Goal: Task Accomplishment & Management: Complete application form

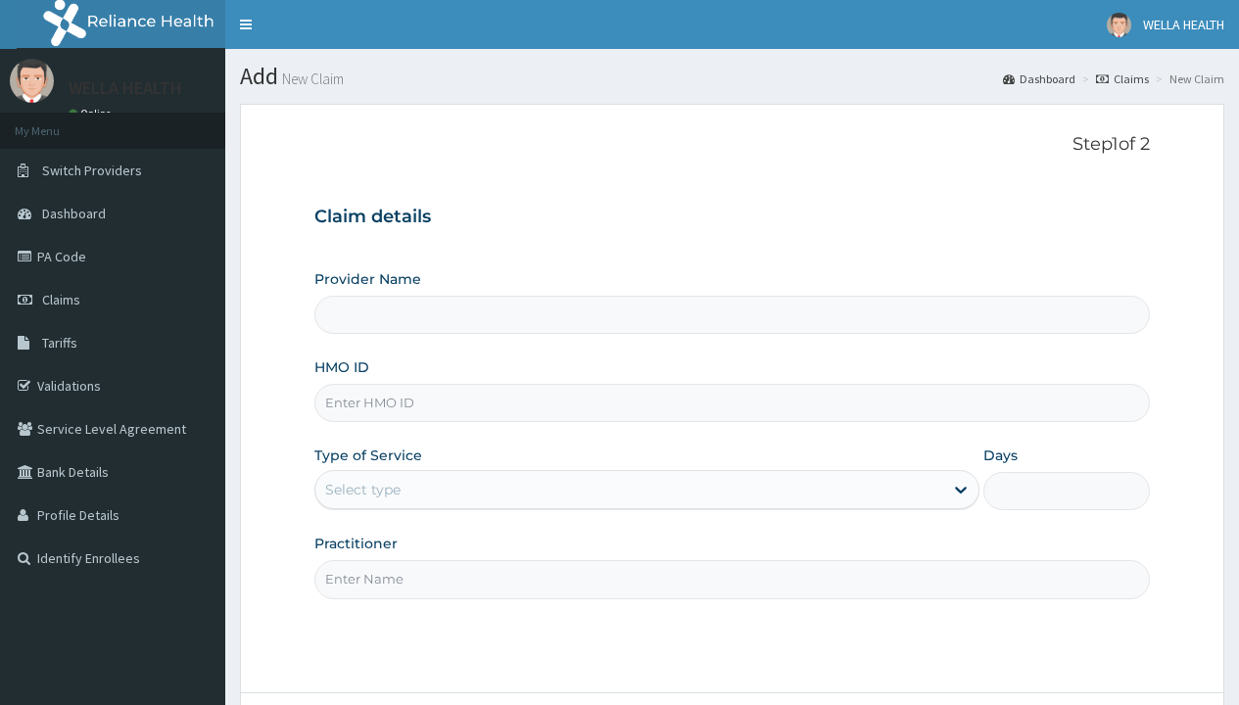
type input "WellaHealth(TELEMEDICINE)"
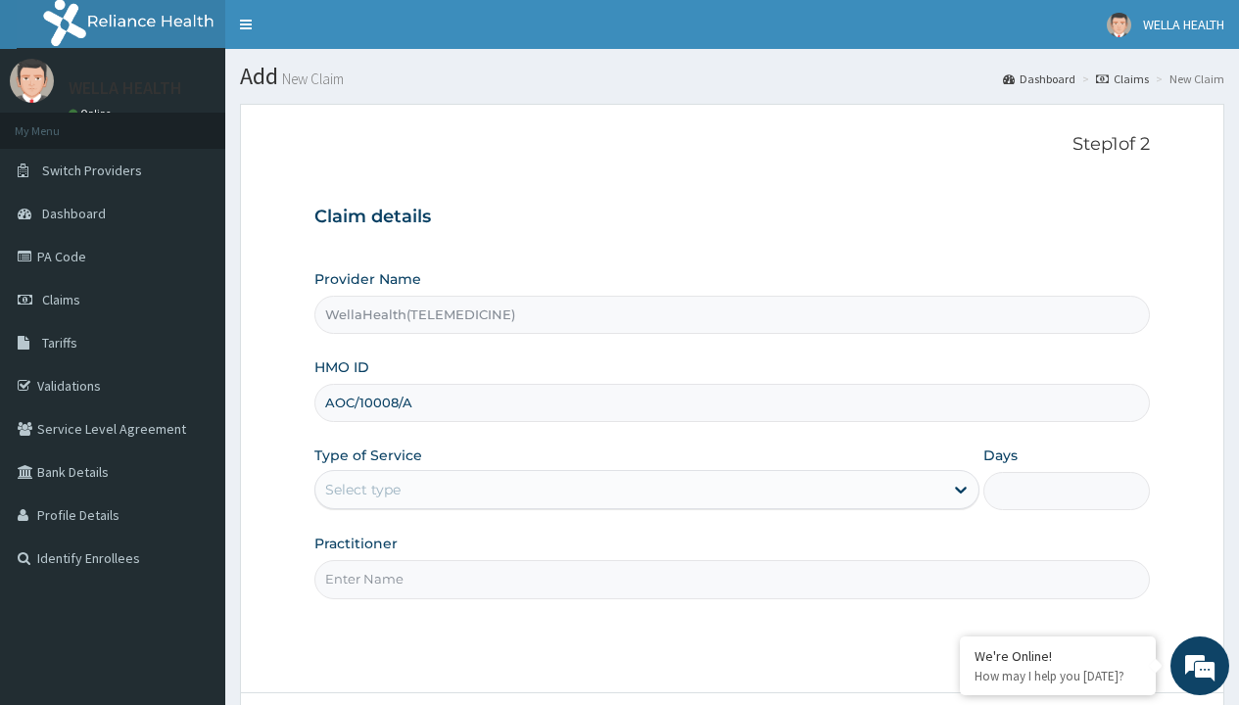
type input "AOC/10008/A"
type input "WellaHealth"
click at [362, 490] on div "Select type" at bounding box center [362, 490] width 75 height 20
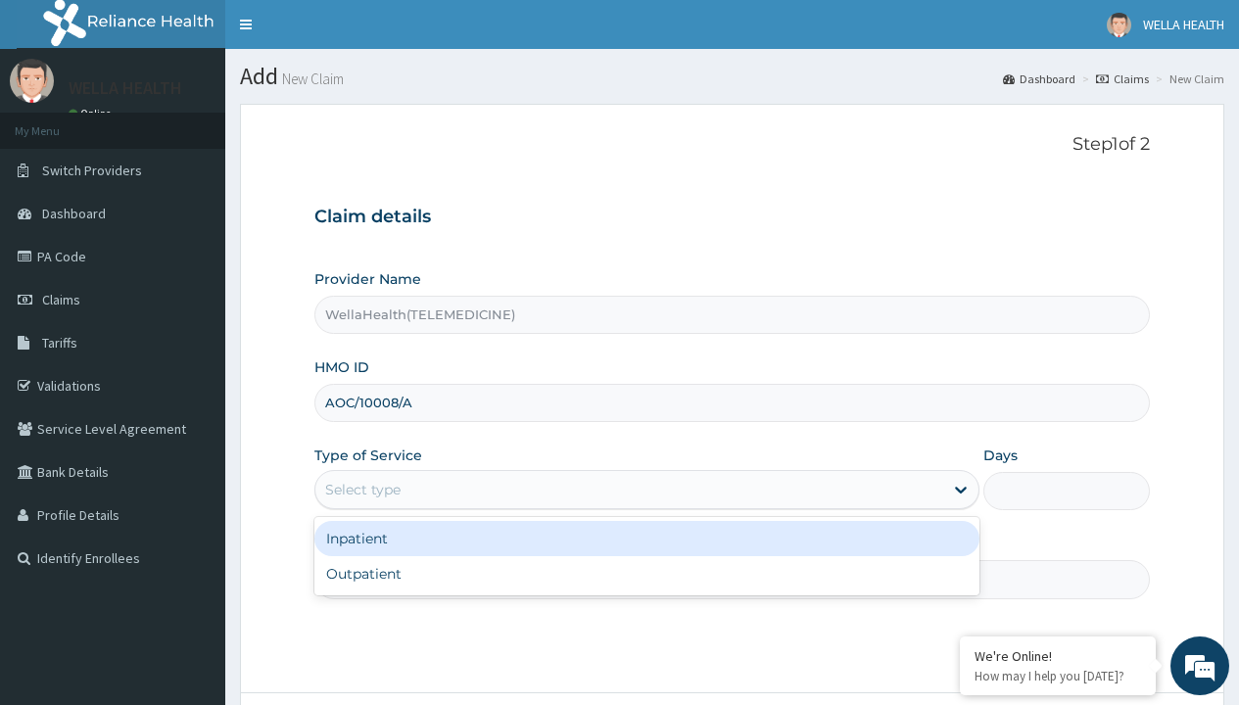
click at [647, 574] on div "Outpatient" at bounding box center [646, 573] width 665 height 35
type input "1"
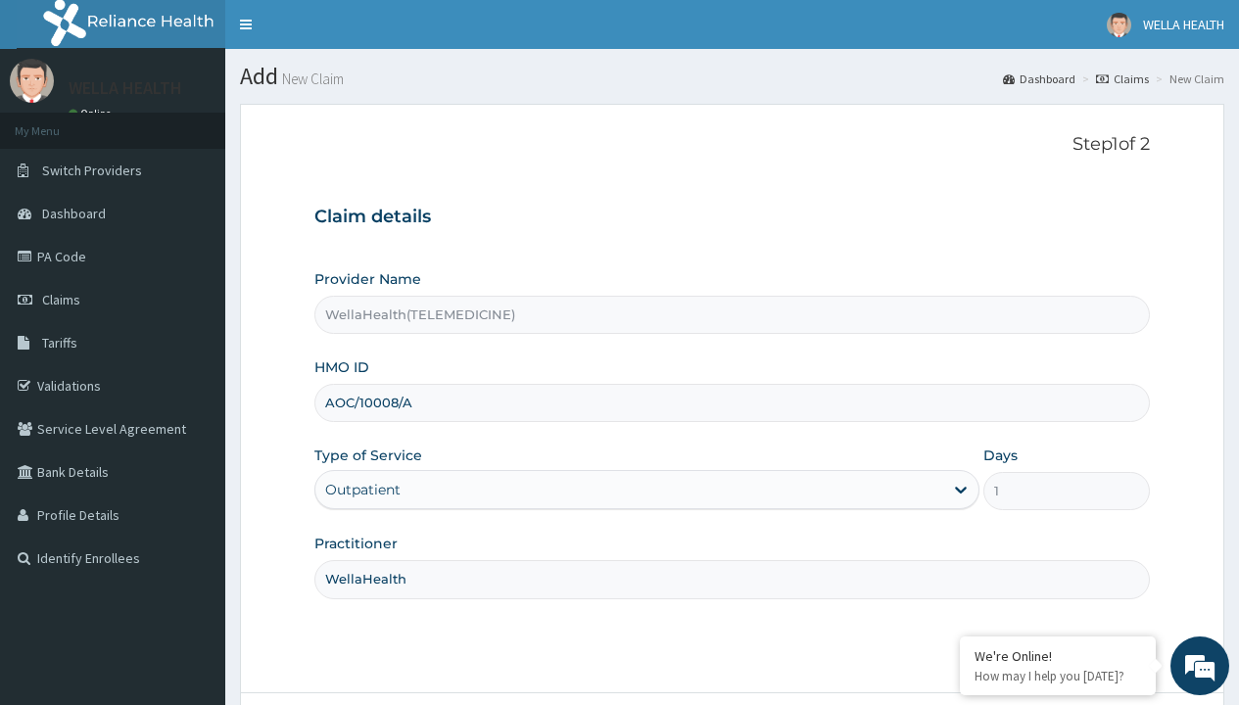
scroll to position [164, 0]
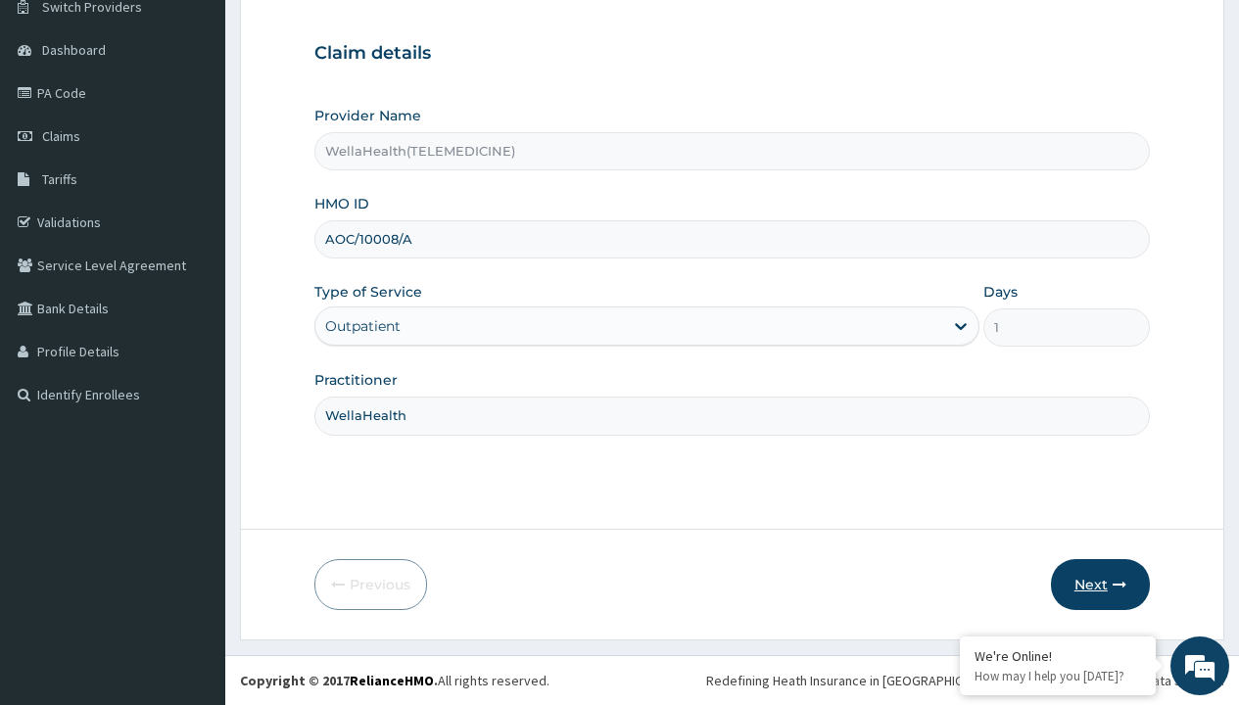
click at [1100, 585] on button "Next" at bounding box center [1100, 584] width 99 height 51
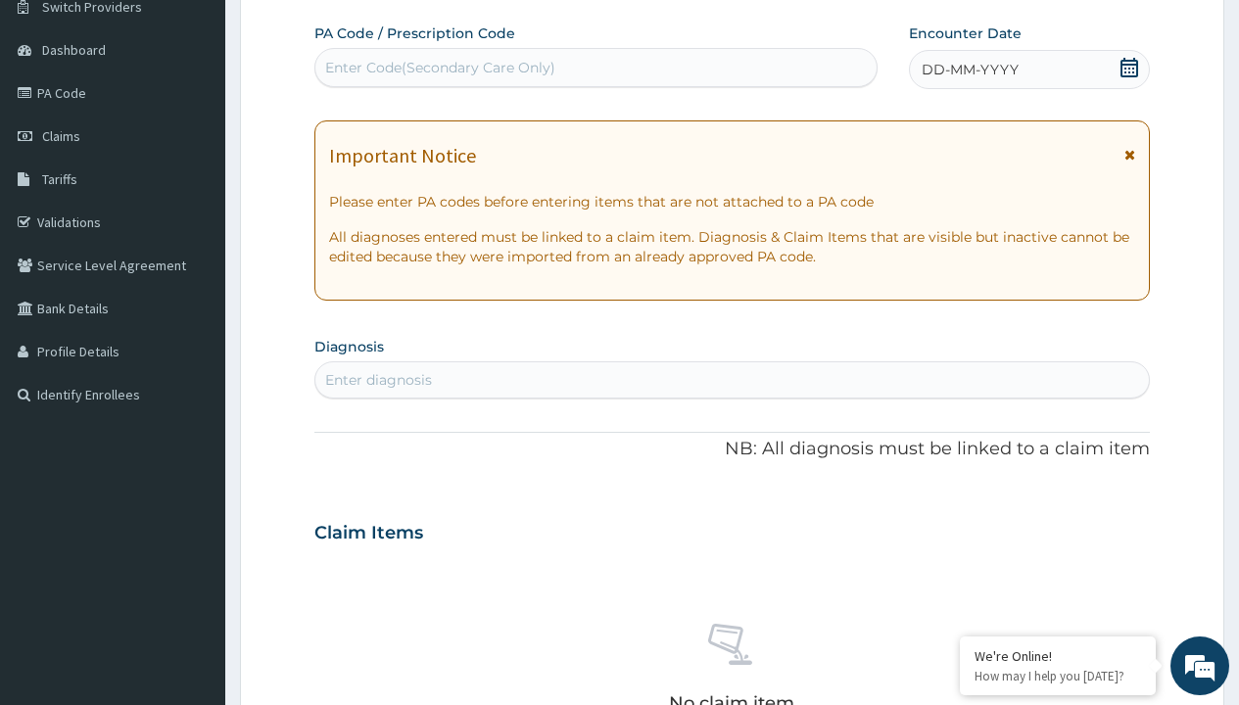
click at [969, 70] on span "DD-MM-YYYY" at bounding box center [970, 70] width 97 height 20
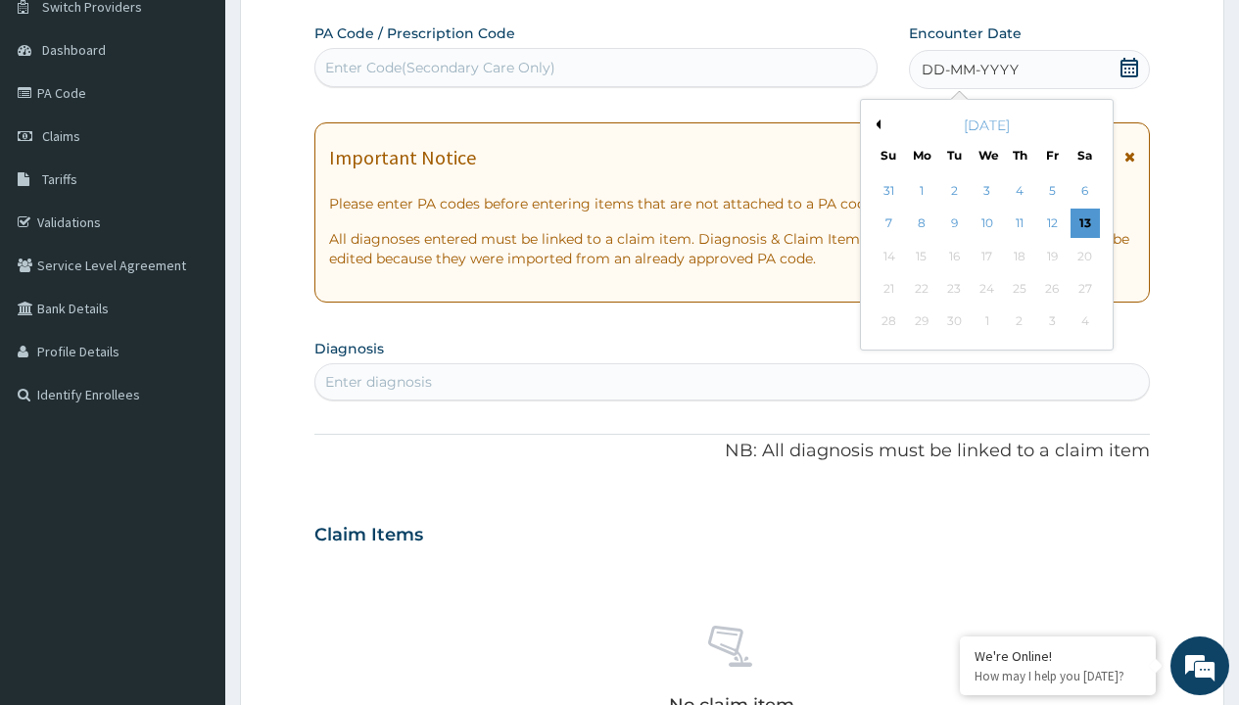
click at [875, 124] on button "Previous Month" at bounding box center [876, 125] width 10 height 10
click at [1019, 223] on div "7" at bounding box center [1019, 224] width 29 height 29
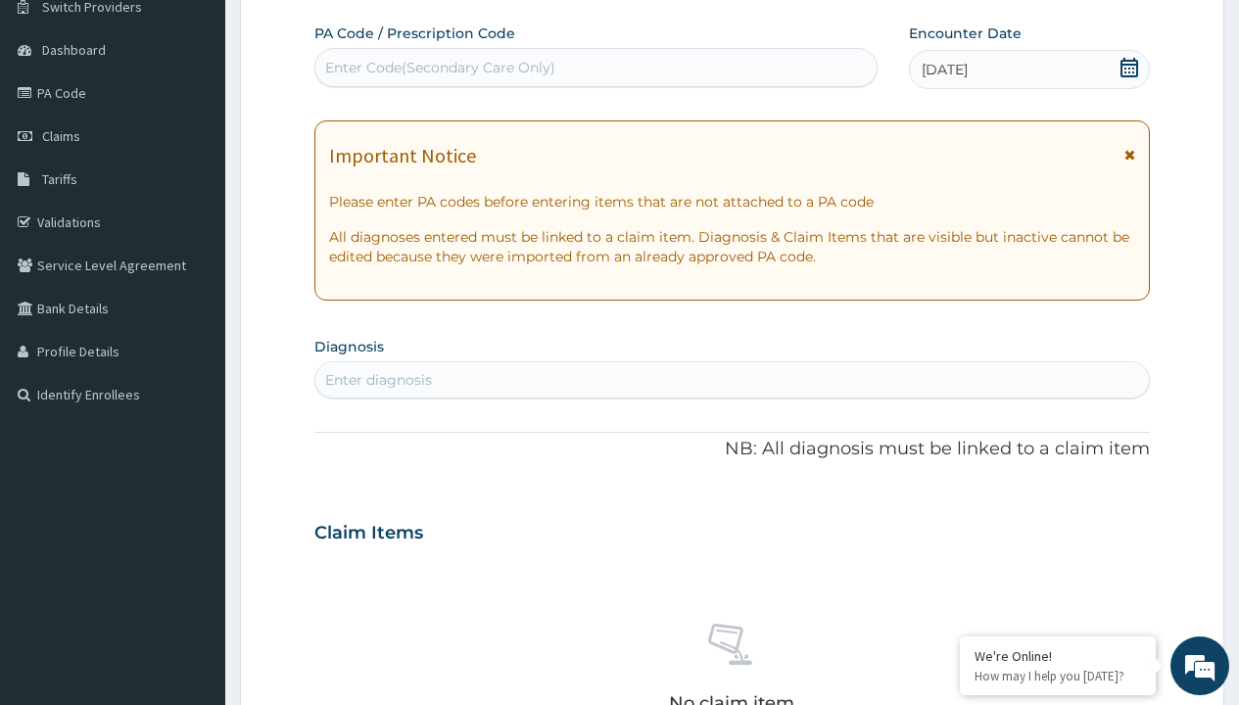
click at [439, 68] on div "Enter Code(Secondary Care Only)" at bounding box center [440, 68] width 230 height 20
type input "PR/3AFAAAE8"
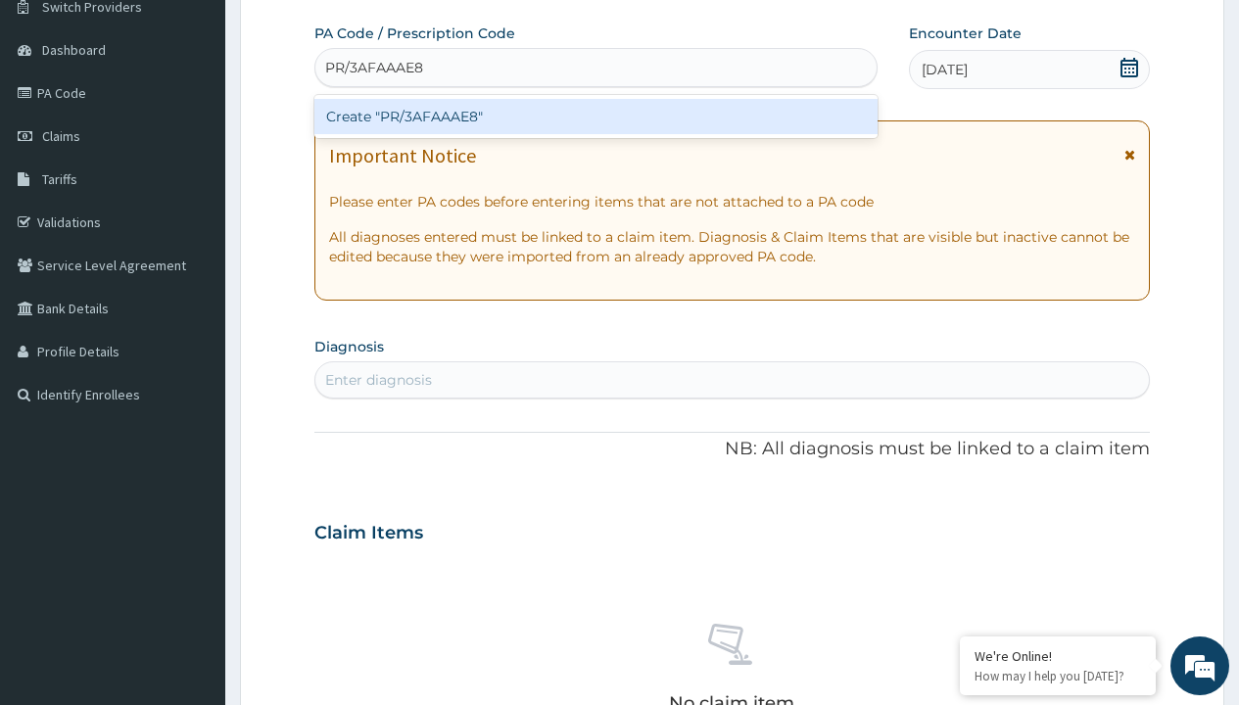
click at [596, 117] on div "Create "PR/3AFAAAE8"" at bounding box center [595, 116] width 562 height 35
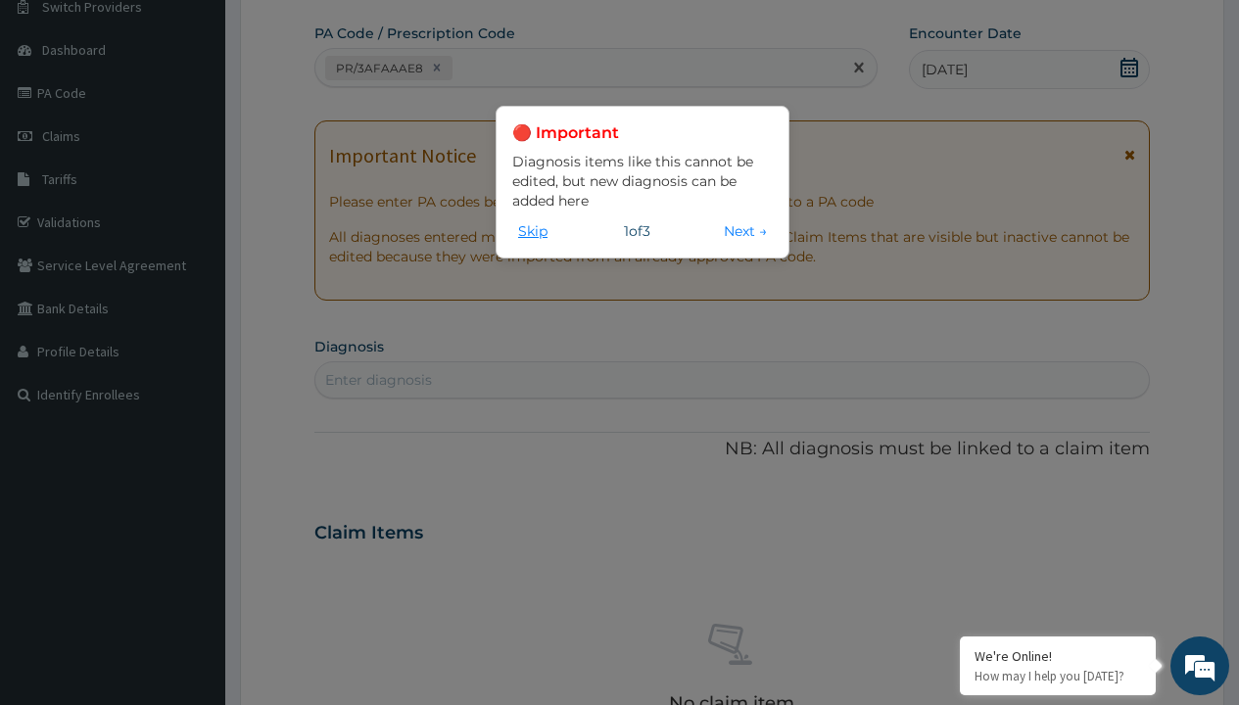
click at [533, 230] on button "Skip" at bounding box center [532, 231] width 41 height 22
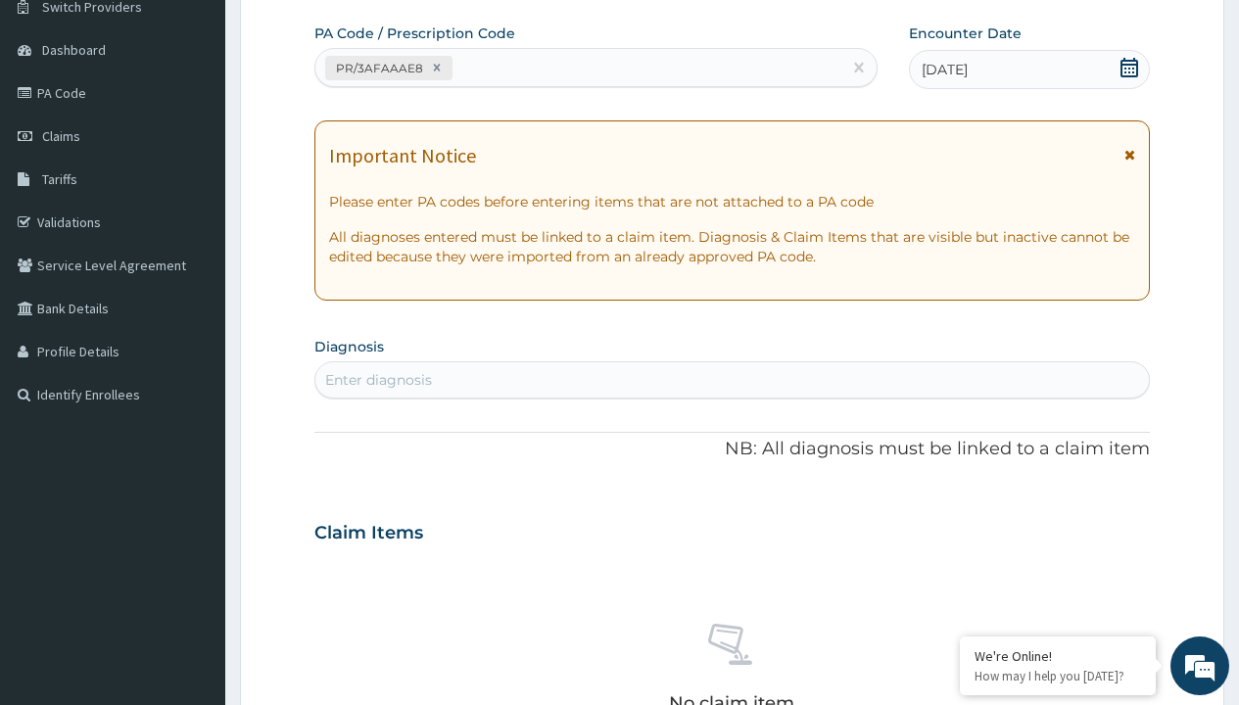
click at [378, 380] on div "Enter diagnosis" at bounding box center [378, 380] width 107 height 20
type input "prescription collected"
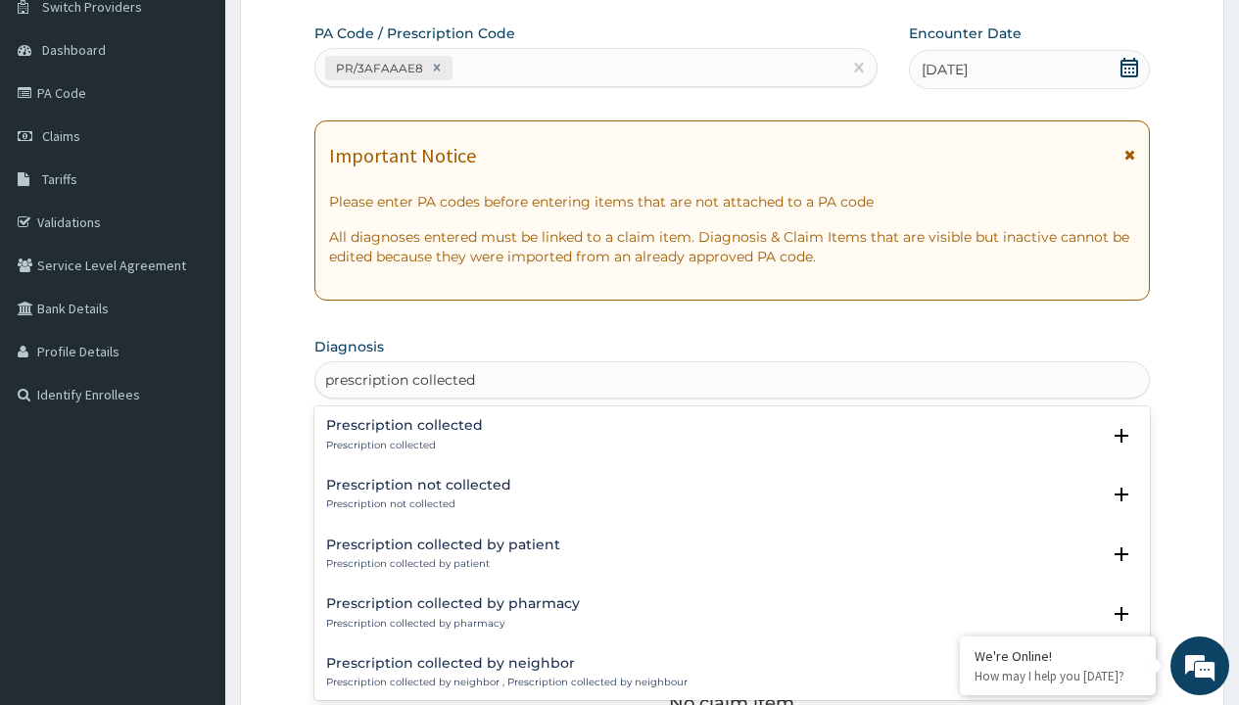
click at [402, 445] on p "Prescription collected" at bounding box center [404, 446] width 157 height 14
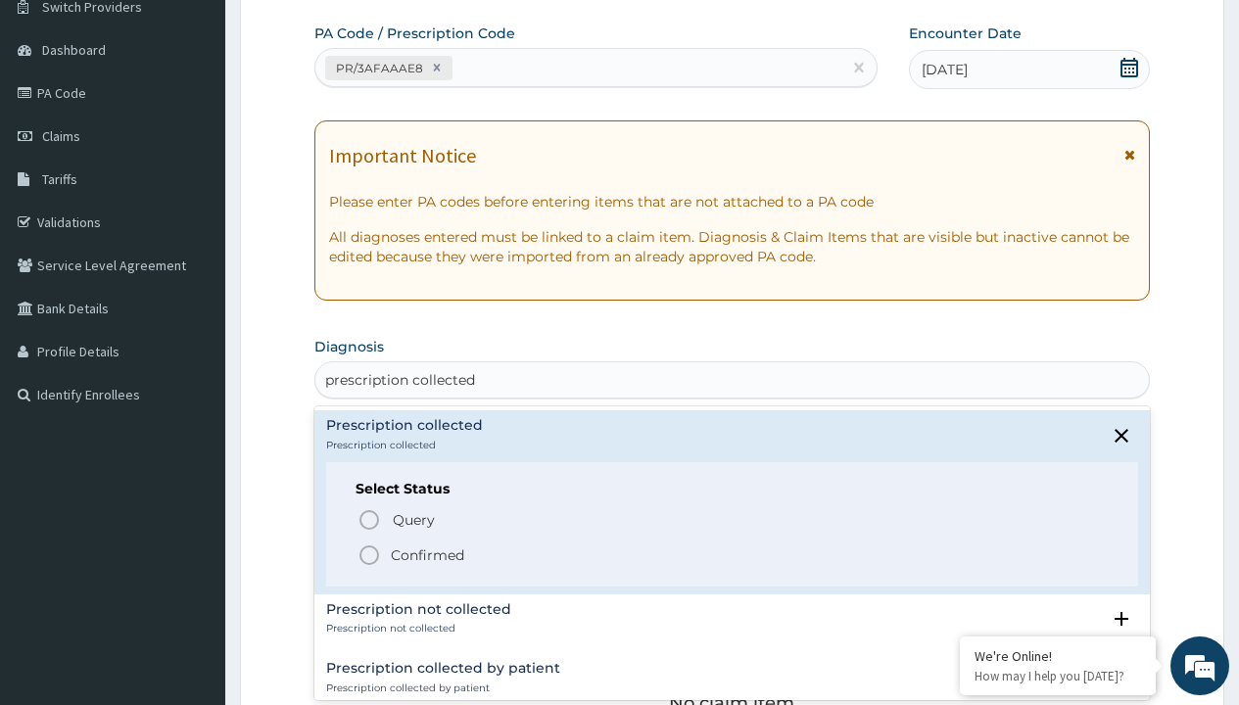
click at [427, 555] on p "Confirmed" at bounding box center [427, 556] width 73 height 20
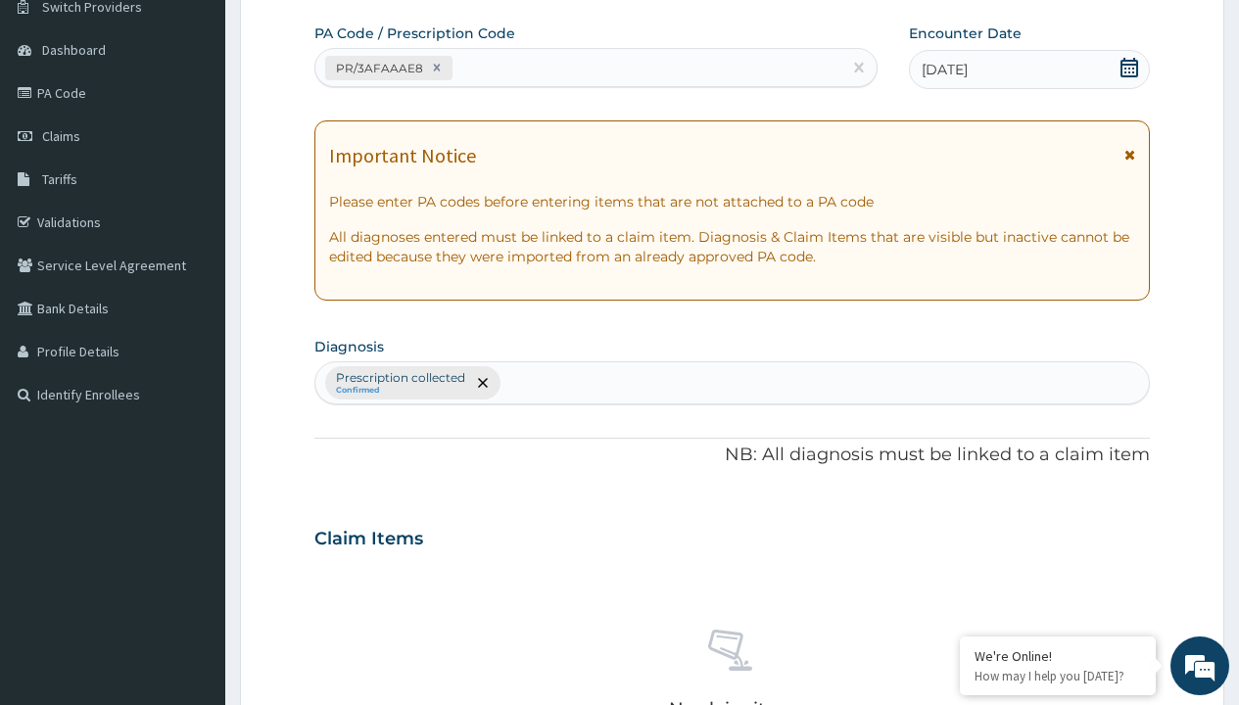
scroll to position [686, 0]
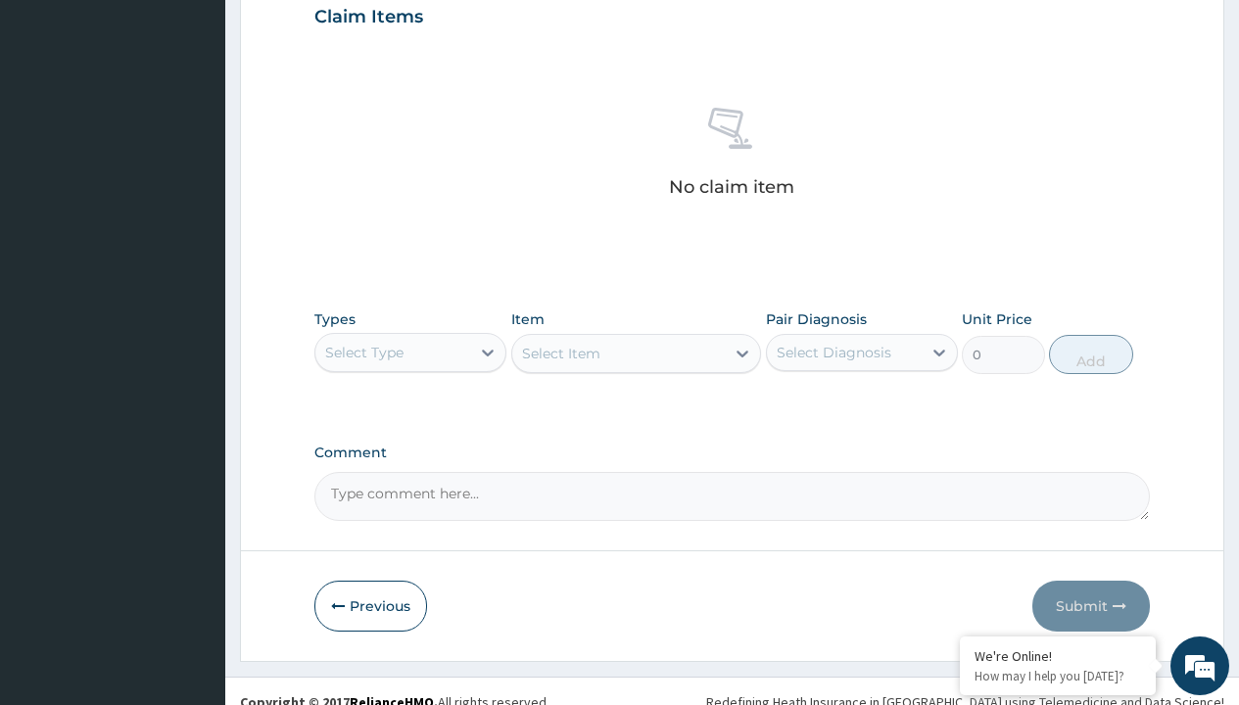
click at [364, 352] on div "Select Type" at bounding box center [364, 353] width 78 height 20
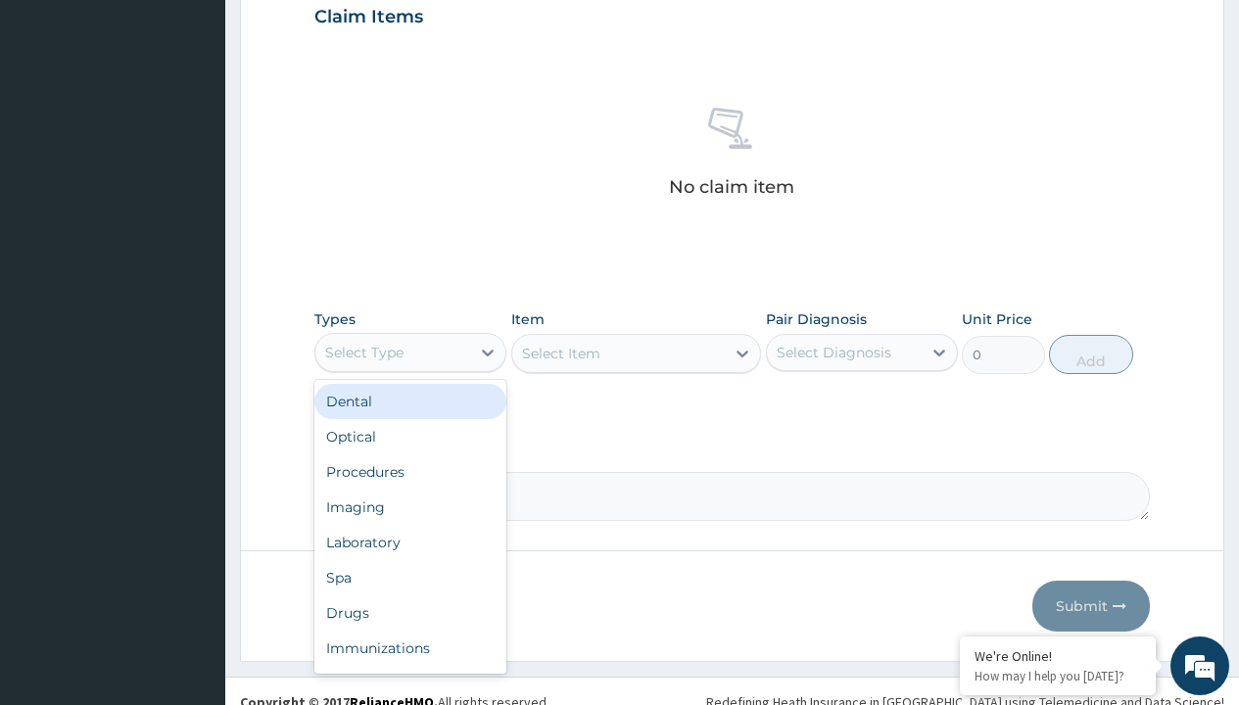
type input "procedures"
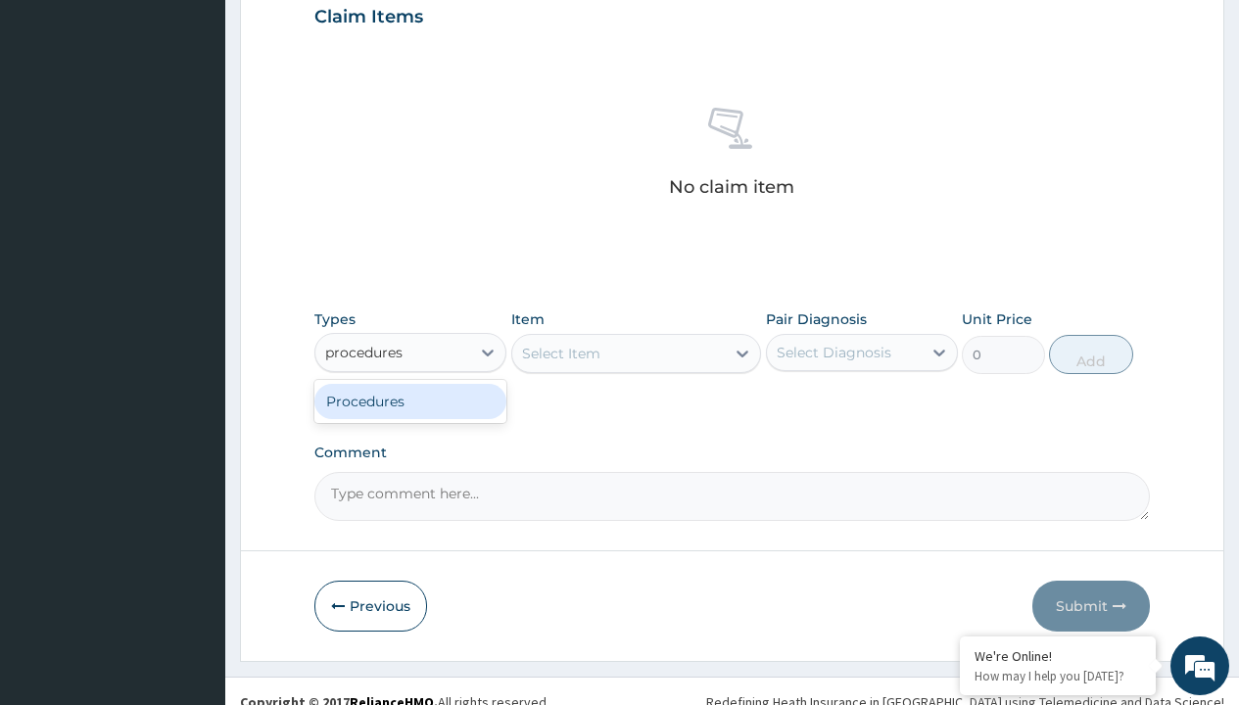
scroll to position [0, 0]
click at [411, 401] on div "Procedures" at bounding box center [410, 401] width 192 height 35
click at [560, 353] on div "Select Item" at bounding box center [561, 354] width 78 height 20
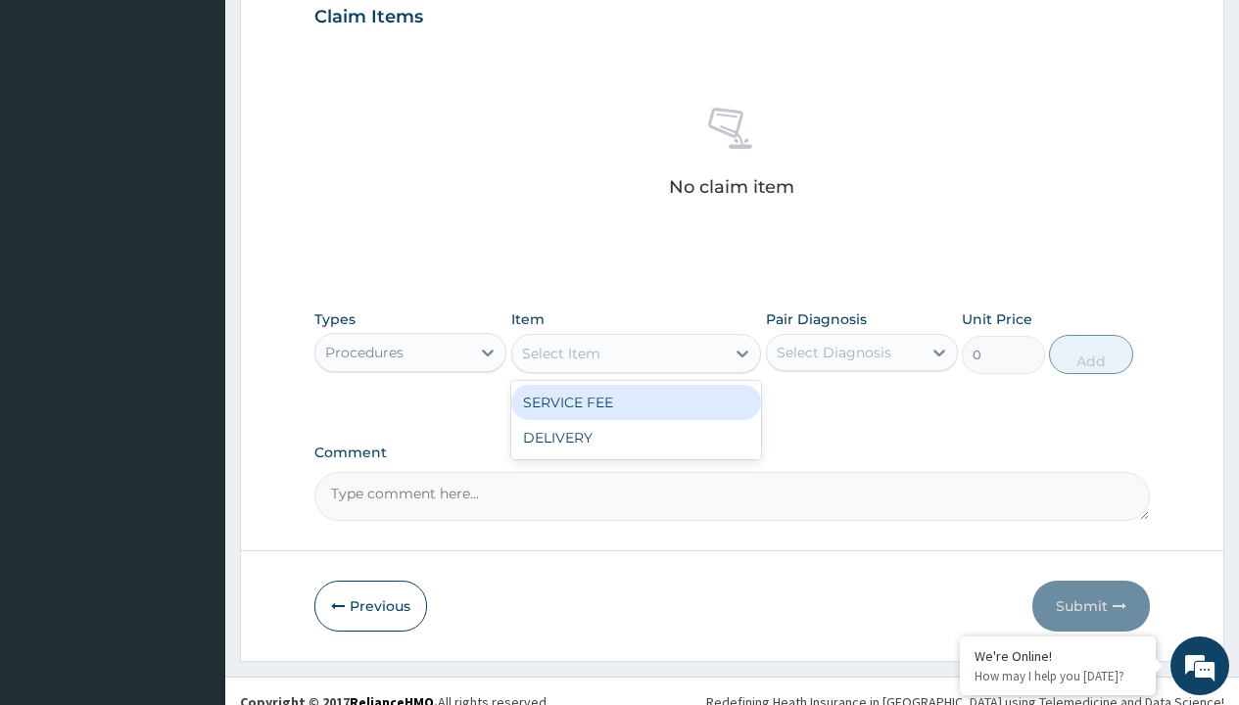
type input "service fee"
click at [636, 402] on div "SERVICE FEE" at bounding box center [636, 402] width 251 height 35
type input "100"
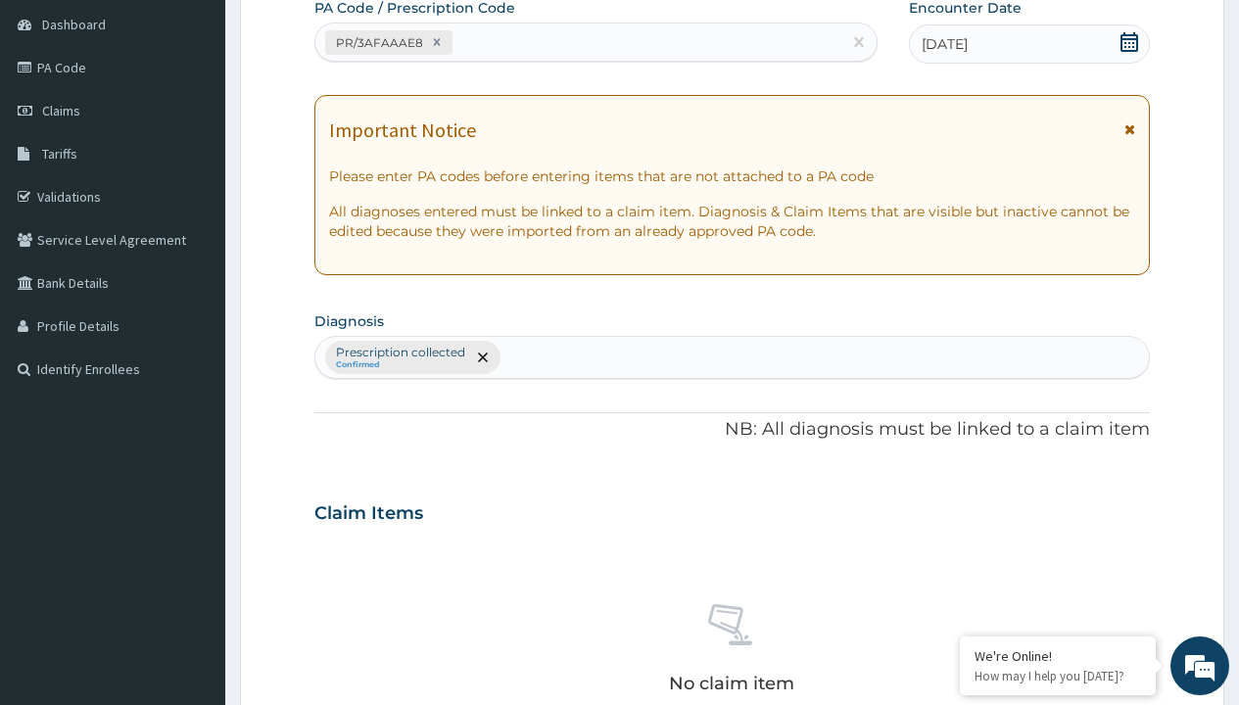
scroll to position [342, 0]
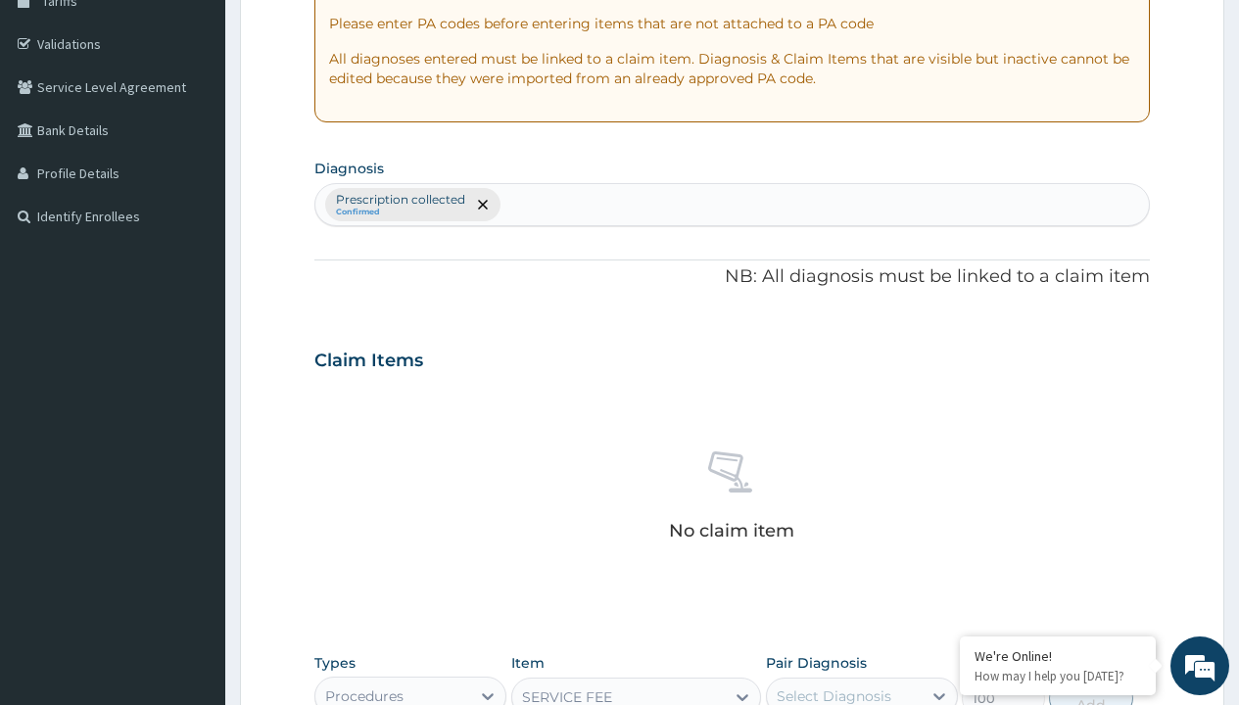
type input "prescription collected"
checkbox input "true"
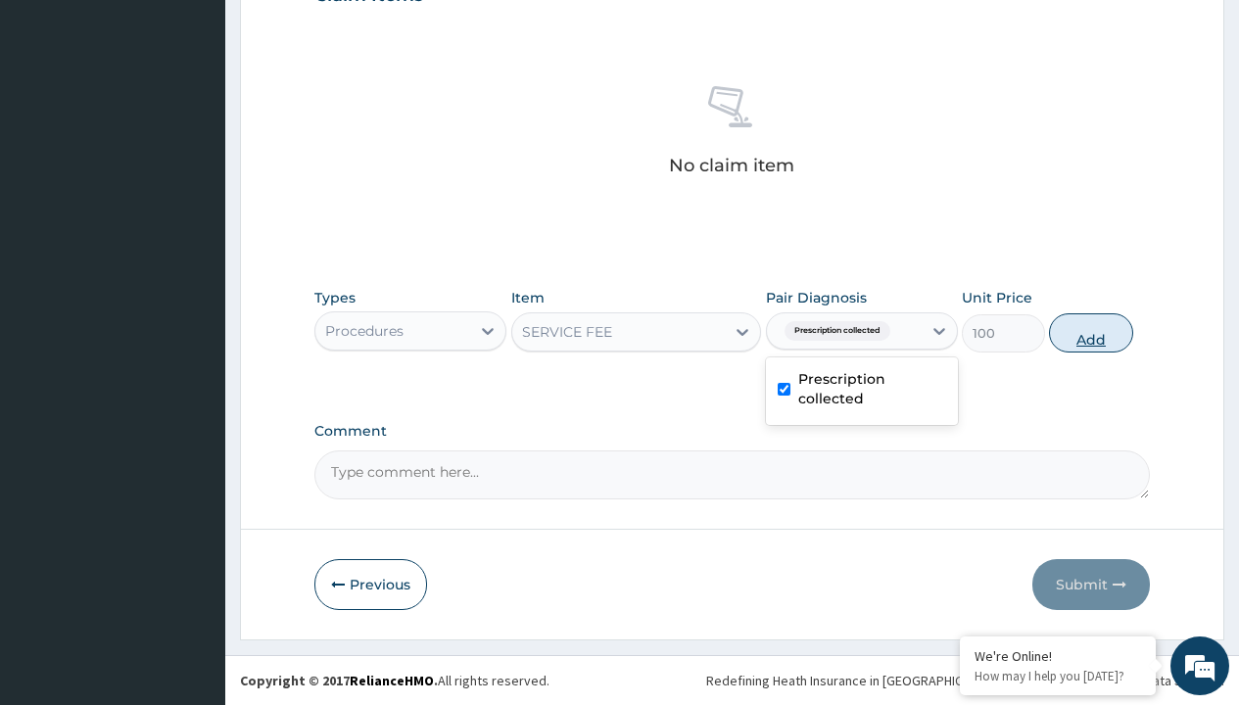
click at [1091, 332] on button "Add" at bounding box center [1090, 333] width 83 height 39
type input "0"
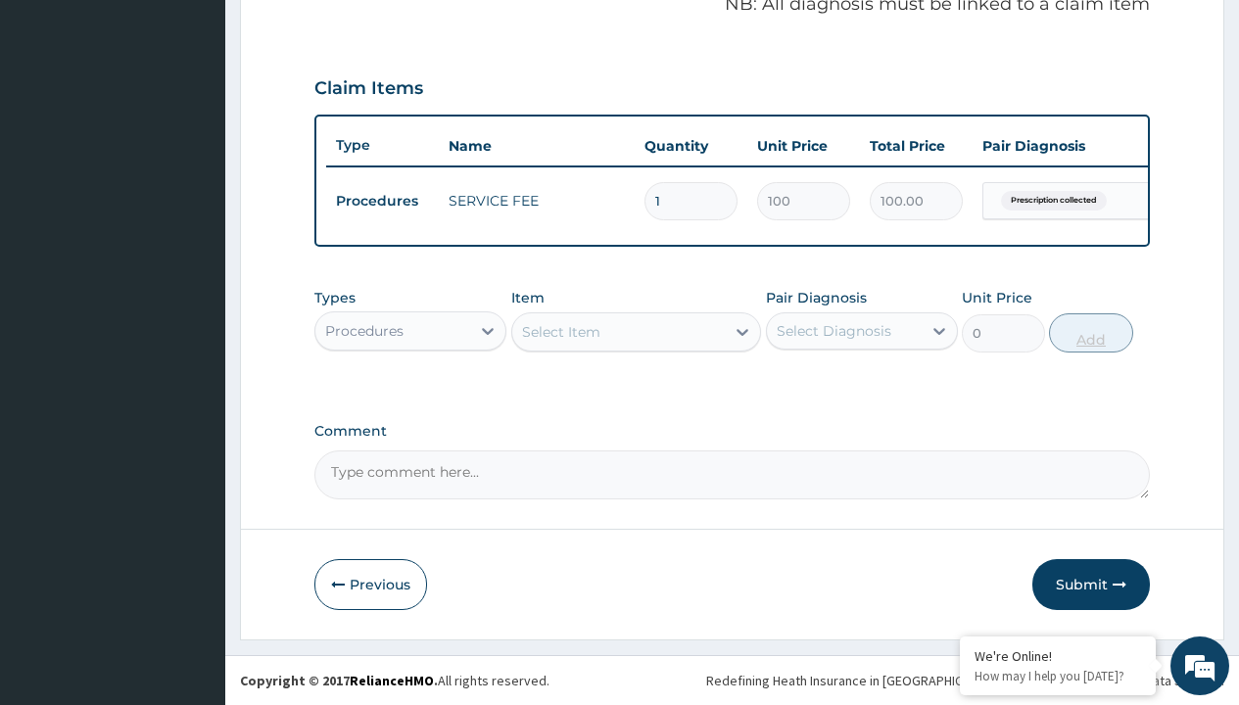
scroll to position [629, 0]
click at [364, 330] on div "Procedures" at bounding box center [364, 331] width 78 height 20
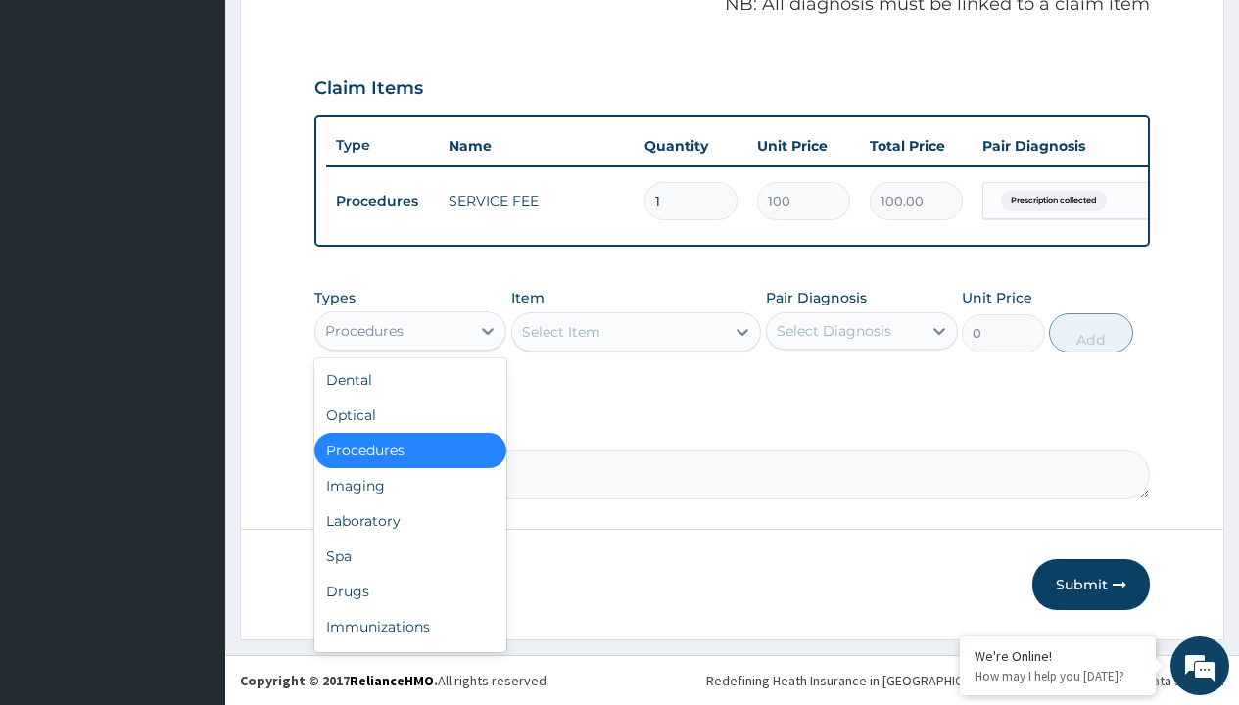
type input "drugs"
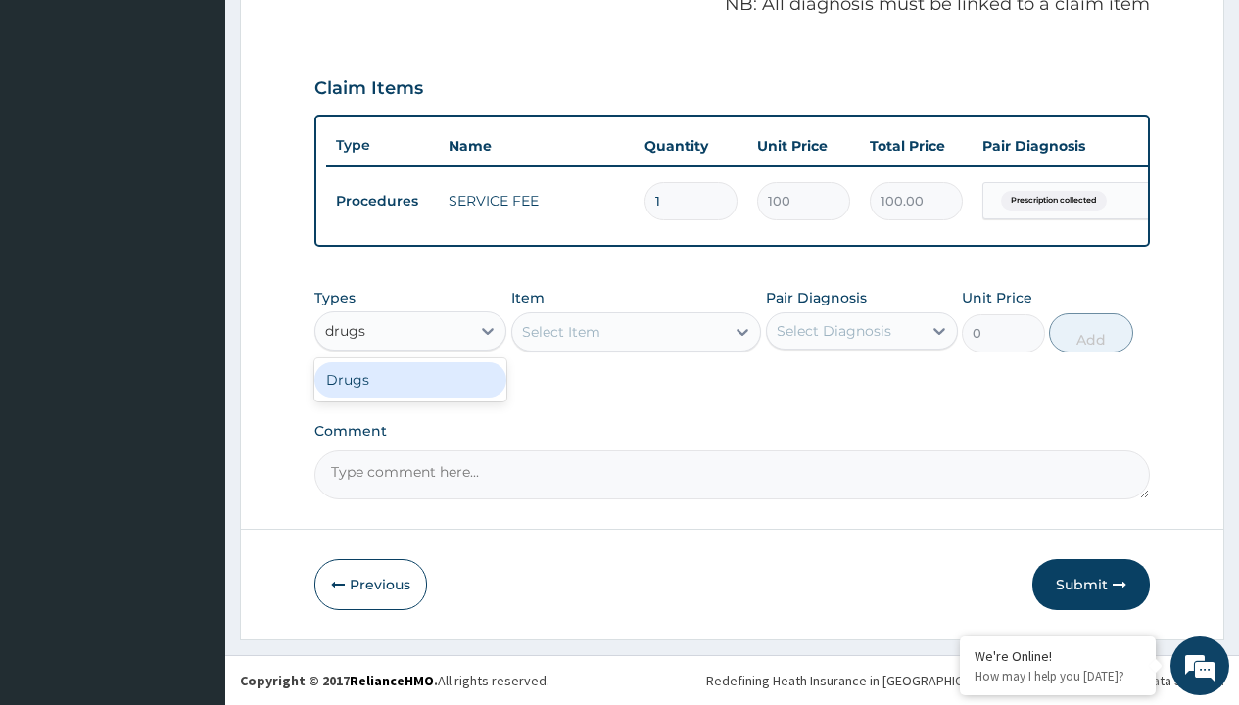
click at [411, 379] on div "Drugs" at bounding box center [410, 379] width 192 height 35
click at [560, 331] on div "Select Item" at bounding box center [636, 332] width 251 height 39
type input "amatem softgel forte tablets 80/480/pack"
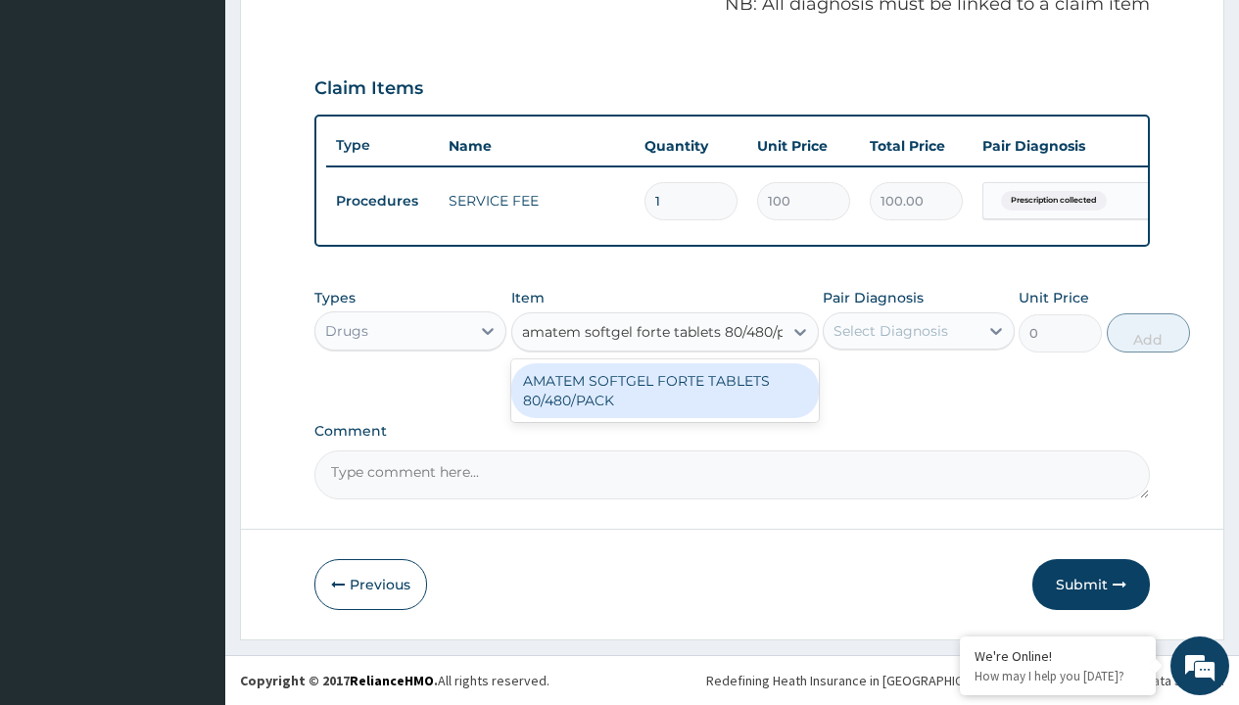
click at [664, 390] on div "AMATEM SOFTGEL FORTE TABLETS 80/480/PACK" at bounding box center [665, 390] width 308 height 55
type input "601.7000122070312"
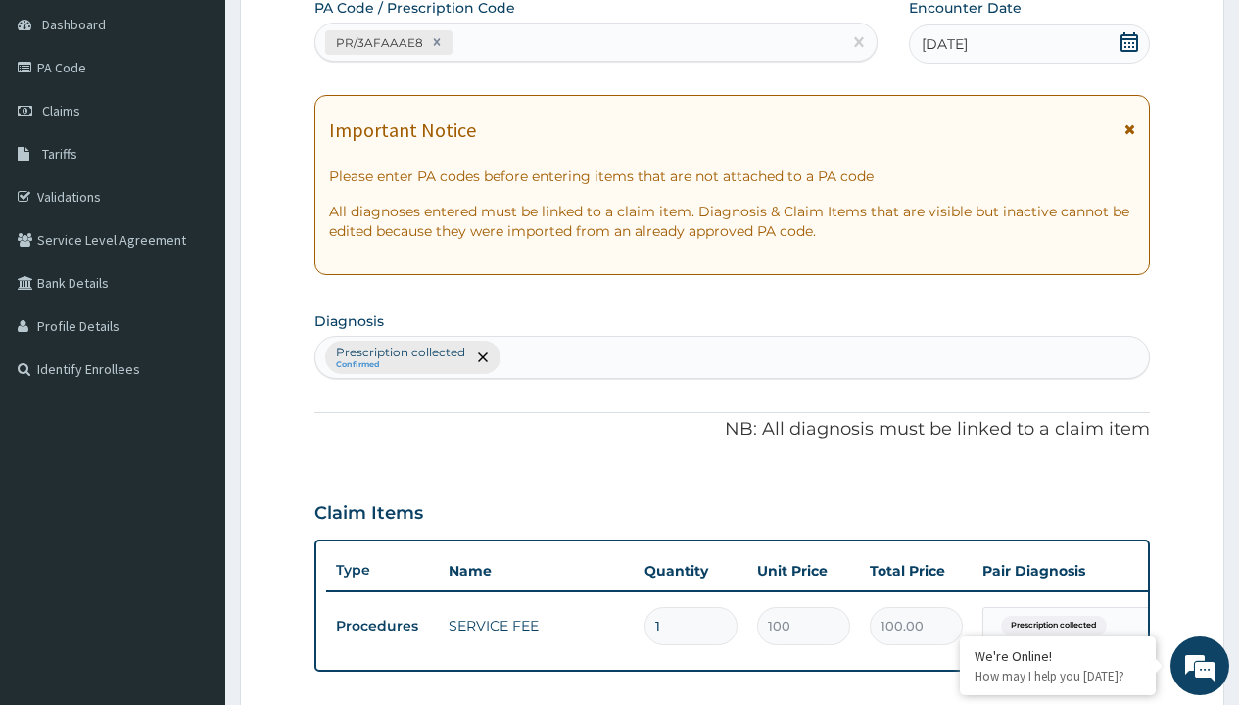
type input "prescription collected"
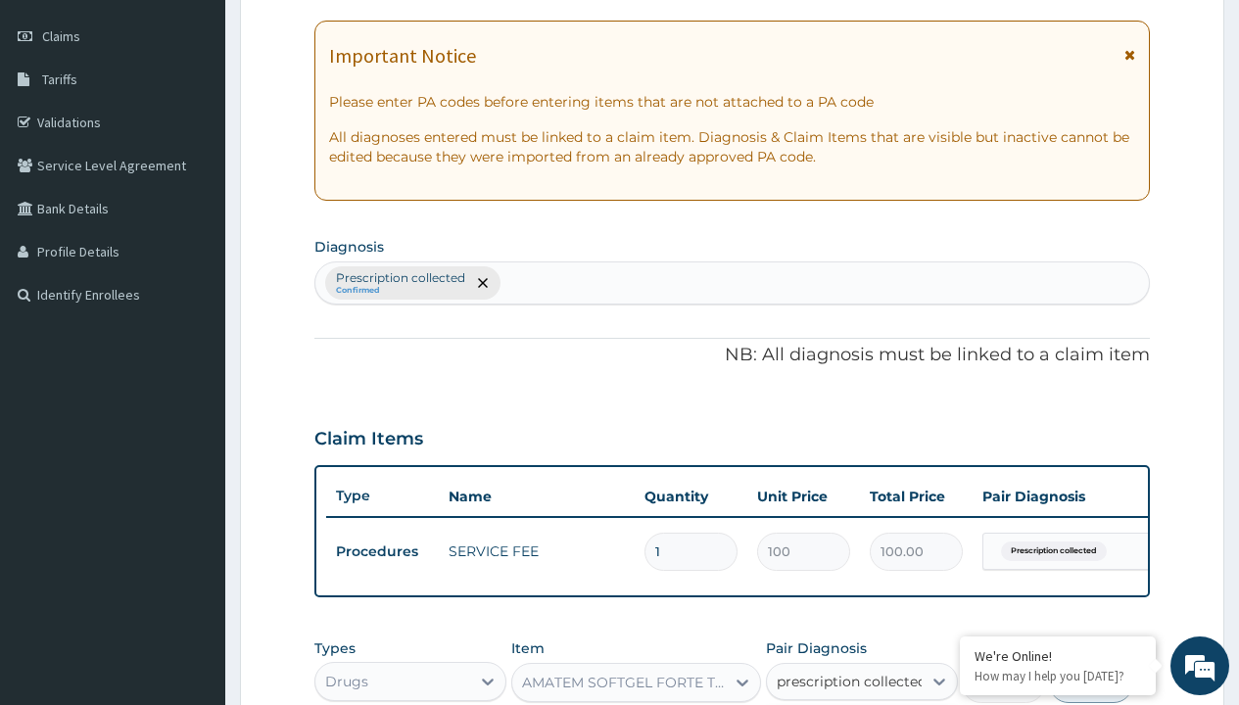
checkbox input "true"
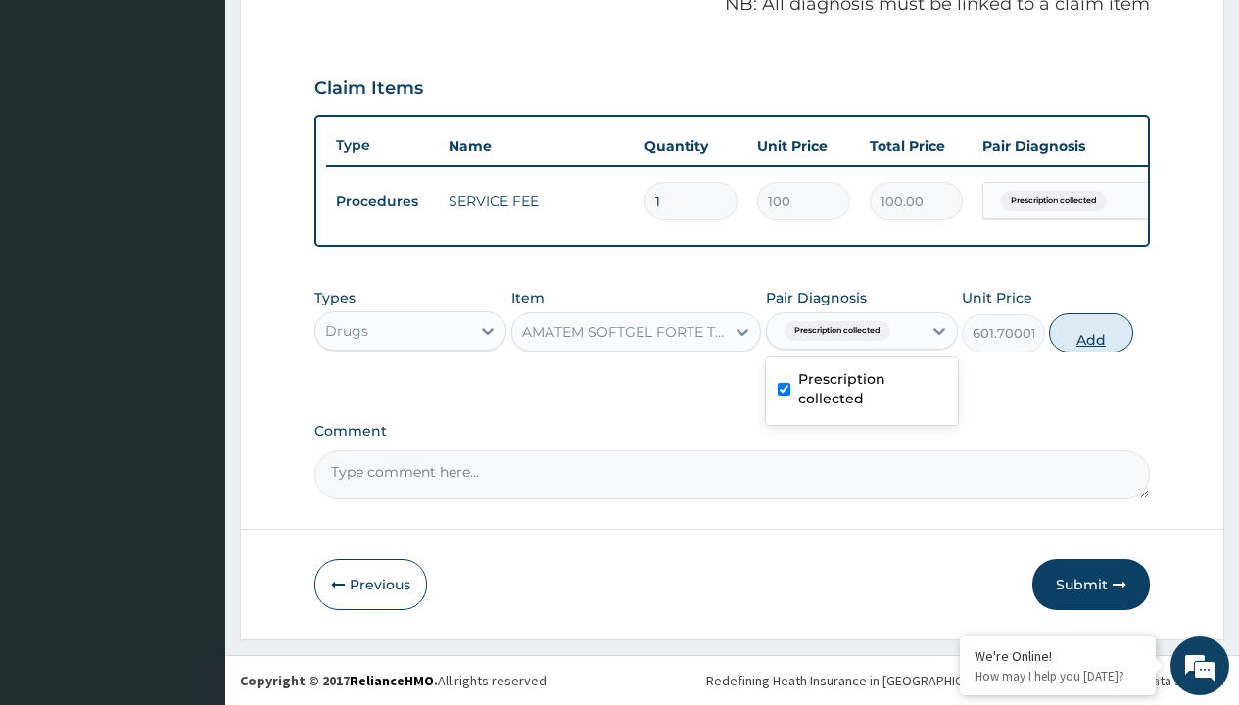
click at [1091, 332] on button "Add" at bounding box center [1090, 333] width 83 height 39
type input "0"
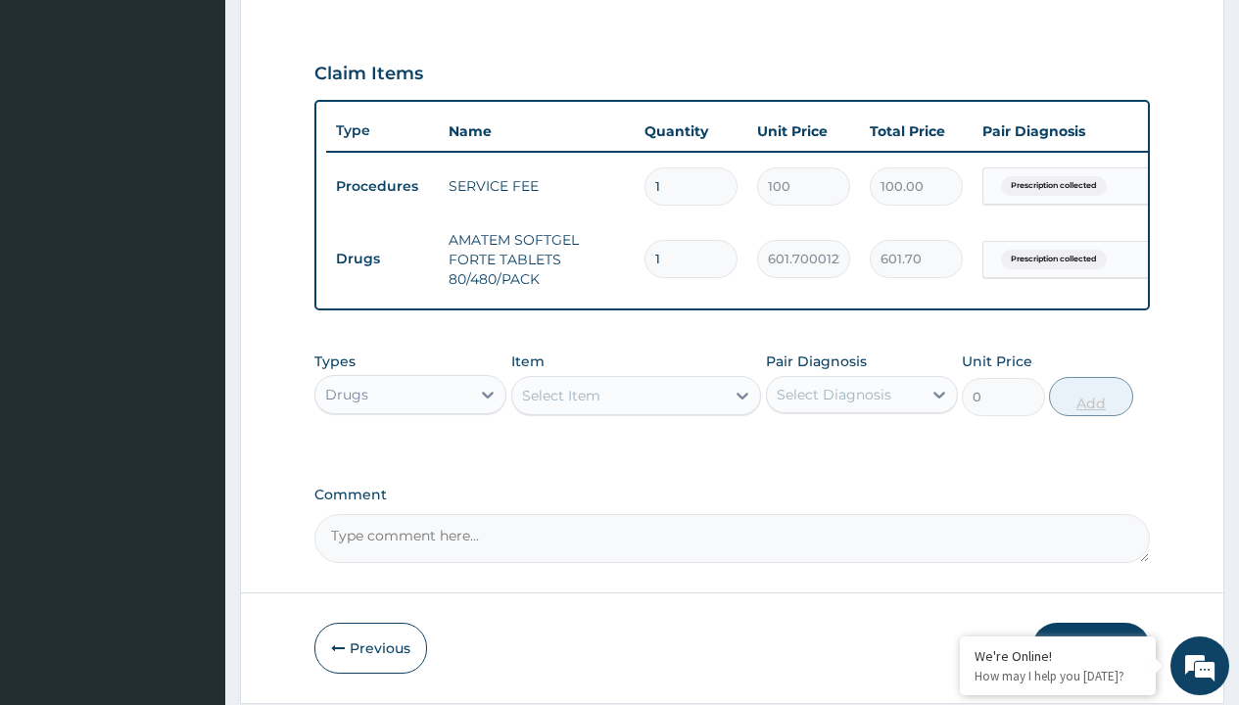
type input "6"
type input "3610.20"
type input "6"
click at [382, 259] on td "Drugs" at bounding box center [382, 259] width 113 height 36
type input "drugs"
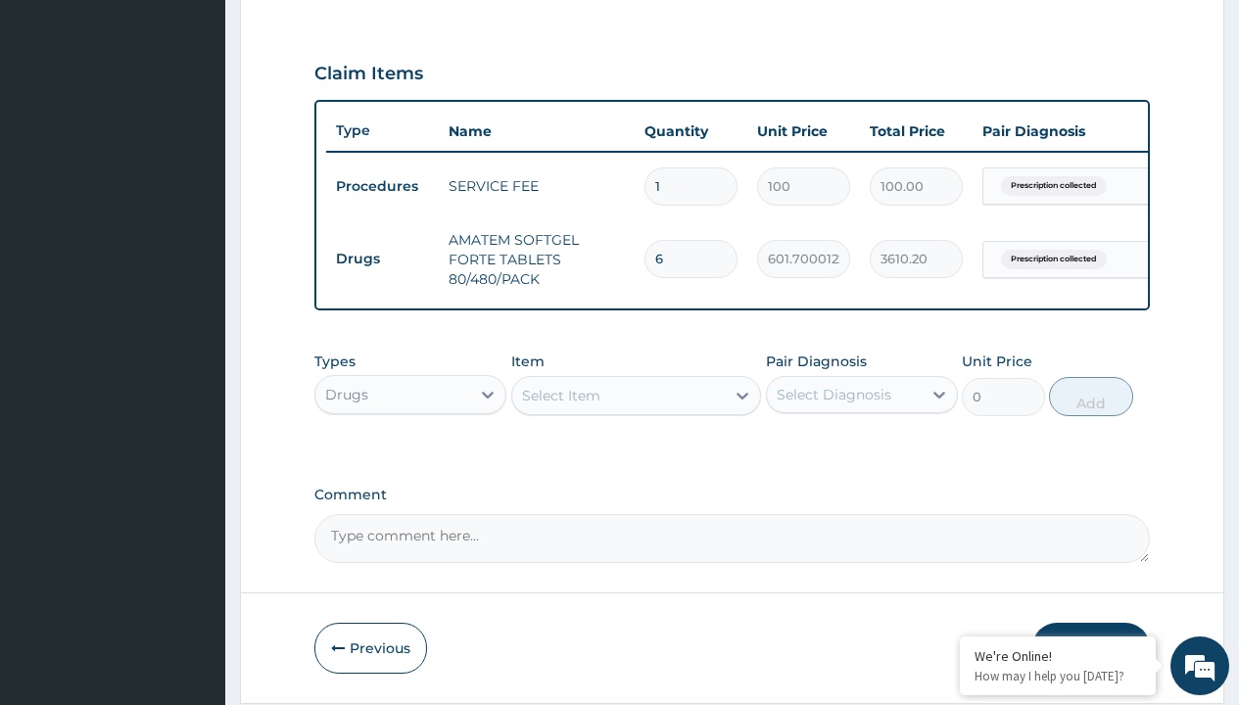
scroll to position [0, 0]
click at [411, 458] on div "Drugs" at bounding box center [410, 443] width 192 height 35
click at [560, 406] on div "Select Item" at bounding box center [561, 396] width 78 height 20
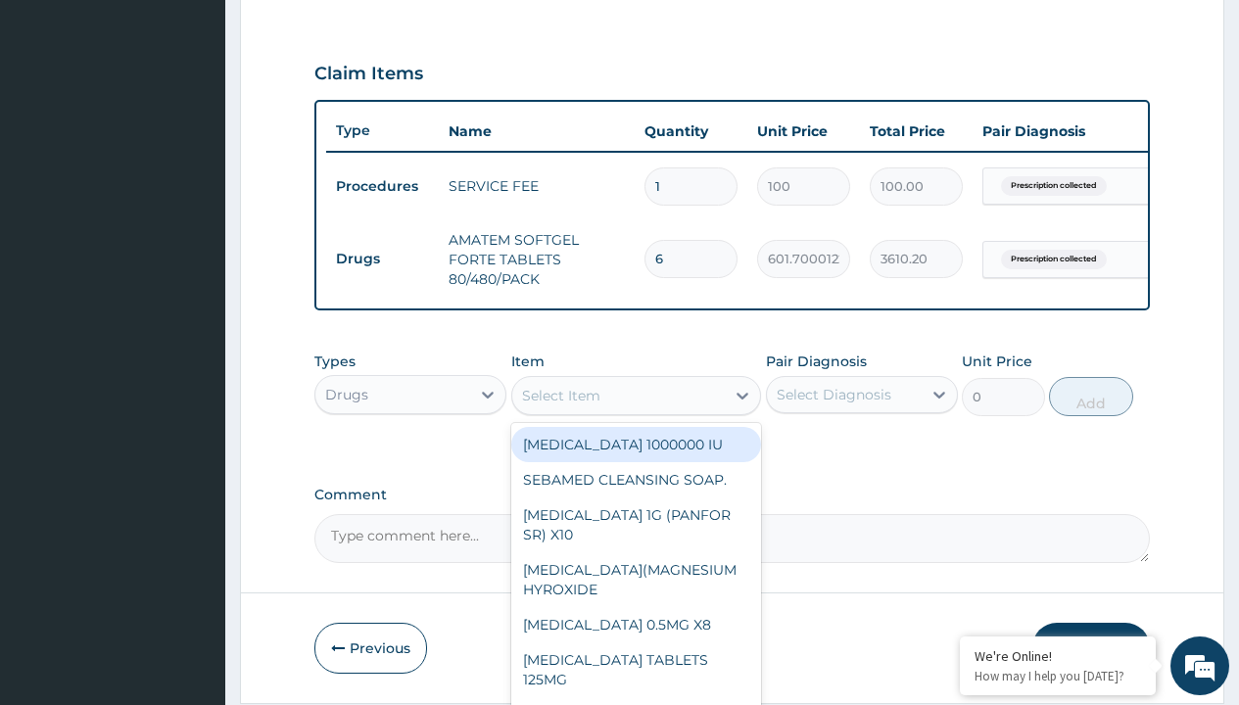
type input "loperamide caps 2mg/sach"
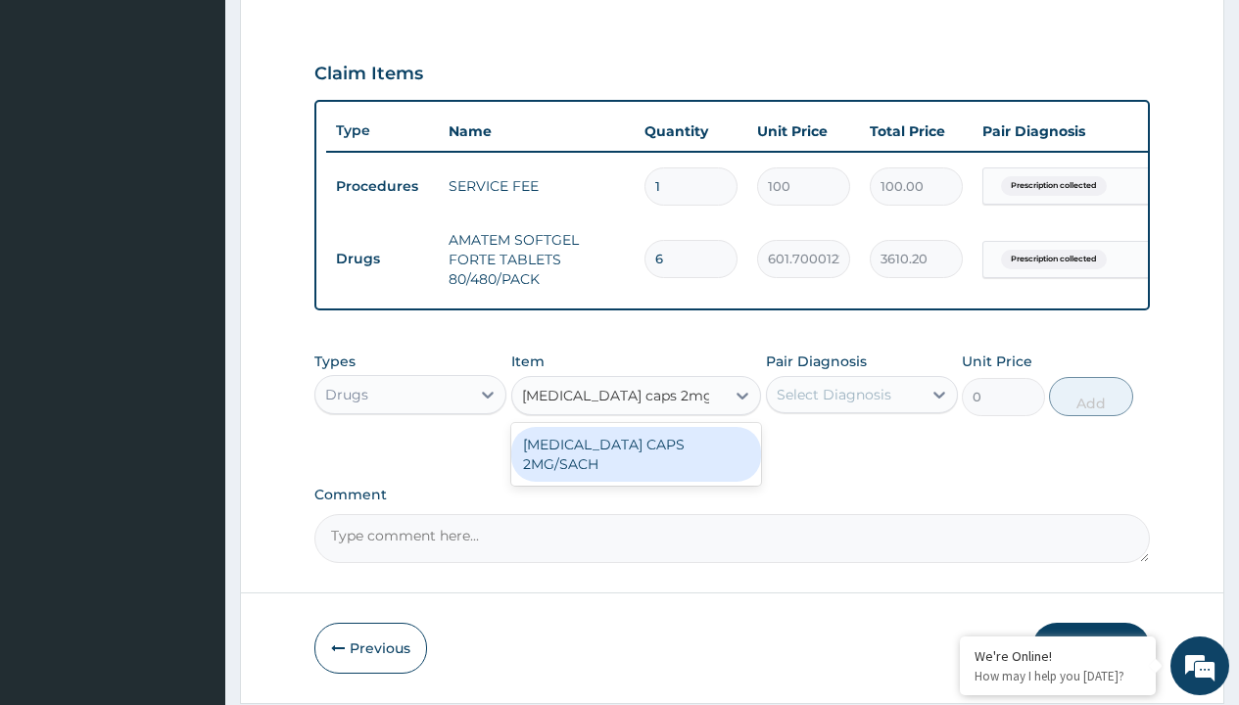
click at [636, 459] on div "LOPERAMIDE CAPS 2MG/SACH" at bounding box center [636, 454] width 251 height 55
type input "420"
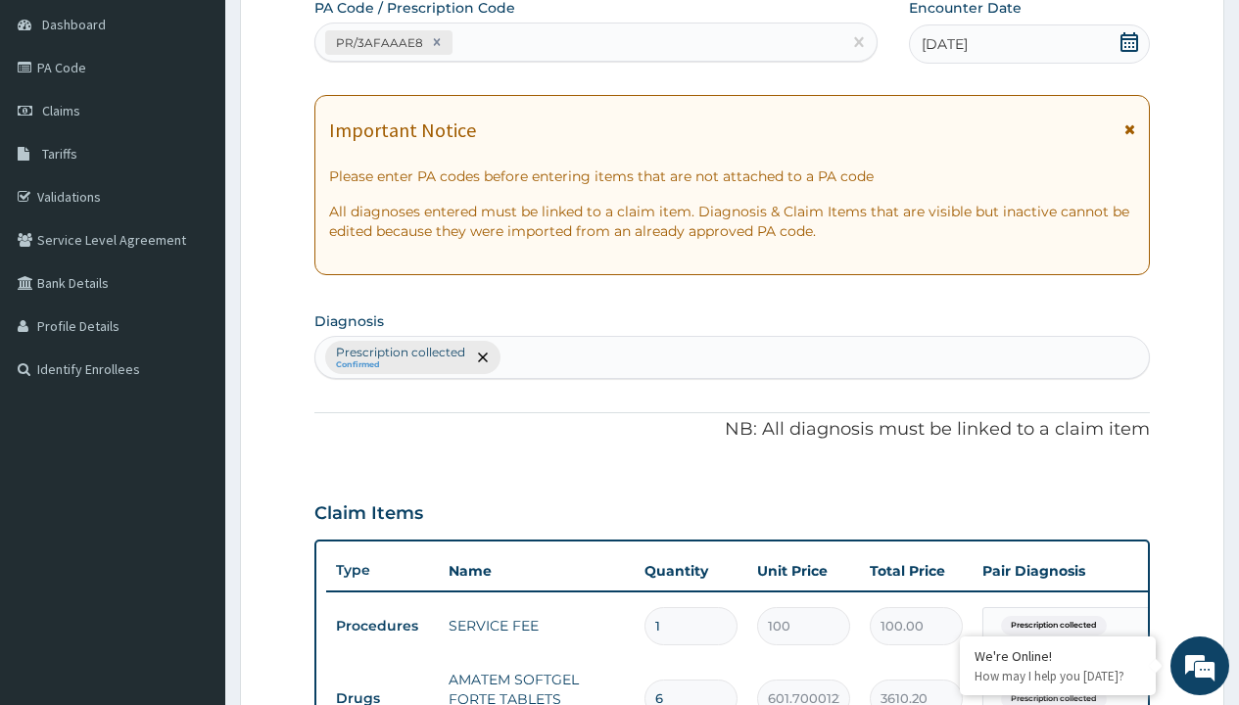
type input "prescription collected"
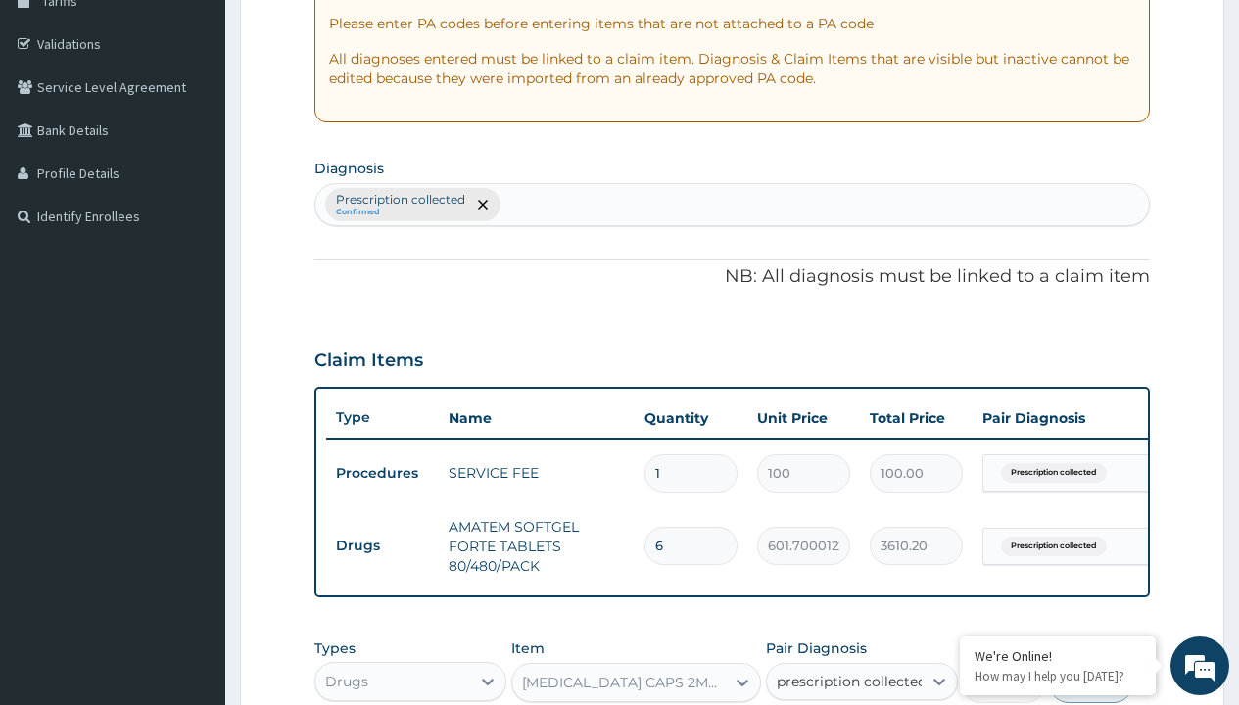
checkbox input "true"
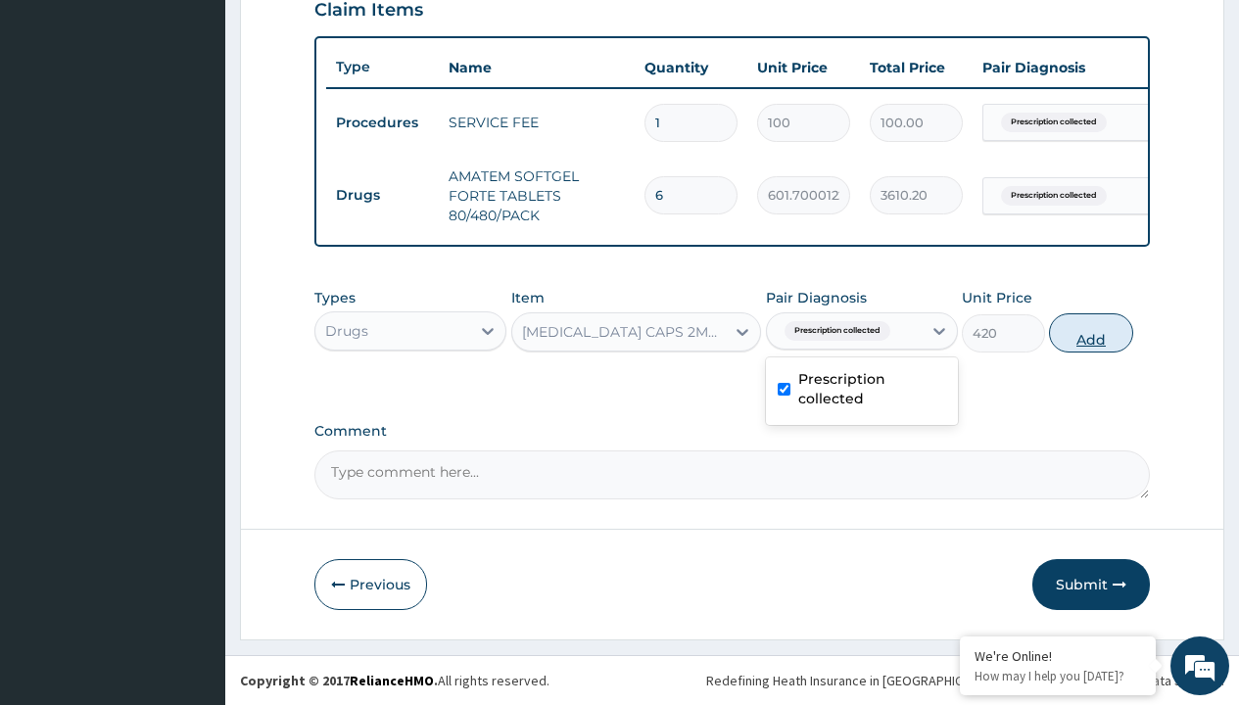
click at [1091, 332] on button "Add" at bounding box center [1090, 333] width 83 height 39
type input "0"
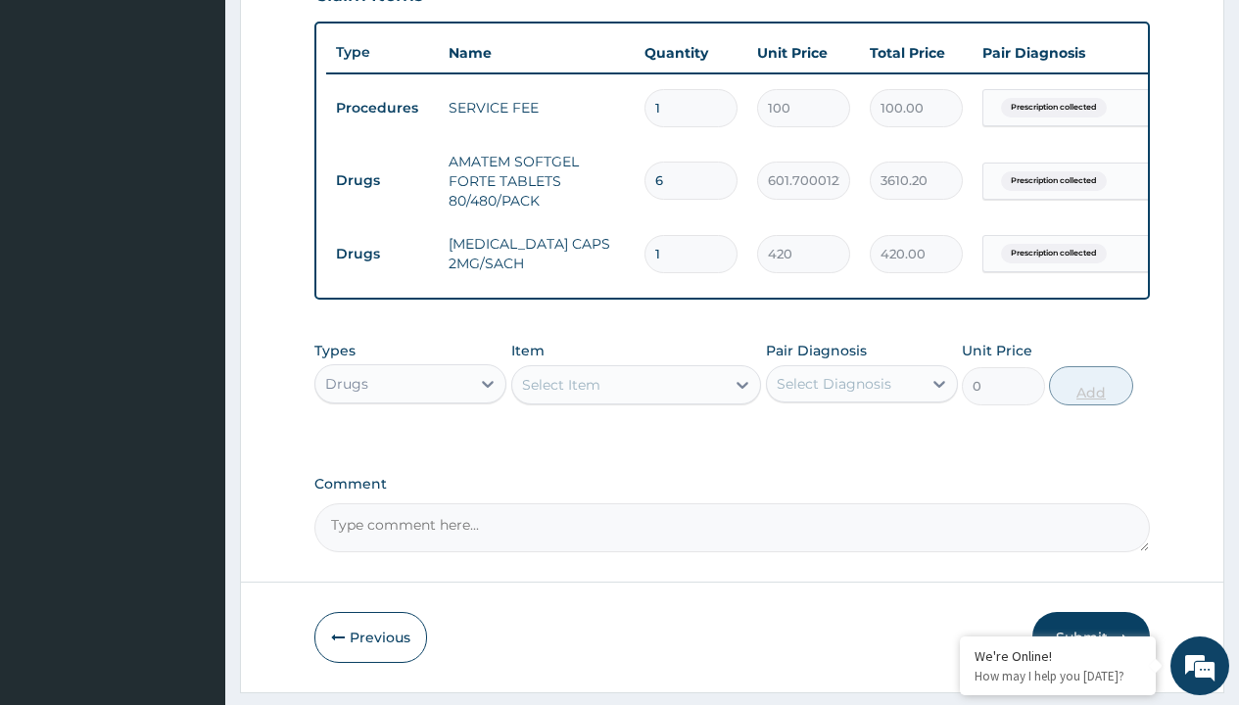
type input "10"
type input "4200.00"
type input "10"
click at [382, 180] on td "Drugs" at bounding box center [382, 181] width 113 height 36
type input "drugs"
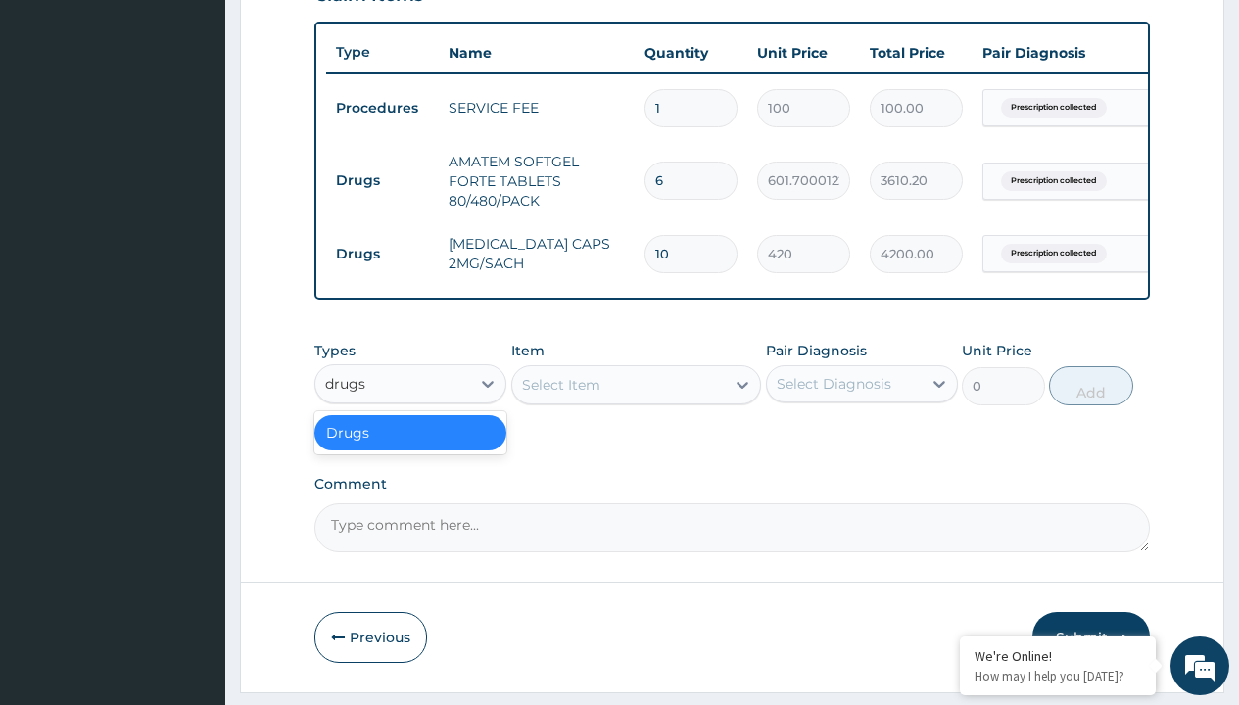
scroll to position [0, 0]
click at [411, 447] on div "Drugs" at bounding box center [410, 432] width 192 height 35
click at [560, 395] on div "Select Item" at bounding box center [561, 385] width 78 height 20
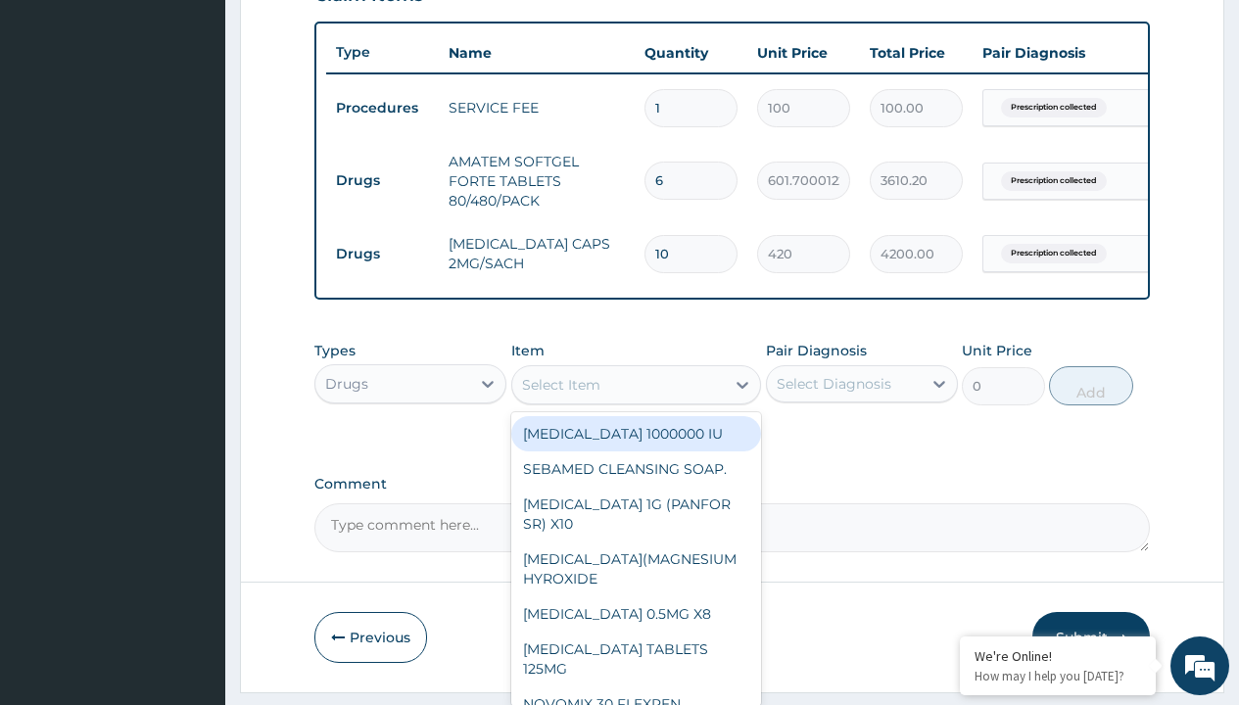
type input "ors/sachet"
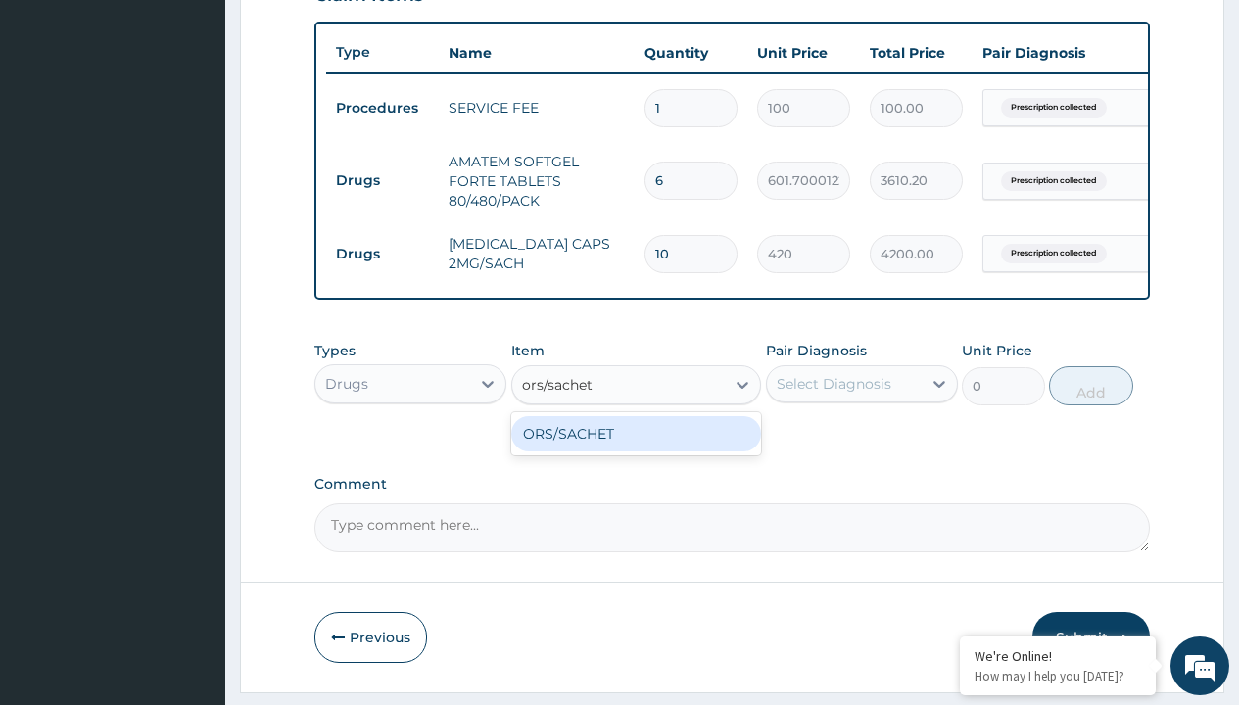
click at [636, 448] on div "ORS/SACHET" at bounding box center [636, 433] width 251 height 35
type input "600"
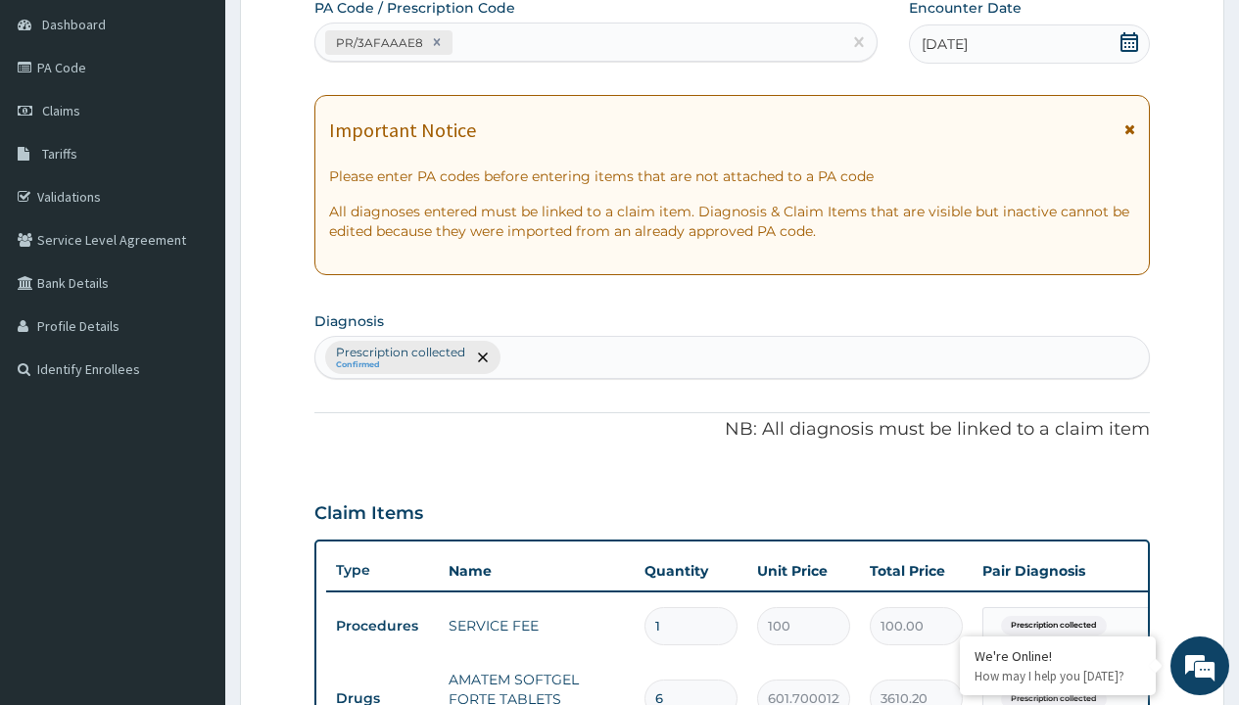
type input "prescription collected"
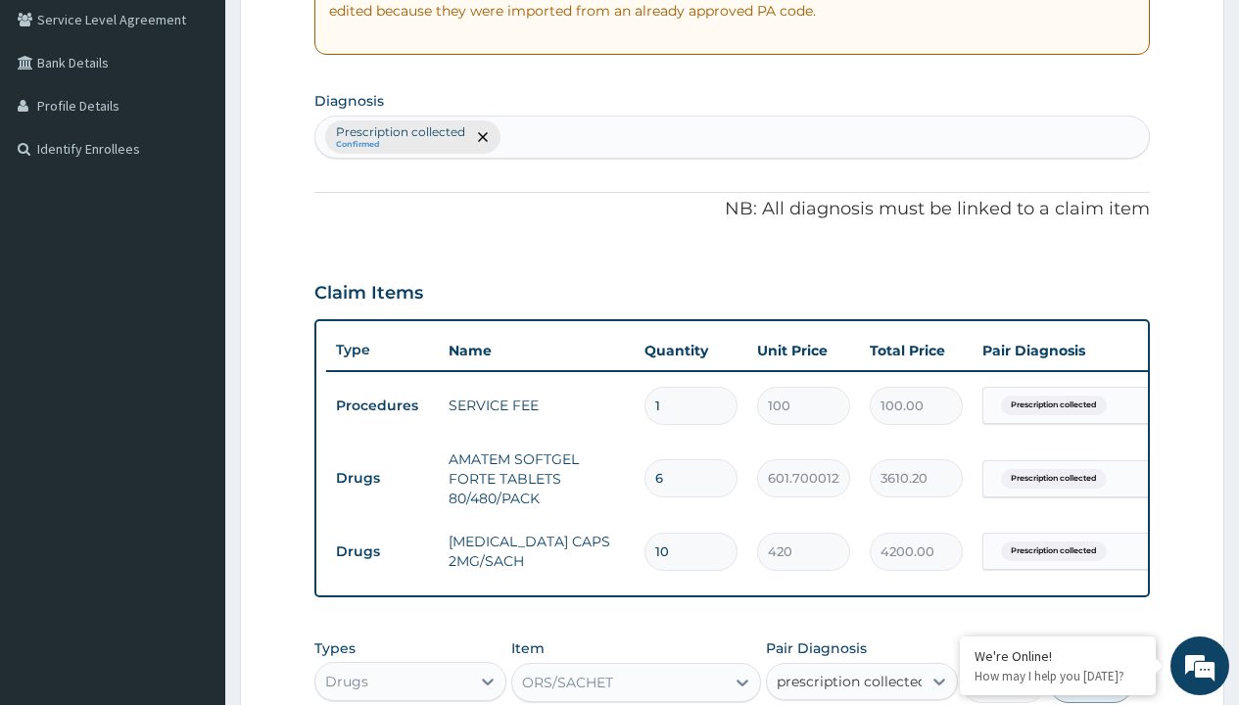
scroll to position [775, 0]
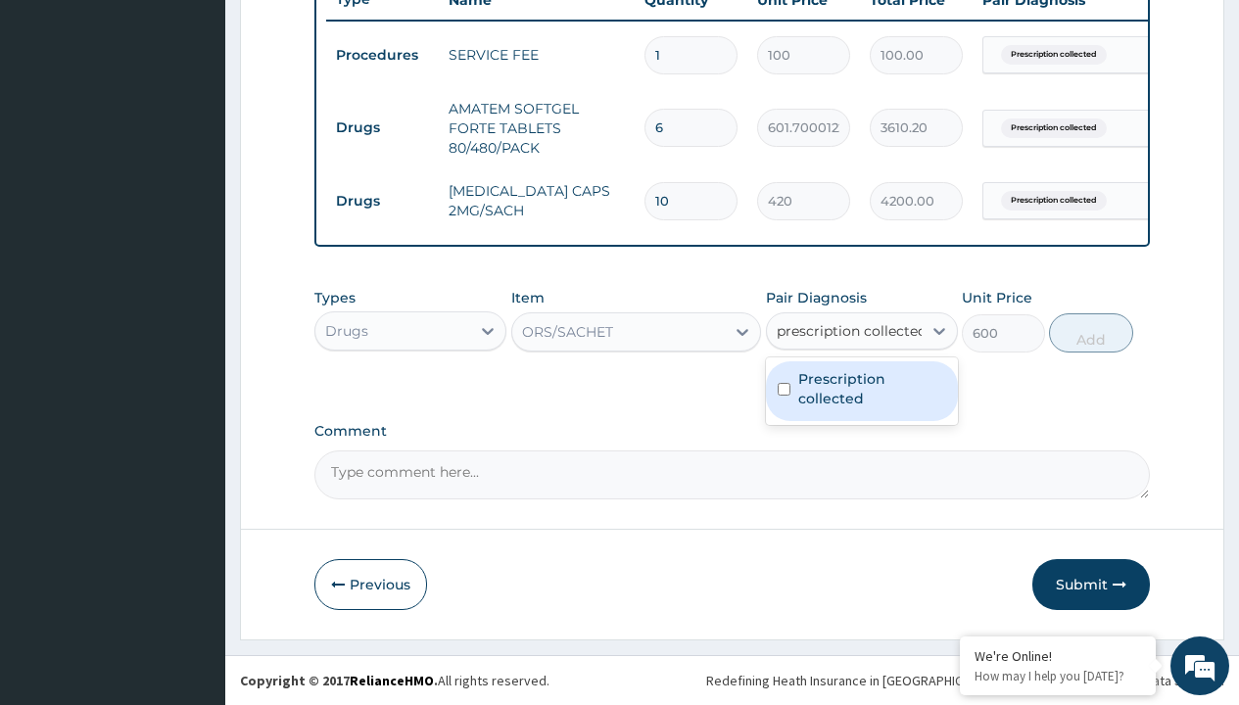
click at [861, 391] on label "Prescription collected" at bounding box center [872, 388] width 148 height 39
checkbox input "true"
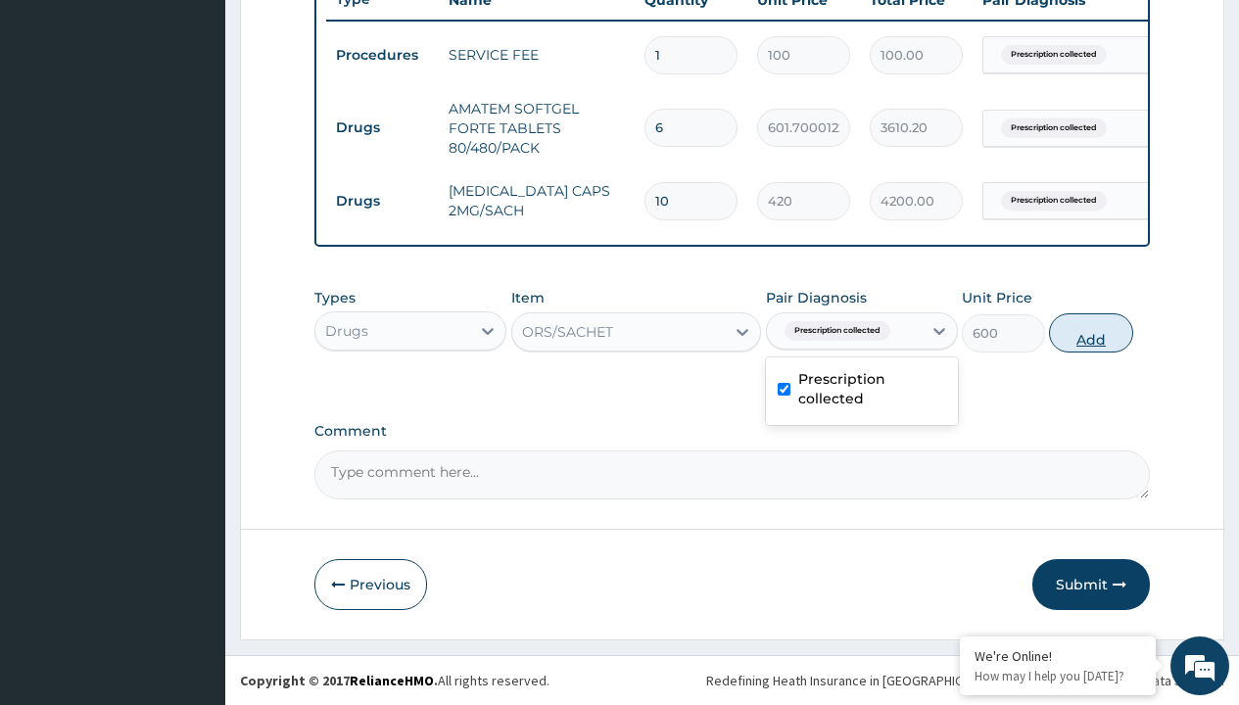
click at [1091, 332] on button "Add" at bounding box center [1090, 333] width 83 height 39
type input "0"
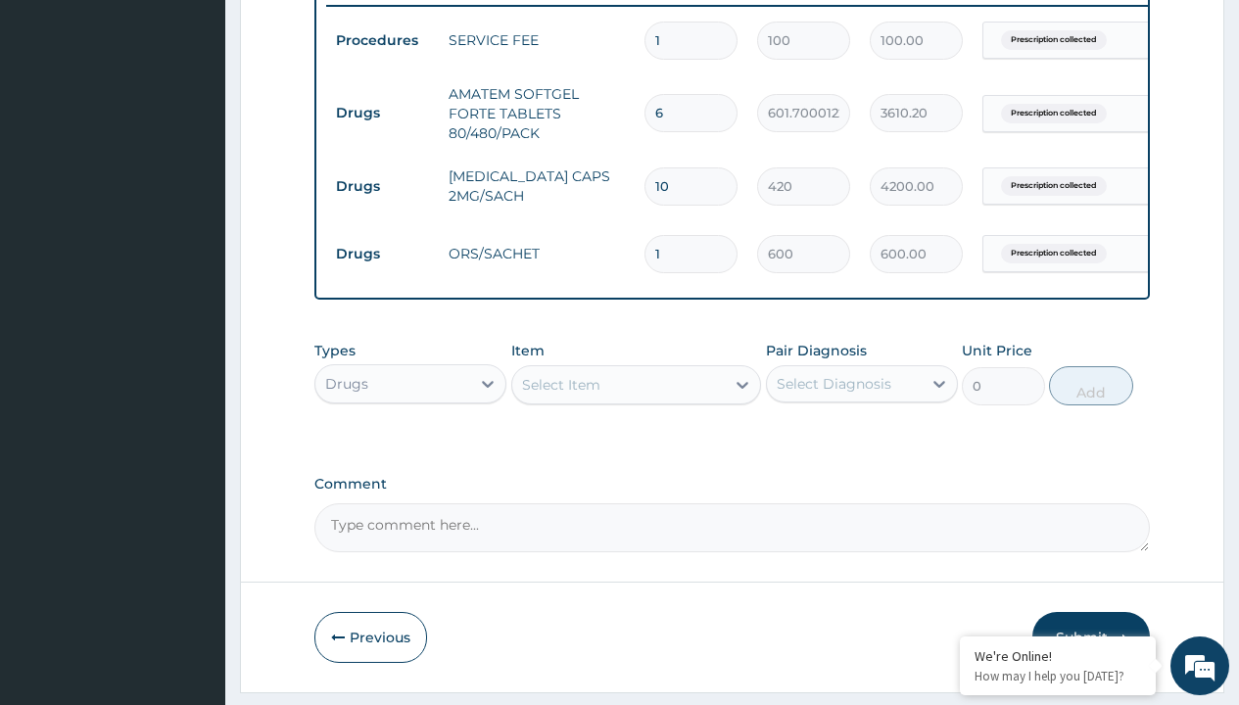
click at [382, 113] on td "Drugs" at bounding box center [382, 113] width 113 height 36
type input "drugs"
click at [411, 447] on div "Drugs" at bounding box center [410, 432] width 192 height 35
click at [560, 395] on div "Select Item" at bounding box center [561, 385] width 78 height 20
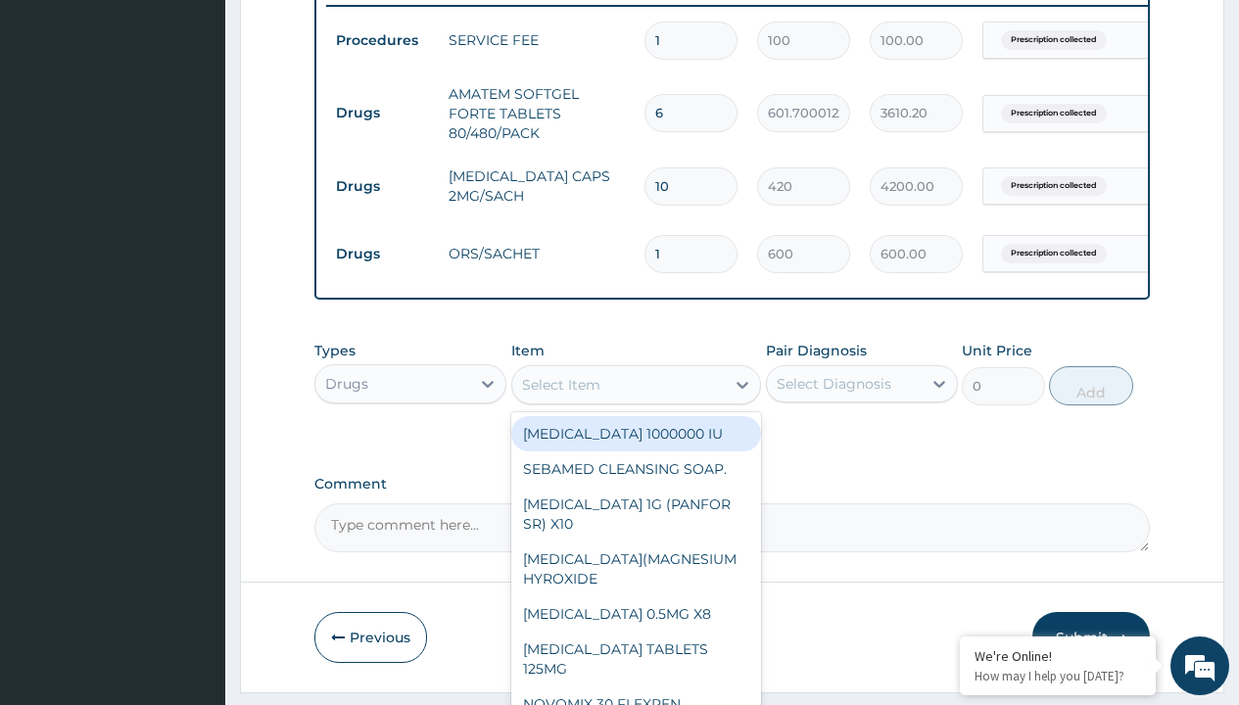
type input "paracetamol 500mg tablet emzor/sach"
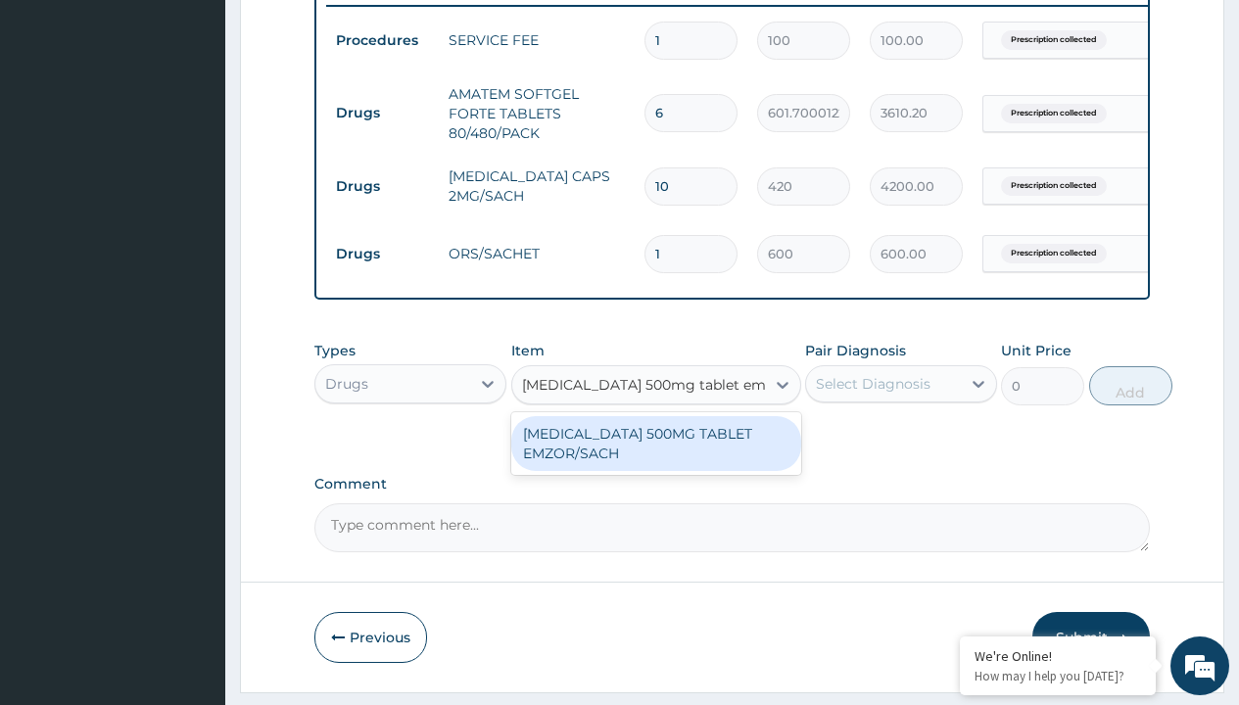
click at [655, 458] on div "PARACETAMOL 500MG TABLET EMZOR/SACH" at bounding box center [656, 443] width 290 height 55
type input "24"
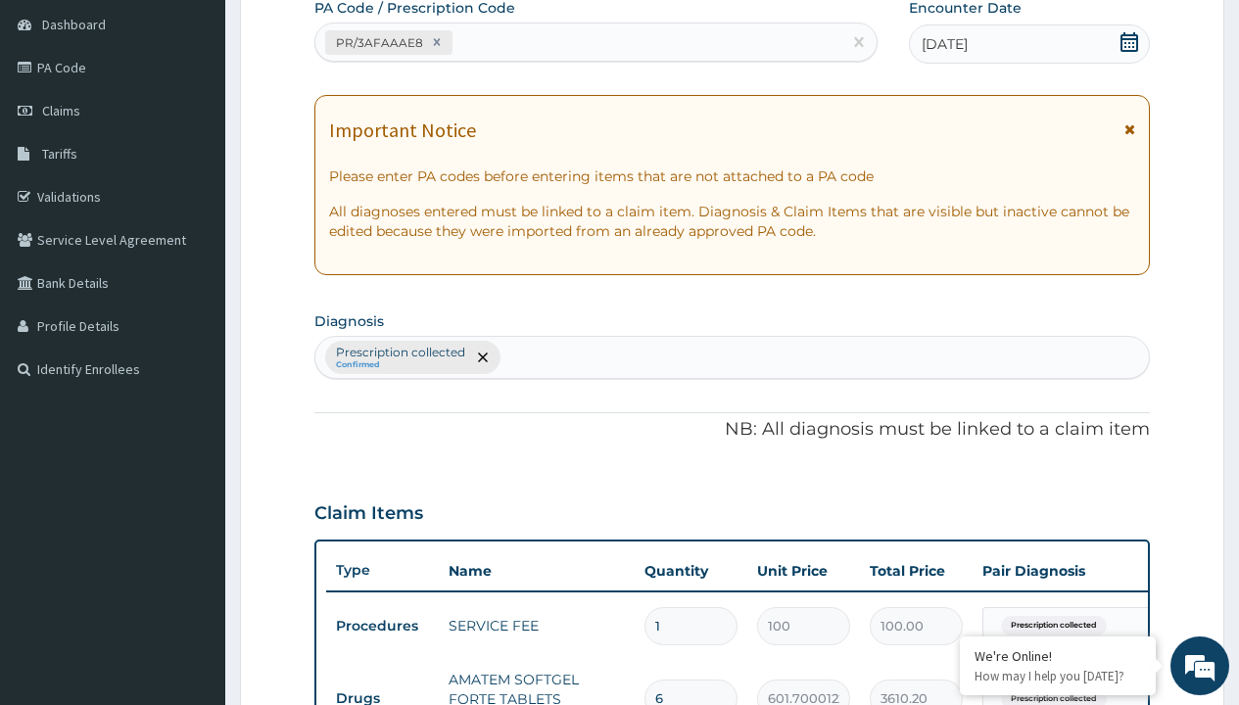
type input "prescription collected"
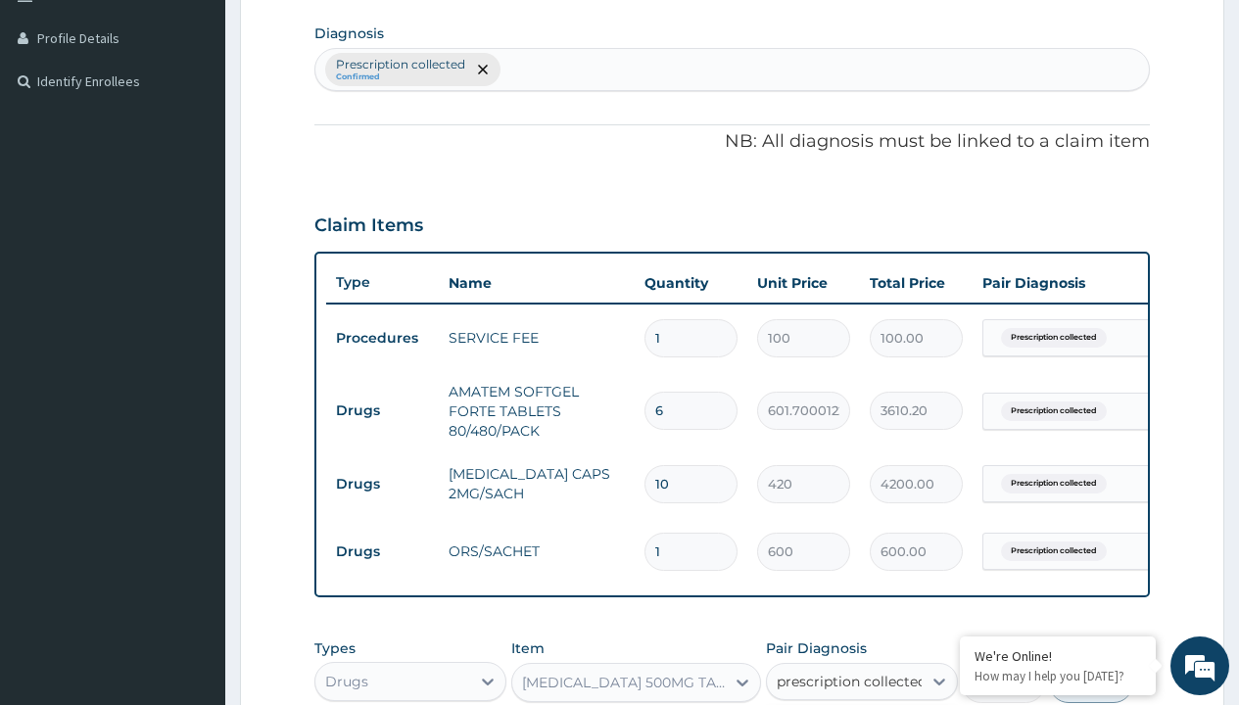
scroll to position [843, 0]
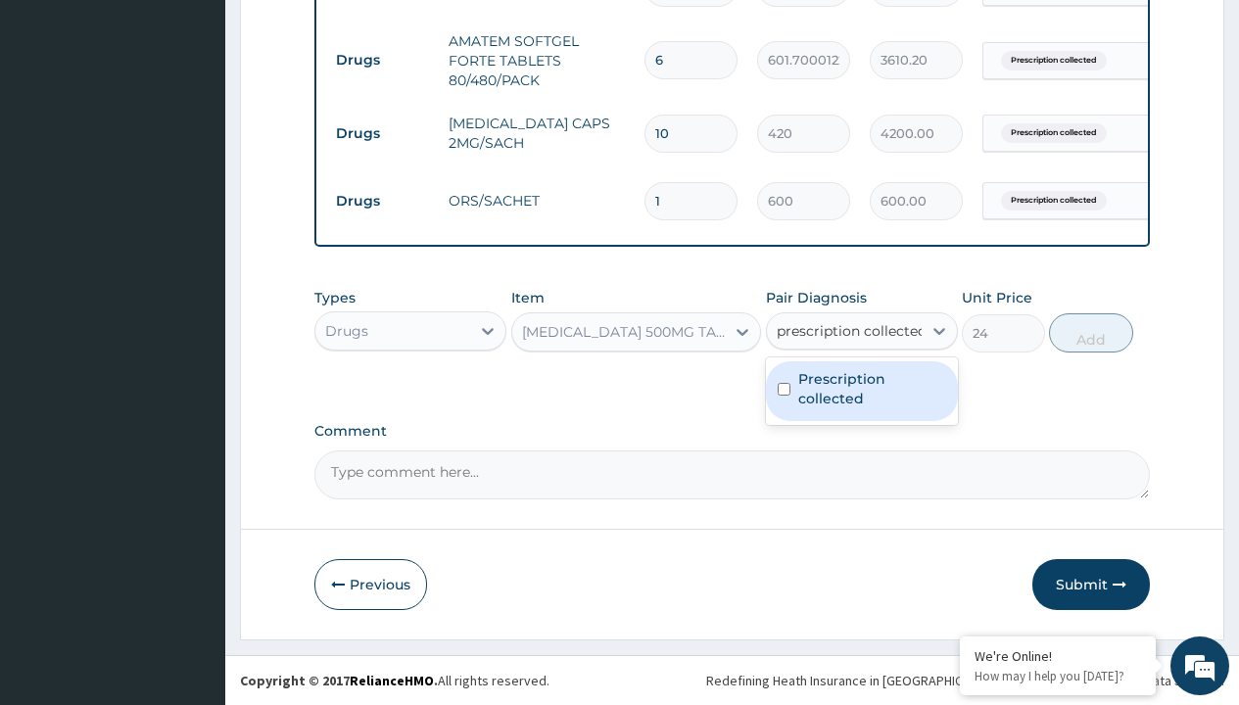
click at [861, 391] on label "Prescription collected" at bounding box center [872, 388] width 148 height 39
checkbox input "true"
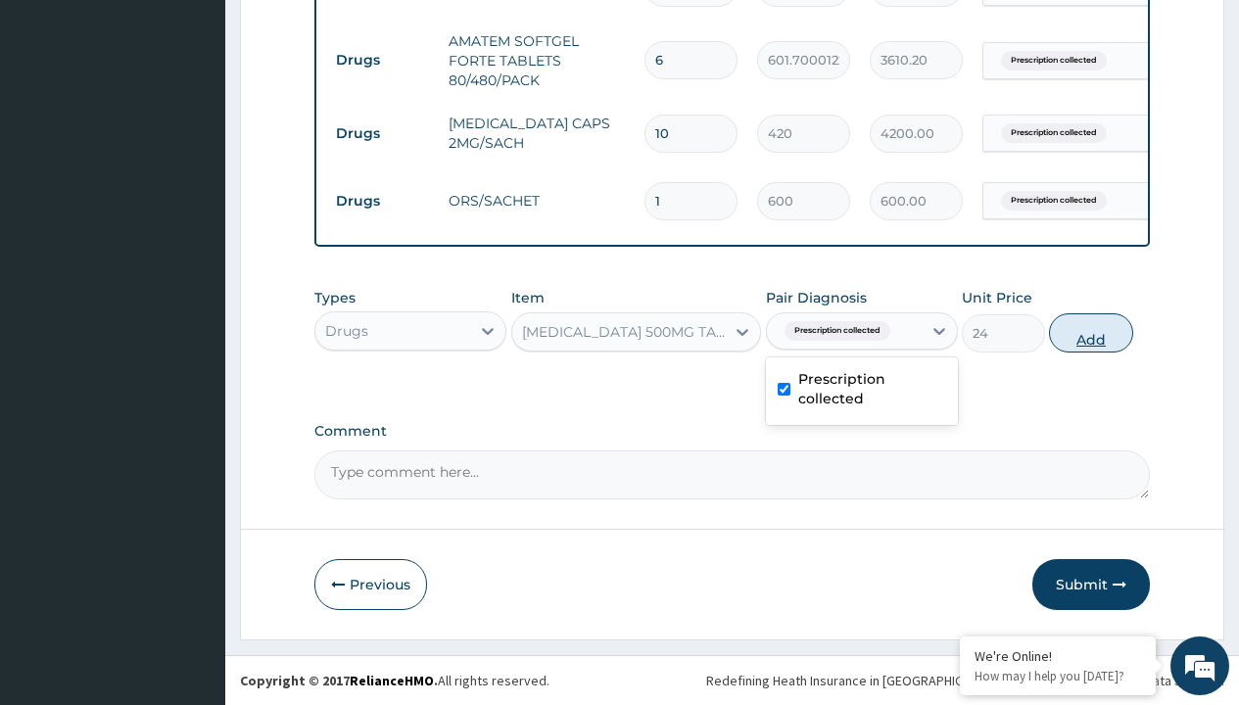
click at [1091, 332] on button "Add" at bounding box center [1090, 333] width 83 height 39
type input "0"
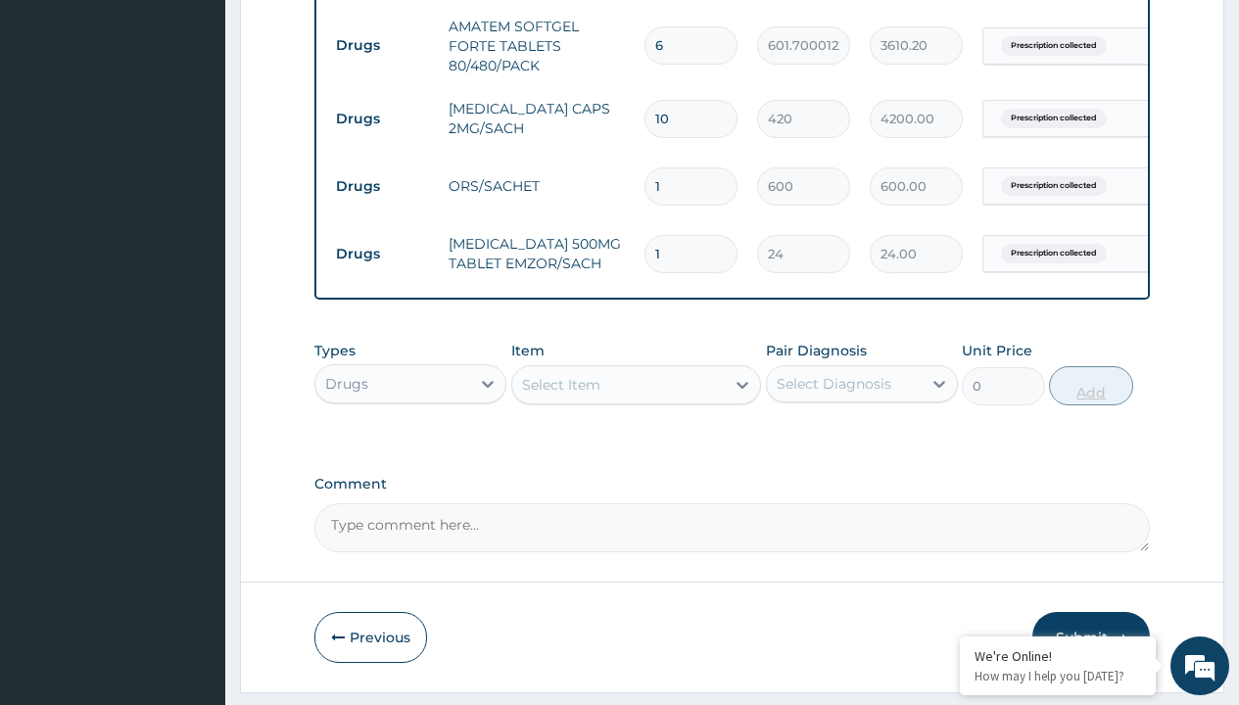
type input "24"
type input "576.00"
type input "24"
click at [382, 45] on td "Drugs" at bounding box center [382, 45] width 113 height 36
type input "drugs"
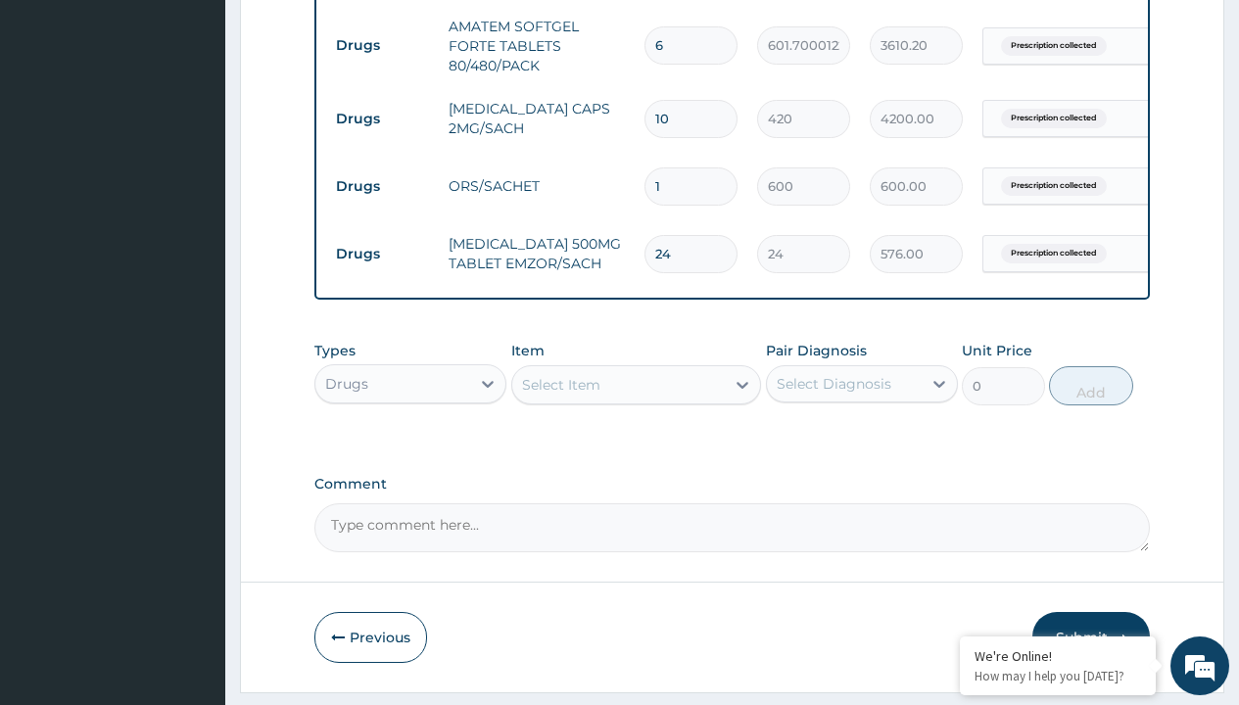
scroll to position [0, 0]
click at [411, 447] on div "Drugs" at bounding box center [410, 432] width 192 height 35
click at [560, 395] on div "Select Item" at bounding box center [561, 385] width 78 height 20
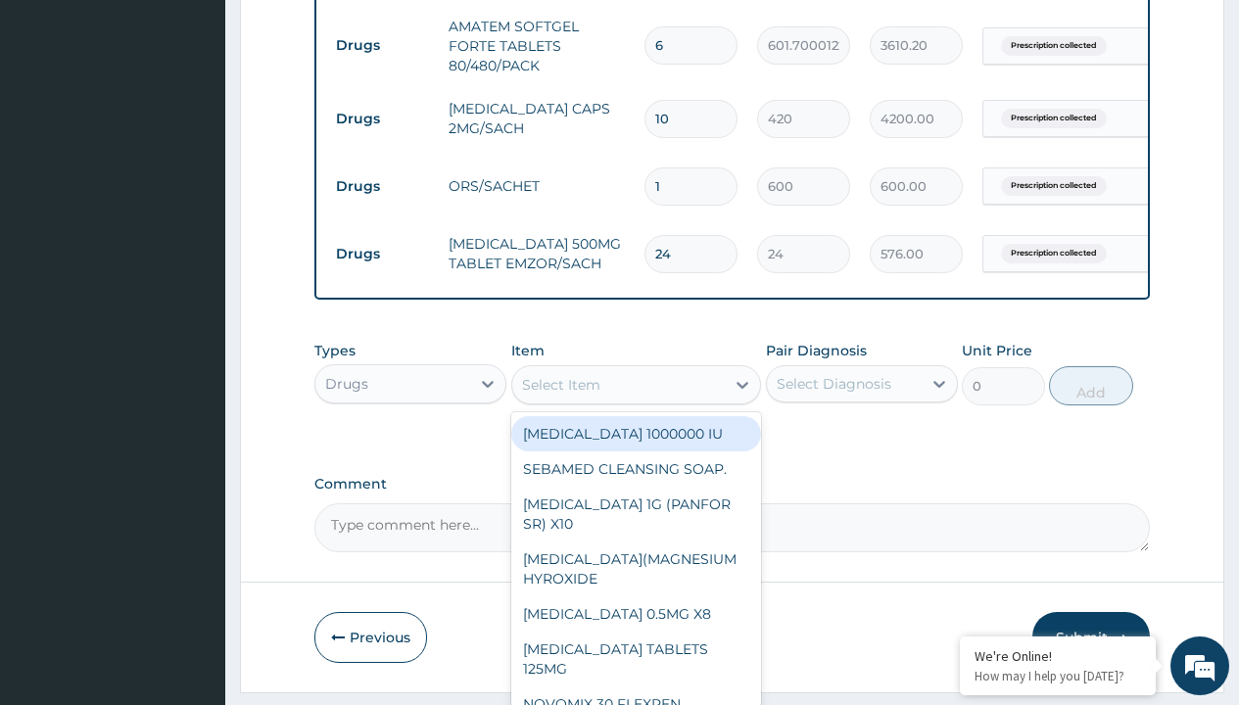
type input "zinc 20mg by 10"
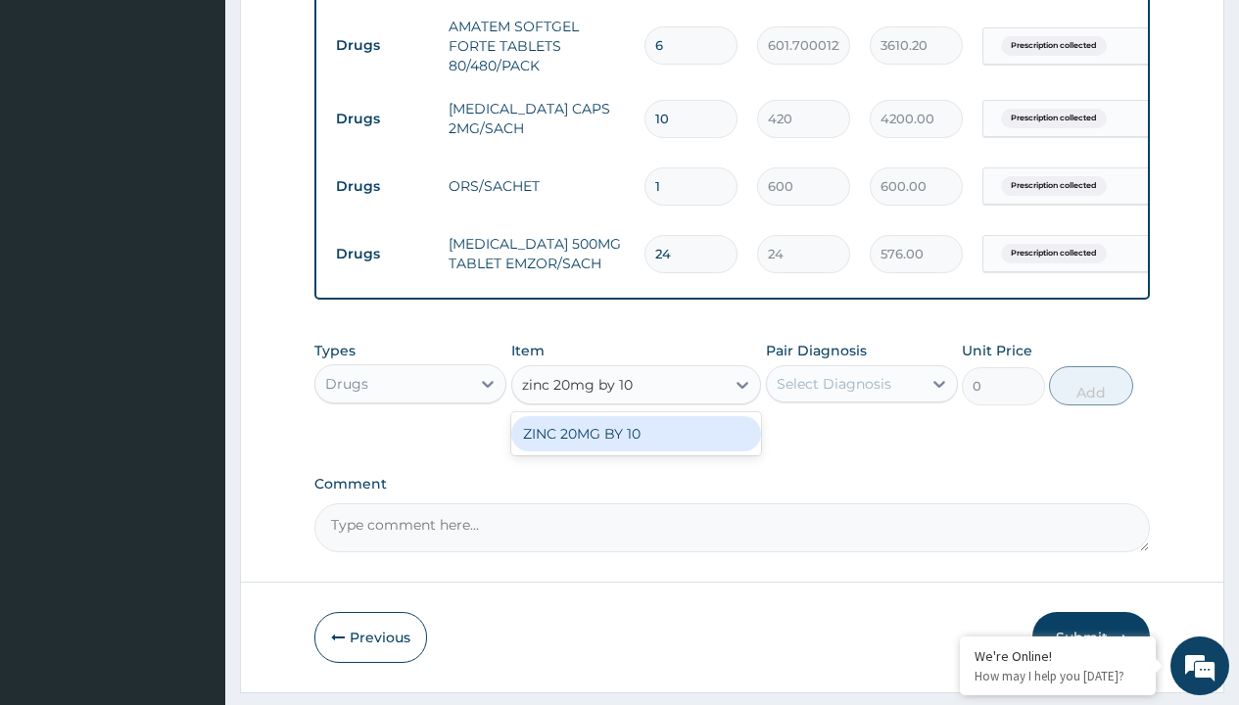
click at [636, 448] on div "ZINC 20MG BY 10" at bounding box center [636, 433] width 251 height 35
type input "15"
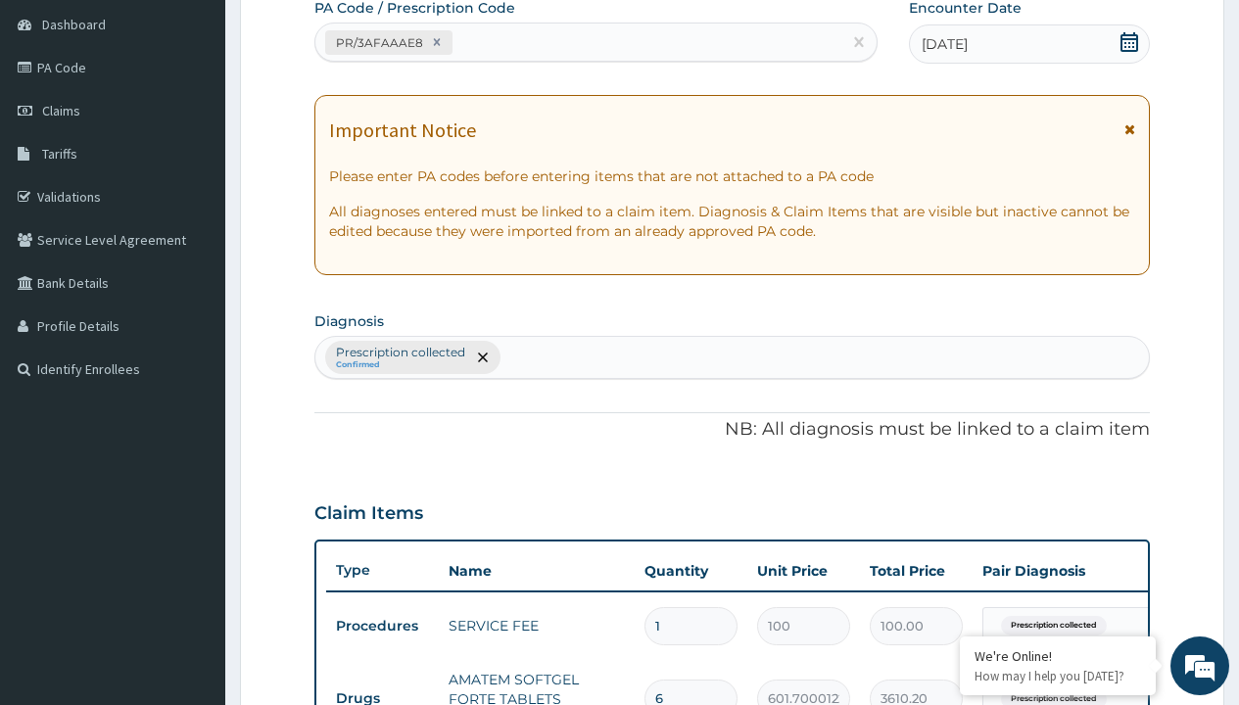
type input "prescription collected"
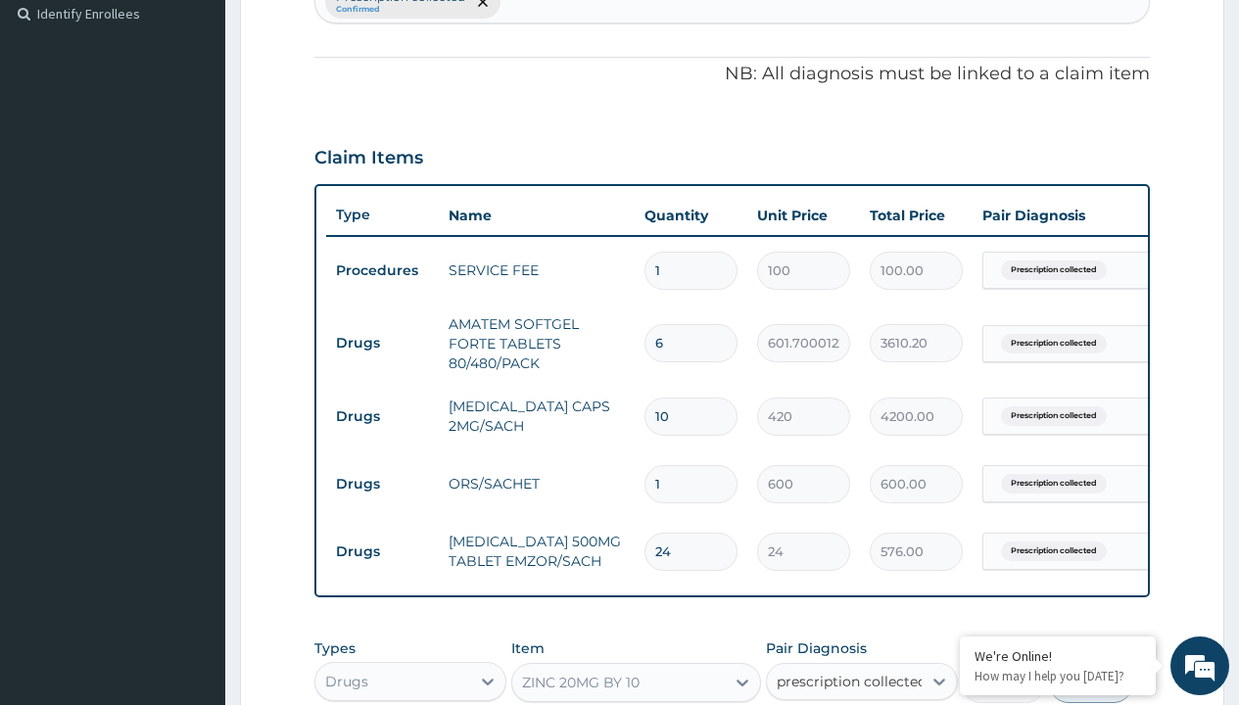
checkbox input "true"
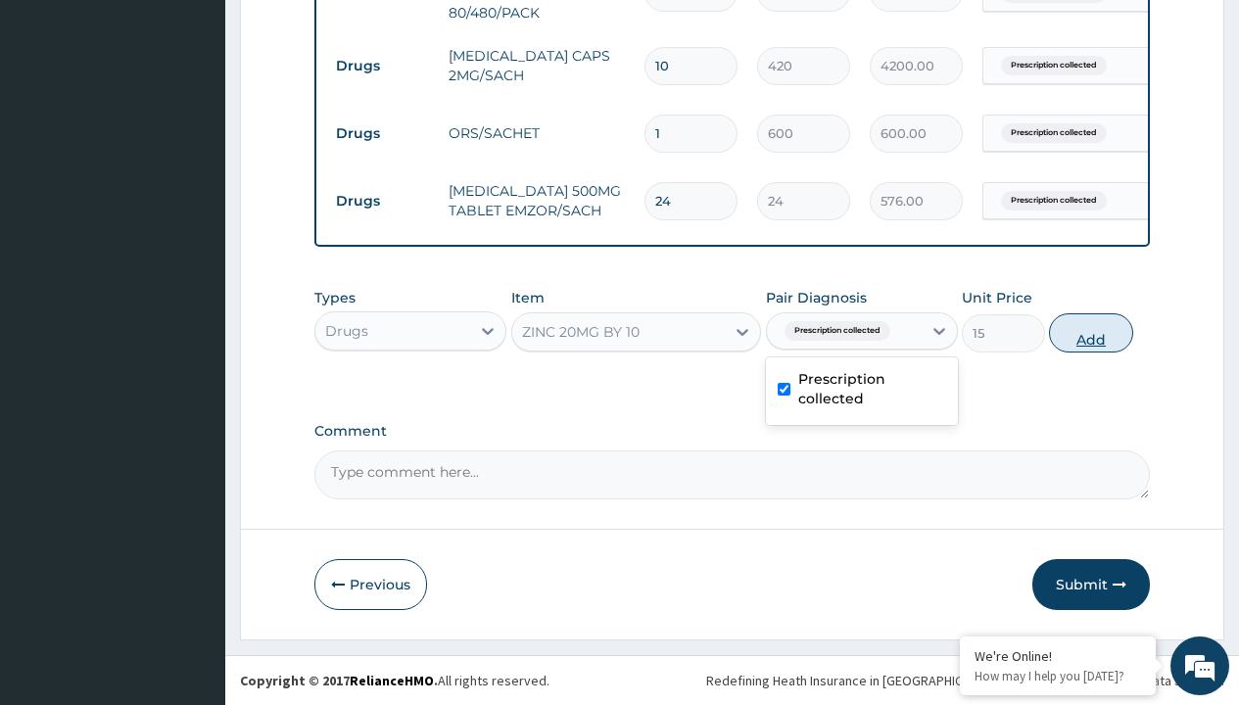
click at [1091, 332] on button "Add" at bounding box center [1090, 333] width 83 height 39
type input "0"
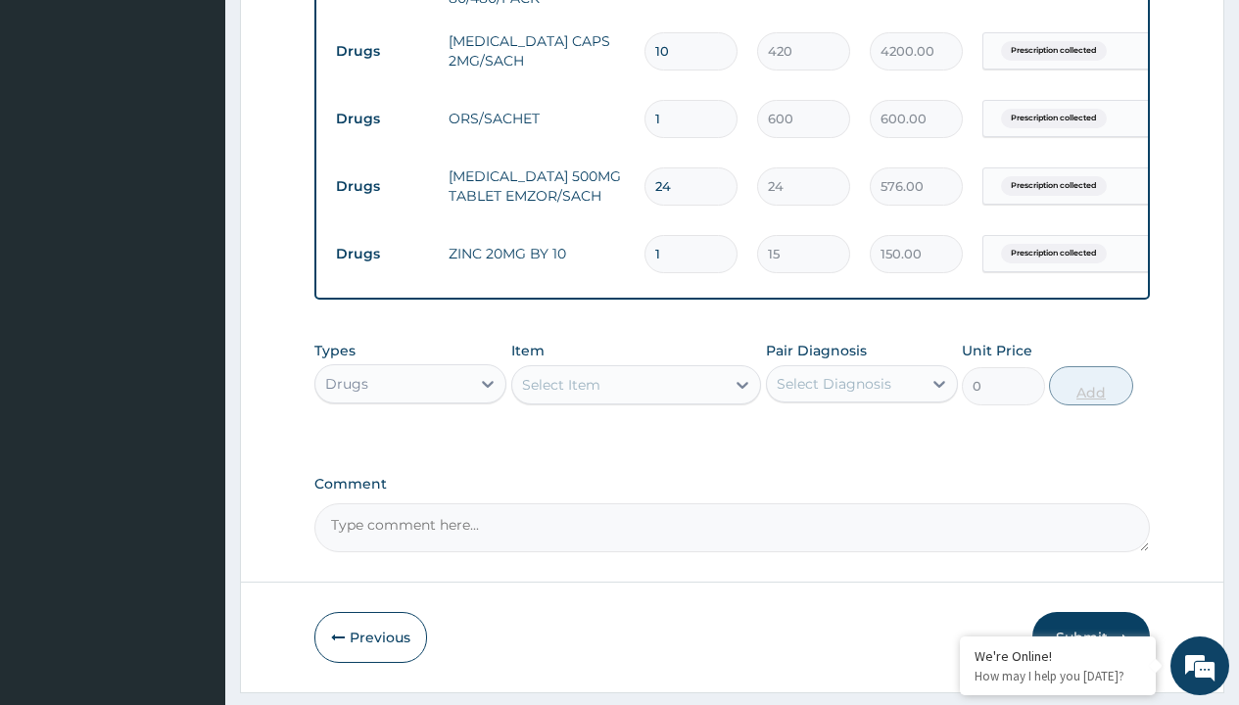
type input "10"
type input "150.00"
type input "10"
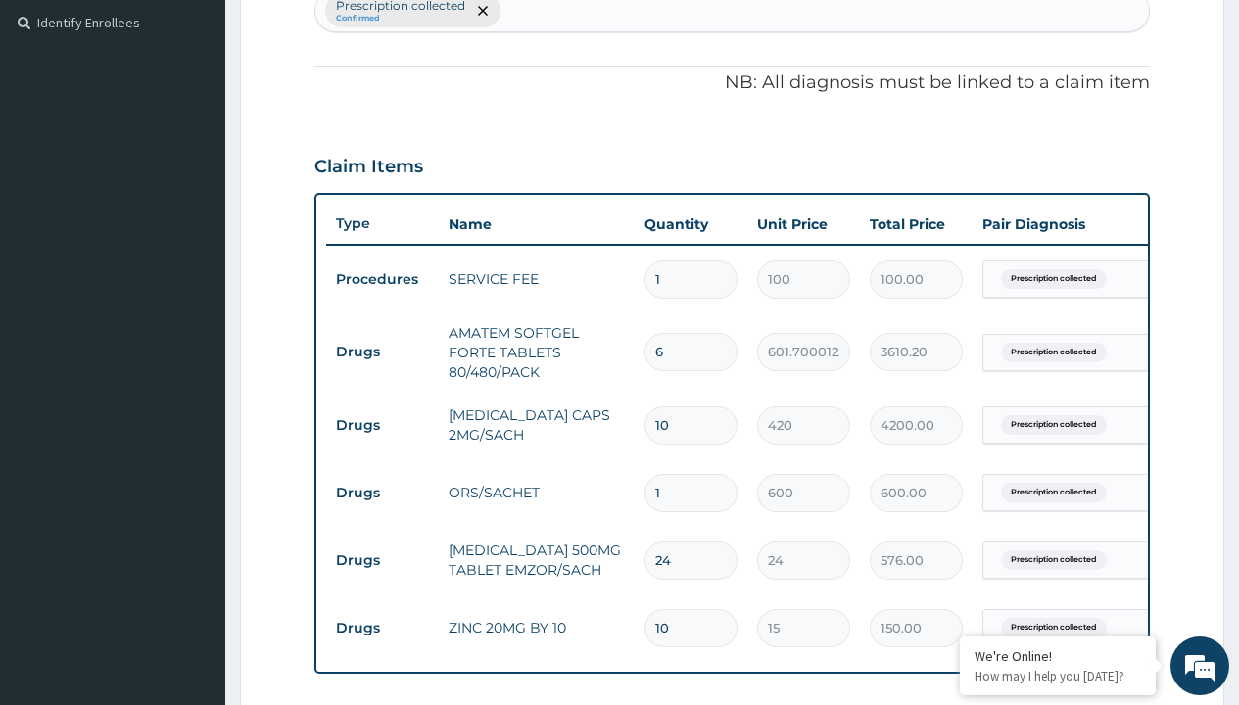
type input "drugs"
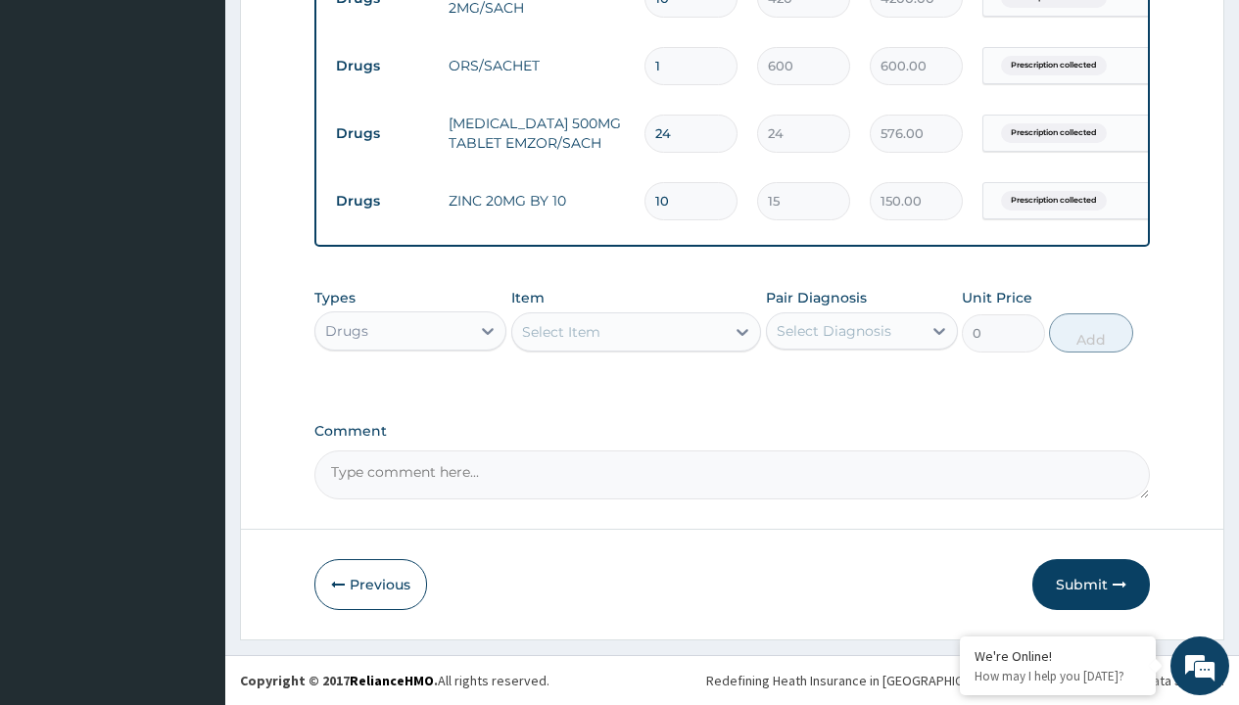
click at [560, 331] on div "Select Item" at bounding box center [561, 332] width 78 height 20
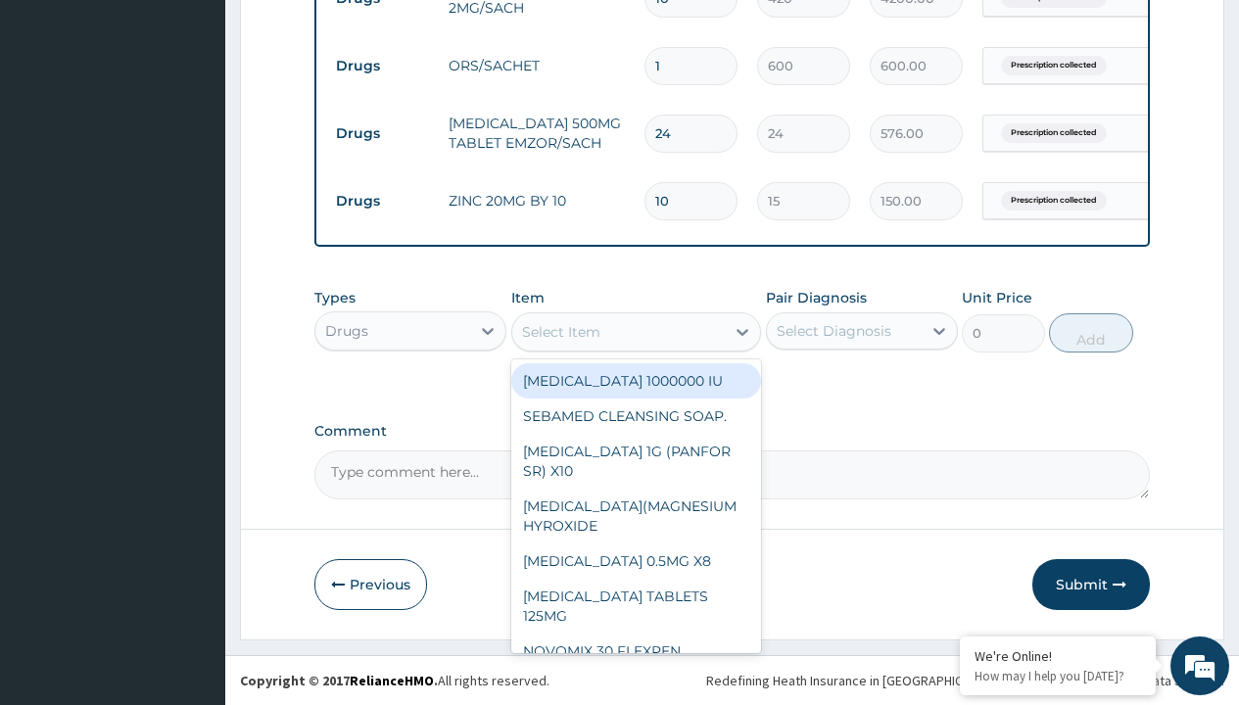
type input "orphenadrine citrate 100mg x 20"
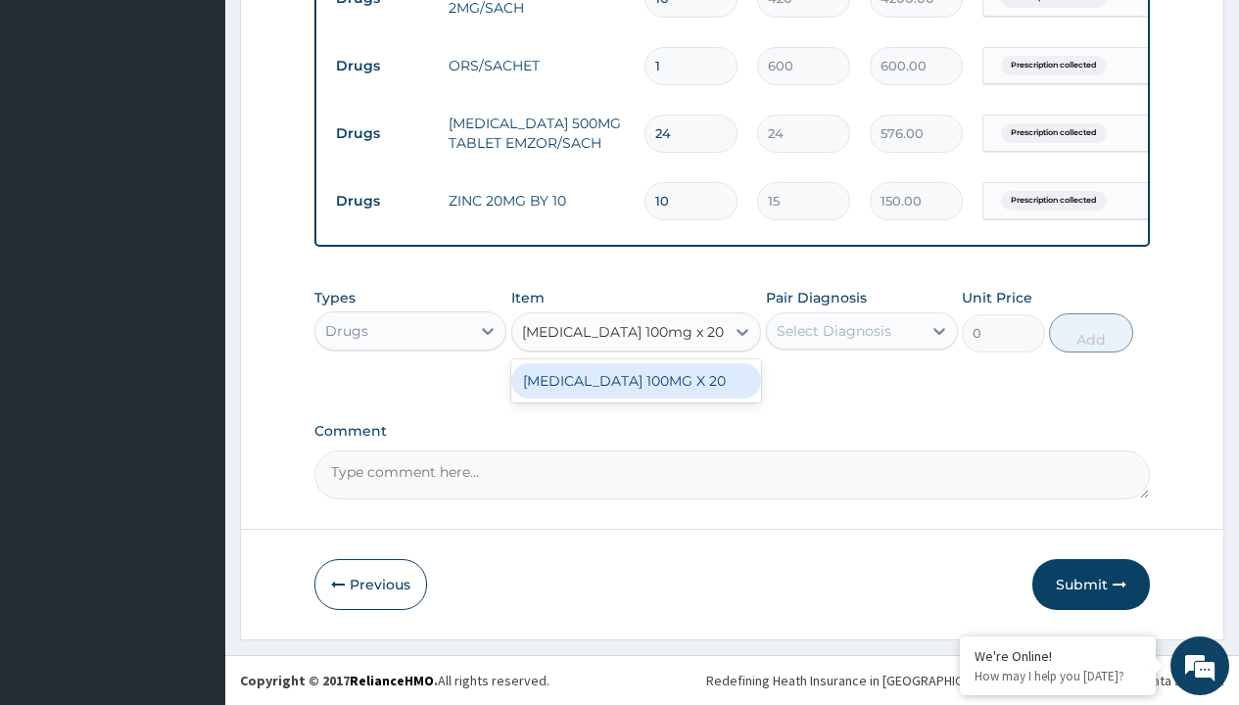
scroll to position [0, 0]
click at [636, 390] on div "ORPHENADRINE CITRATE 100MG X 20" at bounding box center [636, 380] width 251 height 35
type input "263"
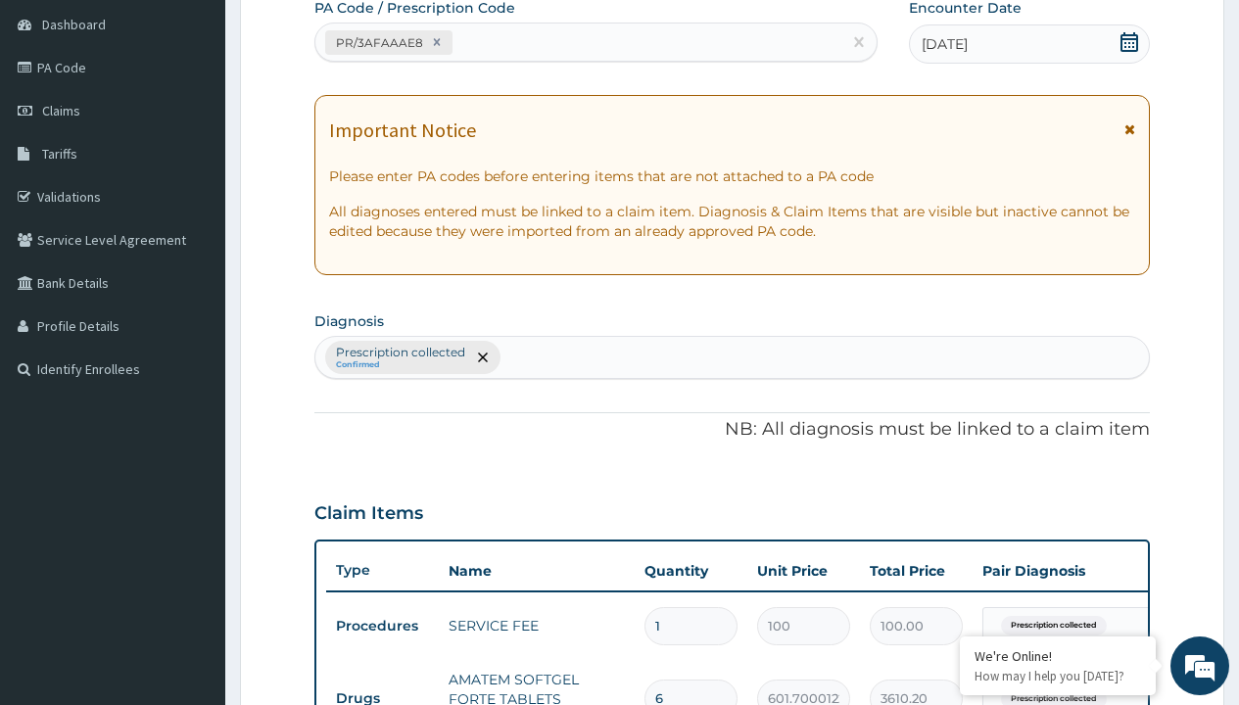
type input "prescription collected"
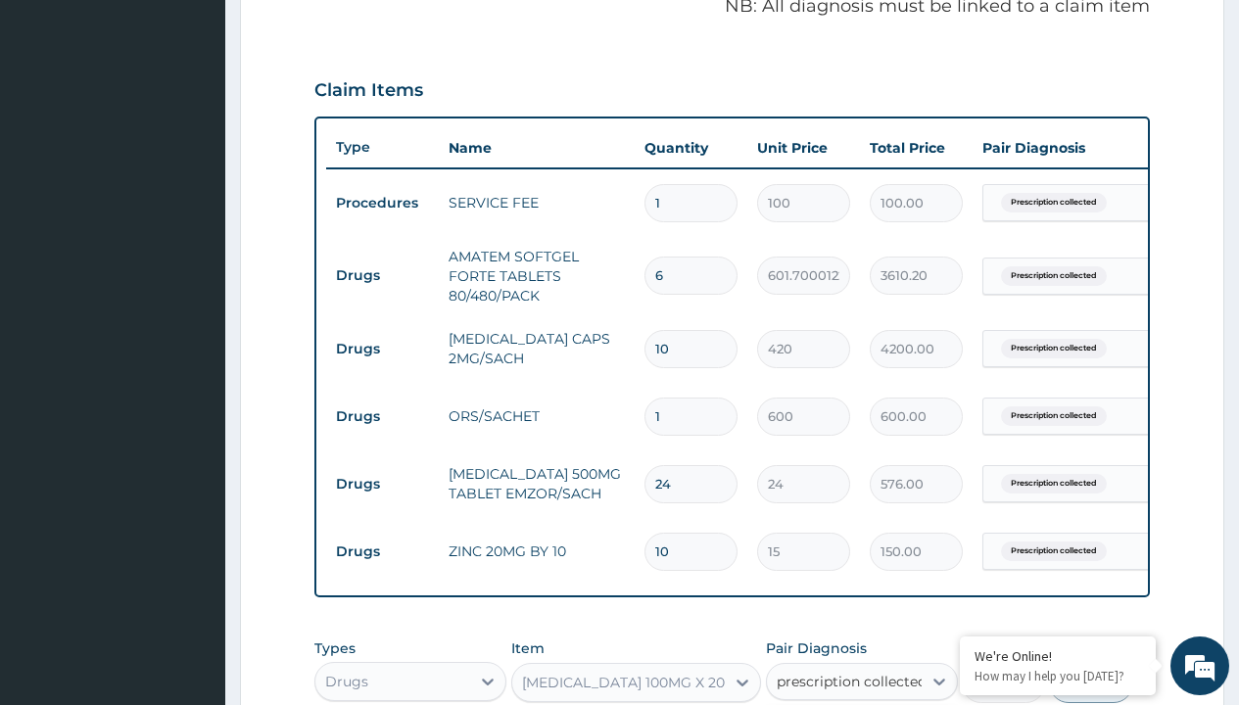
checkbox input "true"
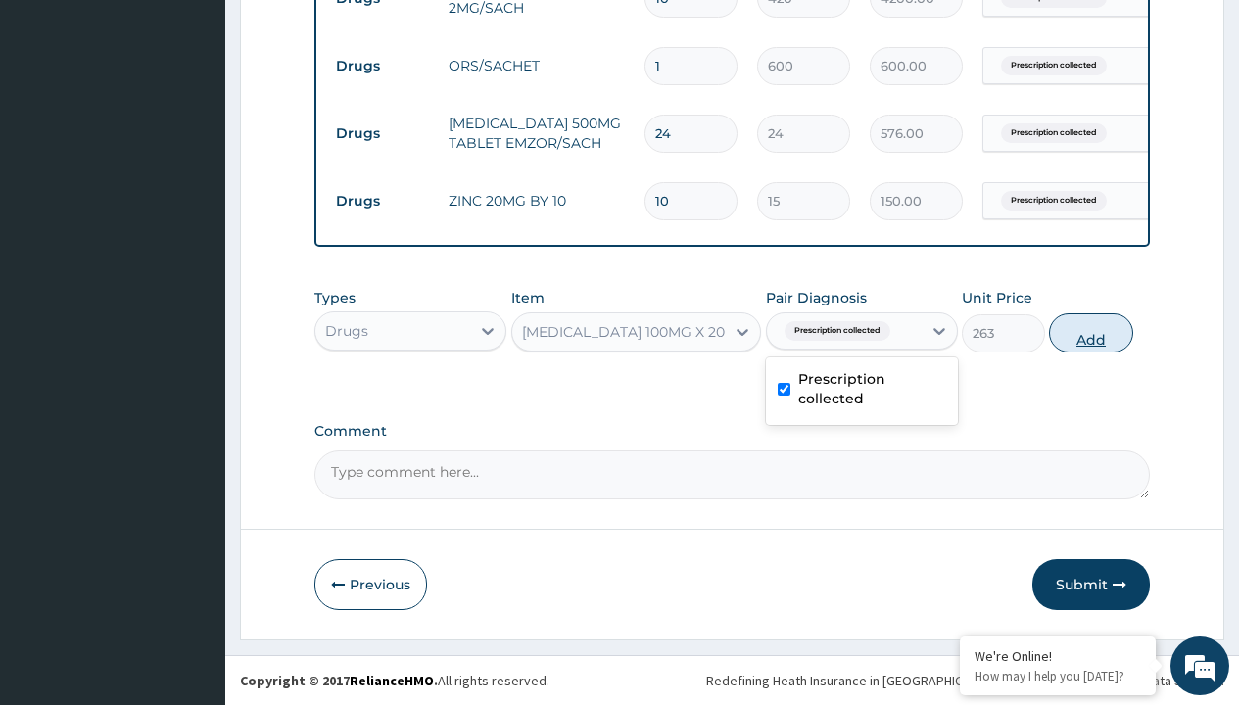
click at [1091, 332] on button "Add" at bounding box center [1090, 333] width 83 height 39
type input "0"
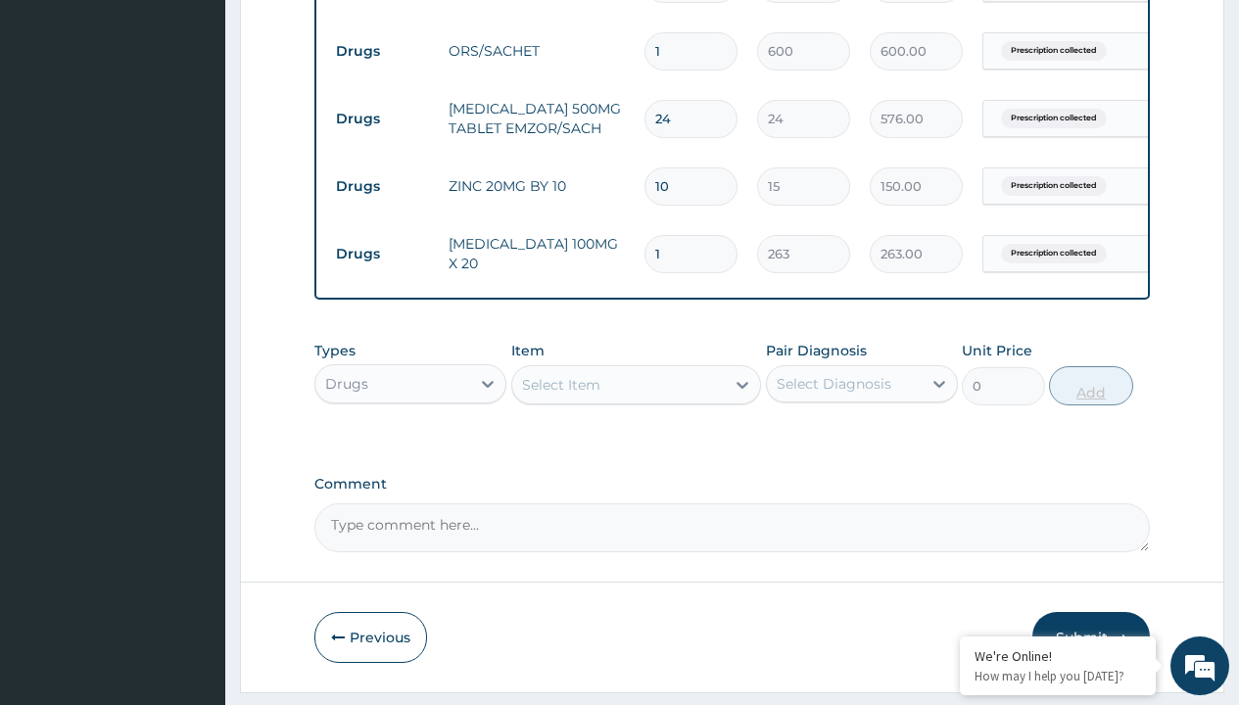
type input "10"
type input "2630.00"
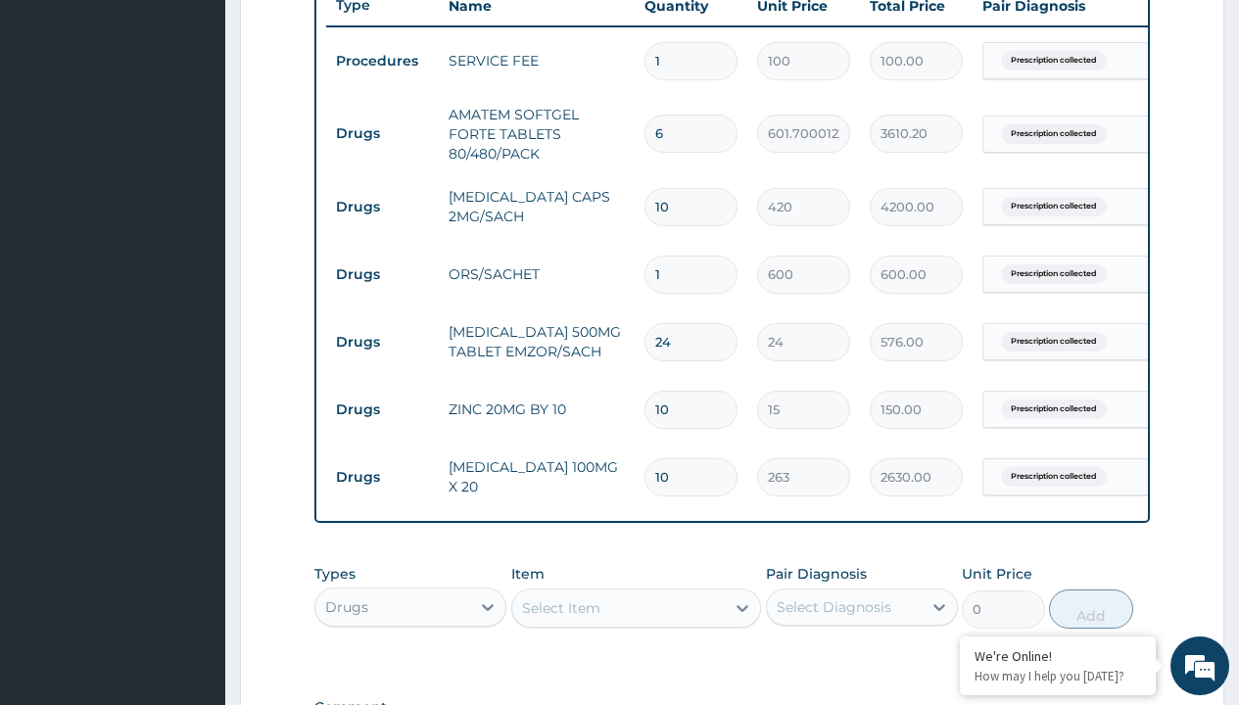
scroll to position [745, 0]
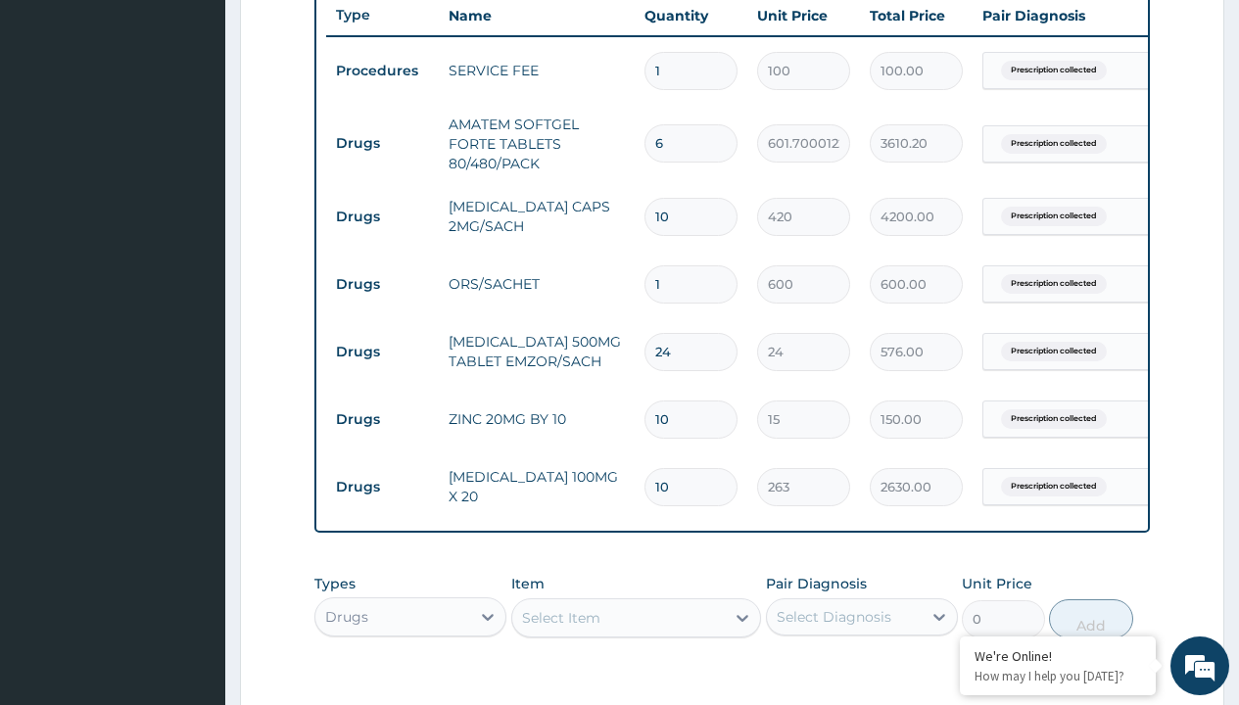
type input "10"
click at [671, 215] on input "10" at bounding box center [691, 217] width 93 height 38
type input "1"
type input "420.00"
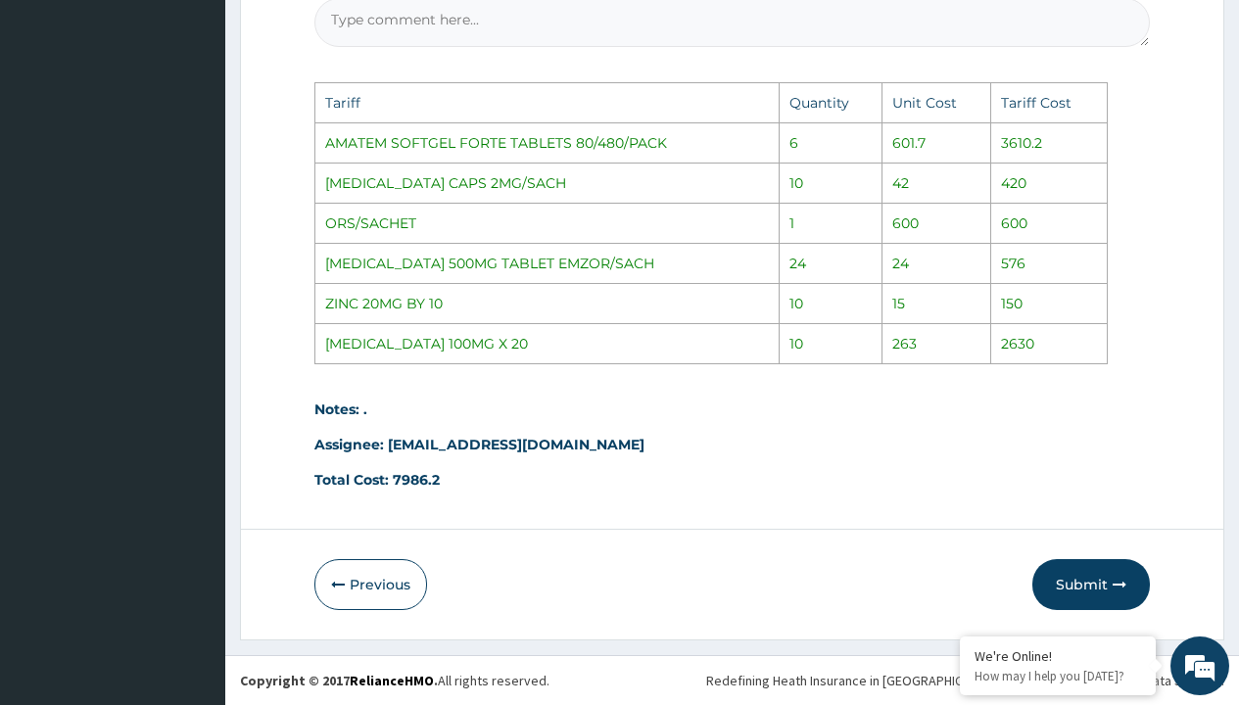
scroll to position [1498, 0]
type input "1"
click at [1079, 601] on button "Submit" at bounding box center [1092, 584] width 118 height 51
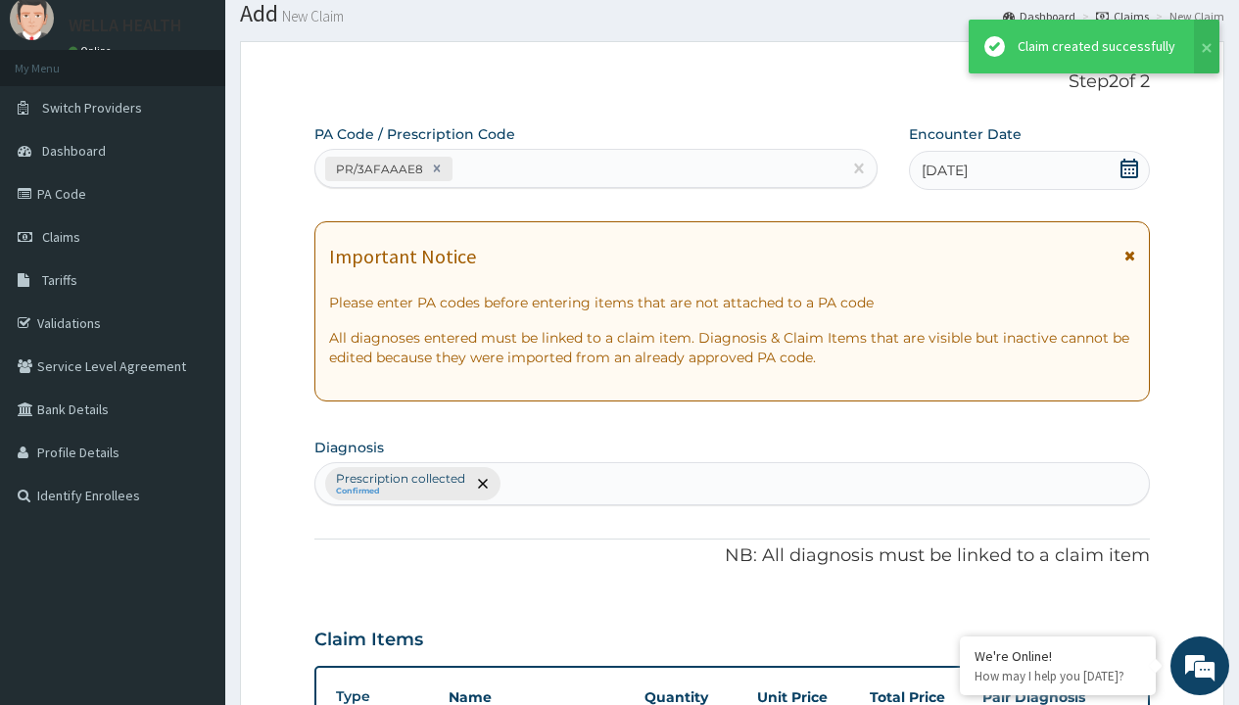
scroll to position [1045, 0]
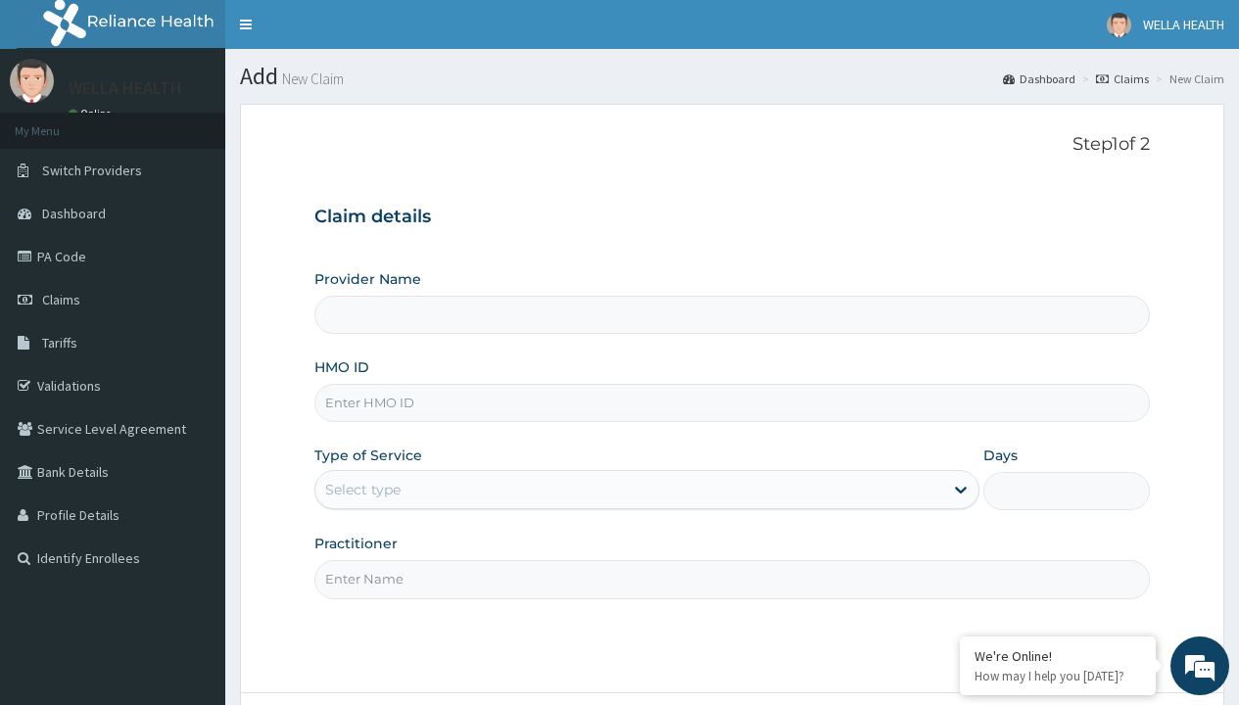
type input "WellaHealth(TELEMEDICINE)"
type input "API/10004/D"
type input "WellaHealth"
click at [362, 490] on div "Select type" at bounding box center [362, 490] width 75 height 20
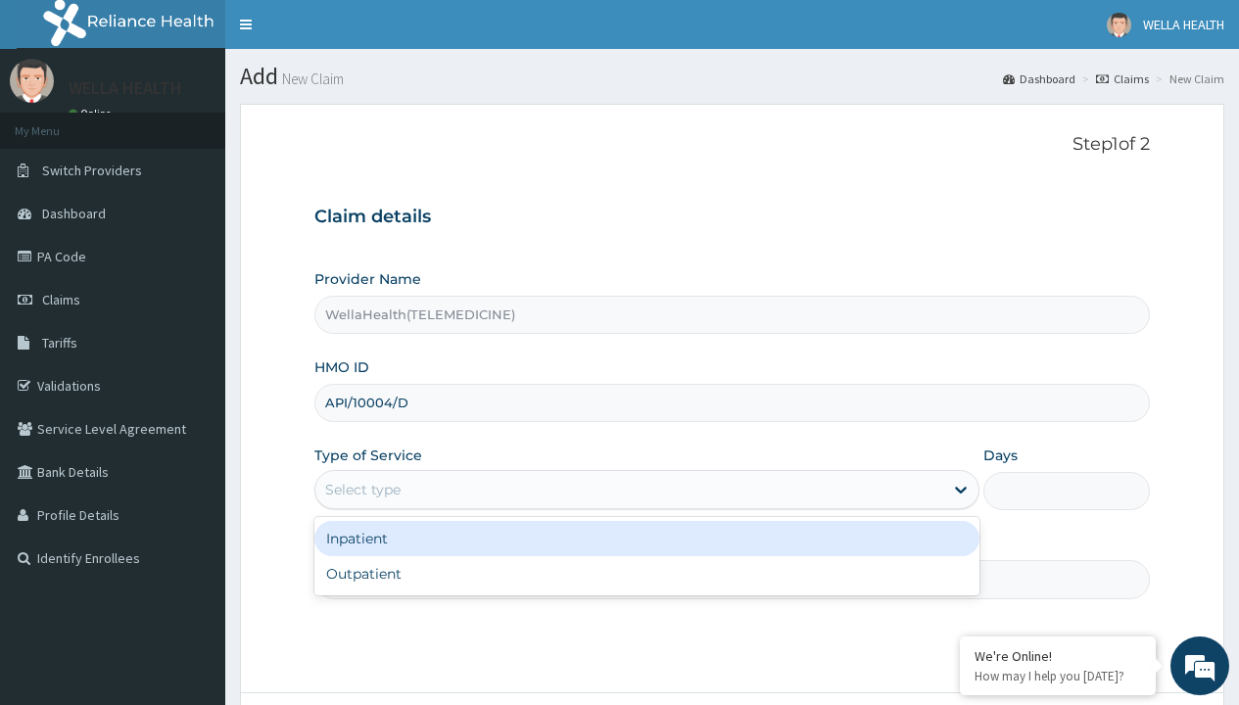
click at [647, 574] on div "Outpatient" at bounding box center [646, 573] width 665 height 35
type input "1"
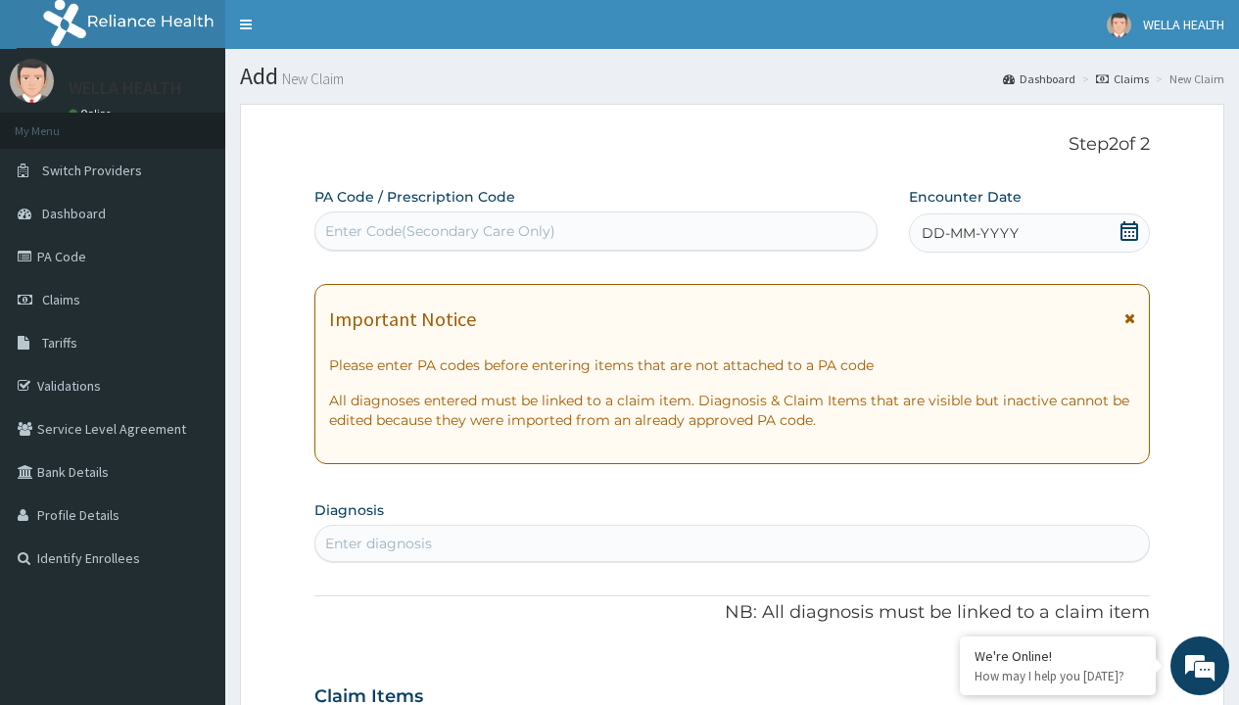
scroll to position [164, 0]
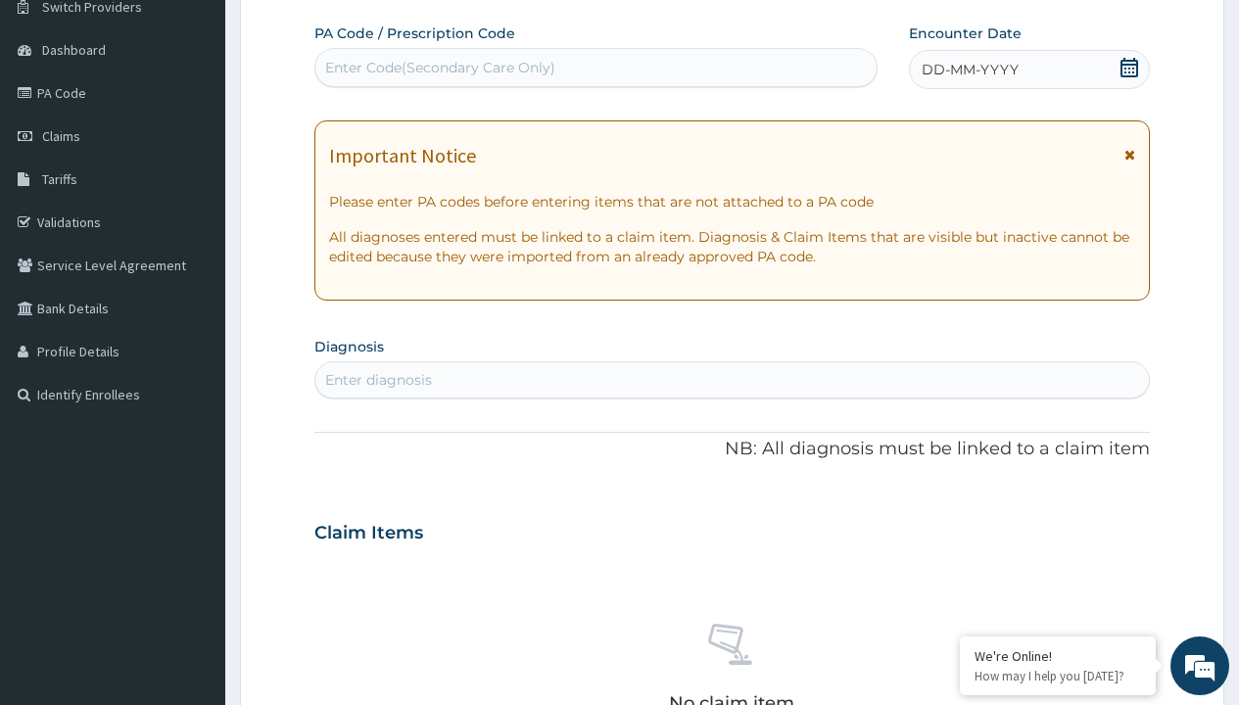
click at [969, 70] on span "DD-MM-YYYY" at bounding box center [970, 70] width 97 height 20
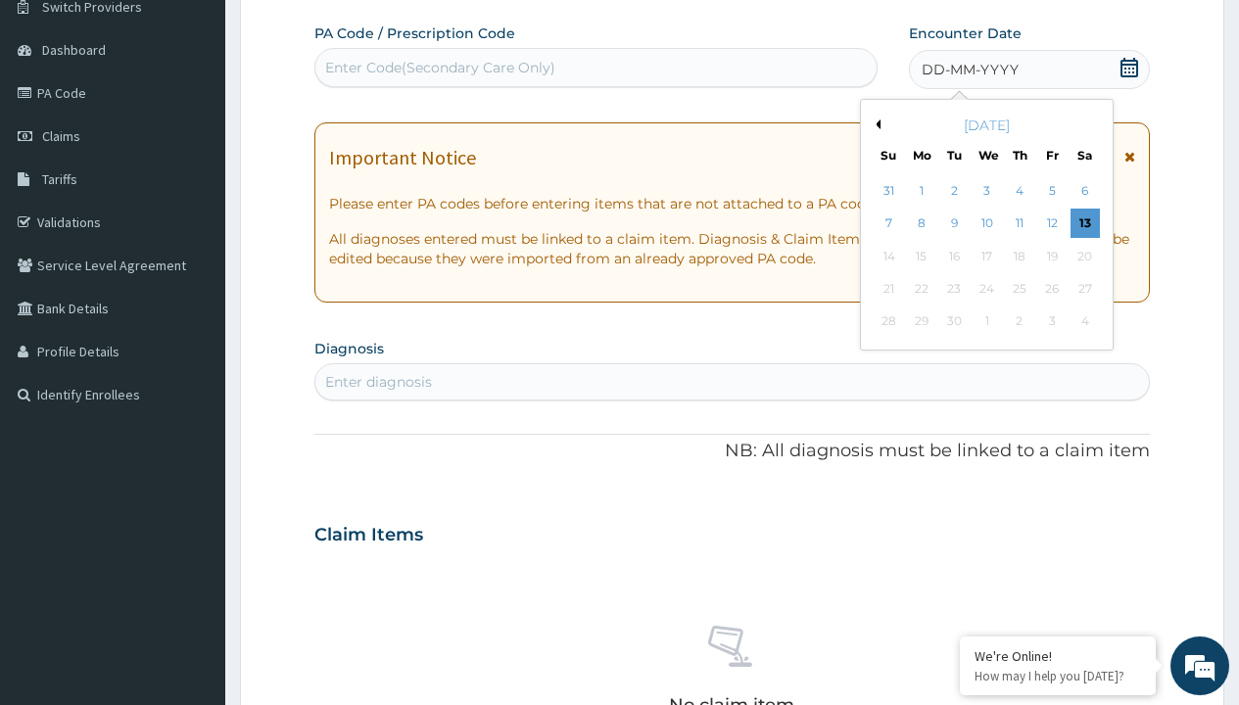
click at [875, 124] on button "Previous Month" at bounding box center [876, 125] width 10 height 10
click at [1019, 223] on div "7" at bounding box center [1019, 224] width 29 height 29
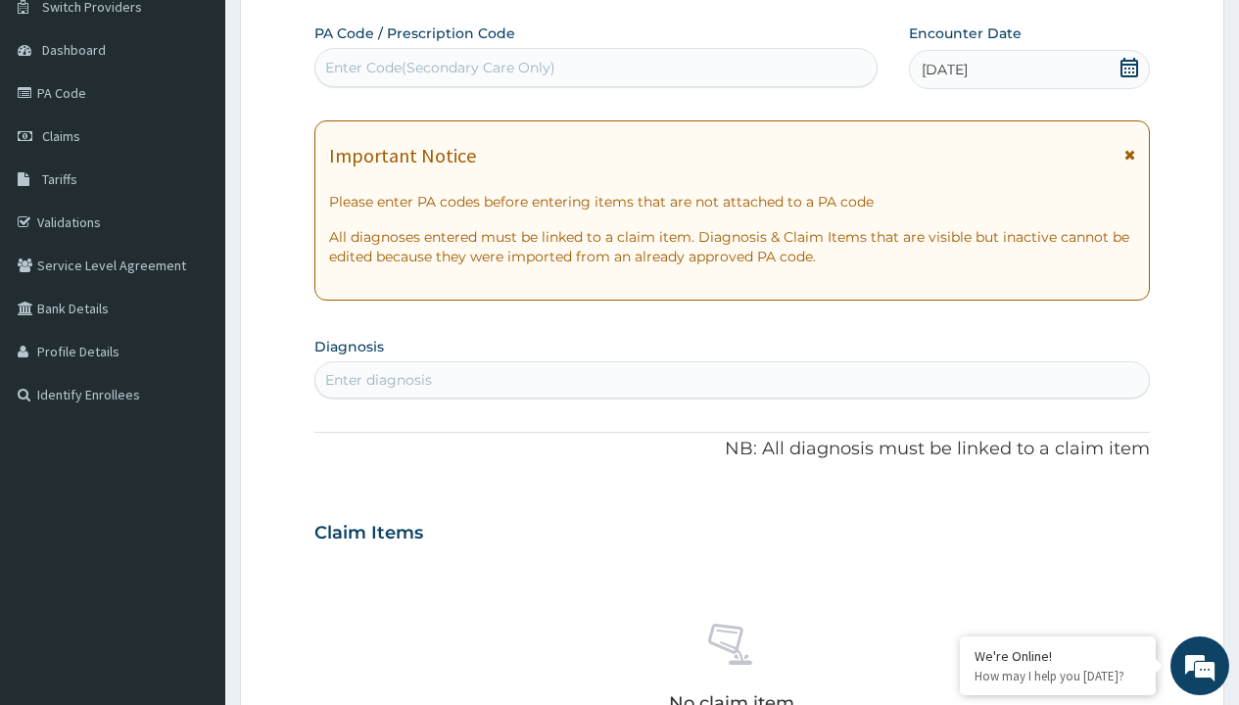
click at [439, 68] on div "Enter Code(Secondary Care Only)" at bounding box center [440, 68] width 230 height 20
type input "PR/78321CE6"
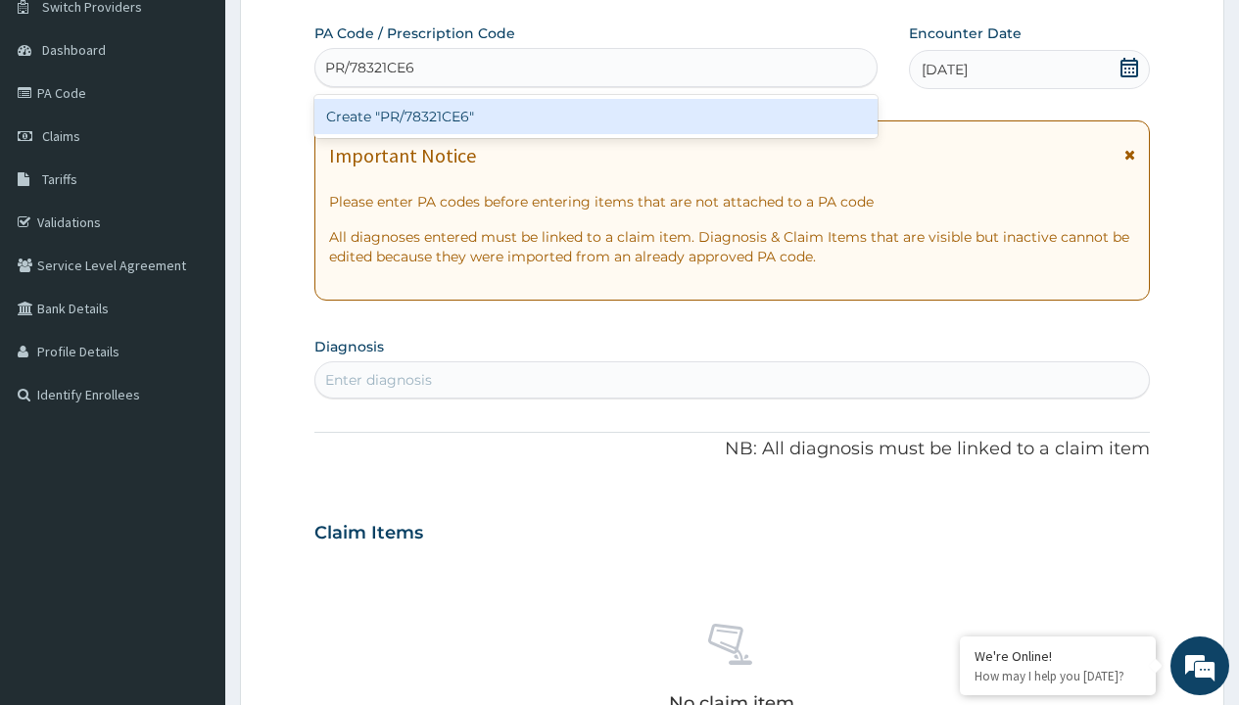
click at [596, 117] on div "Create "PR/78321CE6"" at bounding box center [595, 116] width 562 height 35
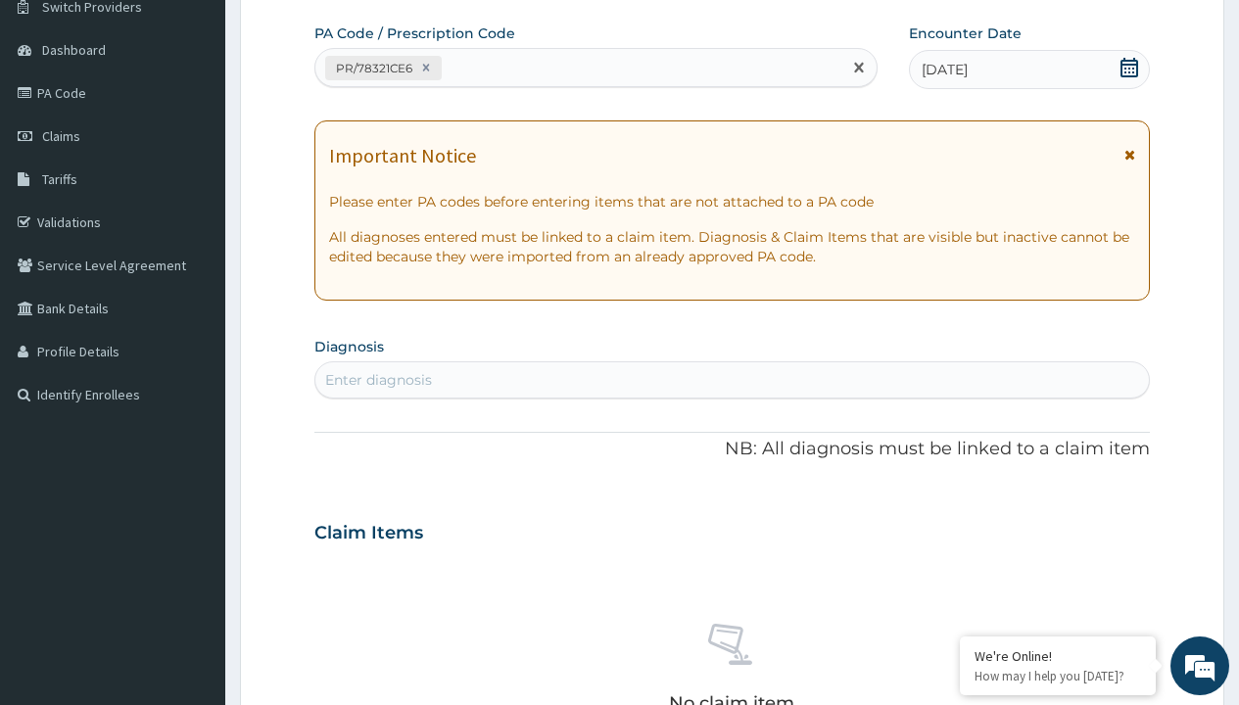
click at [378, 380] on div "Enter diagnosis" at bounding box center [378, 380] width 107 height 20
type input "prescription collected"
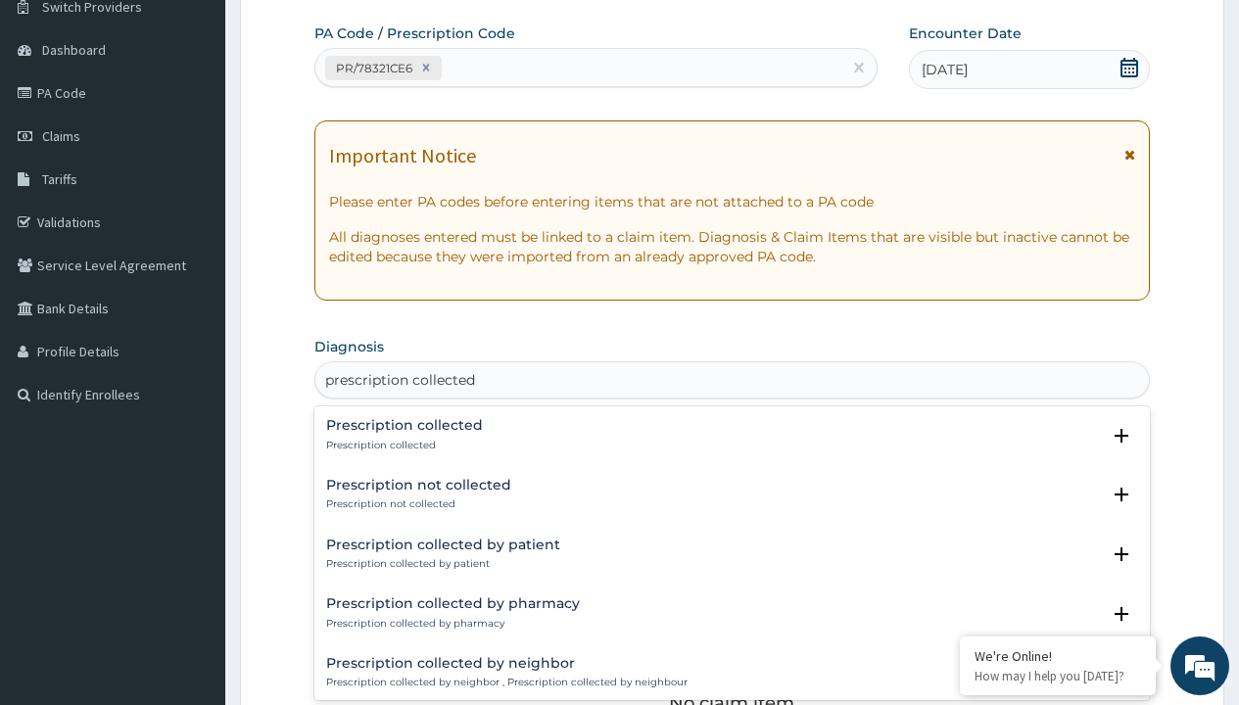
click at [402, 445] on p "Prescription collected" at bounding box center [404, 446] width 157 height 14
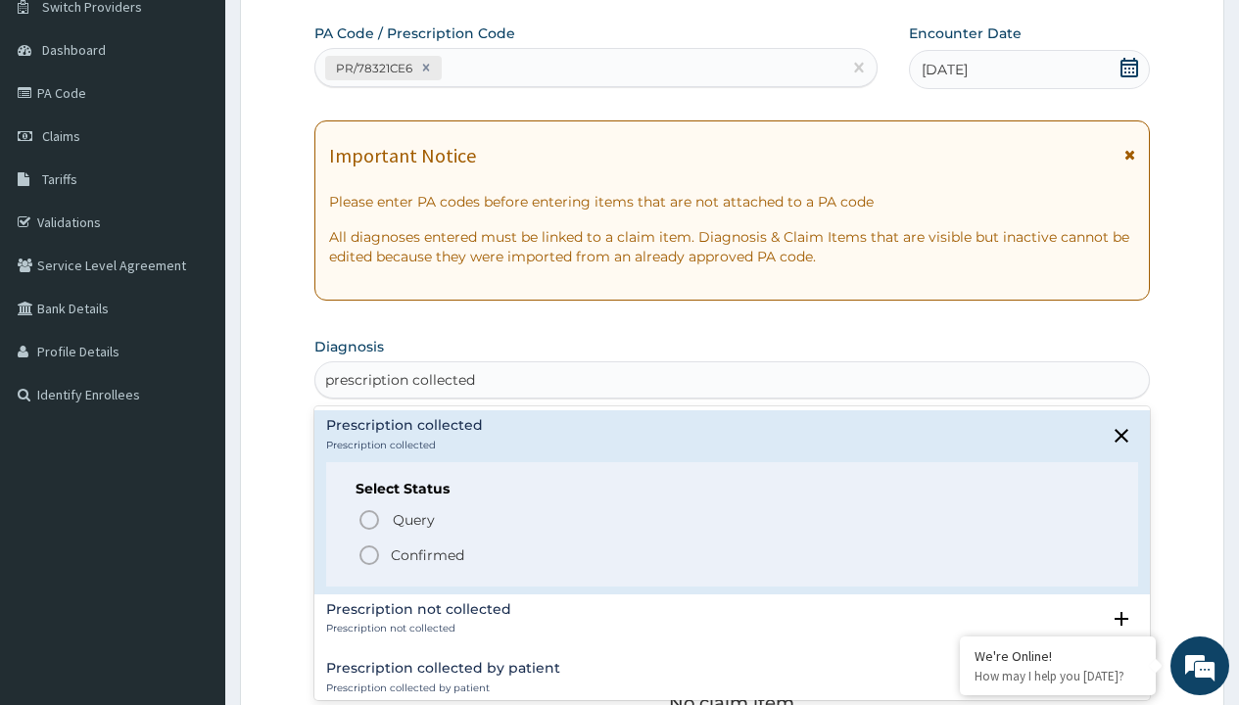
click at [427, 555] on p "Confirmed" at bounding box center [427, 556] width 73 height 20
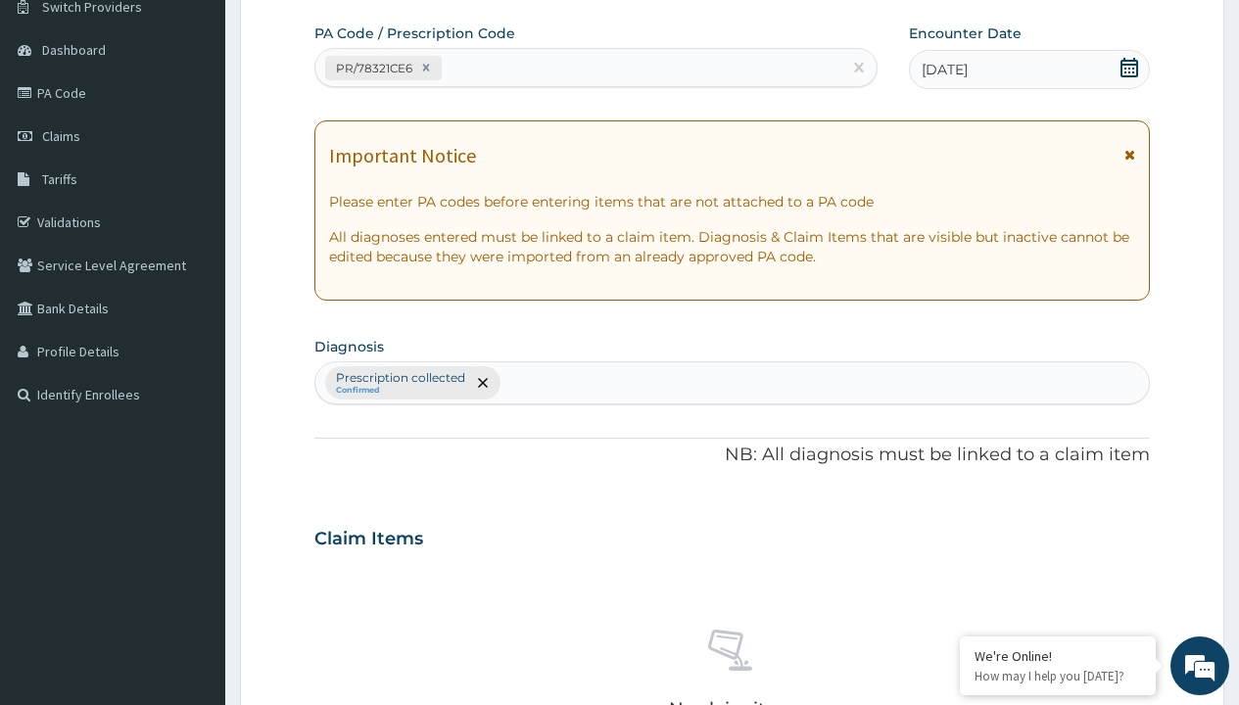
scroll to position [686, 0]
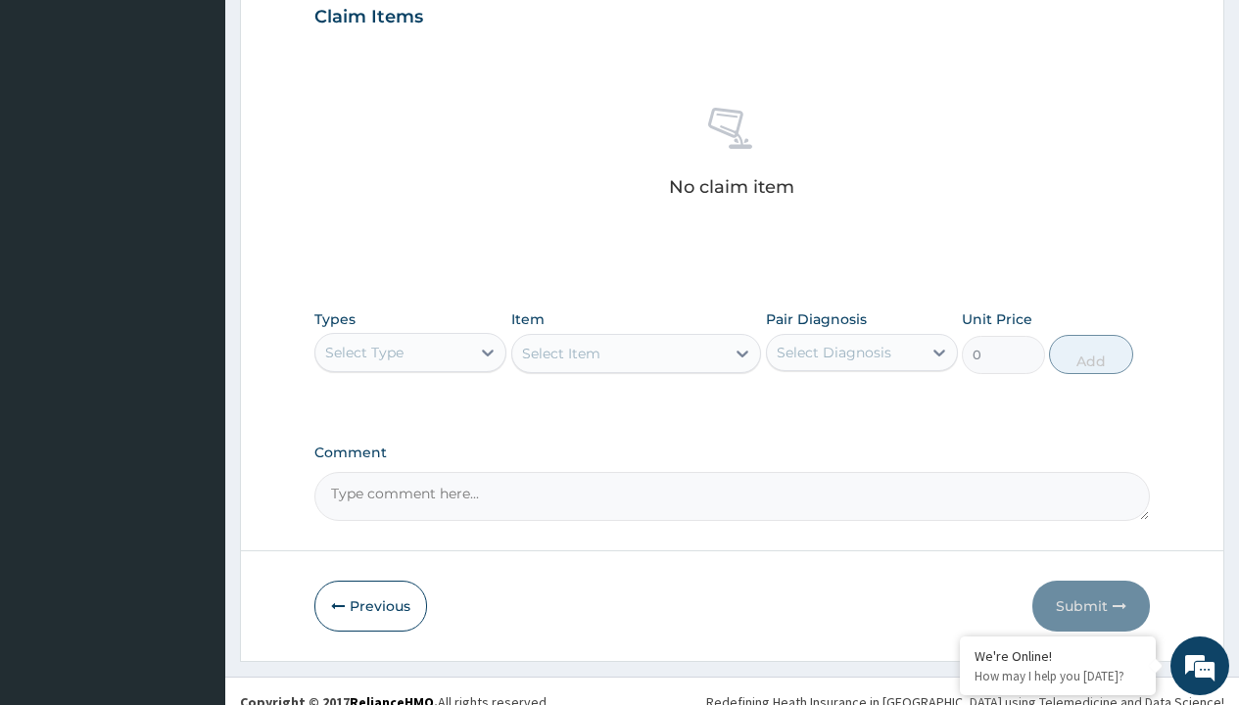
click at [364, 352] on div "Select Type" at bounding box center [364, 353] width 78 height 20
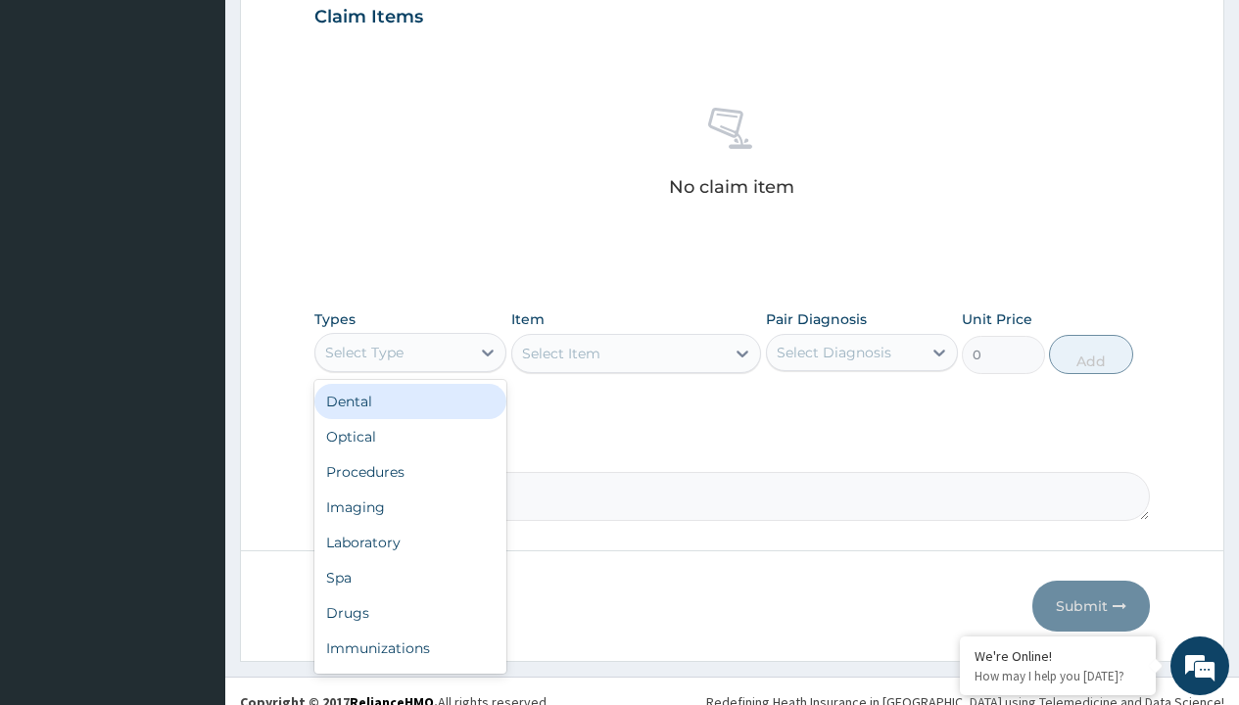
type input "procedures"
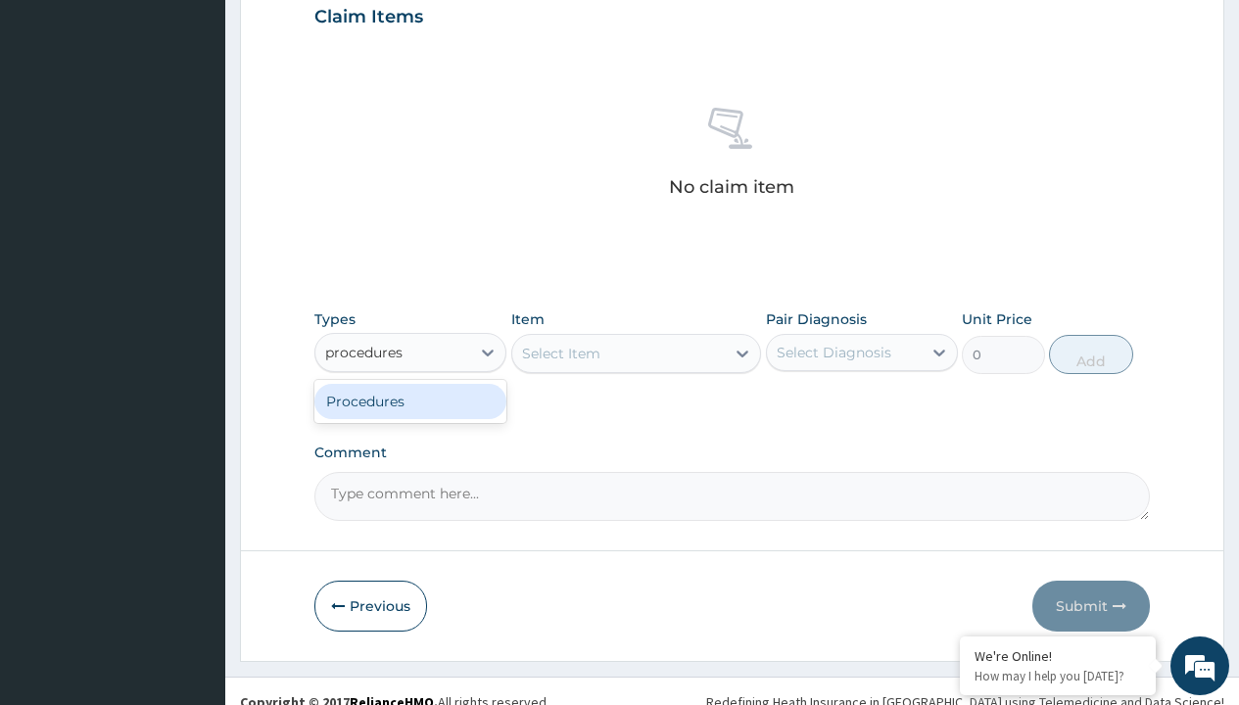
scroll to position [0, 0]
click at [411, 401] on div "Procedures" at bounding box center [410, 401] width 192 height 35
click at [560, 353] on div "Select Item" at bounding box center [636, 353] width 251 height 39
type input "service fee"
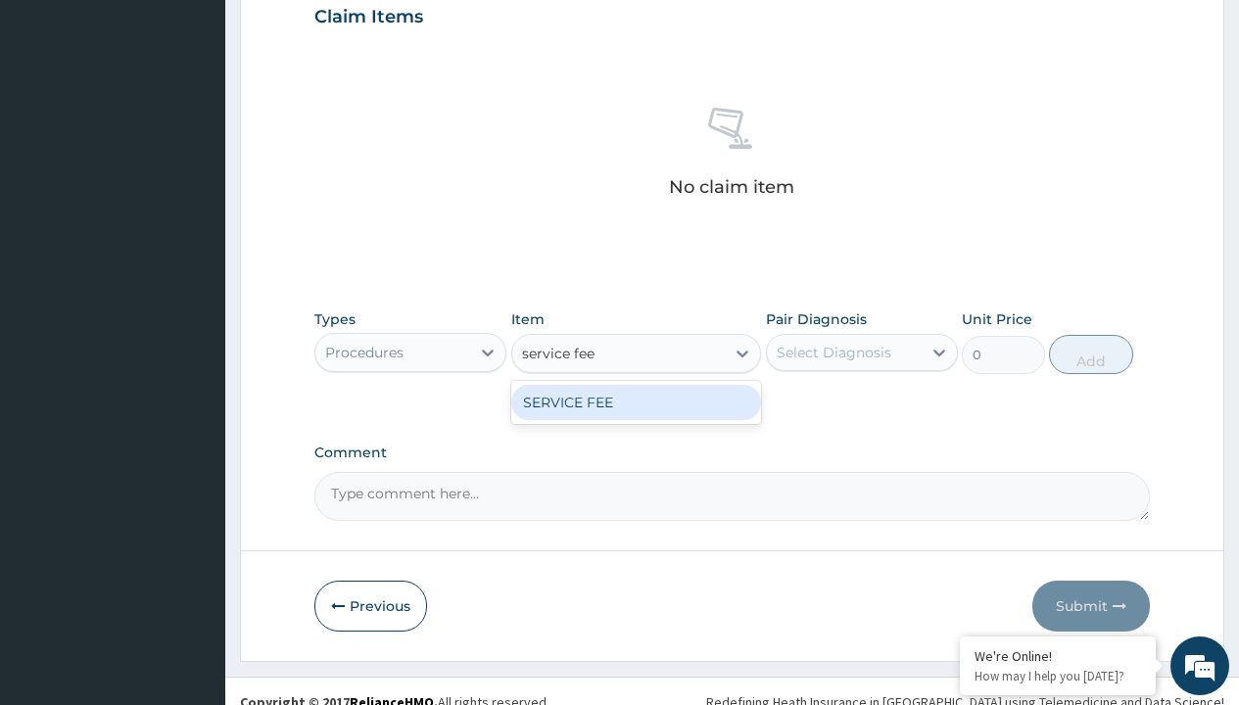
click at [636, 402] on div "SERVICE FEE" at bounding box center [636, 402] width 251 height 35
type input "100"
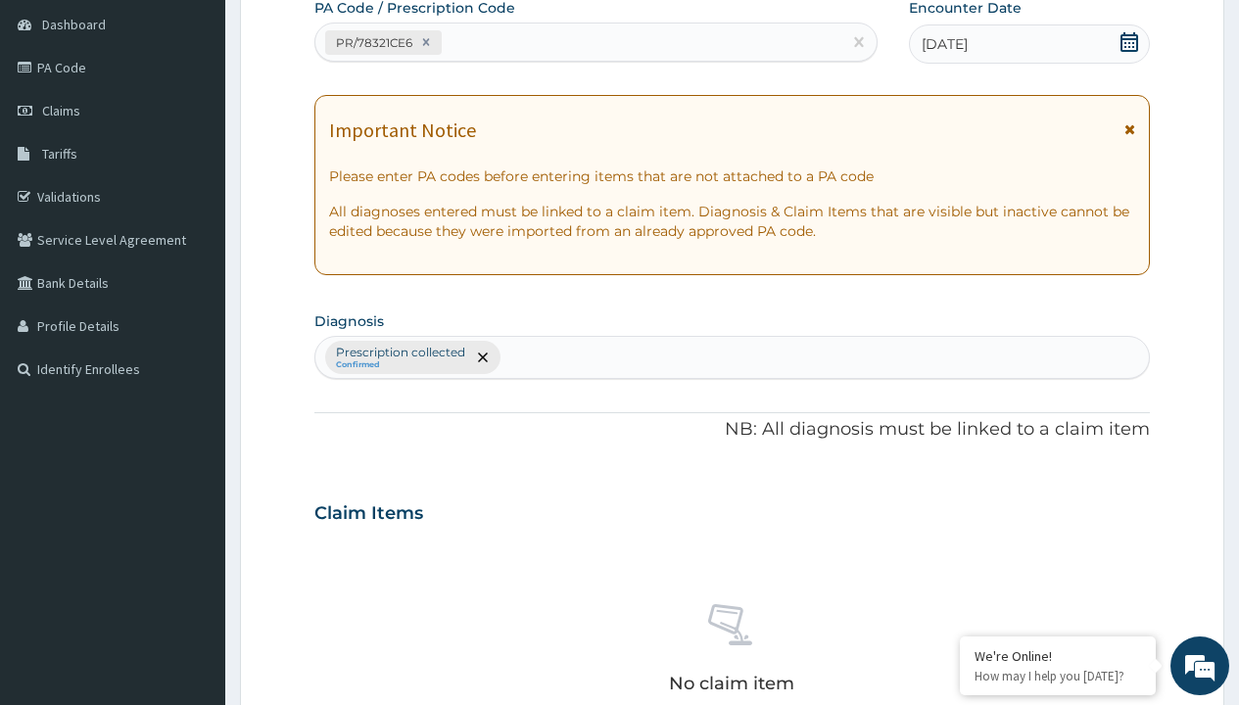
type input "prescription collected"
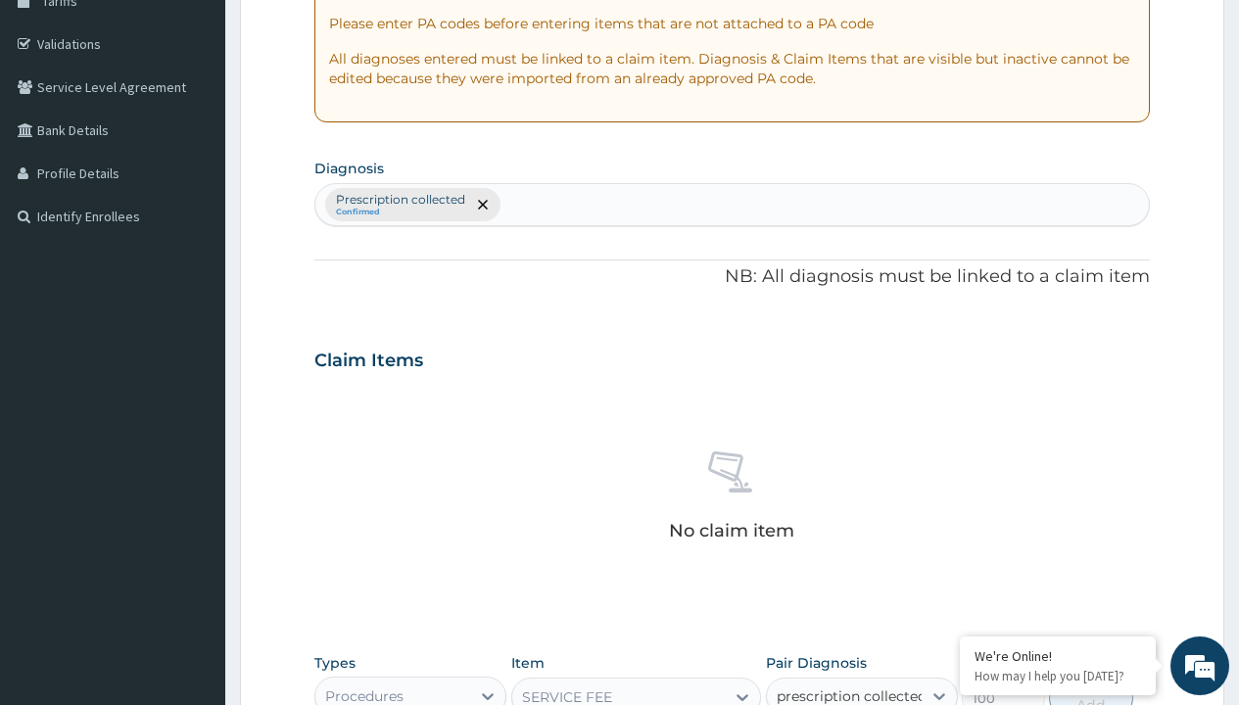
checkbox input "true"
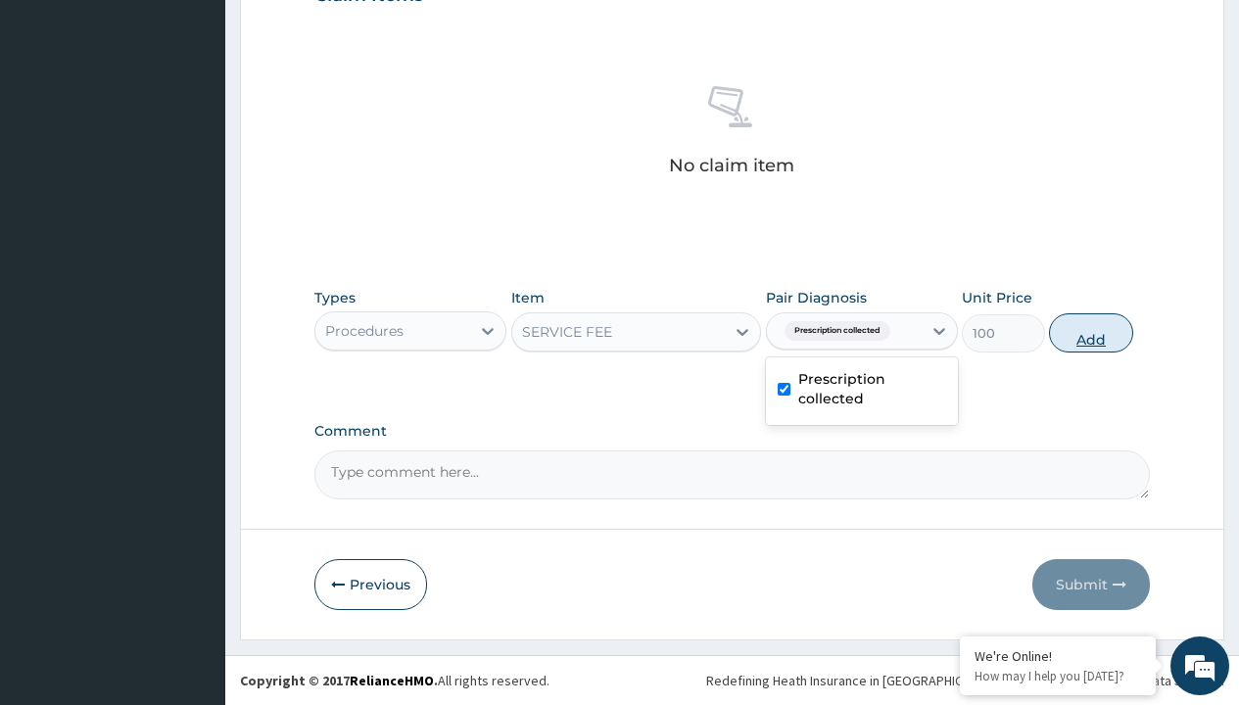
click at [1091, 332] on button "Add" at bounding box center [1090, 333] width 83 height 39
type input "0"
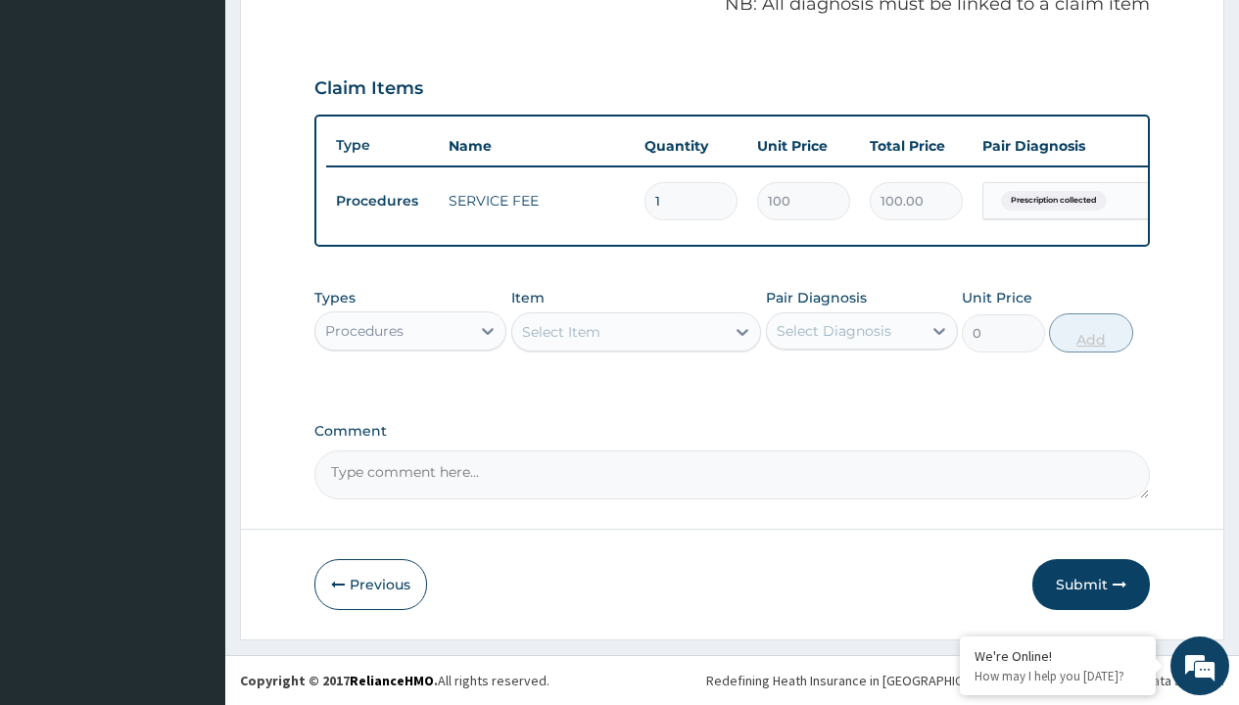
scroll to position [629, 0]
click at [364, 330] on div "Procedures" at bounding box center [364, 331] width 78 height 20
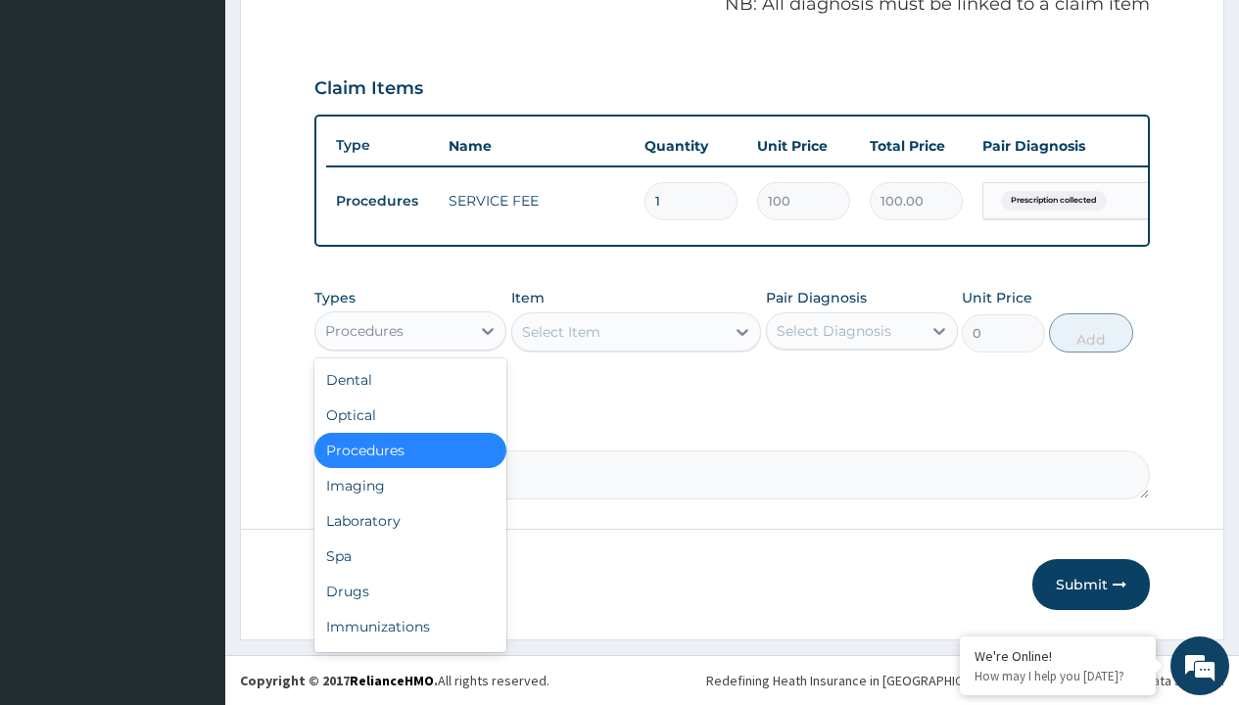
type input "drugs"
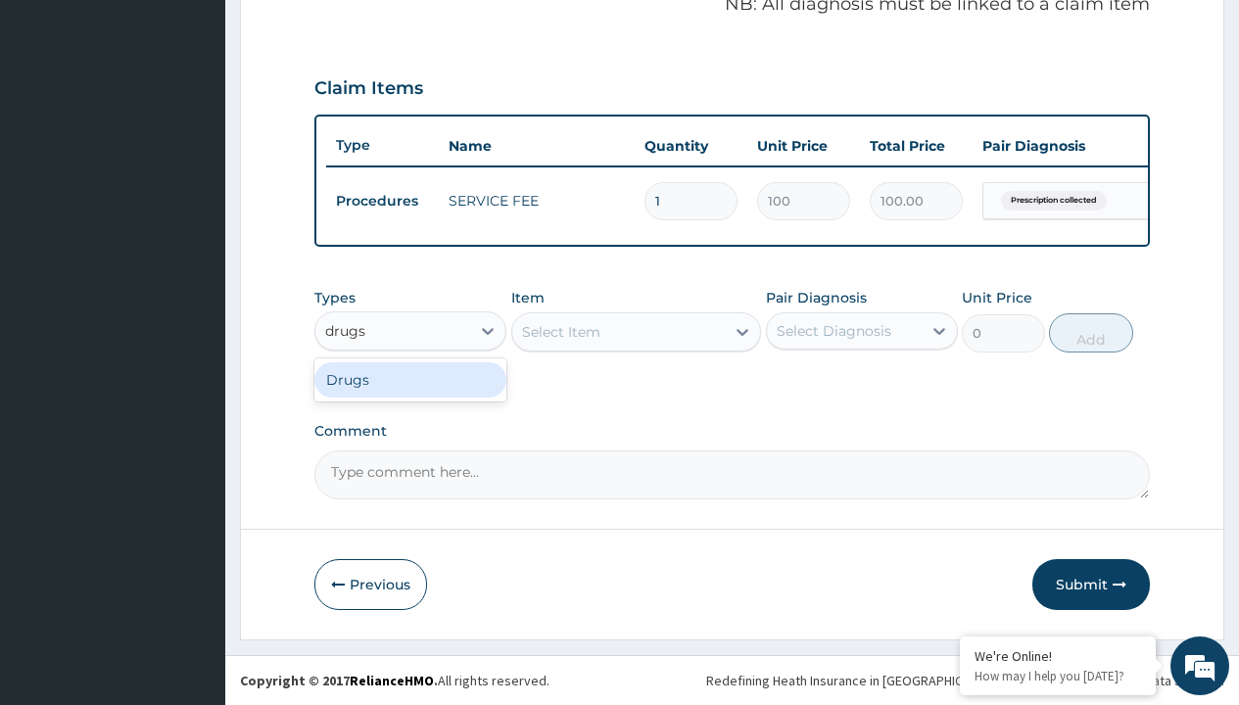
click at [411, 379] on div "Drugs" at bounding box center [410, 379] width 192 height 35
click at [560, 331] on div "Select Item" at bounding box center [636, 332] width 251 height 39
type input "[MEDICAL_DATA] (mmt)"
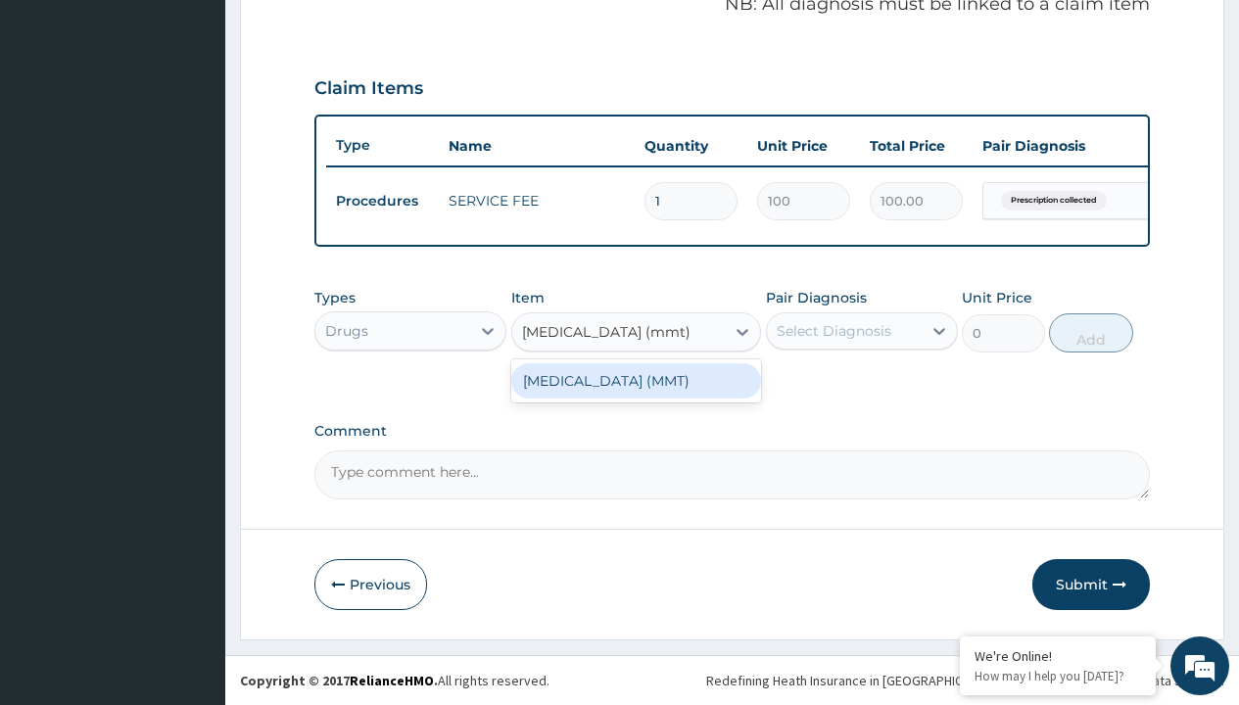
click at [636, 380] on div "[MEDICAL_DATA] (MMT)" at bounding box center [636, 380] width 251 height 35
type input "2339.89990234375"
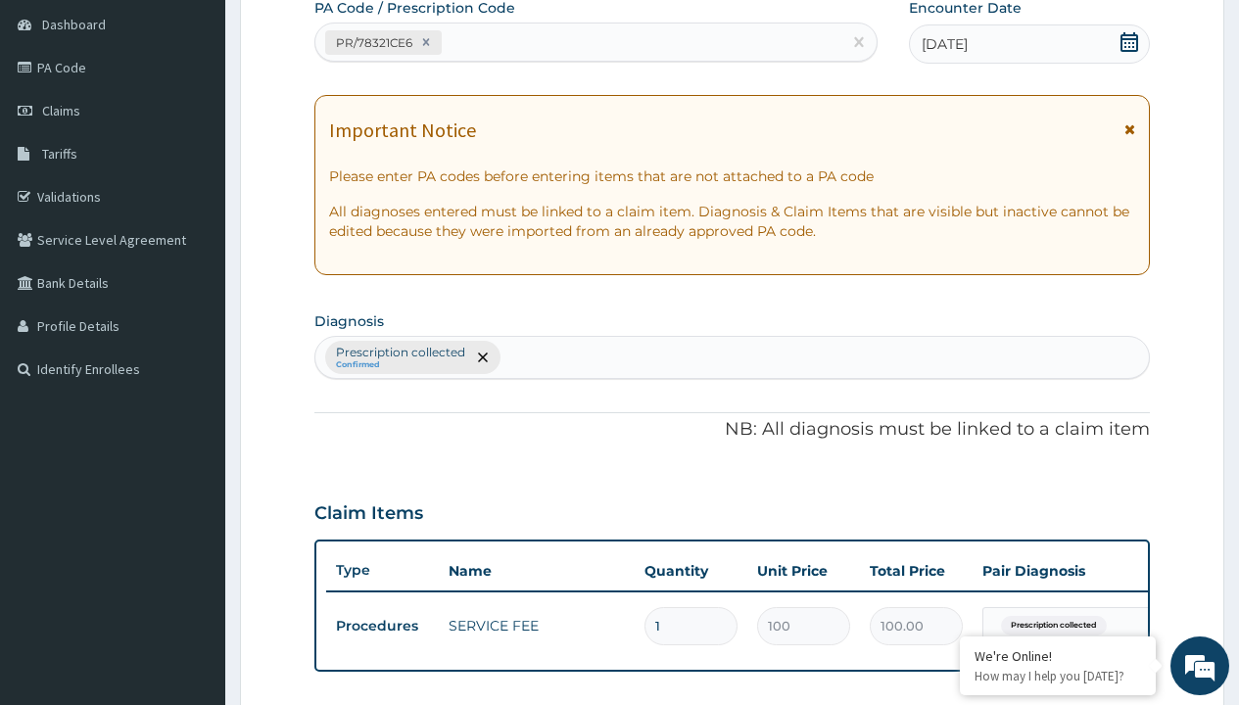
type input "prescription collected"
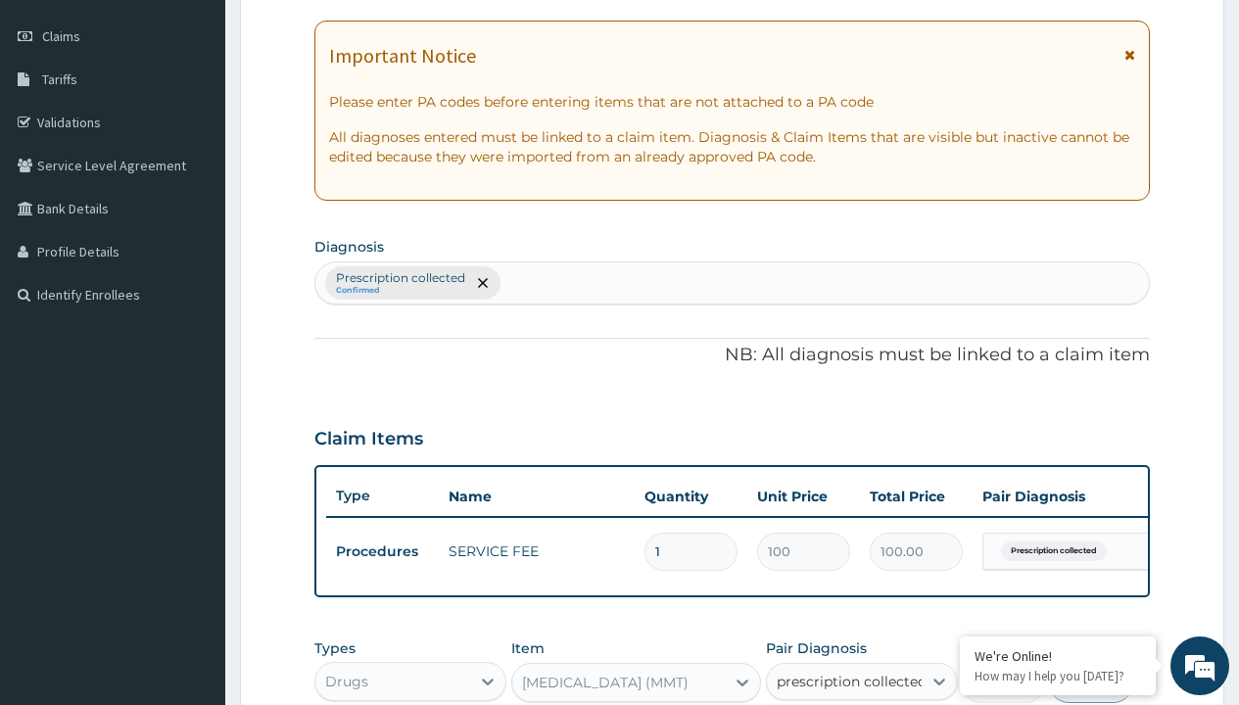
checkbox input "true"
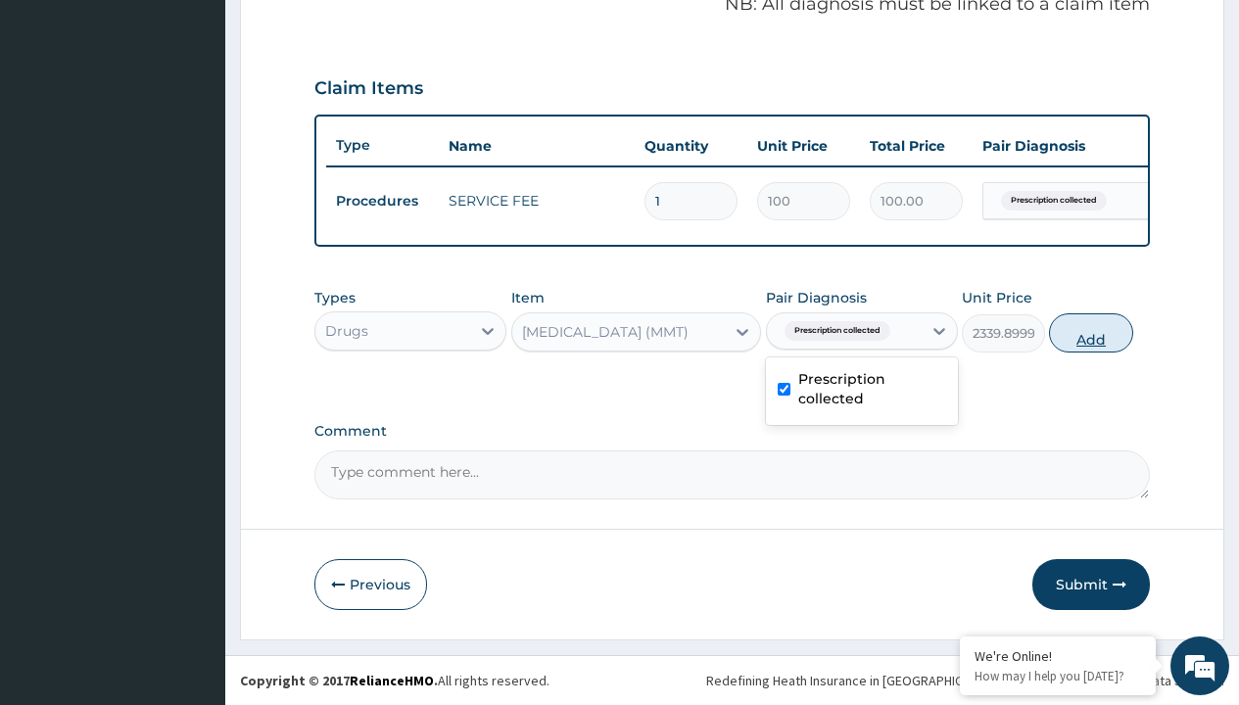
click at [1091, 332] on button "Add" at bounding box center [1090, 333] width 83 height 39
type input "0"
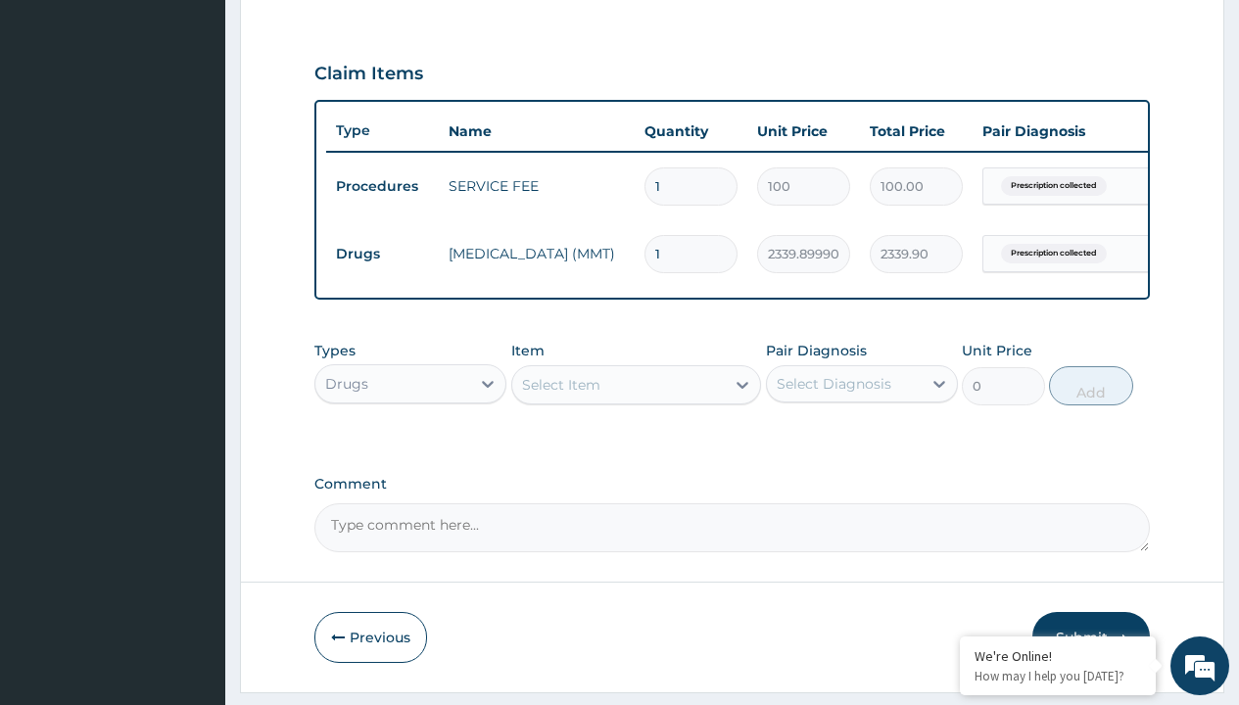
click at [382, 254] on td "Drugs" at bounding box center [382, 254] width 113 height 36
type input "drugs"
click at [411, 447] on div "Drugs" at bounding box center [410, 432] width 192 height 35
click at [560, 395] on div "Select Item" at bounding box center [561, 385] width 78 height 20
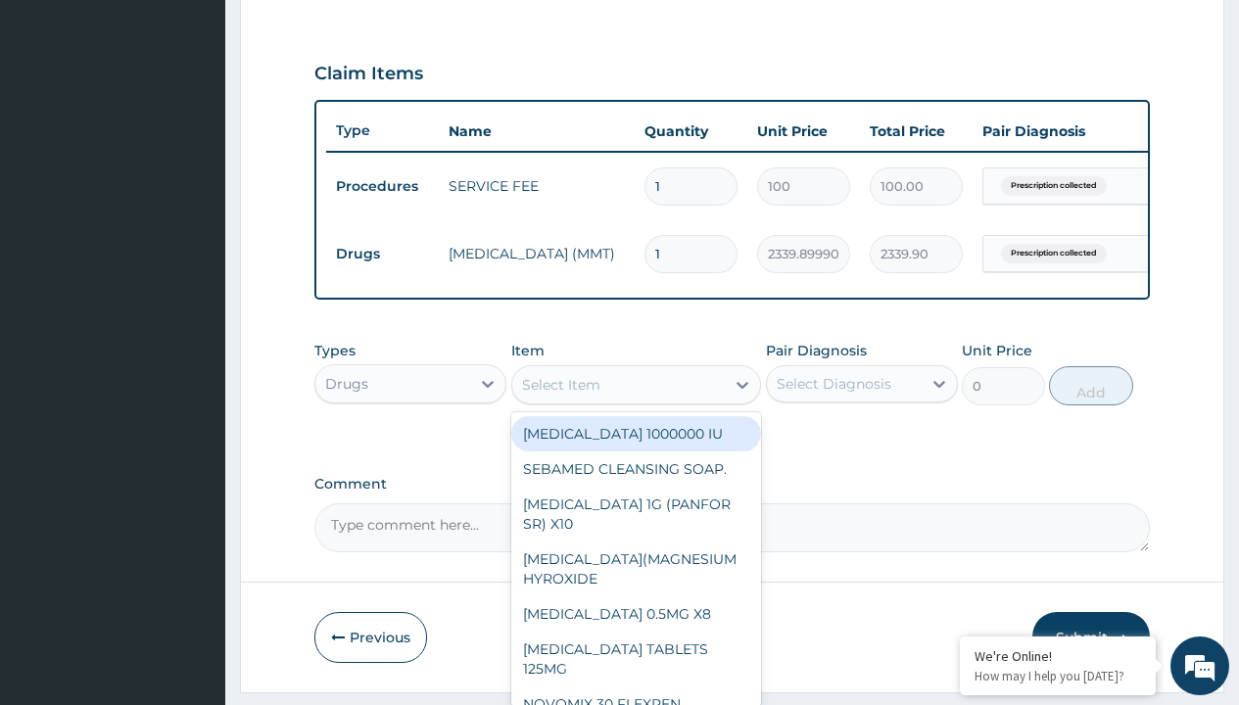
type input "[MEDICAL_DATA] caps 2mg/sach"
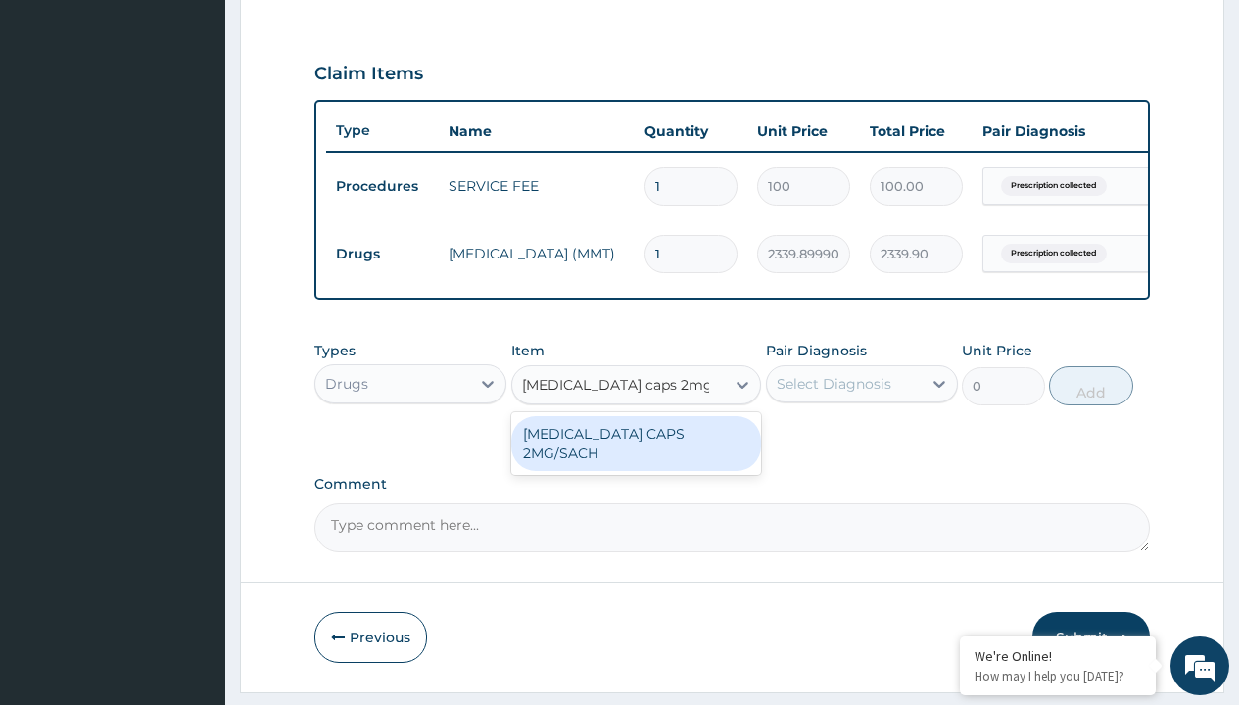
click at [636, 448] on div "[MEDICAL_DATA] CAPS 2MG/SACH" at bounding box center [636, 443] width 251 height 55
type input "420"
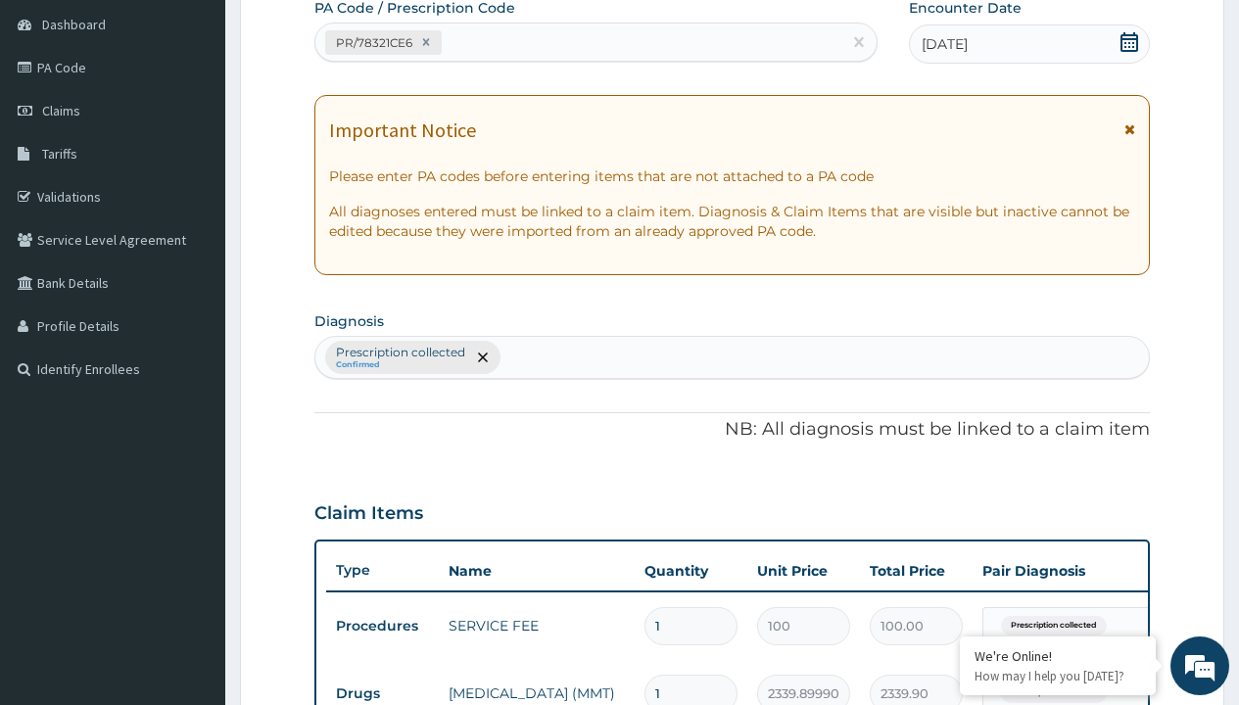
type input "prescription collected"
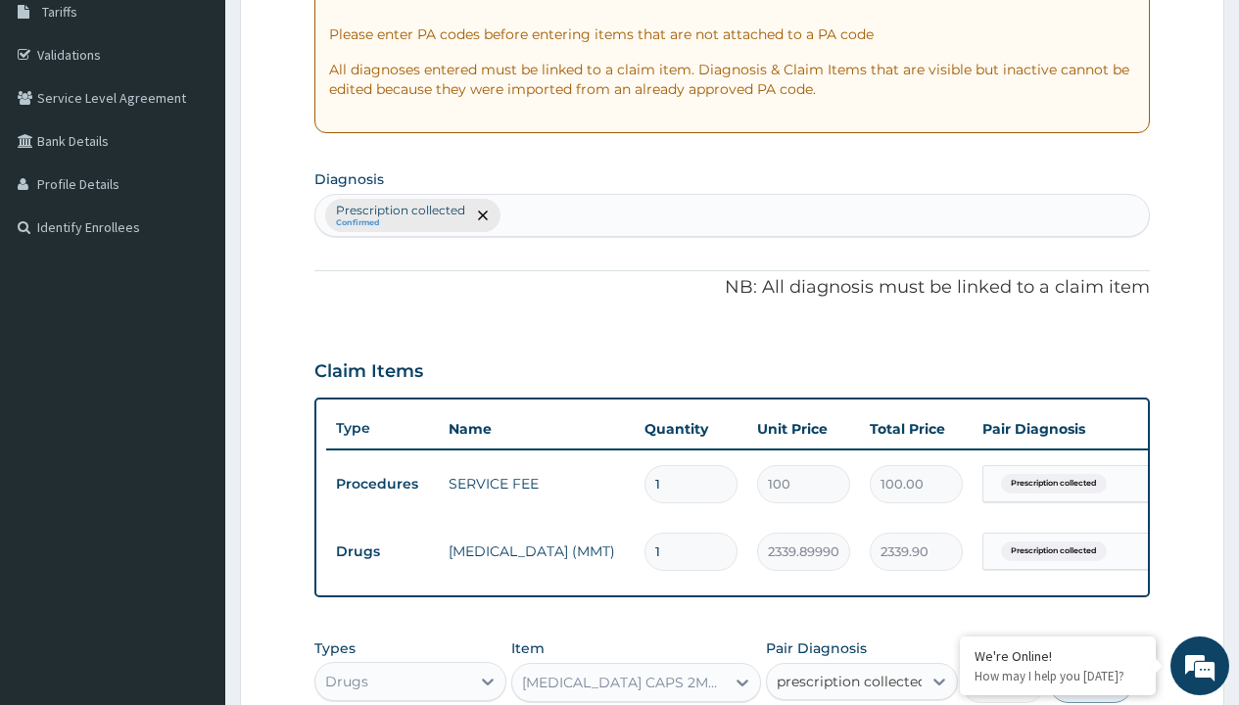
checkbox input "true"
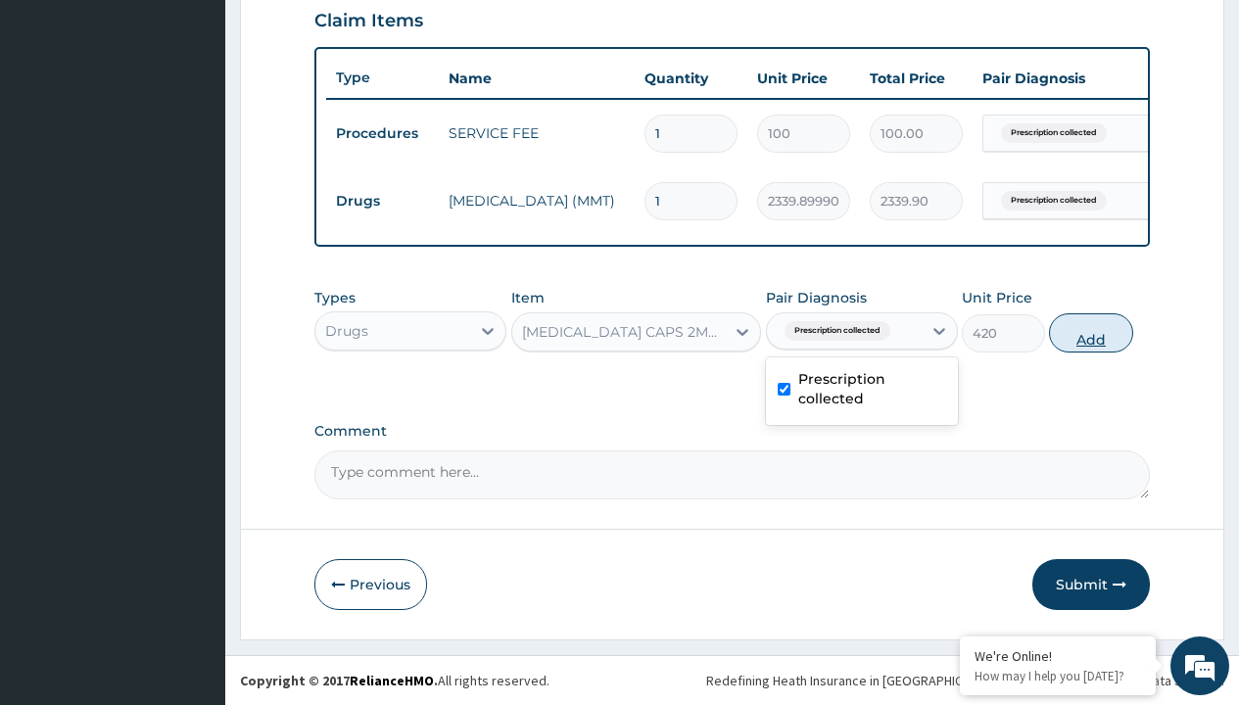
click at [1091, 332] on button "Add" at bounding box center [1090, 333] width 83 height 39
type input "0"
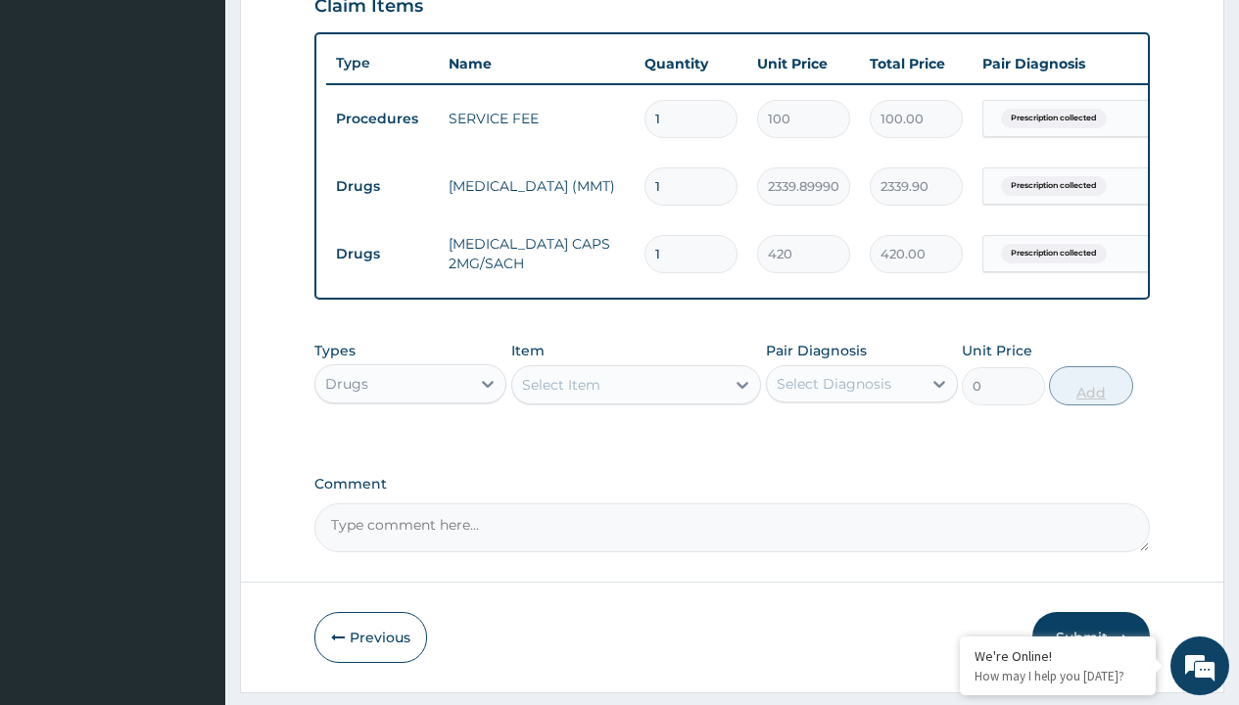
type input "10"
type input "4200.00"
type input "10"
click at [382, 186] on td "Drugs" at bounding box center [382, 187] width 113 height 36
type input "drugs"
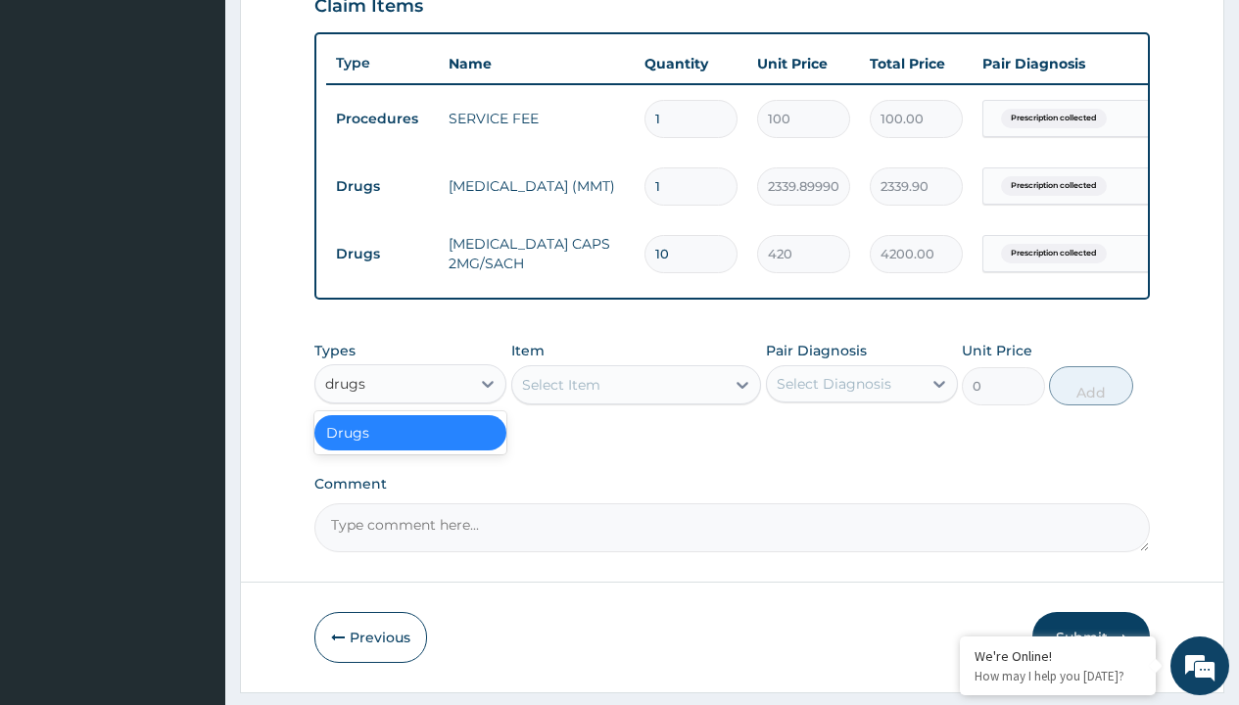
scroll to position [0, 0]
click at [411, 447] on div "Drugs" at bounding box center [410, 432] width 192 height 35
click at [560, 395] on div "Select Item" at bounding box center [561, 385] width 78 height 20
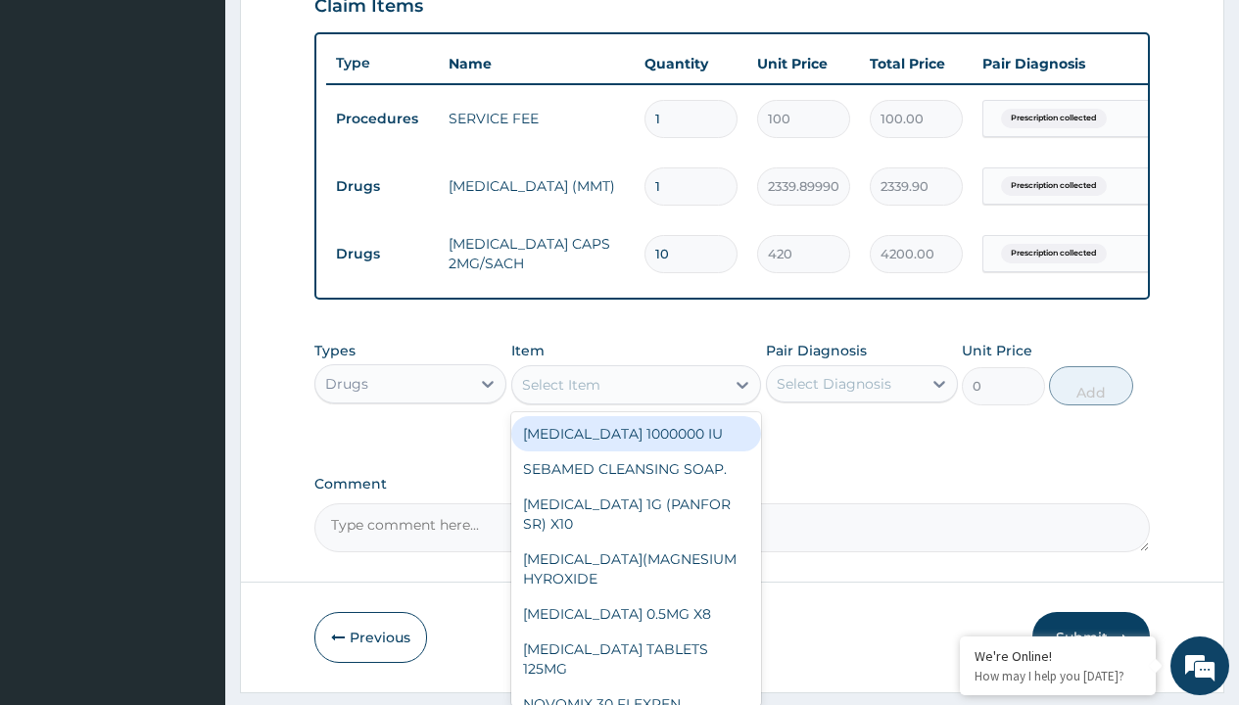
type input "zinc 20mg by 10"
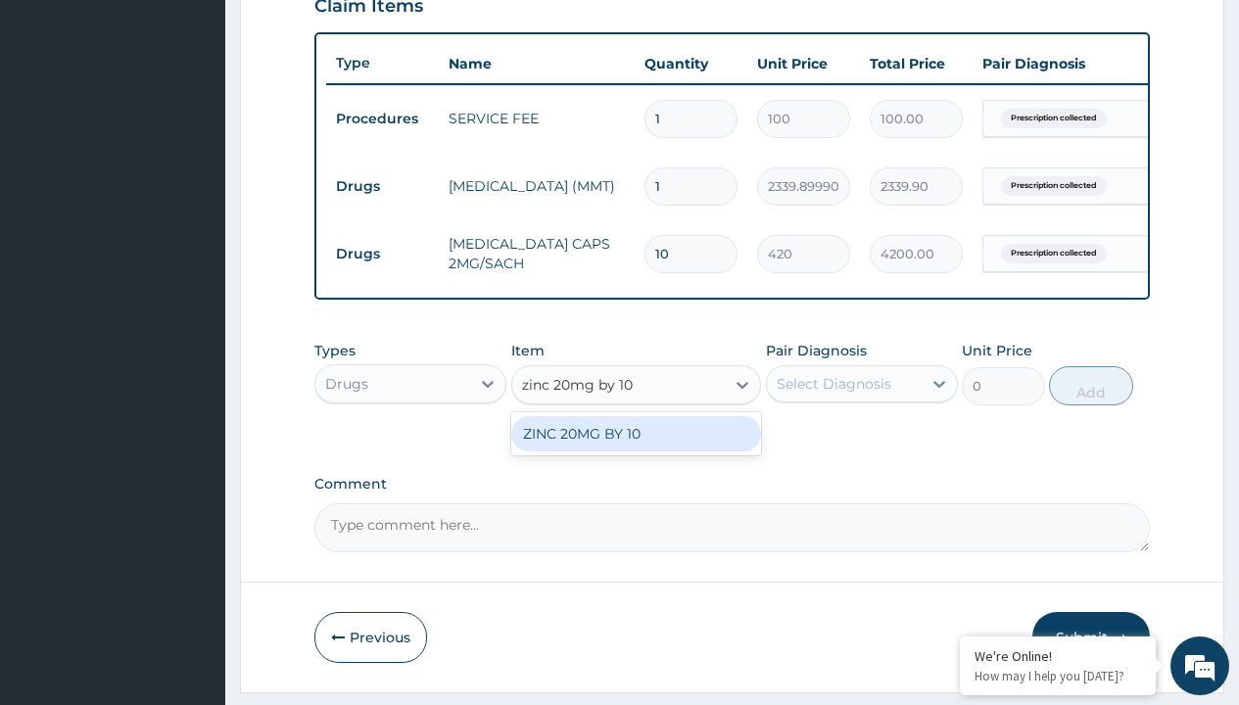
click at [636, 448] on div "ZINC 20MG BY 10" at bounding box center [636, 433] width 251 height 35
type input "15"
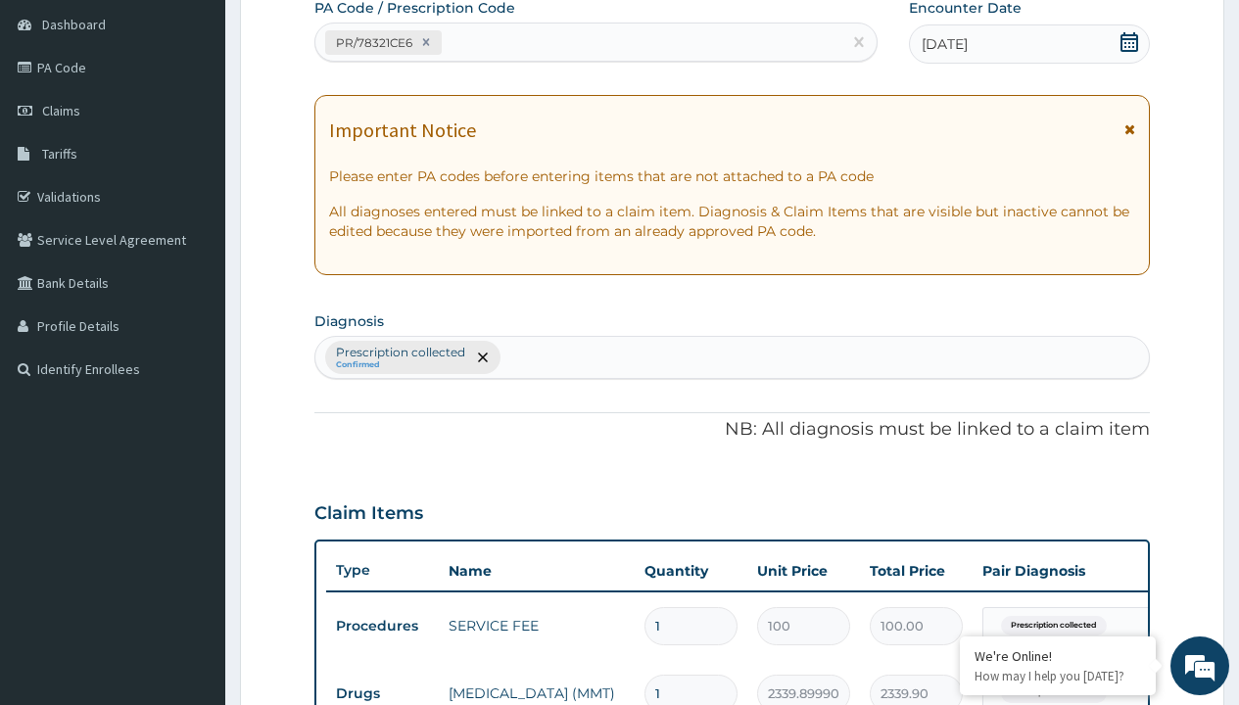
type input "prescription collected"
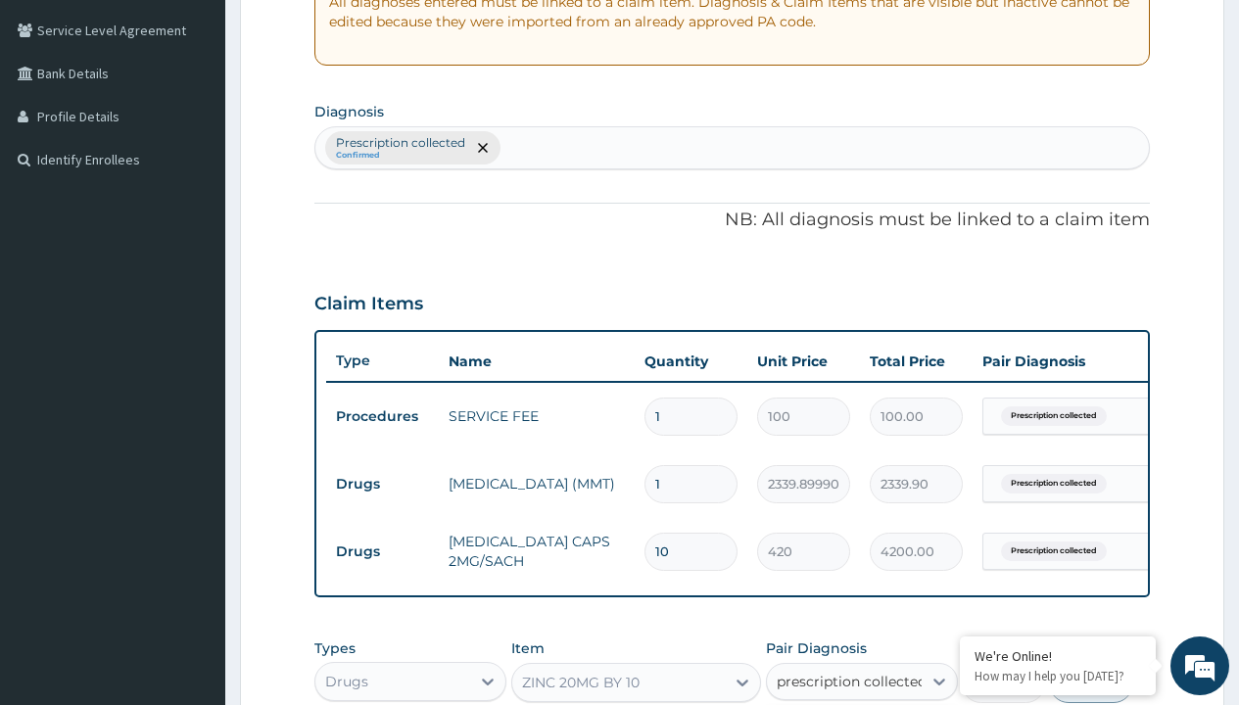
checkbox input "true"
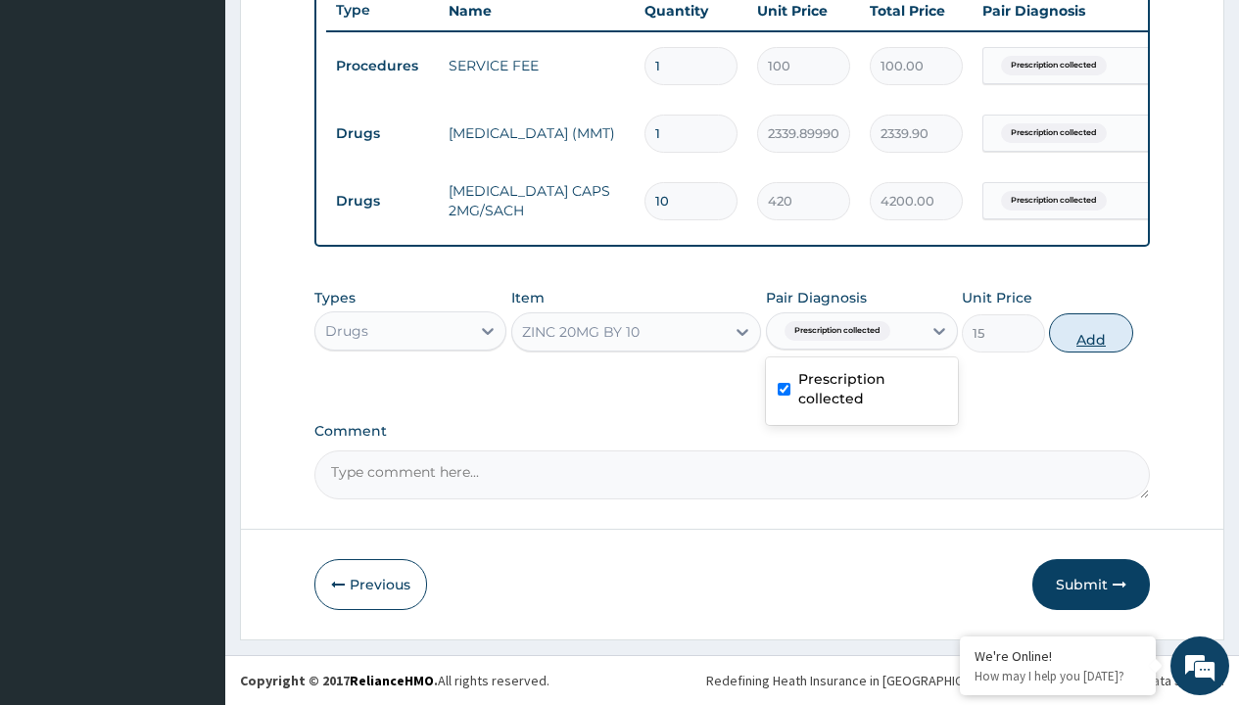
click at [1091, 332] on button "Add" at bounding box center [1090, 333] width 83 height 39
type input "0"
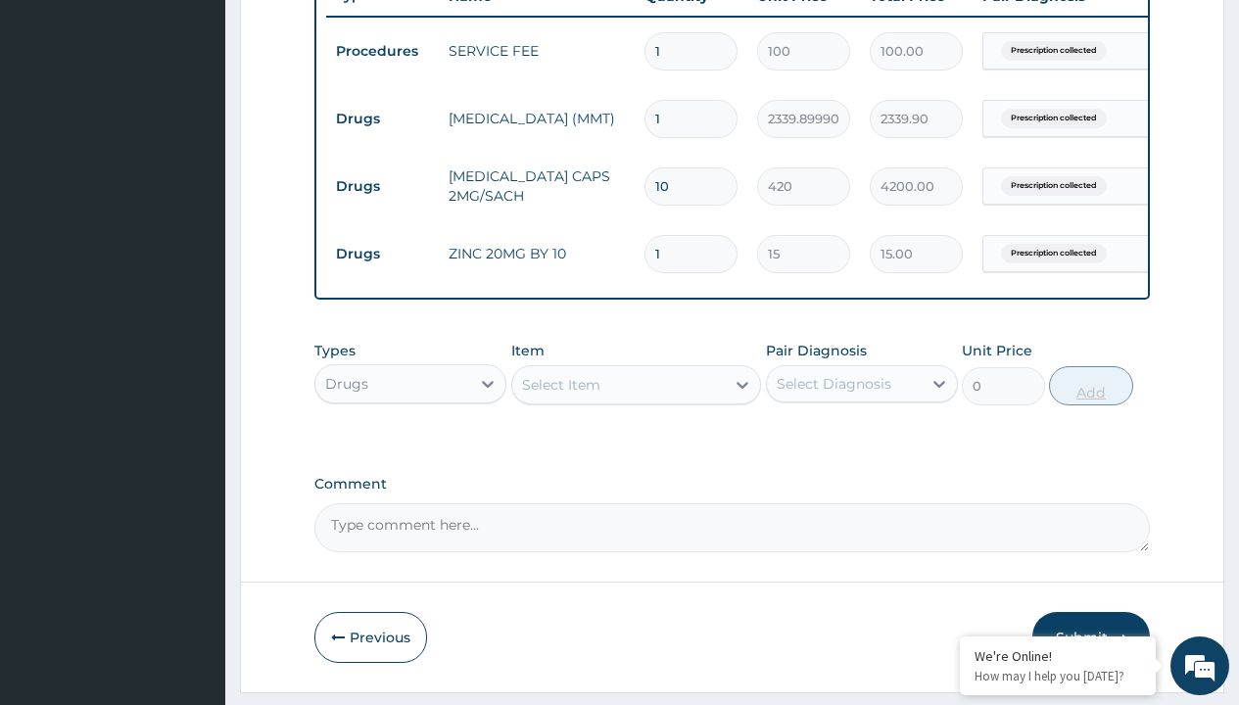
type input "10"
type input "150.00"
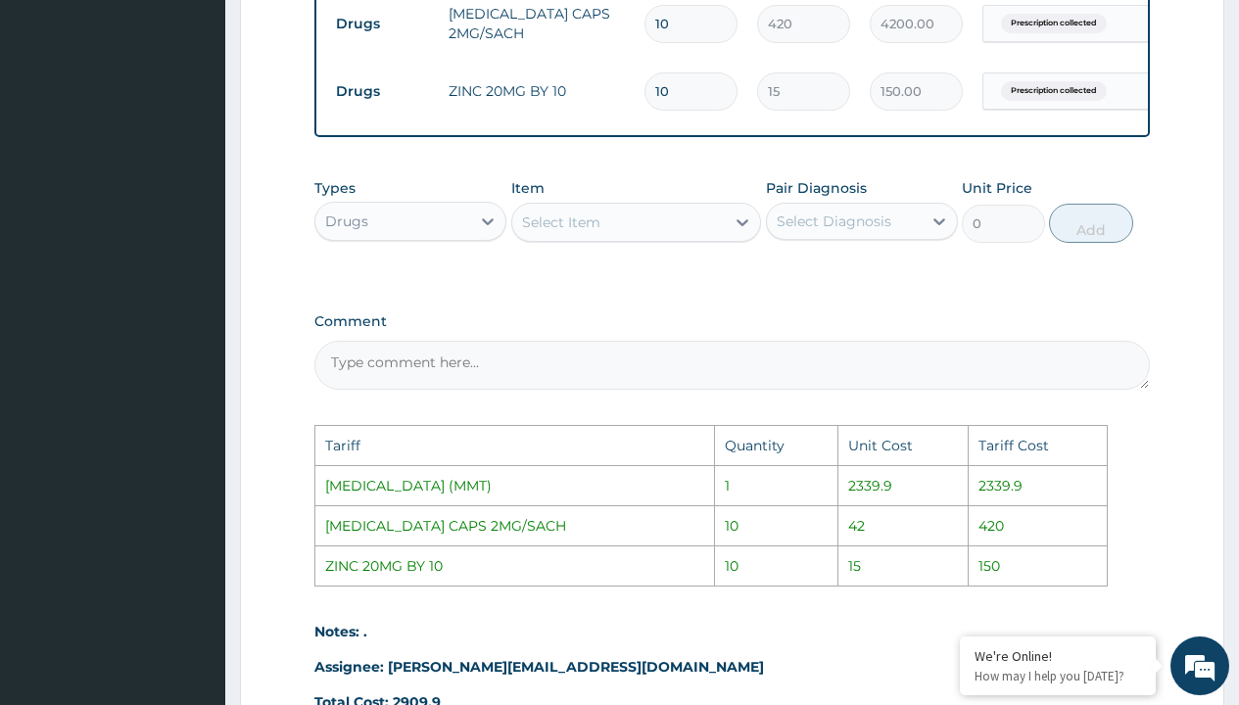
scroll to position [925, 0]
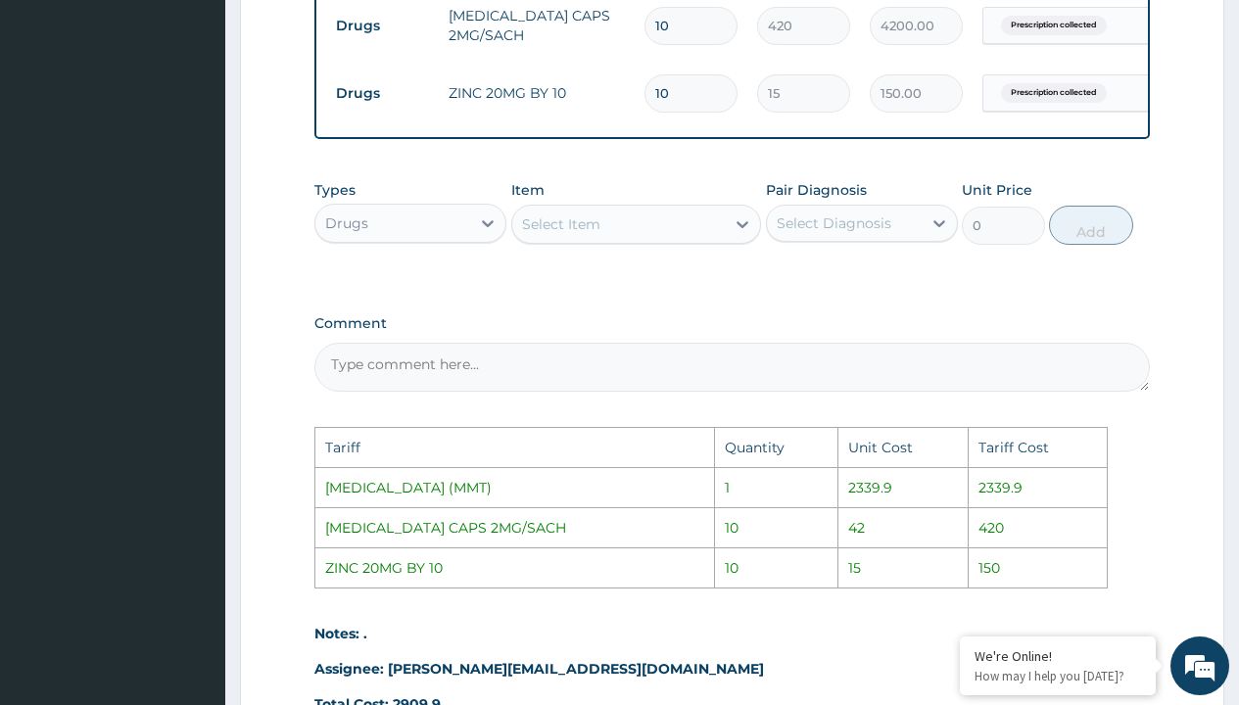
type input "10"
click at [809, 19] on input "420" at bounding box center [803, 26] width 93 height 38
click at [670, 24] on input "10" at bounding box center [691, 26] width 93 height 38
type input "1"
type input "420.00"
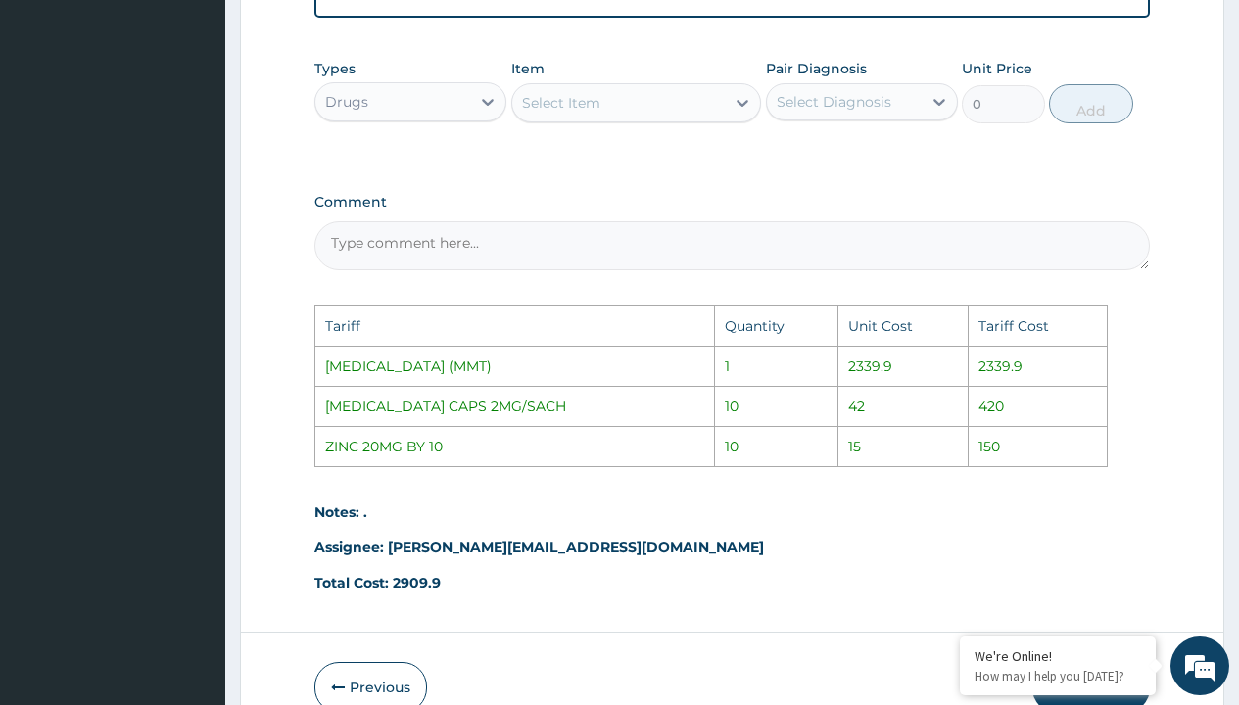
scroll to position [1164, 0]
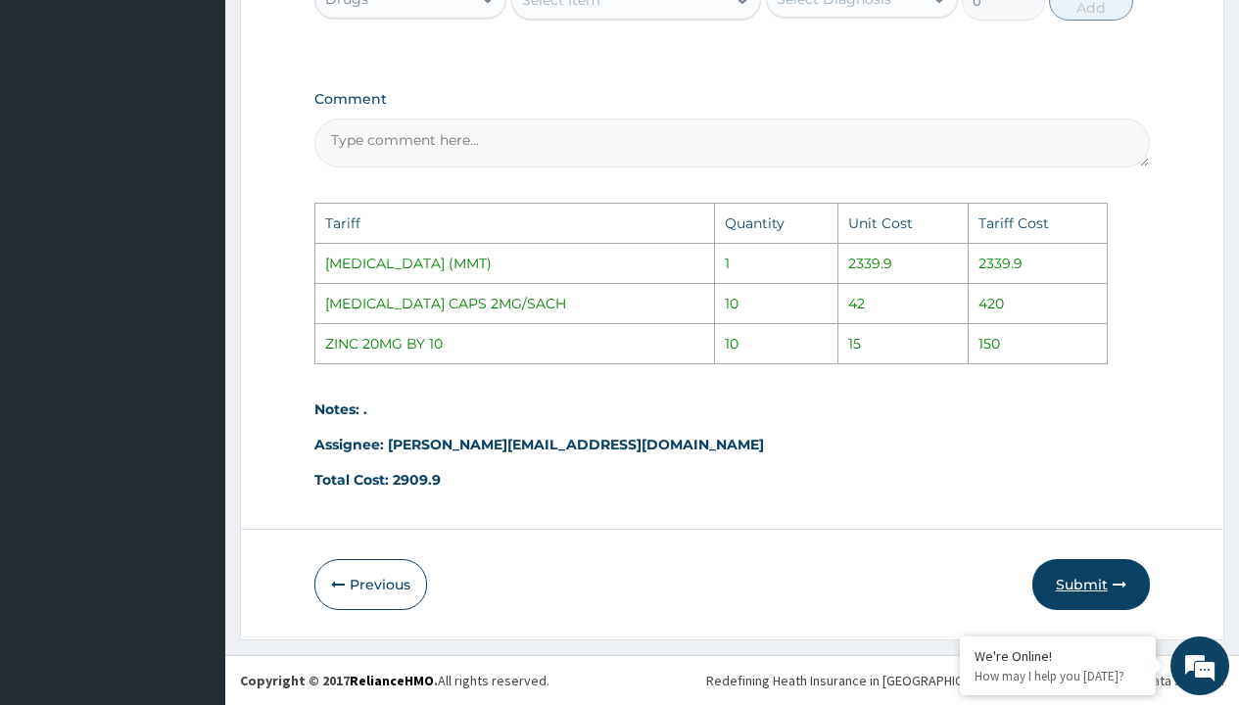
type input "1"
click at [1071, 589] on button "Submit" at bounding box center [1092, 584] width 118 height 51
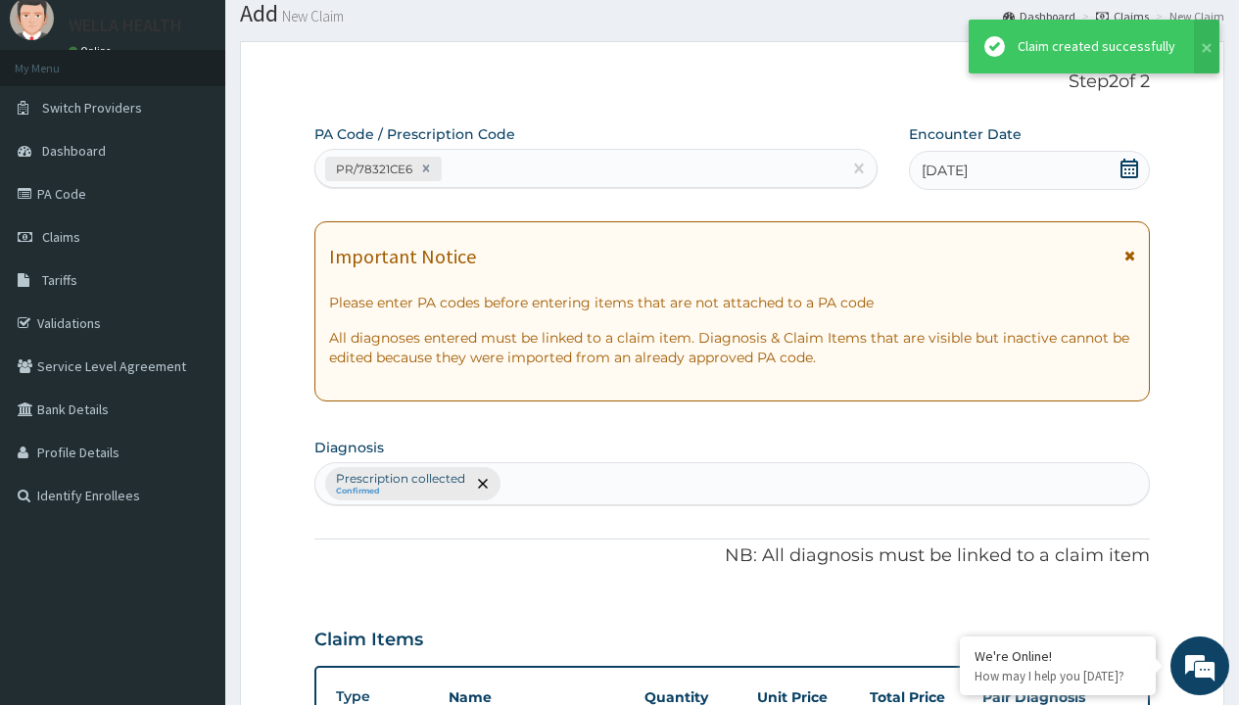
scroll to position [832, 0]
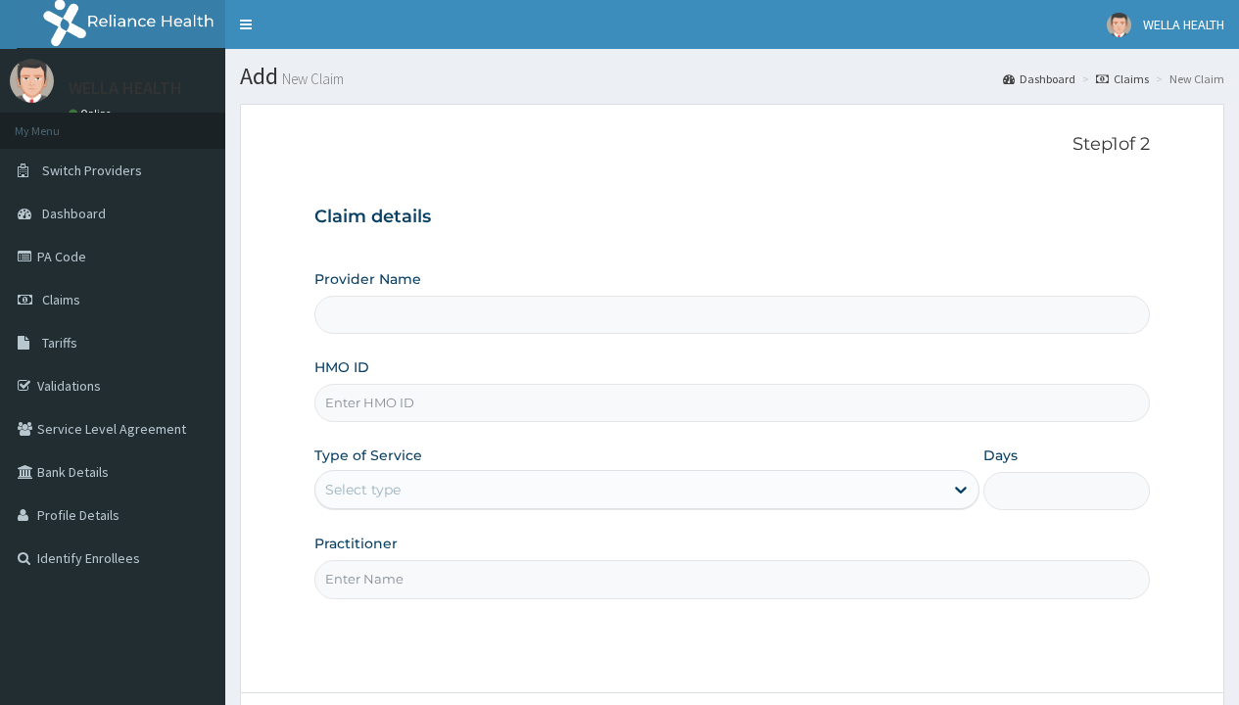
type input "WellaHealth(TELEMEDICINE)"
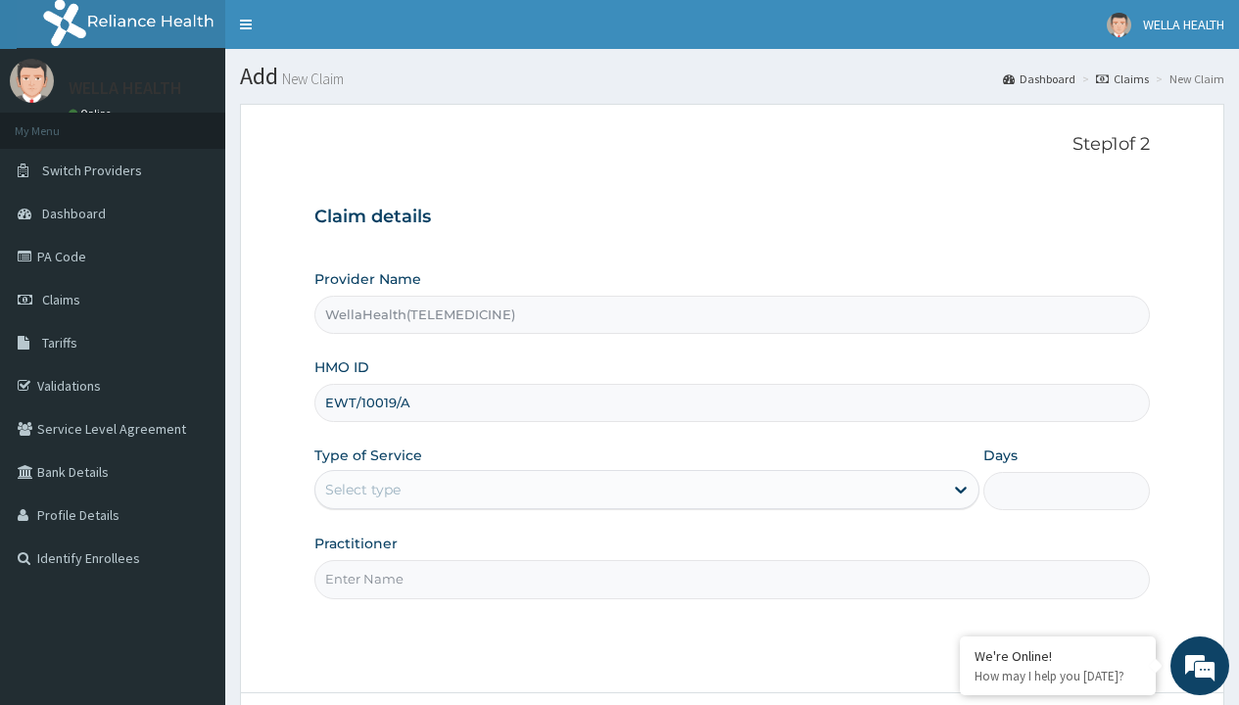
type input "EWT/10019/A"
type input "WellaHealth"
click at [362, 490] on div "Select type" at bounding box center [362, 490] width 75 height 20
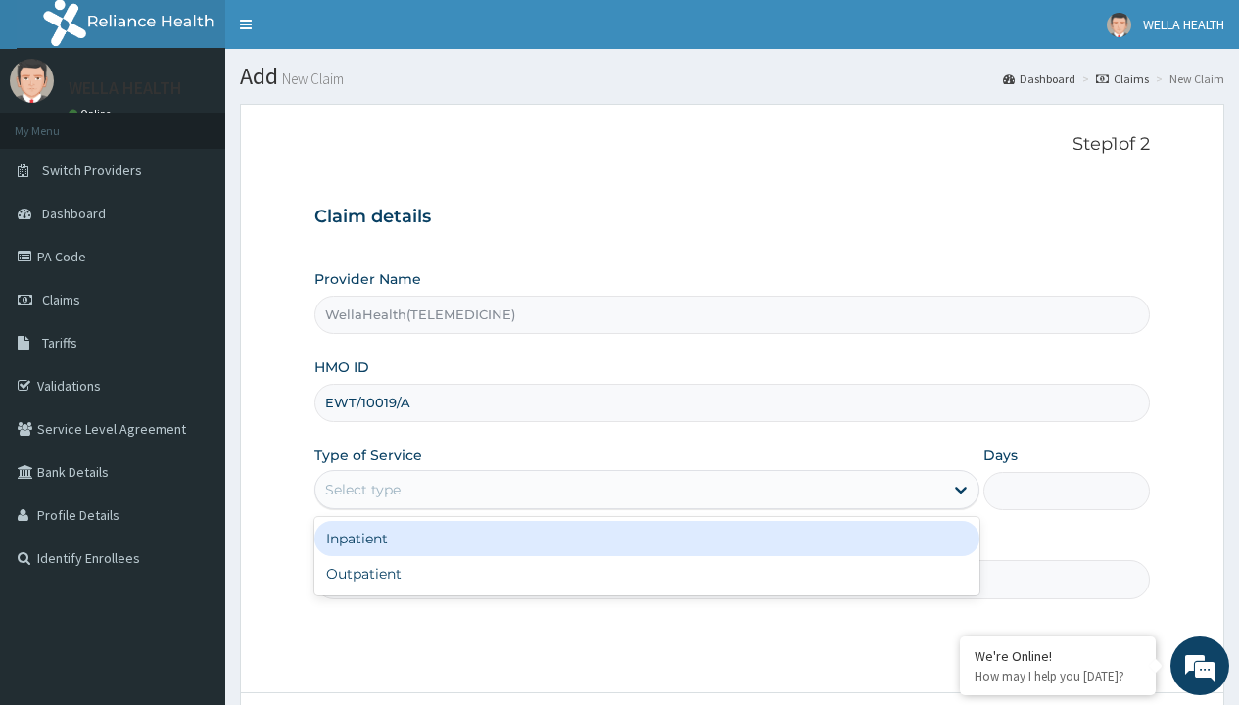
click at [647, 574] on div "Outpatient" at bounding box center [646, 573] width 665 height 35
type input "1"
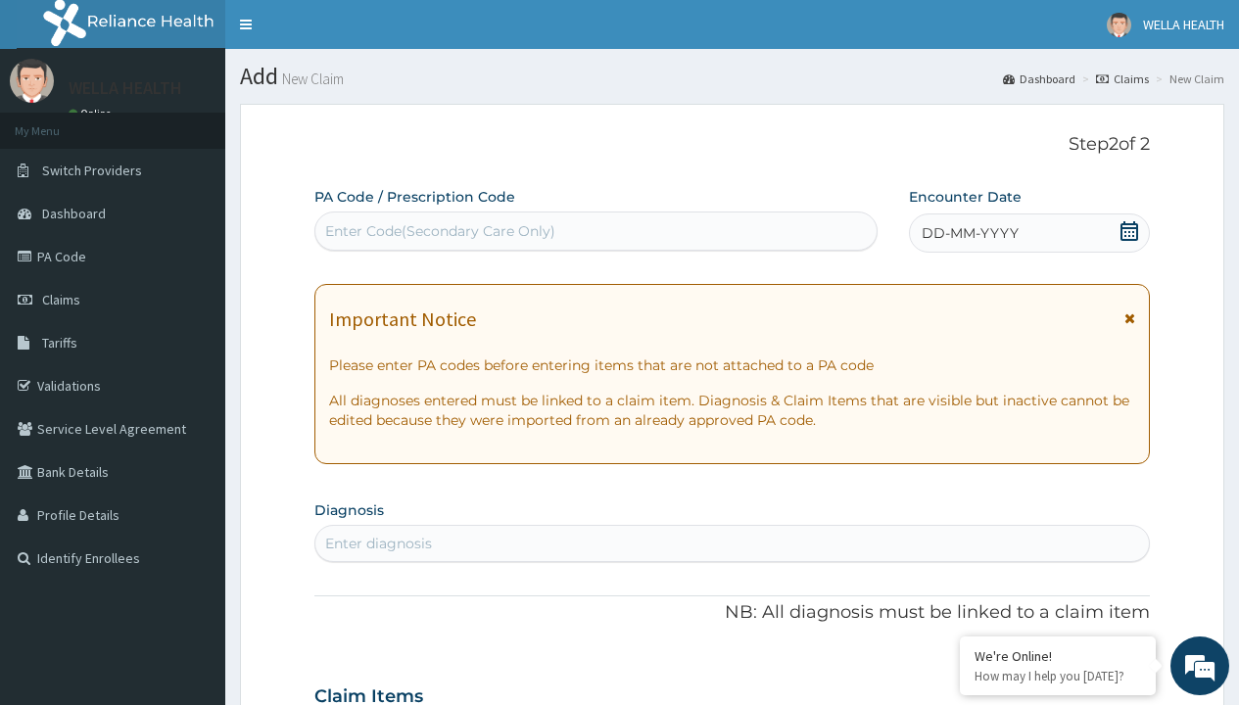
scroll to position [164, 0]
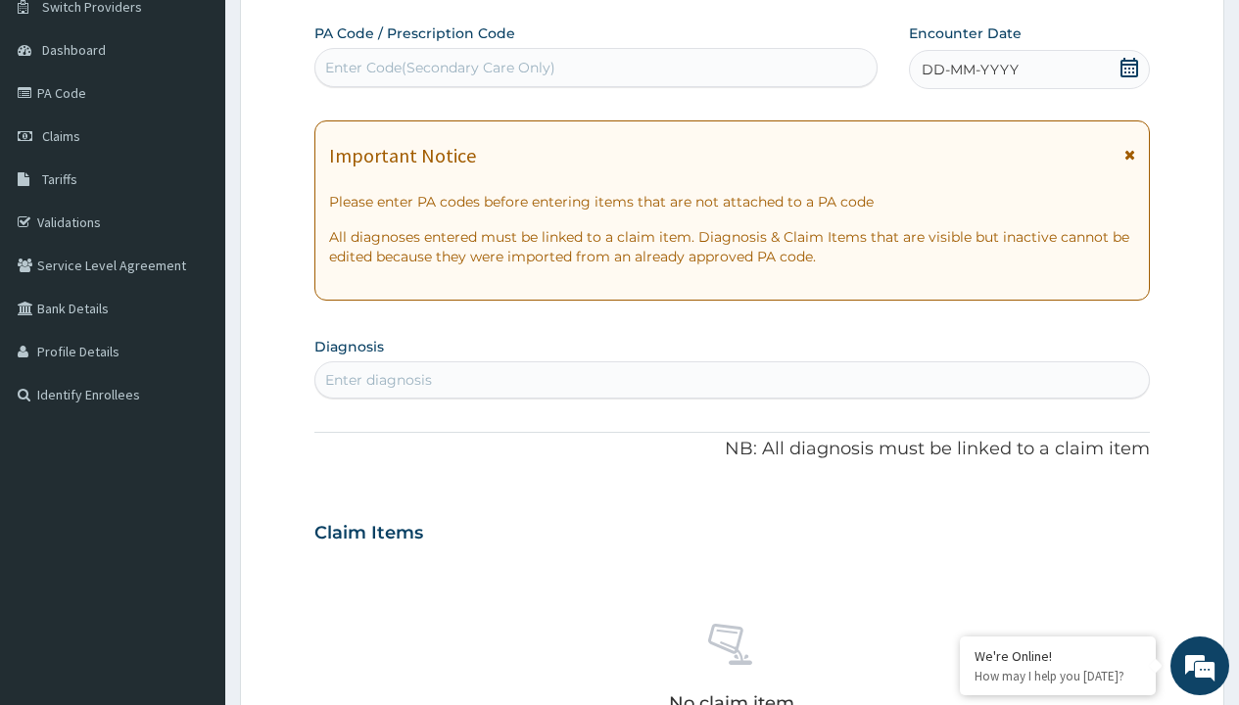
click at [969, 70] on span "DD-MM-YYYY" at bounding box center [970, 70] width 97 height 20
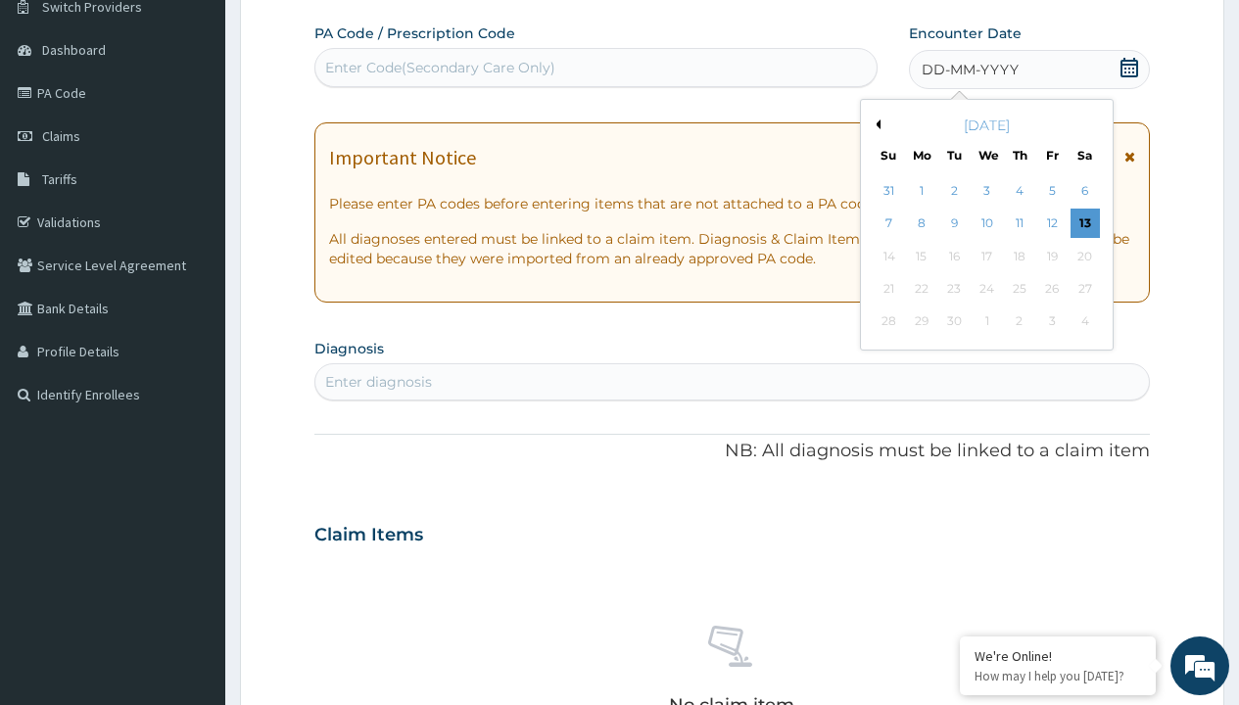
click at [875, 124] on button "Previous Month" at bounding box center [876, 125] width 10 height 10
click at [1019, 223] on div "7" at bounding box center [1019, 224] width 29 height 29
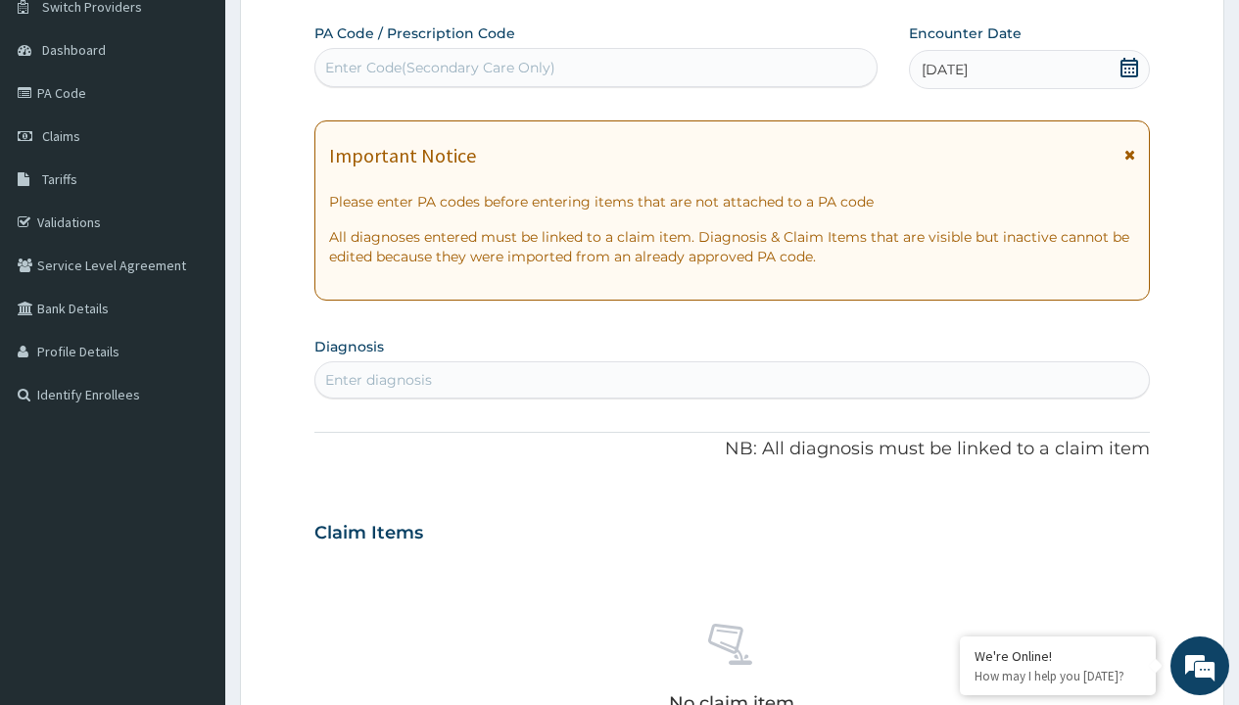
click at [439, 68] on div "Enter Code(Secondary Care Only)" at bounding box center [440, 68] width 230 height 20
type input "PR/E47E0661"
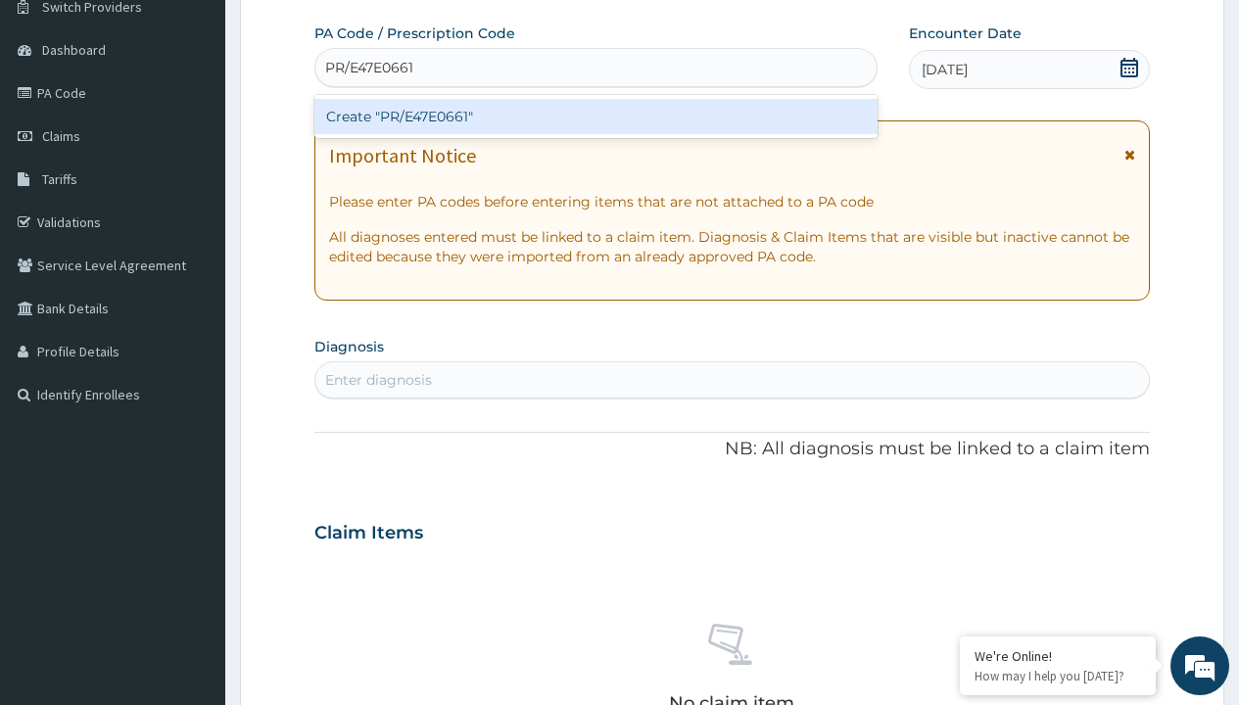
click at [596, 117] on div "Create "PR/E47E0661"" at bounding box center [595, 116] width 562 height 35
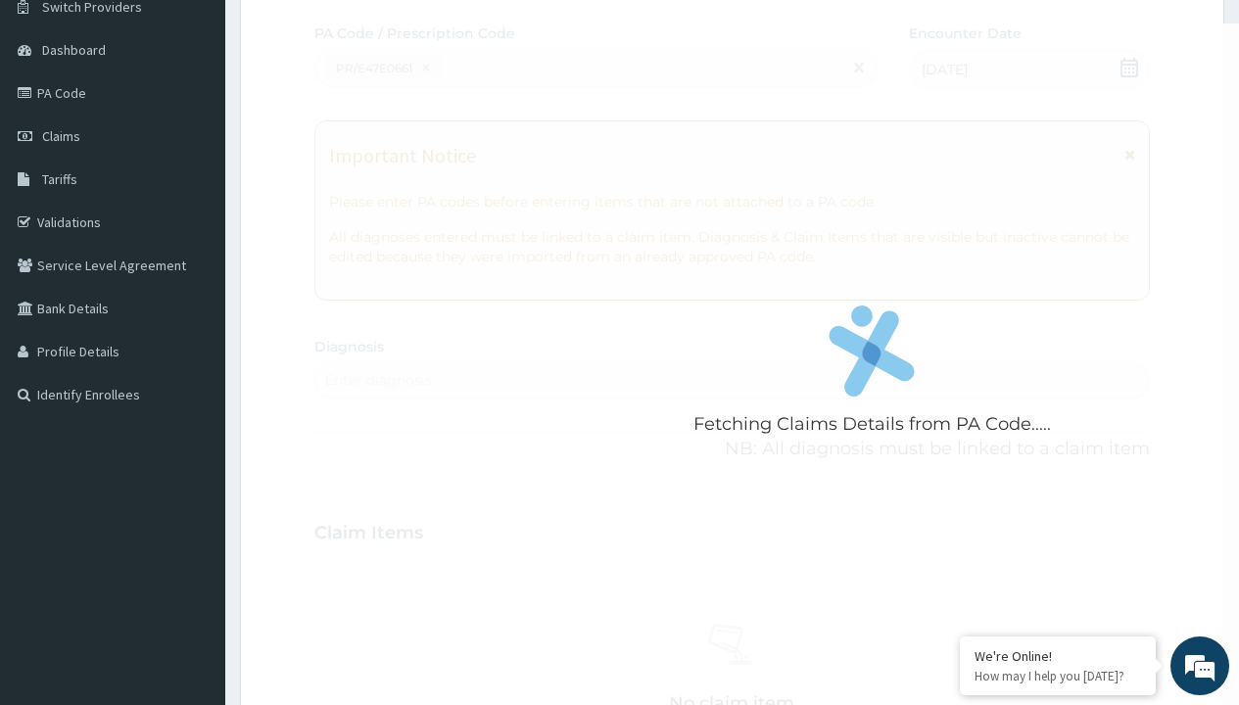
click at [378, 380] on div "Enter diagnosis" at bounding box center [378, 380] width 107 height 20
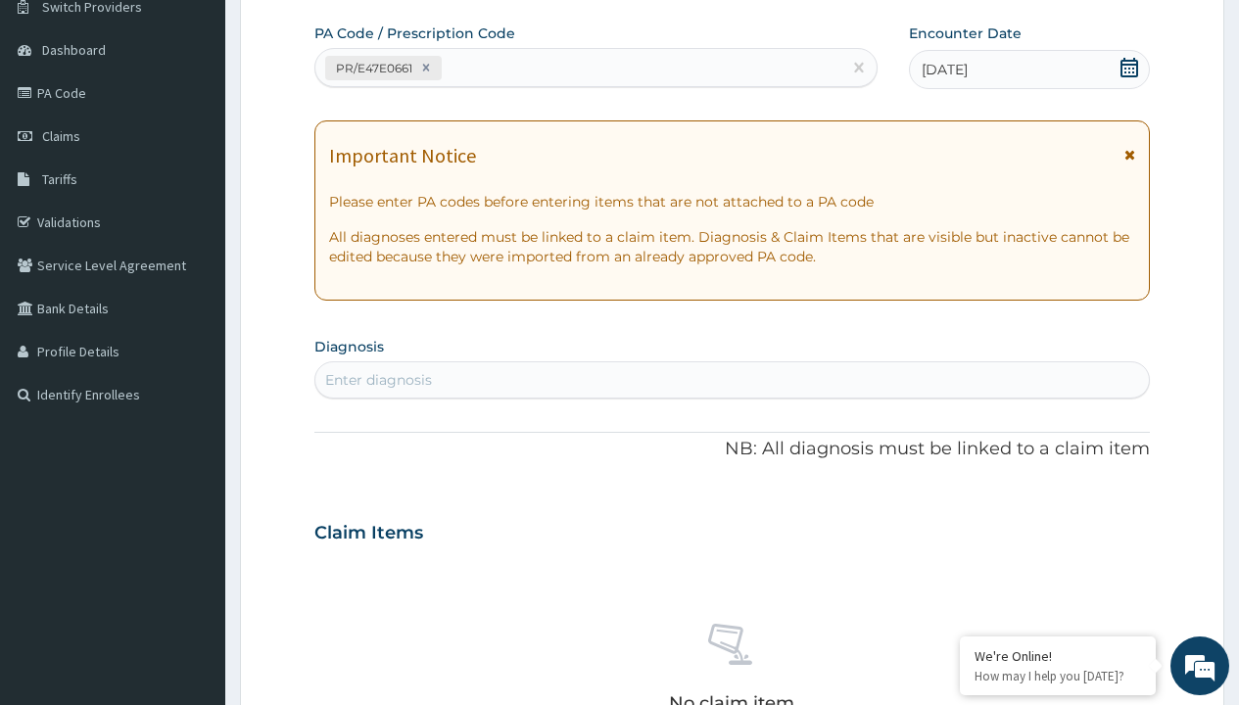
type input "prescription collected"
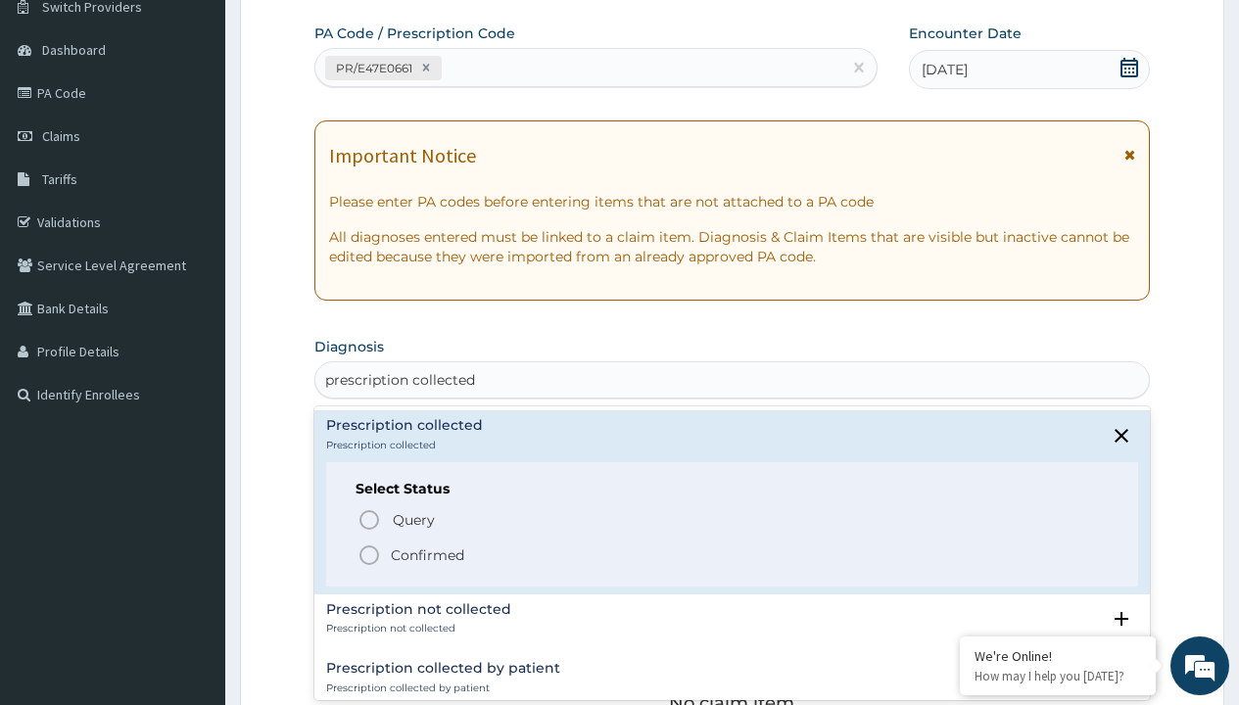
click at [427, 555] on p "Confirmed" at bounding box center [427, 556] width 73 height 20
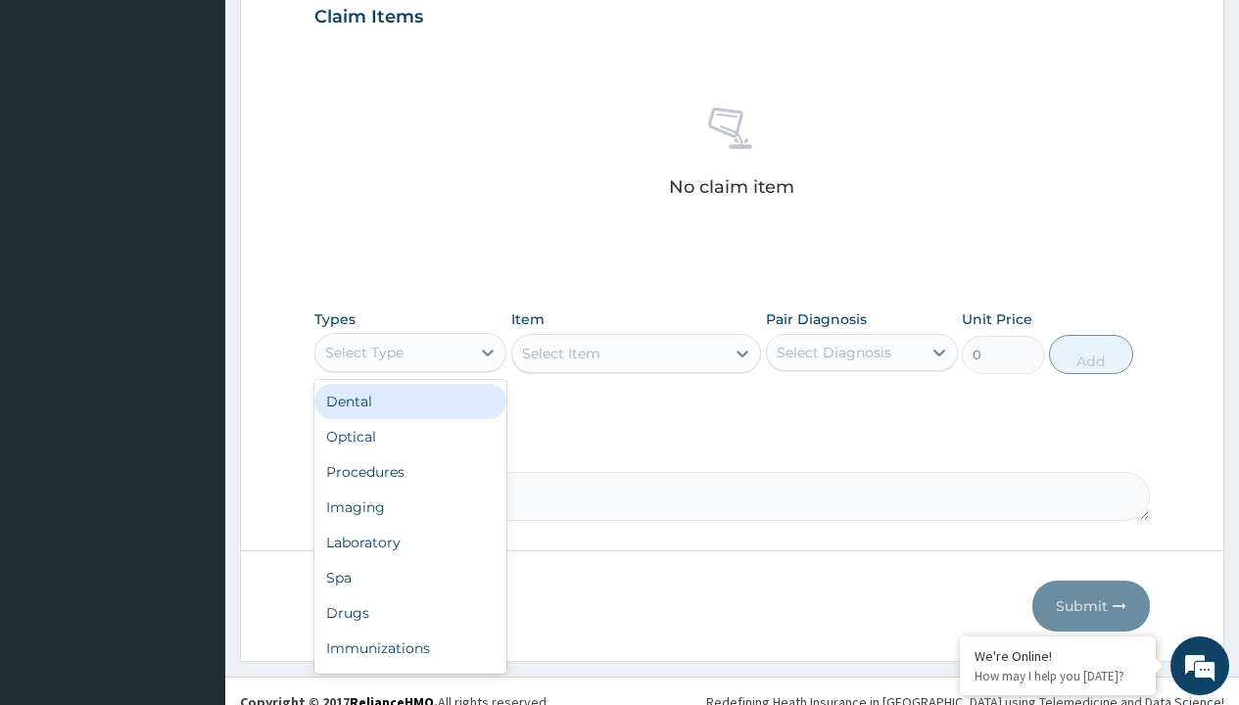
type input "procedures"
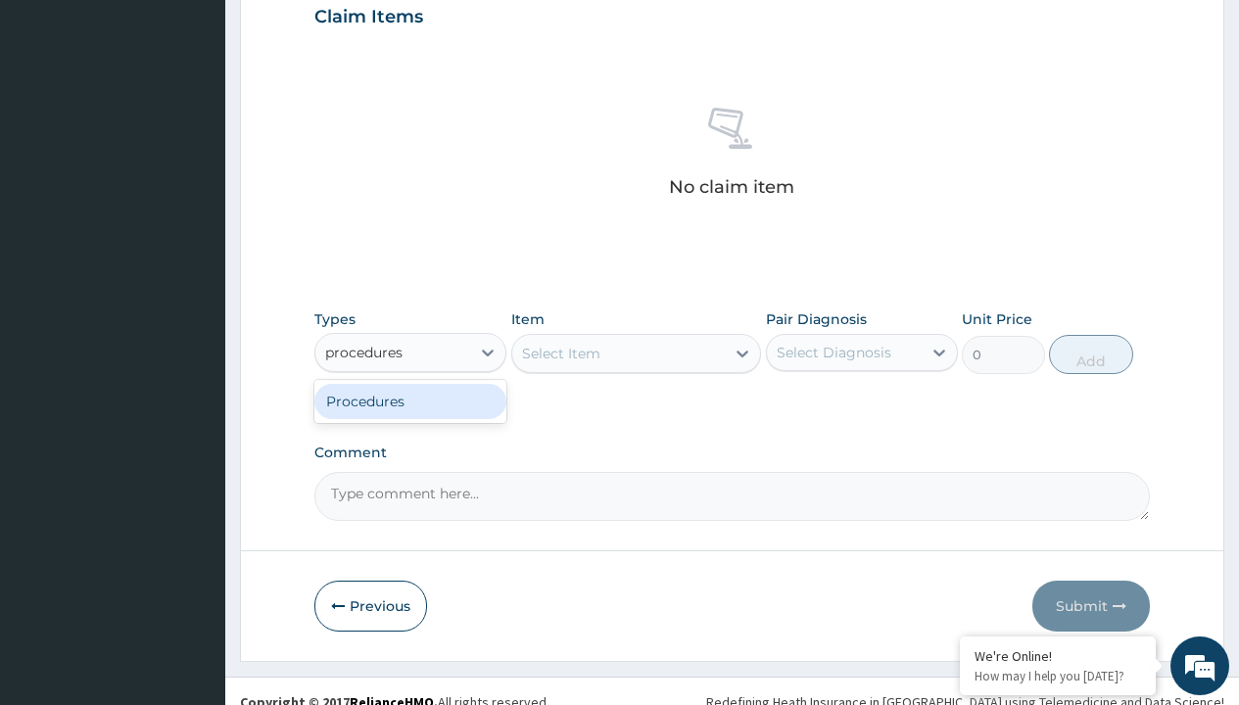
scroll to position [0, 0]
click at [411, 401] on div "Procedures" at bounding box center [410, 401] width 192 height 35
click at [560, 353] on div "Select Item" at bounding box center [561, 354] width 78 height 20
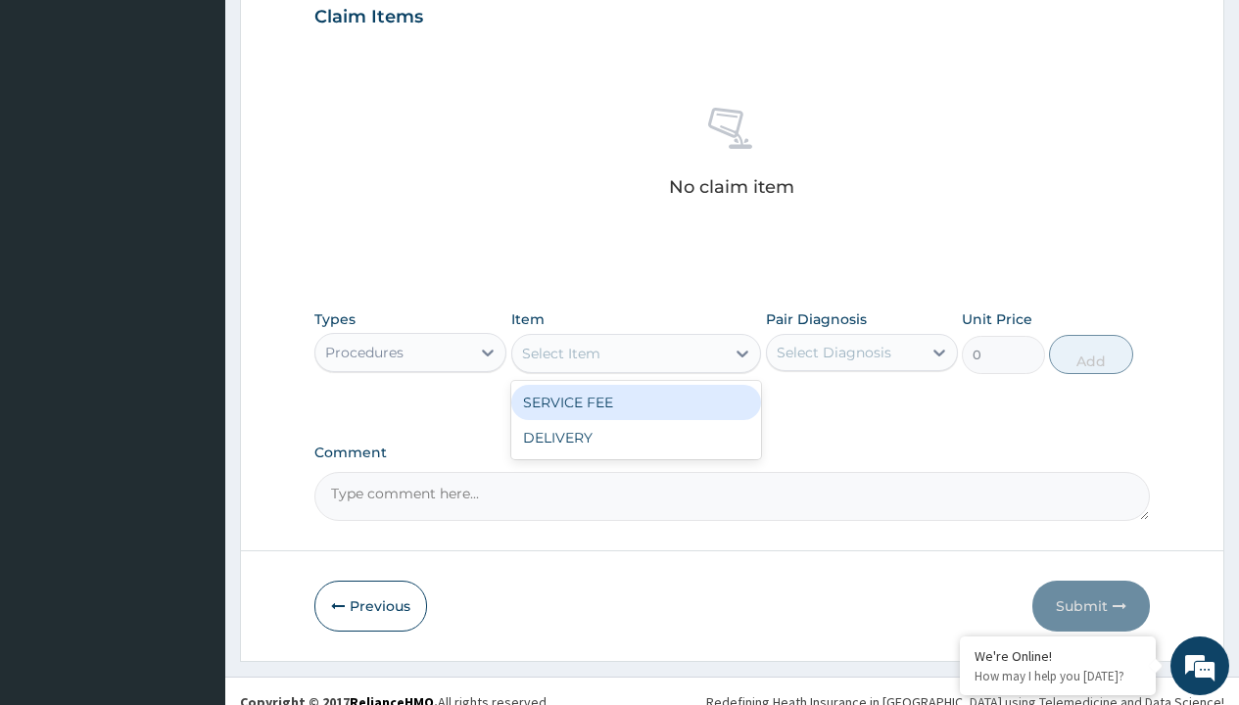
type input "service fee"
click at [636, 402] on div "SERVICE FEE" at bounding box center [636, 402] width 251 height 35
type input "100"
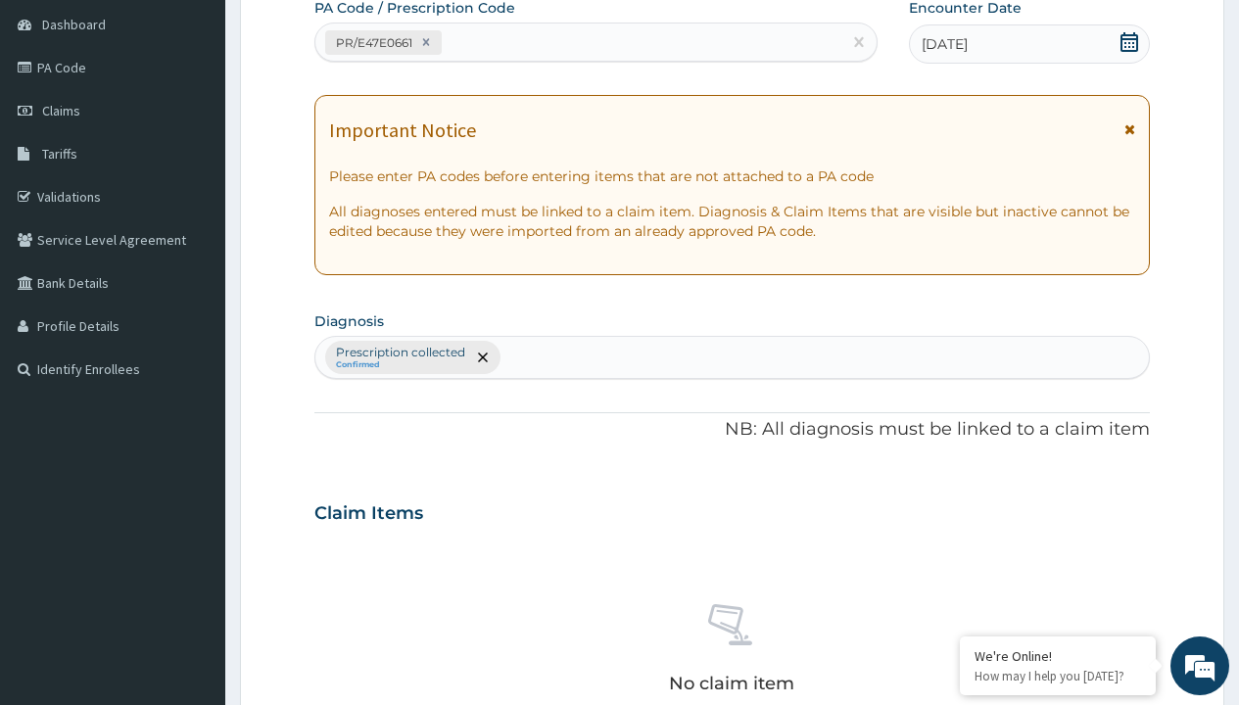
type input "prescription collected"
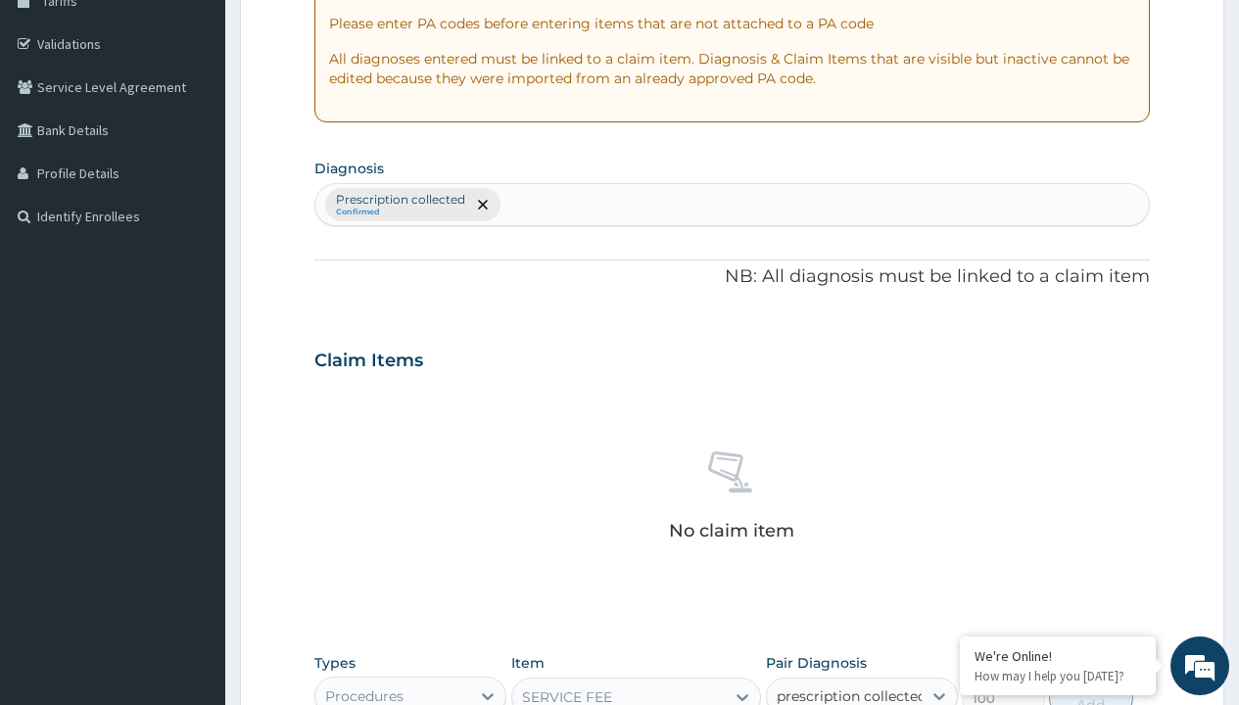
checkbox input "true"
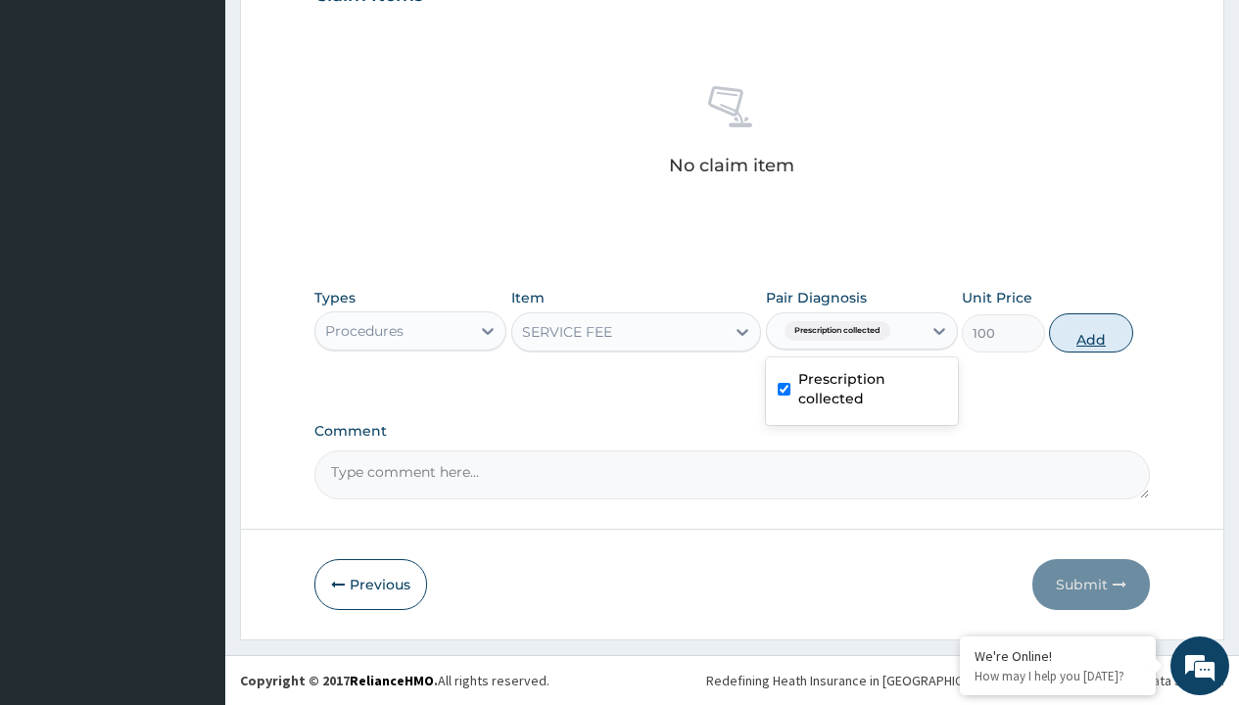
click at [1091, 332] on button "Add" at bounding box center [1090, 333] width 83 height 39
type input "0"
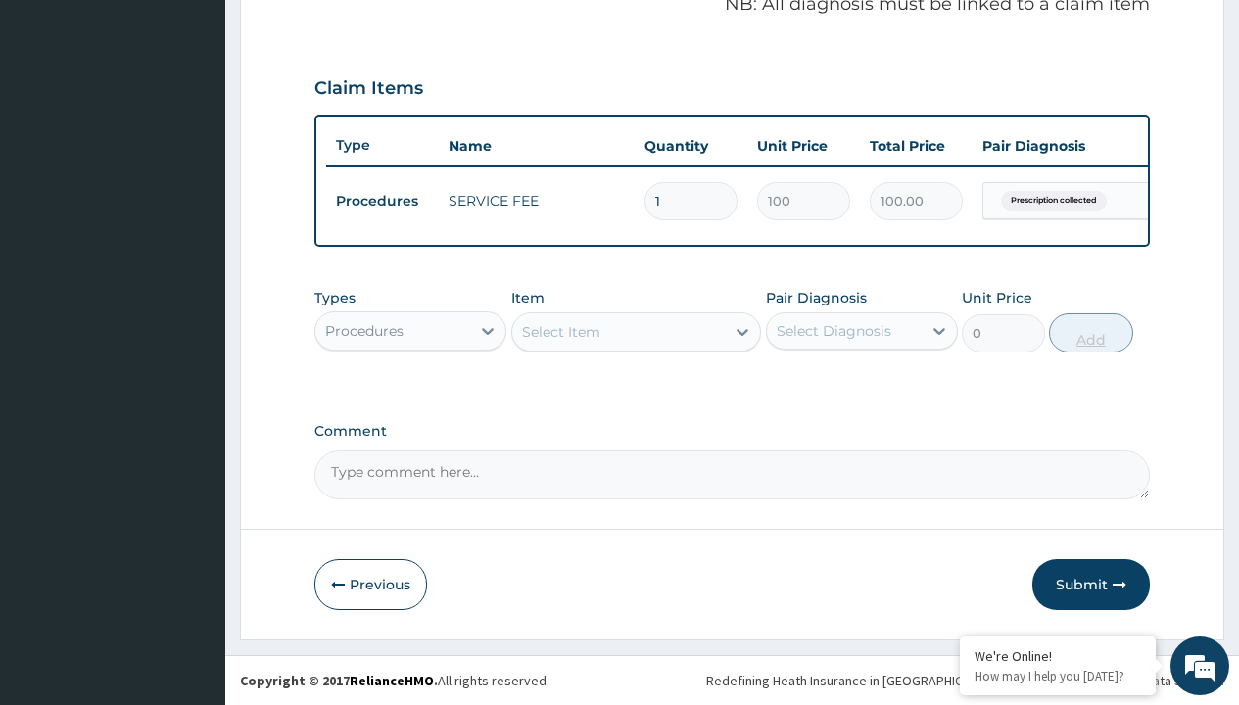
scroll to position [629, 0]
click at [364, 330] on div "Procedures" at bounding box center [364, 331] width 78 height 20
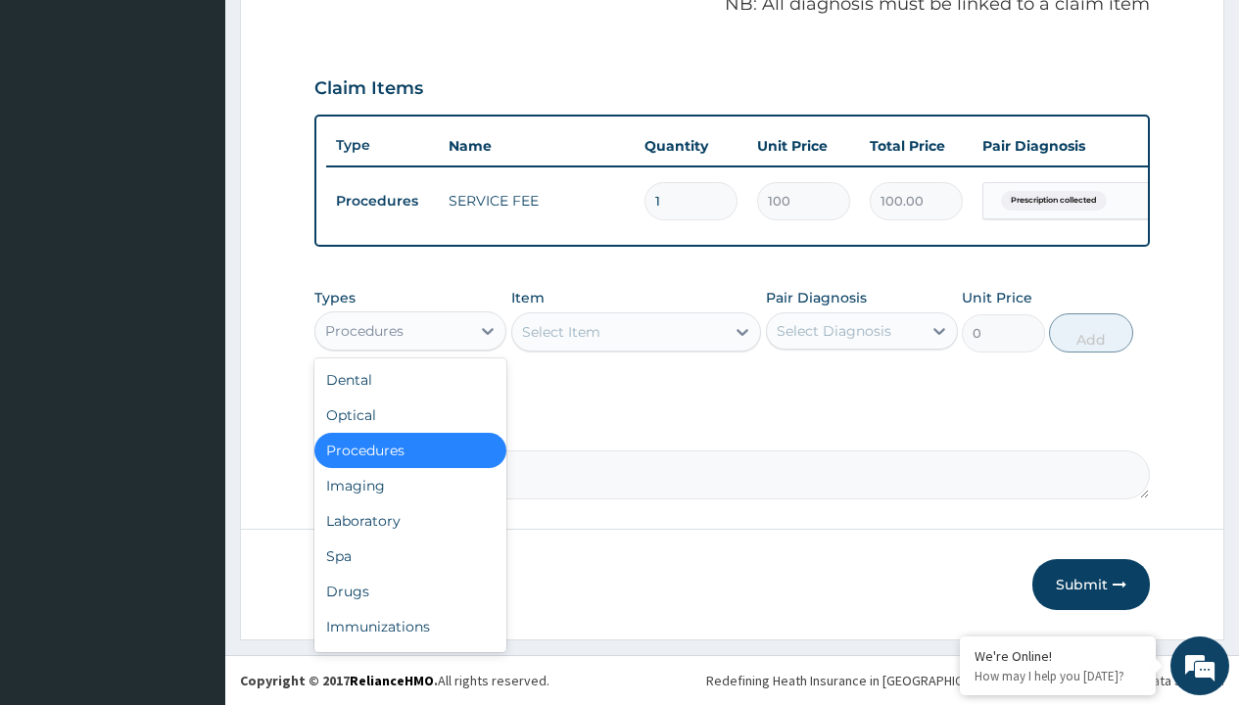
type input "drugs"
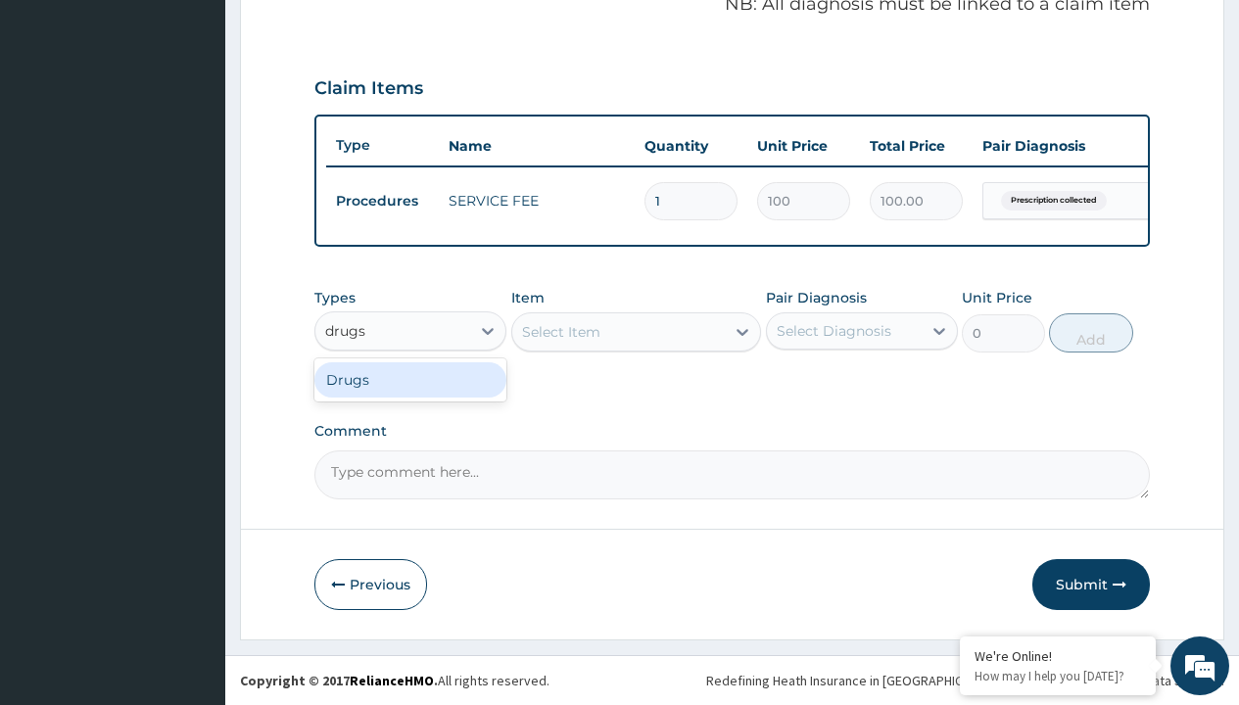
click at [411, 379] on div "Drugs" at bounding box center [410, 379] width 192 height 35
click at [560, 331] on div "Select Item" at bounding box center [561, 332] width 78 height 20
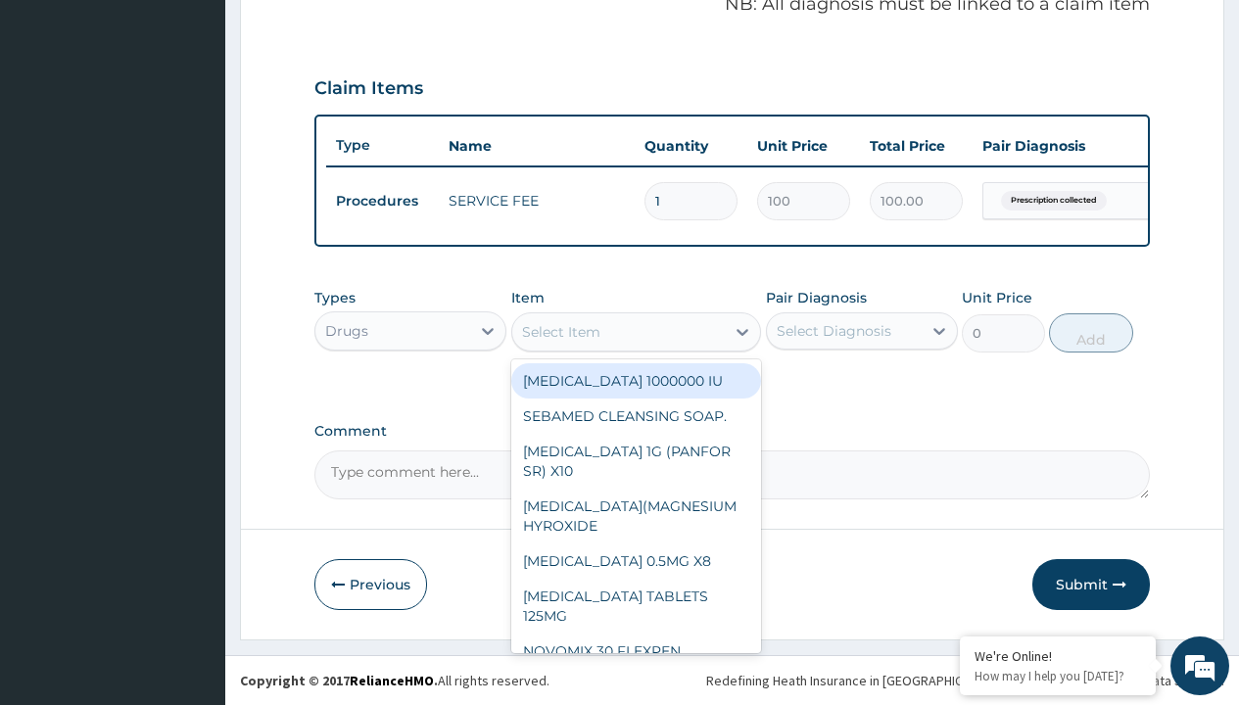
type input "omeprazole 20mg tabs/pack"
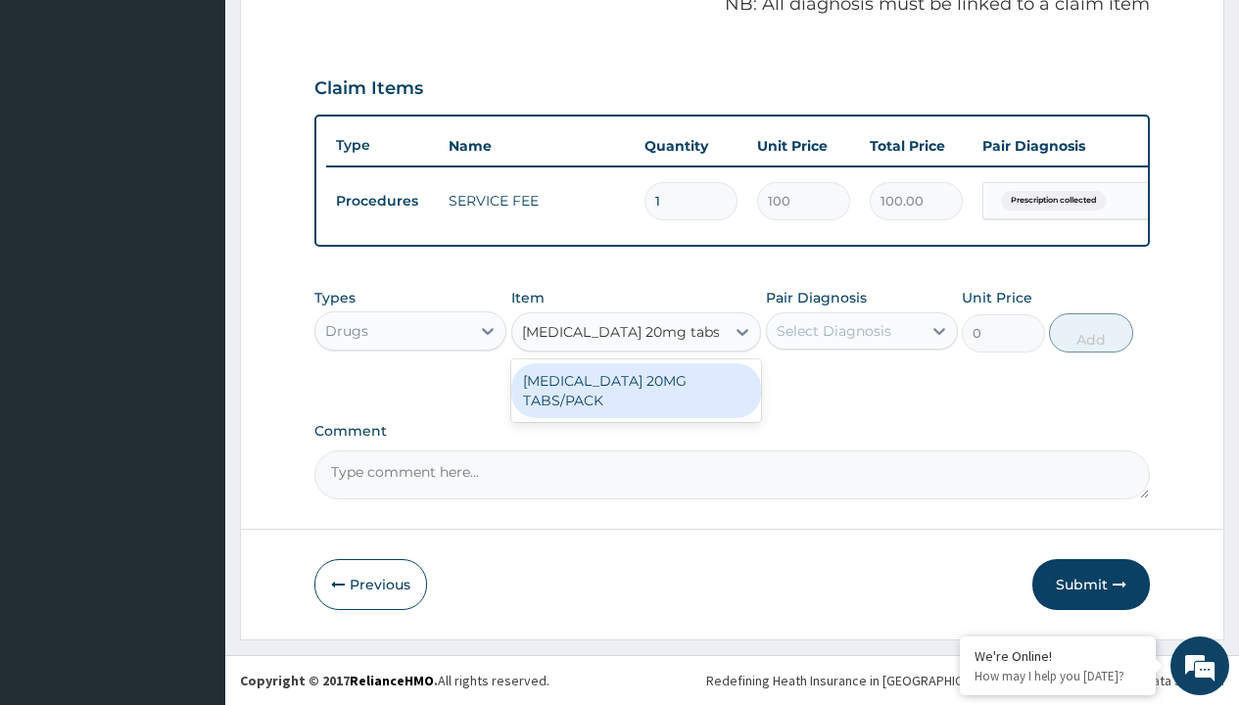
click at [636, 390] on div "[MEDICAL_DATA] 20MG TABS/PACK" at bounding box center [636, 390] width 251 height 55
type input "235.6999969482422"
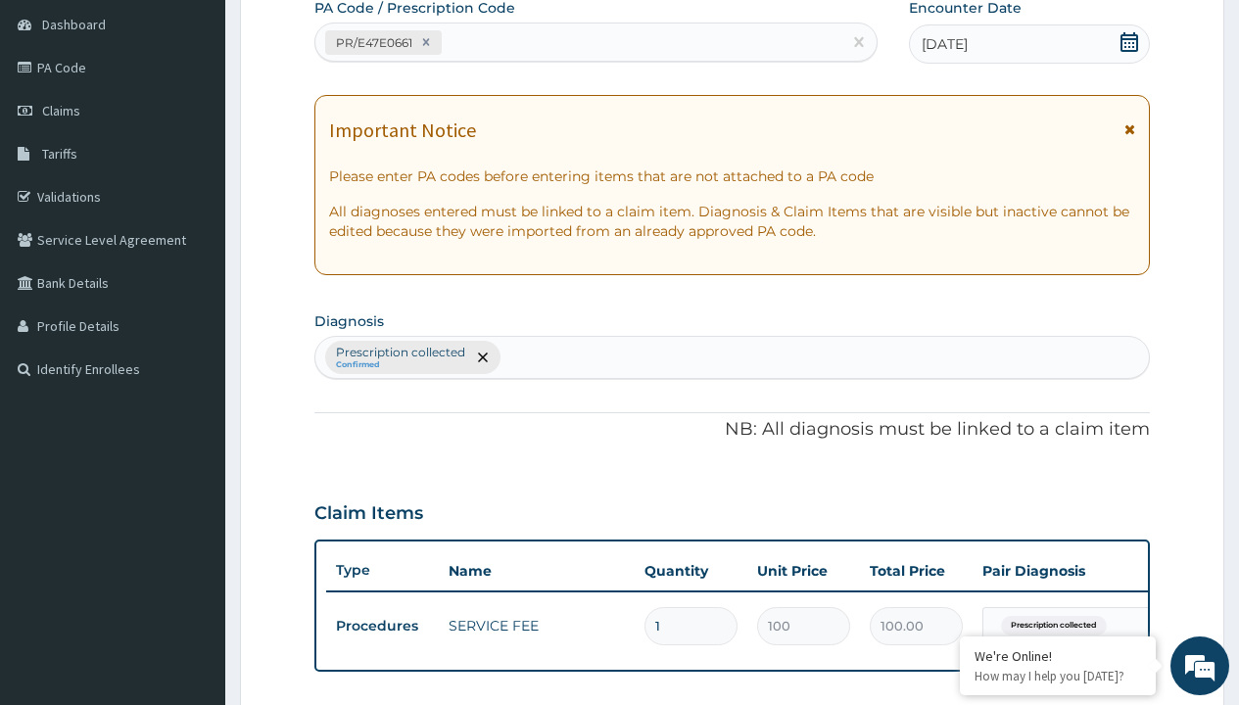
type input "prescription collected"
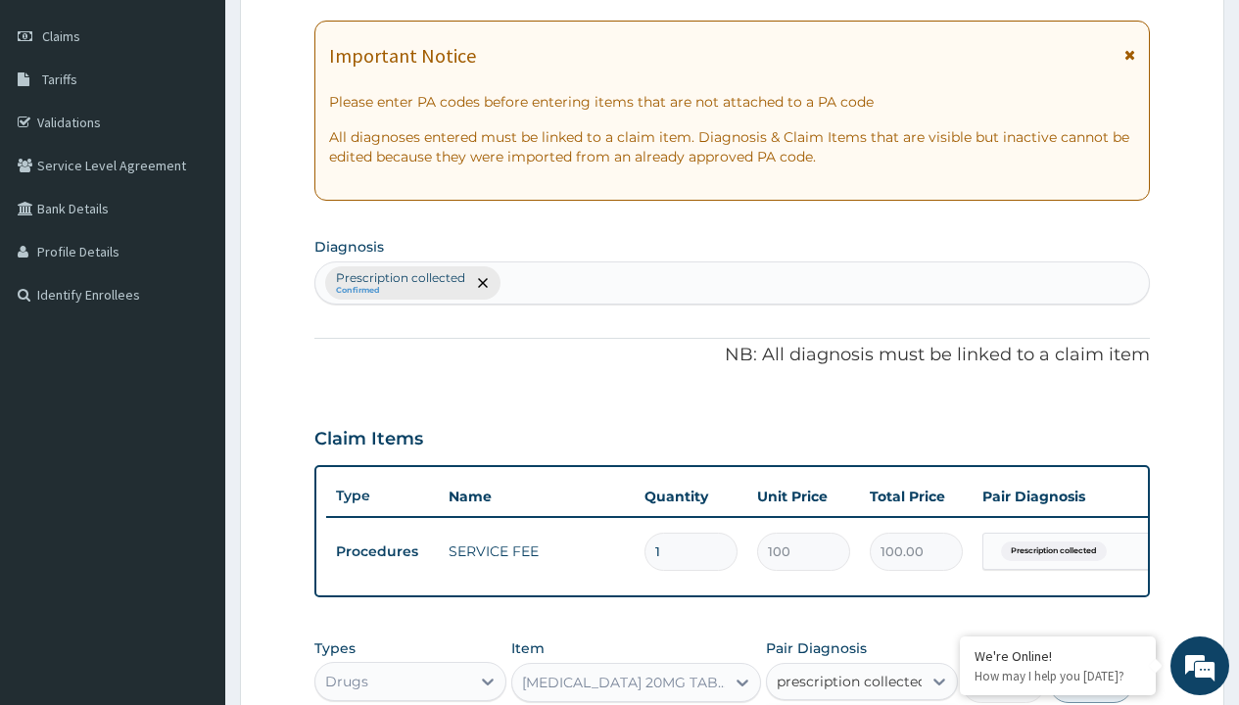
checkbox input "true"
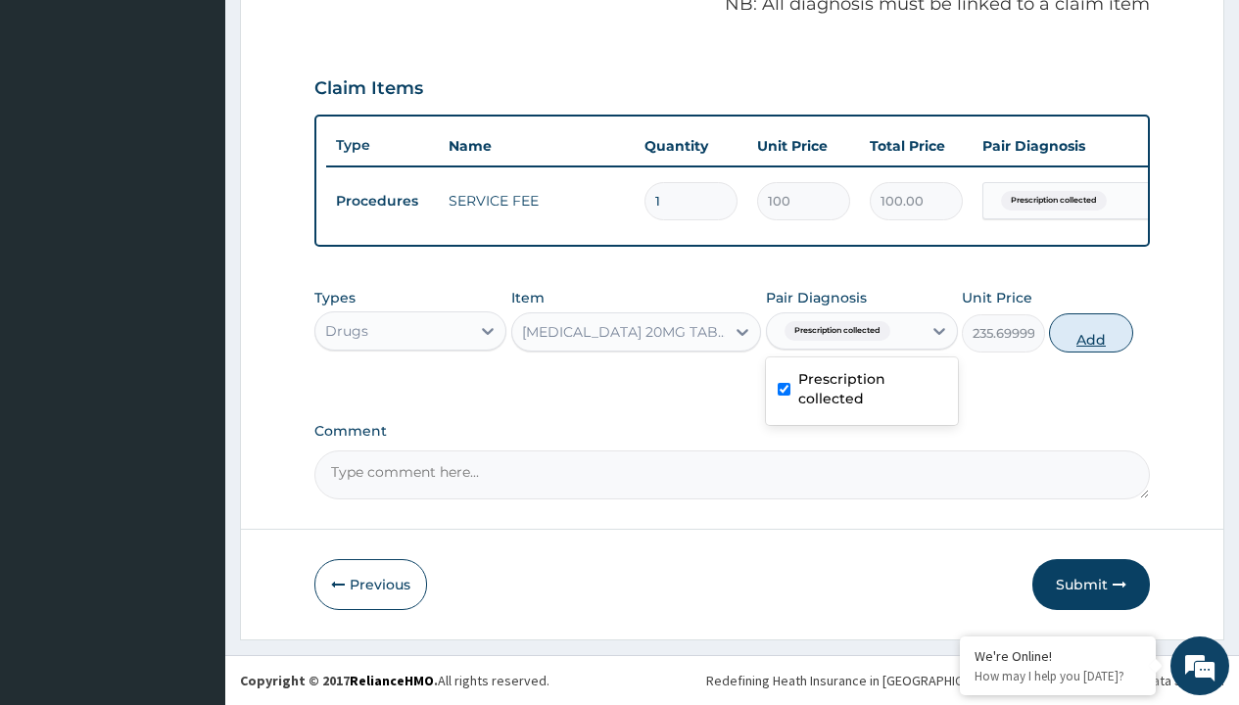
click at [1091, 332] on button "Add" at bounding box center [1090, 333] width 83 height 39
type input "0"
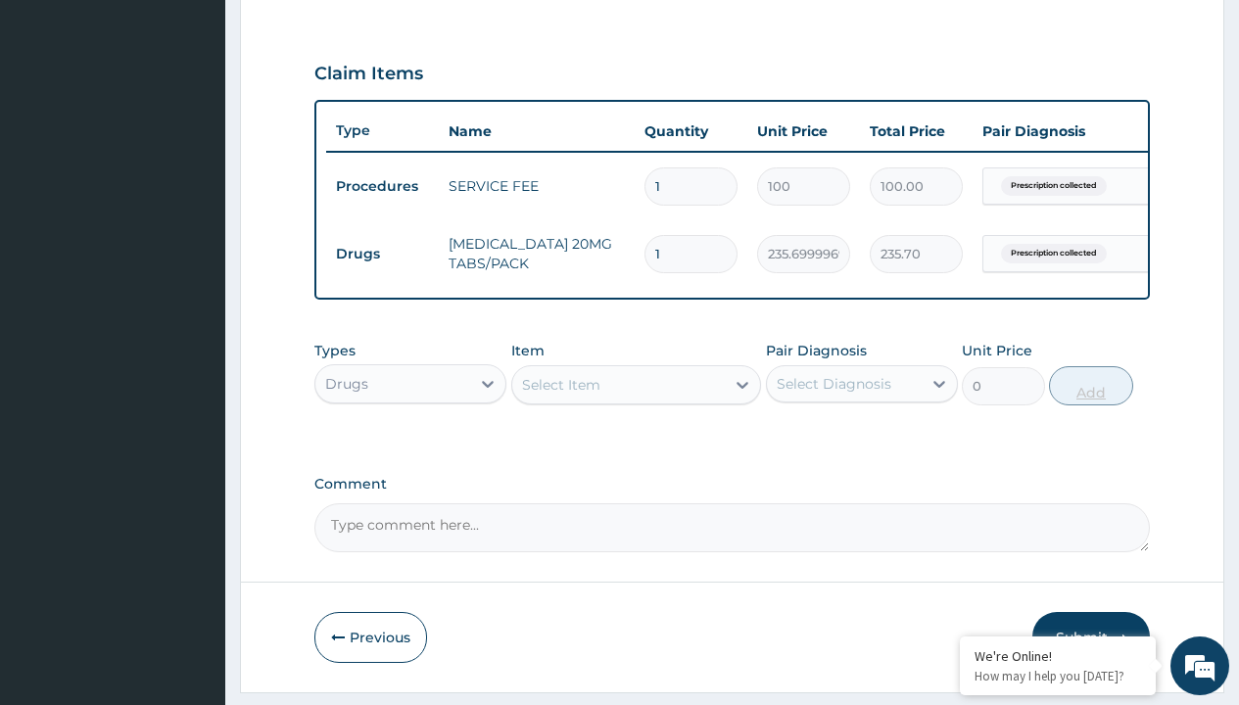
type input "10"
type input "2357.00"
type input "10"
click at [382, 254] on td "Drugs" at bounding box center [382, 254] width 113 height 36
type input "drugs"
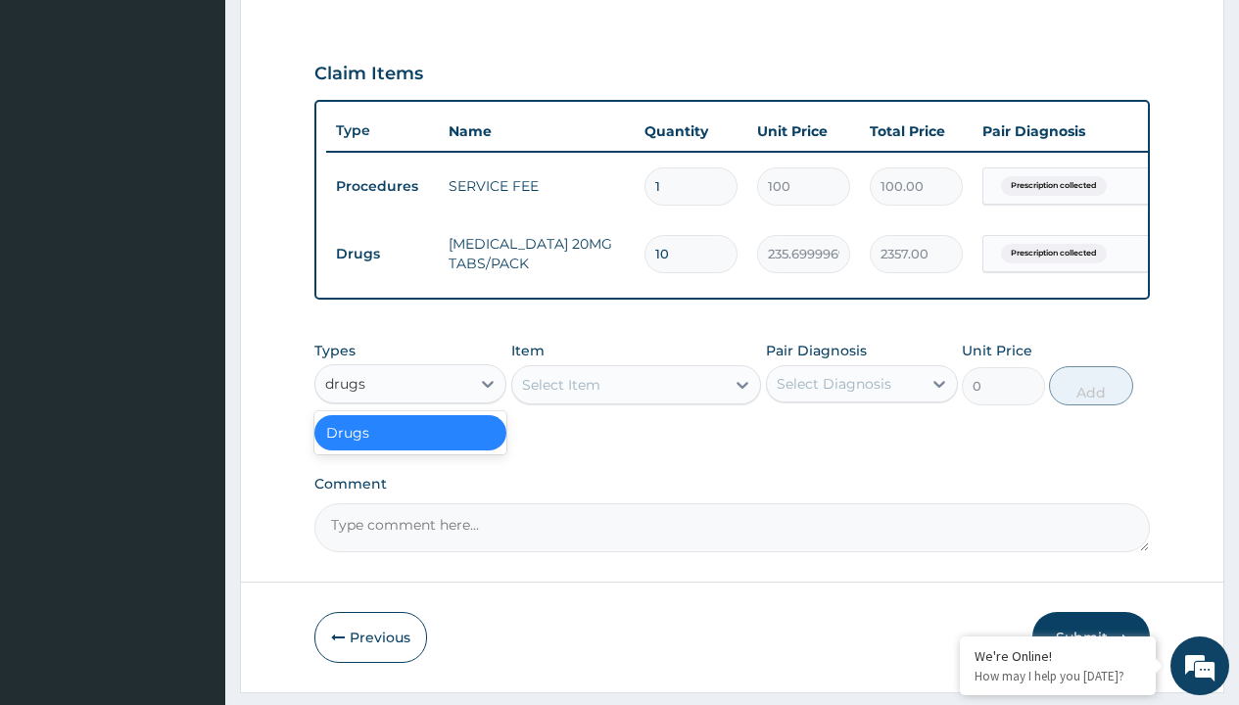
scroll to position [0, 0]
click at [411, 447] on div "Drugs" at bounding box center [410, 432] width 192 height 35
click at [560, 395] on div "Select Item" at bounding box center [561, 385] width 78 height 20
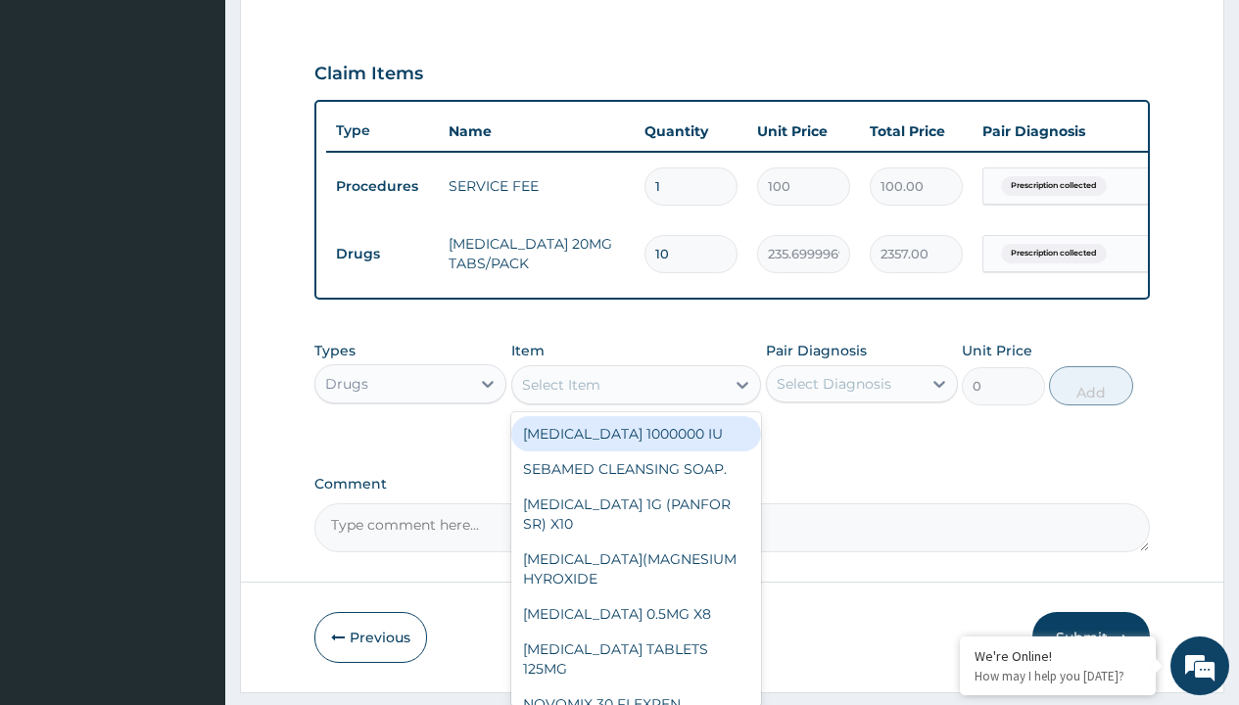
type input "[MEDICAL_DATA] + [MEDICAL_DATA] 80/480 lonart ds/pack"
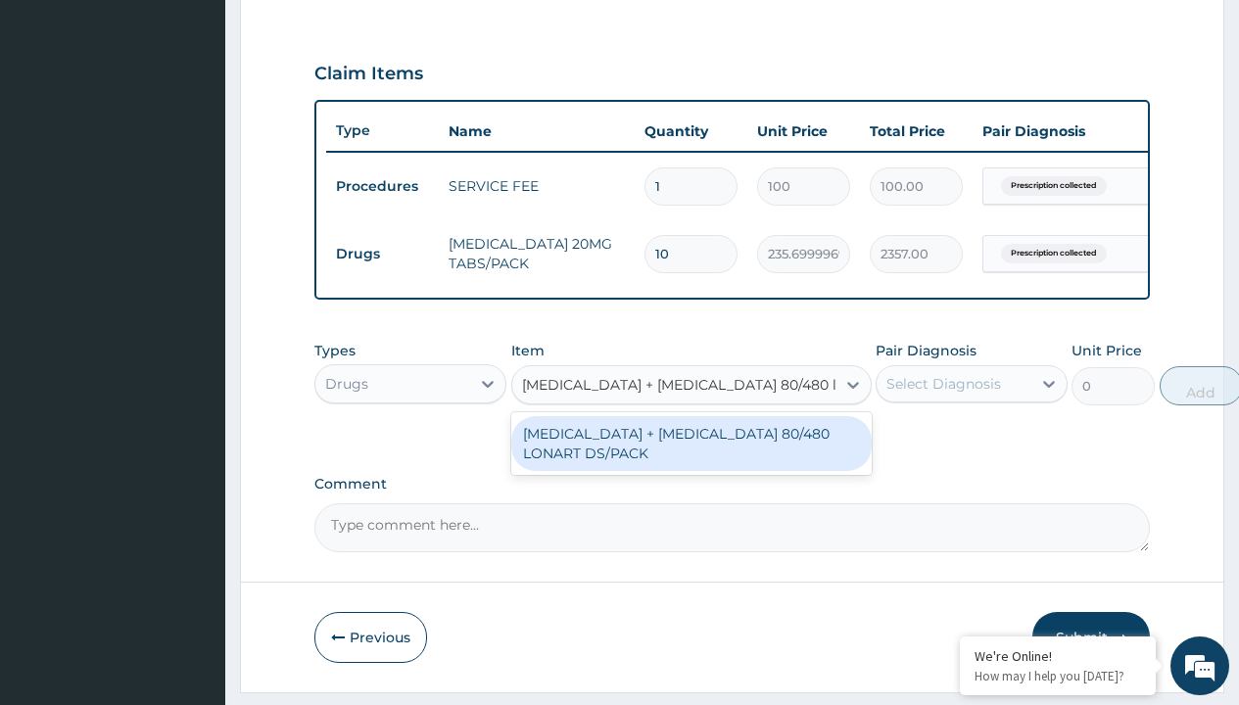
click at [691, 458] on div "[MEDICAL_DATA] + [MEDICAL_DATA] 80/480 LONART DS/PACK" at bounding box center [691, 443] width 361 height 55
type input "665"
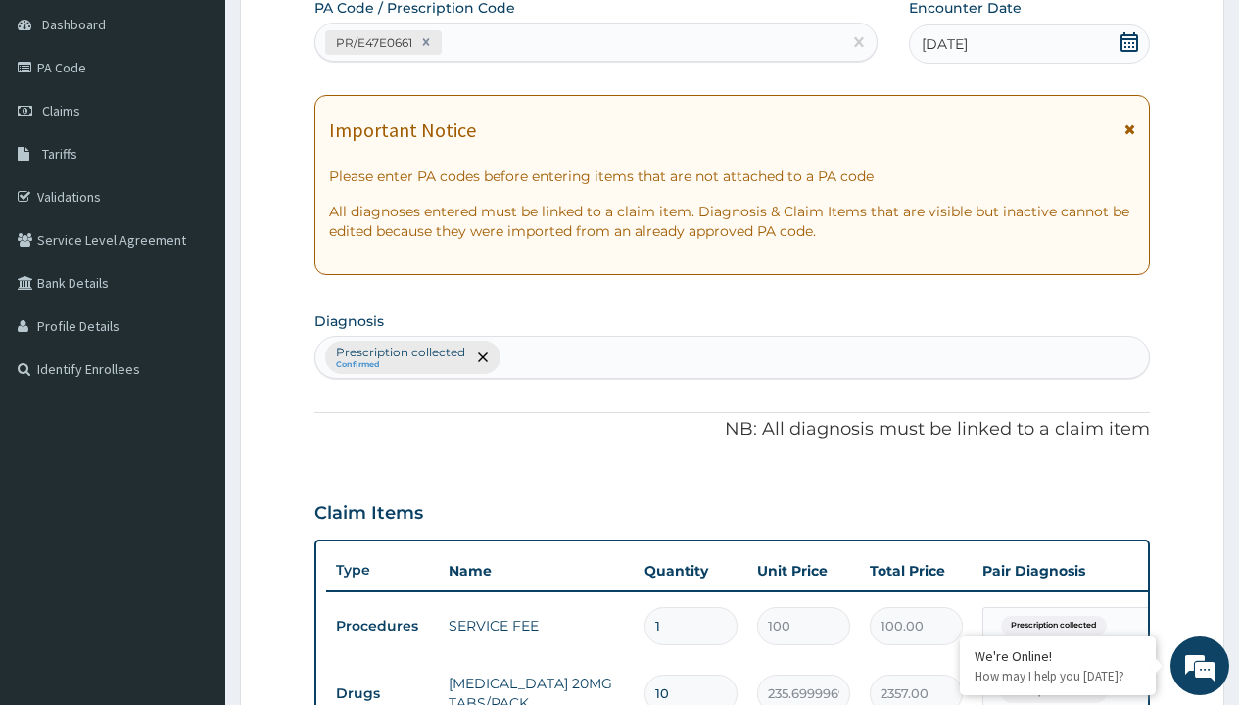
type input "prescription collected"
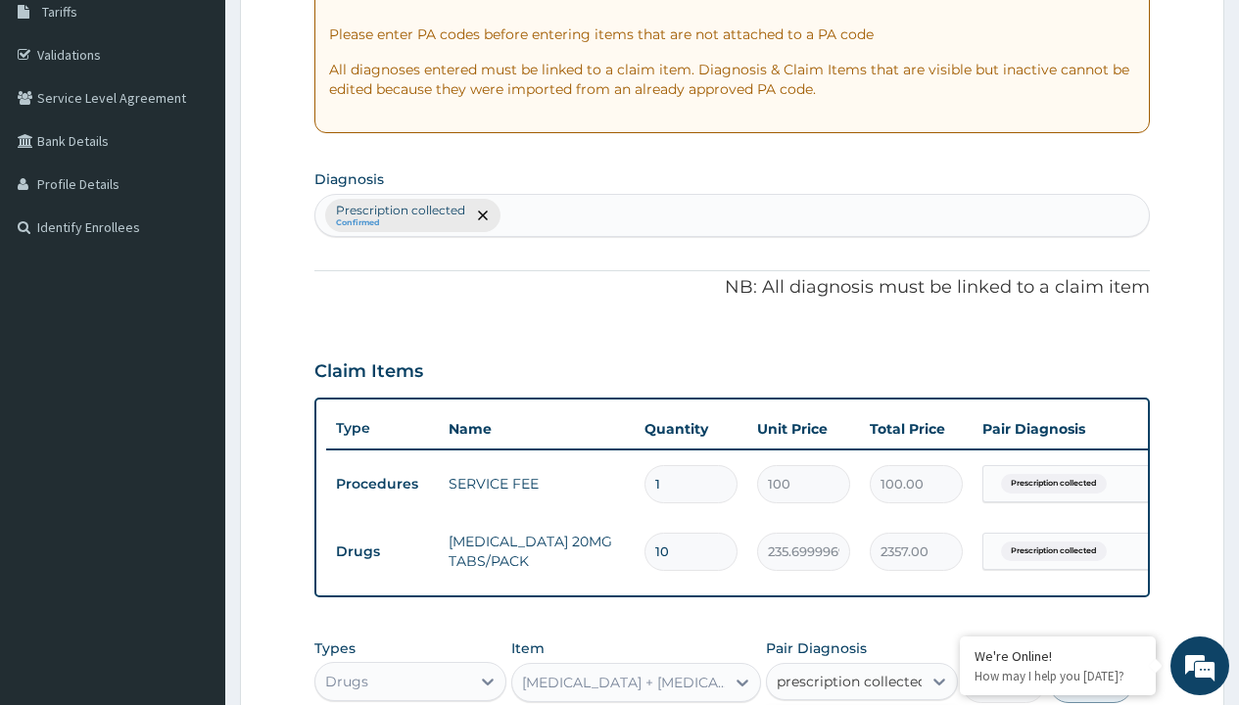
checkbox input "true"
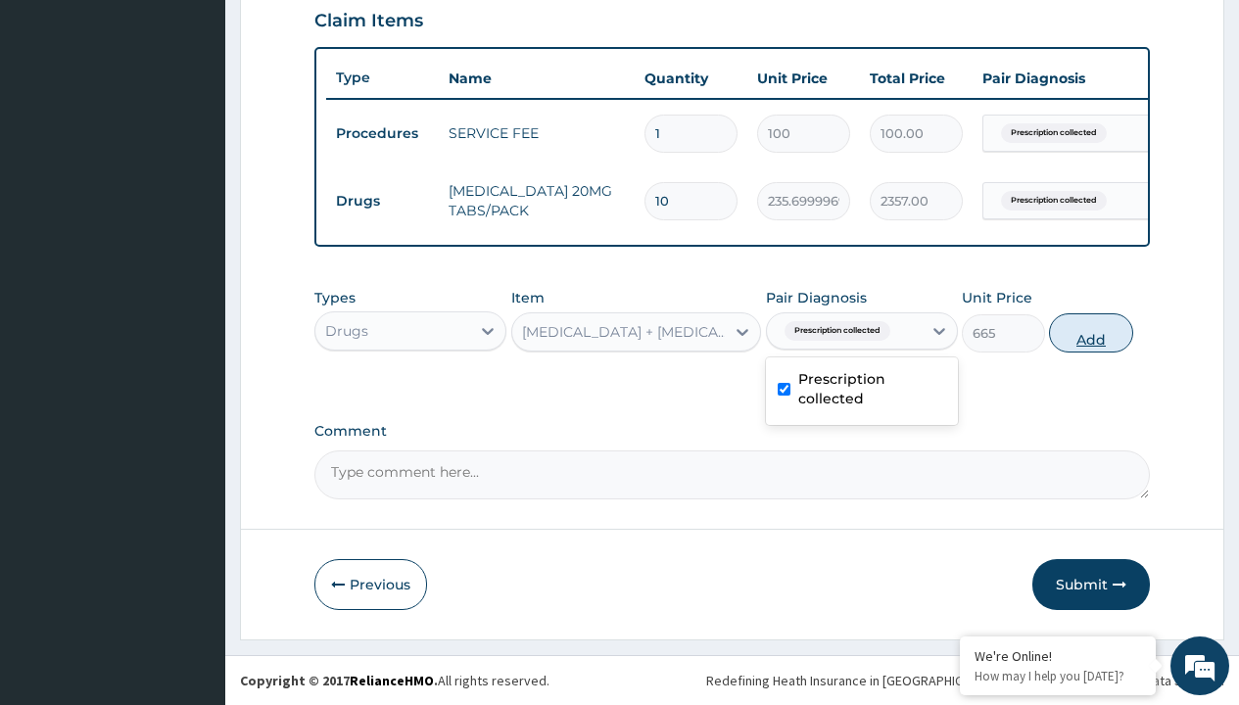
click at [1091, 332] on button "Add" at bounding box center [1090, 333] width 83 height 39
type input "0"
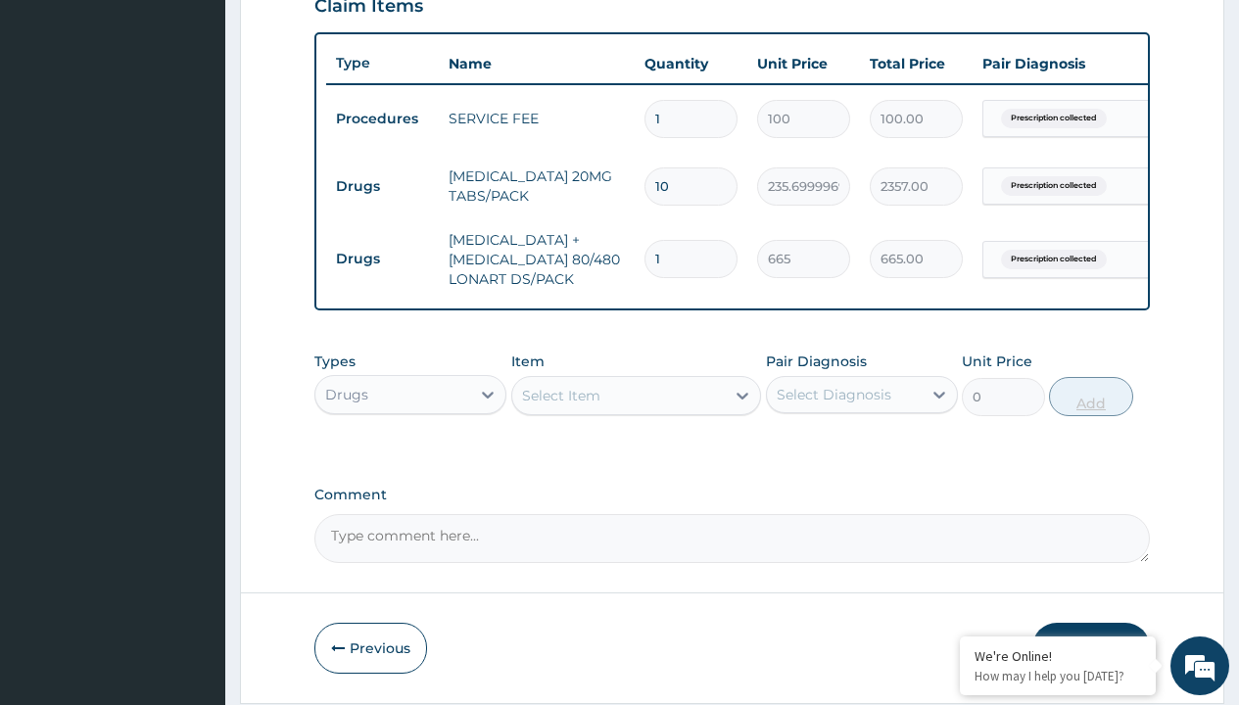
type input "6"
type input "3990.00"
type input "6"
click at [382, 186] on td "Drugs" at bounding box center [382, 187] width 113 height 36
type input "drugs"
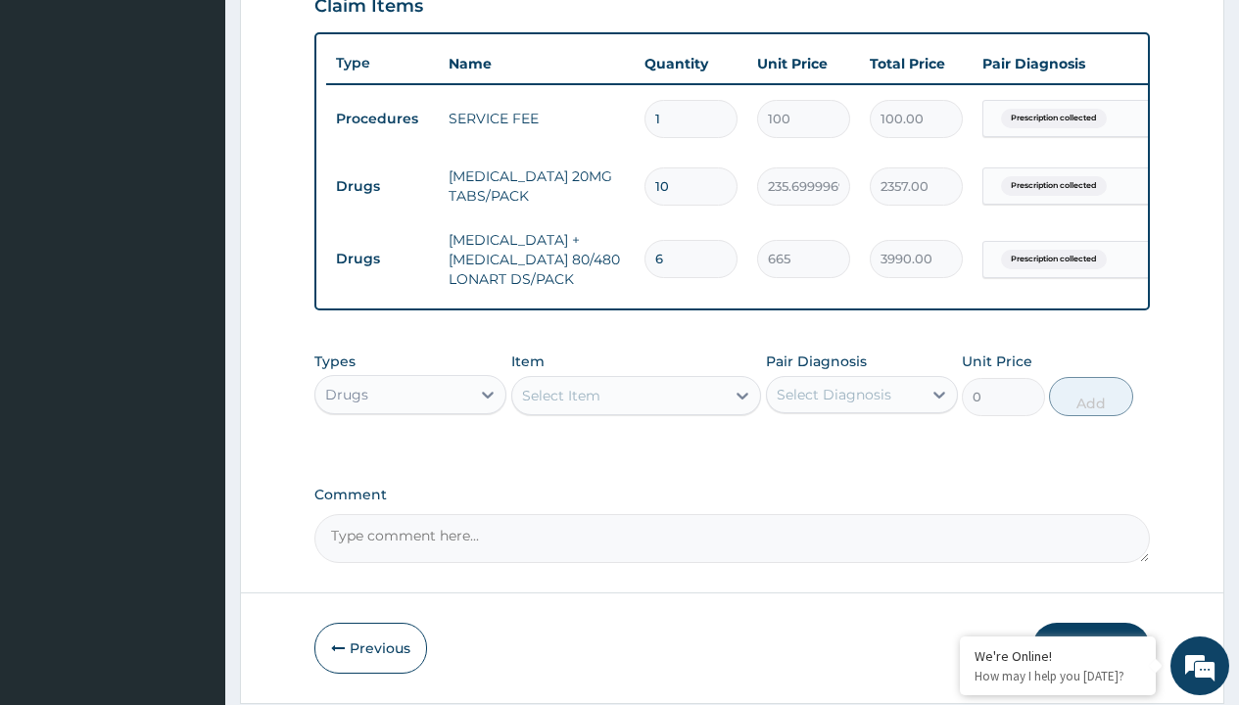
scroll to position [0, 0]
click at [411, 458] on div "Drugs" at bounding box center [410, 443] width 192 height 35
click at [560, 406] on div "Select Item" at bounding box center [561, 396] width 78 height 20
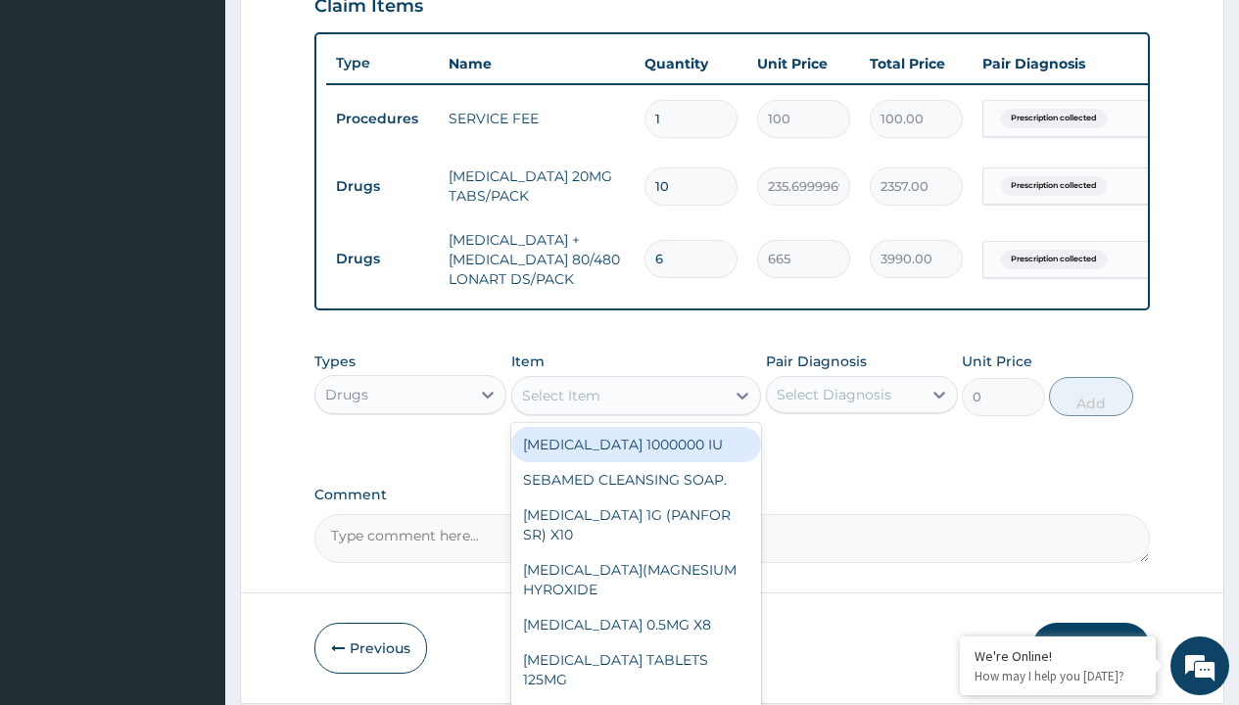
type input "magnesium trisilicate (mmt)"
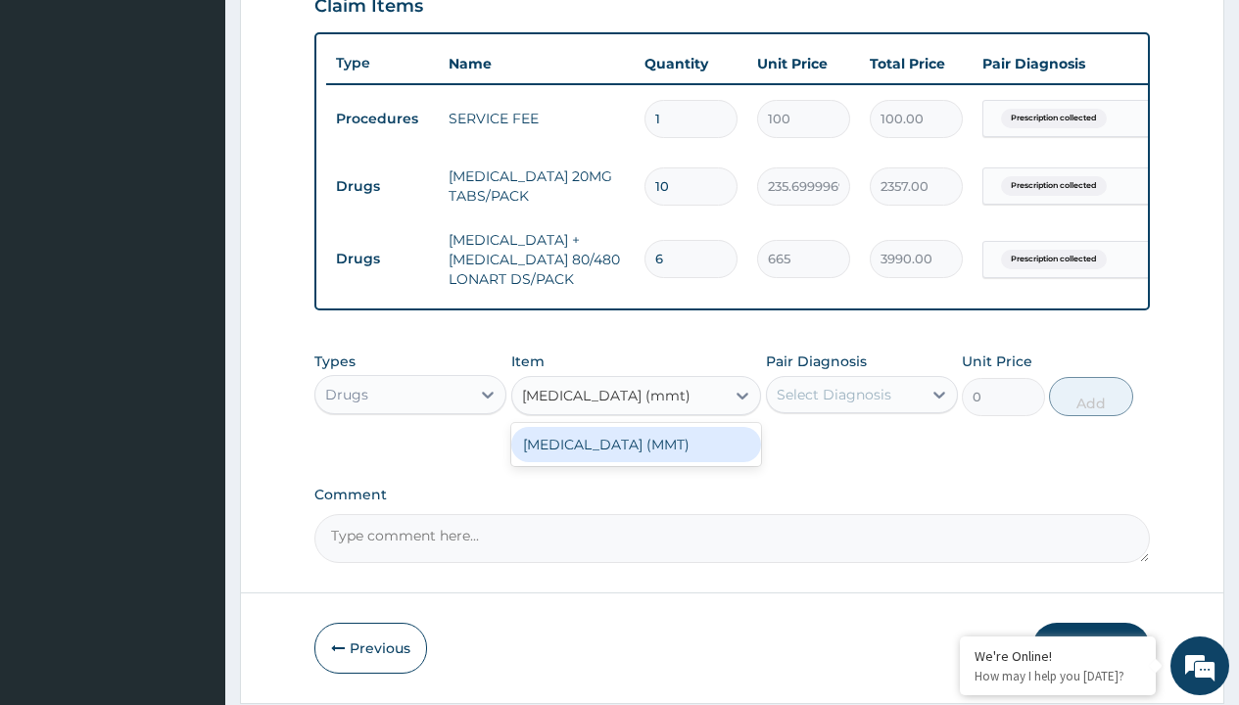
click at [636, 459] on div "MAGNESIUM TRISILICATE (MMT)" at bounding box center [636, 444] width 251 height 35
type input "2339.89990234375"
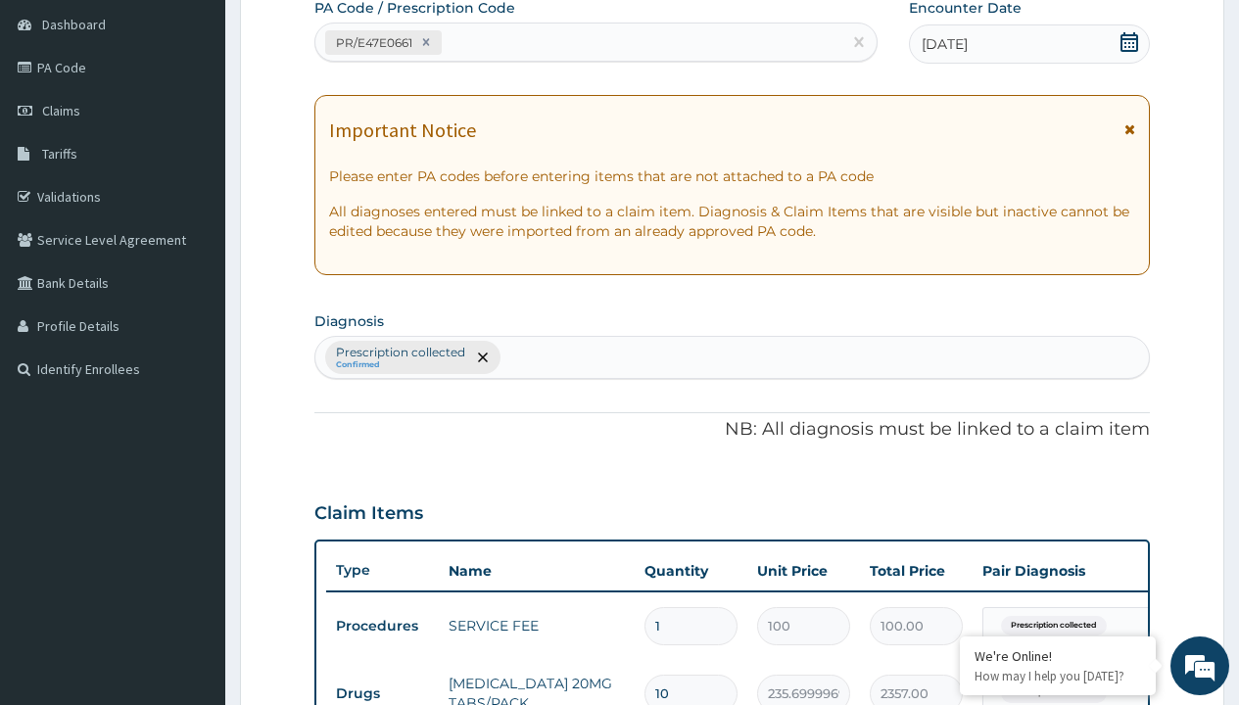
type input "prescription collected"
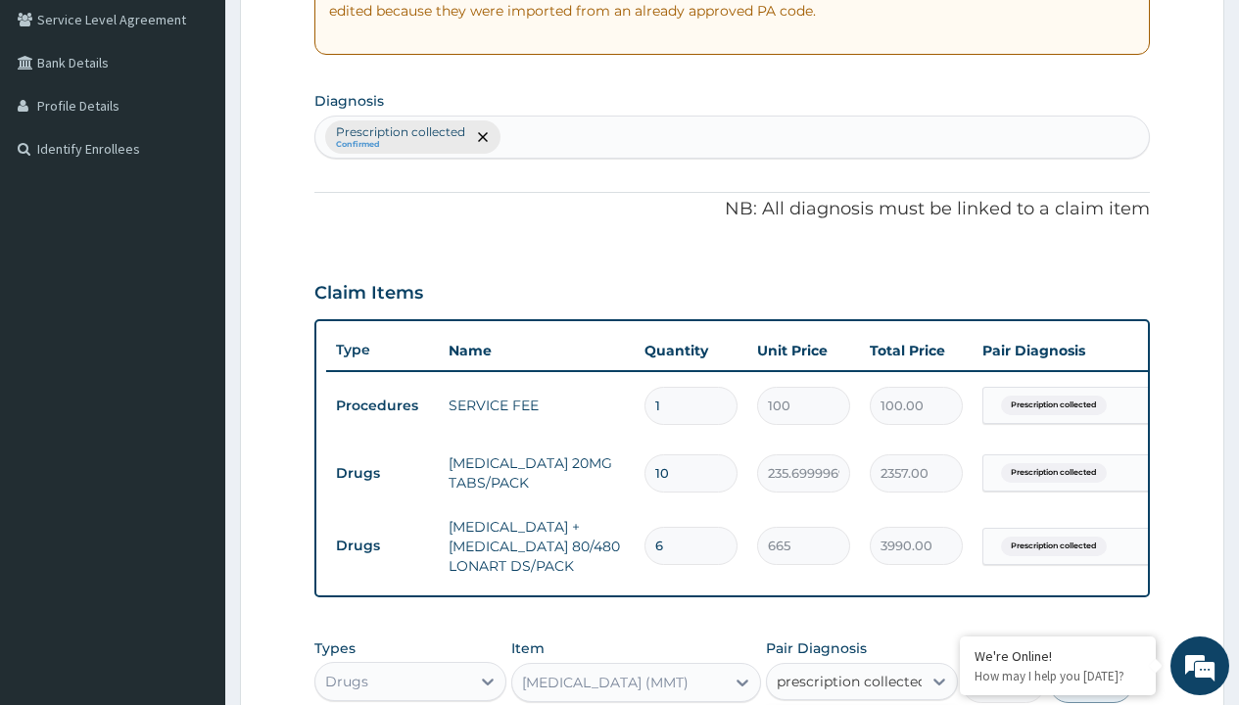
checkbox input "true"
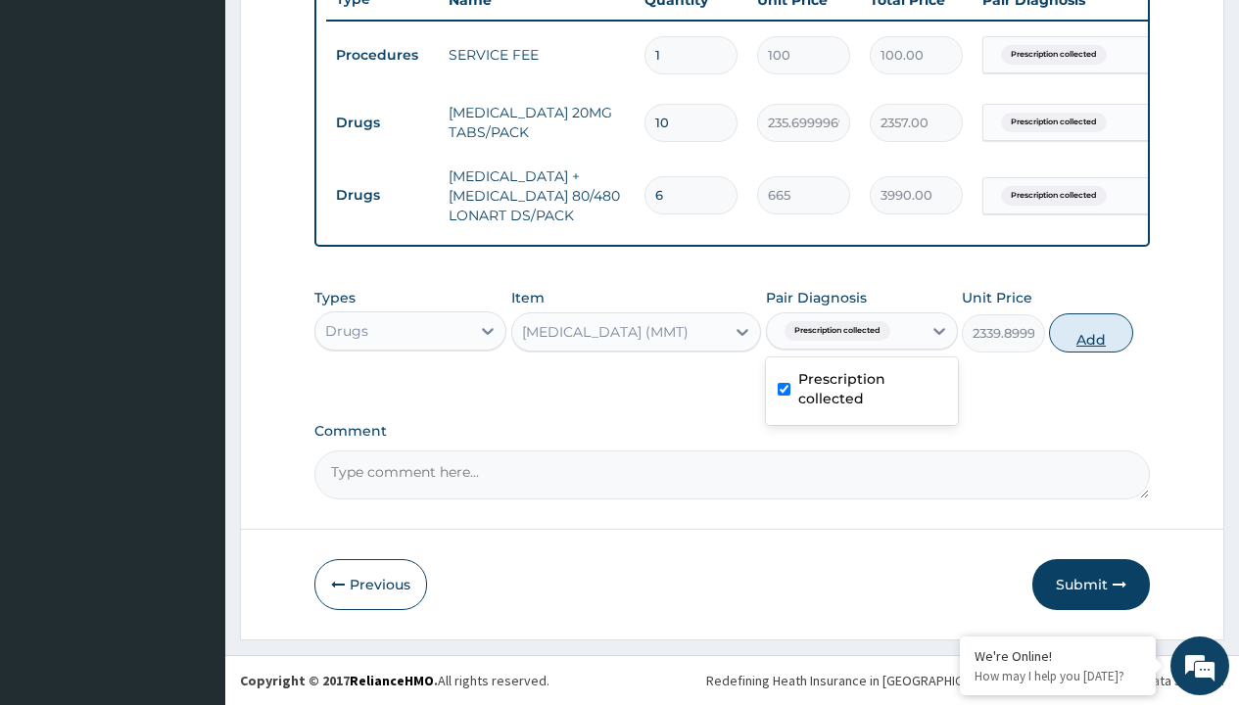
click at [1091, 332] on button "Add" at bounding box center [1090, 333] width 83 height 39
type input "0"
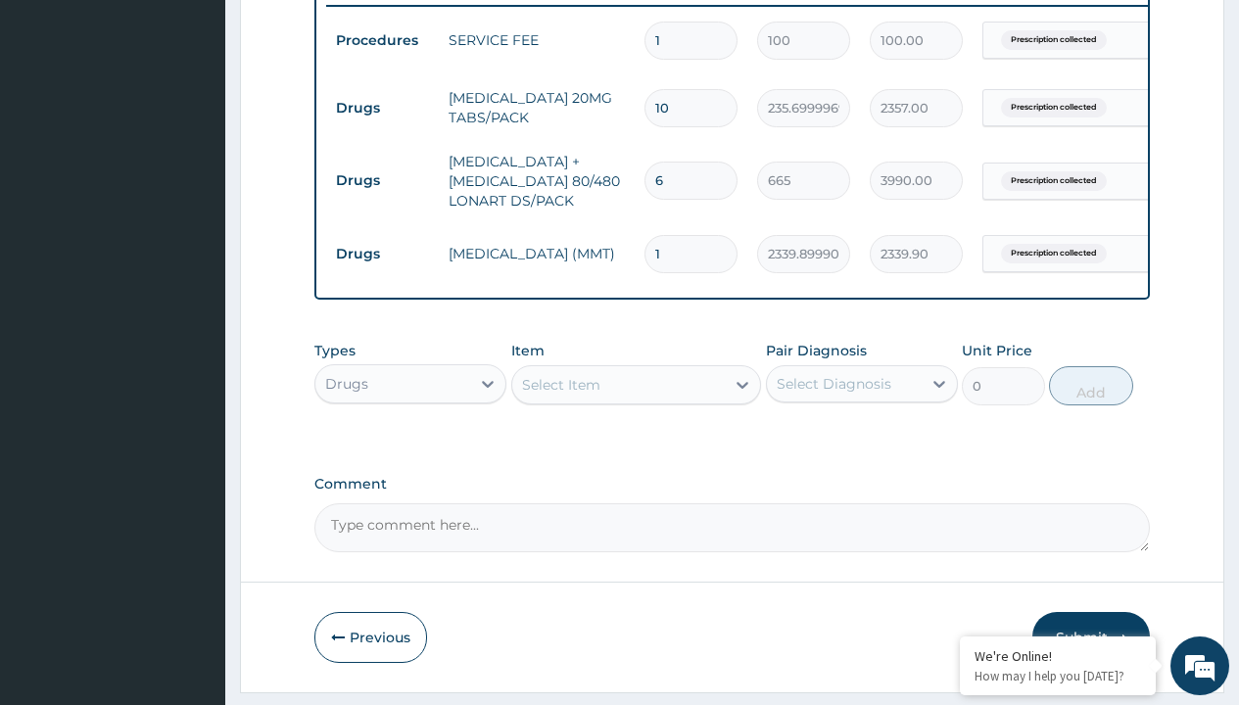
click at [382, 108] on td "Drugs" at bounding box center [382, 108] width 113 height 36
type input "drugs"
click at [411, 447] on div "Drugs" at bounding box center [410, 432] width 192 height 35
click at [560, 395] on div "Select Item" at bounding box center [561, 385] width 78 height 20
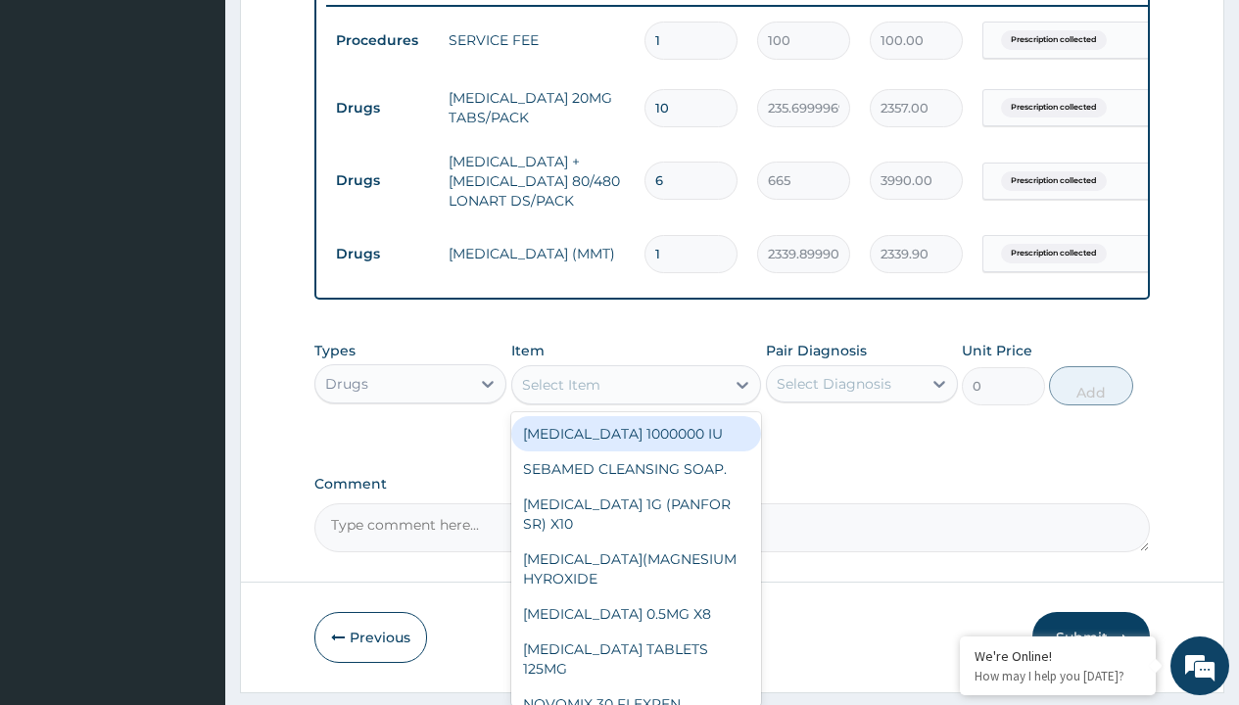
type input "loperamide caps 2mg/sach"
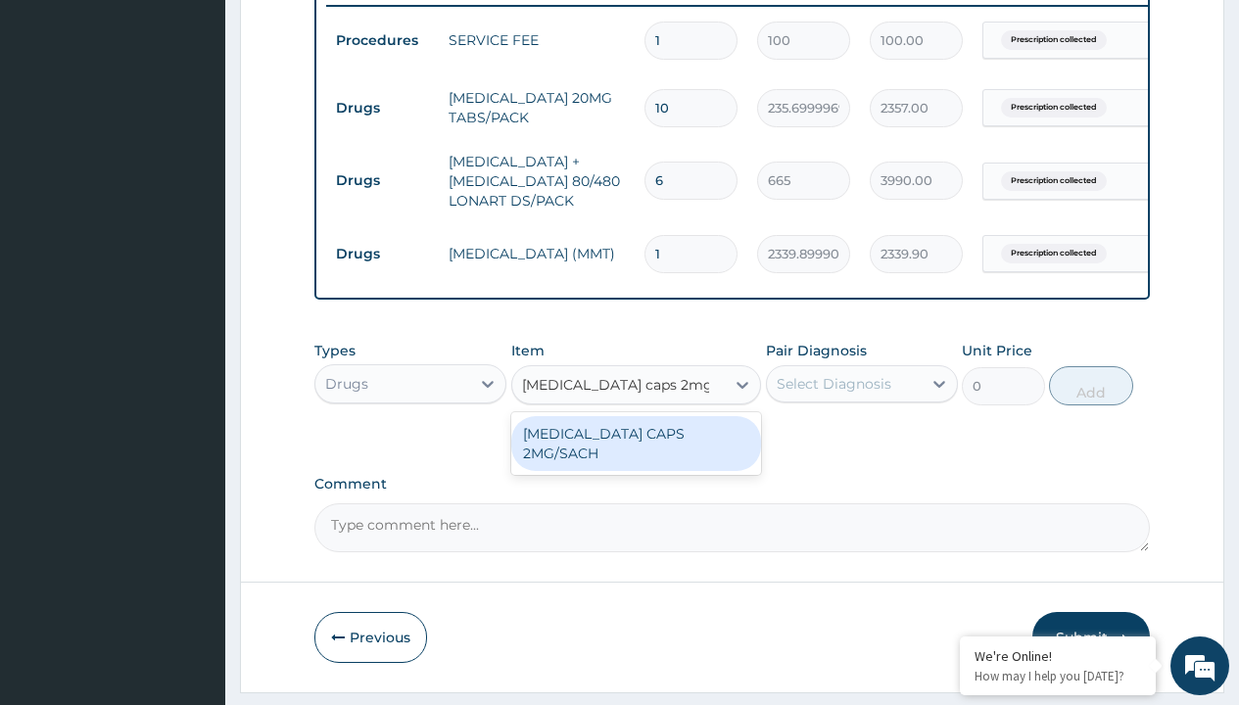
click at [636, 448] on div "LOPERAMIDE CAPS 2MG/SACH" at bounding box center [636, 443] width 251 height 55
type input "420"
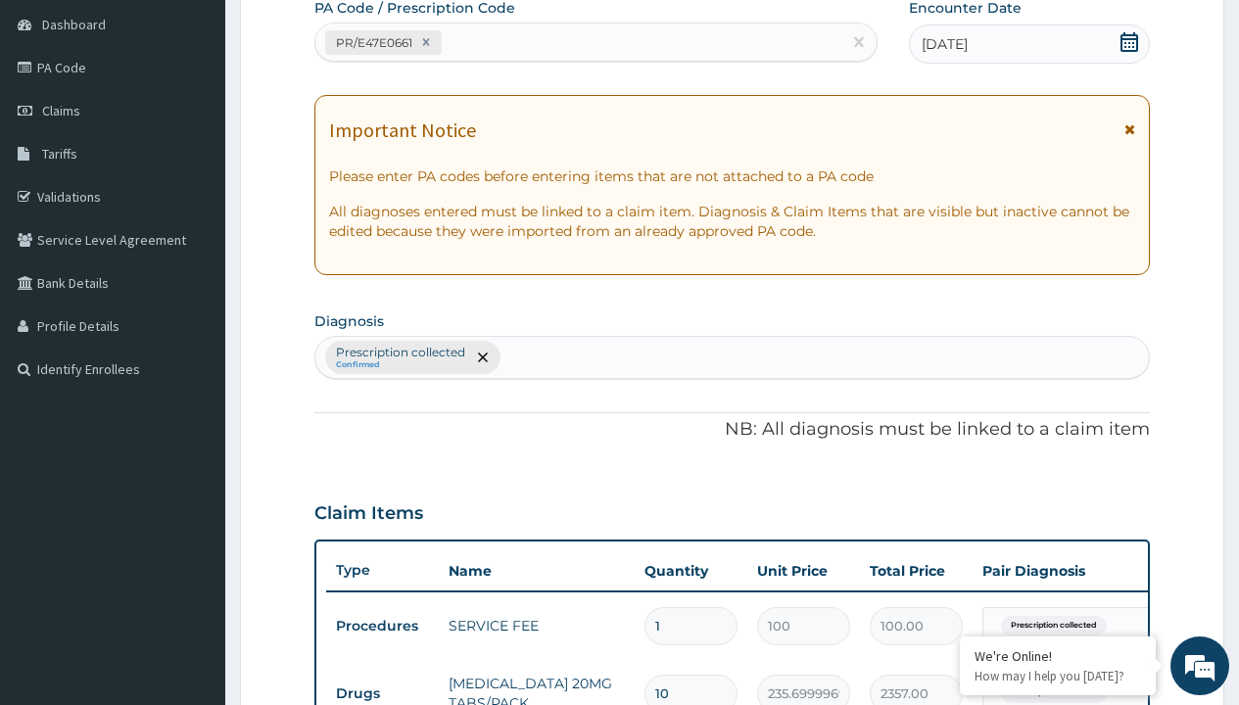
type input "prescription collected"
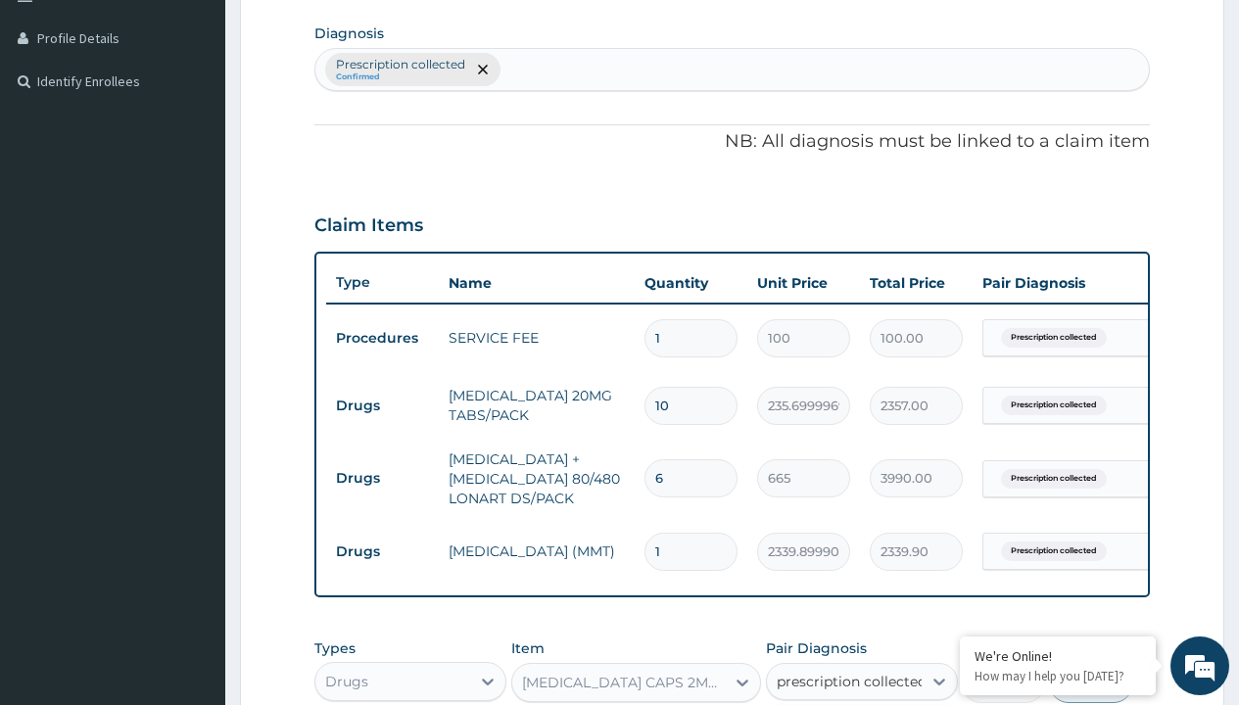
checkbox input "true"
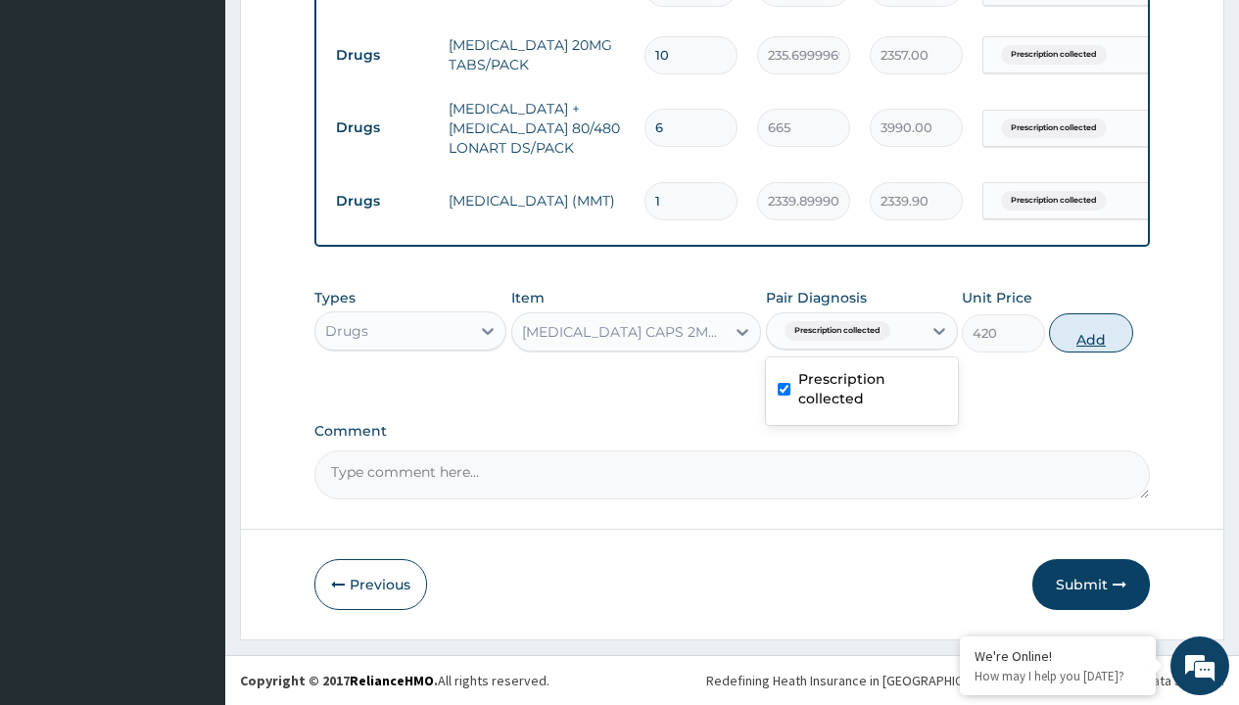
click at [1091, 332] on button "Add" at bounding box center [1090, 333] width 83 height 39
type input "0"
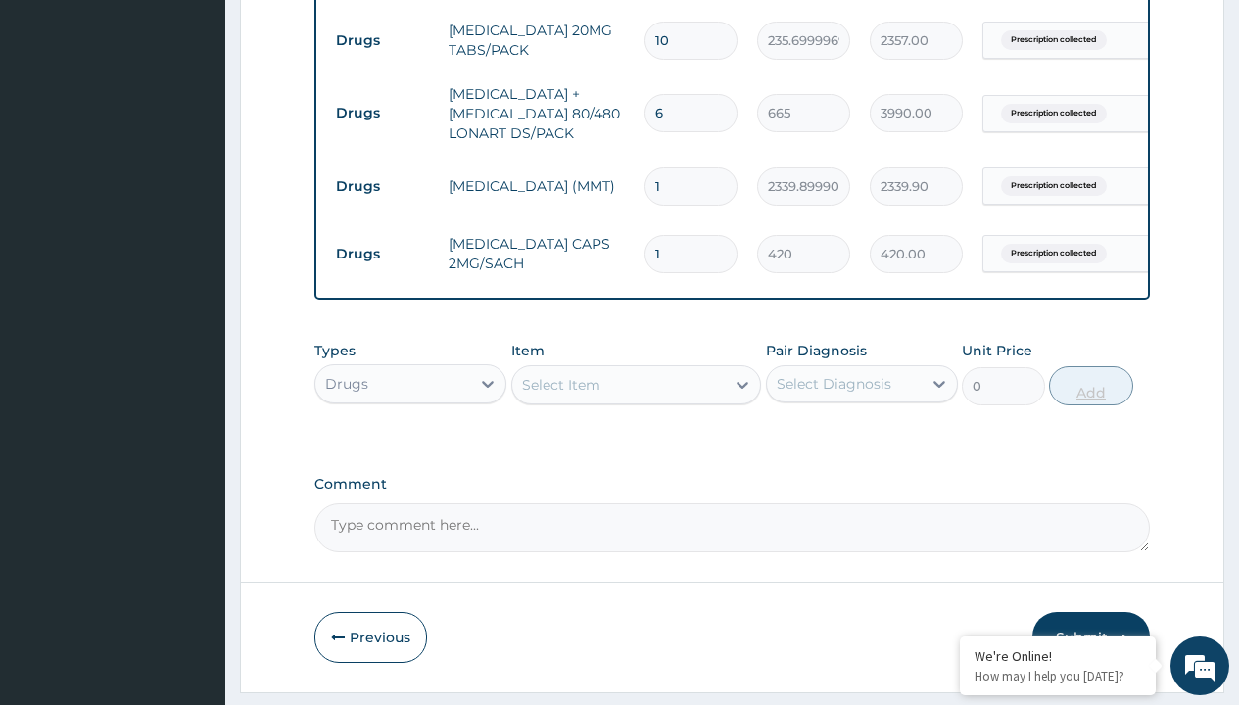
type input "10"
type input "4200.00"
type input "10"
click at [382, 40] on td "Drugs" at bounding box center [382, 41] width 113 height 36
type input "drugs"
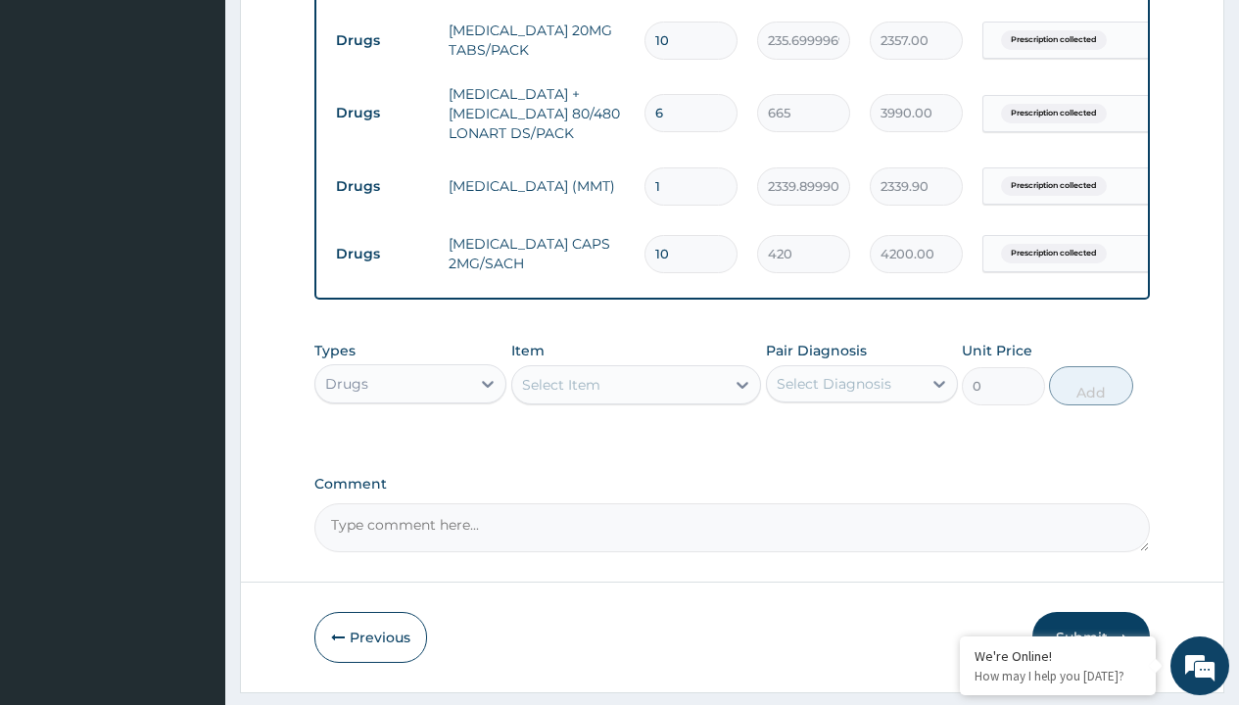
scroll to position [0, 0]
click at [411, 447] on div "Drugs" at bounding box center [410, 432] width 192 height 35
click at [560, 395] on div "Select Item" at bounding box center [561, 385] width 78 height 20
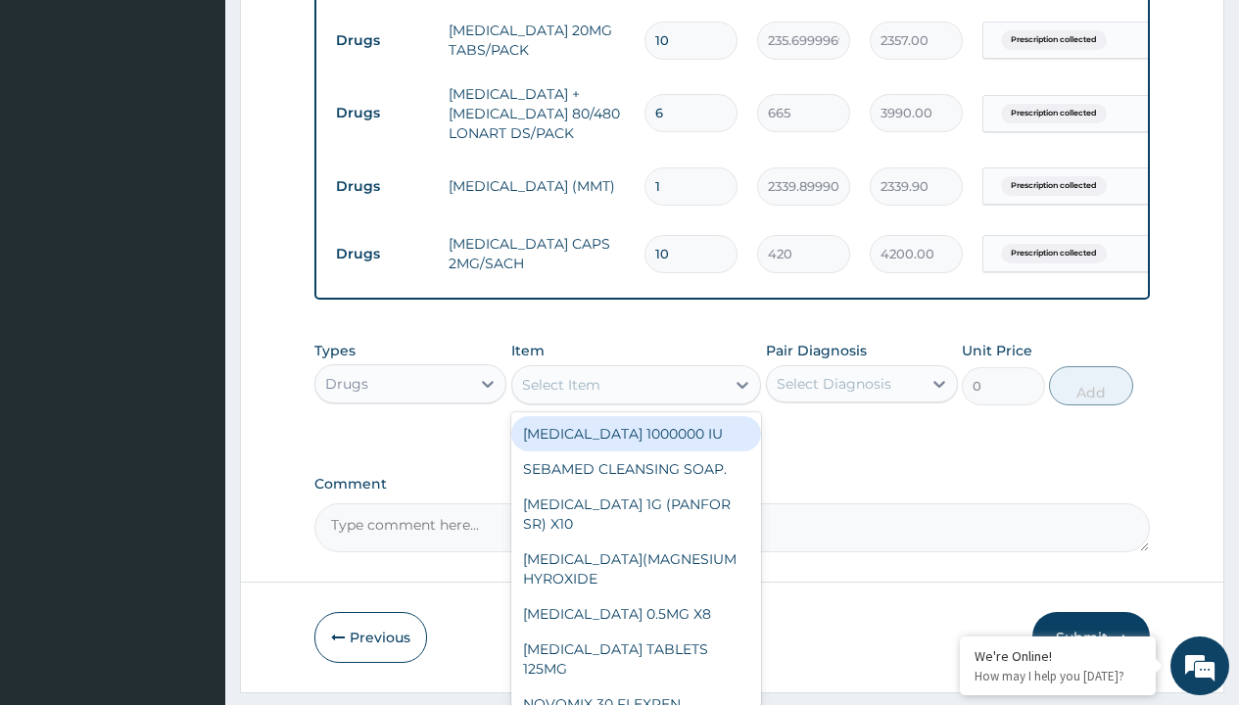
type input "paracetamol 1g tab x 10/sach"
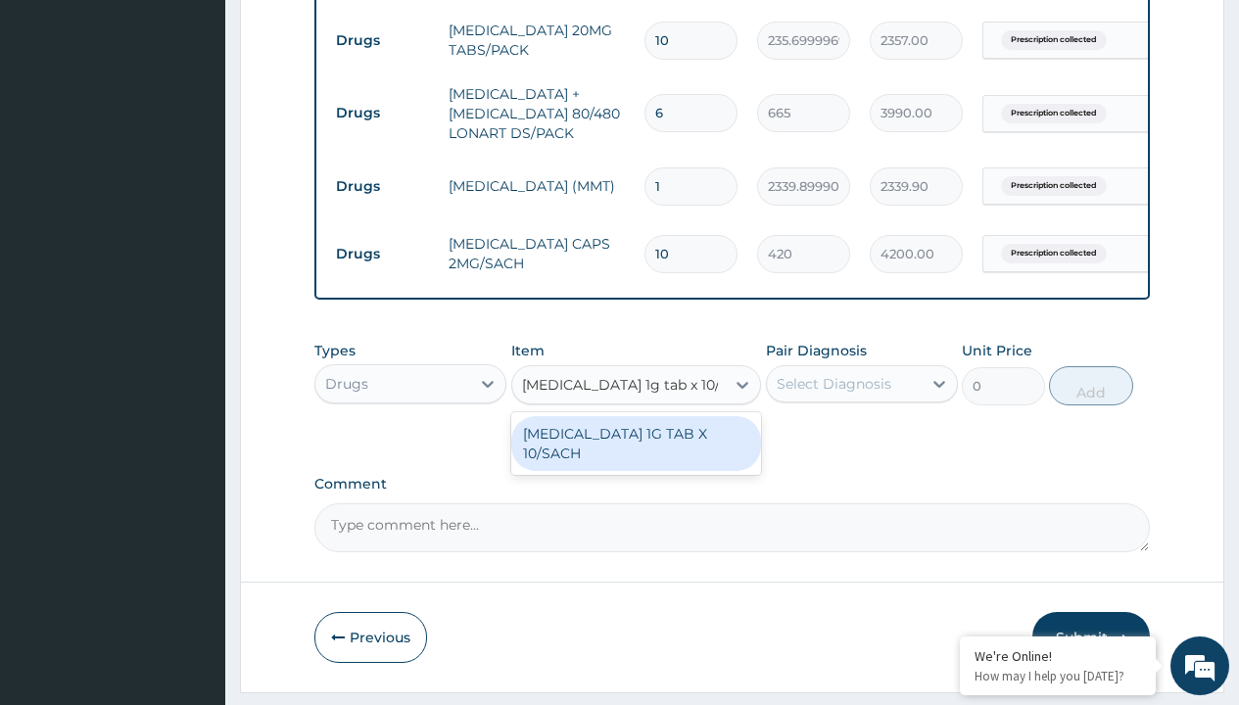
click at [636, 458] on div "PARACETAMOL 1G TAB X 10/SACH" at bounding box center [636, 443] width 251 height 55
type input "164"
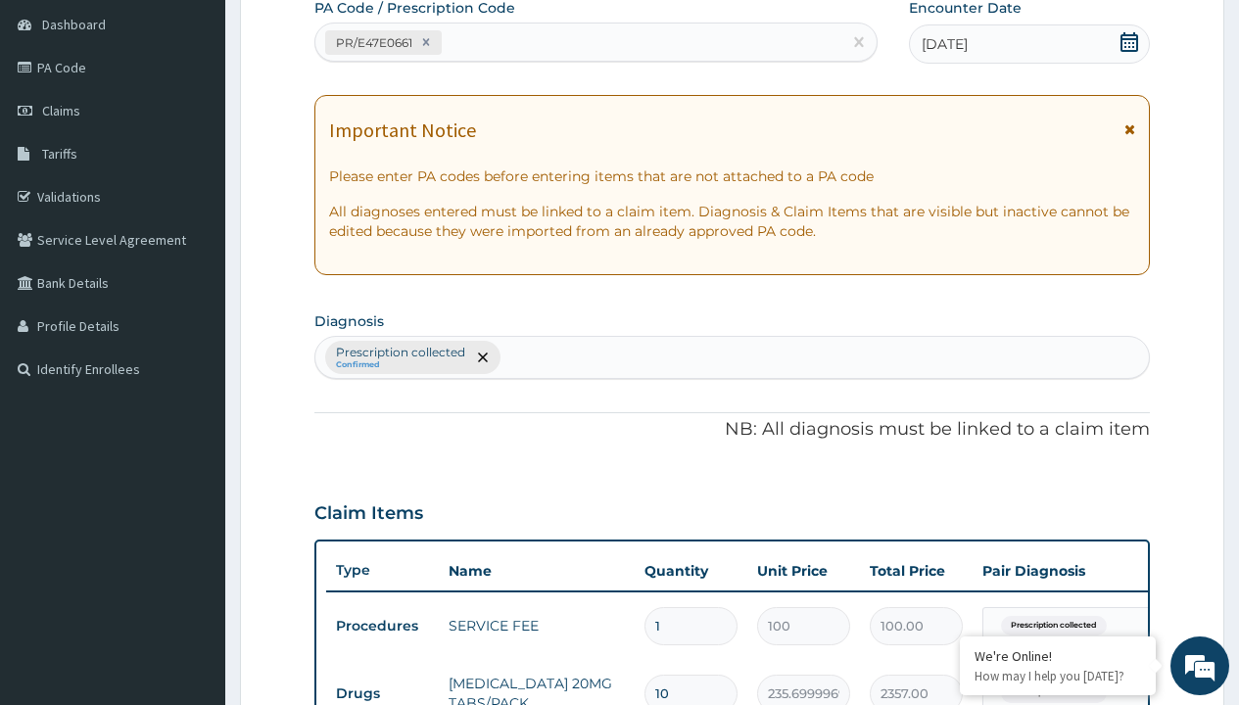
type input "prescription collected"
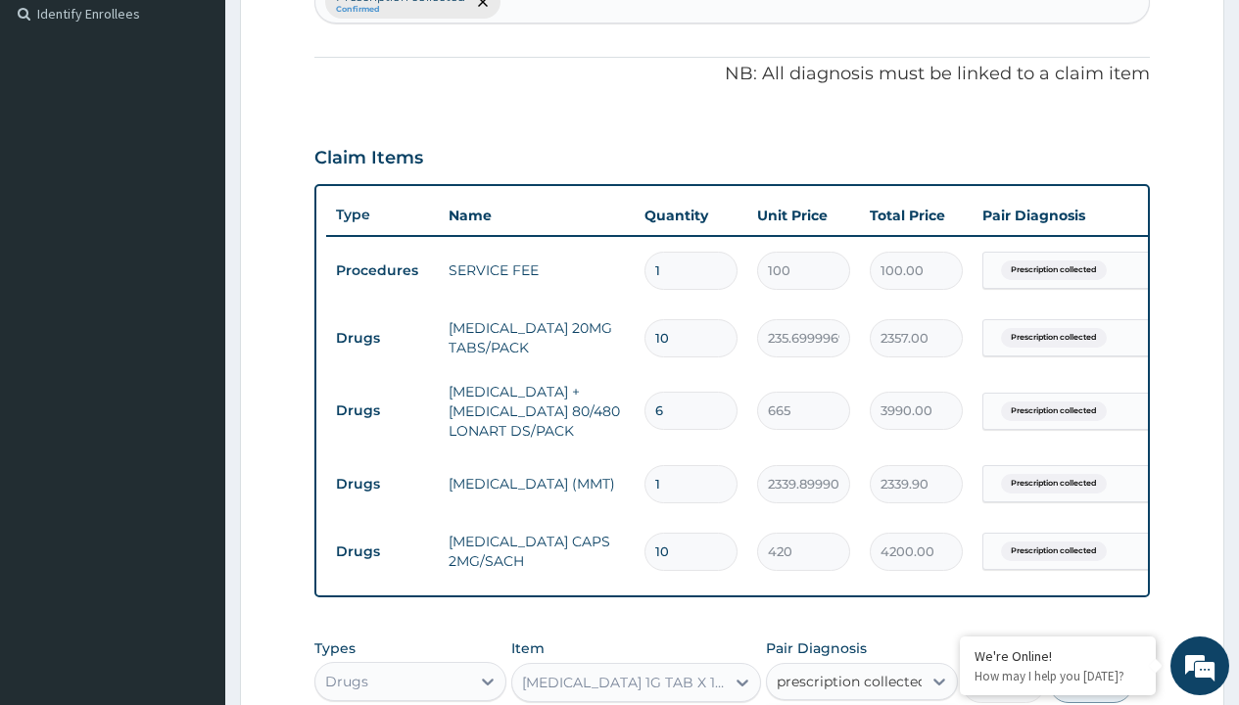
checkbox input "true"
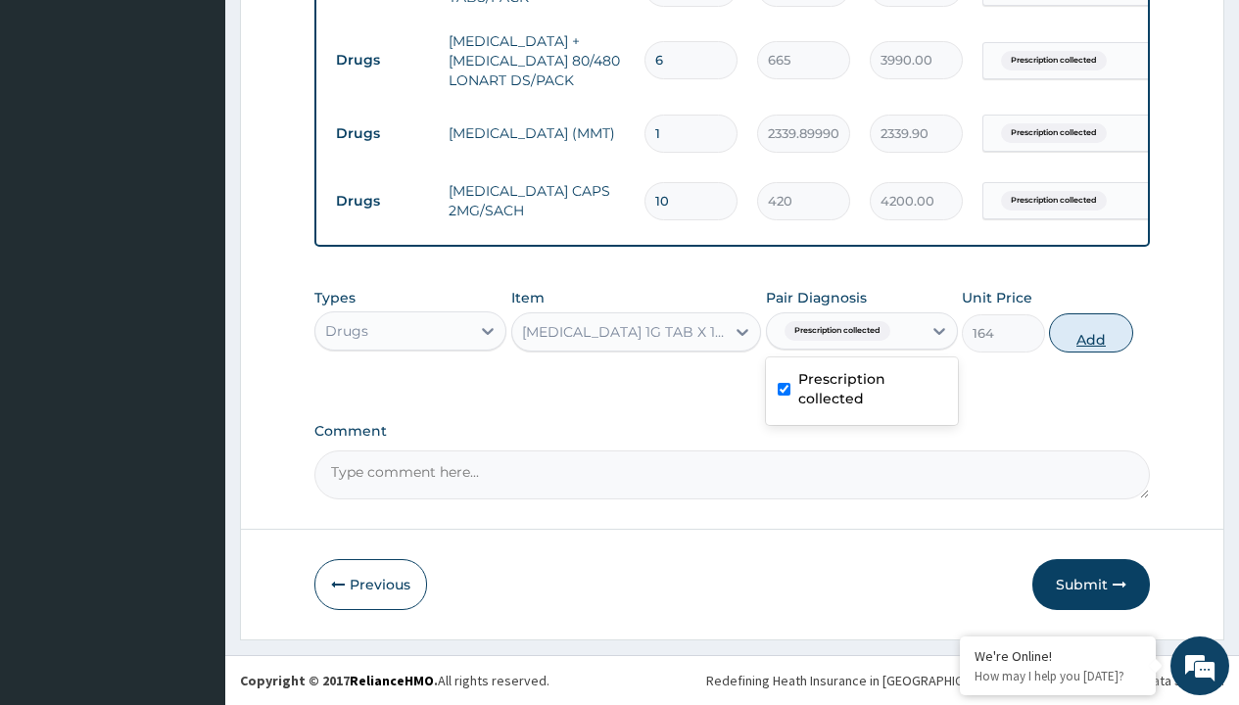
click at [1091, 332] on button "Add" at bounding box center [1090, 333] width 83 height 39
type input "0"
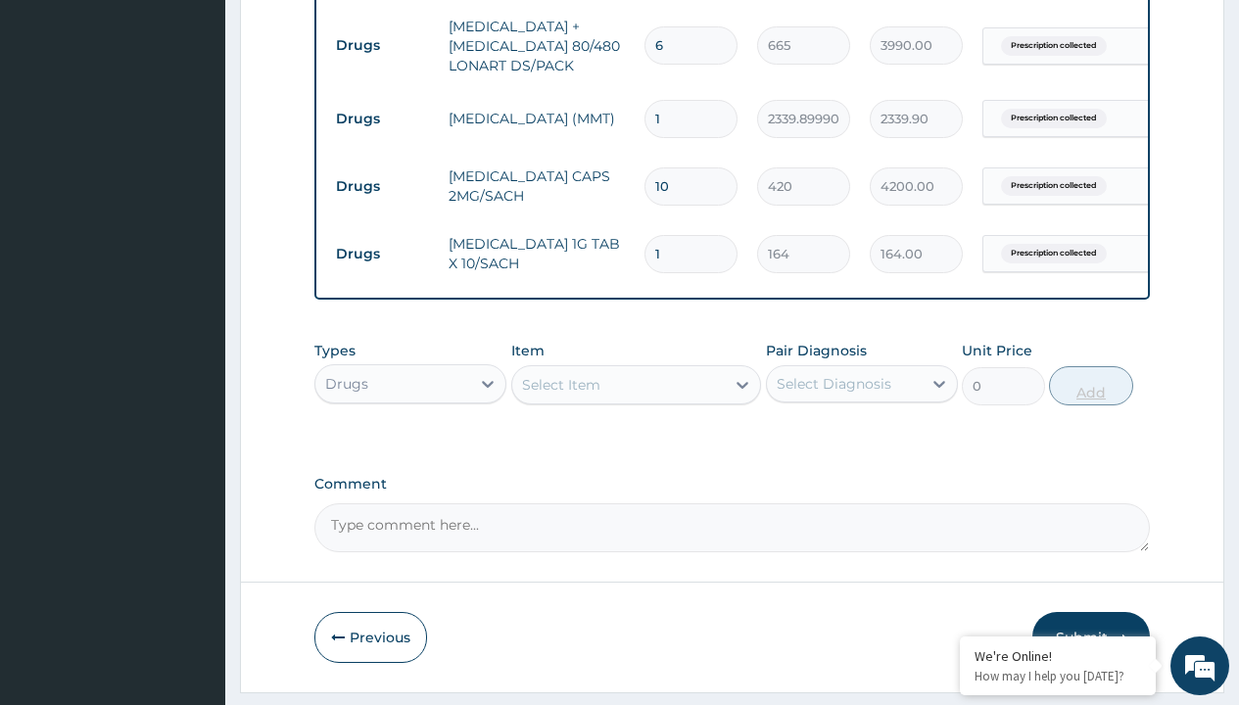
type input "10"
type input "1640.00"
type input "10"
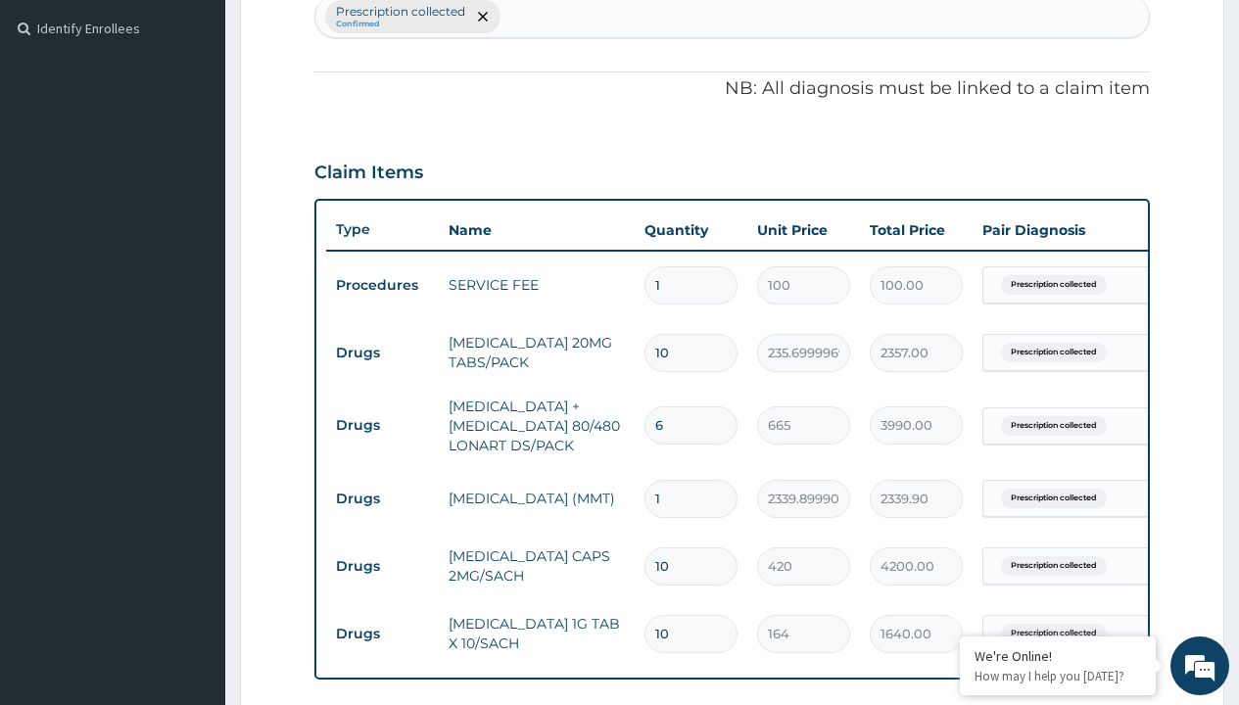
type input "drugs"
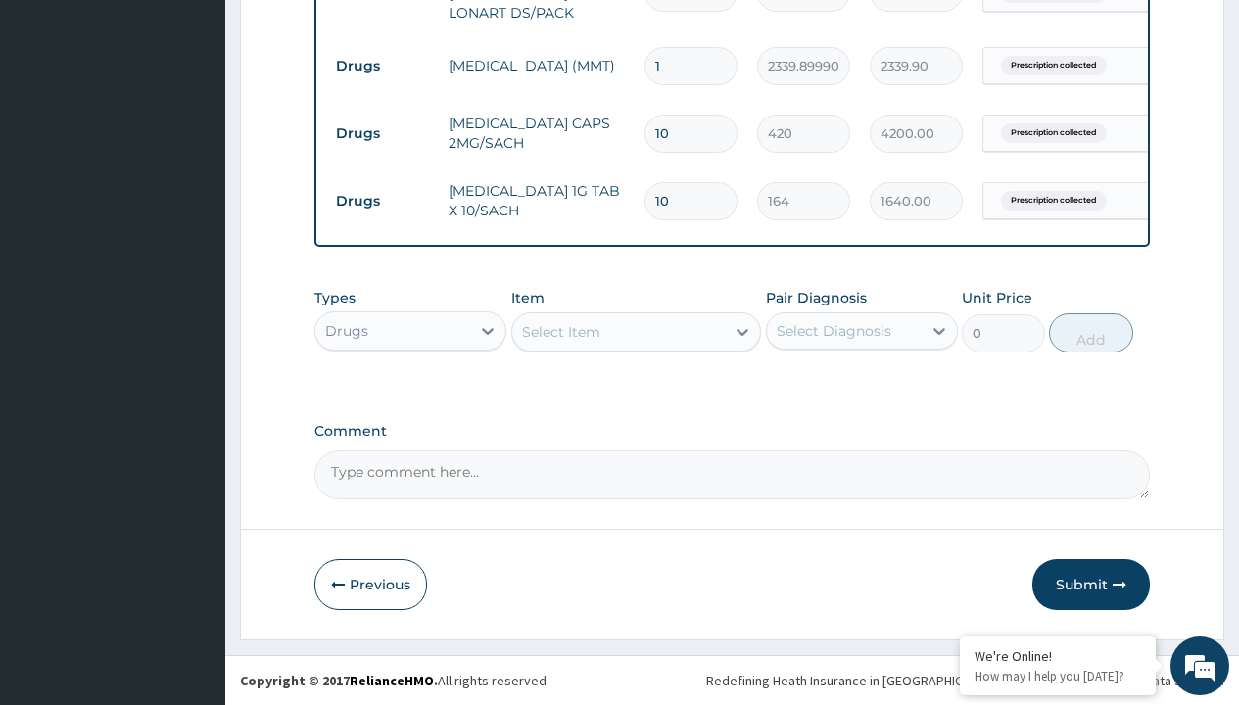
click at [560, 331] on div "Select Item" at bounding box center [561, 332] width 78 height 20
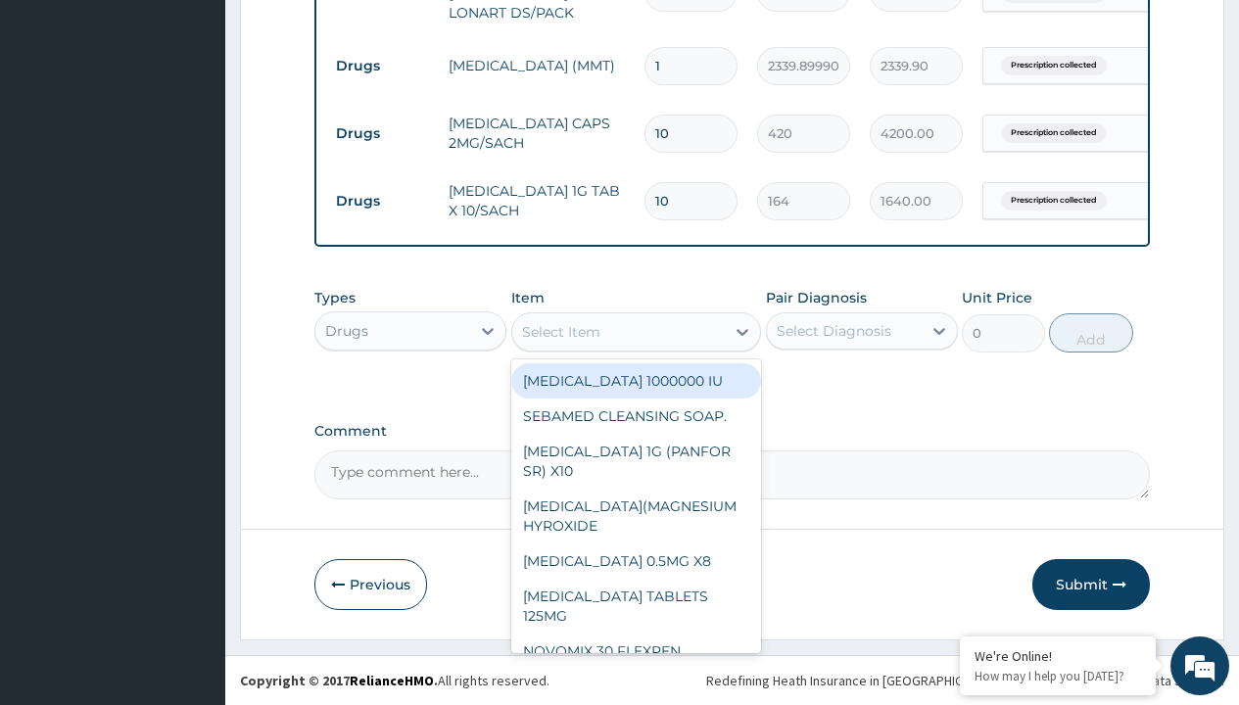
type input "loratadine 10mg tab loratyn x10"
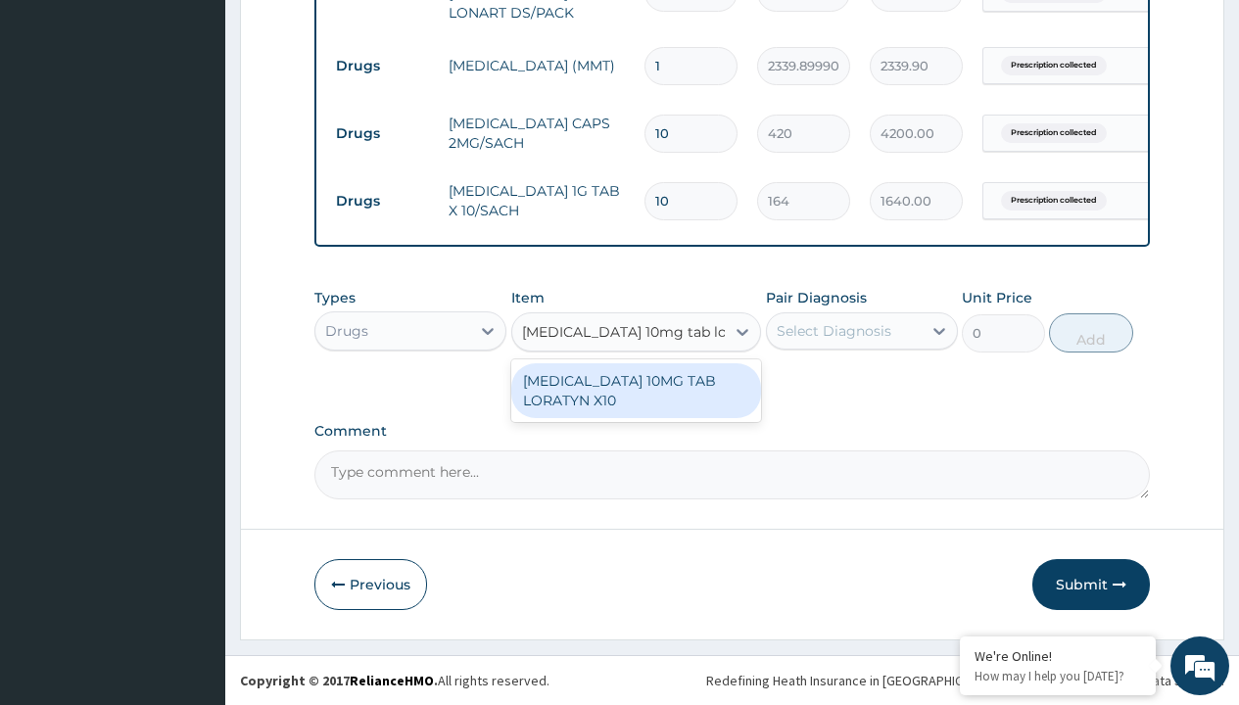
click at [636, 390] on div "LORATADINE 10MG TAB LORATYN X10" at bounding box center [636, 390] width 251 height 55
type input "117"
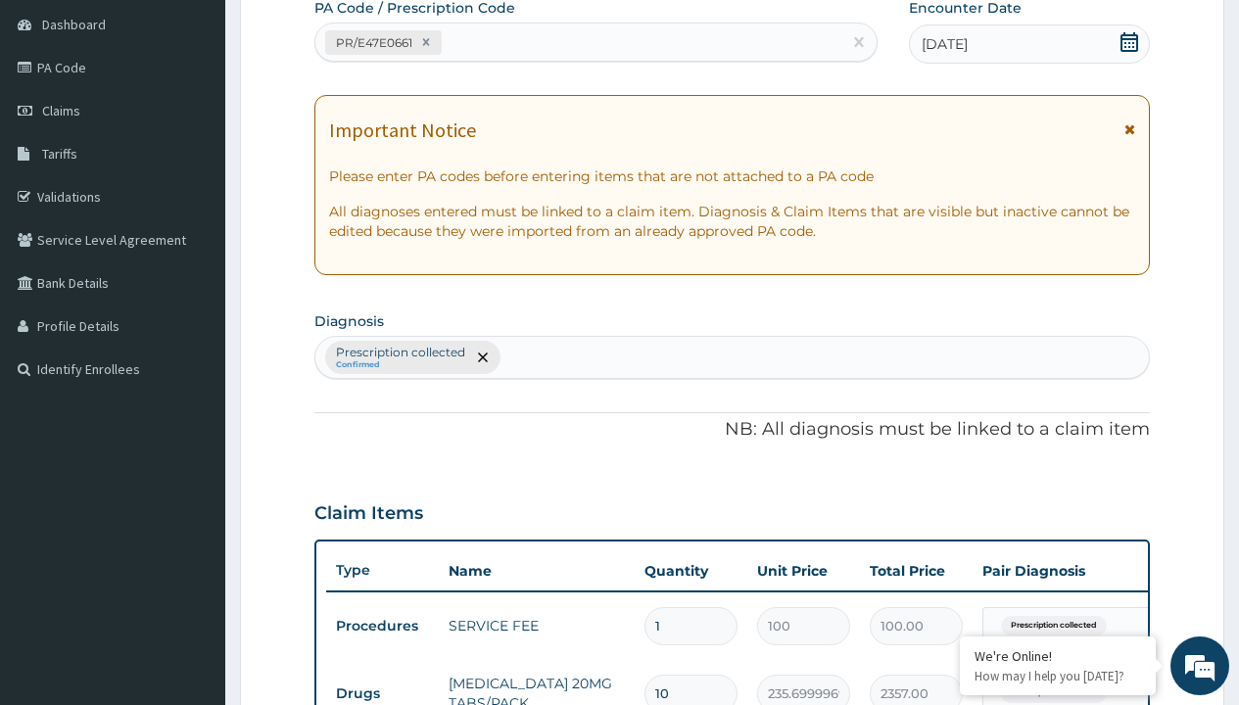
type input "prescription collected"
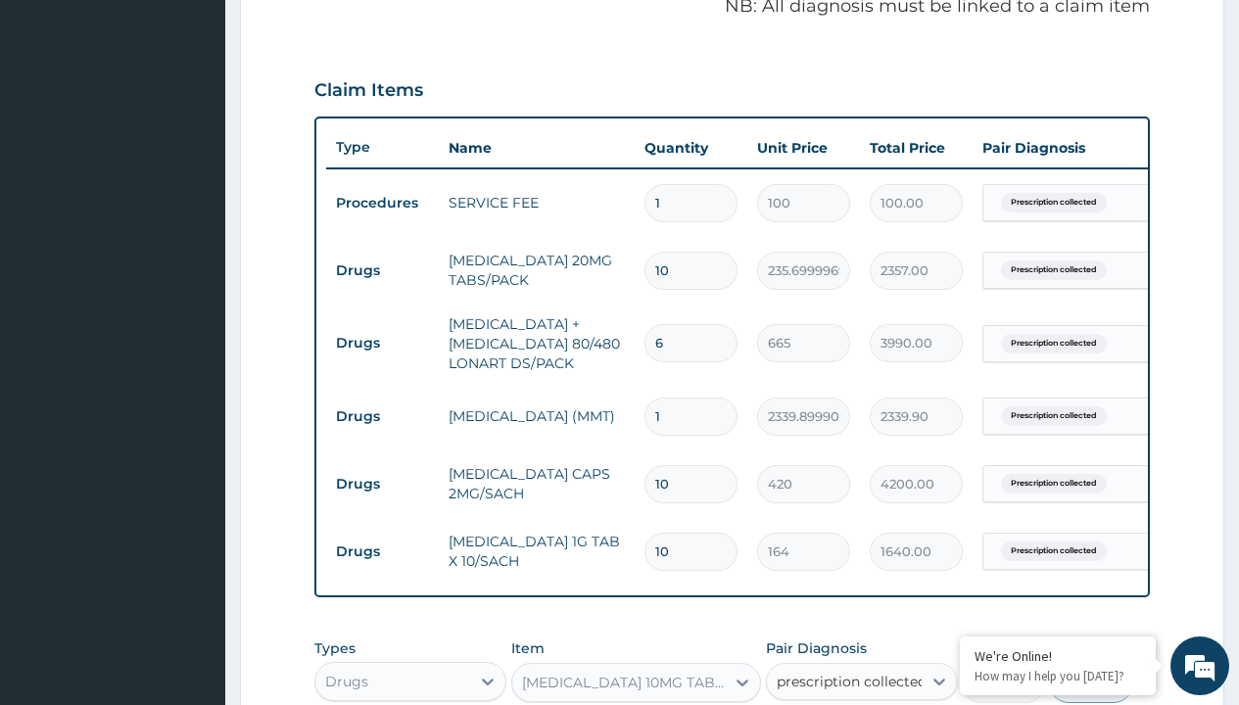
checkbox input "true"
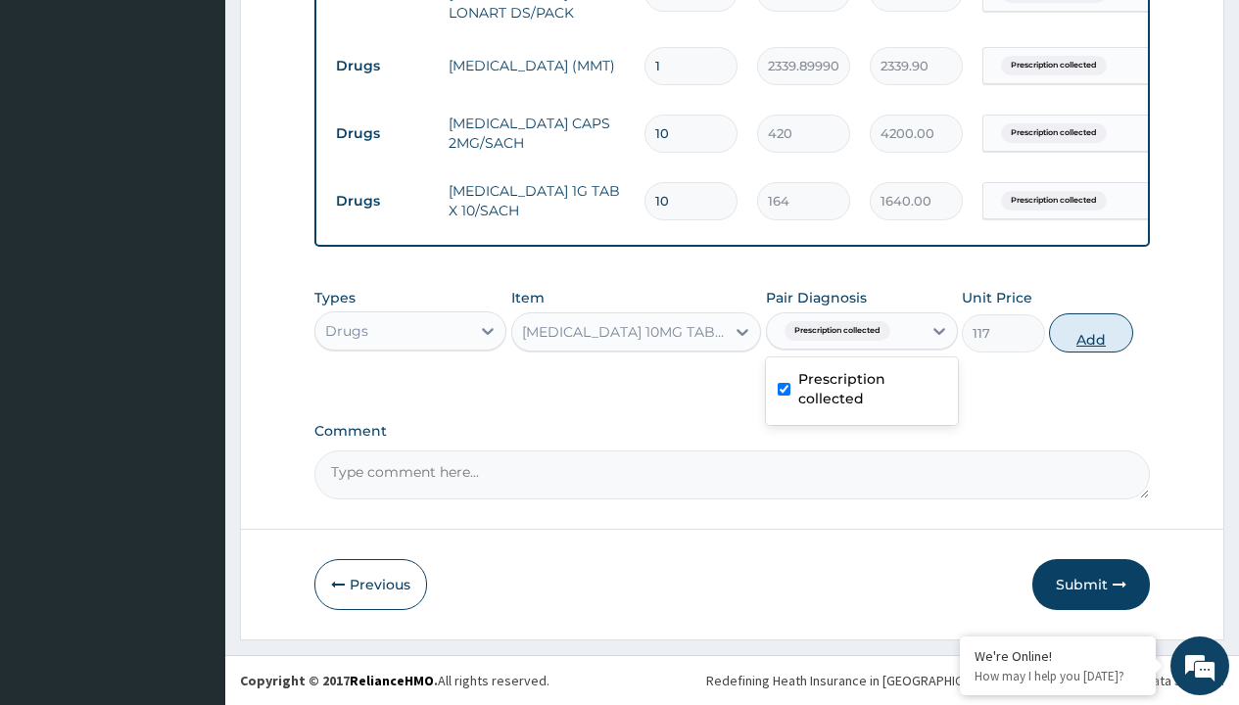
click at [1091, 332] on button "Add" at bounding box center [1090, 333] width 83 height 39
type input "0"
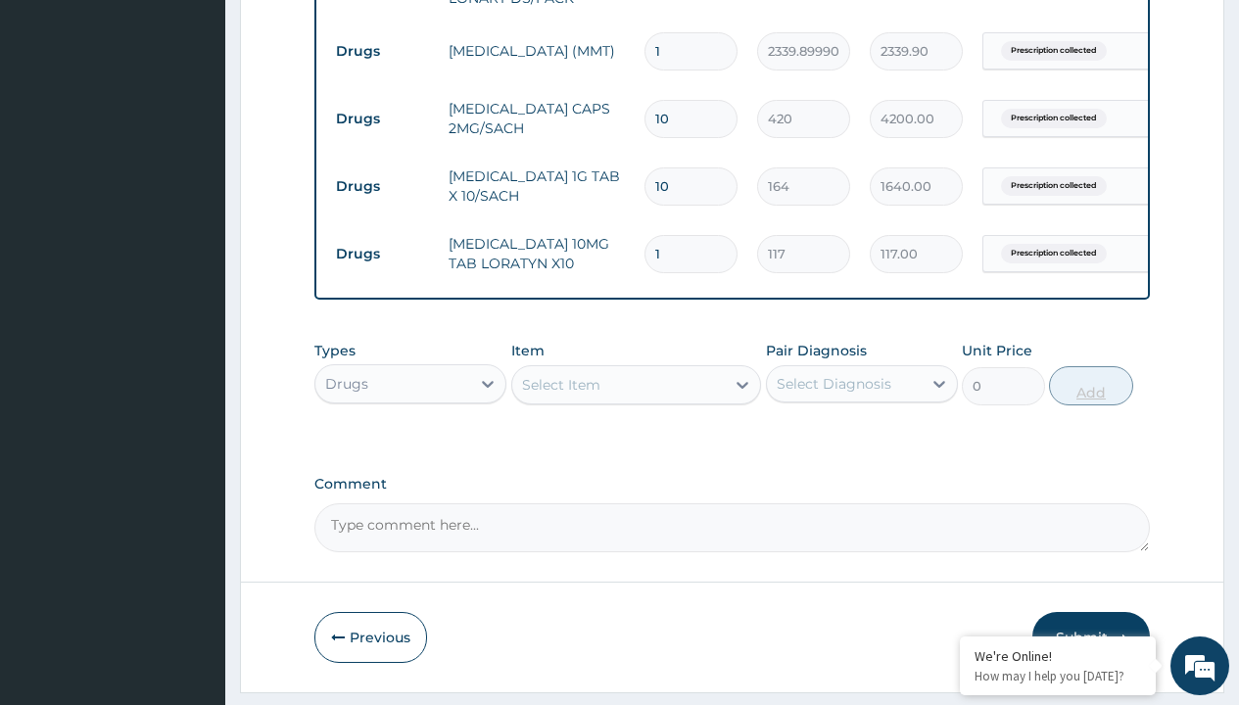
type input "10"
type input "1170.00"
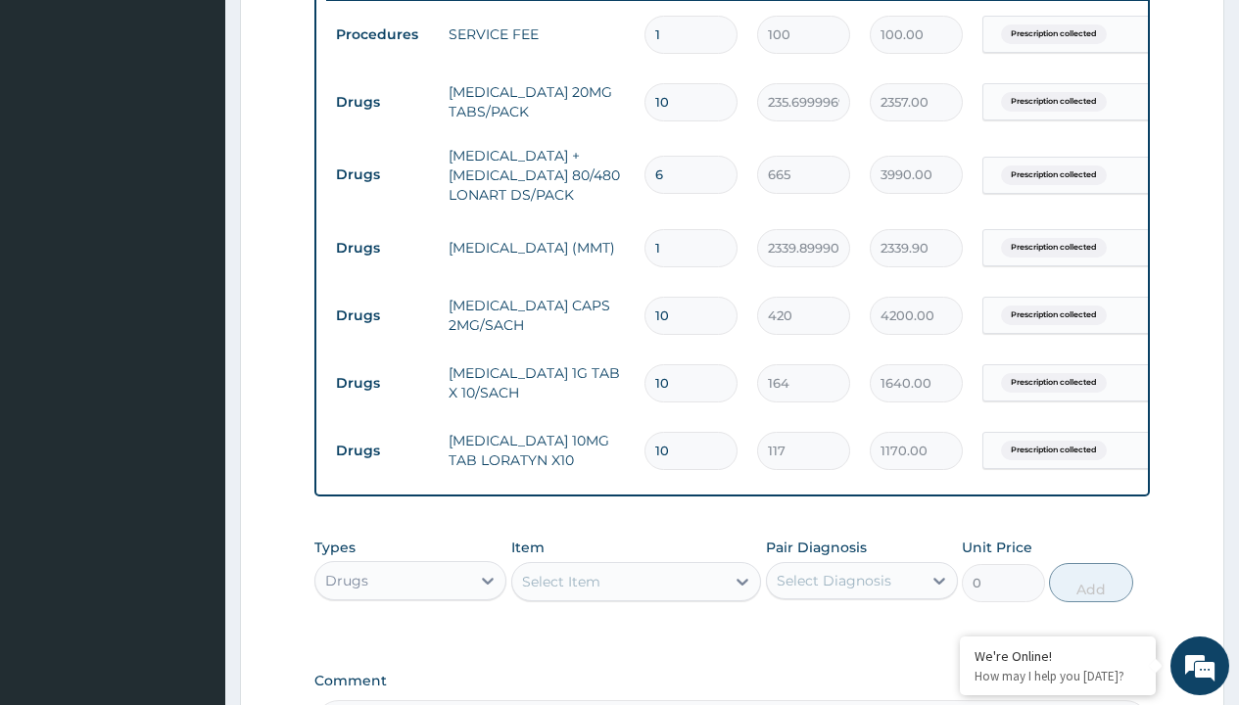
scroll to position [780, 0]
type input "10"
click at [696, 328] on input "10" at bounding box center [691, 317] width 93 height 38
type input "1"
type input "420.00"
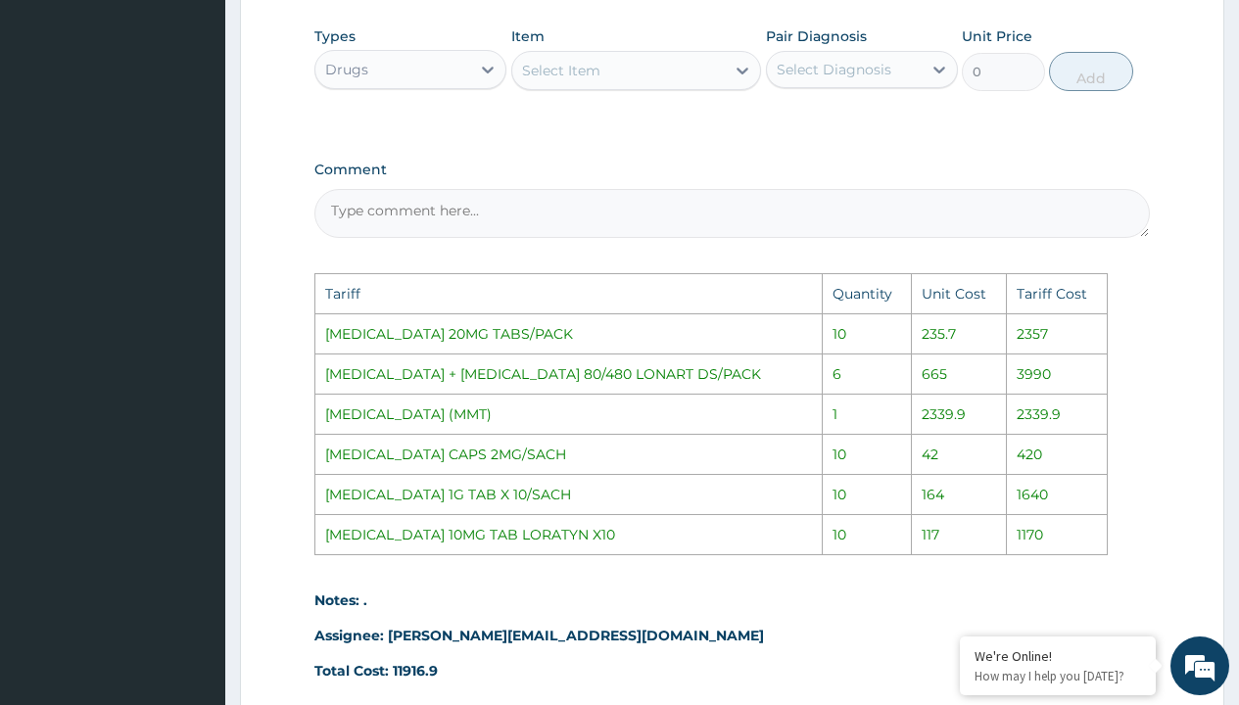
scroll to position [1498, 0]
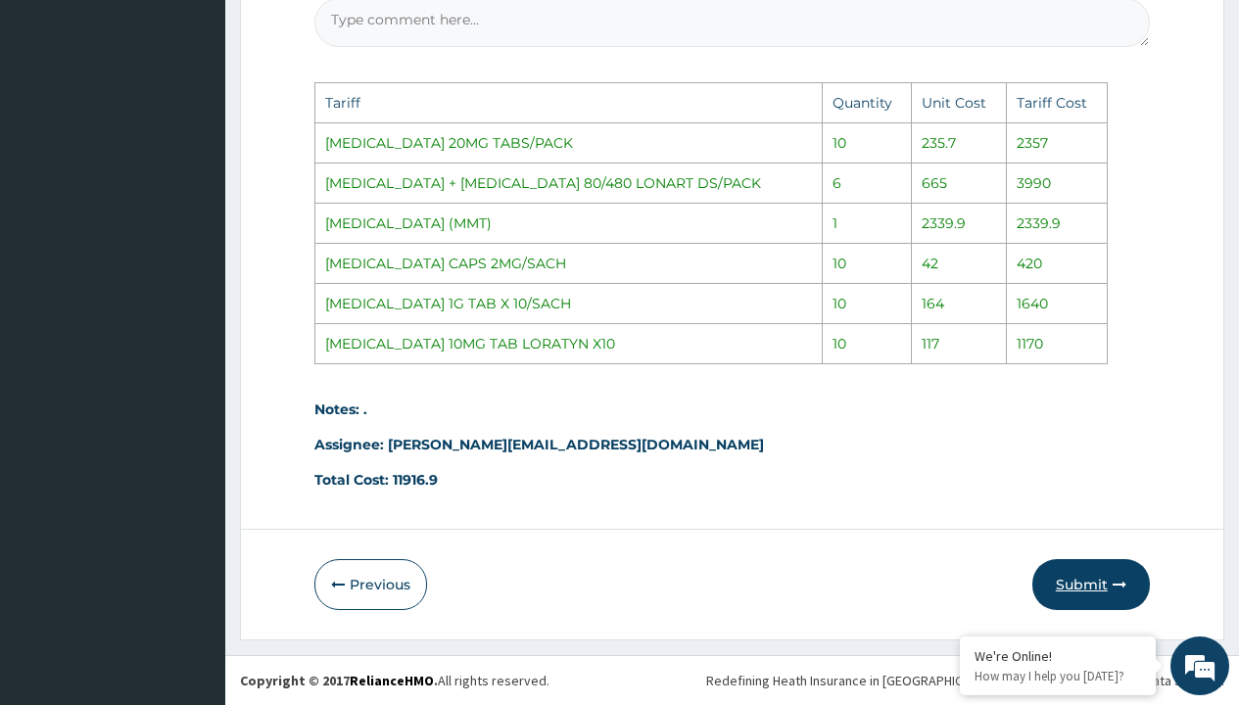
type input "1"
click at [1104, 582] on button "Submit" at bounding box center [1092, 584] width 118 height 51
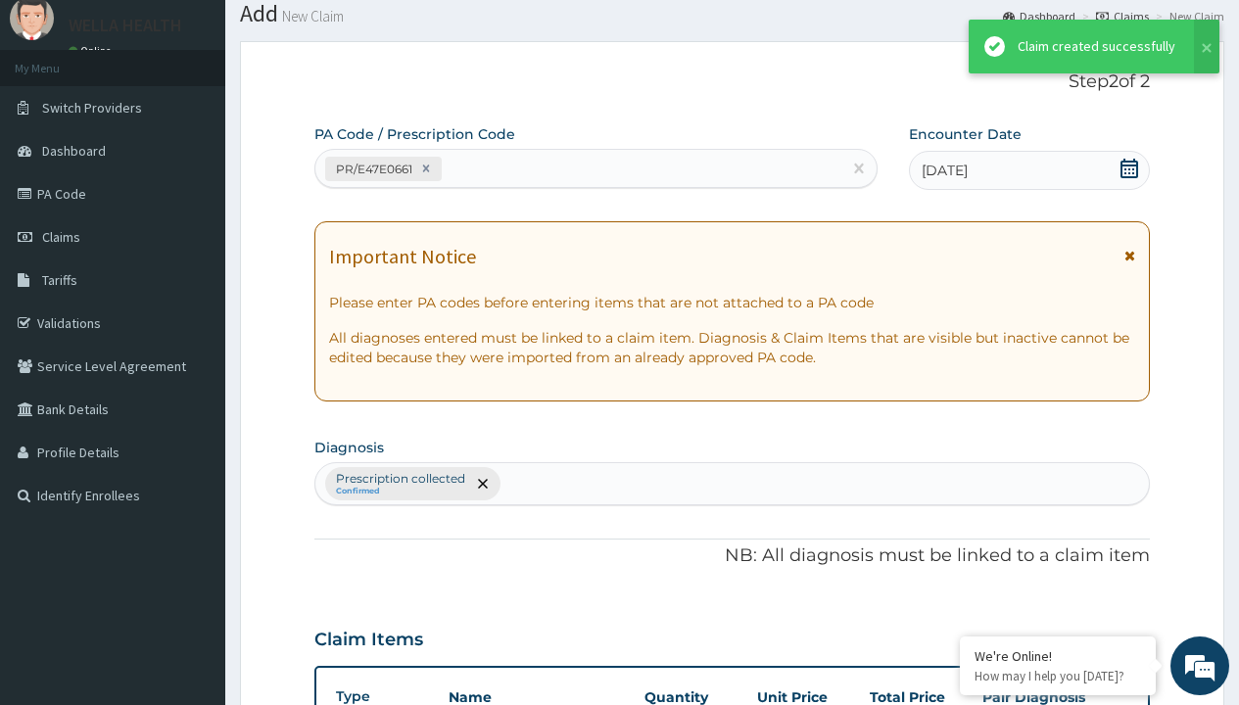
scroll to position [1045, 0]
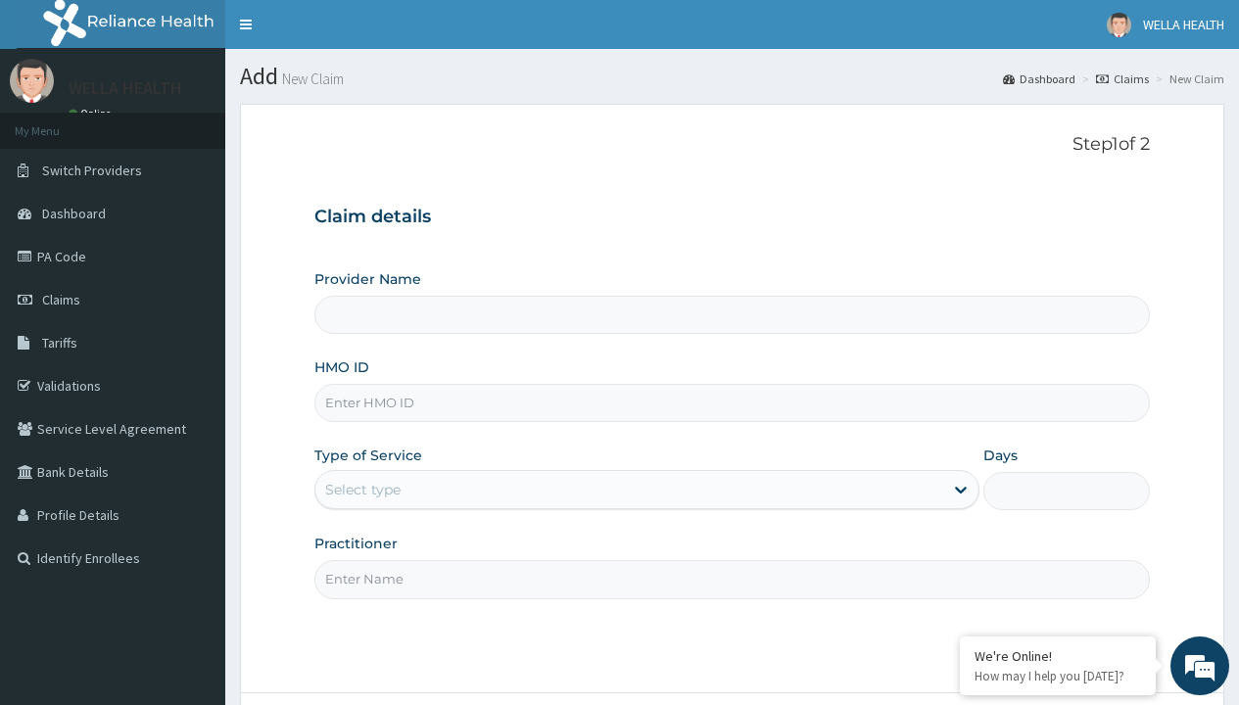
type input "WellaHealth(TELEMEDICINE)"
type input "GSV/12602/A"
type input "WellaHealth"
click at [362, 490] on div "Select type" at bounding box center [362, 490] width 75 height 20
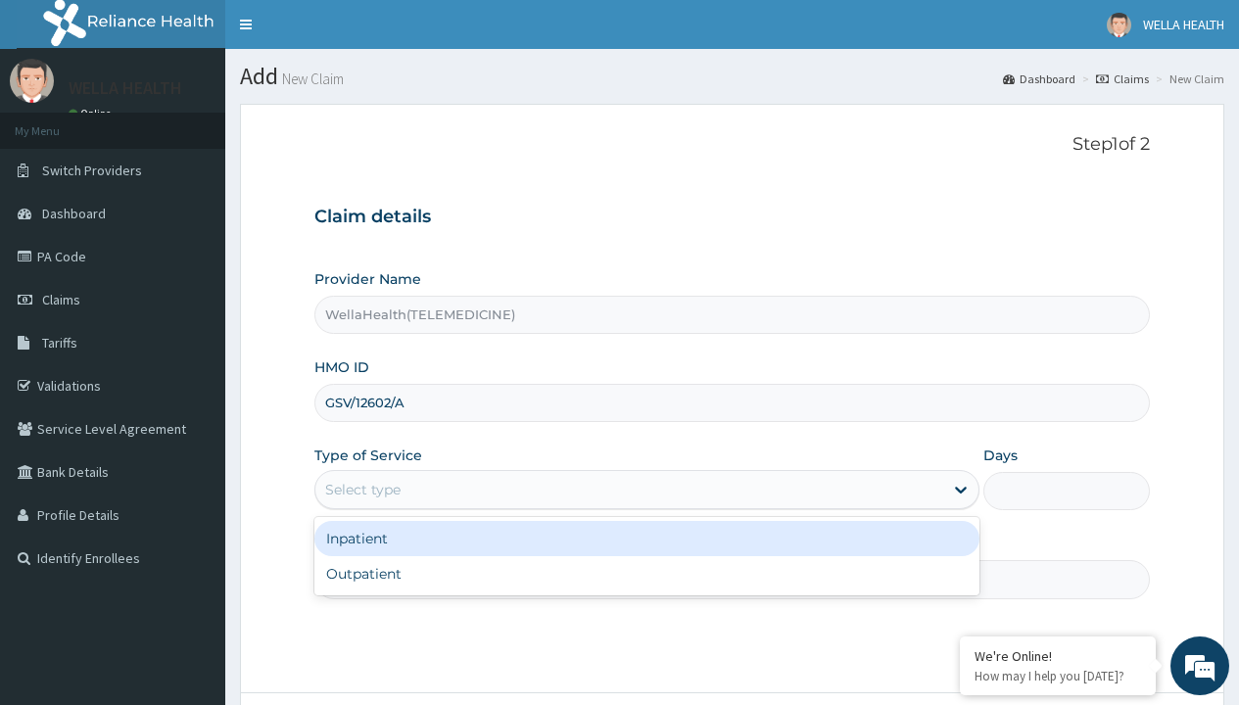
click at [647, 574] on div "Outpatient" at bounding box center [646, 573] width 665 height 35
type input "1"
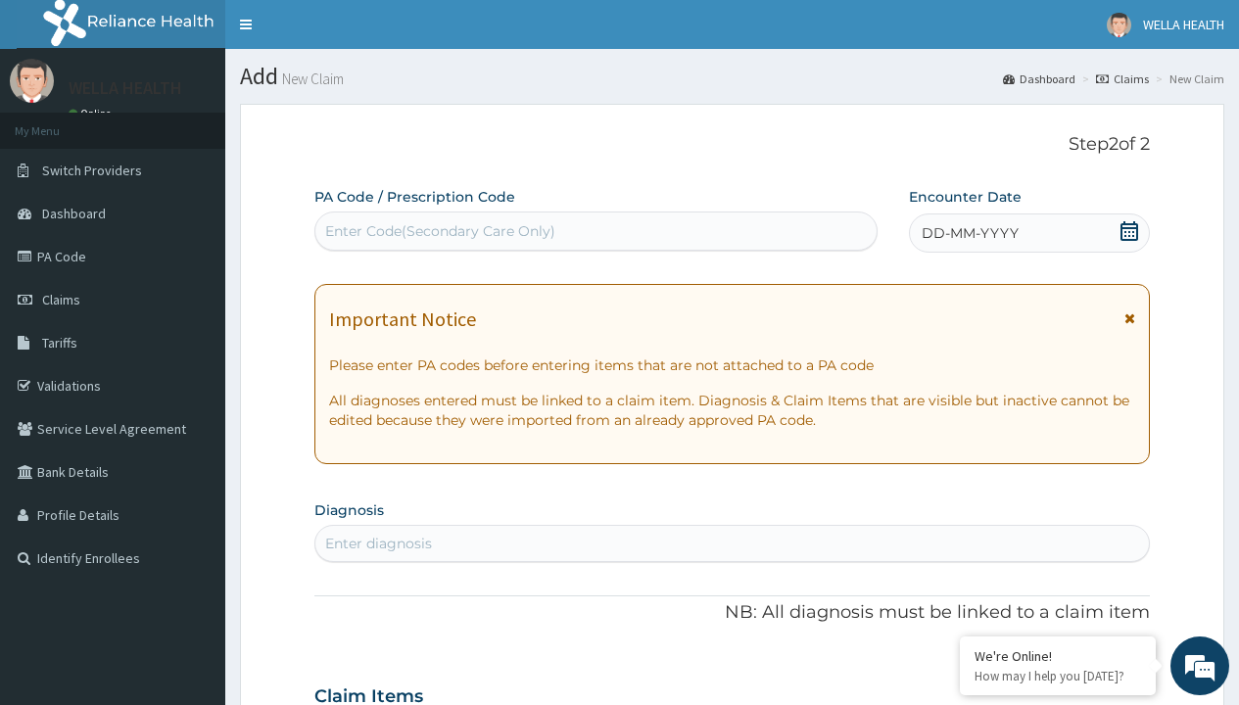
scroll to position [164, 0]
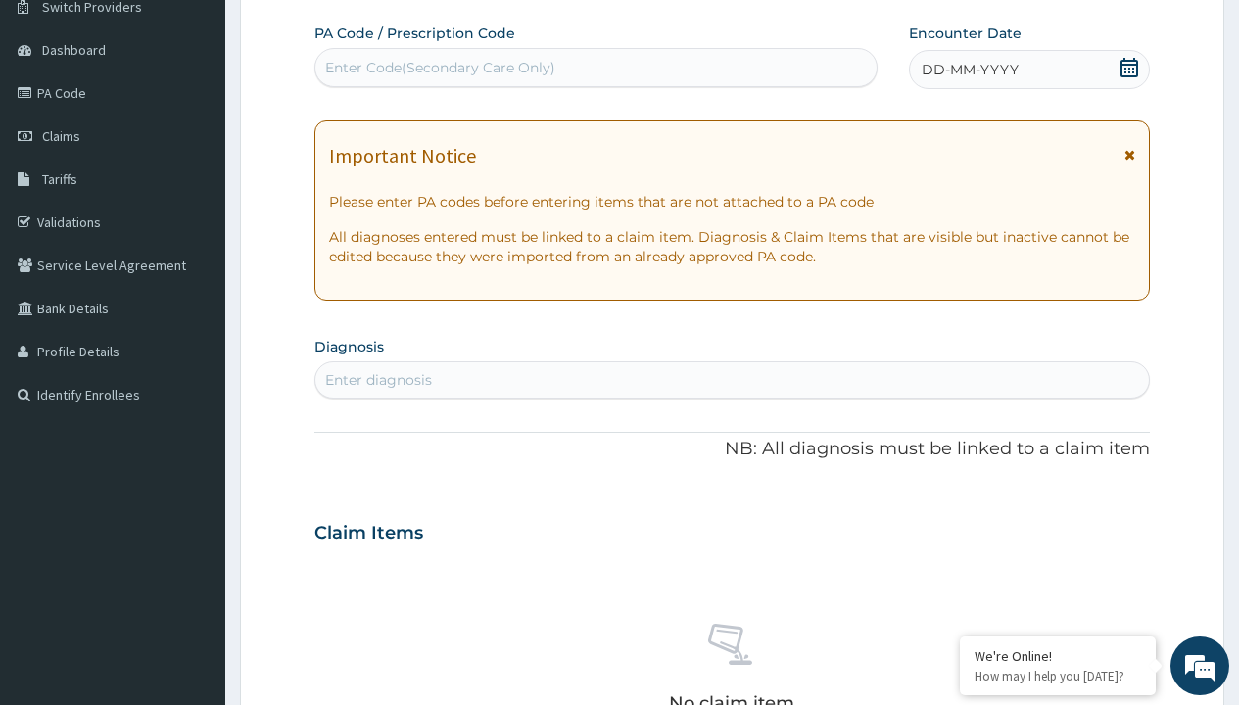
click at [969, 70] on span "DD-MM-YYYY" at bounding box center [970, 70] width 97 height 20
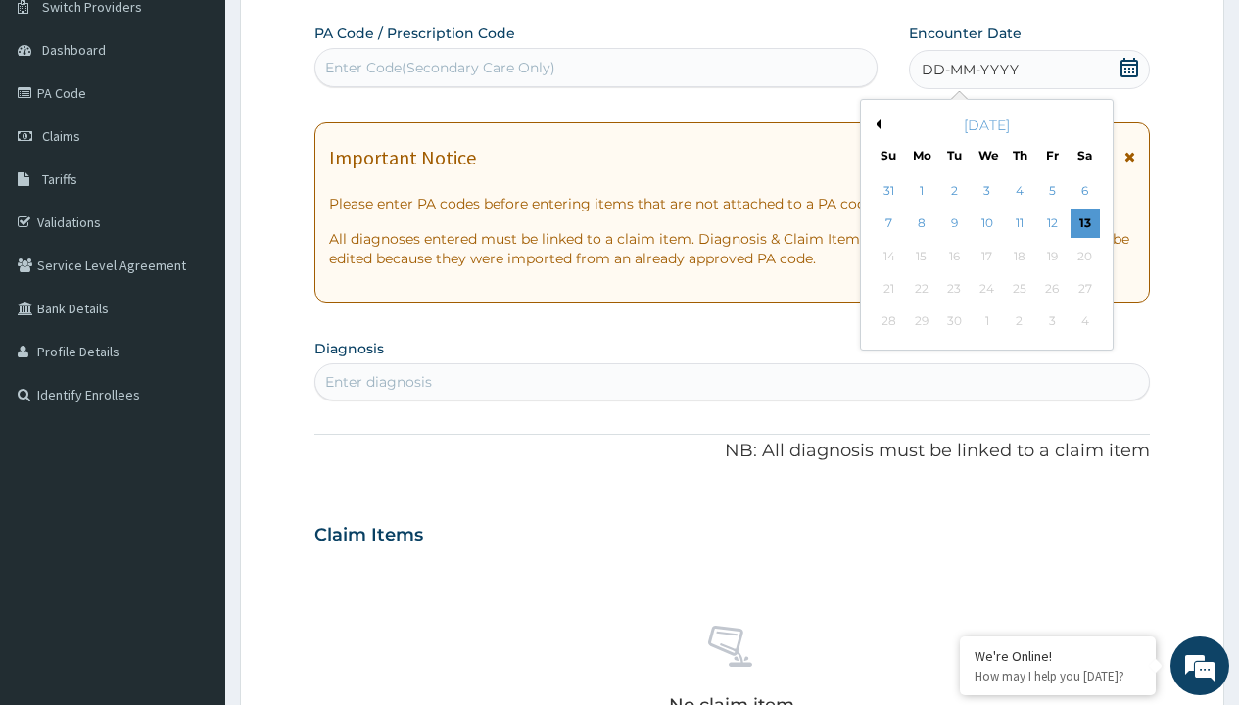
click at [875, 124] on button "Previous Month" at bounding box center [876, 125] width 10 height 10
click at [1019, 223] on div "7" at bounding box center [1019, 224] width 29 height 29
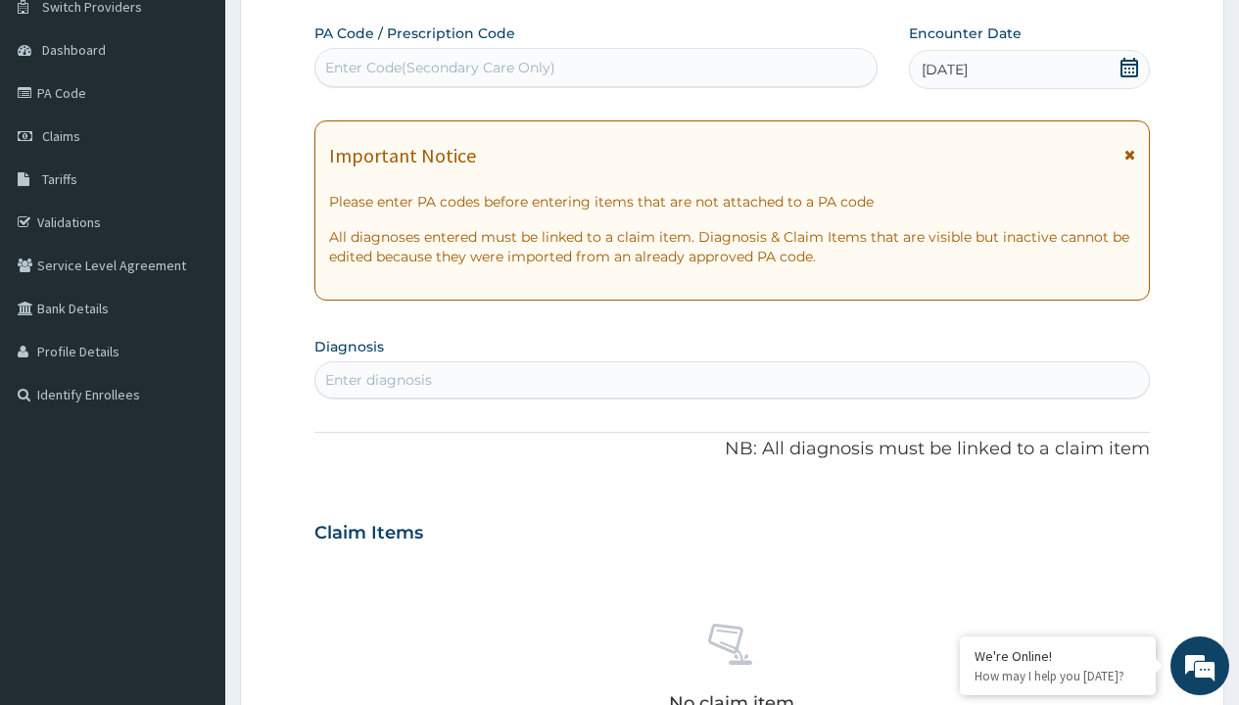
click at [439, 68] on div "Enter Code(Secondary Care Only)" at bounding box center [440, 68] width 230 height 20
type input "PR/3482FB2C"
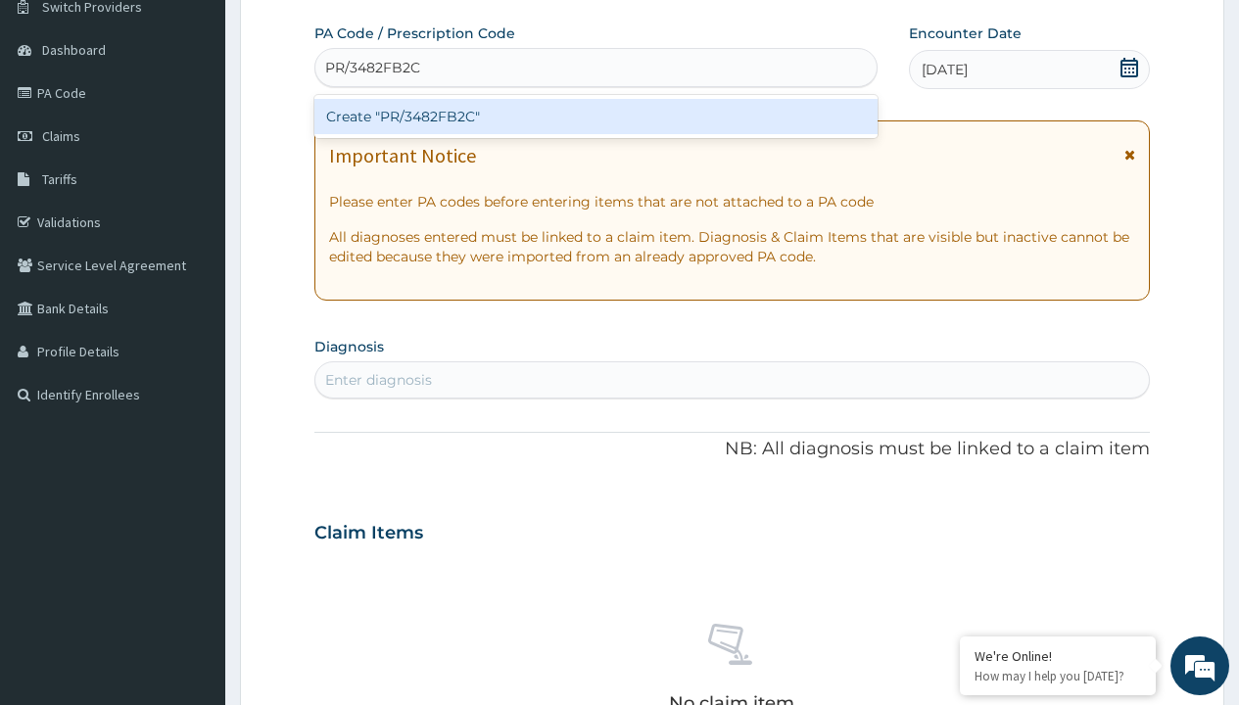
scroll to position [0, 0]
click at [596, 117] on div "Create "PR/3482FB2C"" at bounding box center [595, 116] width 562 height 35
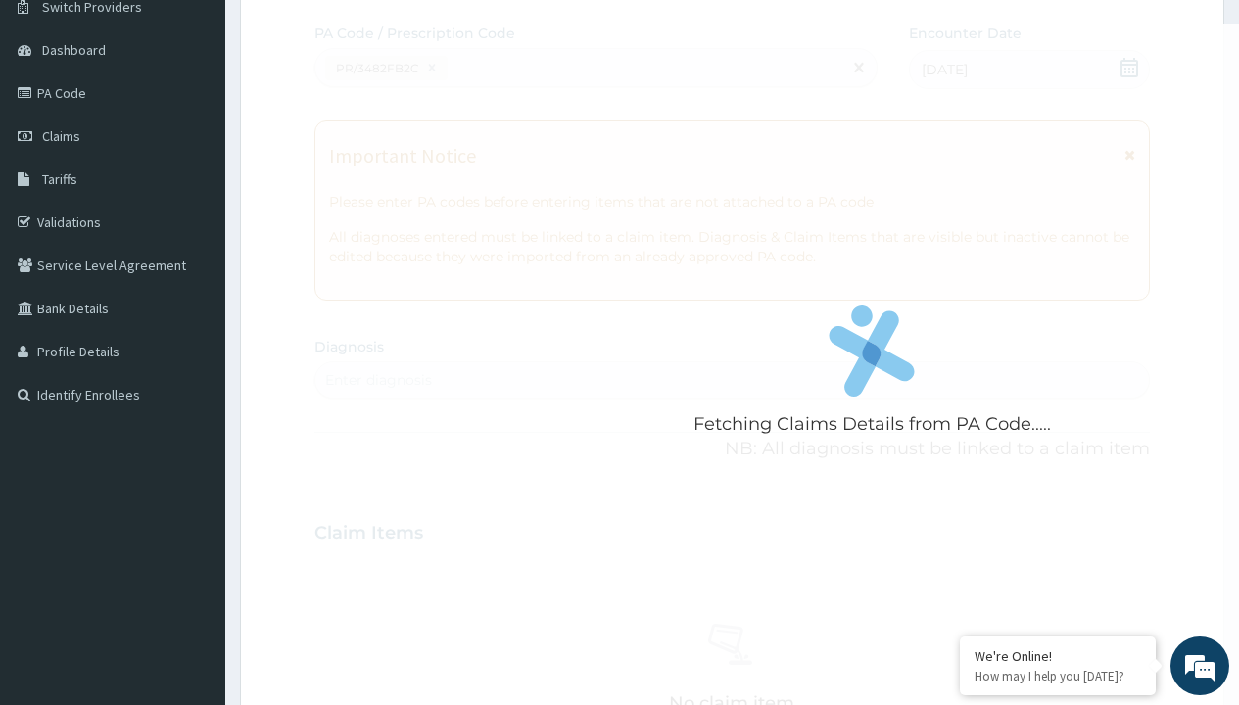
click at [378, 380] on div "Enter diagnosis" at bounding box center [378, 380] width 107 height 20
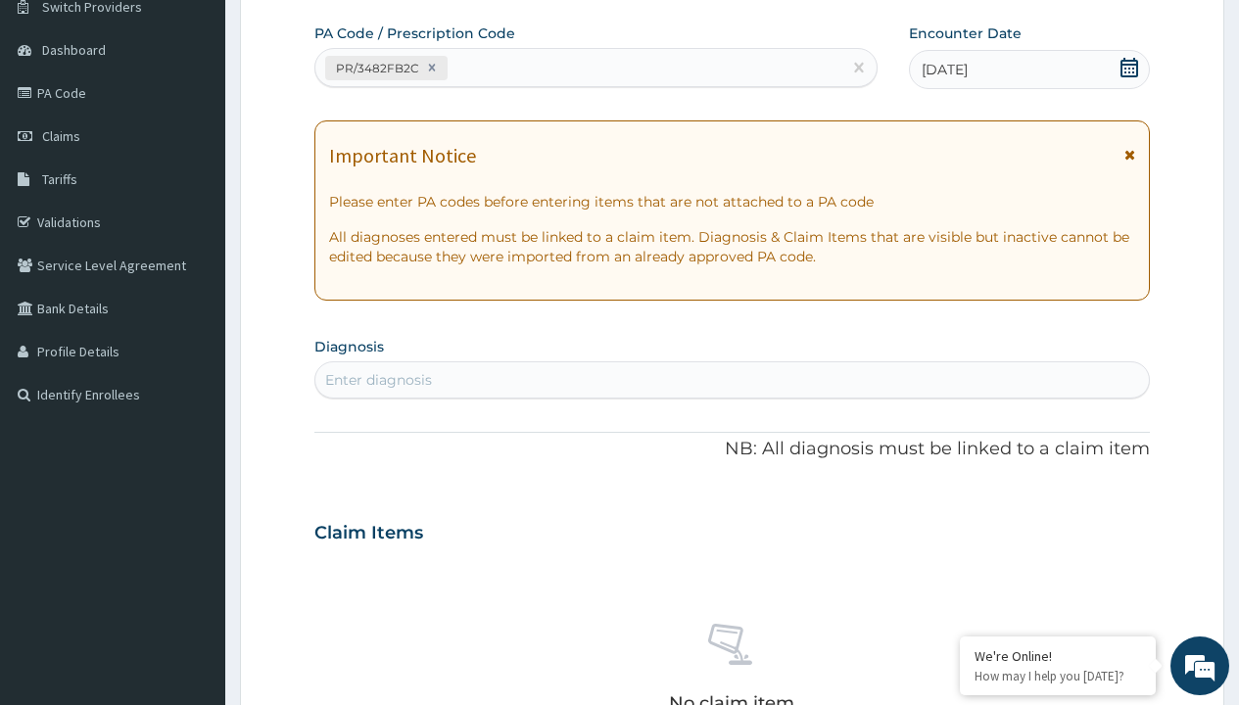
type input "prescription collected"
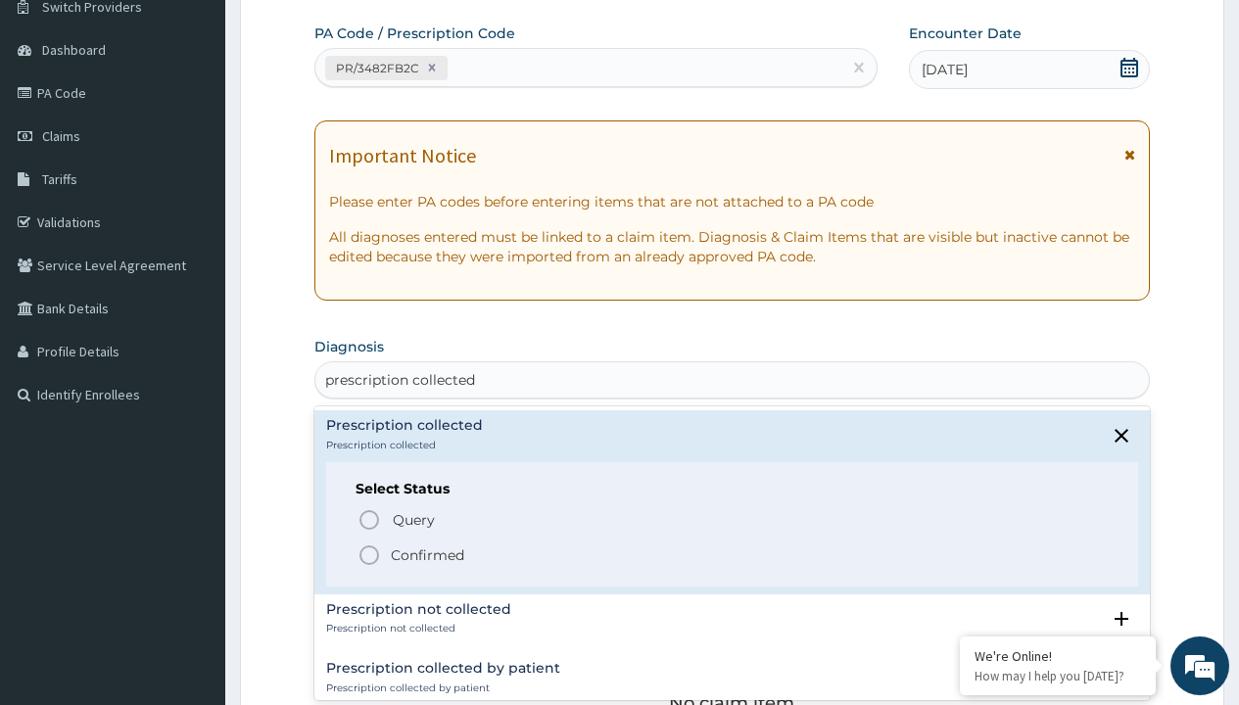
click at [427, 555] on p "Confirmed" at bounding box center [427, 556] width 73 height 20
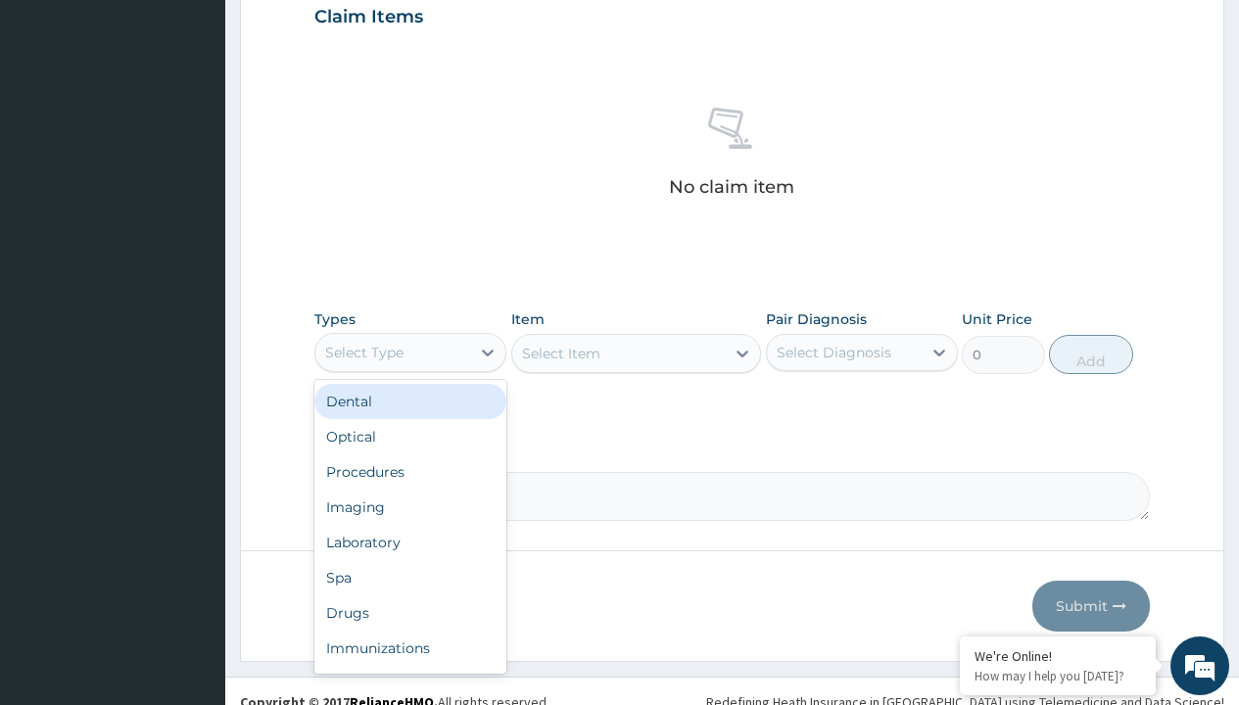
type input "procedures"
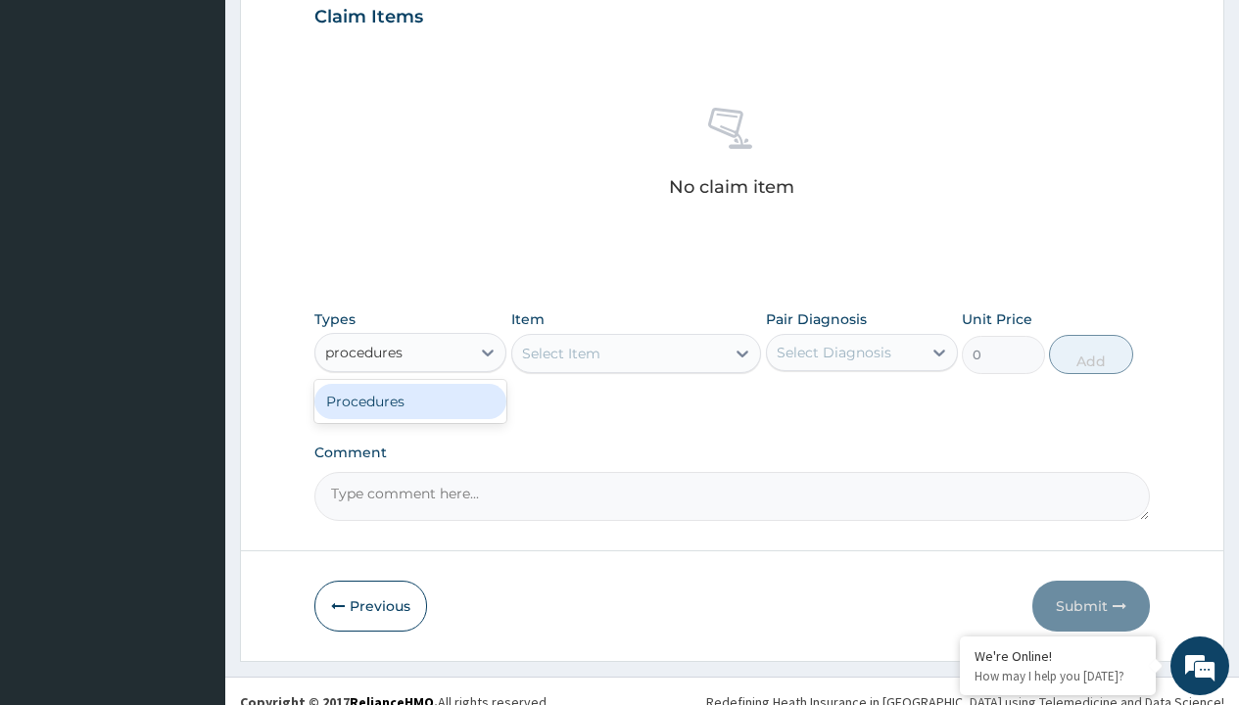
scroll to position [0, 0]
click at [411, 401] on div "Procedures" at bounding box center [410, 401] width 192 height 35
click at [560, 353] on div "Select Item" at bounding box center [561, 354] width 78 height 20
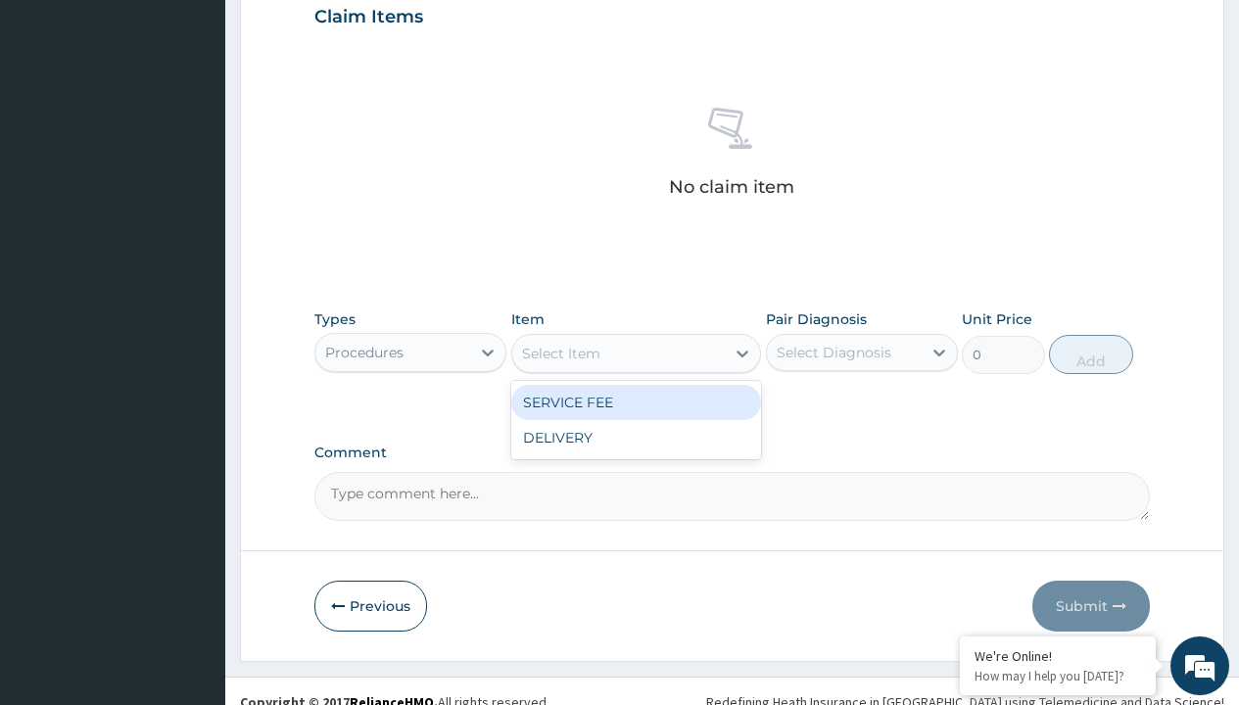
type input "service fee"
click at [636, 402] on div "SERVICE FEE" at bounding box center [636, 402] width 251 height 35
type input "100"
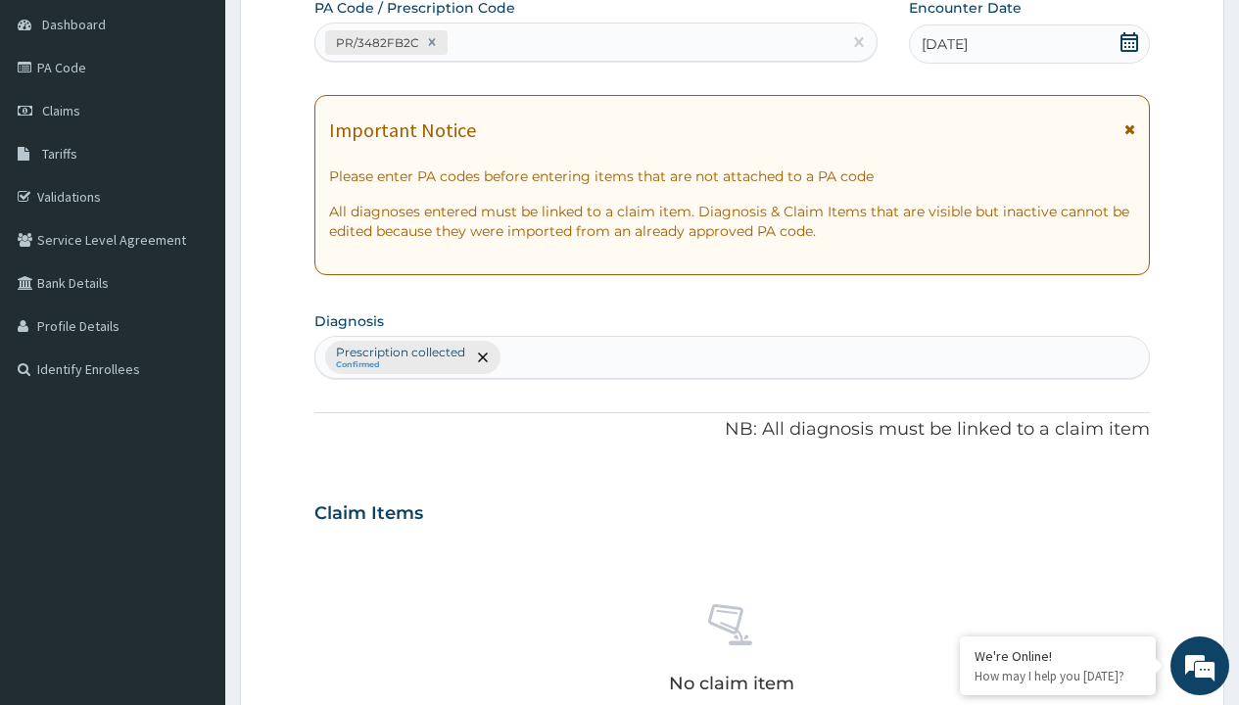
type input "prescription collected"
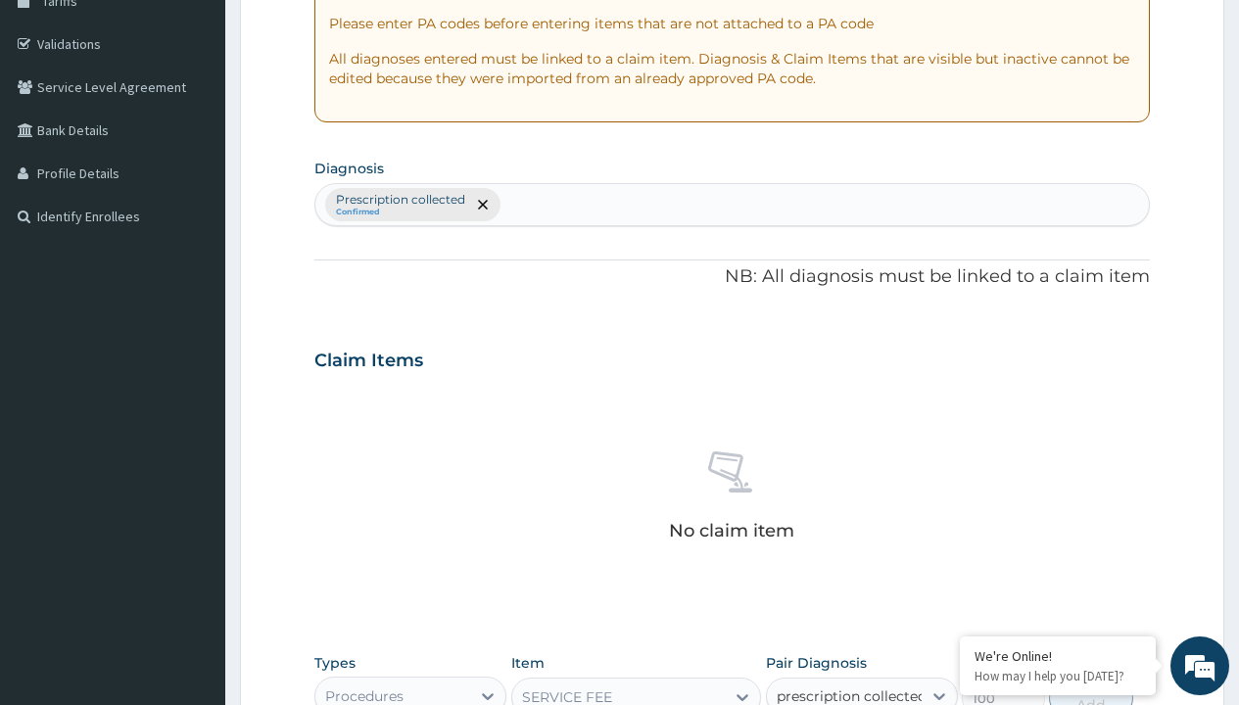
checkbox input "true"
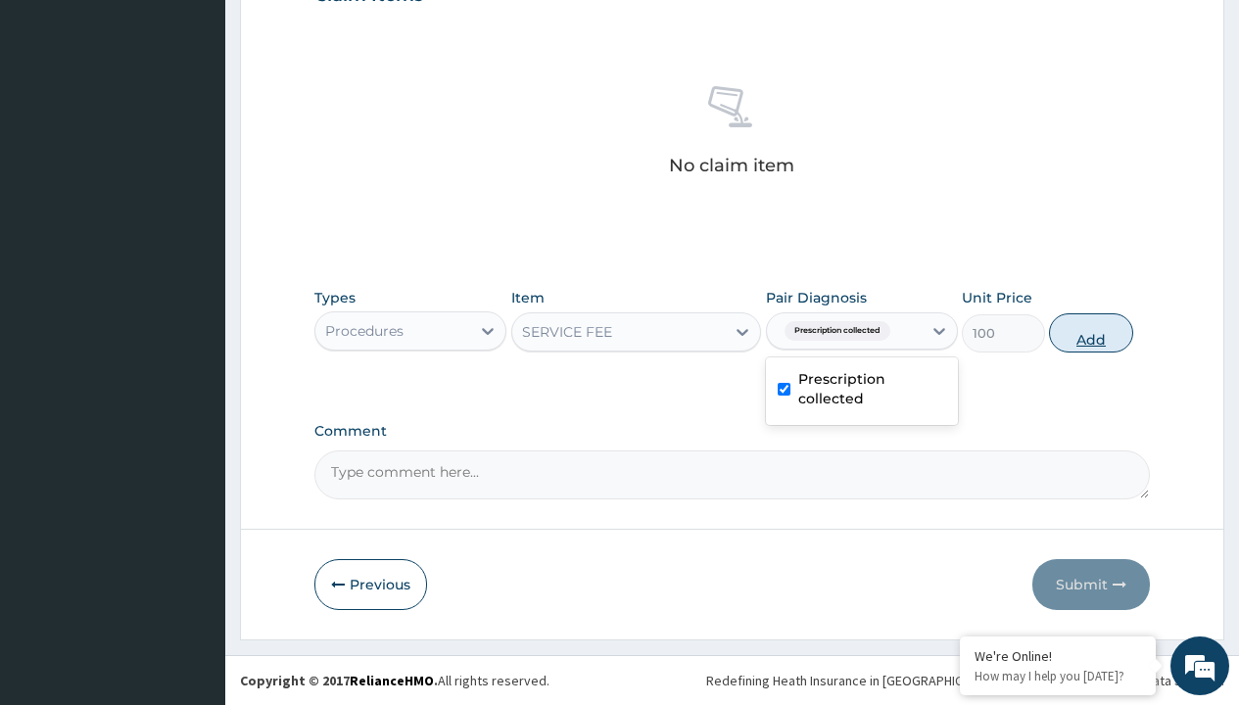
click at [1091, 332] on button "Add" at bounding box center [1090, 333] width 83 height 39
type input "0"
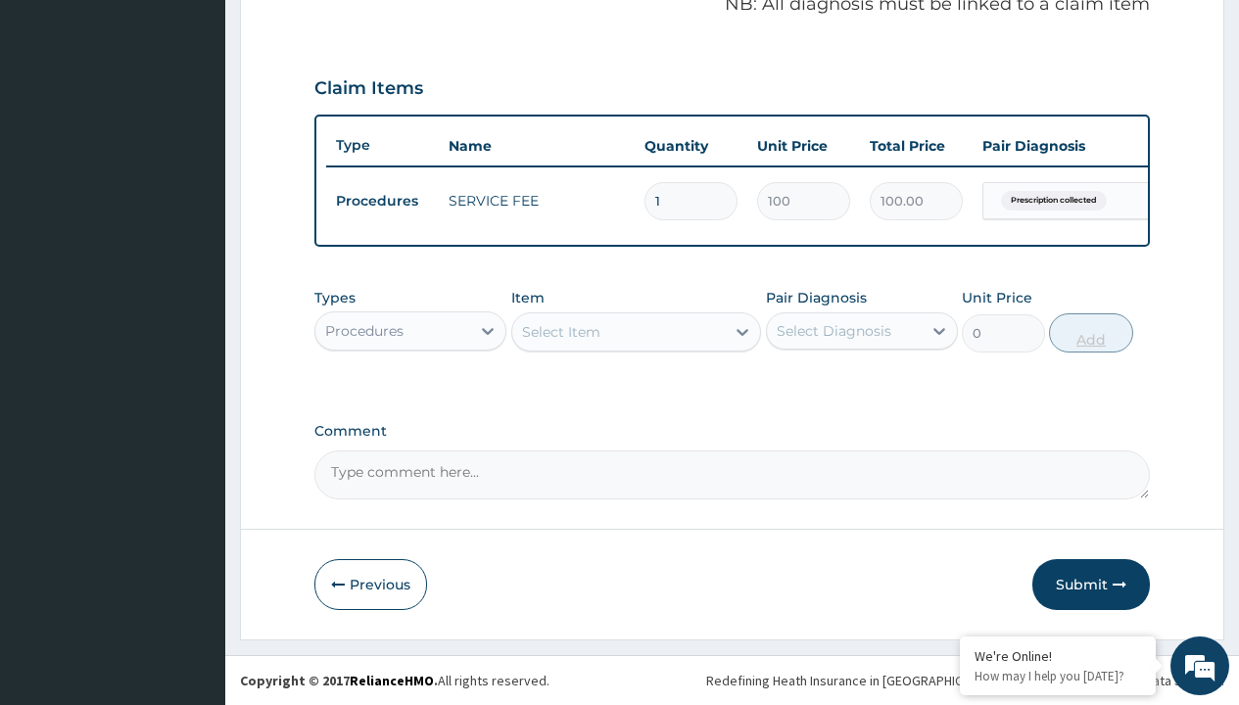
scroll to position [629, 0]
click at [364, 330] on div "Procedures" at bounding box center [364, 331] width 78 height 20
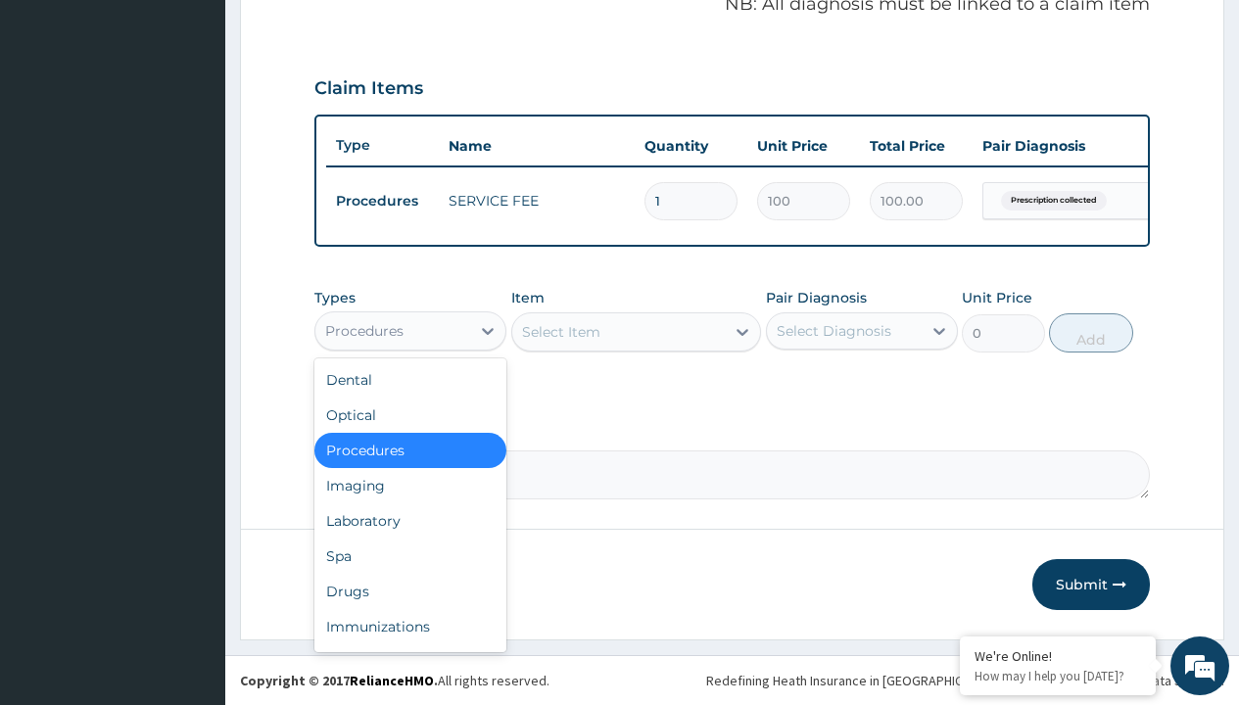
type input "drugs"
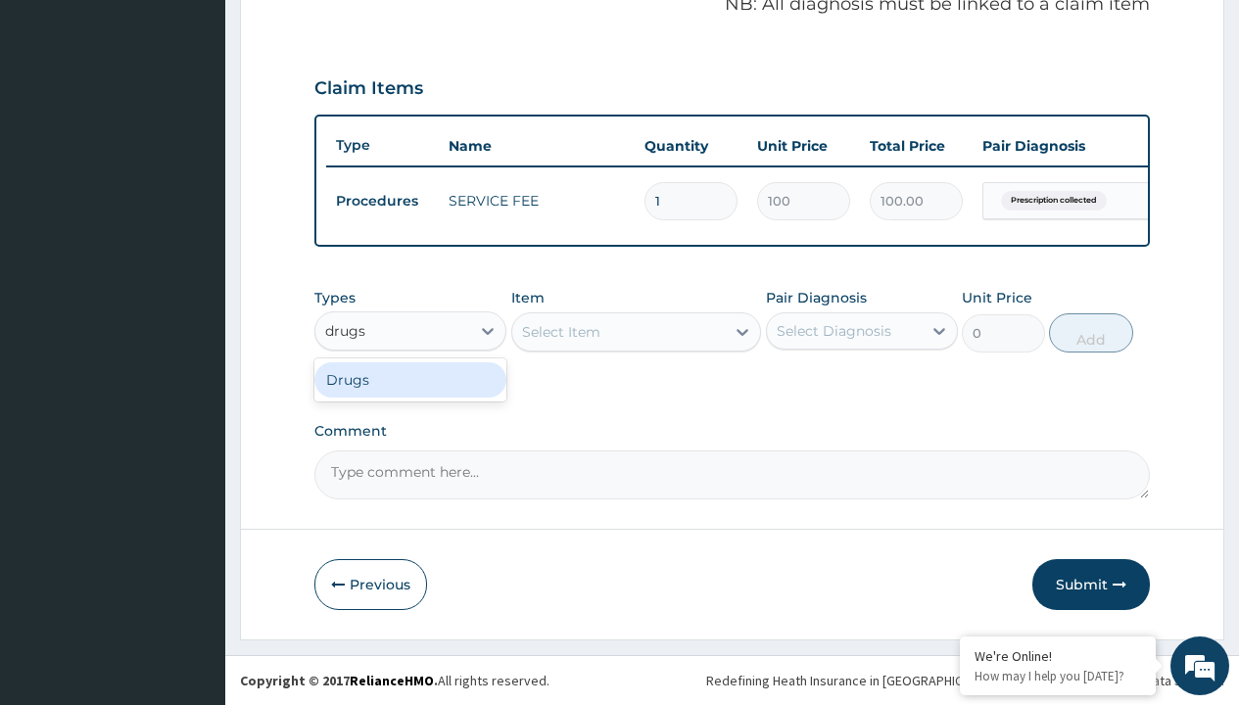
scroll to position [0, 0]
click at [411, 379] on div "Drugs" at bounding box center [410, 379] width 192 height 35
click at [560, 331] on div "Select Item" at bounding box center [636, 332] width 251 height 39
type input "[MEDICAL_DATA] caps 2mg/sach"
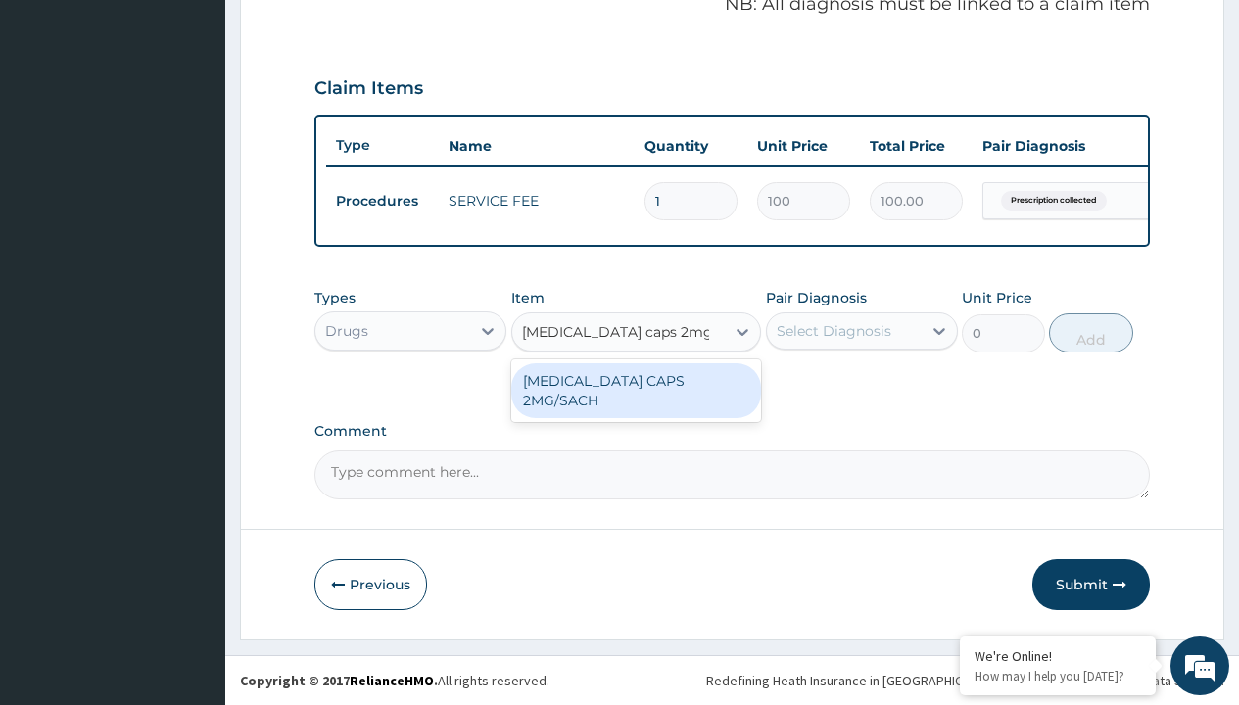
click at [636, 380] on div "[MEDICAL_DATA] CAPS 2MG/SACH" at bounding box center [636, 390] width 251 height 55
type input "420"
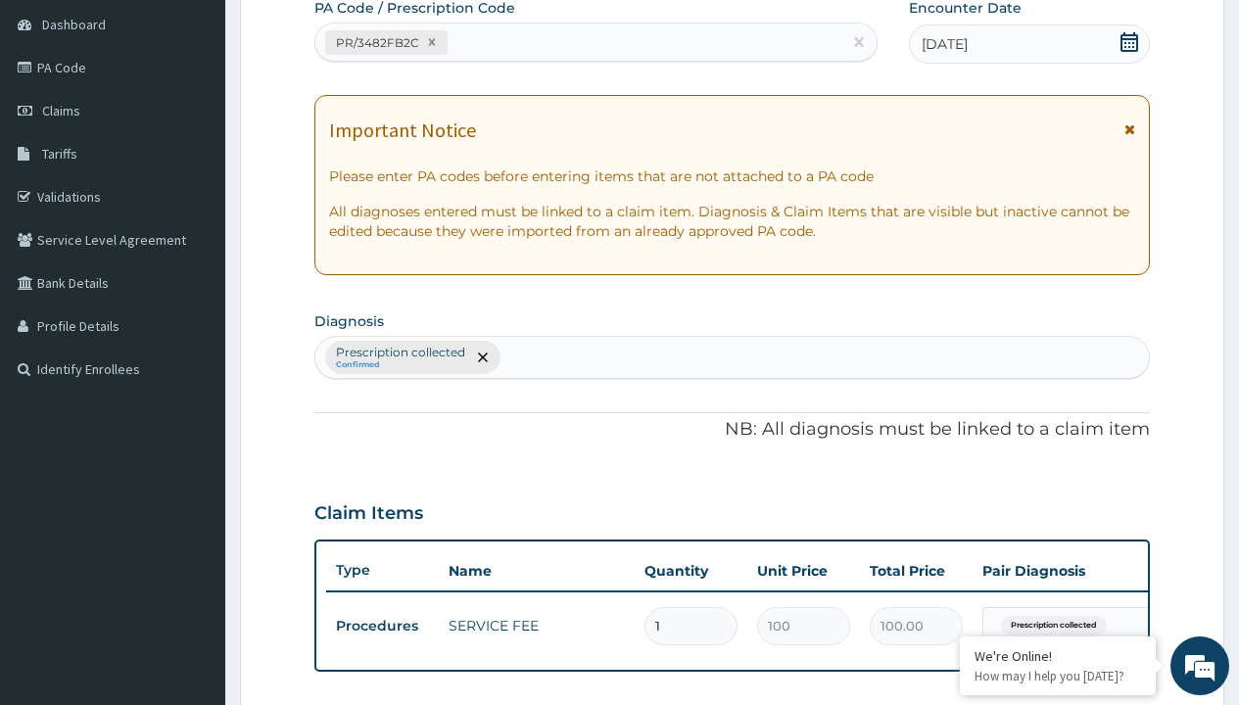
type input "prescription collected"
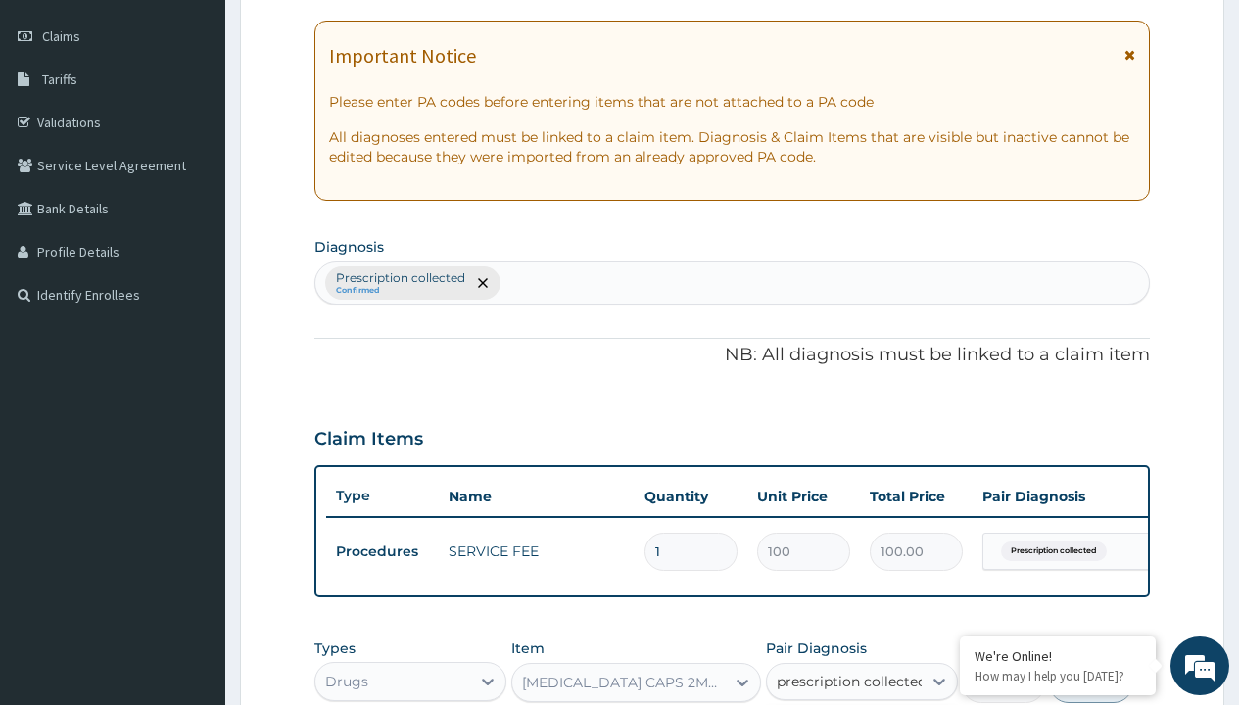
checkbox input "true"
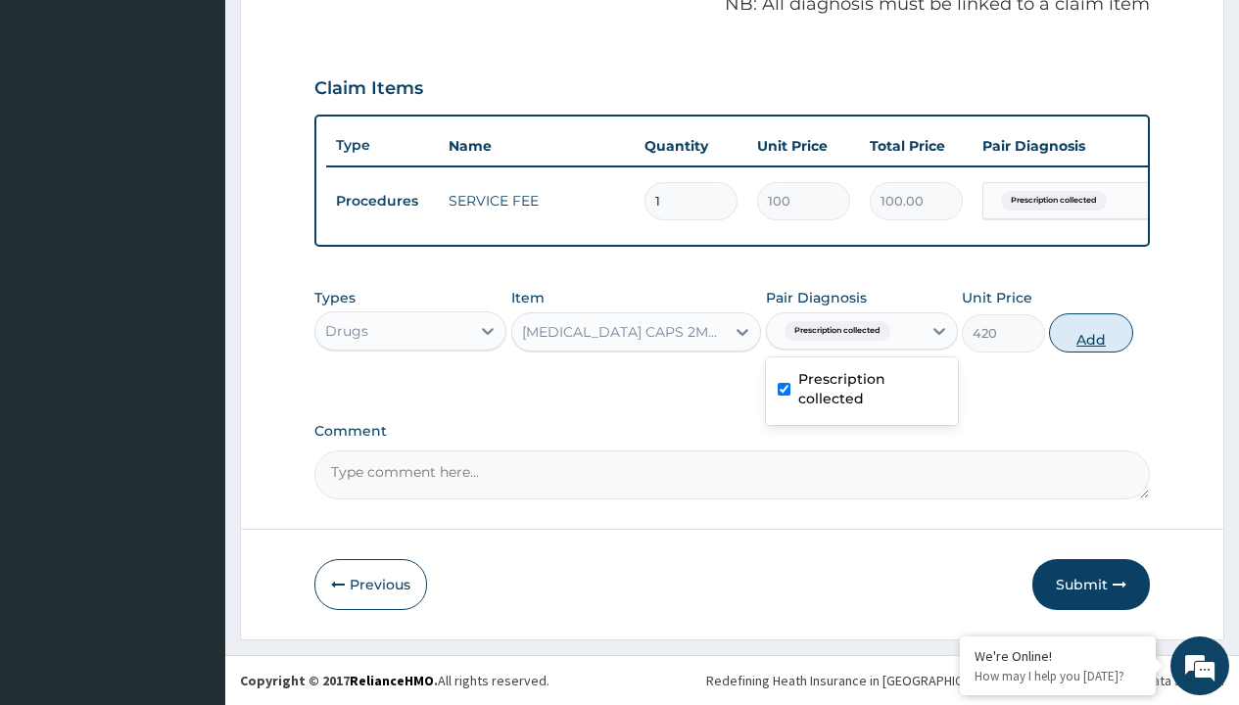
click at [1091, 332] on button "Add" at bounding box center [1090, 333] width 83 height 39
type input "0"
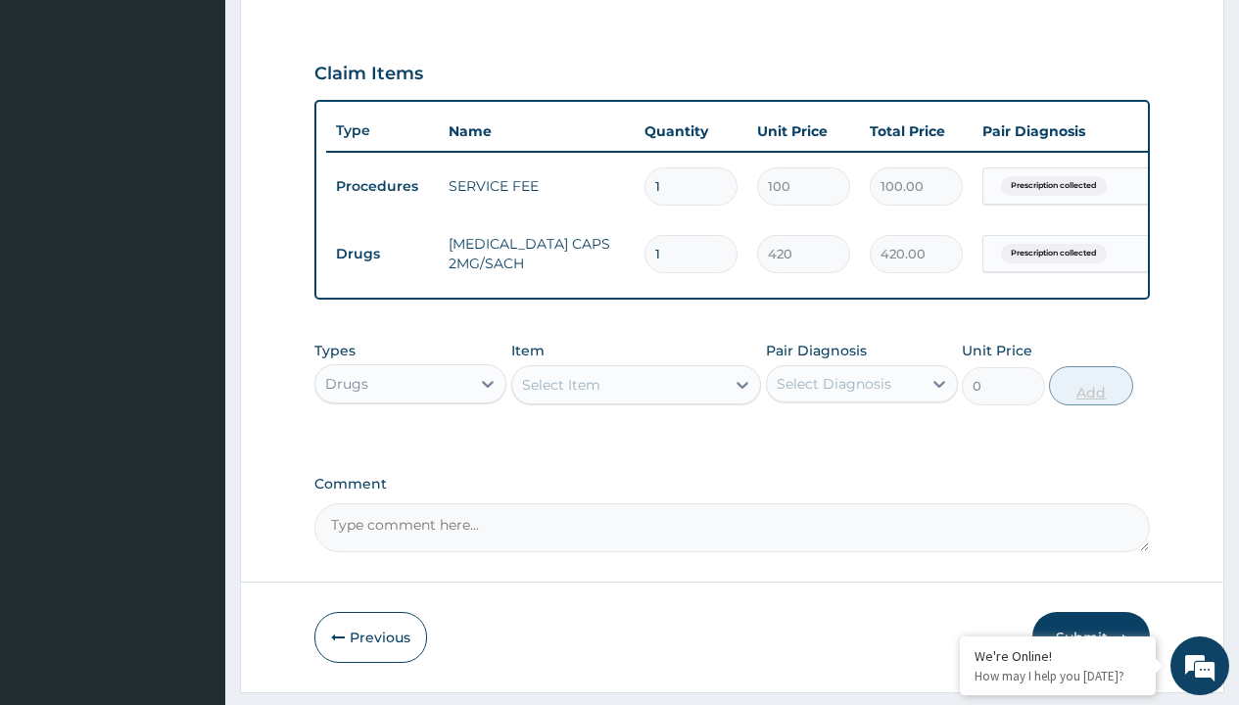
type input "10"
type input "4200.00"
type input "10"
click at [382, 254] on td "Drugs" at bounding box center [382, 254] width 113 height 36
type input "drugs"
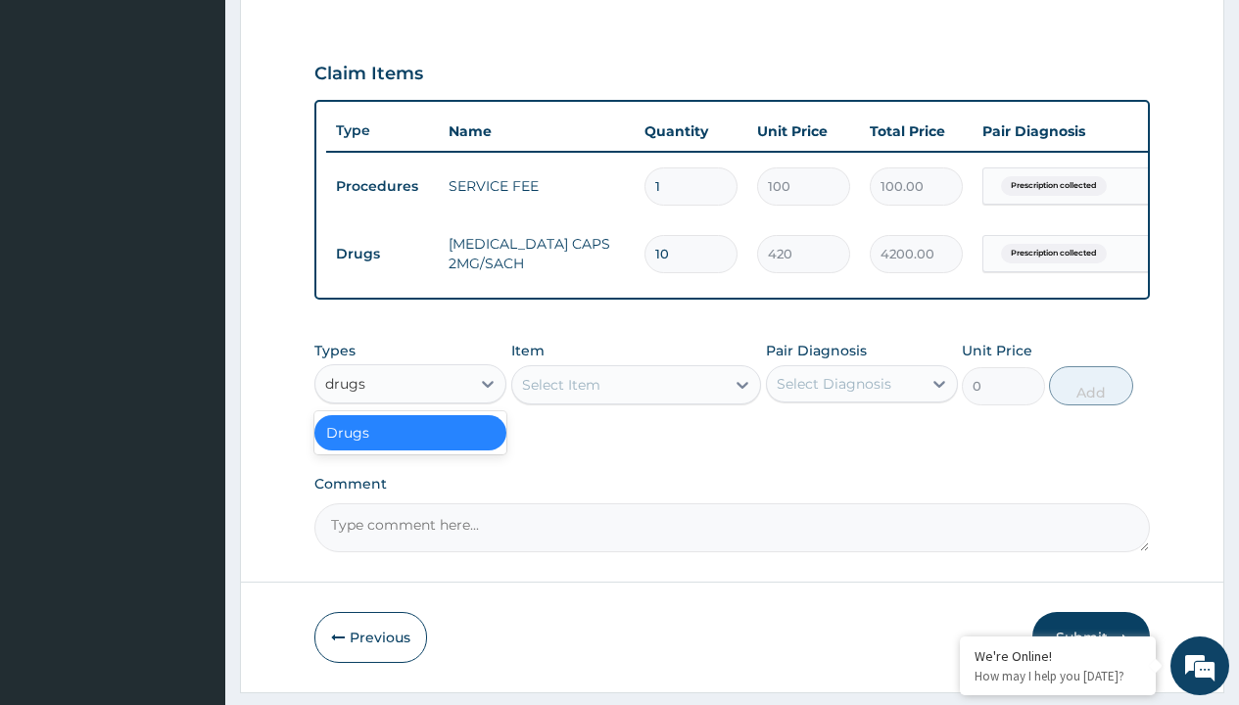
scroll to position [0, 0]
click at [411, 447] on div "Drugs" at bounding box center [410, 432] width 192 height 35
click at [560, 395] on div "Select Item" at bounding box center [561, 385] width 78 height 20
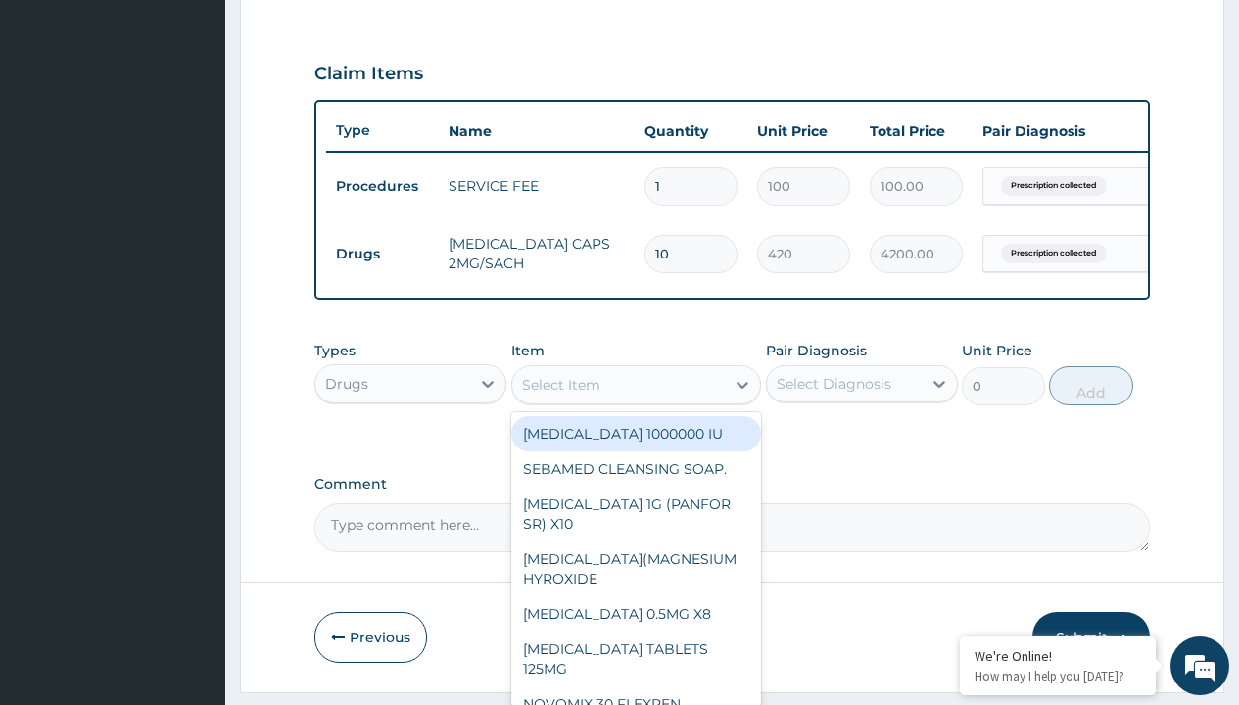
type input "tuxil-d/tuxil-n syrup/bott"
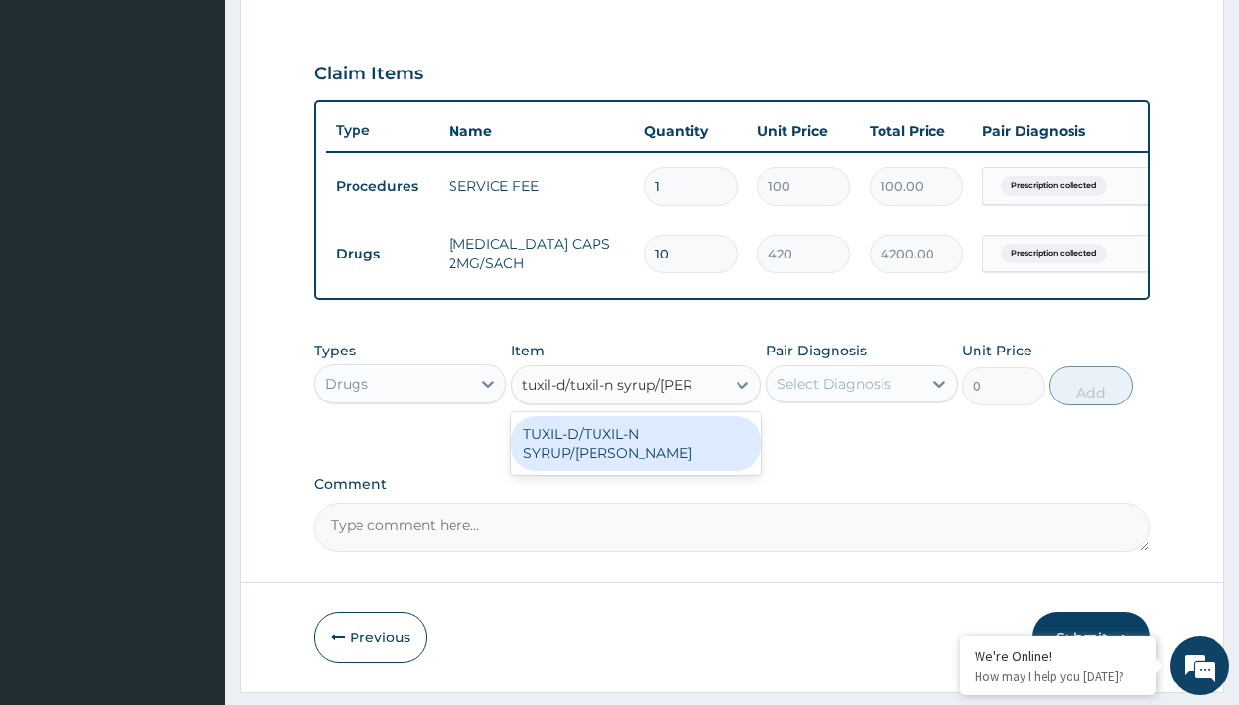
click at [636, 448] on div "TUXIL-D/TUXIL-N SYRUP/[PERSON_NAME]" at bounding box center [636, 443] width 251 height 55
type input "1425"
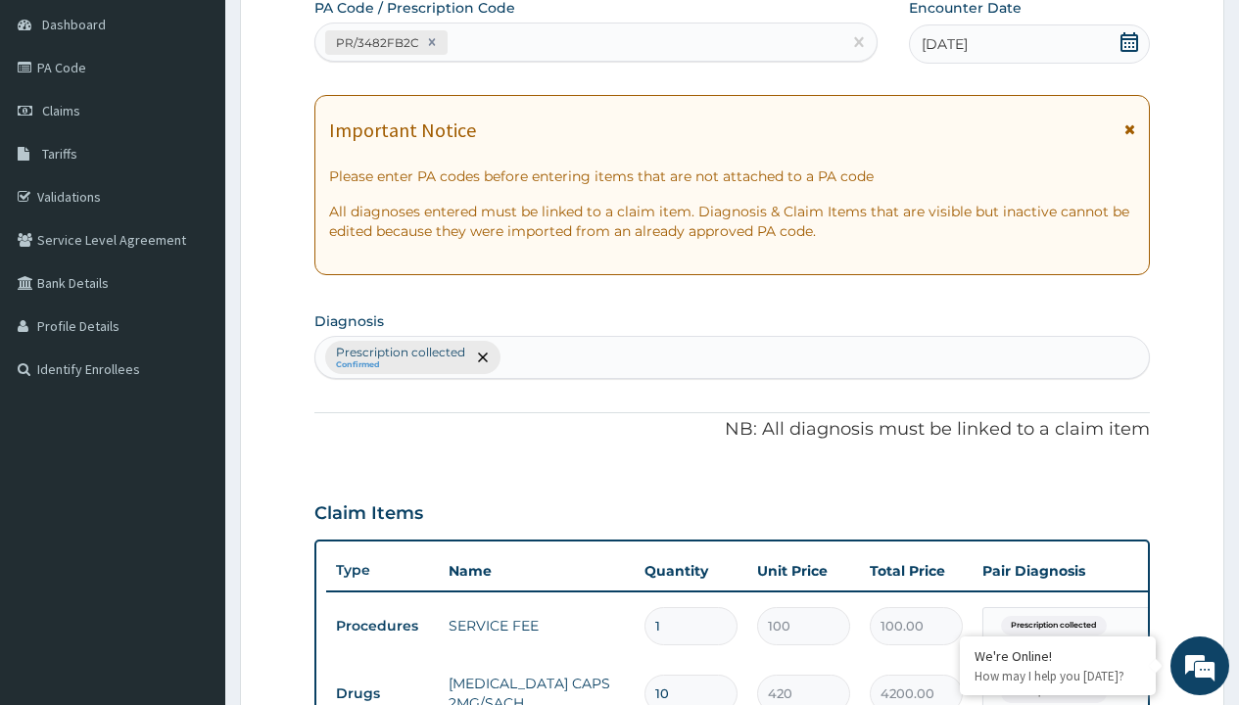
type input "prescription collected"
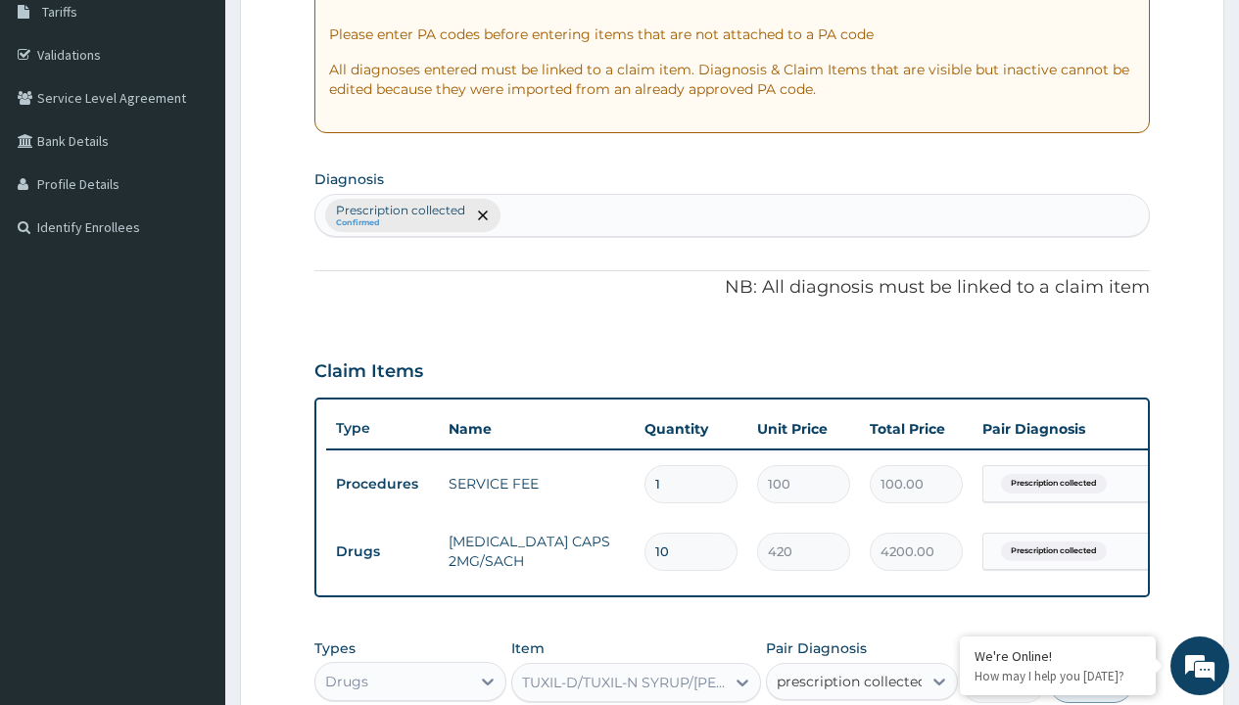
checkbox input "true"
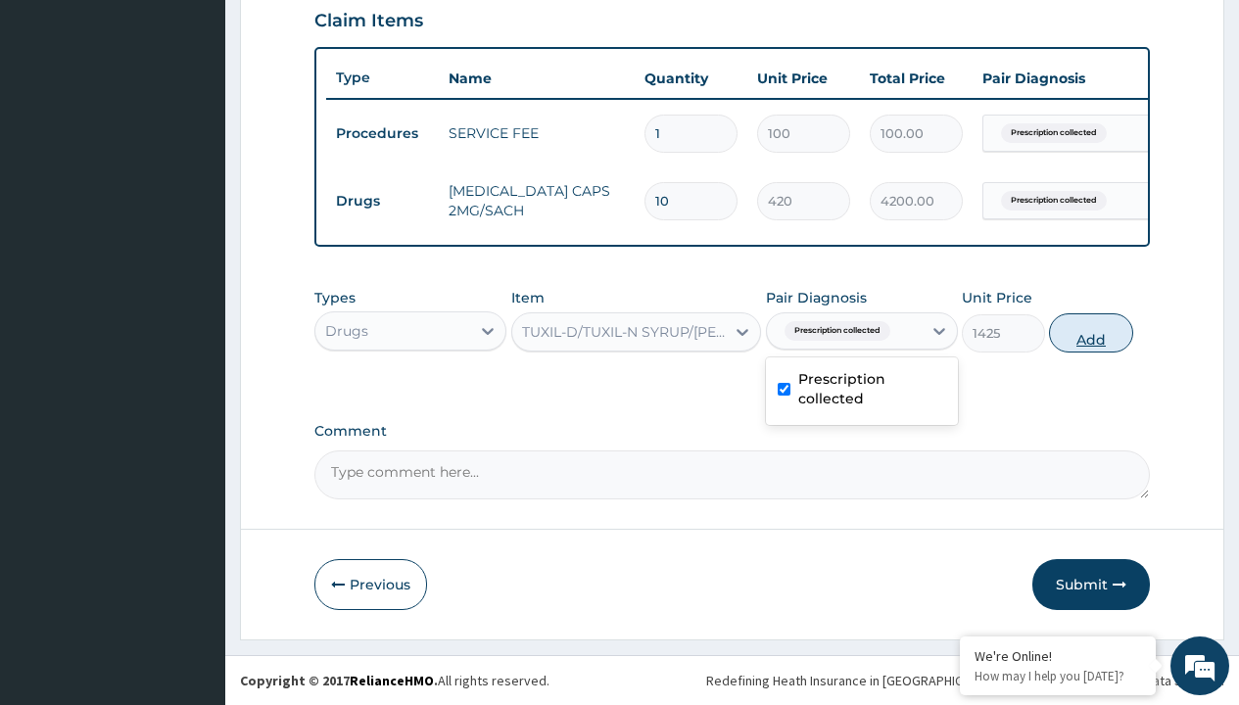
click at [1091, 332] on button "Add" at bounding box center [1090, 333] width 83 height 39
type input "0"
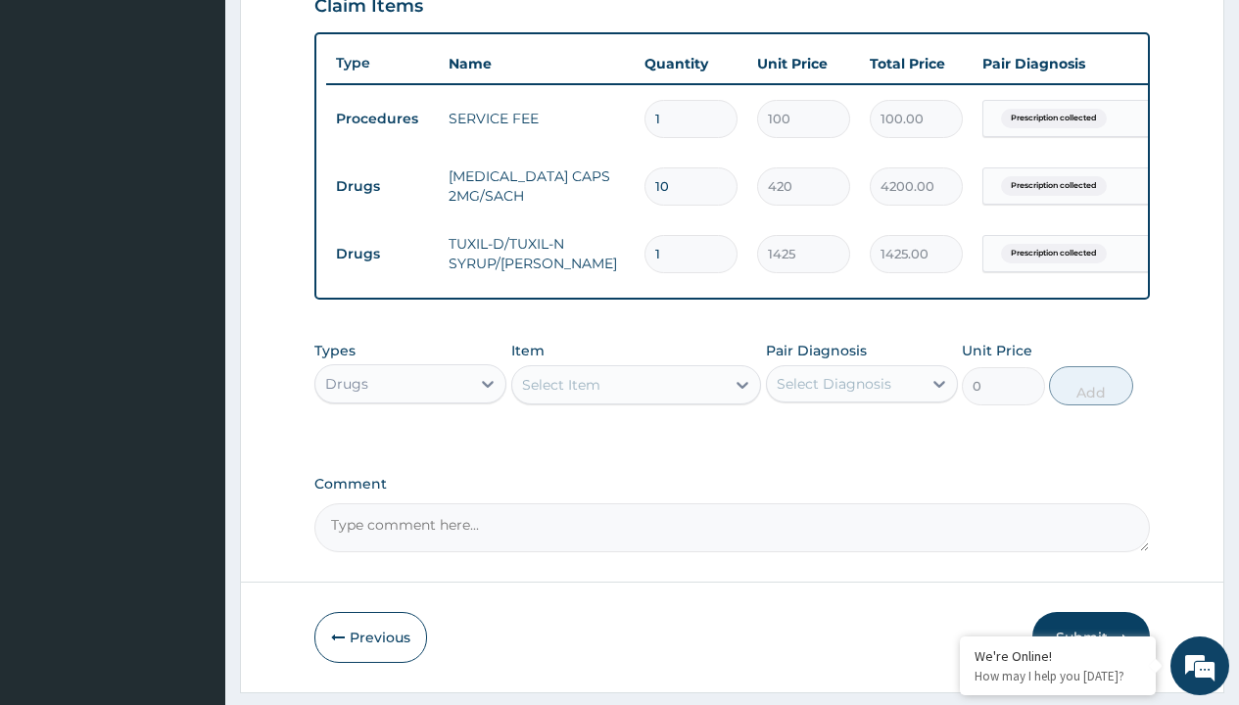
click at [382, 186] on td "Drugs" at bounding box center [382, 187] width 113 height 36
type input "drugs"
click at [411, 447] on div "Drugs" at bounding box center [410, 432] width 192 height 35
click at [560, 395] on div "Select Item" at bounding box center [561, 385] width 78 height 20
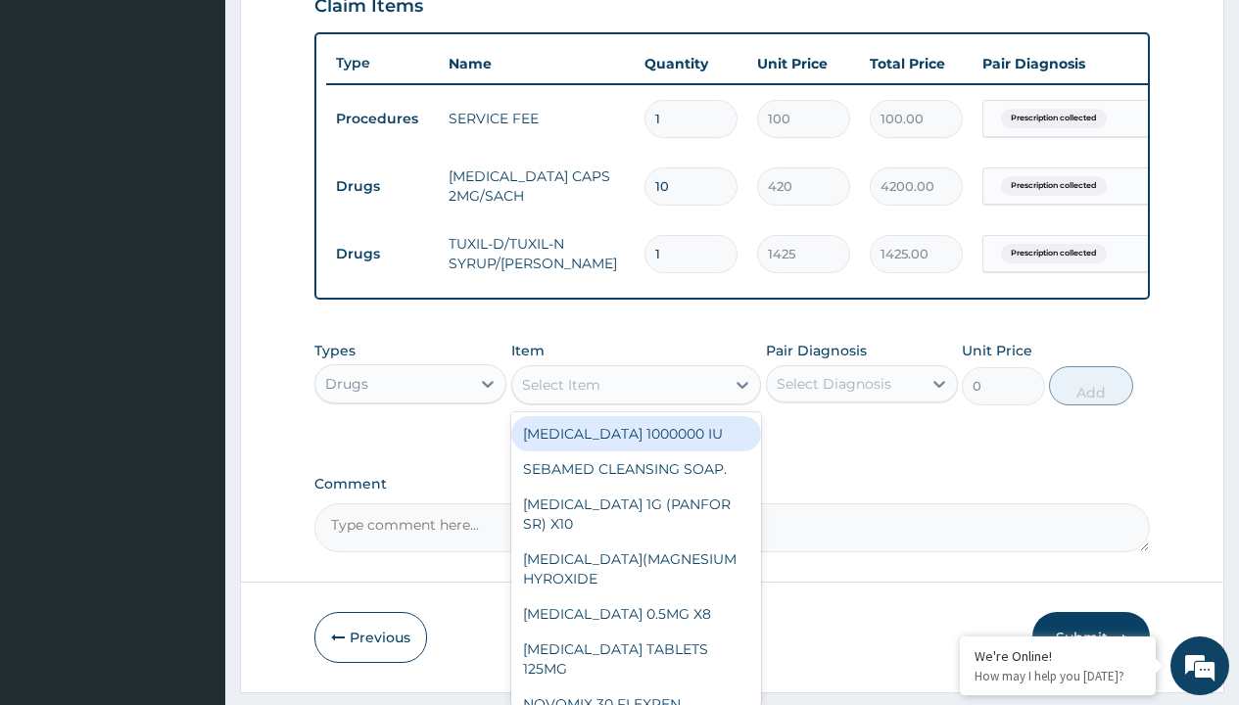
type input "throat lozenges"
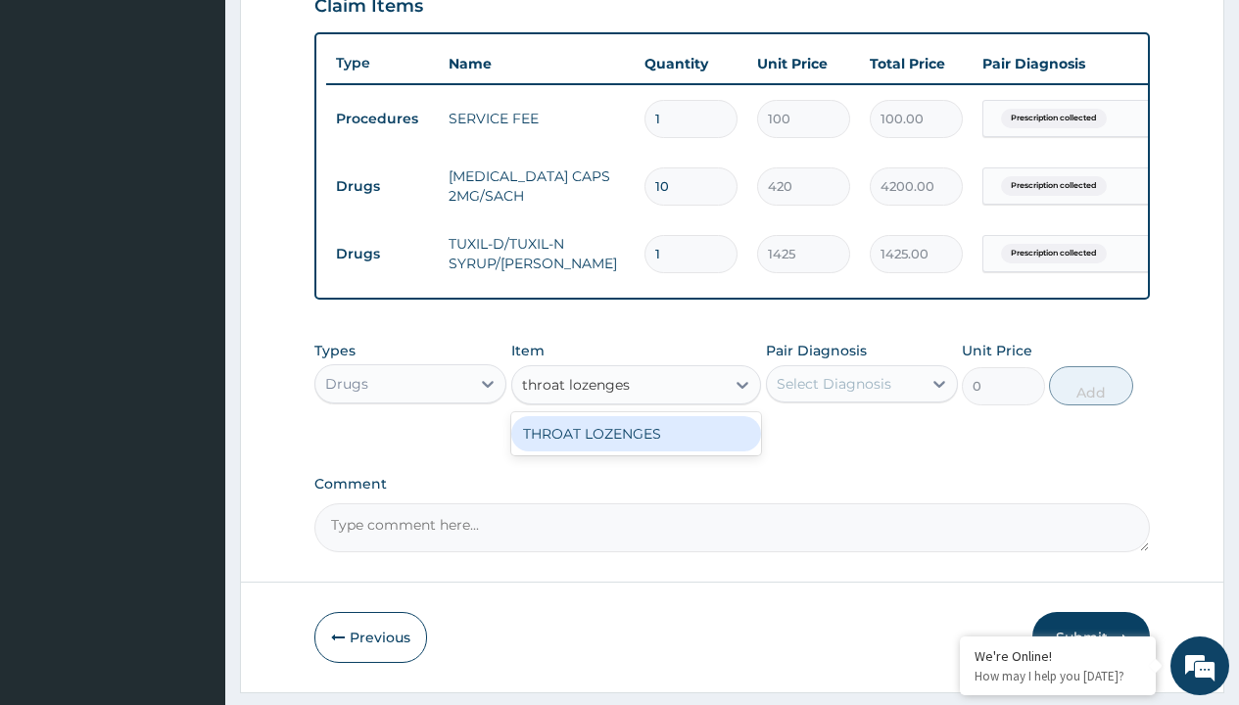
click at [636, 448] on div "THROAT LOZENGES" at bounding box center [636, 433] width 251 height 35
type input "196"
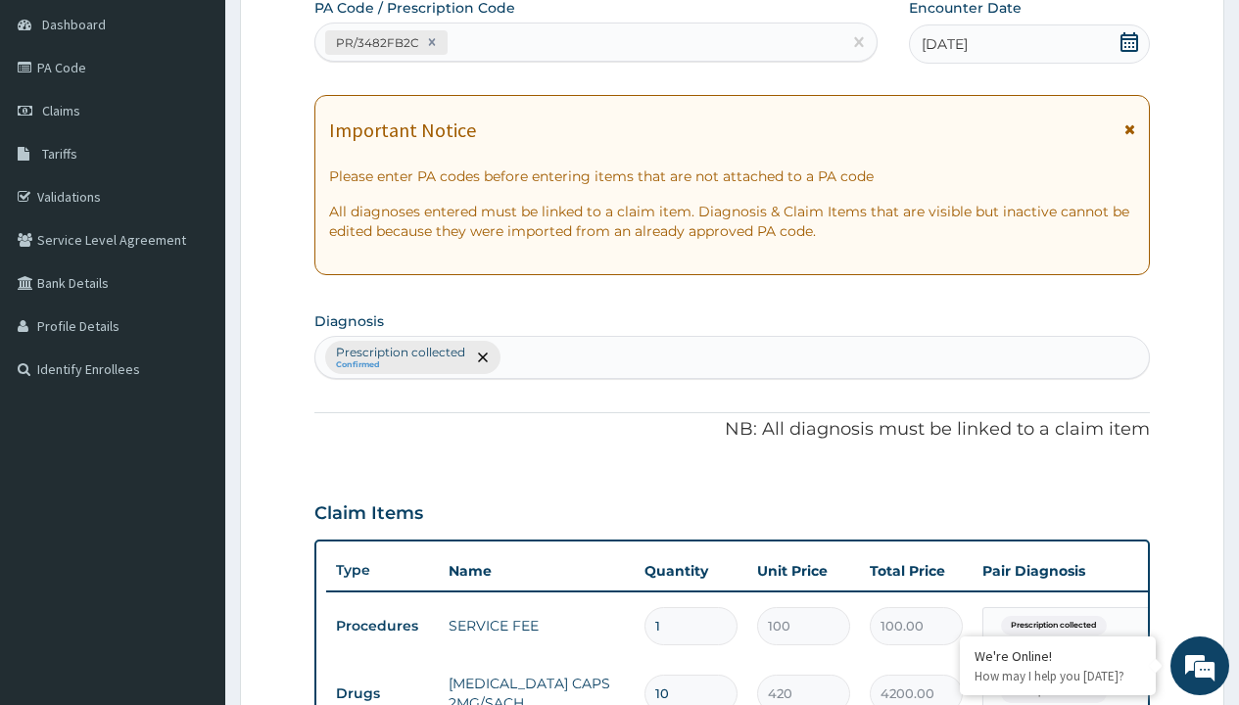
type input "prescription collected"
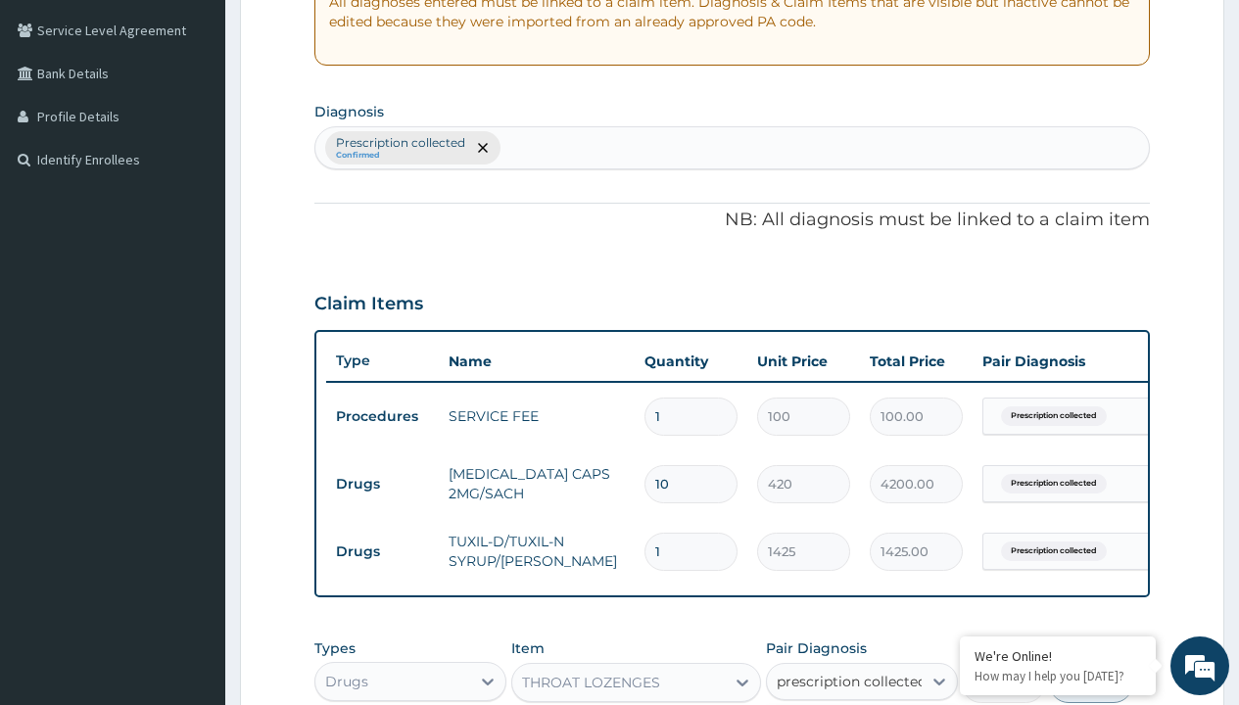
checkbox input "true"
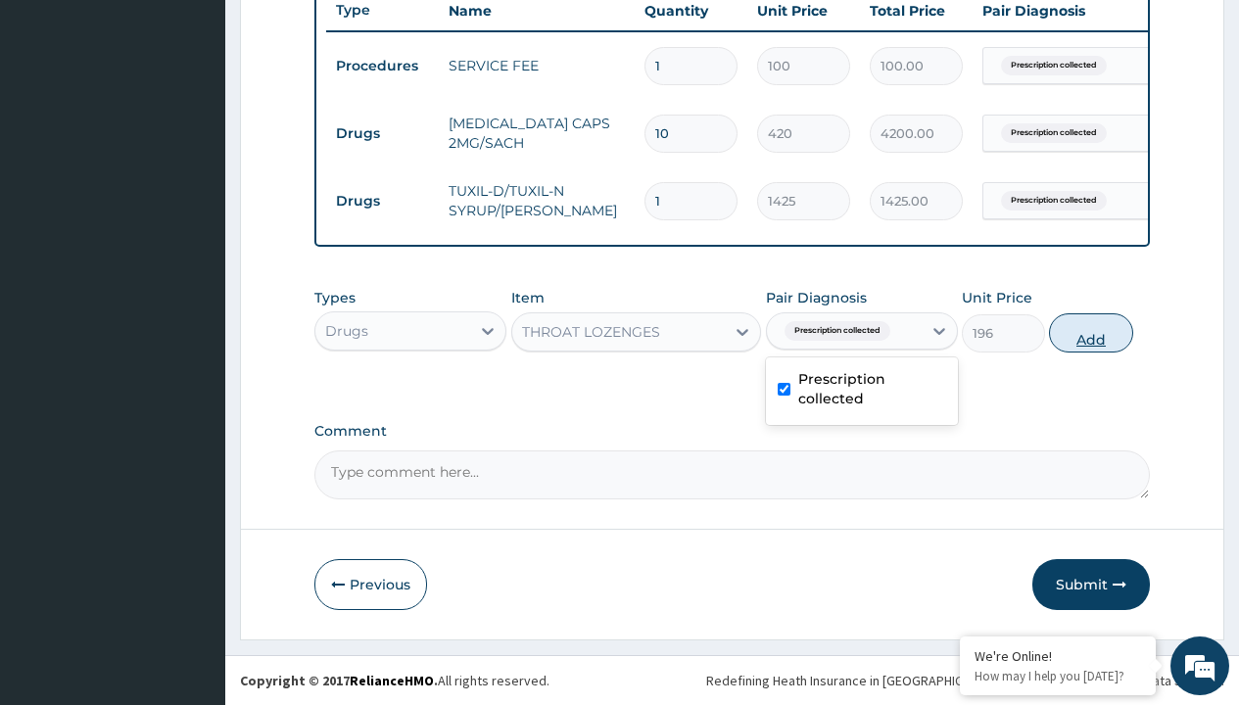
click at [1091, 332] on button "Add" at bounding box center [1090, 333] width 83 height 39
type input "0"
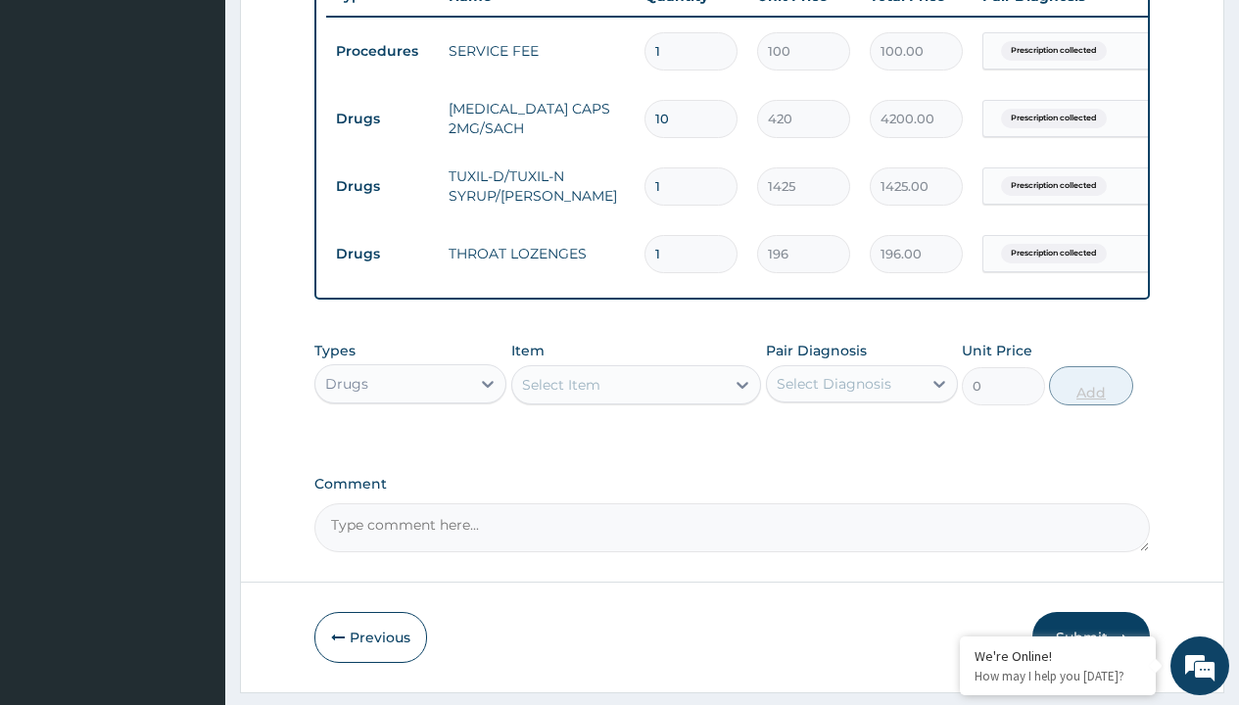
type input "18"
type input "3528.00"
type input "18"
click at [382, 119] on td "Drugs" at bounding box center [382, 119] width 113 height 36
type input "drugs"
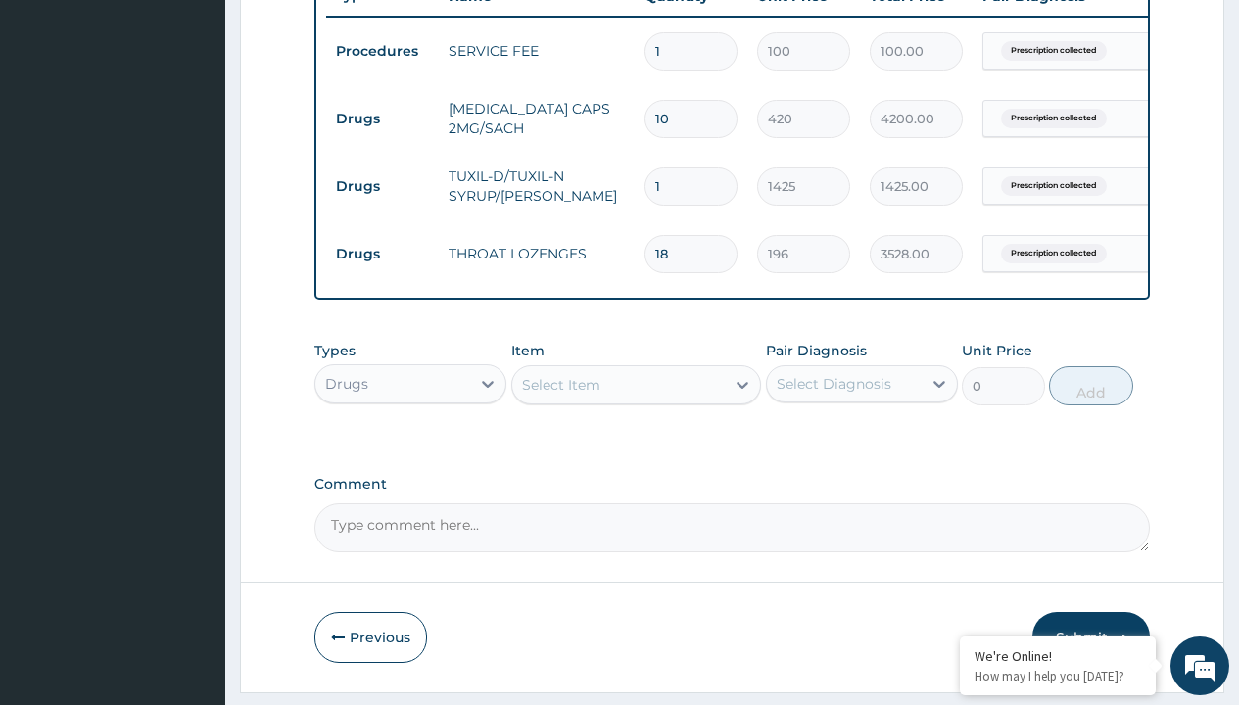
scroll to position [0, 0]
click at [411, 447] on div "Drugs" at bounding box center [410, 432] width 192 height 35
click at [560, 395] on div "Select Item" at bounding box center [561, 385] width 78 height 20
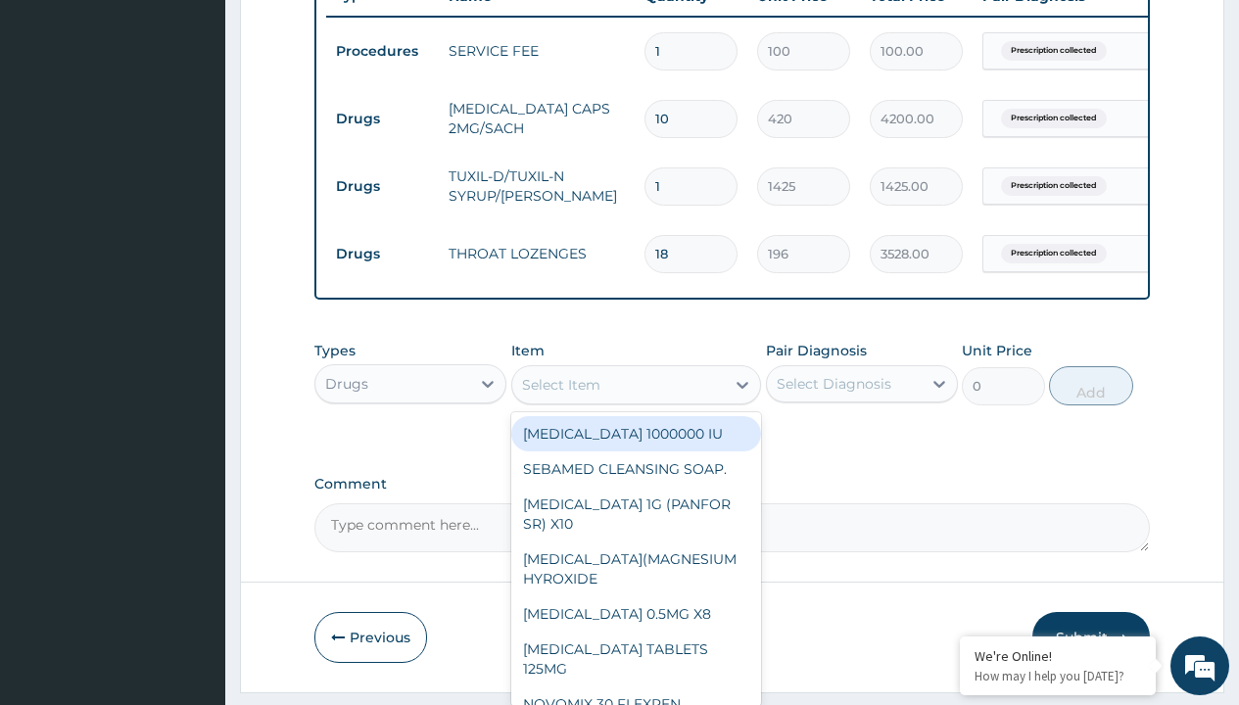
type input "zinc 50mg x 50"
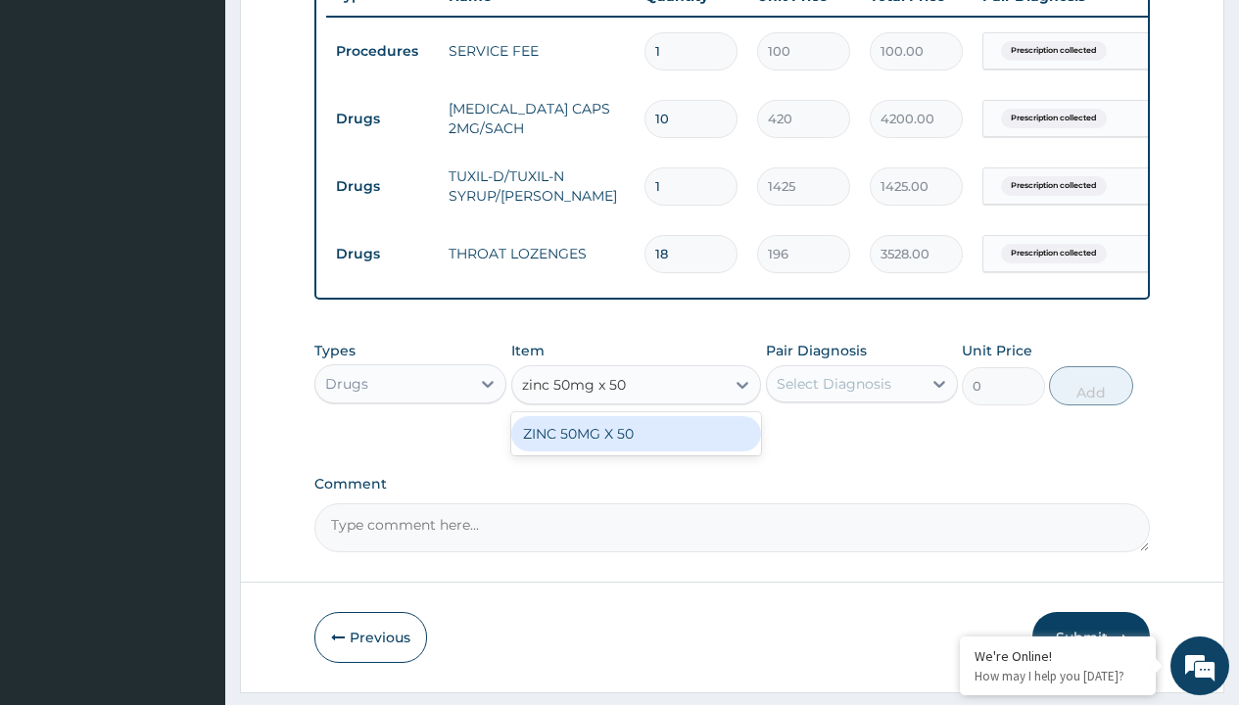
click at [636, 448] on div "ZINC 50MG X 50" at bounding box center [636, 433] width 251 height 35
type input "209"
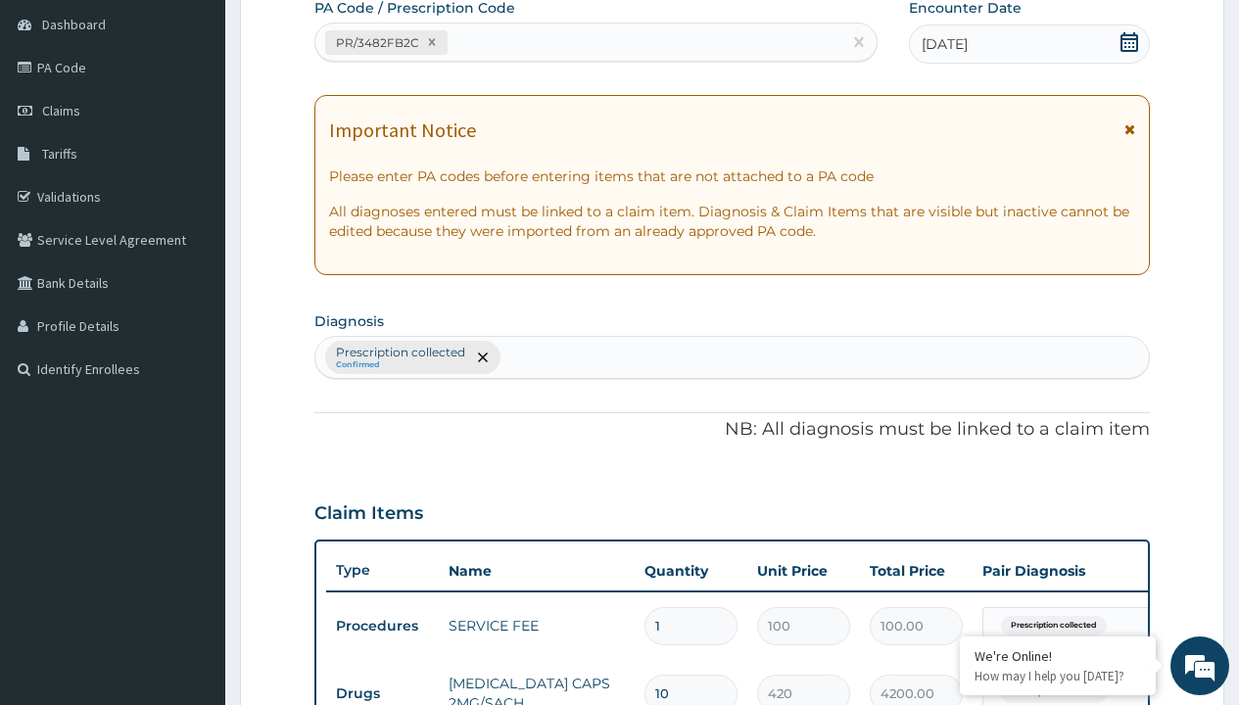
type input "prescription collected"
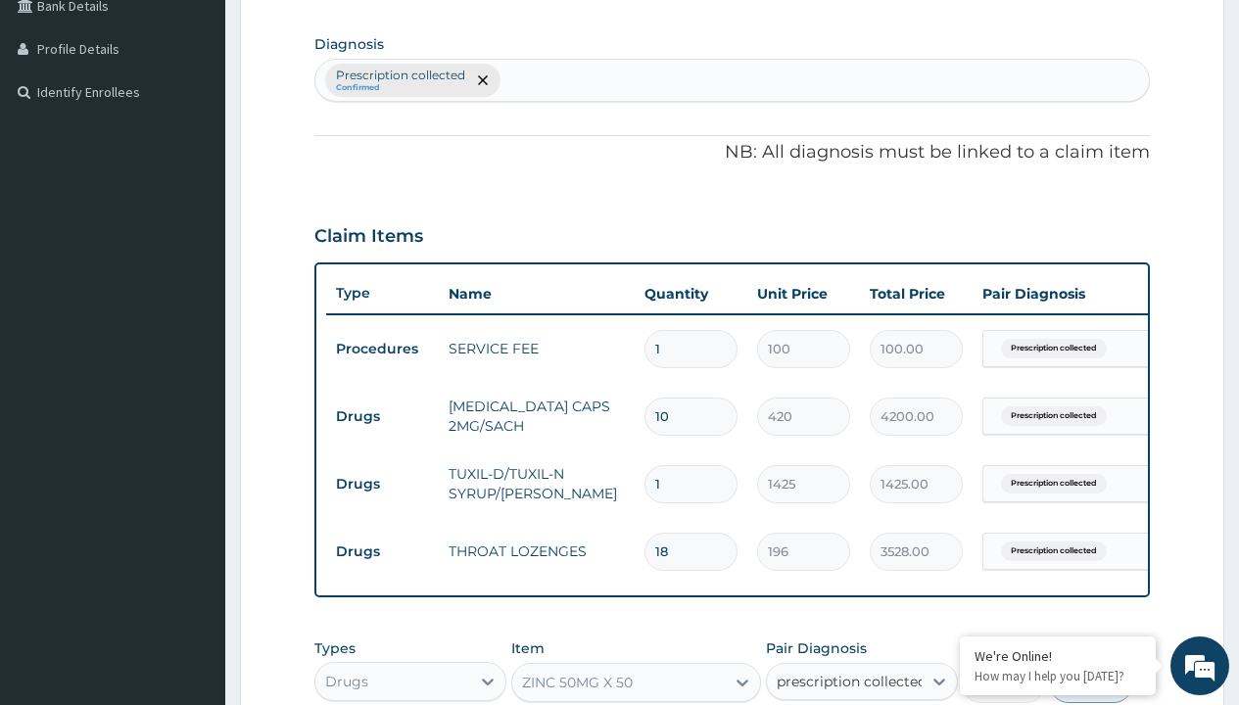
checkbox input "true"
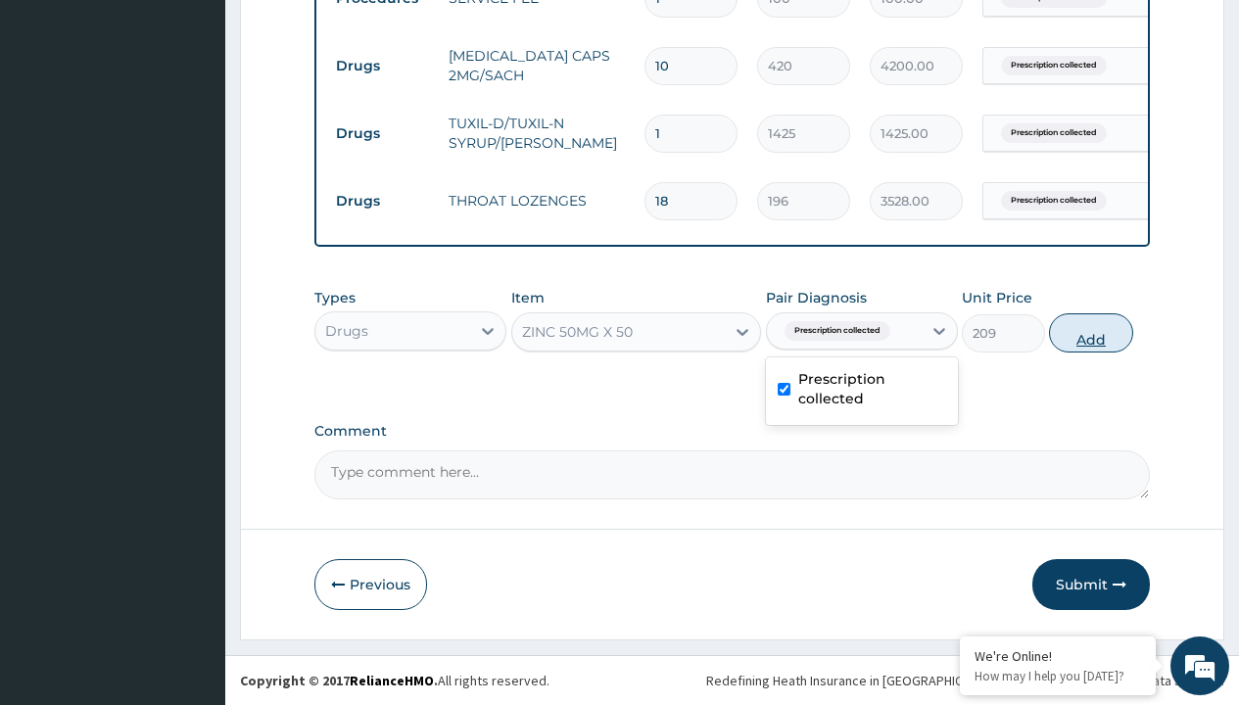
click at [1091, 332] on button "Add" at bounding box center [1090, 333] width 83 height 39
type input "0"
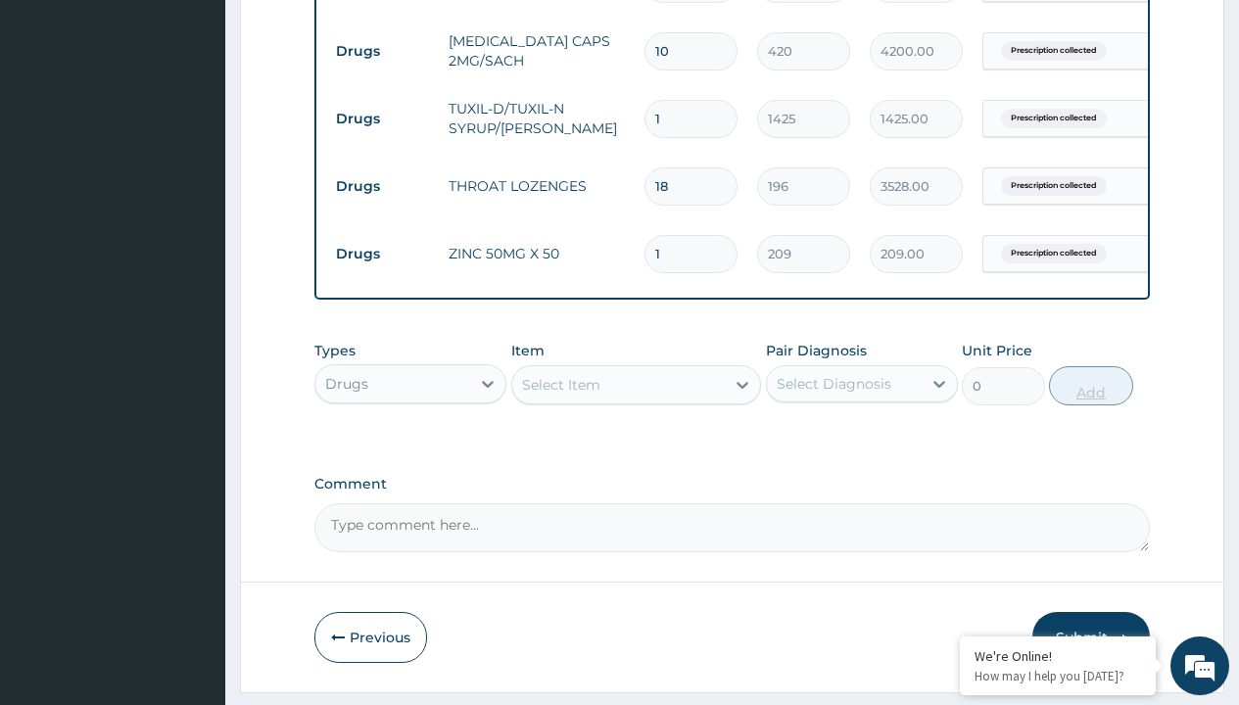
type input "5"
type input "1045.00"
type input "5"
click at [382, 51] on td "Drugs" at bounding box center [382, 51] width 113 height 36
type input "drugs"
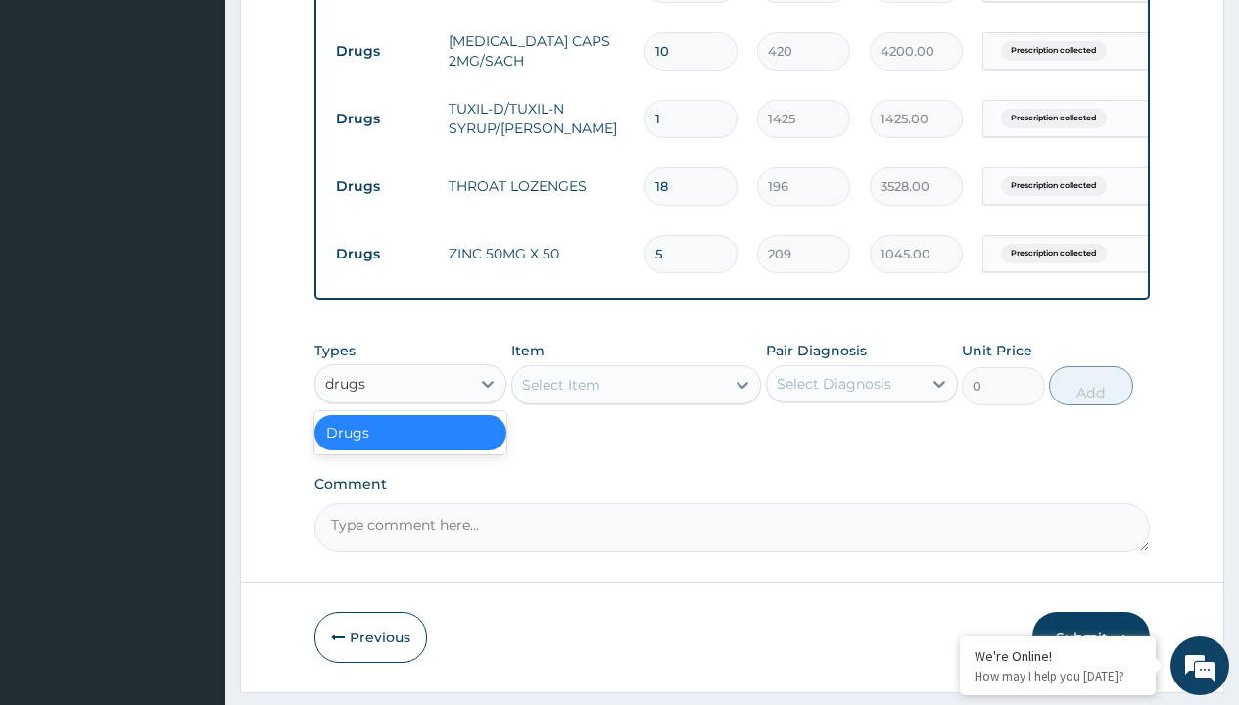
click at [411, 447] on div "Drugs" at bounding box center [410, 432] width 192 height 35
click at [560, 395] on div "Select Item" at bounding box center [561, 385] width 78 height 20
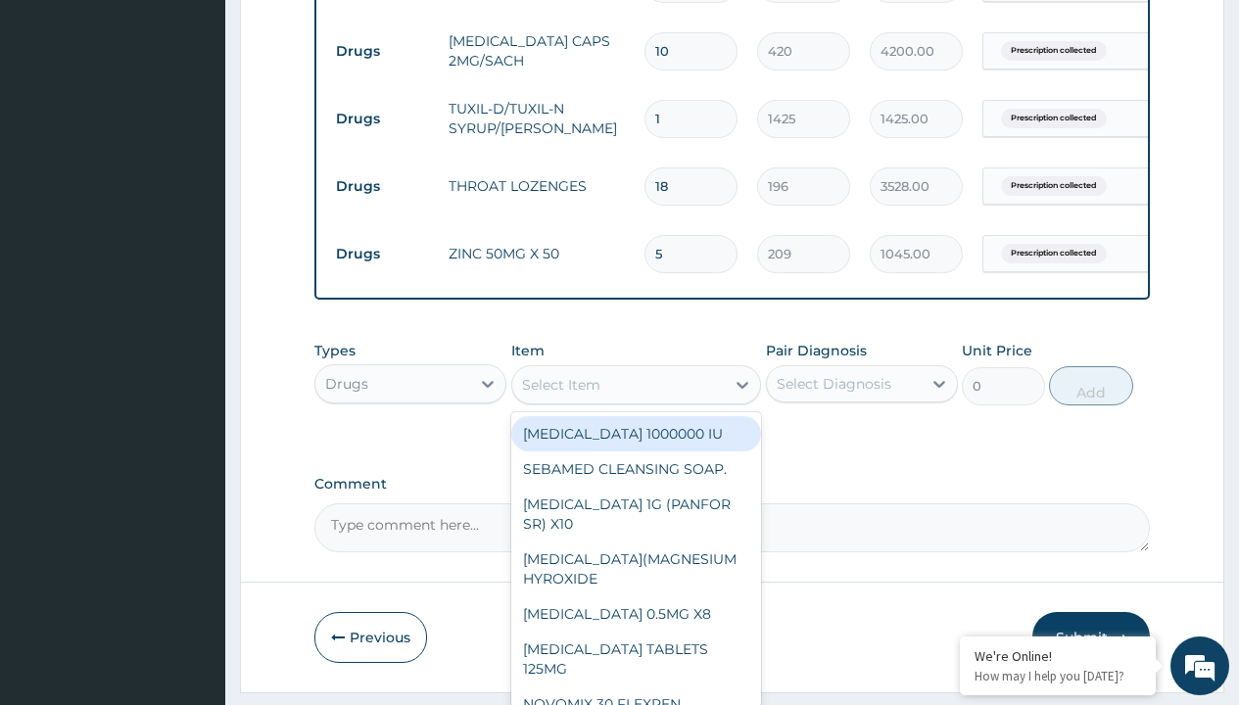
type input "loratadine 10mg by afrab/sach"
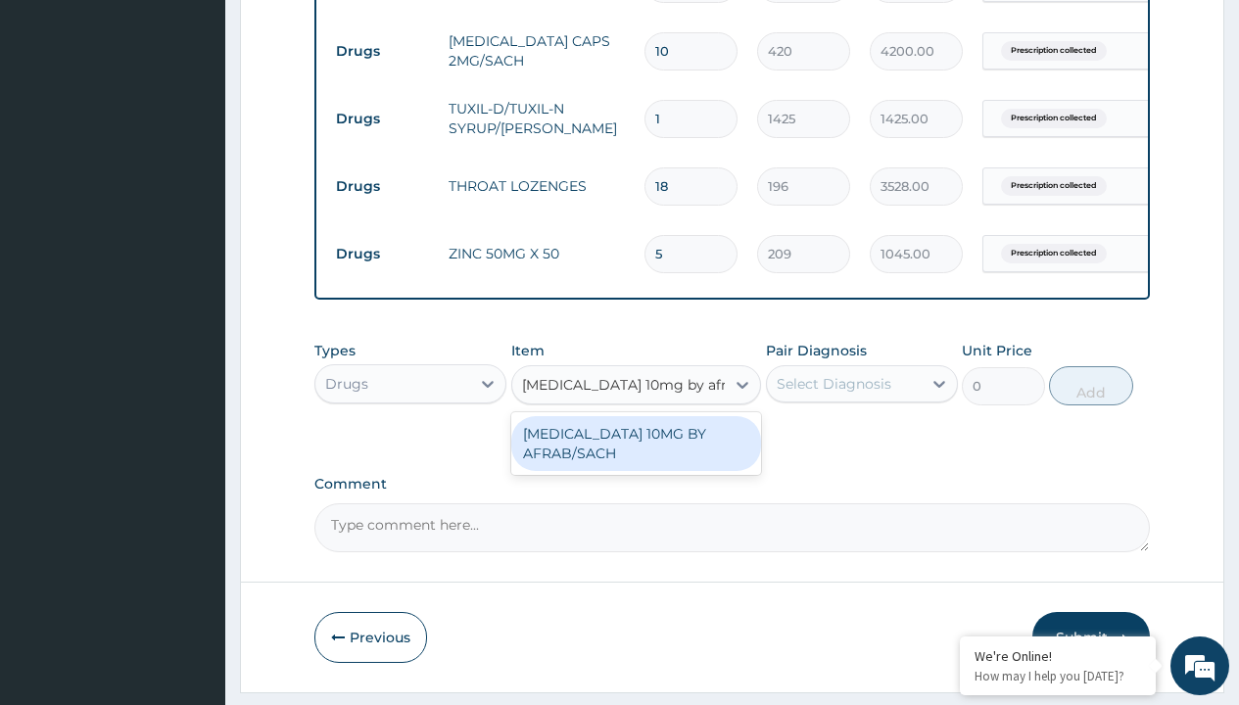
click at [636, 458] on div "LORATADINE 10MG BY AFRAB/SACH" at bounding box center [636, 443] width 251 height 55
type input "70"
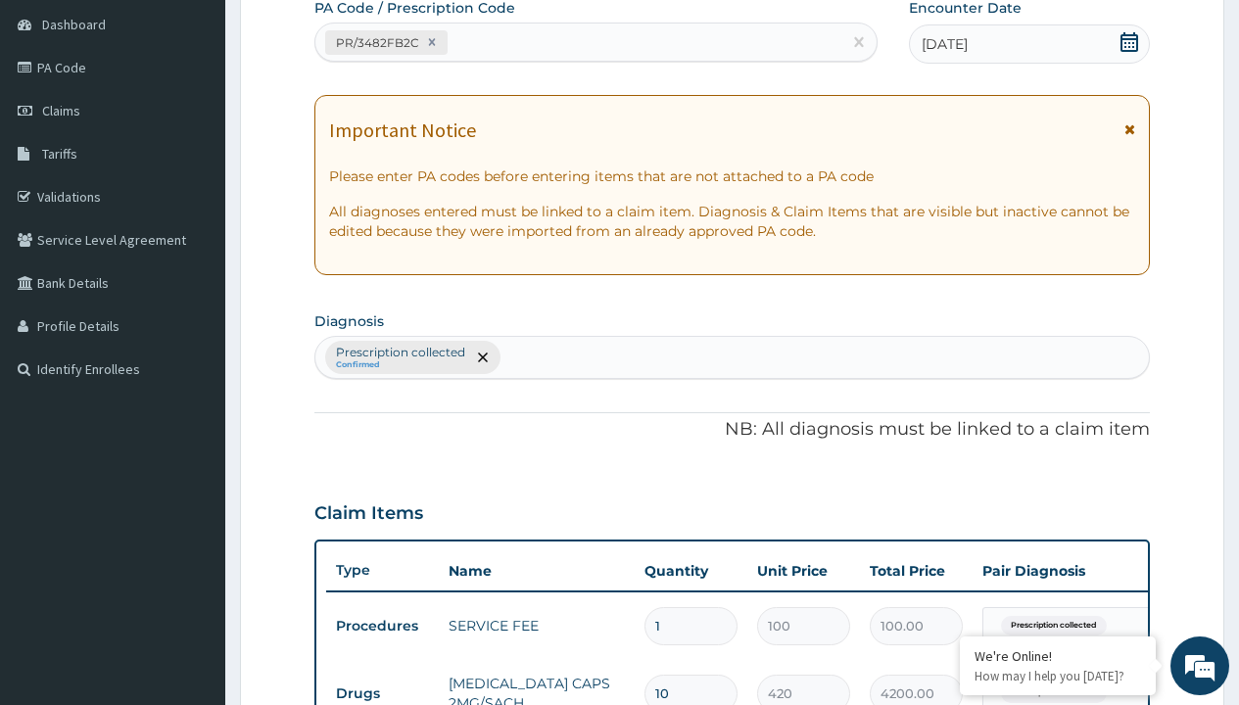
type input "prescription collected"
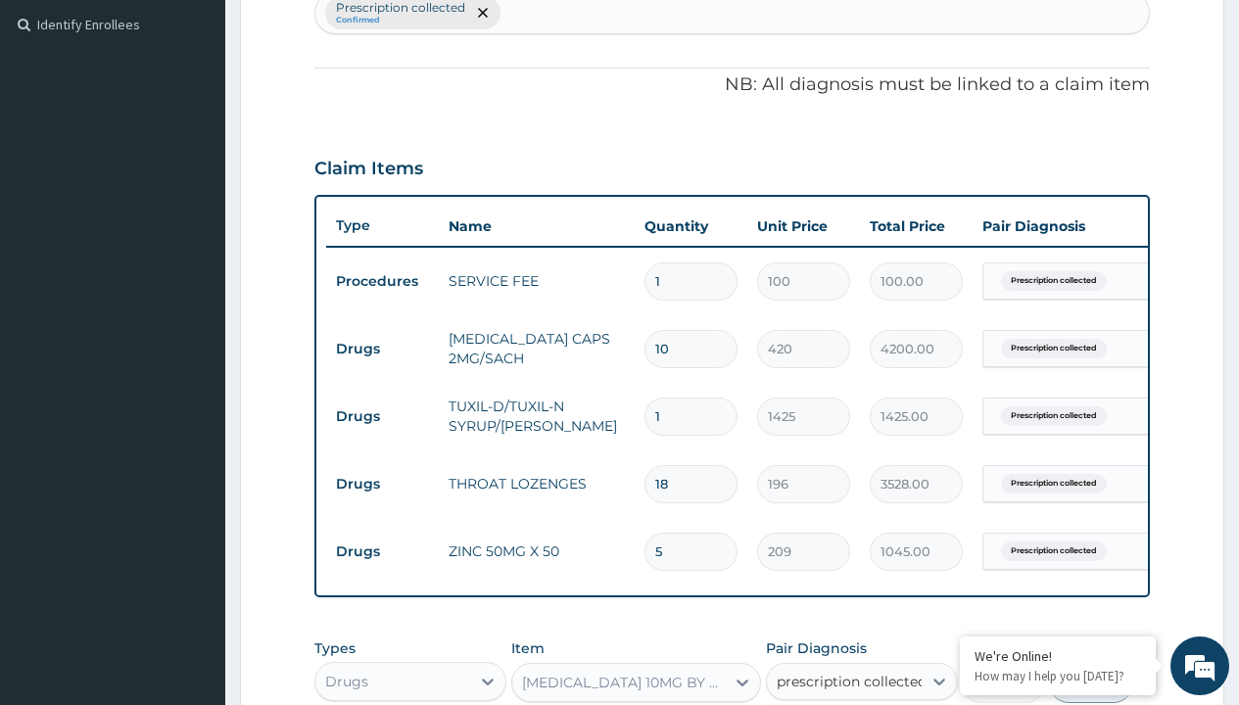
checkbox input "true"
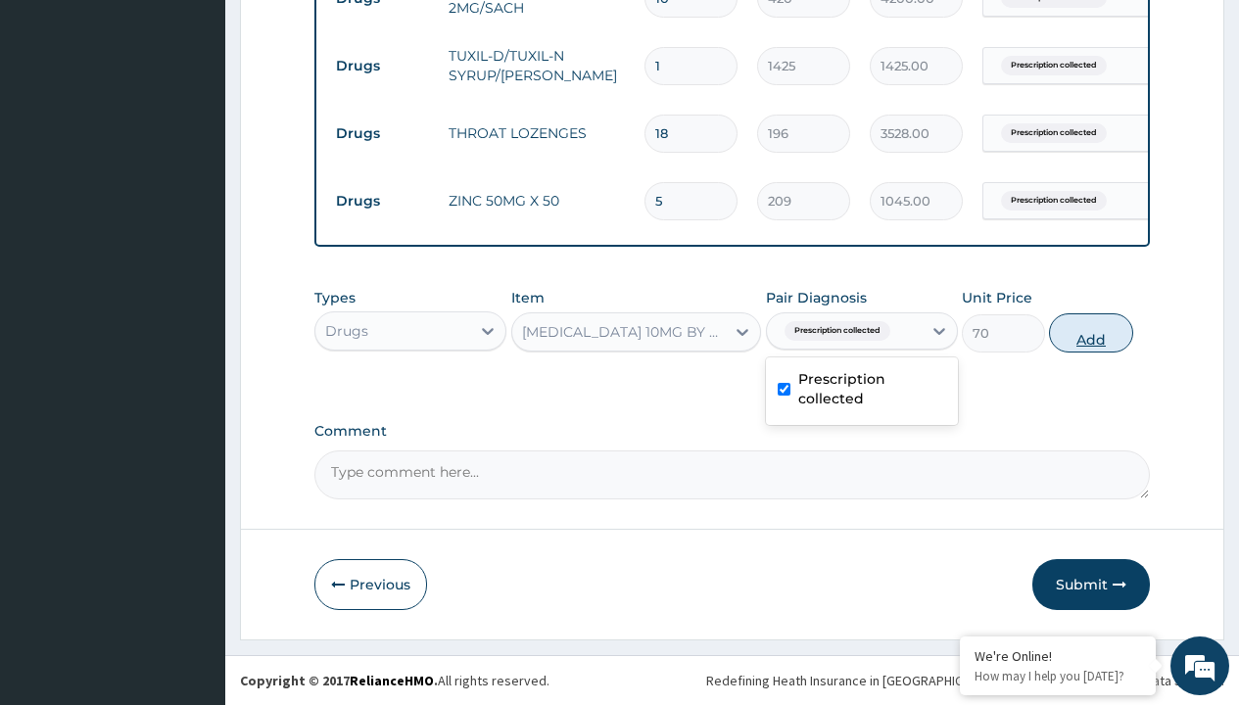
click at [1091, 332] on button "Add" at bounding box center [1090, 333] width 83 height 39
type input "0"
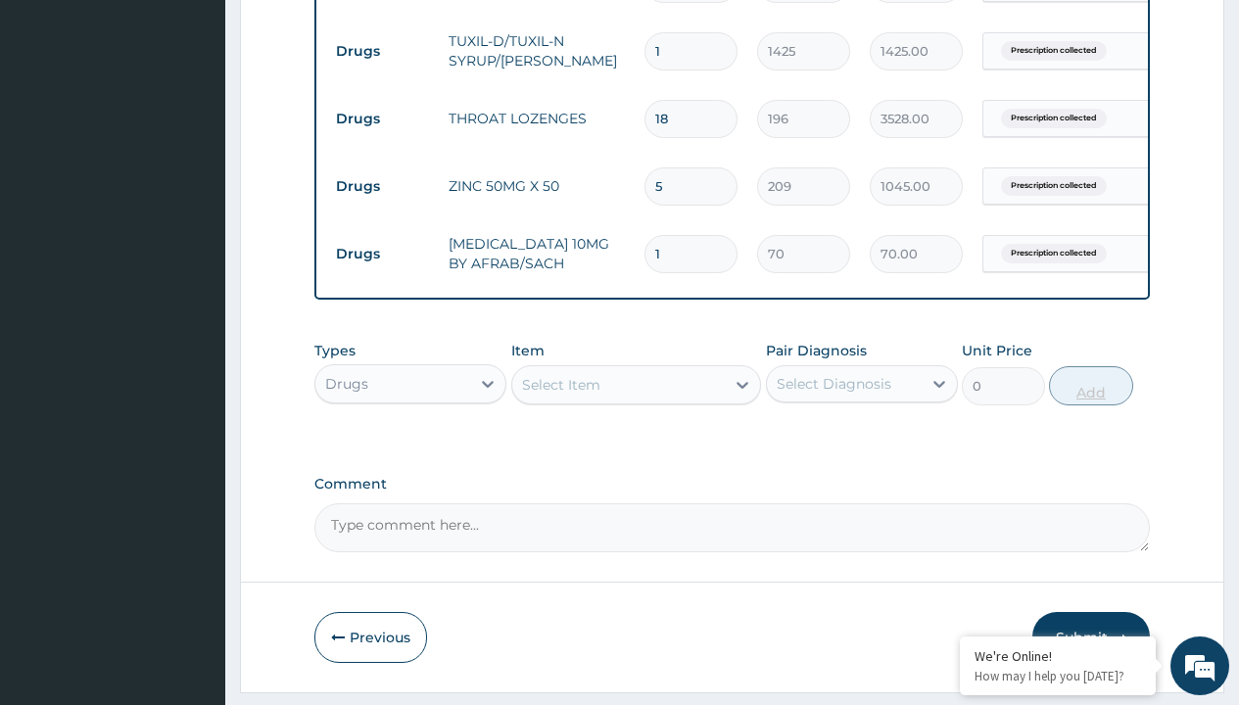
type input "10"
type input "700.00"
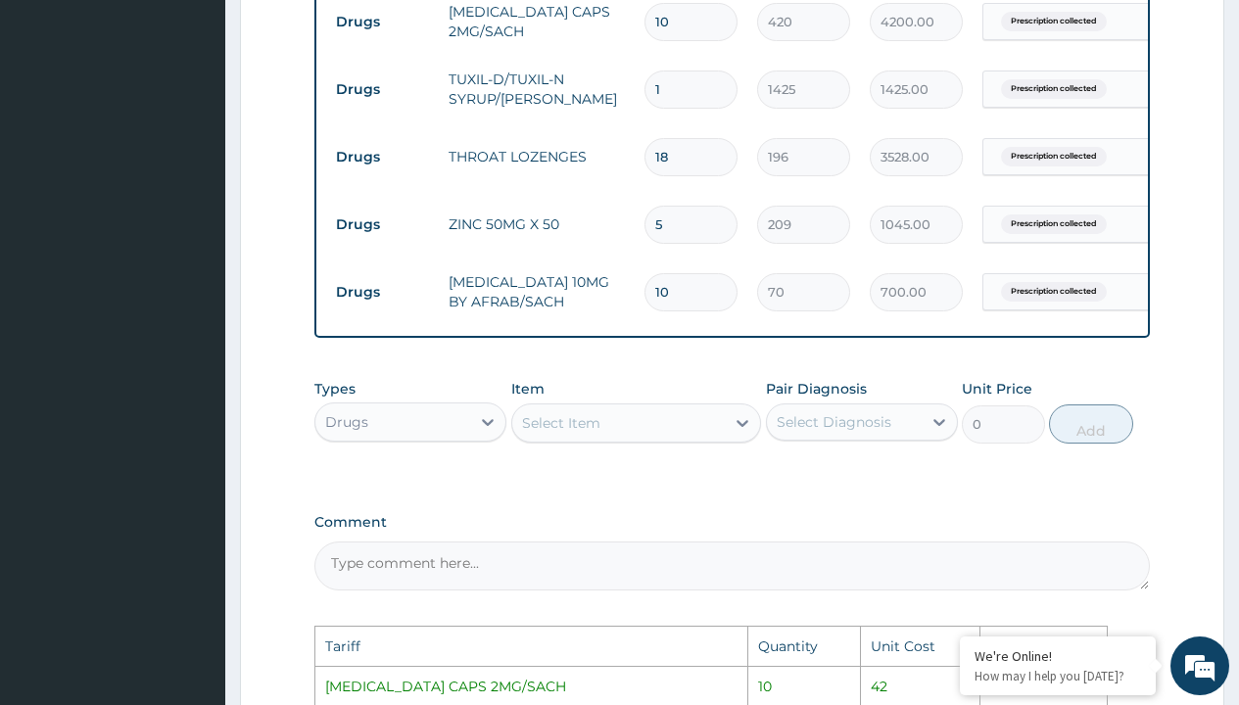
scroll to position [838, 0]
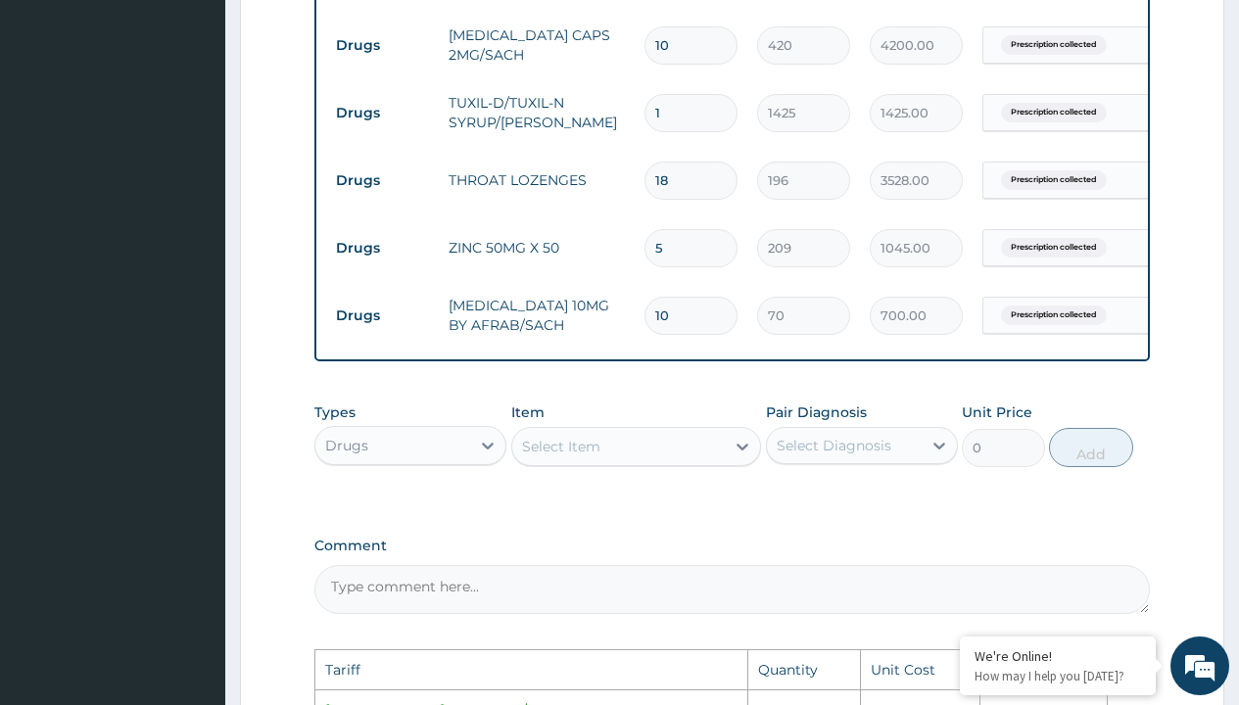
type input "10"
click at [690, 51] on input "10" at bounding box center [691, 45] width 93 height 38
type input "1"
type input "420.00"
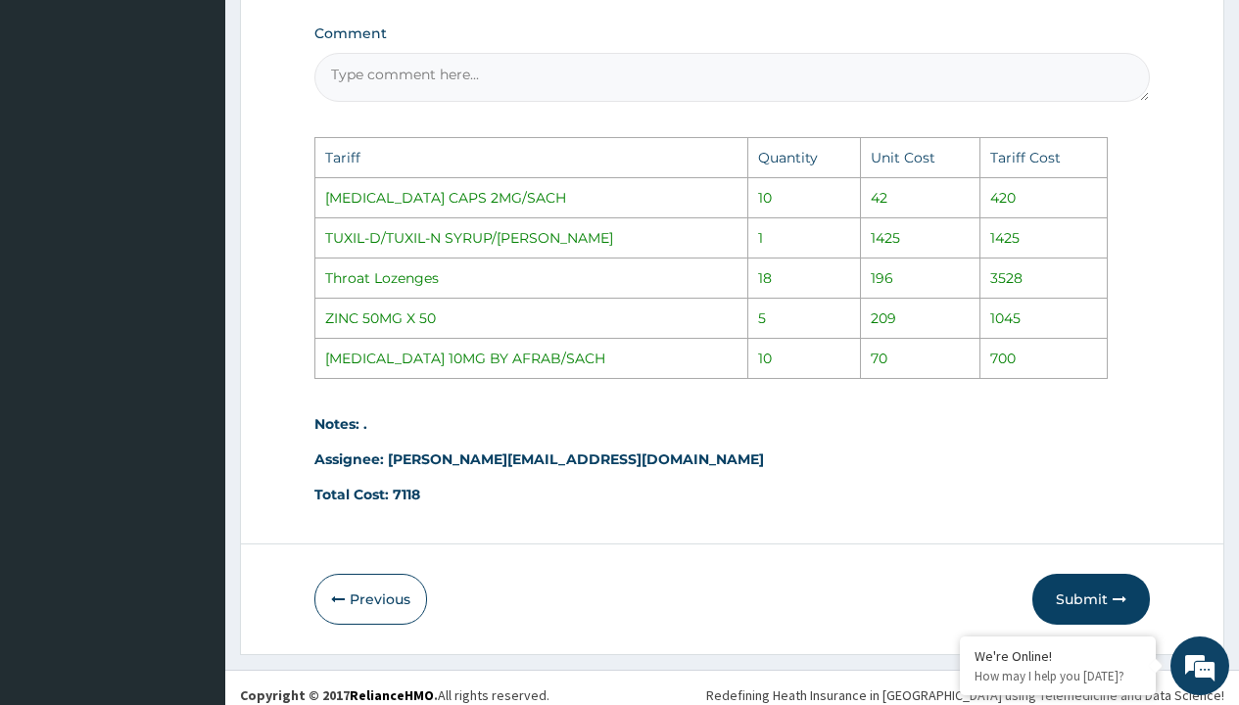
scroll to position [1379, 0]
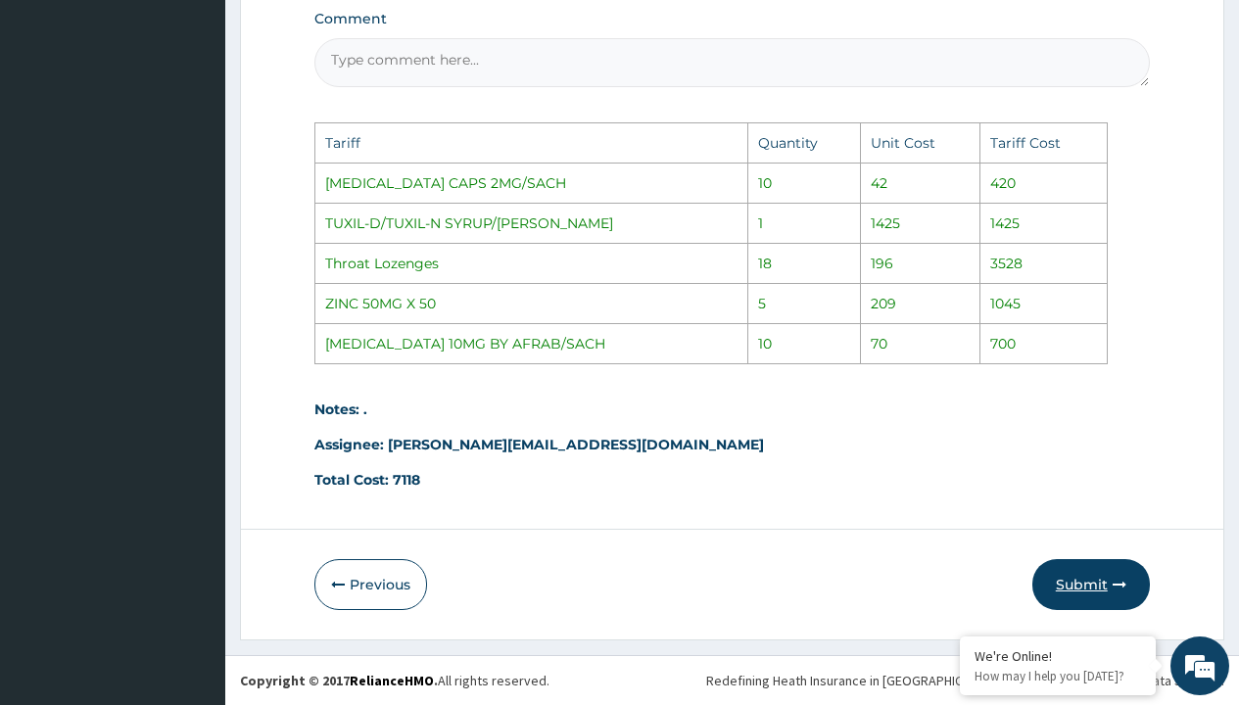
type input "1"
click at [1096, 570] on button "Submit" at bounding box center [1092, 584] width 118 height 51
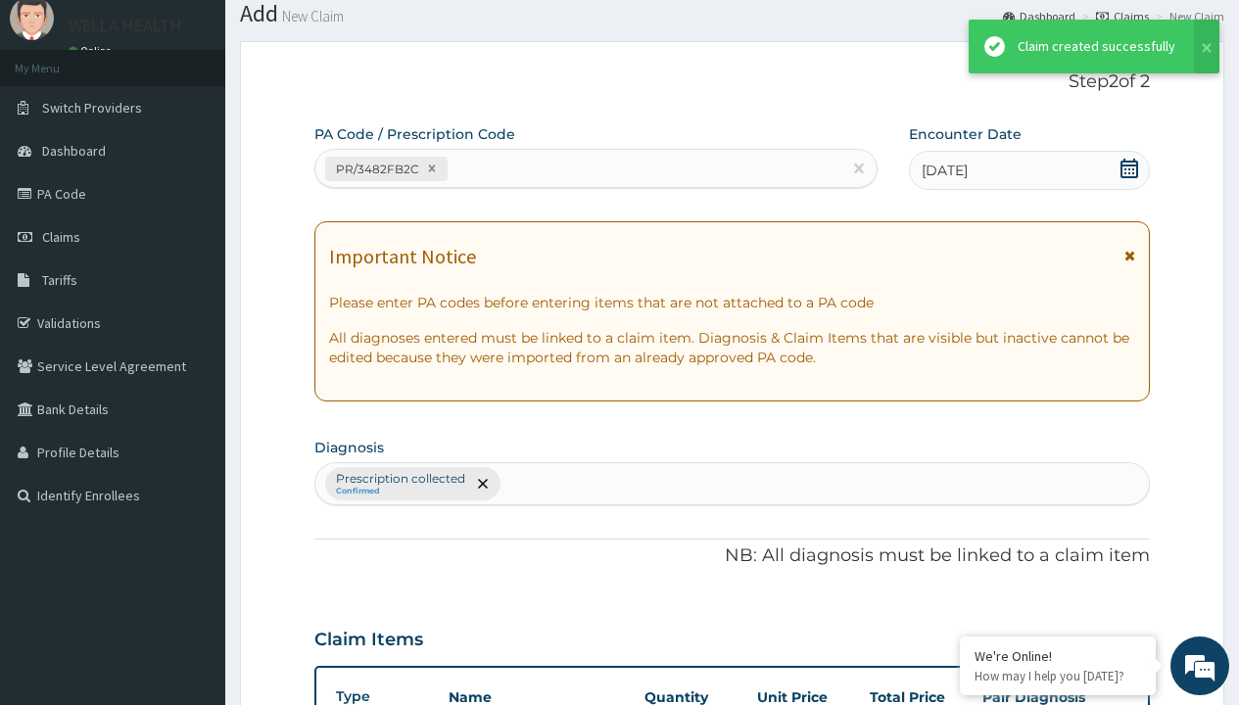
scroll to position [967, 0]
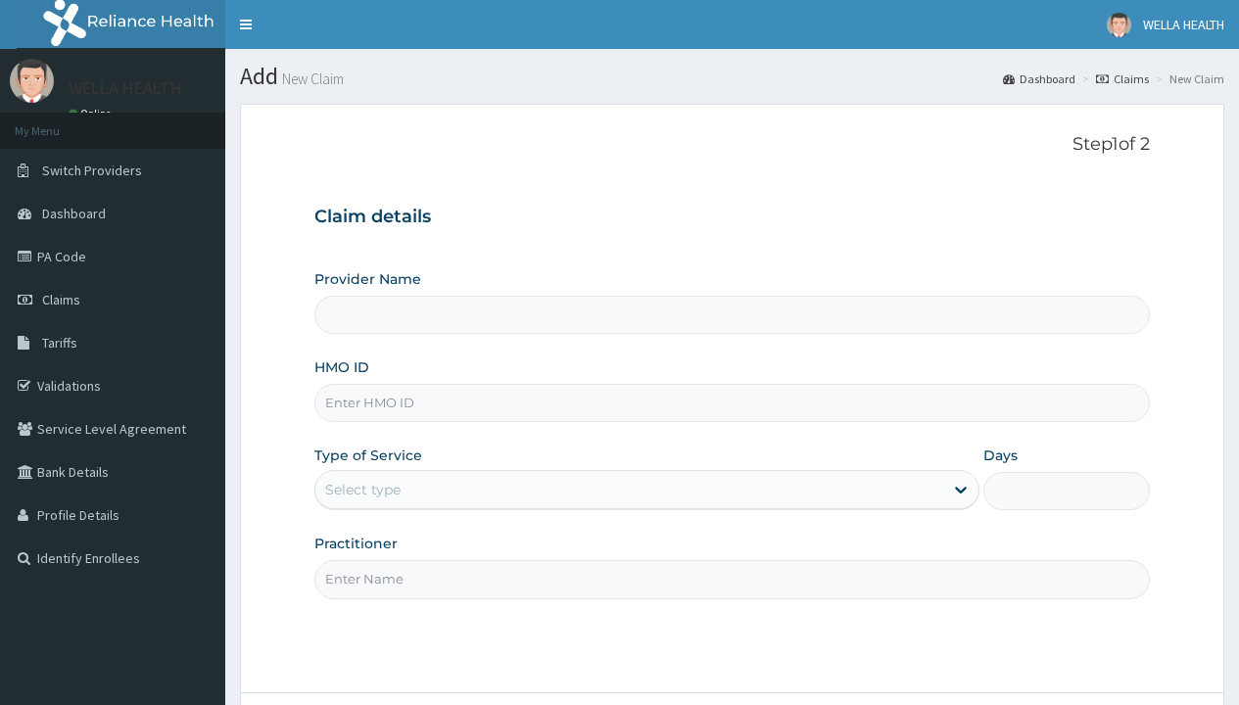
type input "WellaHealth(TELEMEDICINE)"
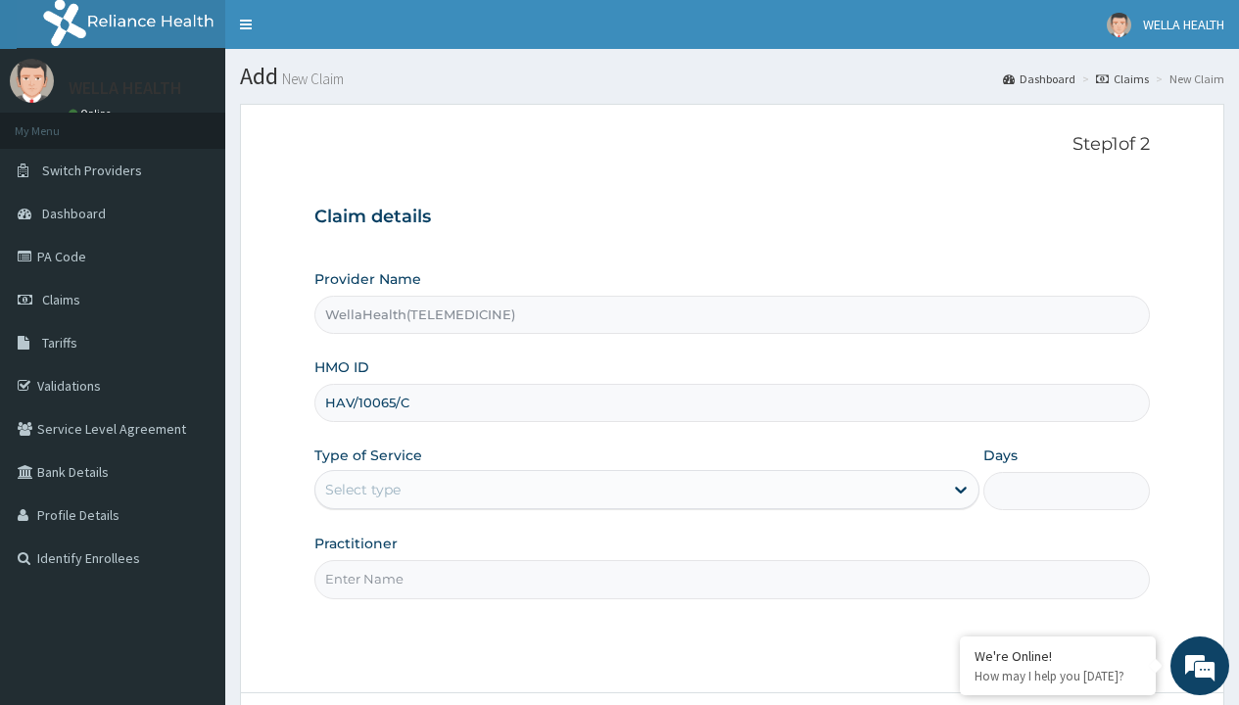
type input "HAV/10065/C"
type input "WellaHealth"
click at [362, 490] on div "Select type" at bounding box center [362, 490] width 75 height 20
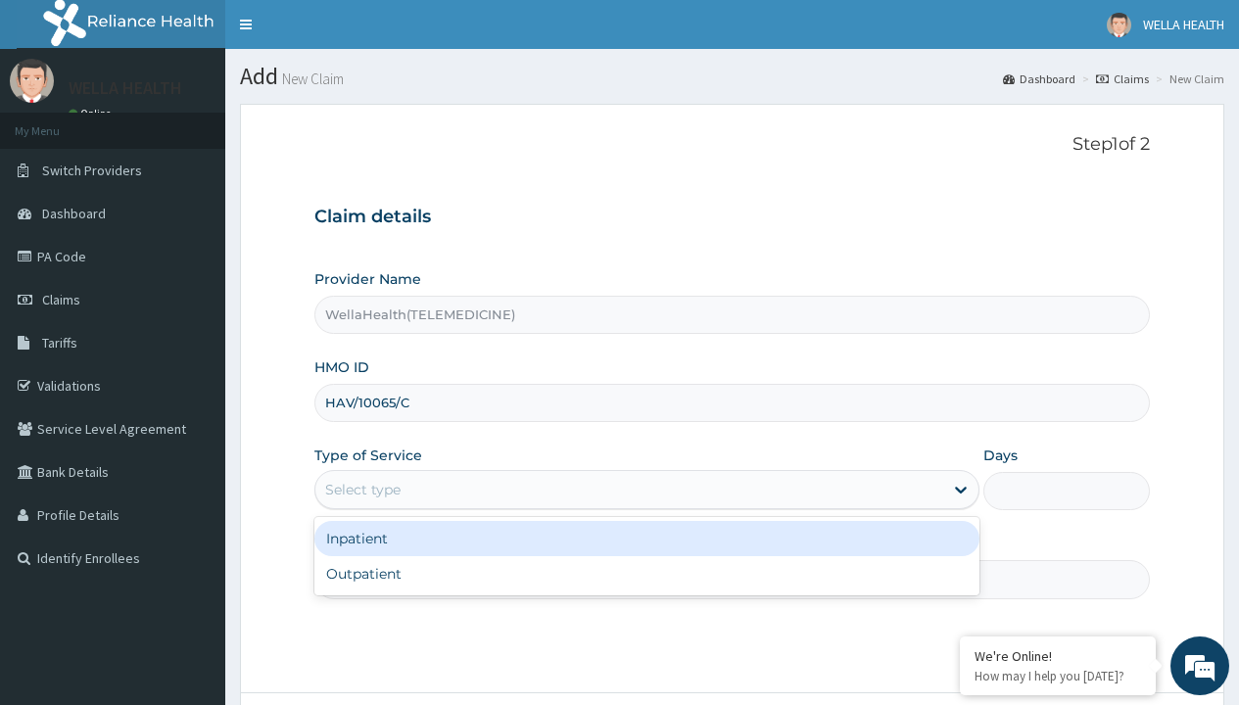
click at [647, 574] on div "Outpatient" at bounding box center [646, 573] width 665 height 35
type input "1"
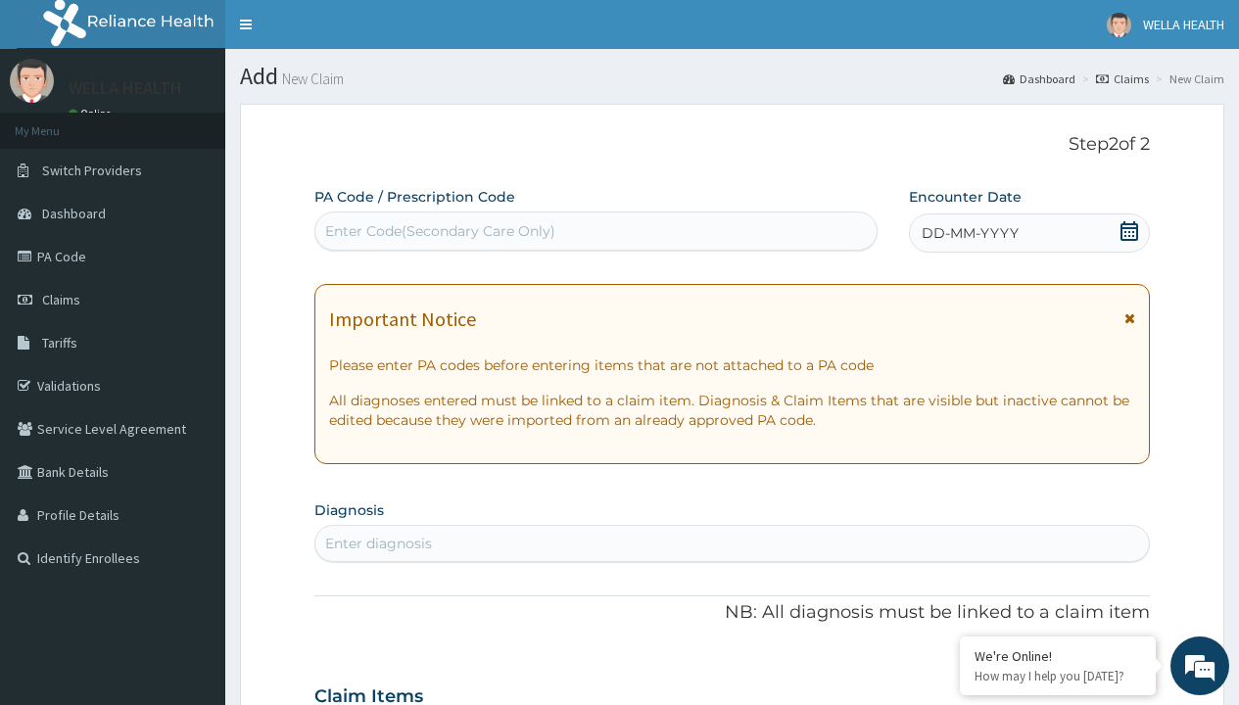
scroll to position [164, 0]
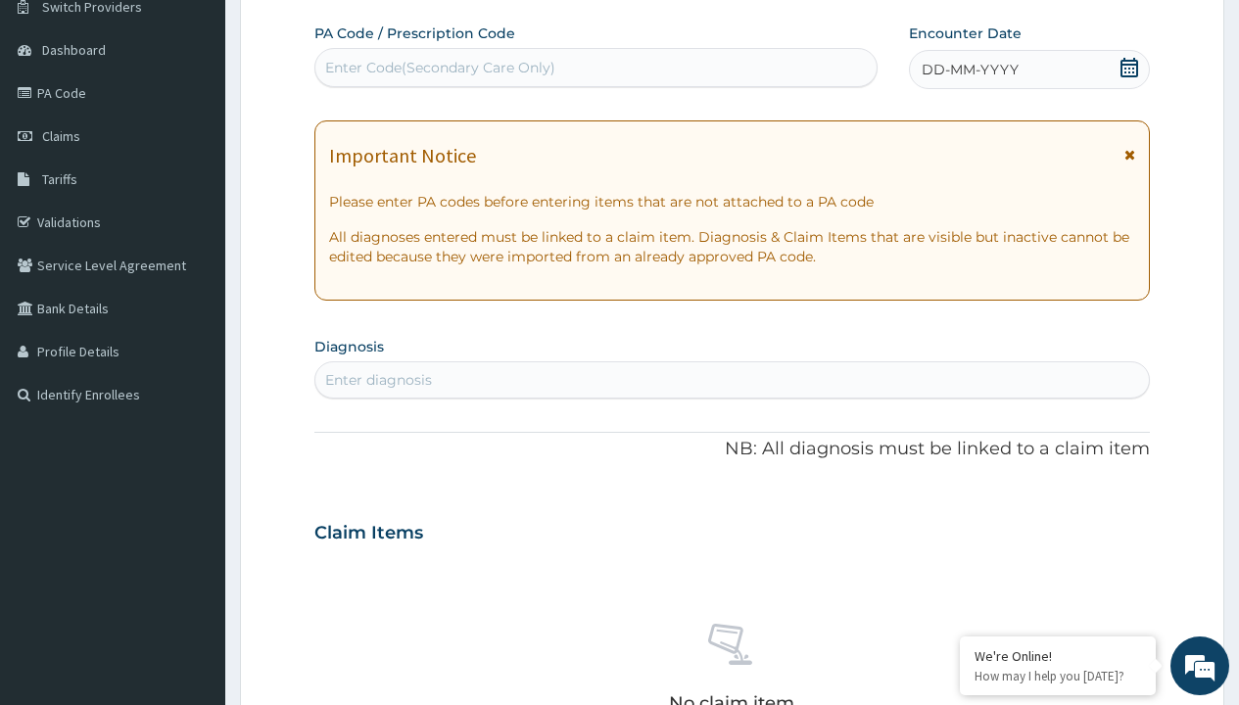
click at [969, 70] on span "DD-MM-YYYY" at bounding box center [970, 70] width 97 height 20
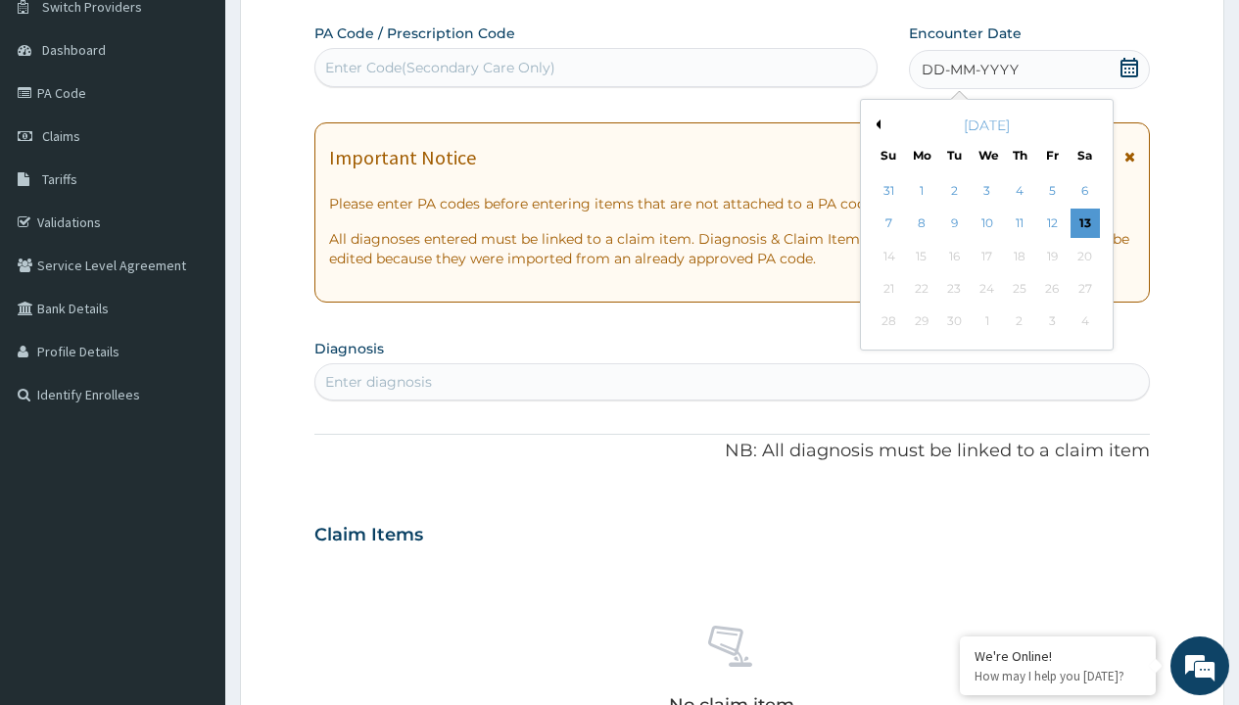
click at [875, 124] on button "Previous Month" at bounding box center [876, 125] width 10 height 10
click at [1019, 223] on div "7" at bounding box center [1019, 224] width 29 height 29
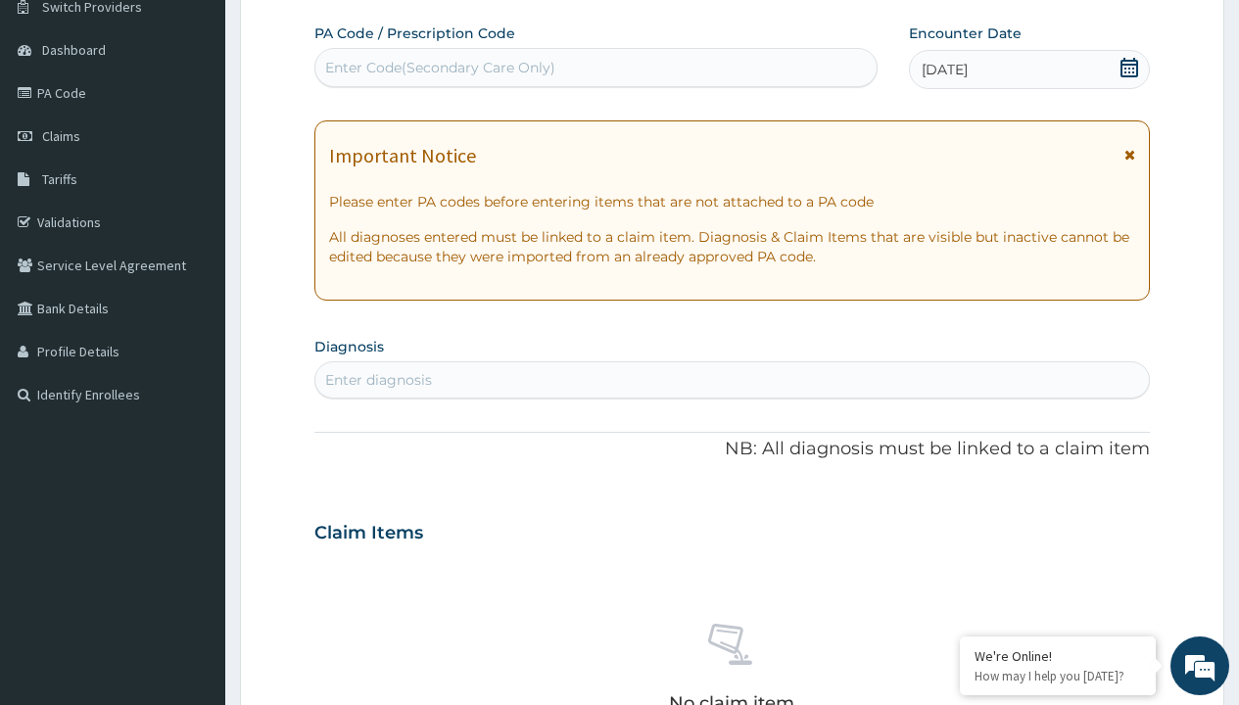
click at [439, 68] on div "Enter Code(Secondary Care Only)" at bounding box center [440, 68] width 230 height 20
type input "PR/D6B8053C"
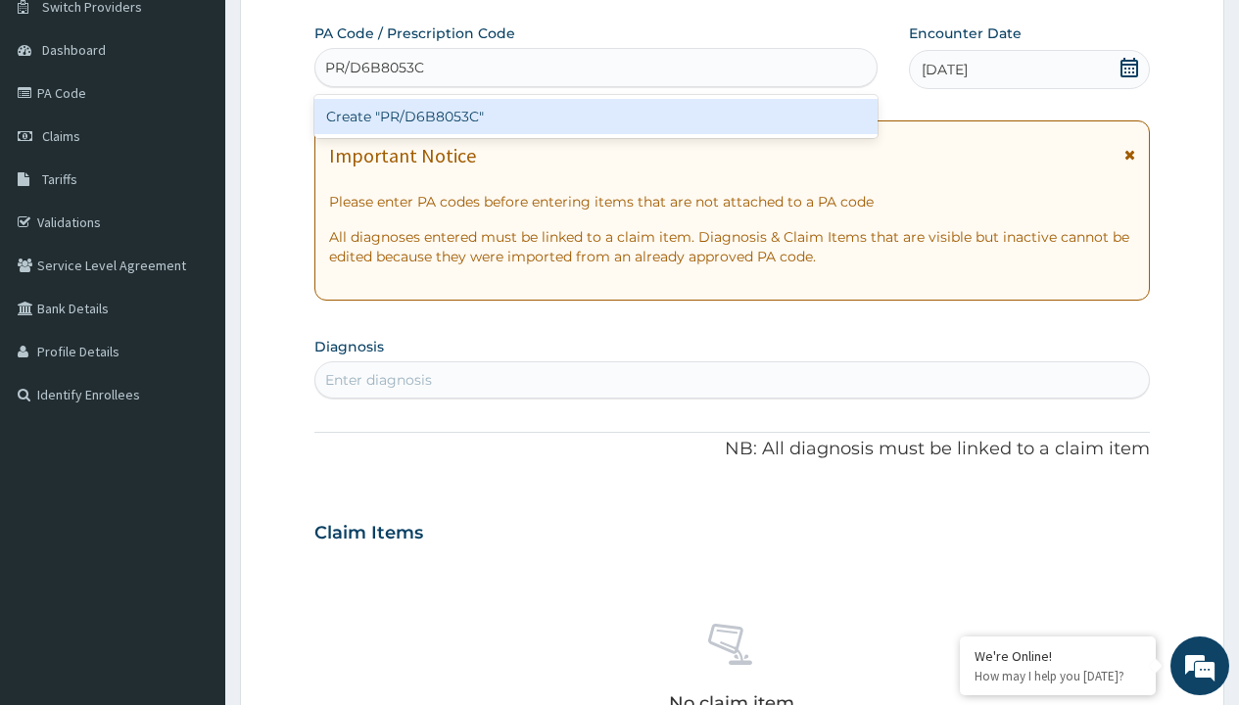
click at [596, 117] on div "Create "PR/D6B8053C"" at bounding box center [595, 116] width 562 height 35
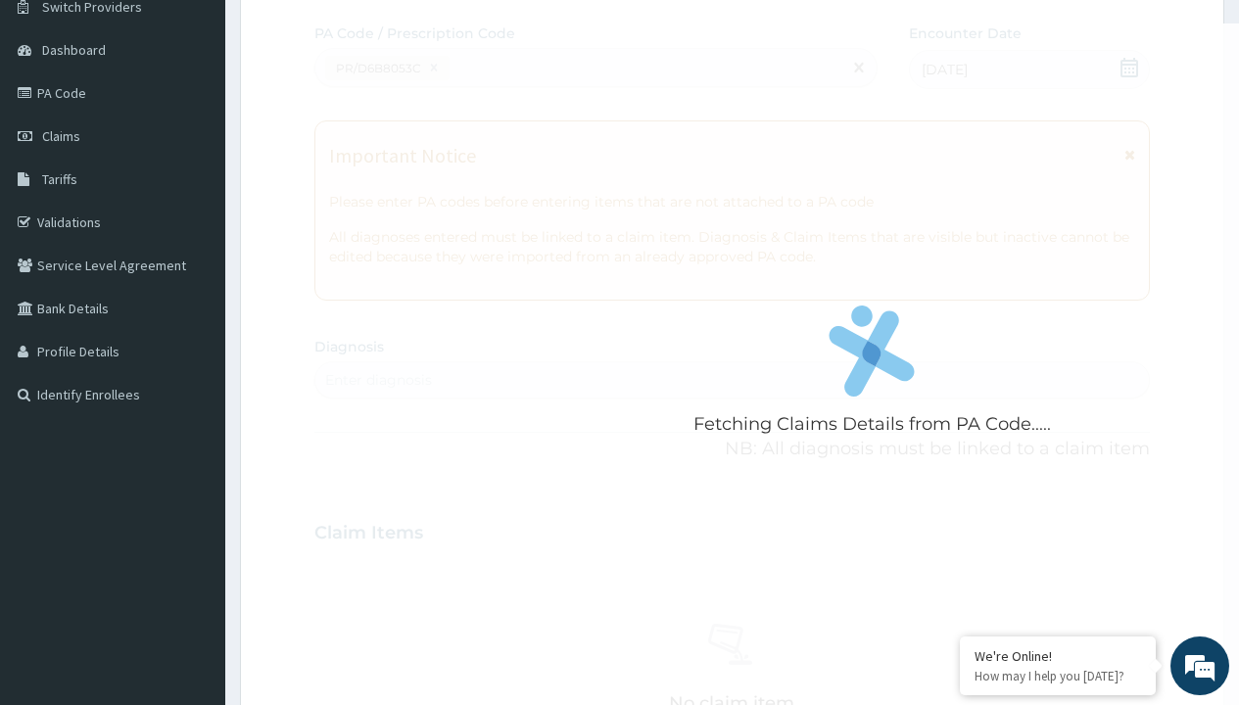
click at [378, 380] on div "Enter diagnosis" at bounding box center [378, 380] width 107 height 20
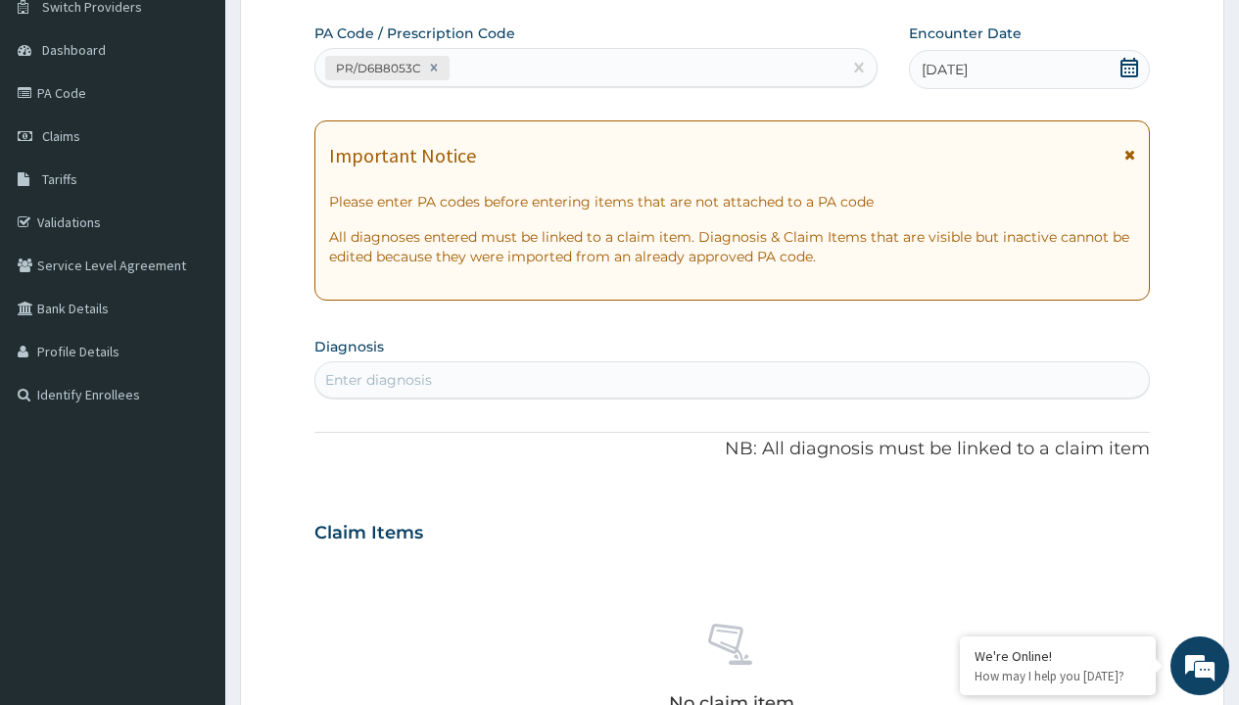
type input "prescription collected"
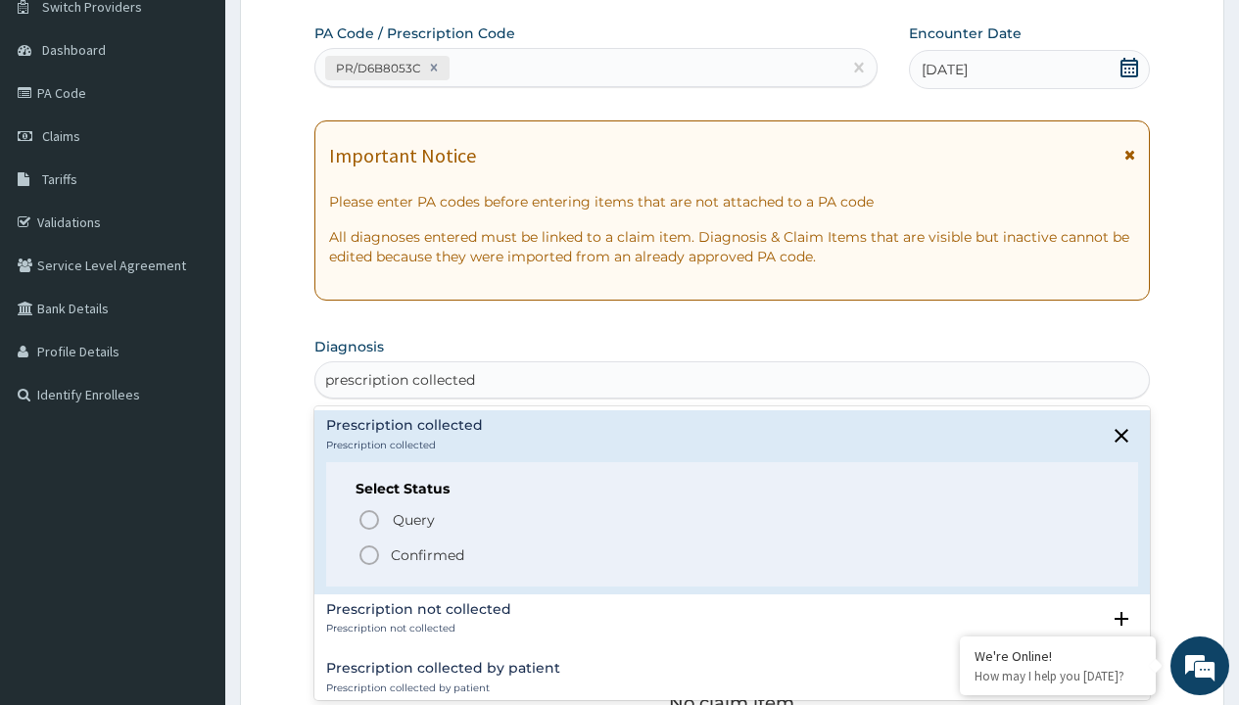
click at [427, 555] on p "Confirmed" at bounding box center [427, 556] width 73 height 20
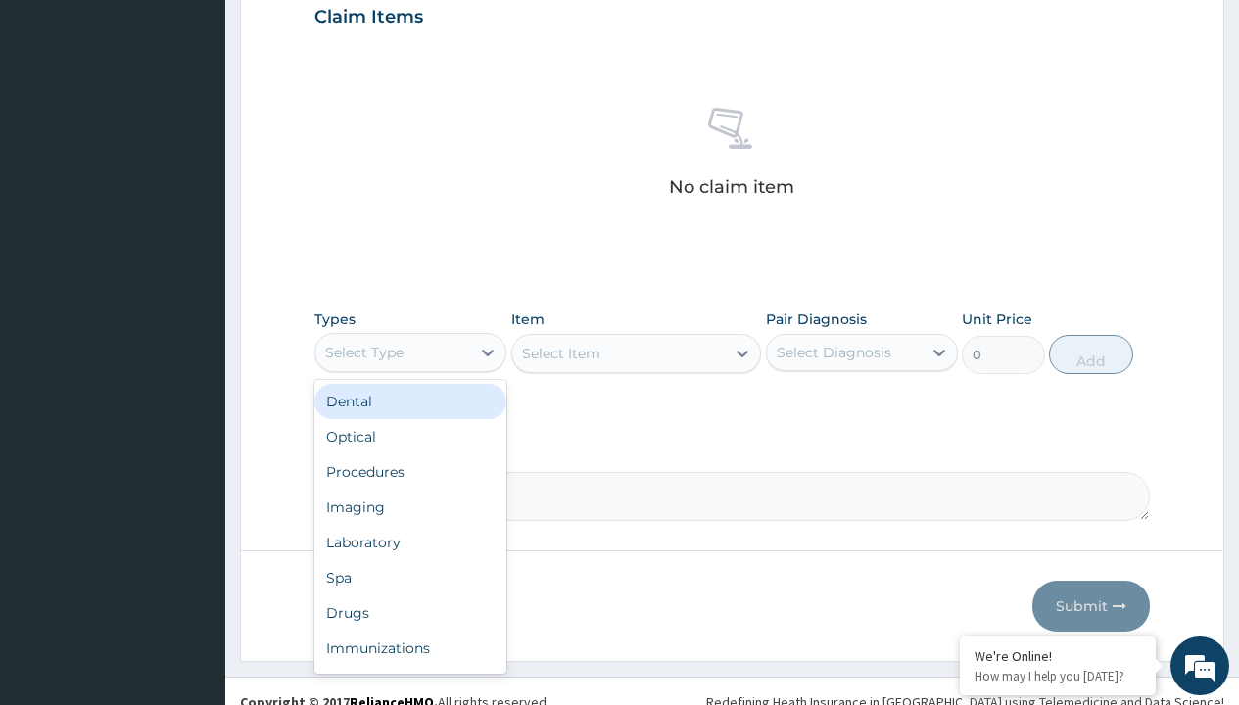
type input "procedures"
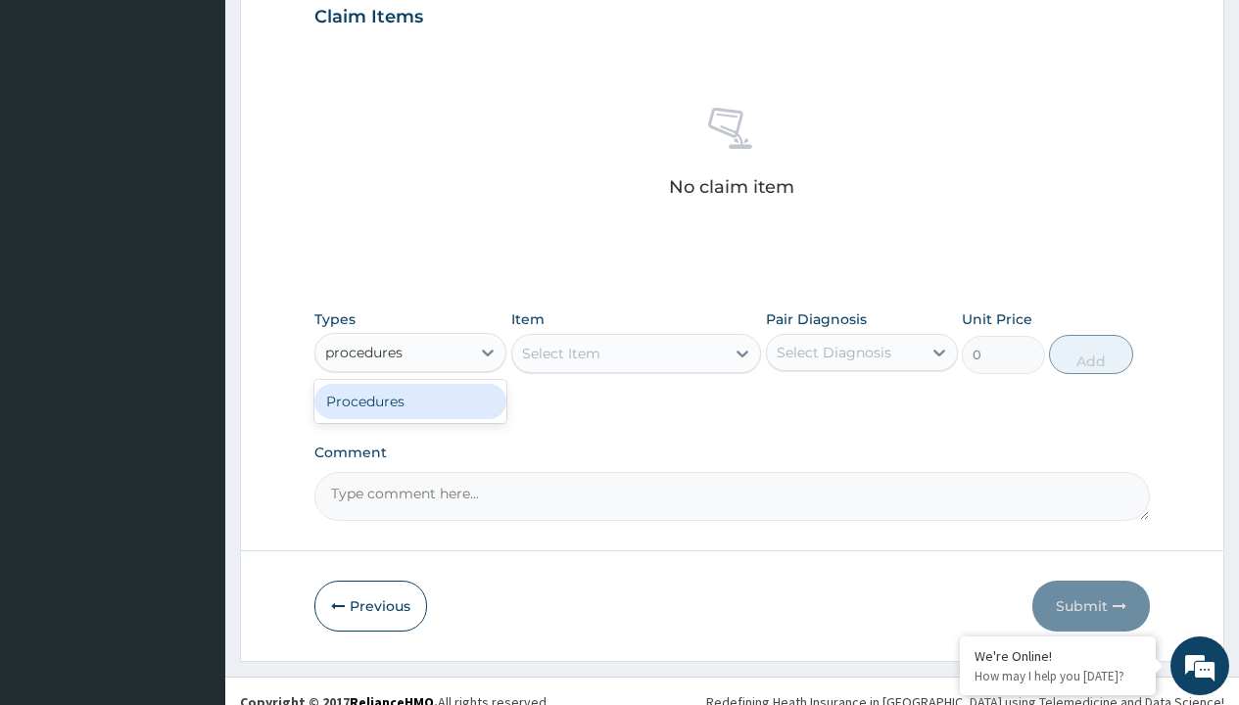
click at [411, 401] on div "Procedures" at bounding box center [410, 401] width 192 height 35
click at [560, 353] on div "Select Item" at bounding box center [561, 354] width 78 height 20
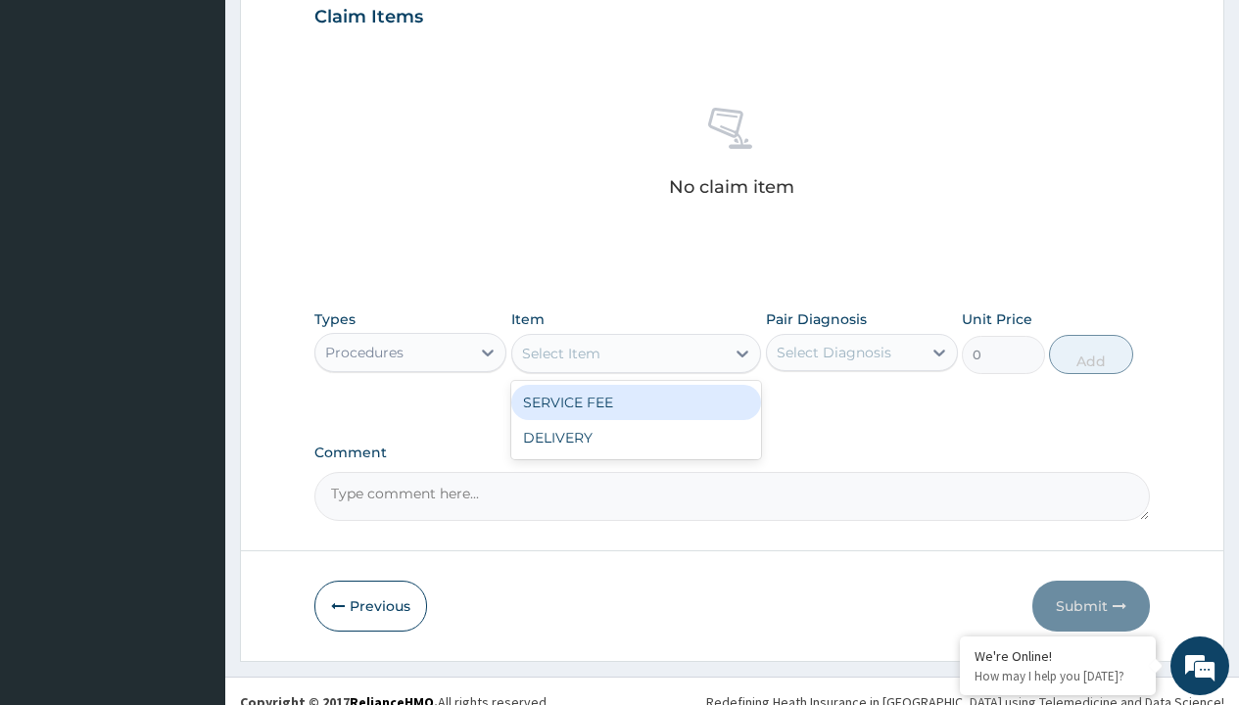
type input "service fee"
click at [636, 402] on div "SERVICE FEE" at bounding box center [636, 402] width 251 height 35
type input "100"
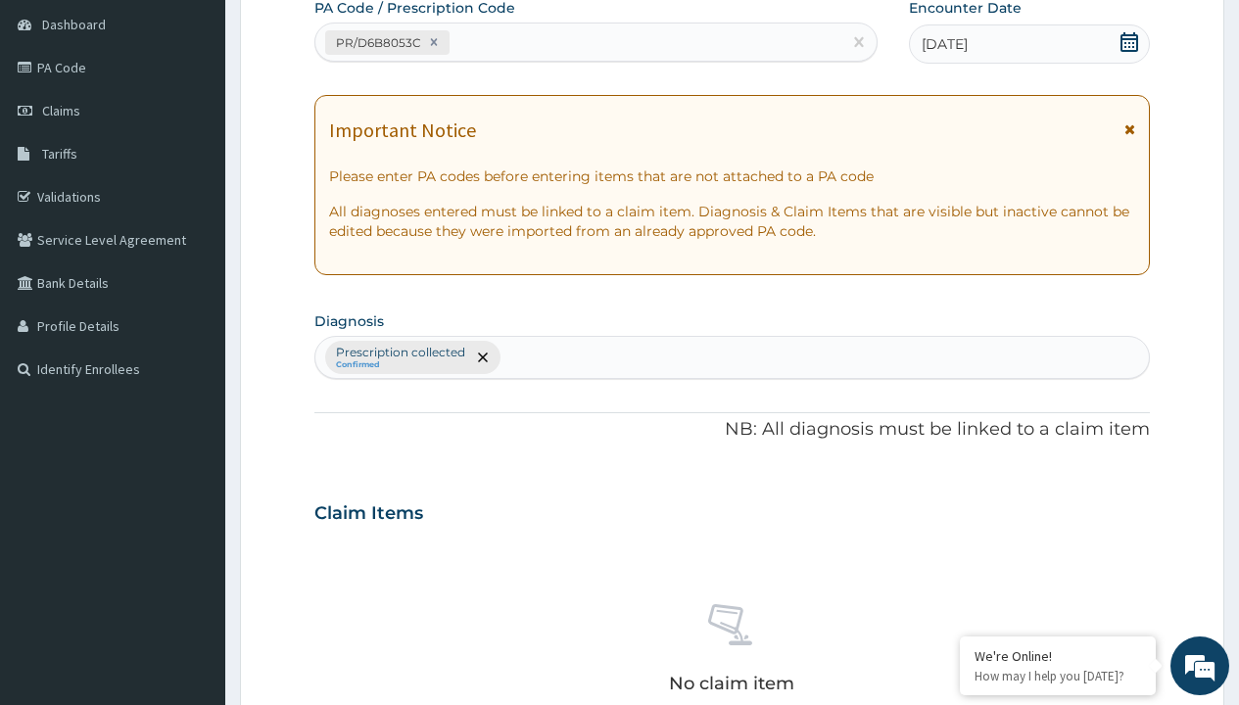
type input "prescription collected"
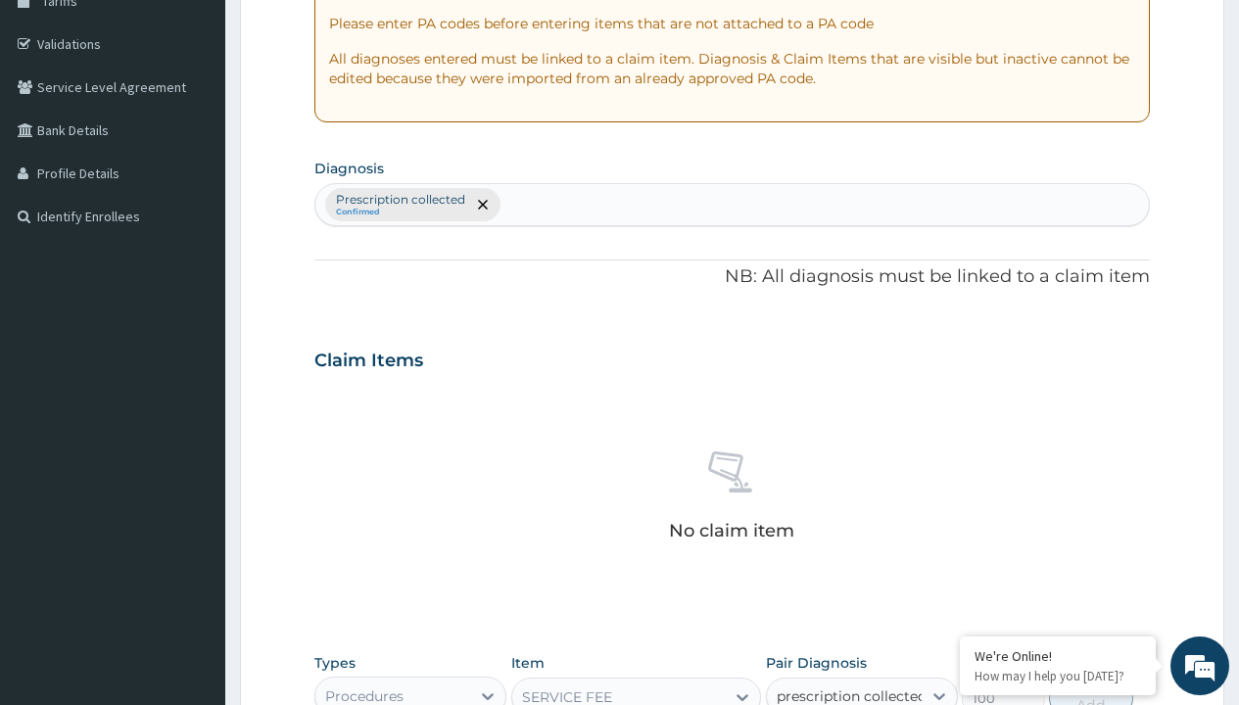
checkbox input "true"
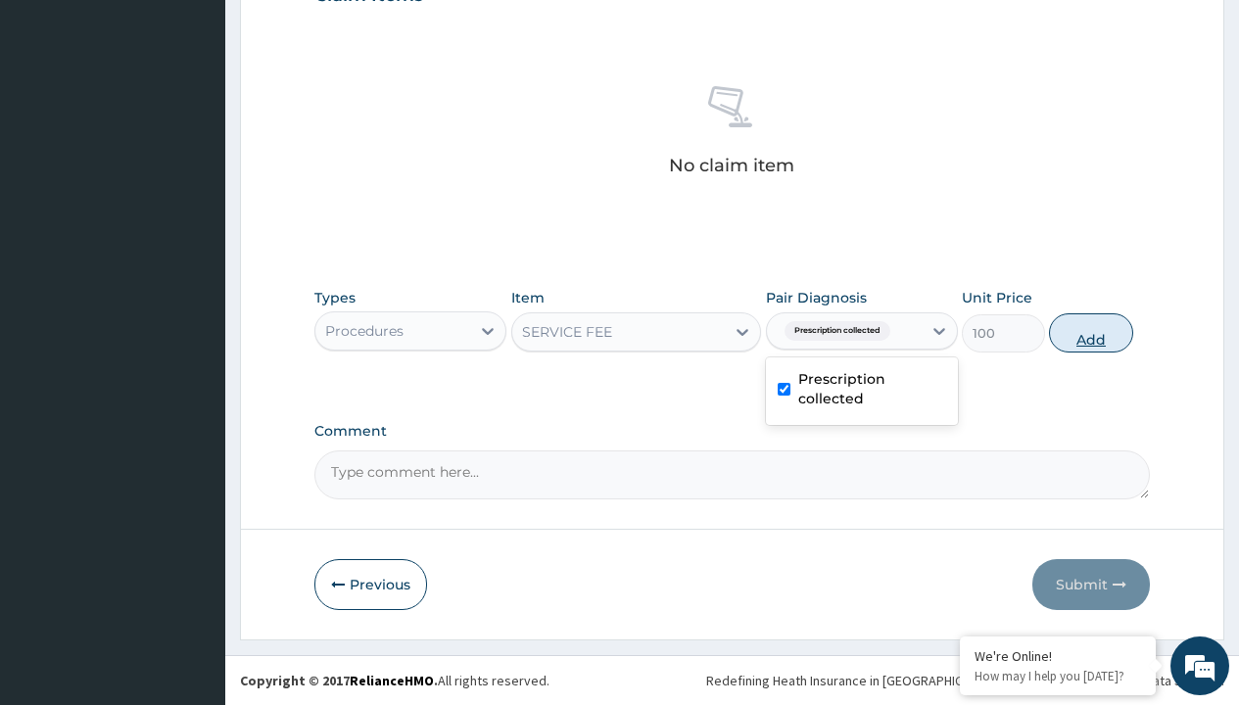
click at [1091, 332] on button "Add" at bounding box center [1090, 333] width 83 height 39
type input "0"
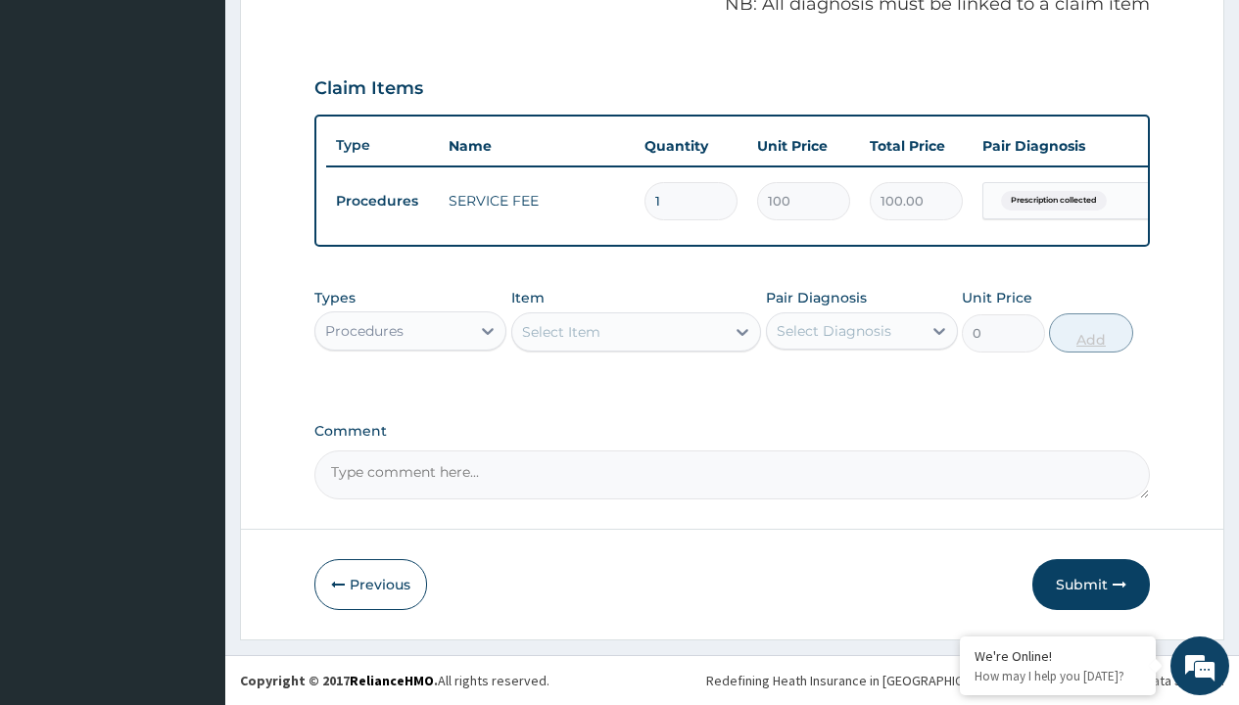
scroll to position [629, 0]
click at [364, 330] on div "Procedures" at bounding box center [364, 331] width 78 height 20
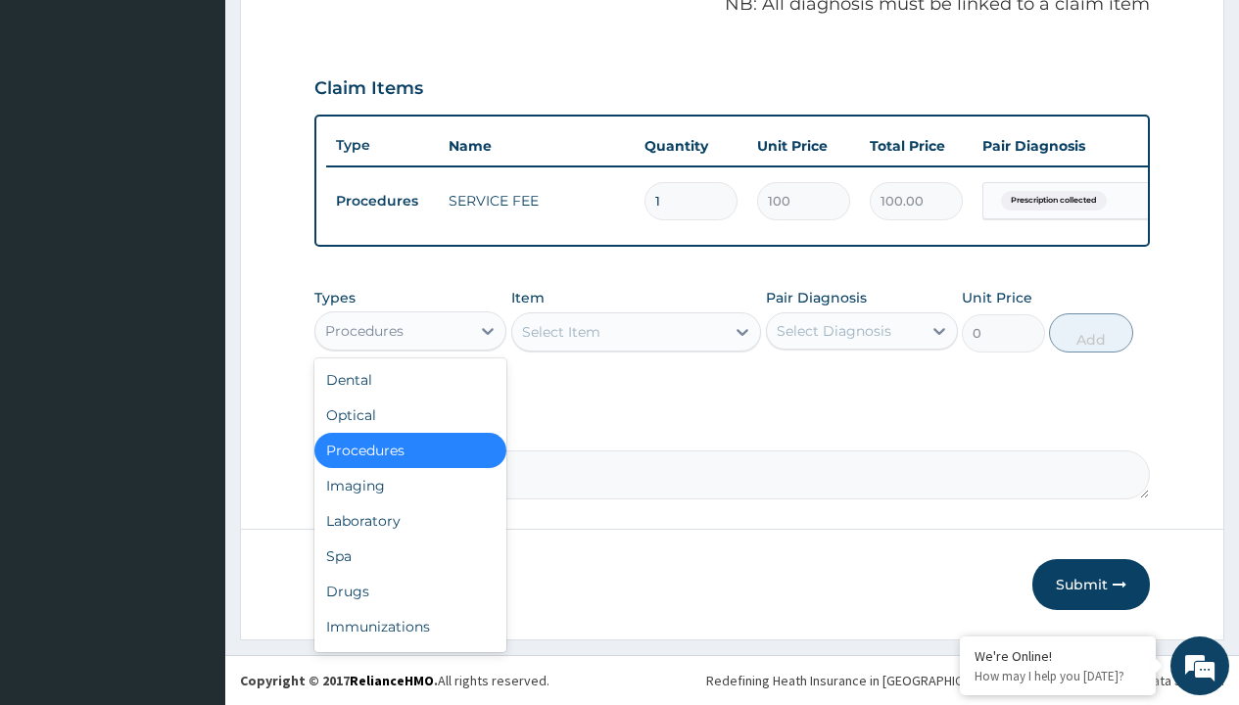
type input "drugs"
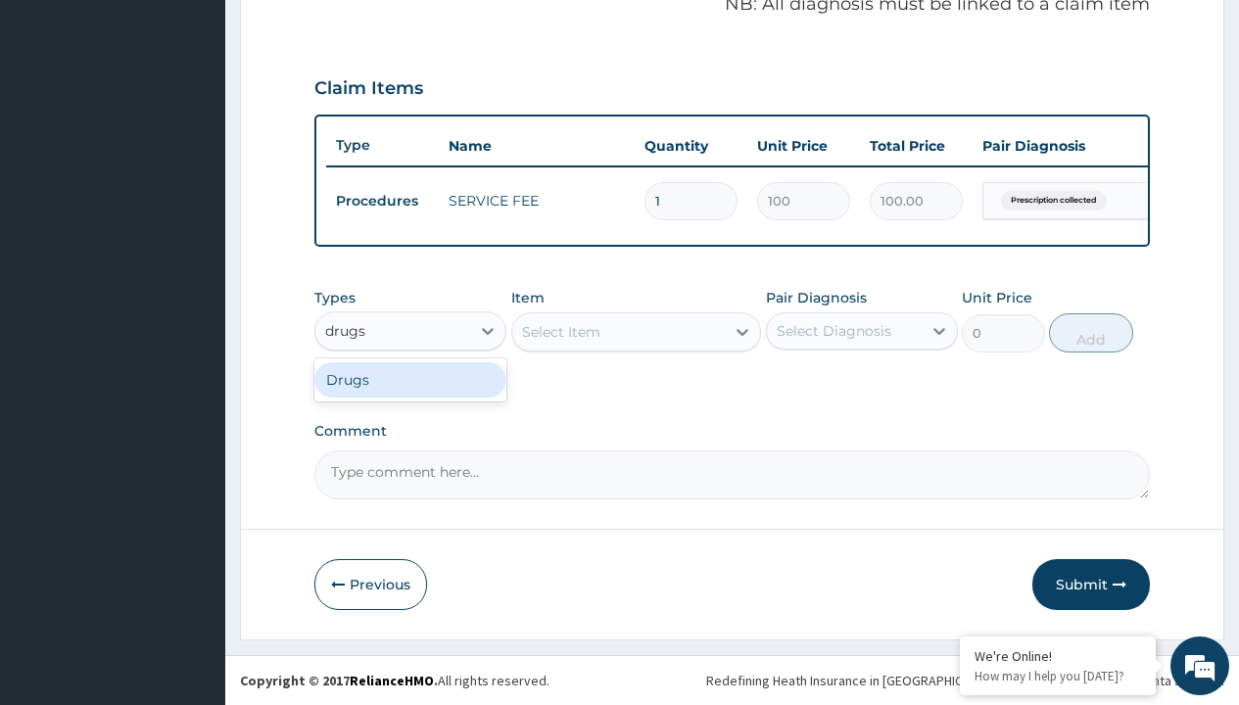
click at [411, 379] on div "Drugs" at bounding box center [410, 379] width 192 height 35
click at [560, 331] on div "Select Item" at bounding box center [636, 332] width 251 height 39
type input "fleming 228 suspension (amoxicillin/clavulanic acid)/bott"
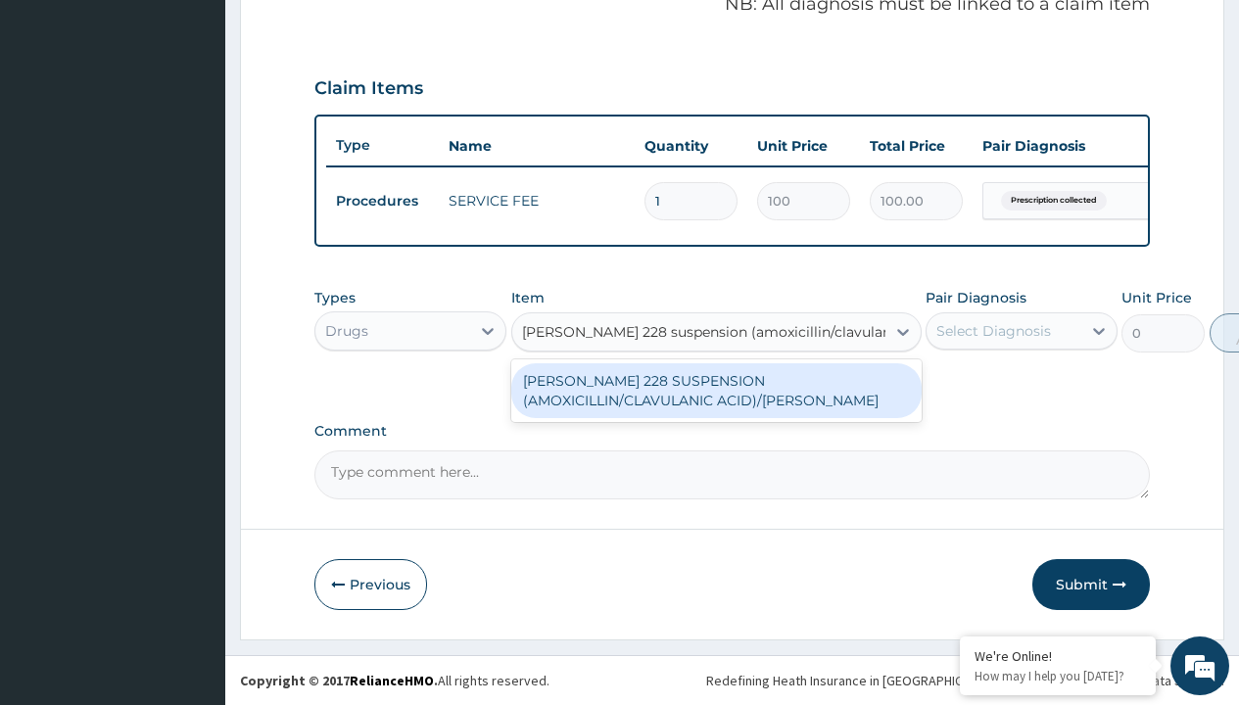
click at [716, 390] on div "[PERSON_NAME] 228 SUSPENSION (AMOXICILLIN/CLAVULANIC ACID)/[PERSON_NAME]" at bounding box center [716, 390] width 411 height 55
type input "6700"
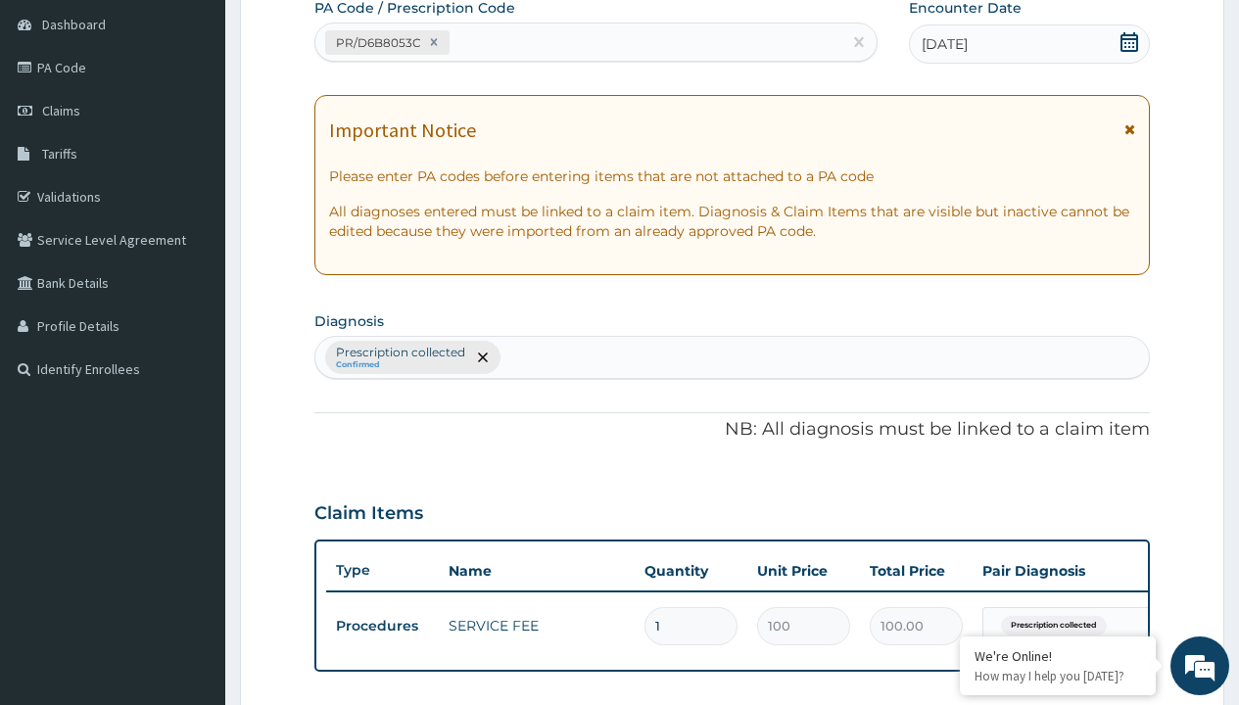
type input "prescription collected"
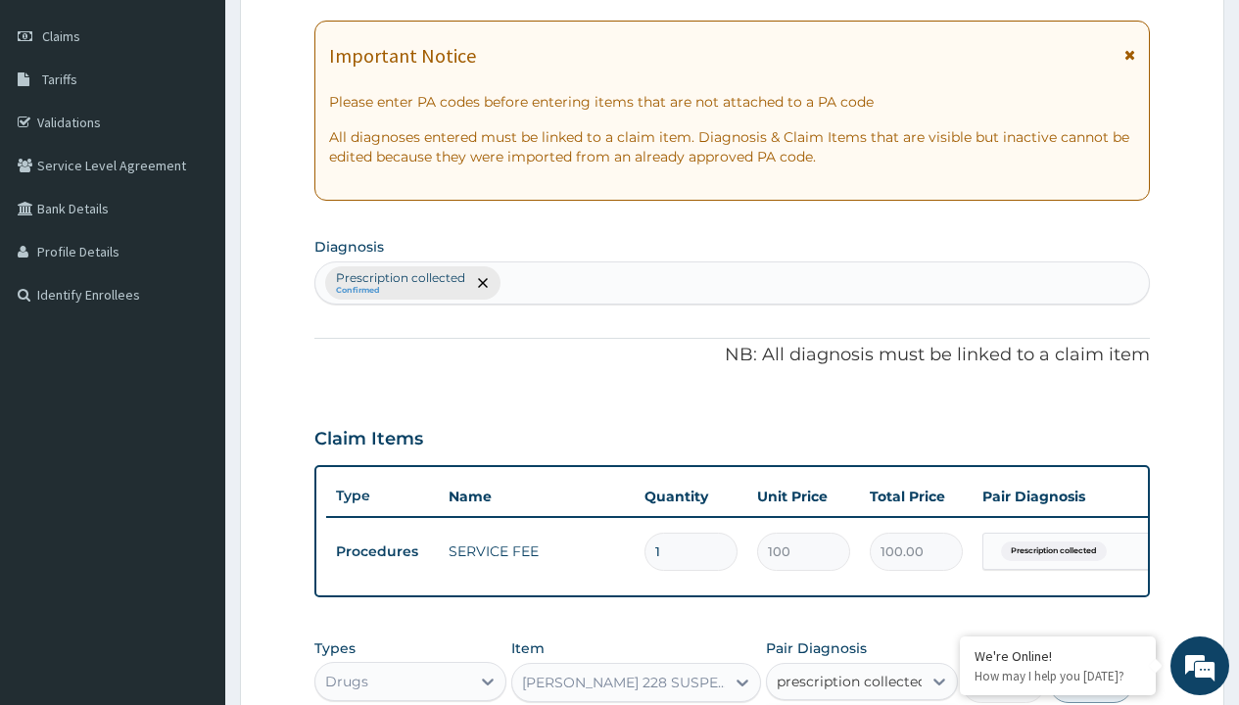
checkbox input "true"
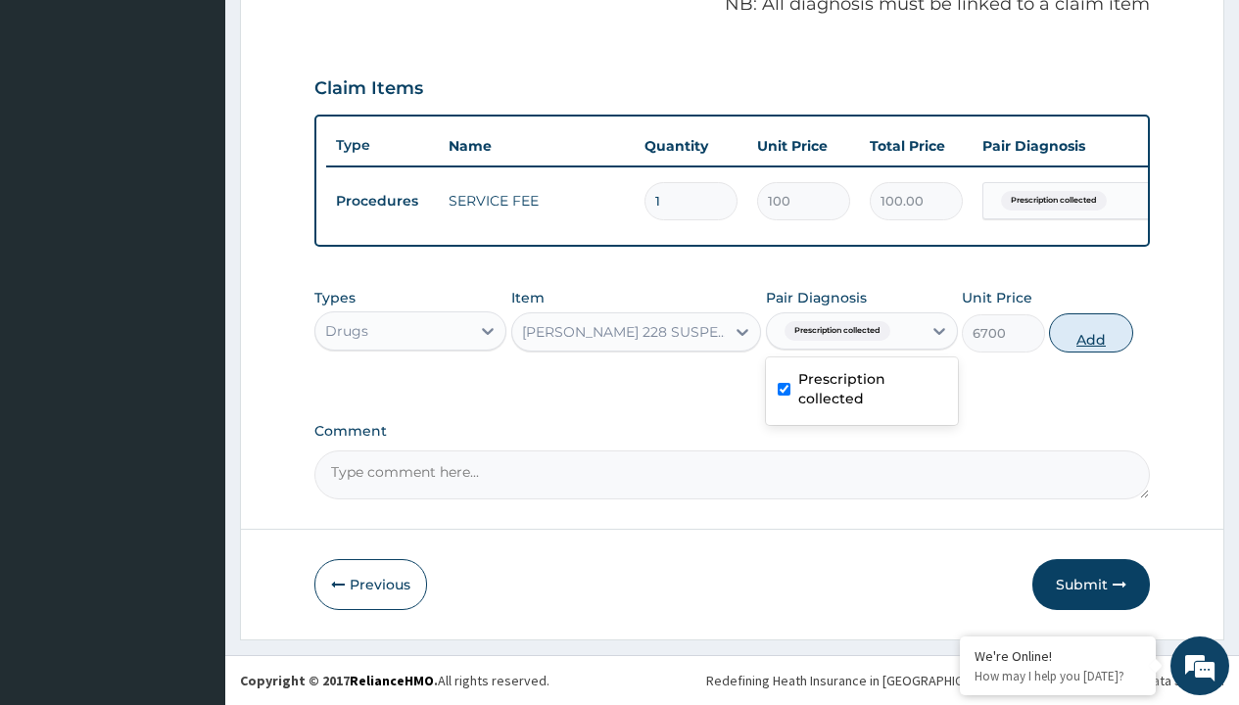
click at [1091, 332] on button "Add" at bounding box center [1090, 333] width 83 height 39
type input "0"
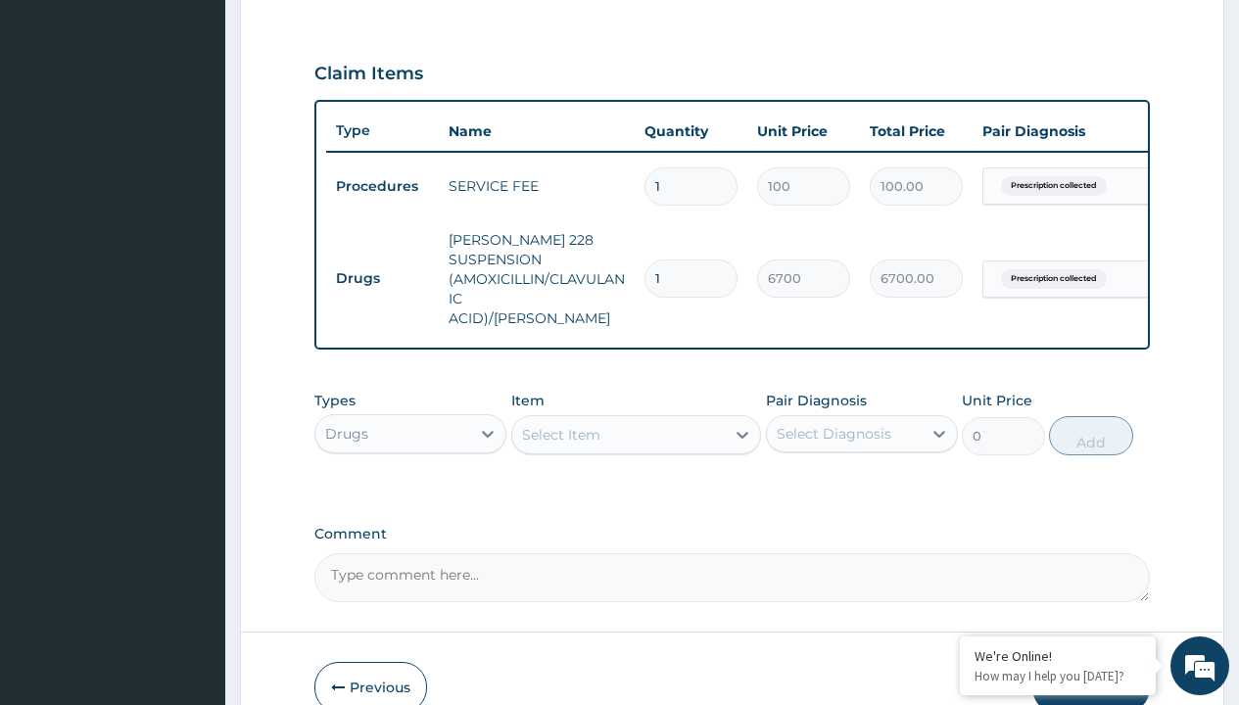
click at [382, 268] on td "Drugs" at bounding box center [382, 279] width 113 height 36
type input "drugs"
click at [411, 477] on div "Drugs" at bounding box center [410, 482] width 192 height 35
click at [560, 429] on div "Select Item" at bounding box center [561, 435] width 78 height 20
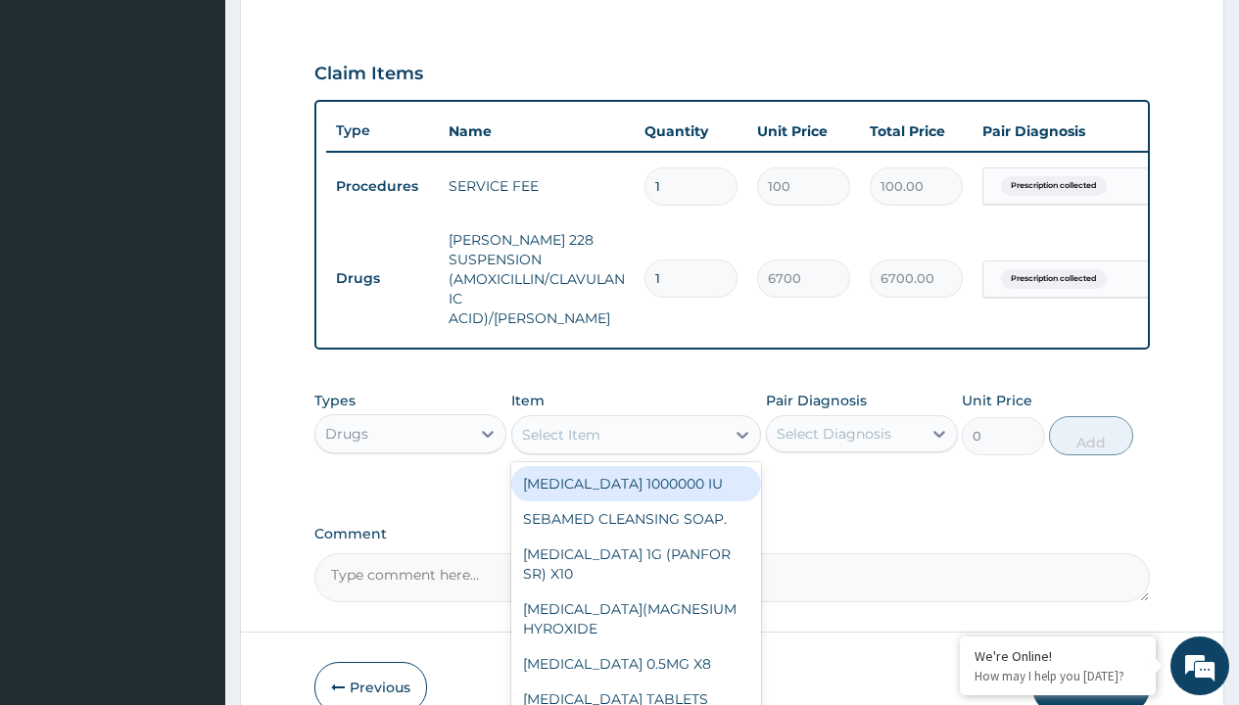
type input "artemether + lumefantrine 20/120 lumartem x24"
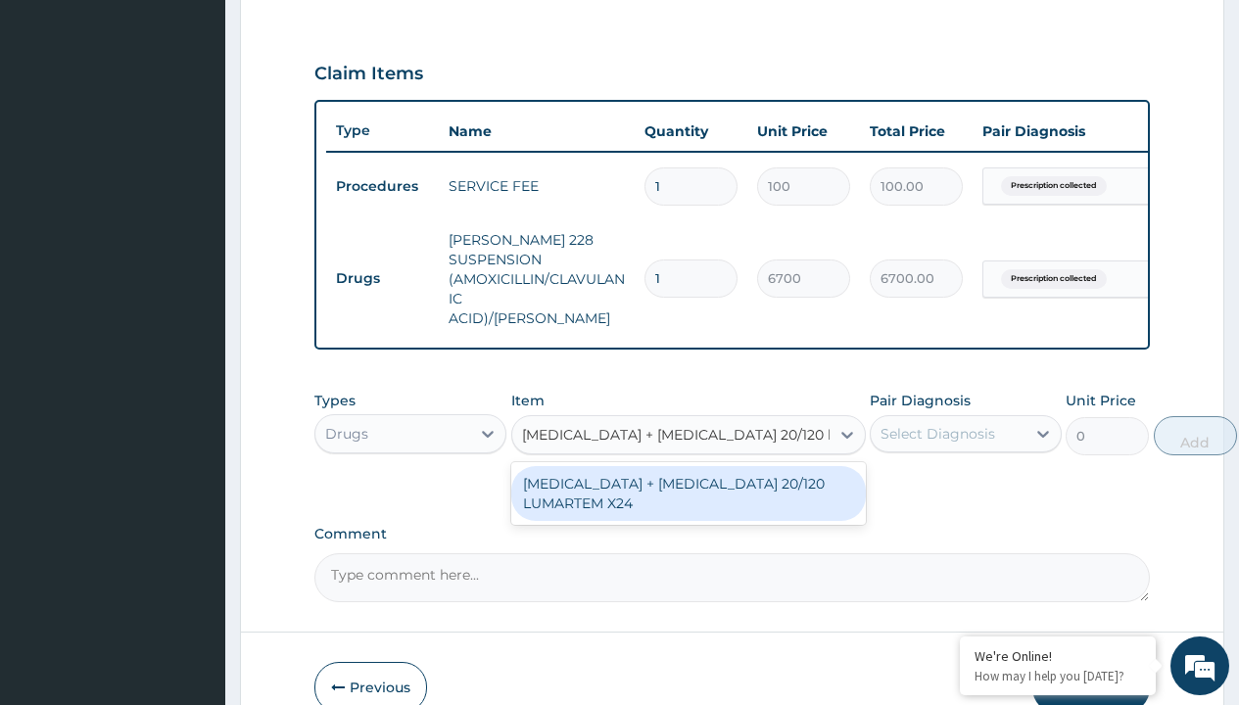
click at [688, 488] on div "[MEDICAL_DATA] + [MEDICAL_DATA] 20/120 LUMARTEM X24" at bounding box center [688, 493] width 355 height 55
type input "121.9000015258789"
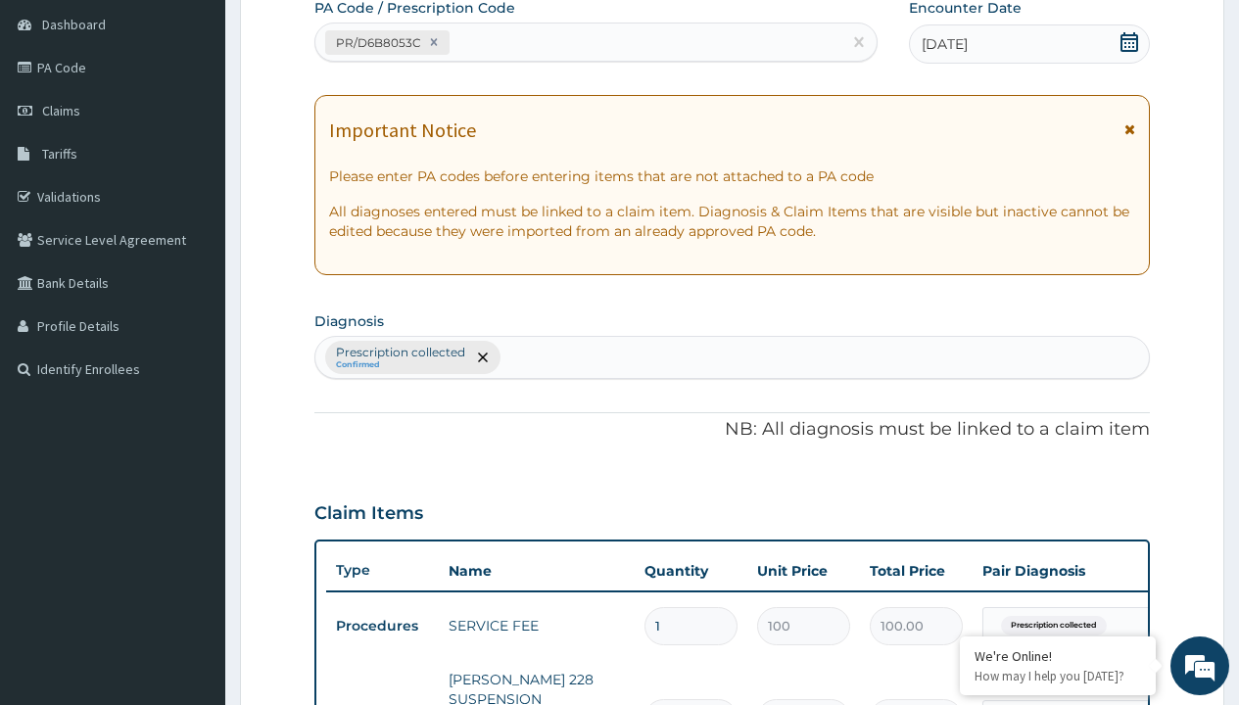
type input "prescription collected"
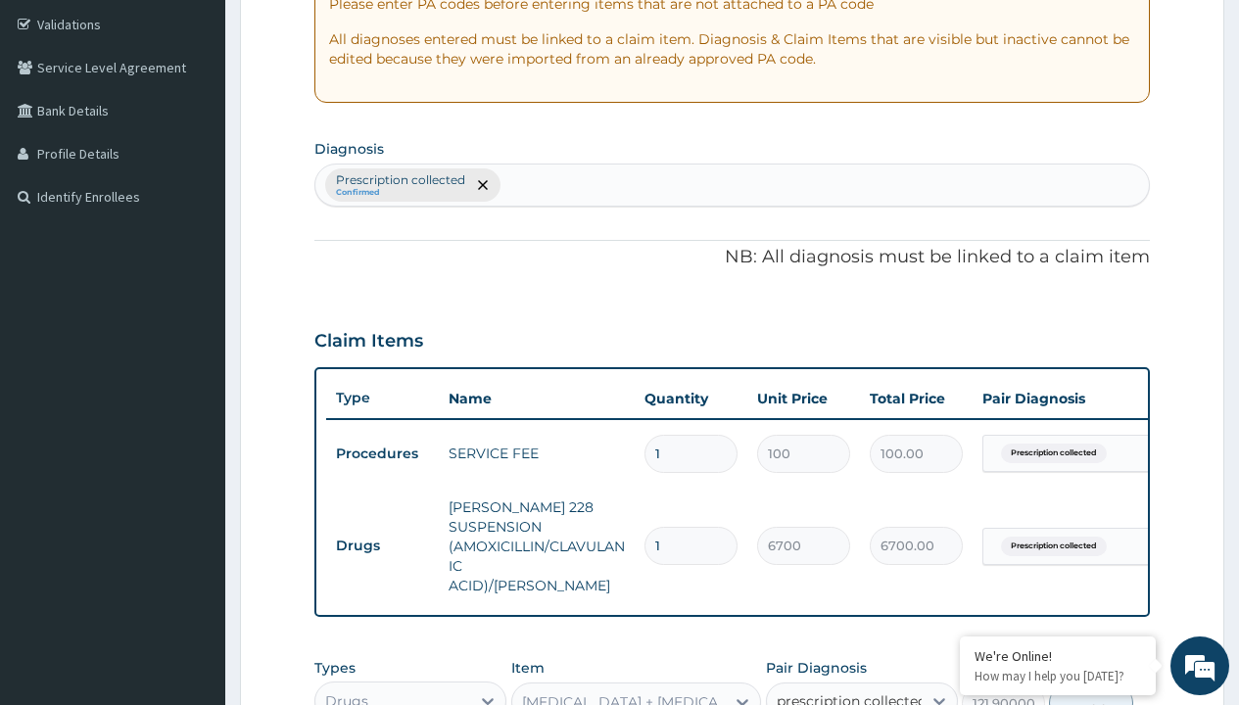
checkbox input "true"
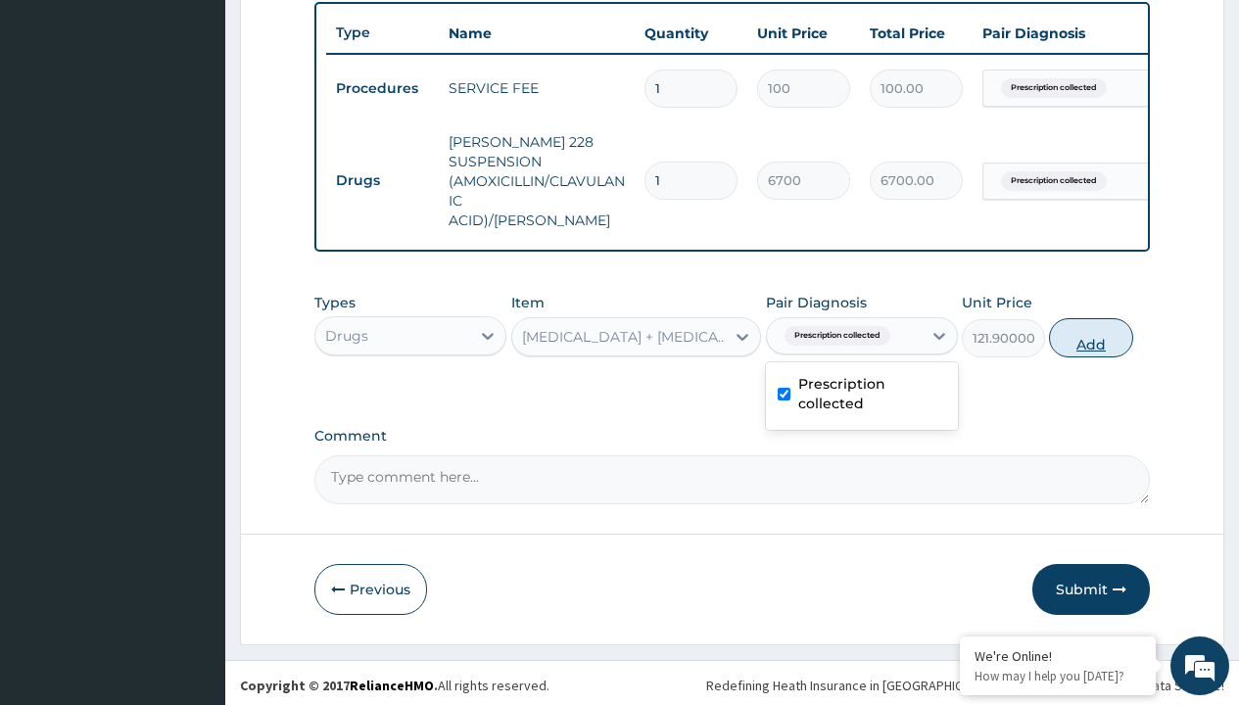
click at [1091, 332] on button "Add" at bounding box center [1090, 337] width 83 height 39
type input "0"
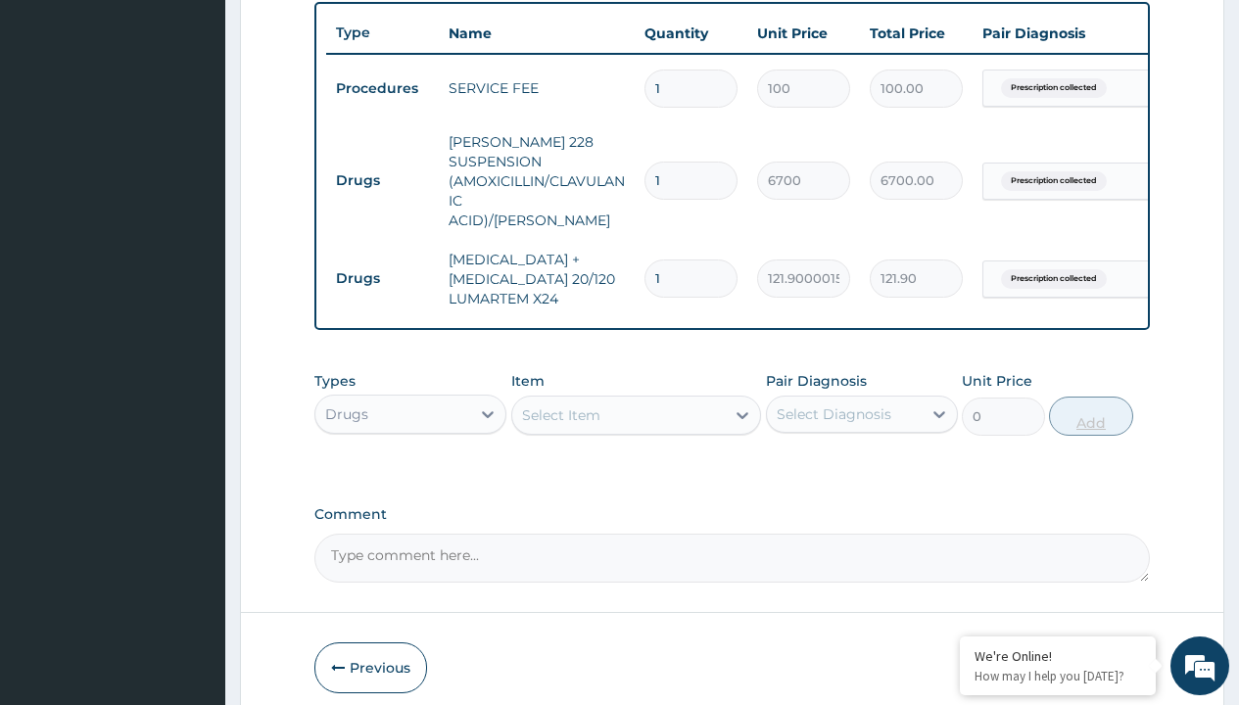
type input "6"
type input "731.40"
type input "6"
click at [382, 170] on td "Drugs" at bounding box center [382, 181] width 113 height 36
type input "drugs"
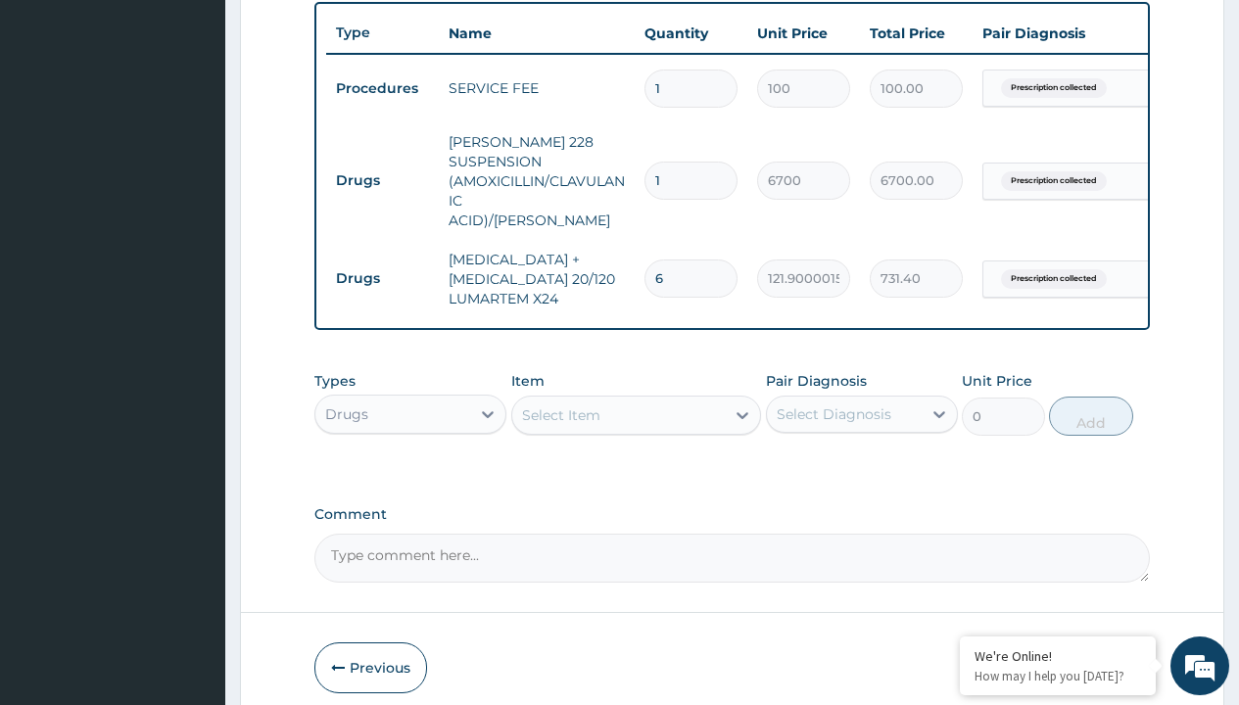
scroll to position [0, 0]
click at [411, 458] on div "Drugs" at bounding box center [410, 463] width 192 height 35
click at [560, 410] on div "Select Item" at bounding box center [561, 416] width 78 height 20
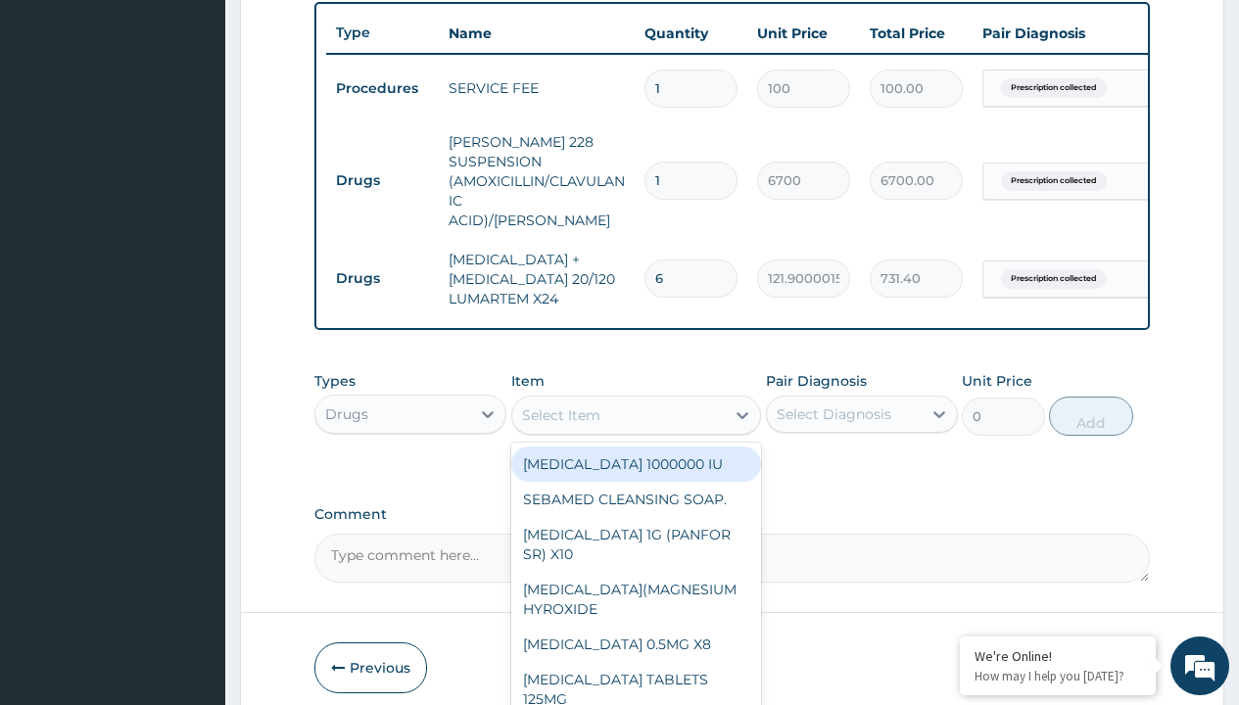
type input "paracetamol syrup emzor/bott"
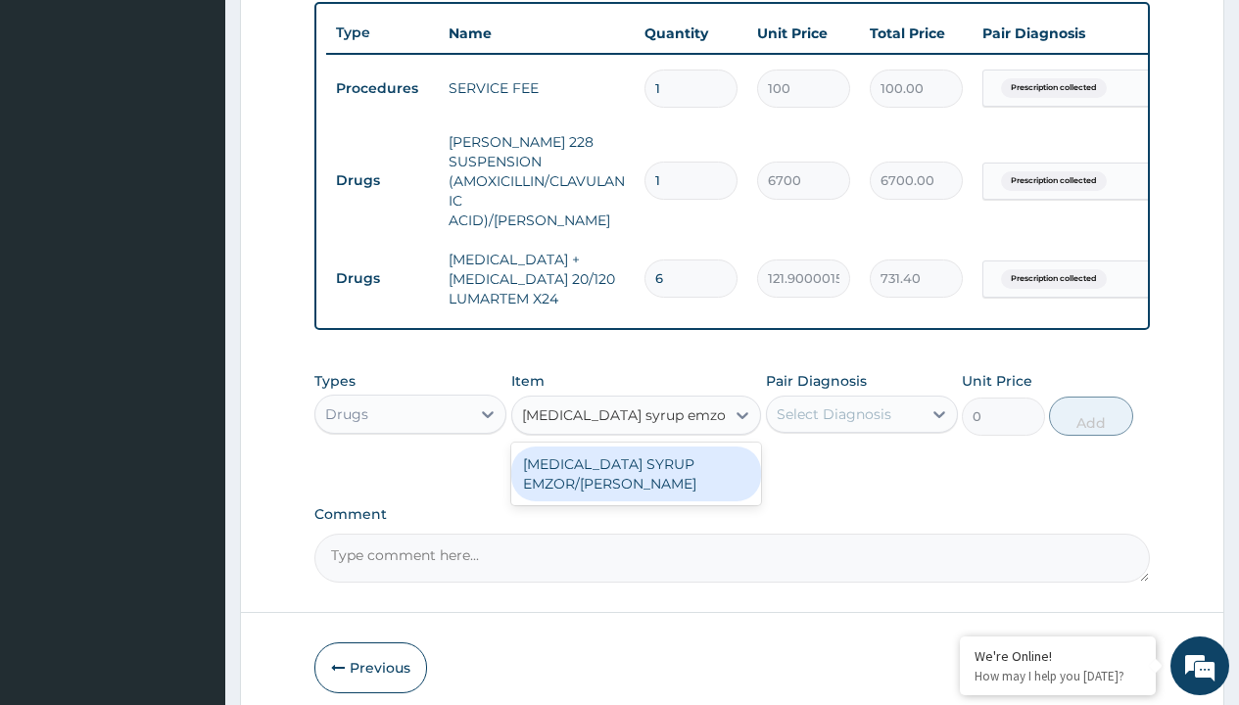
click at [636, 468] on div "[MEDICAL_DATA] SYRUP EMZOR/[PERSON_NAME]" at bounding box center [636, 474] width 251 height 55
type input "1214.099975585938"
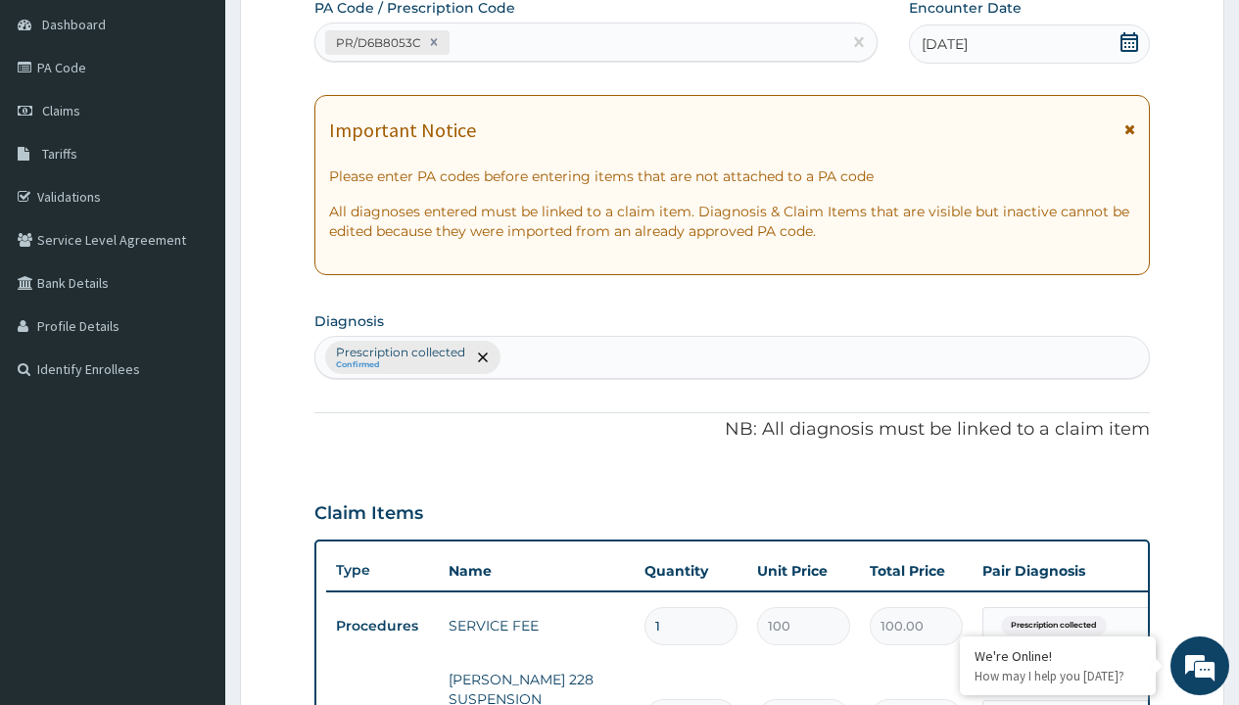
type input "prescription collected"
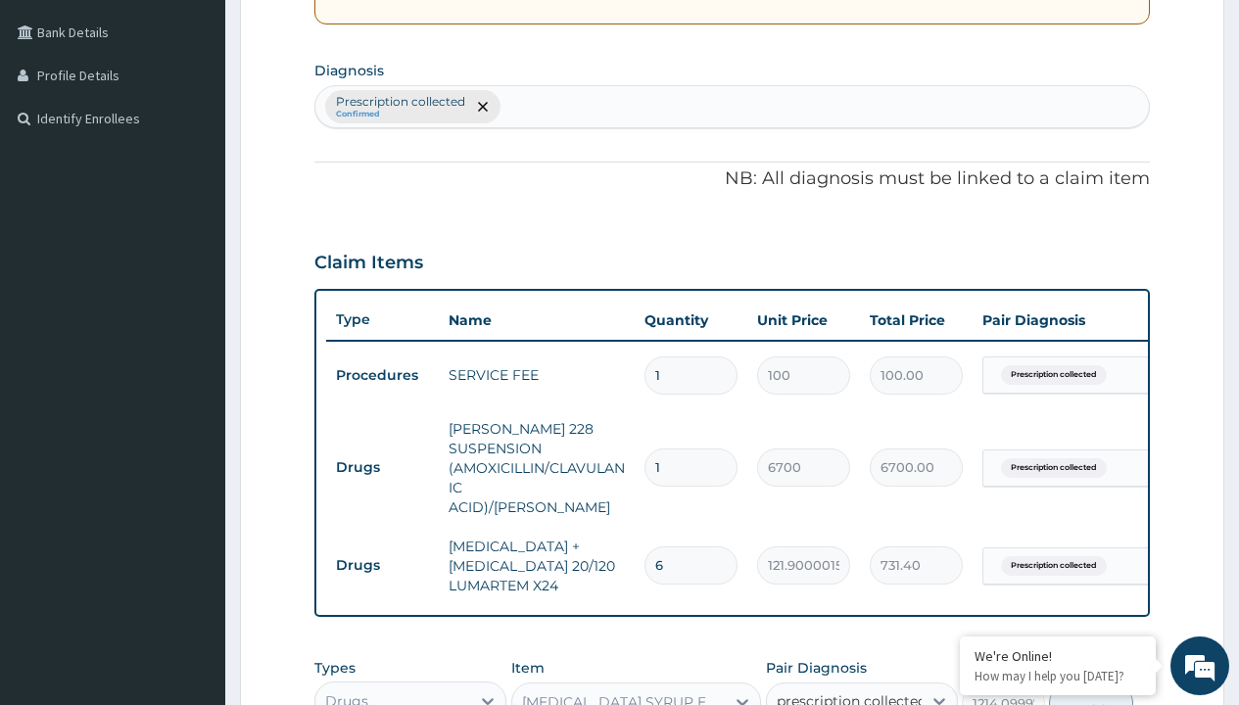
checkbox input "true"
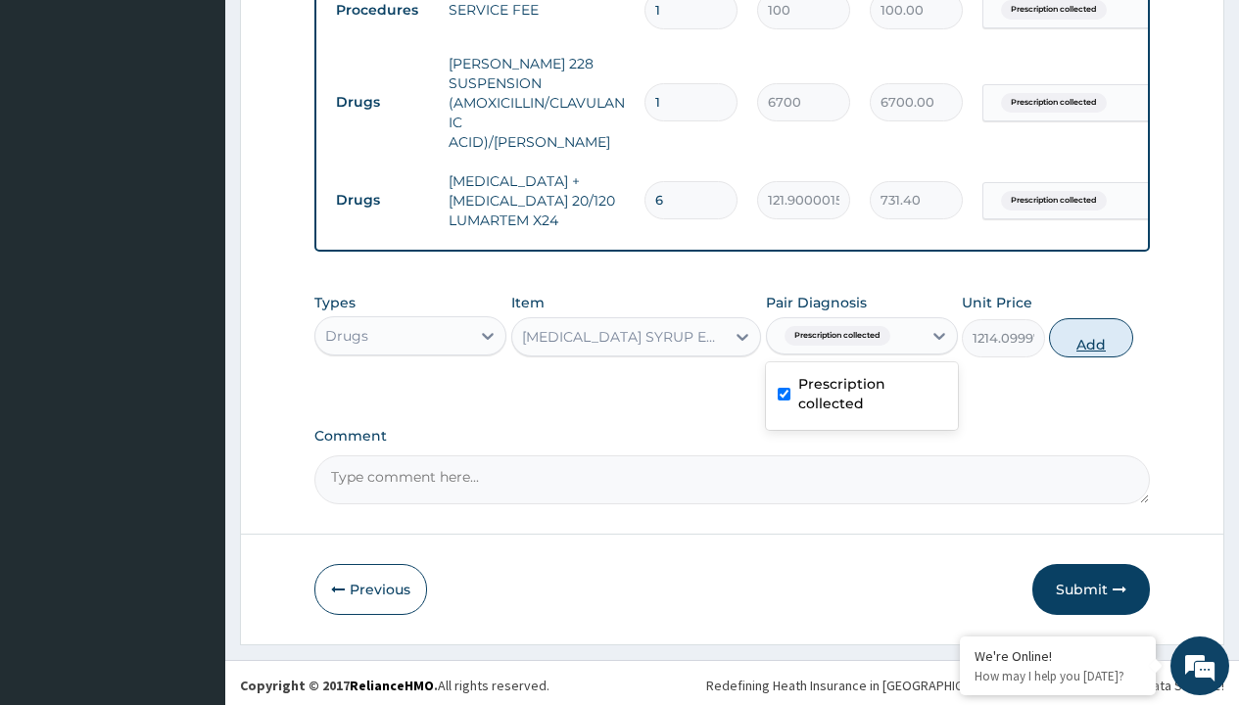
click at [1091, 332] on button "Add" at bounding box center [1090, 337] width 83 height 39
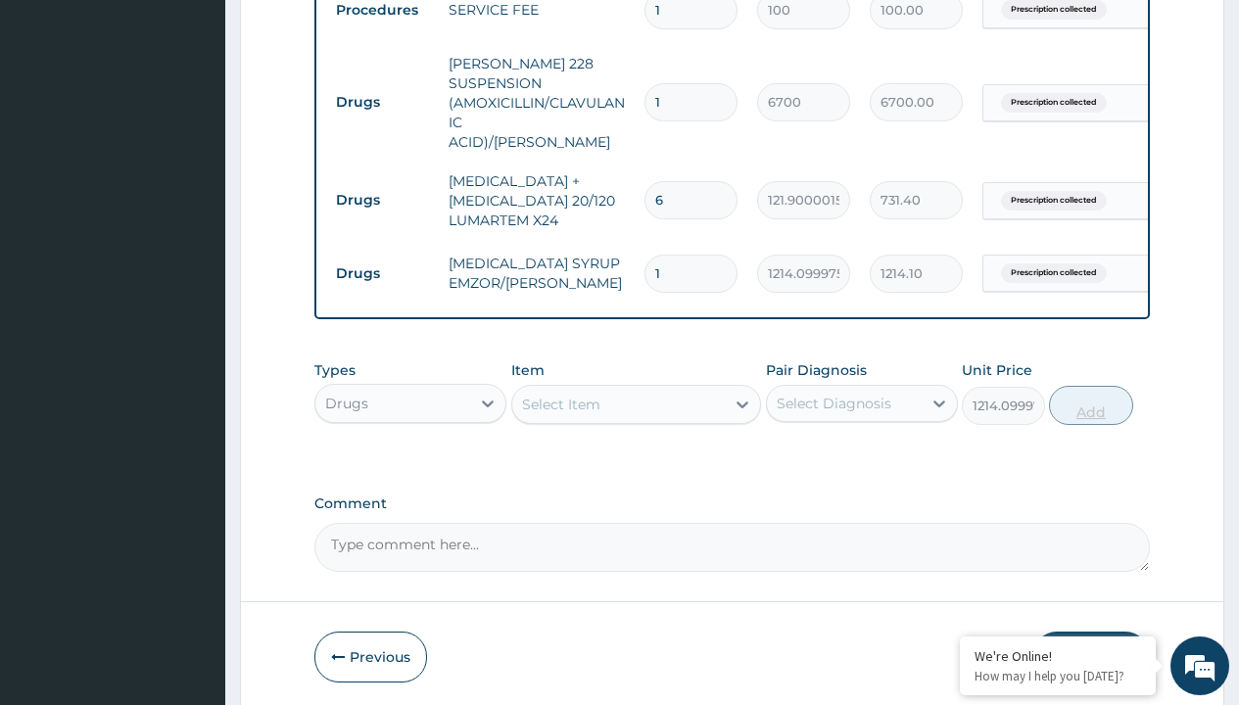
type input "0"
click at [382, 92] on td "Drugs" at bounding box center [382, 102] width 113 height 36
type input "drugs"
click at [411, 447] on div "Drugs" at bounding box center [410, 452] width 192 height 35
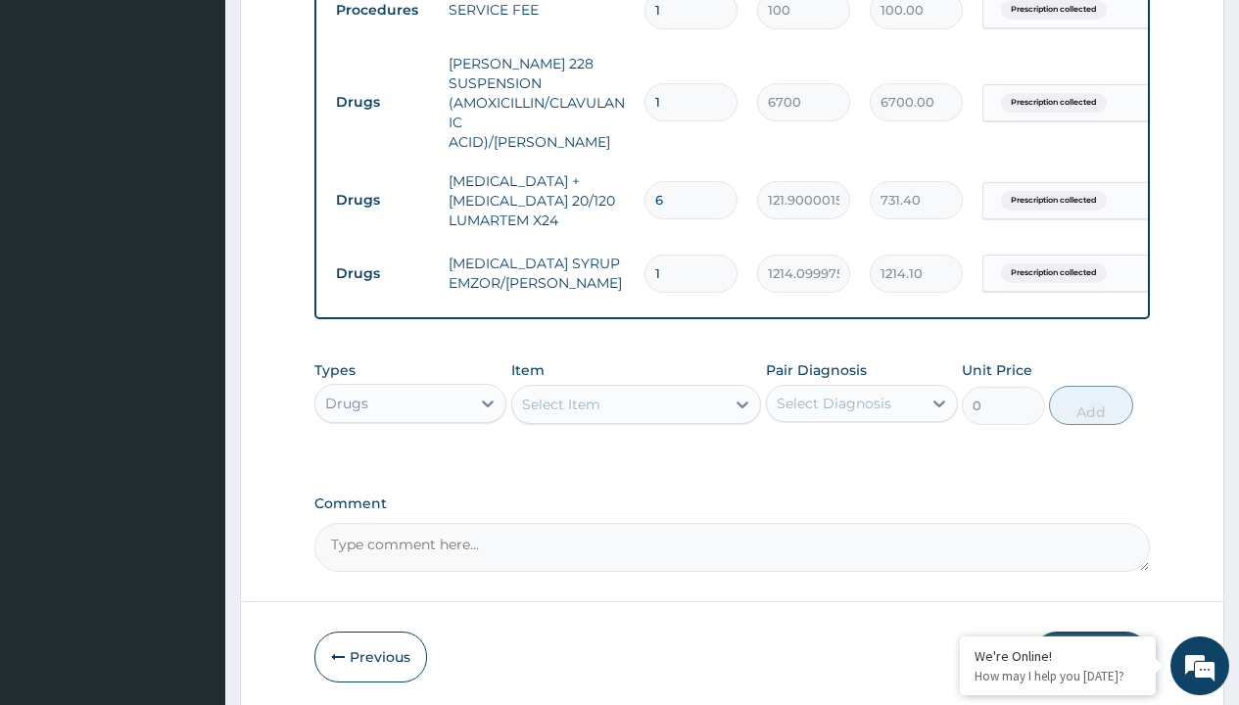
click at [560, 399] on div "Select Item" at bounding box center [561, 405] width 78 height 20
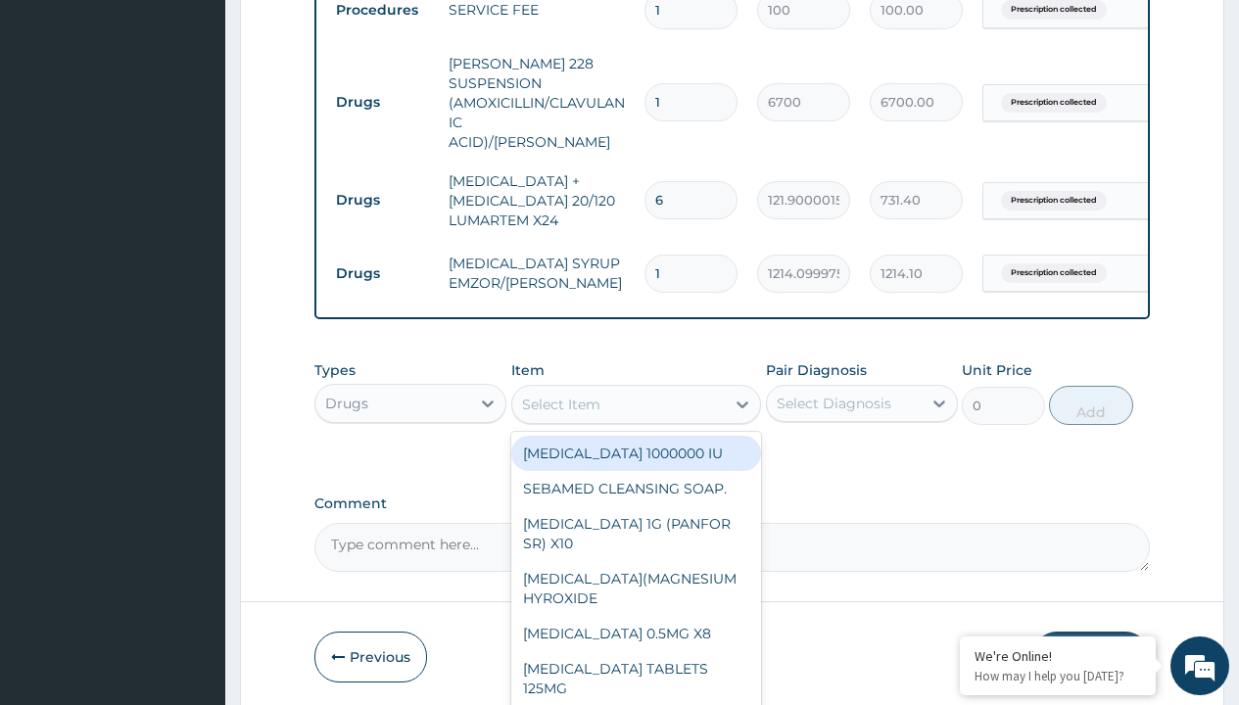
type input "cetirizine syrup"
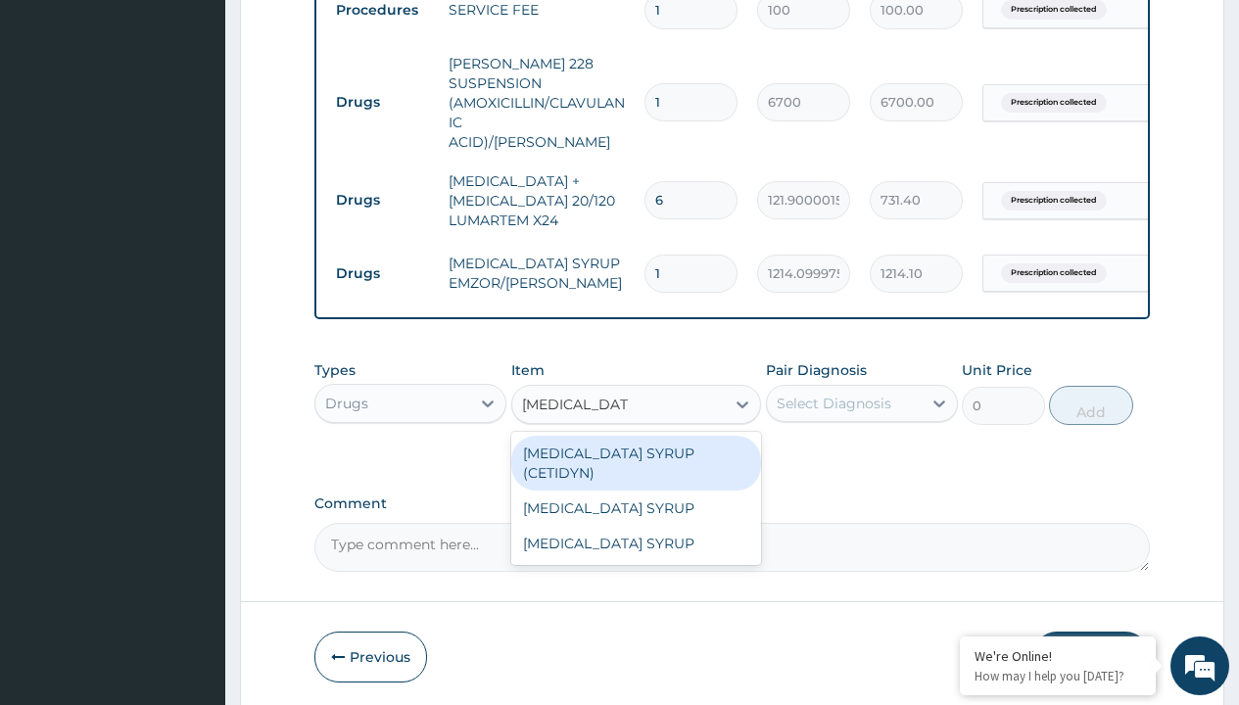
click at [636, 448] on div "[MEDICAL_DATA] SYRUP (CETIDYN)" at bounding box center [636, 463] width 251 height 55
type input "2200"
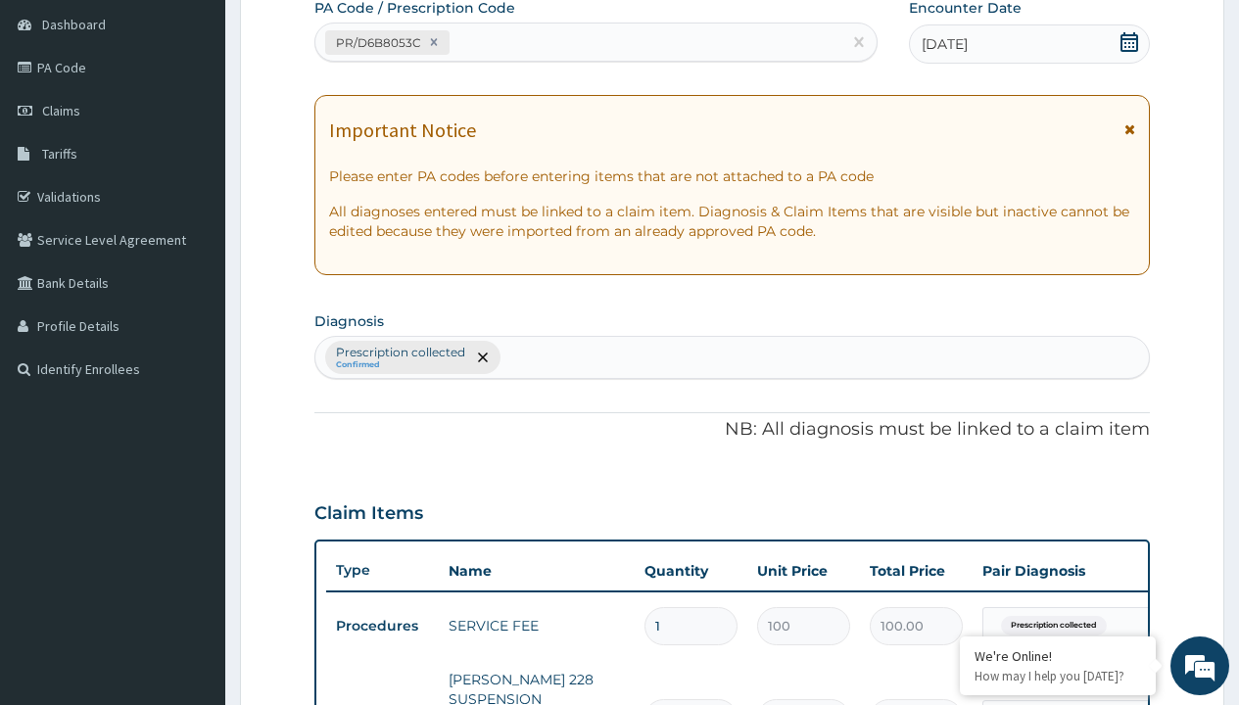
type input "prescription collected"
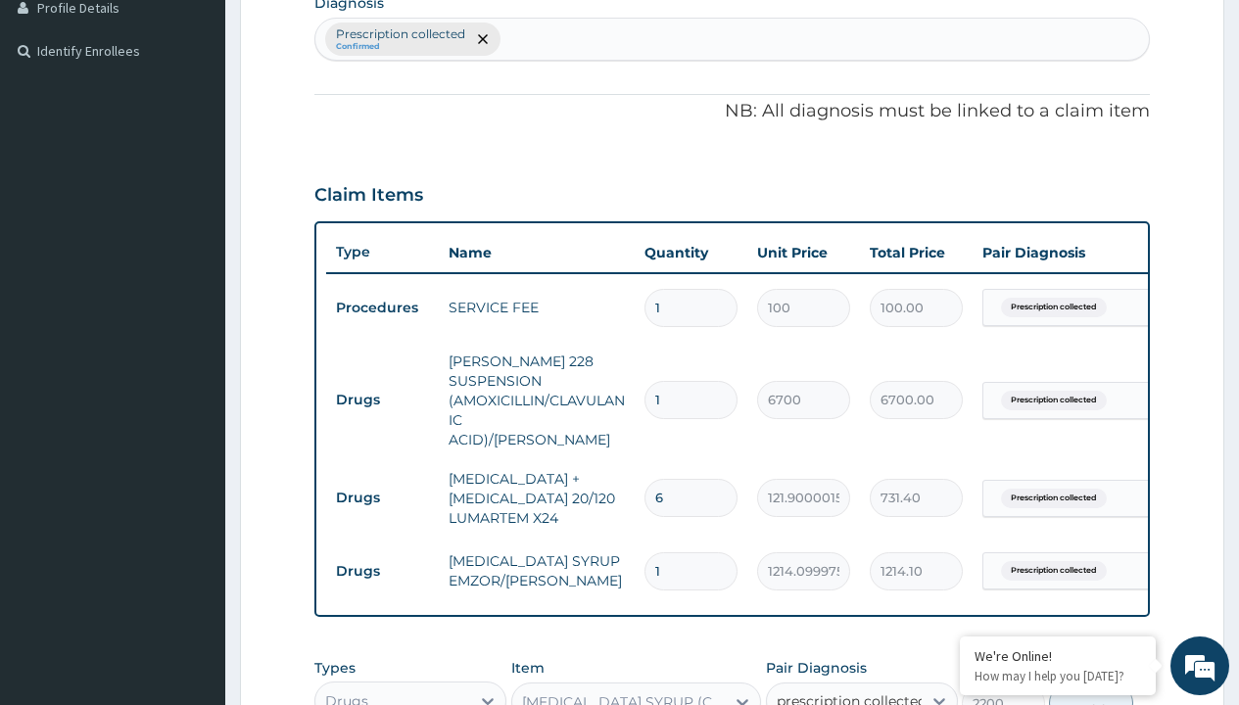
checkbox input "true"
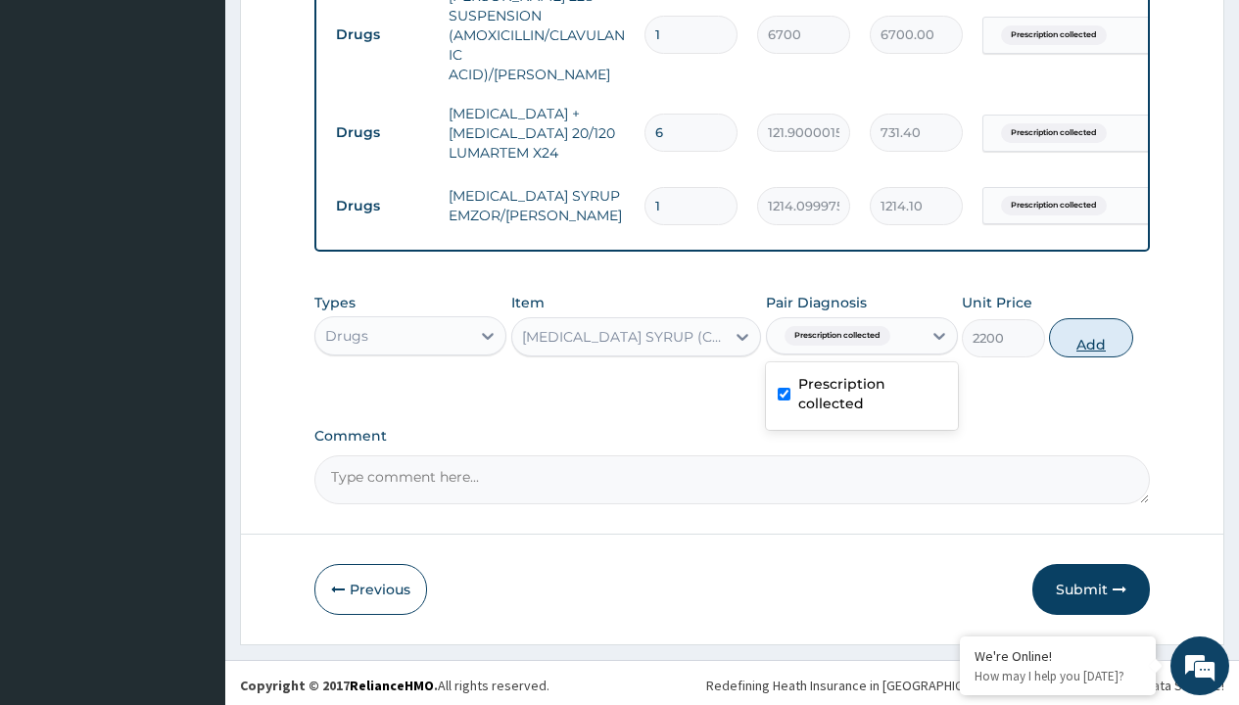
click at [1091, 332] on button "Add" at bounding box center [1090, 337] width 83 height 39
type input "0"
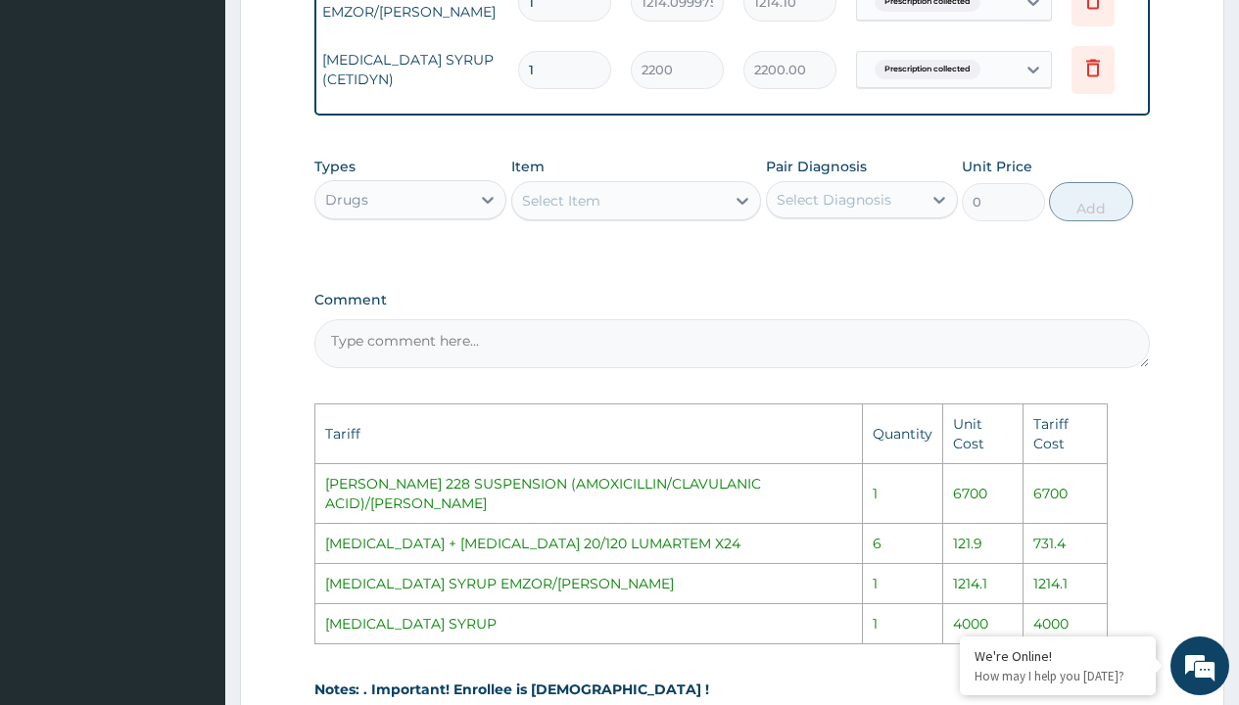
scroll to position [0, 148]
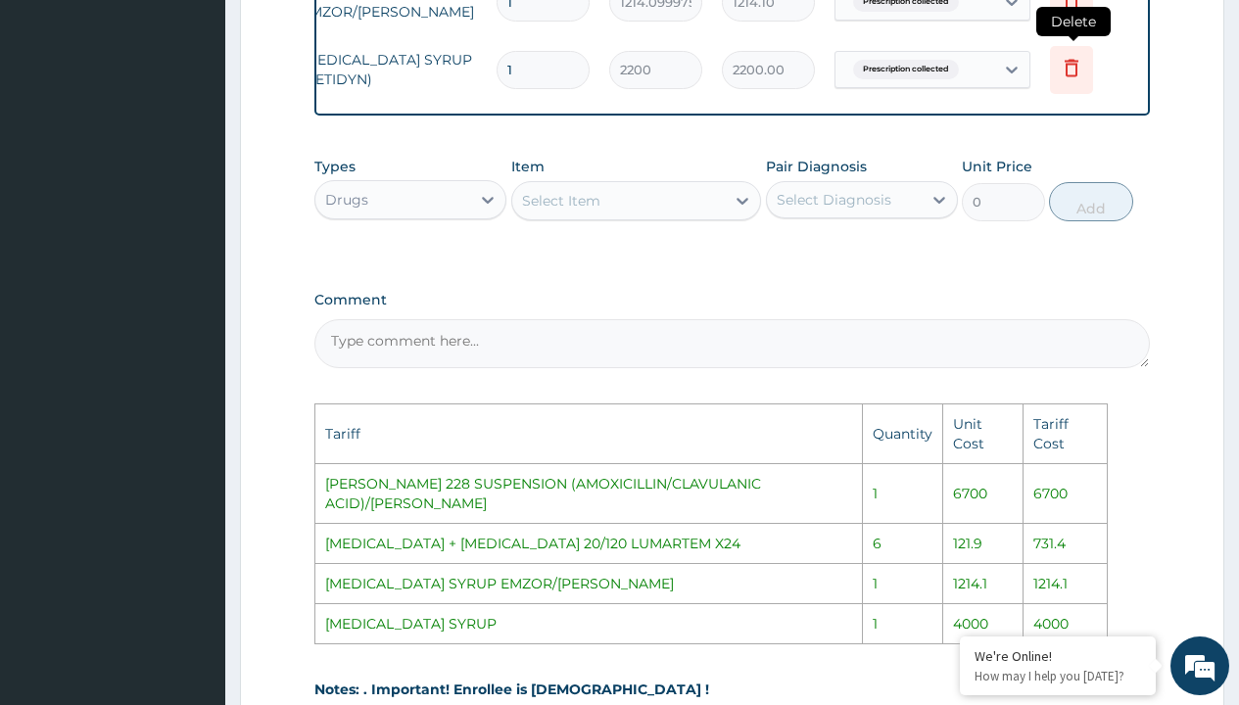
click at [1087, 49] on icon at bounding box center [1071, 70] width 43 height 48
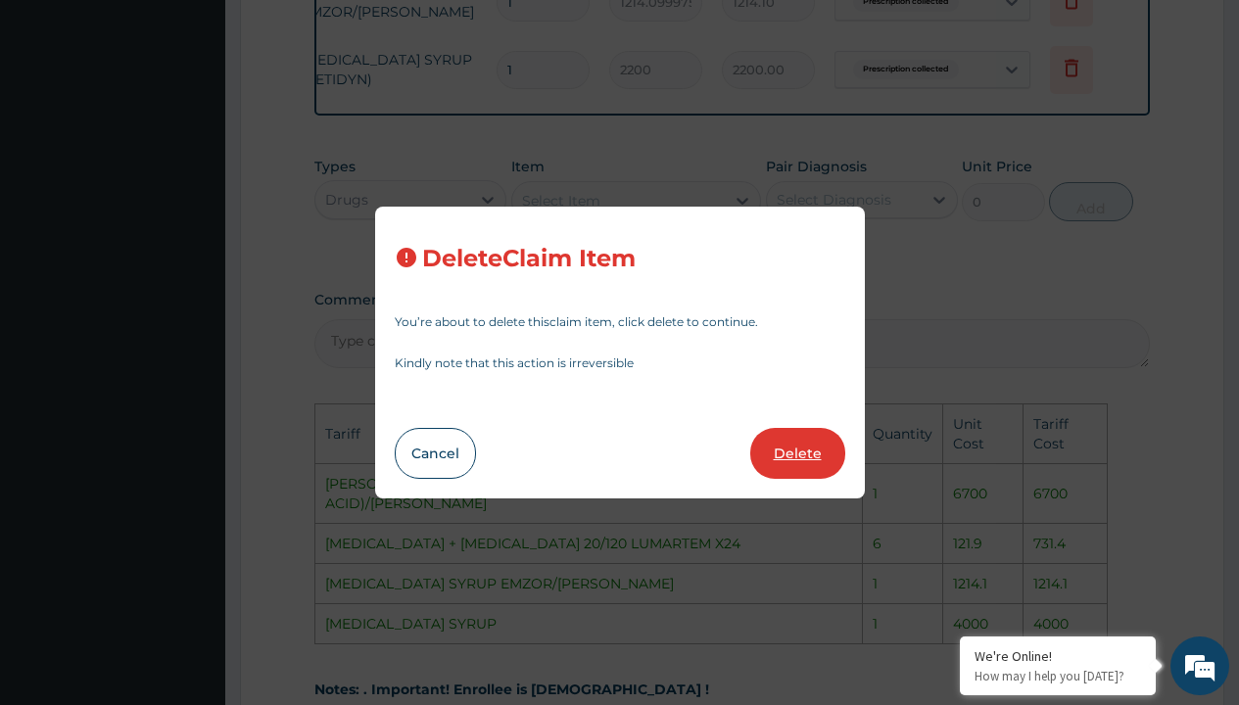
click at [810, 451] on button "Delete" at bounding box center [797, 453] width 95 height 51
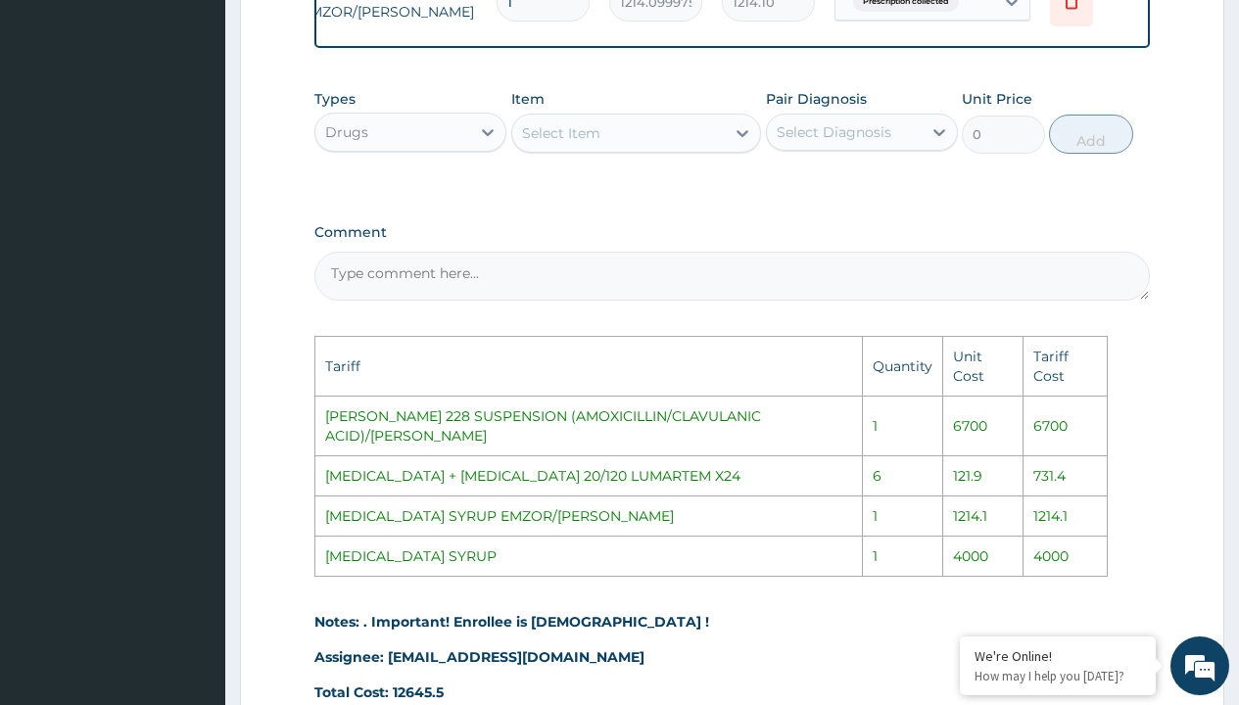
click at [558, 128] on div "Select Item" at bounding box center [561, 133] width 78 height 20
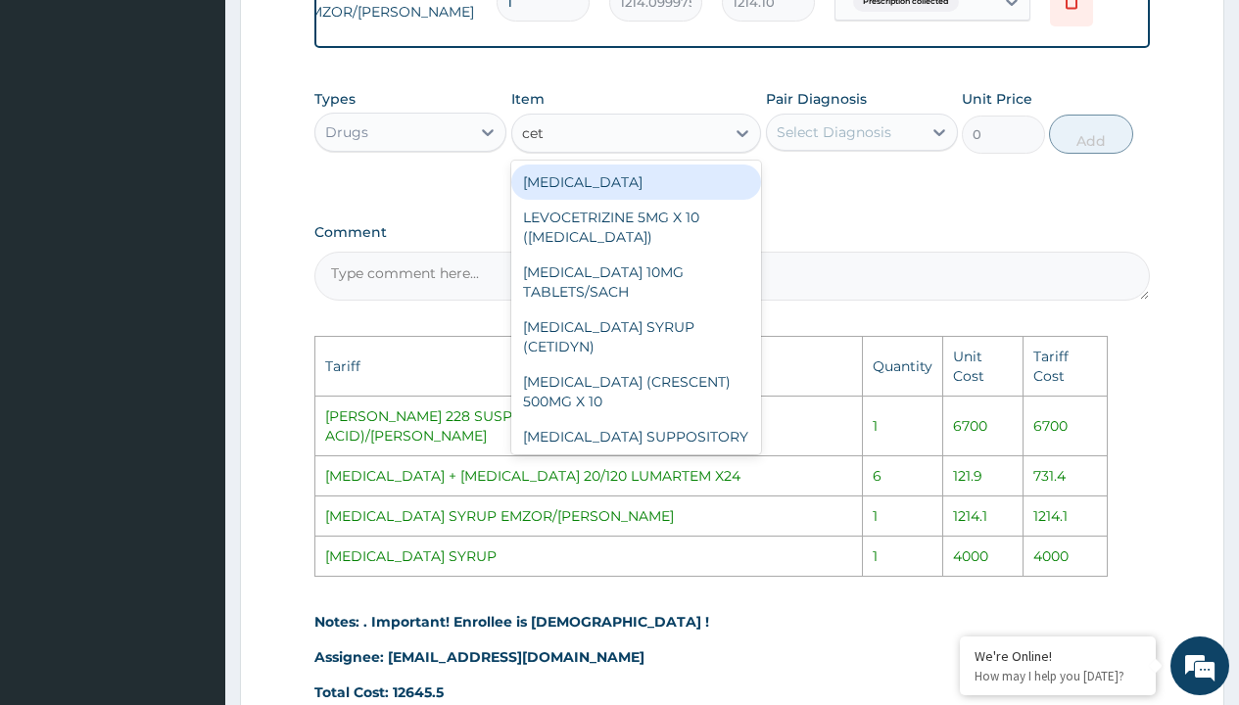
type input "ceti"
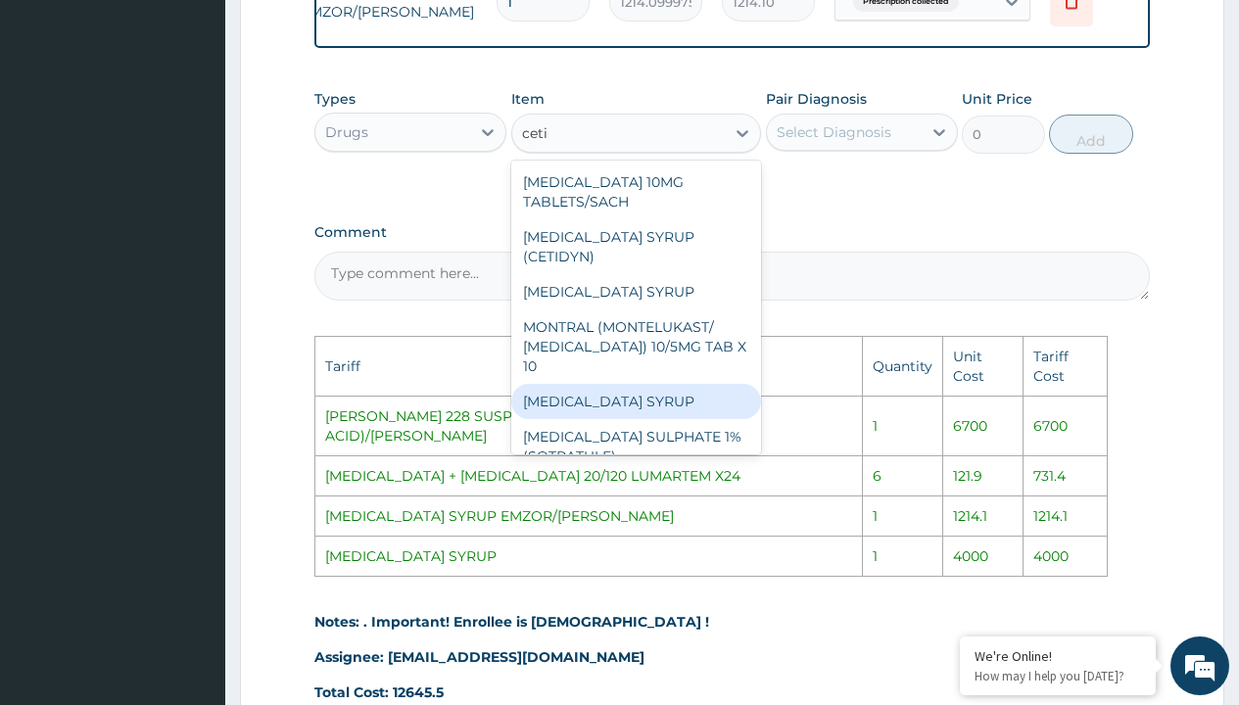
click at [641, 384] on div "[MEDICAL_DATA] SYRUP" at bounding box center [636, 401] width 251 height 35
type input "4000"
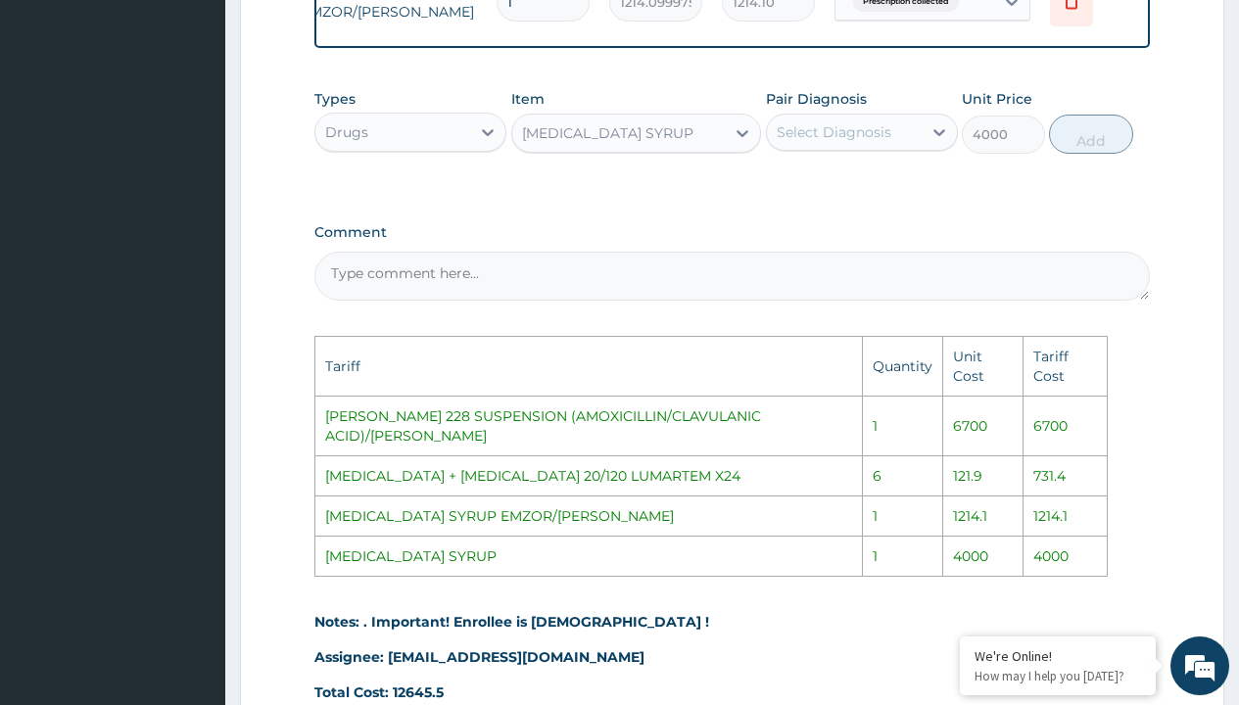
click at [895, 127] on div "Select Diagnosis" at bounding box center [844, 132] width 155 height 31
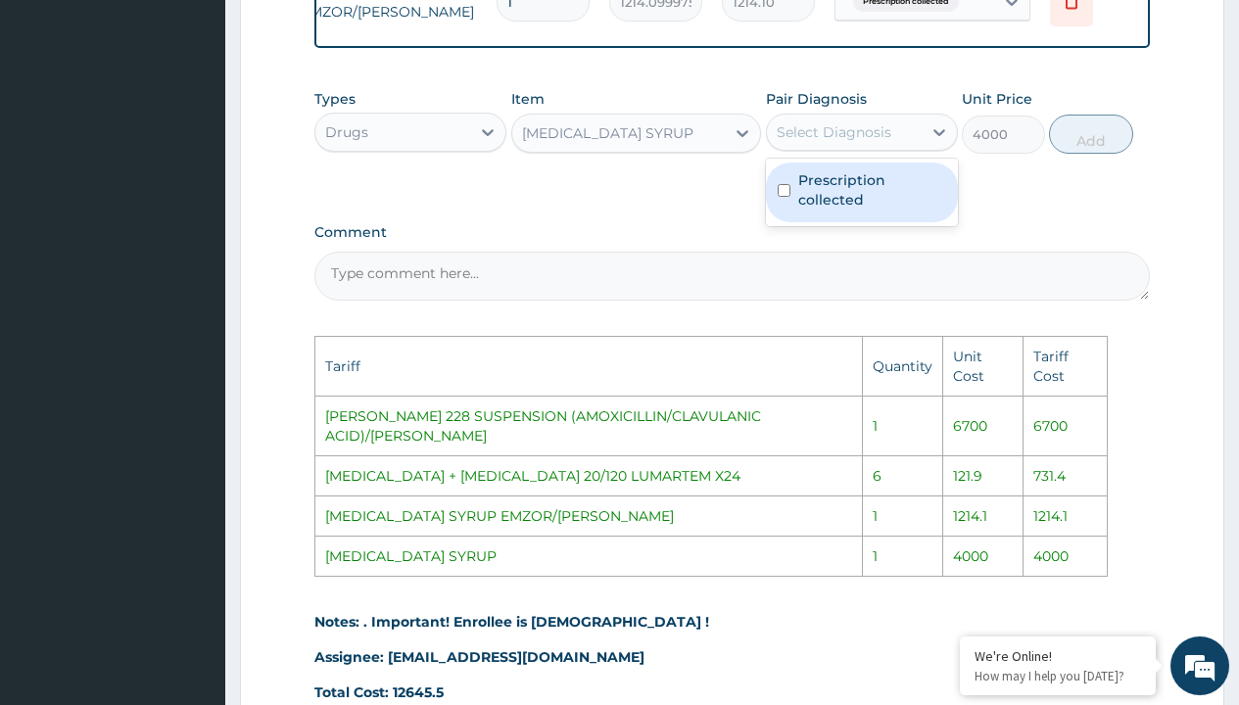
click at [901, 172] on label "Prescription collected" at bounding box center [872, 189] width 148 height 39
checkbox input "true"
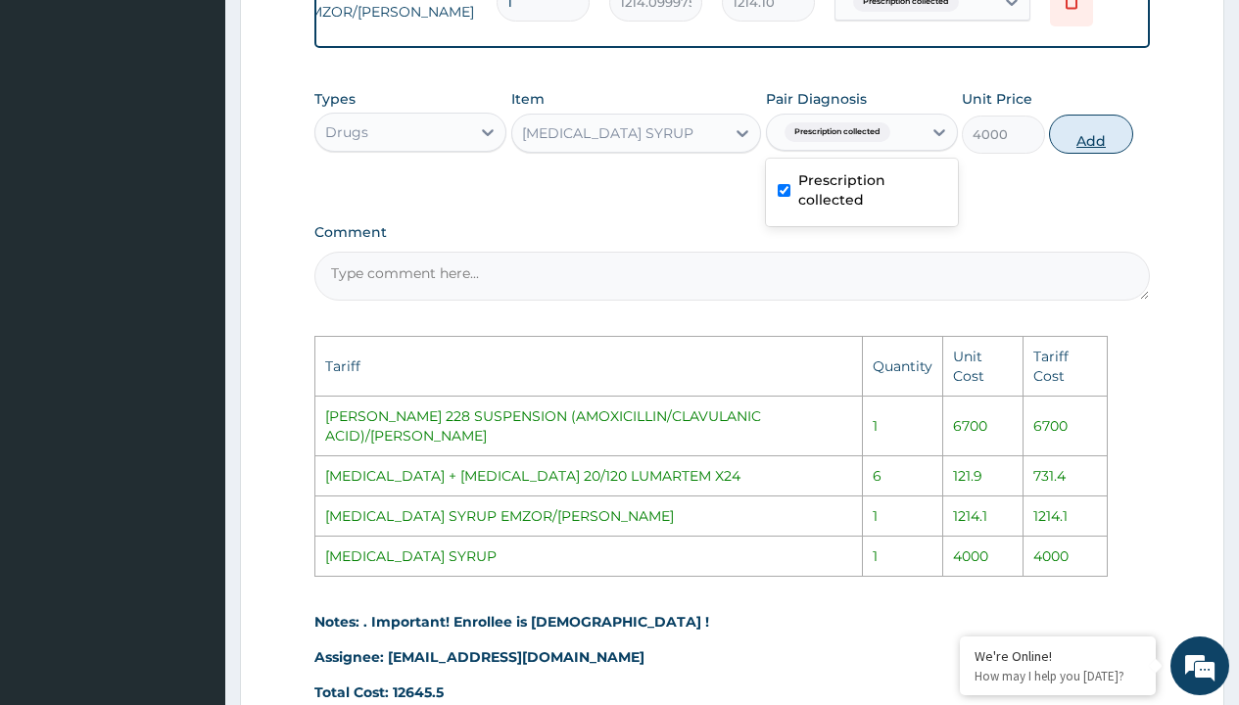
click at [1067, 132] on button "Add" at bounding box center [1090, 134] width 83 height 39
type input "0"
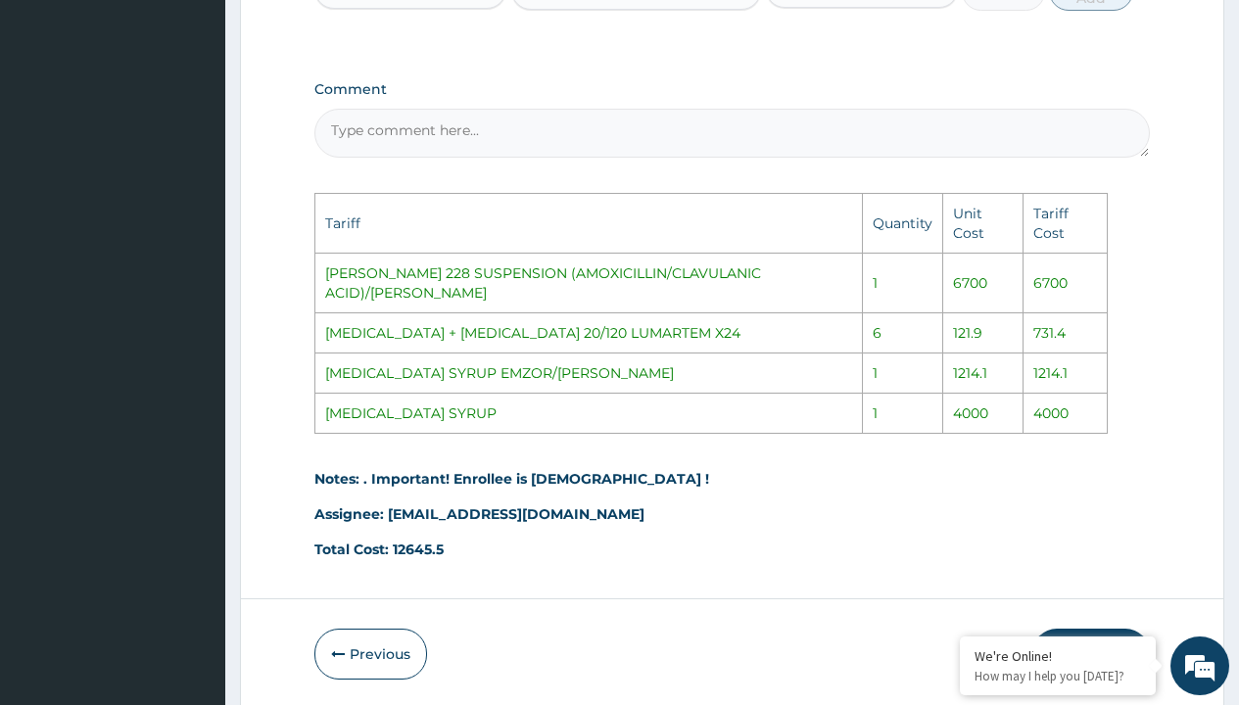
scroll to position [1313, 0]
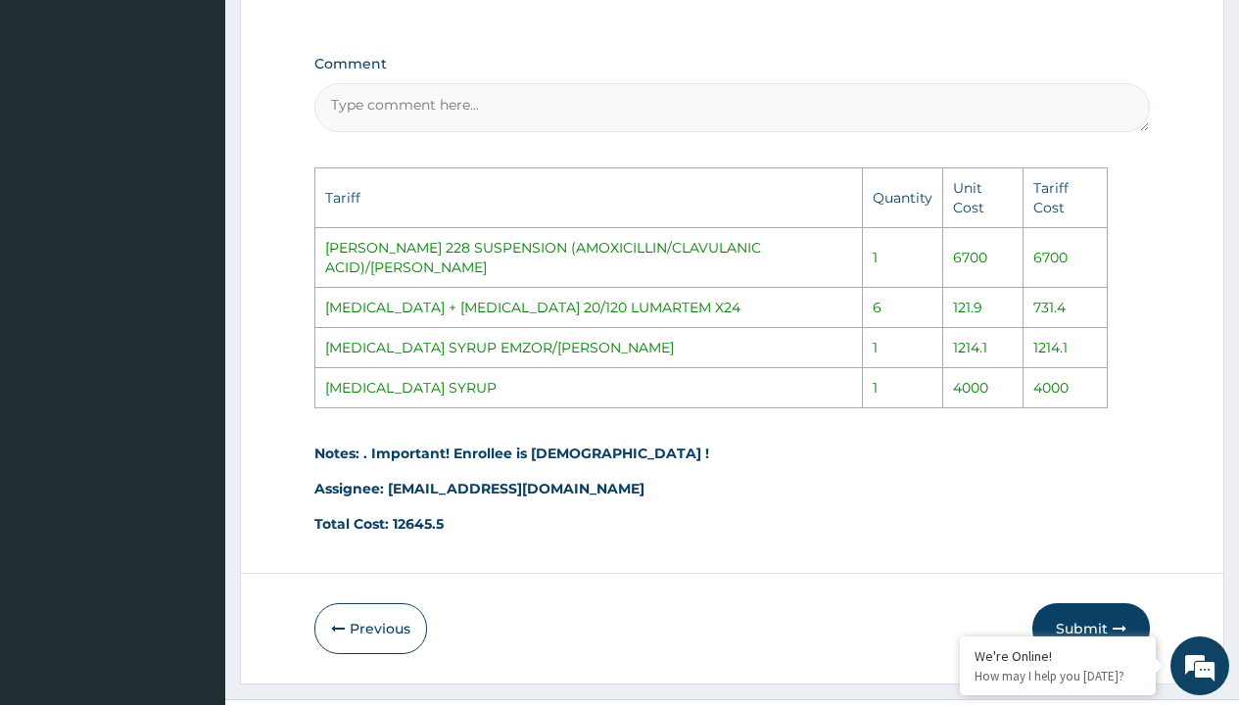
click at [1102, 604] on button "Submit" at bounding box center [1092, 629] width 118 height 51
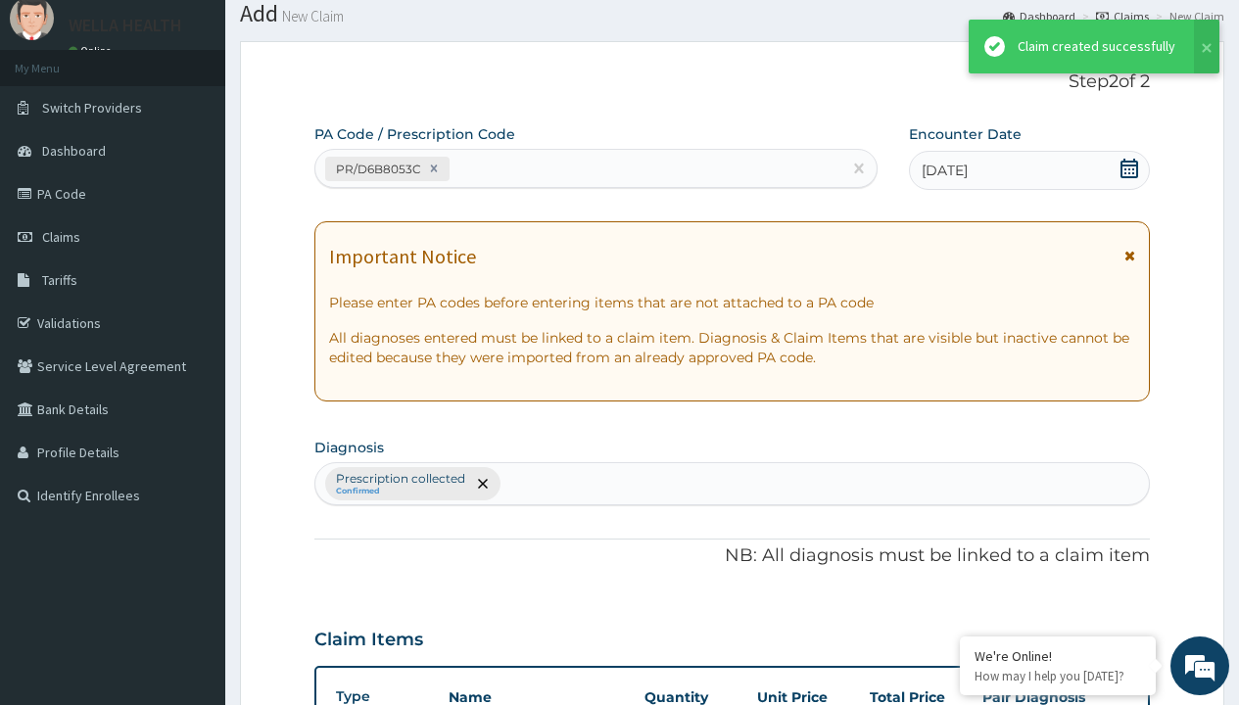
scroll to position [941, 0]
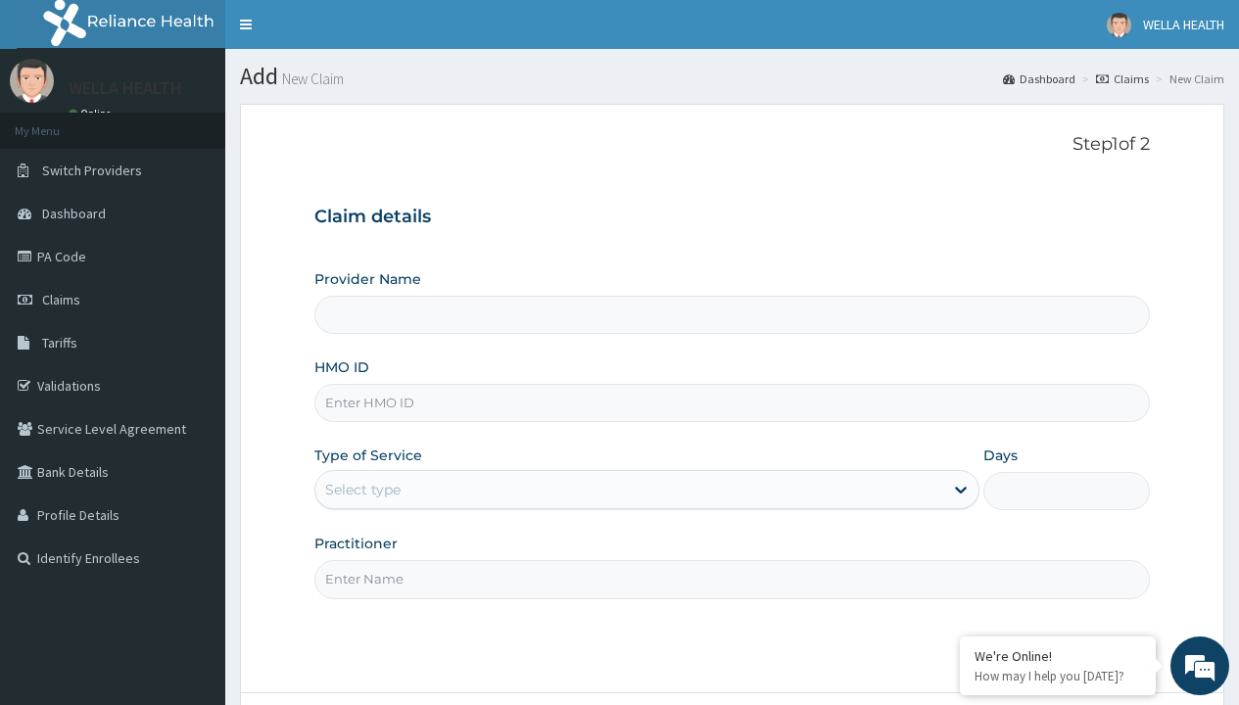
type input "WellaHealth(TELEMEDICINE)"
type input "HAW/10021/C"
type input "WellaHealth"
click at [362, 490] on div "Select type" at bounding box center [362, 490] width 75 height 20
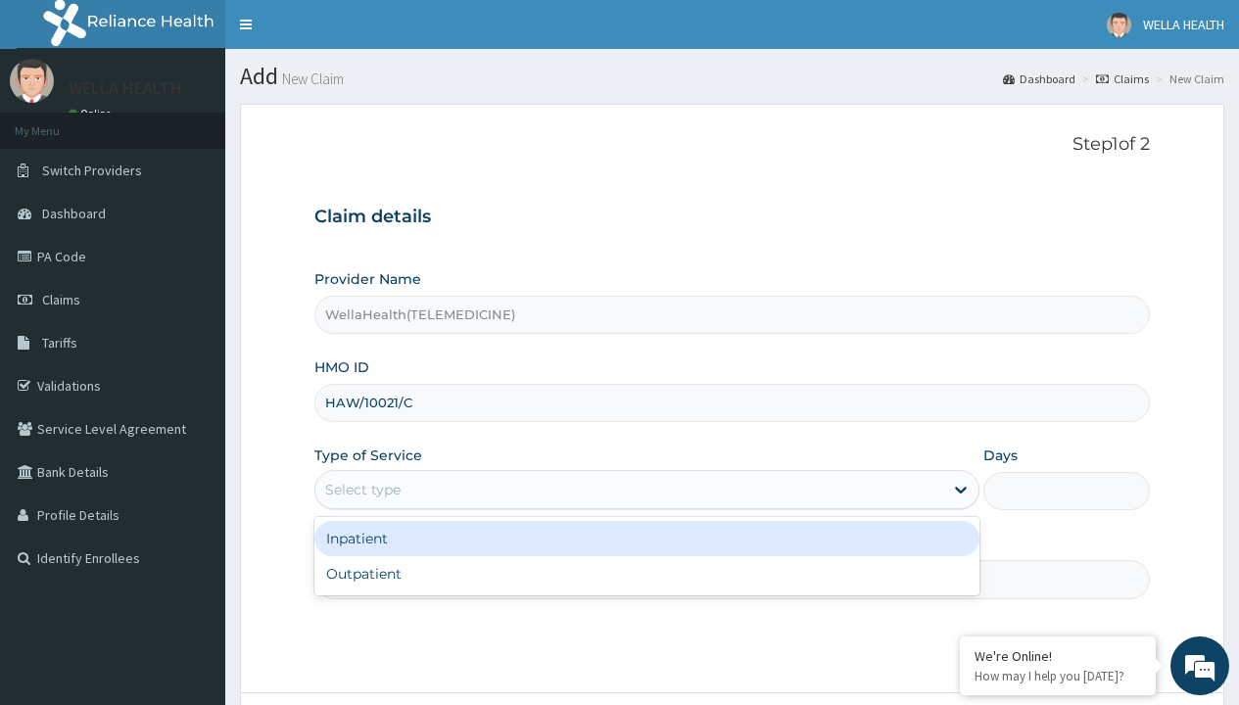
click at [647, 574] on div "Outpatient" at bounding box center [646, 573] width 665 height 35
type input "1"
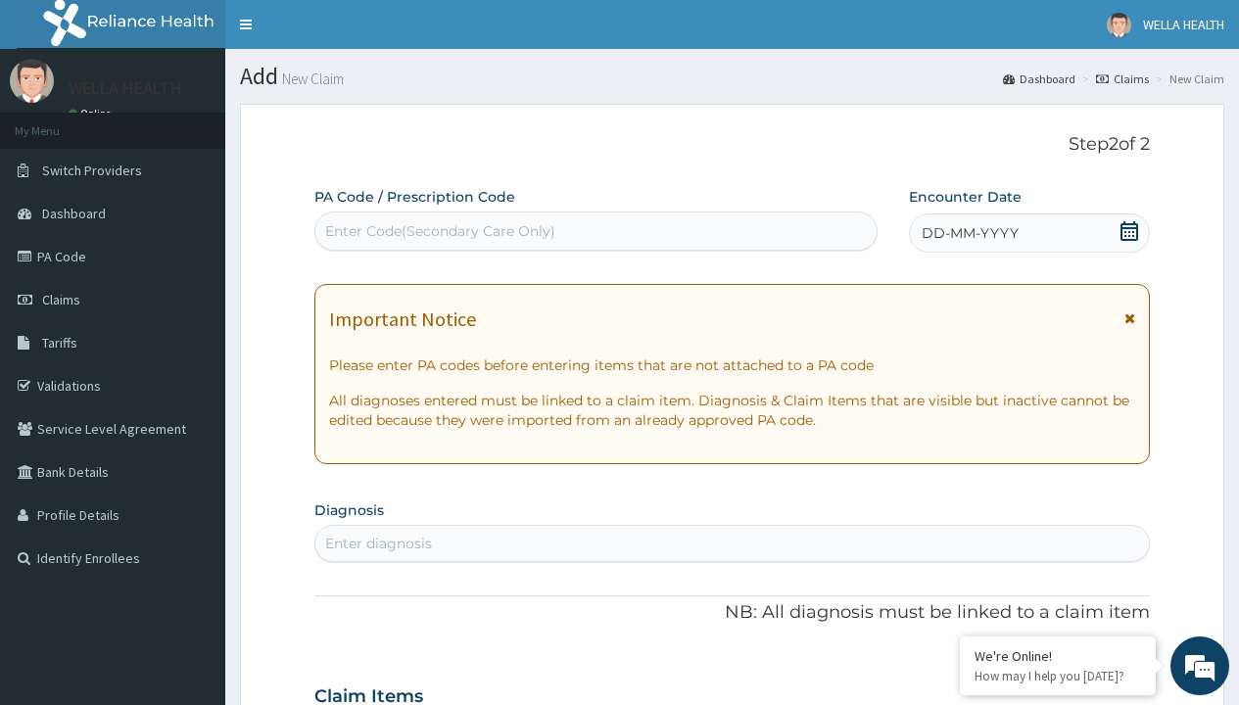
scroll to position [164, 0]
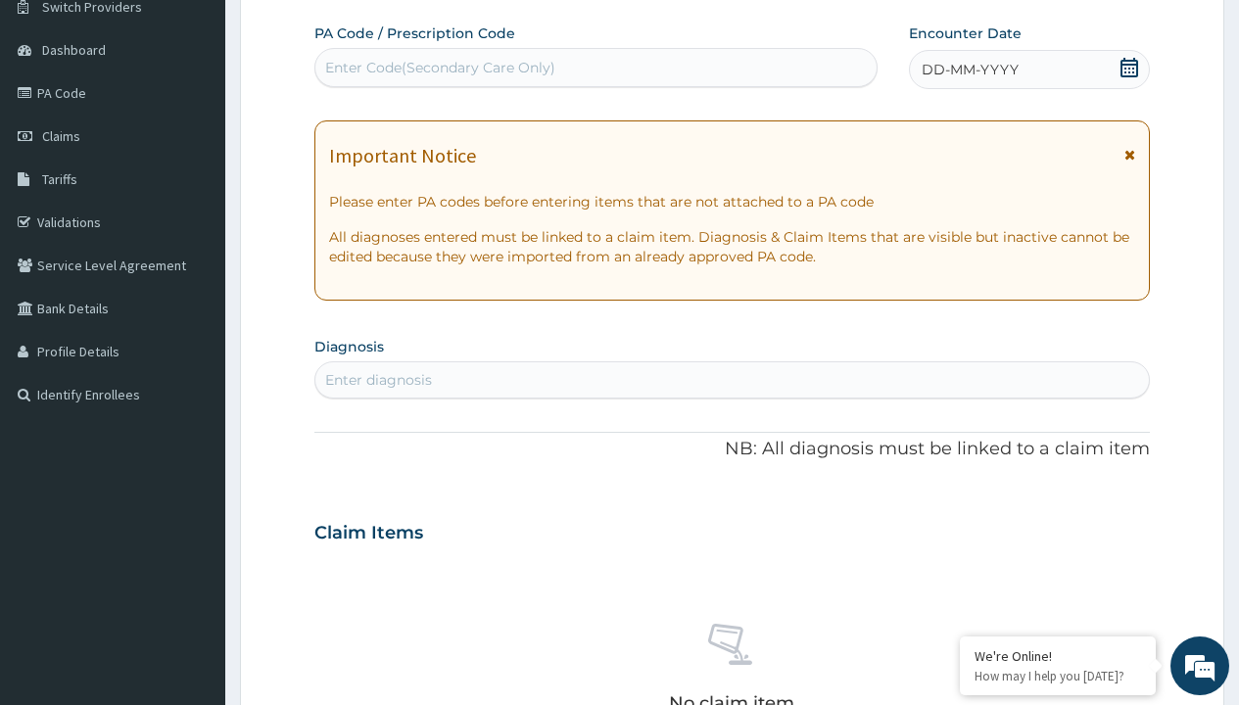
click at [969, 70] on span "DD-MM-YYYY" at bounding box center [970, 70] width 97 height 20
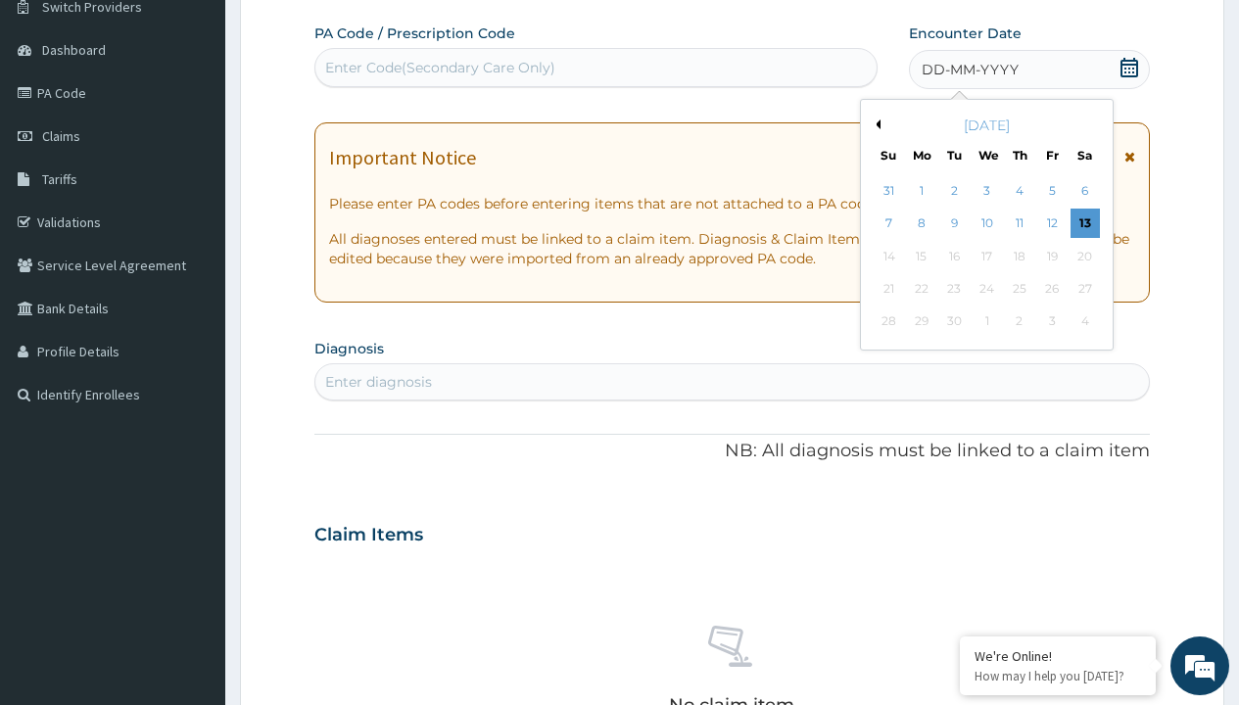
click at [875, 124] on button "Previous Month" at bounding box center [876, 125] width 10 height 10
click at [1019, 223] on div "7" at bounding box center [1019, 224] width 29 height 29
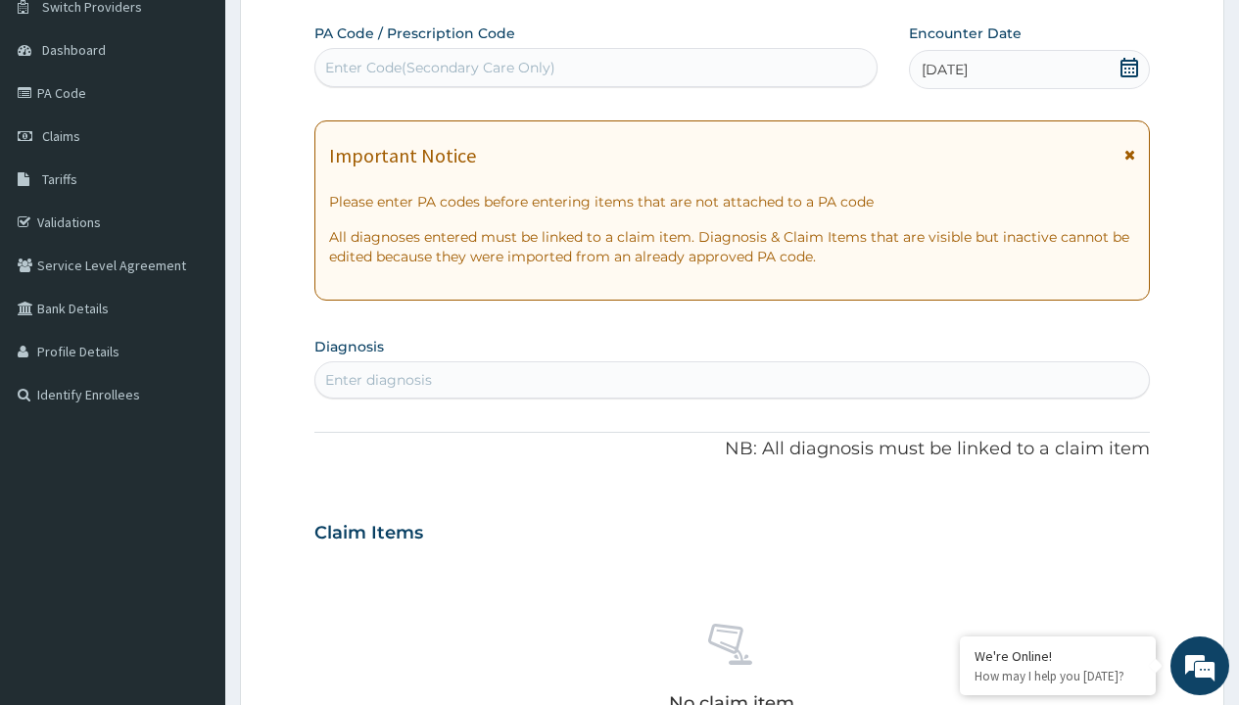
click at [439, 68] on div "Enter Code(Secondary Care Only)" at bounding box center [440, 68] width 230 height 20
type input "PR/87C46812"
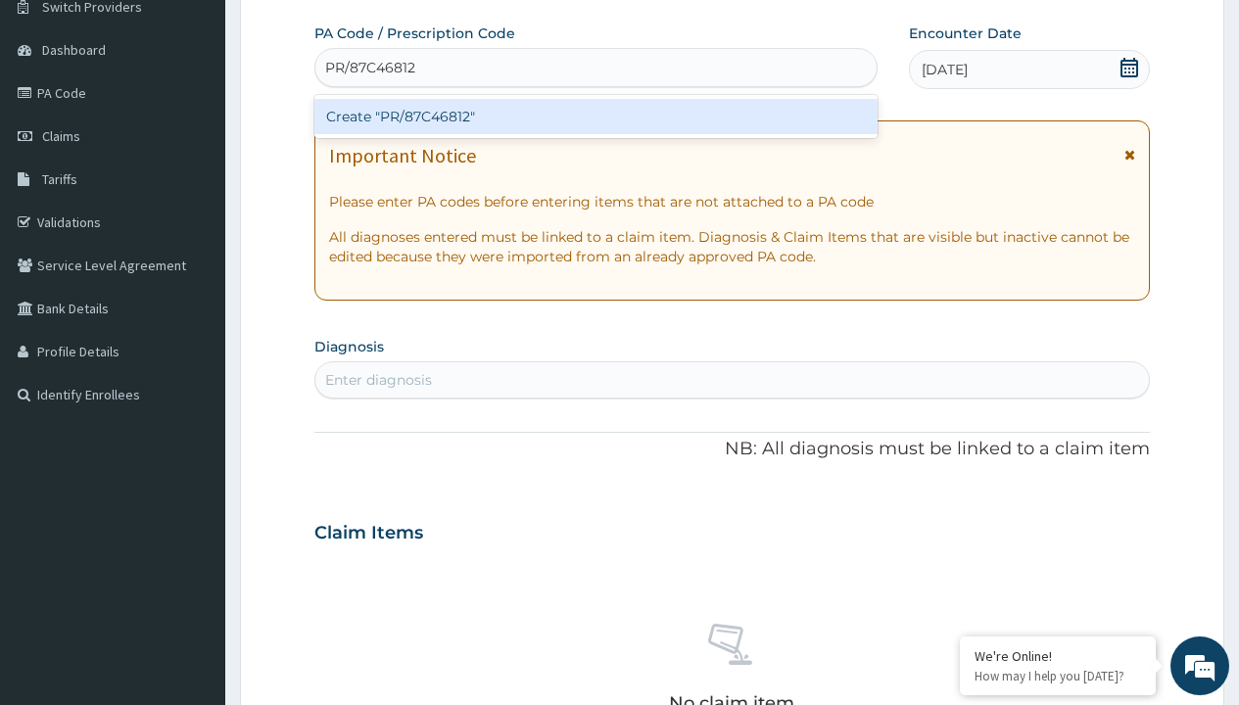
scroll to position [0, 0]
click at [596, 117] on div "Create "PR/87C46812"" at bounding box center [595, 116] width 562 height 35
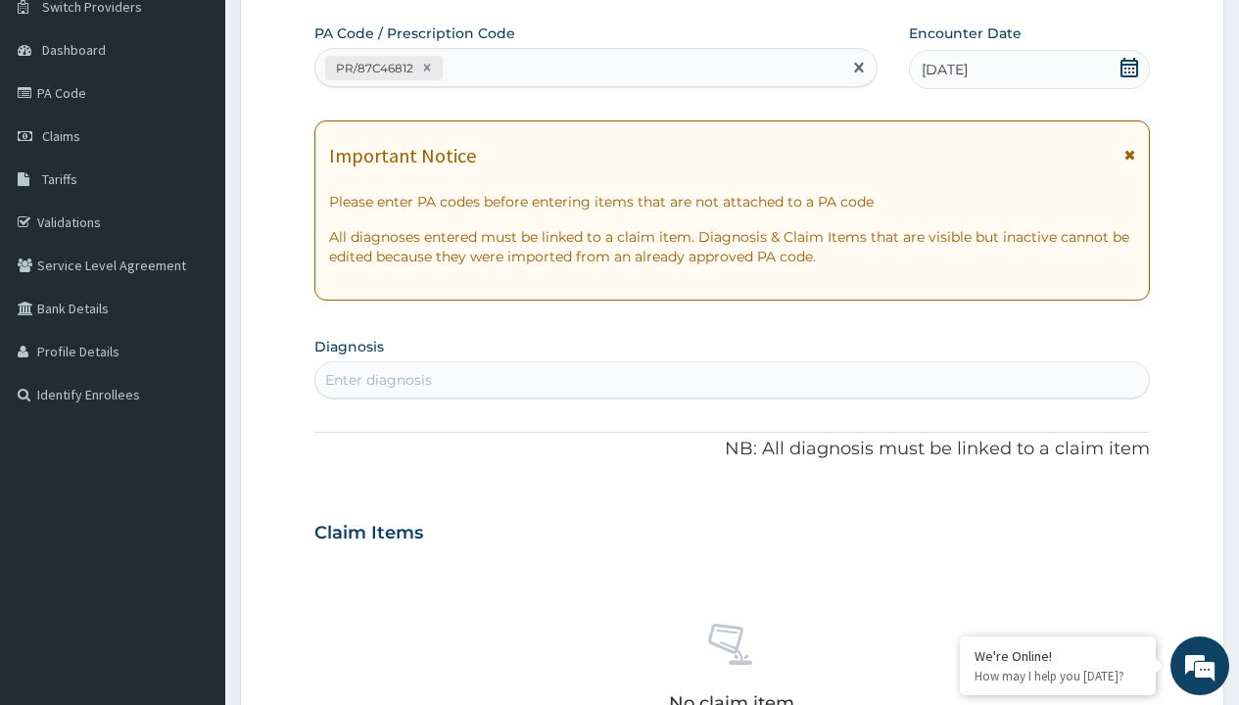
click at [378, 380] on div "Enter diagnosis" at bounding box center [378, 380] width 107 height 20
type input "prescription collected"
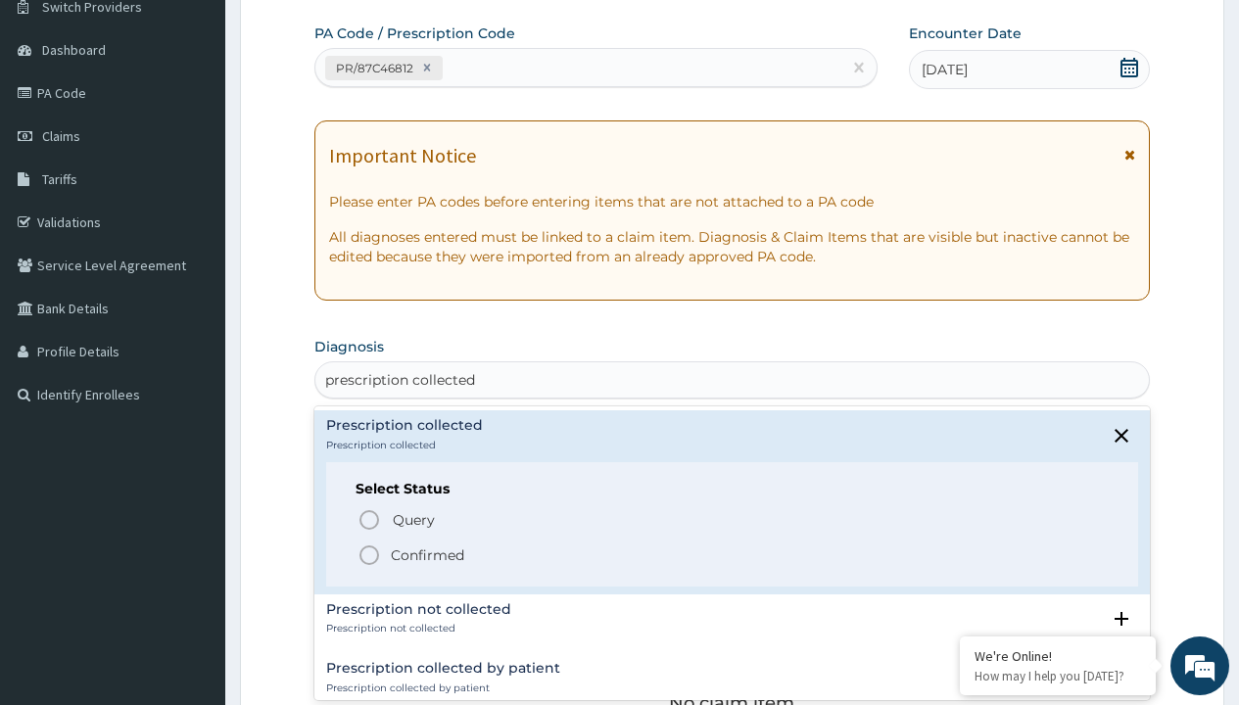
click at [427, 555] on p "Confirmed" at bounding box center [427, 556] width 73 height 20
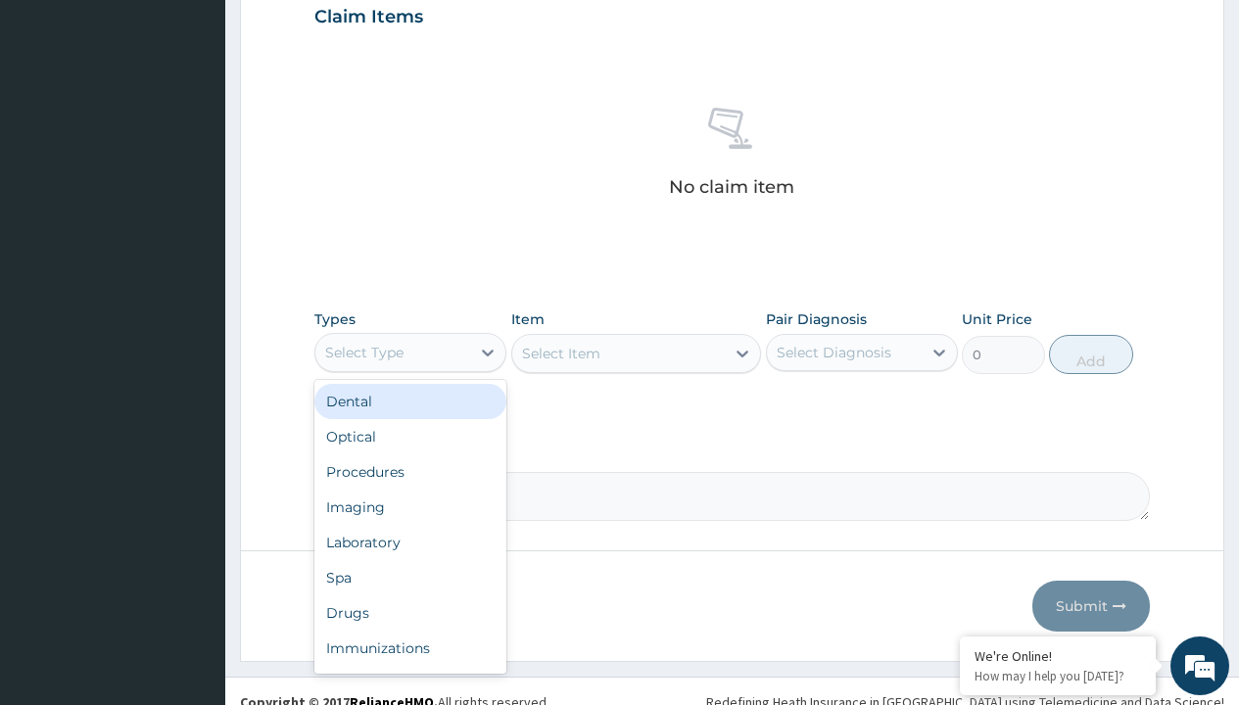
type input "procedures"
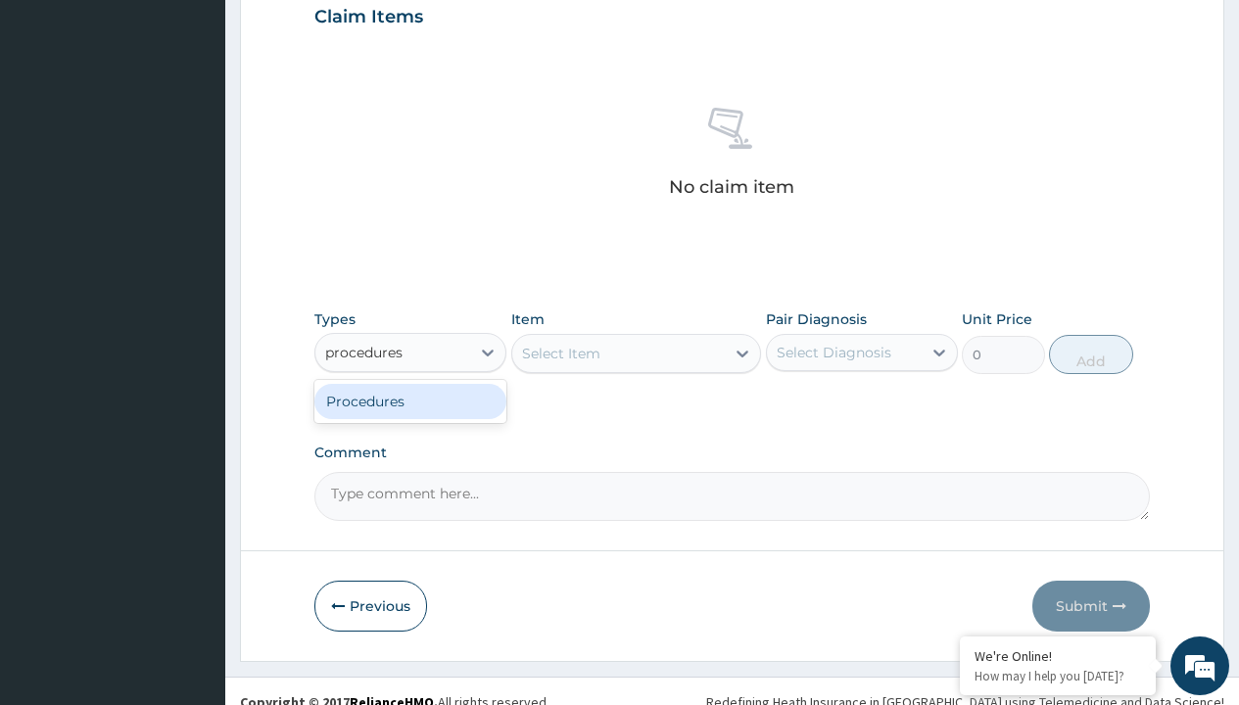
click at [411, 401] on div "Procedures" at bounding box center [410, 401] width 192 height 35
click at [560, 353] on div "Select Item" at bounding box center [561, 354] width 78 height 20
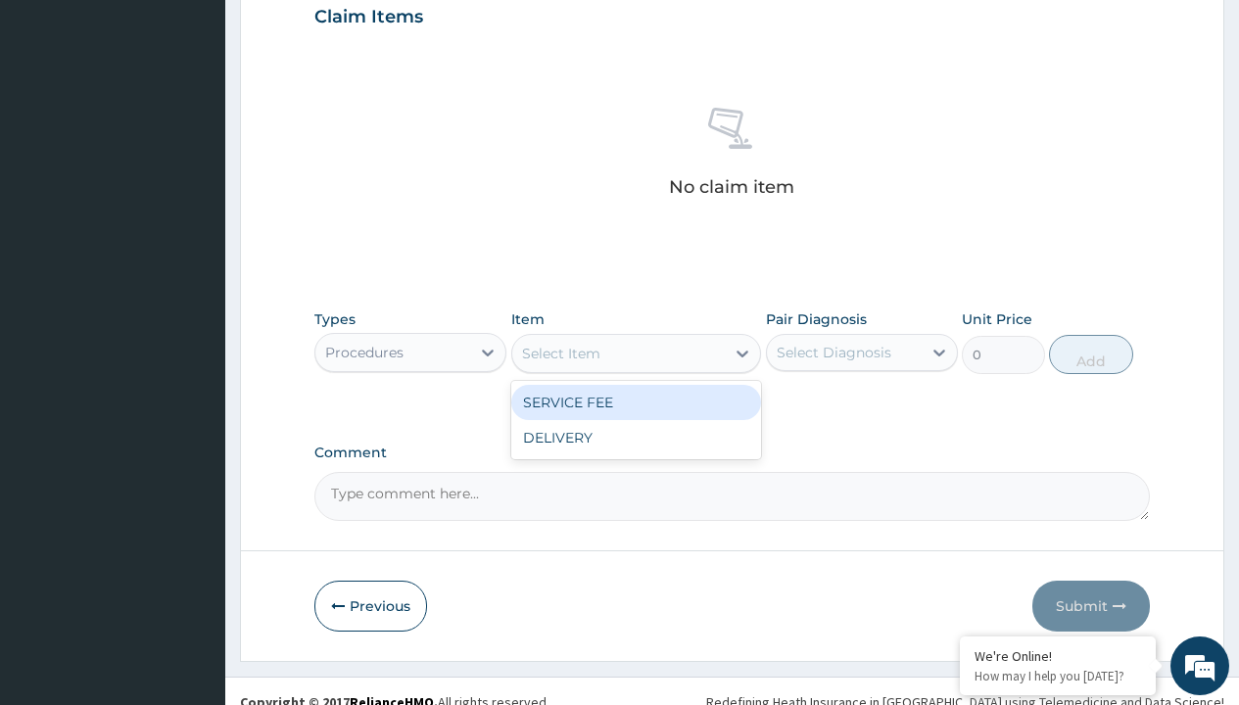
type input "service fee"
click at [636, 402] on div "SERVICE FEE" at bounding box center [636, 402] width 251 height 35
type input "100"
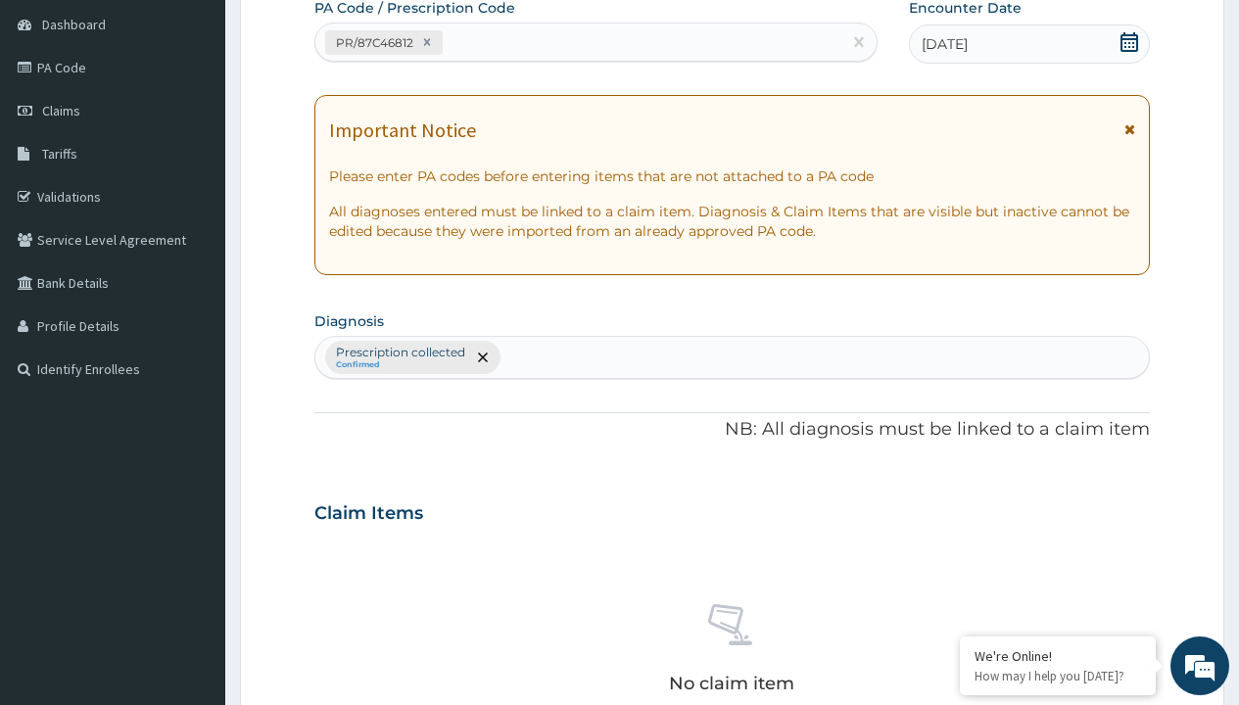
type input "prescription collected"
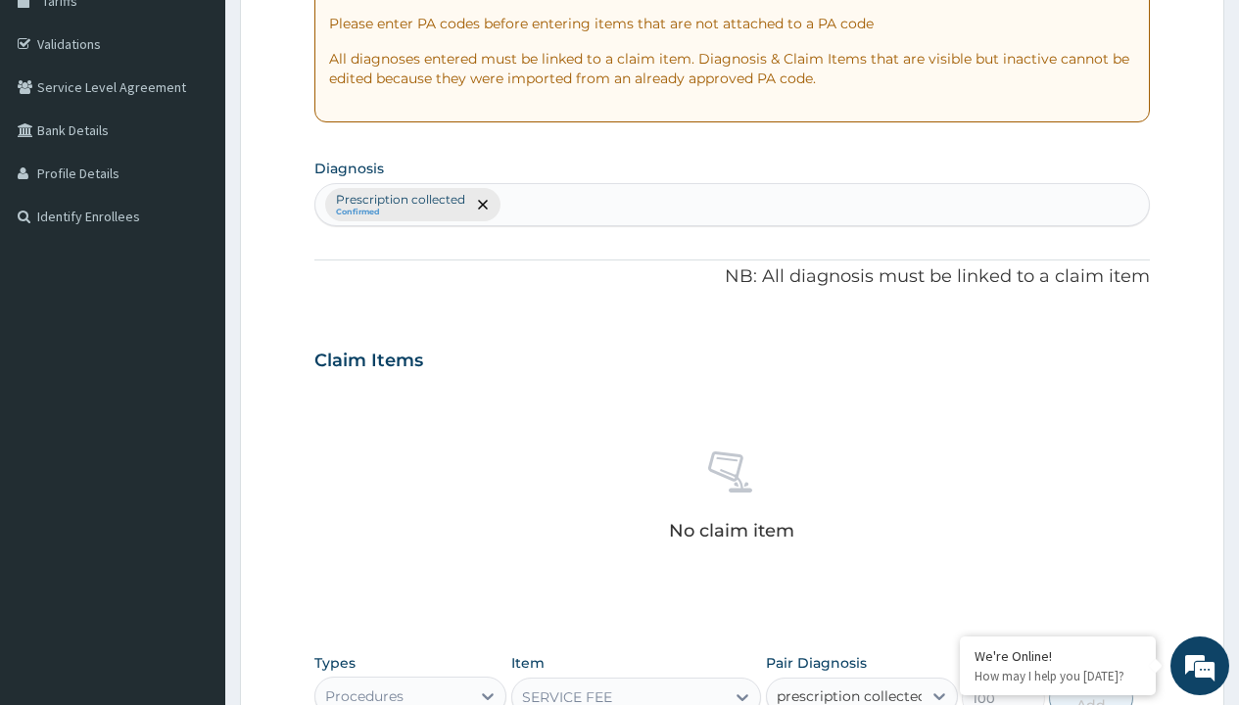
checkbox input "true"
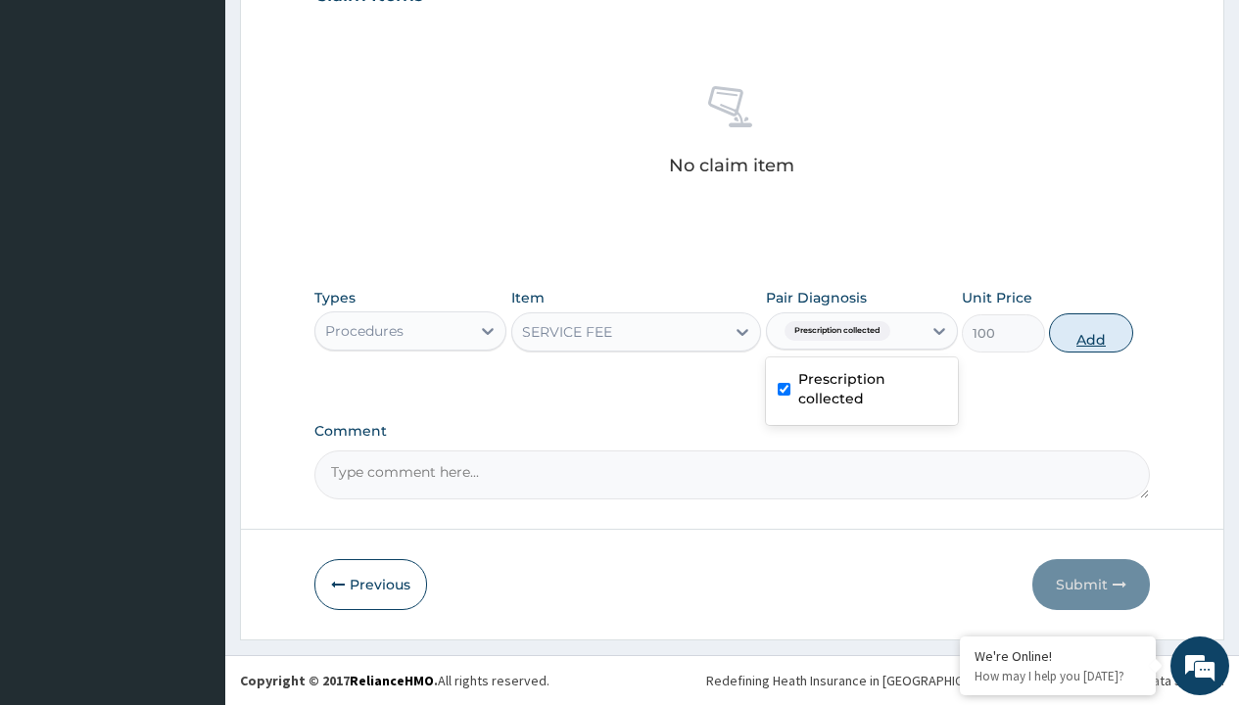
click at [1091, 332] on button "Add" at bounding box center [1090, 333] width 83 height 39
type input "0"
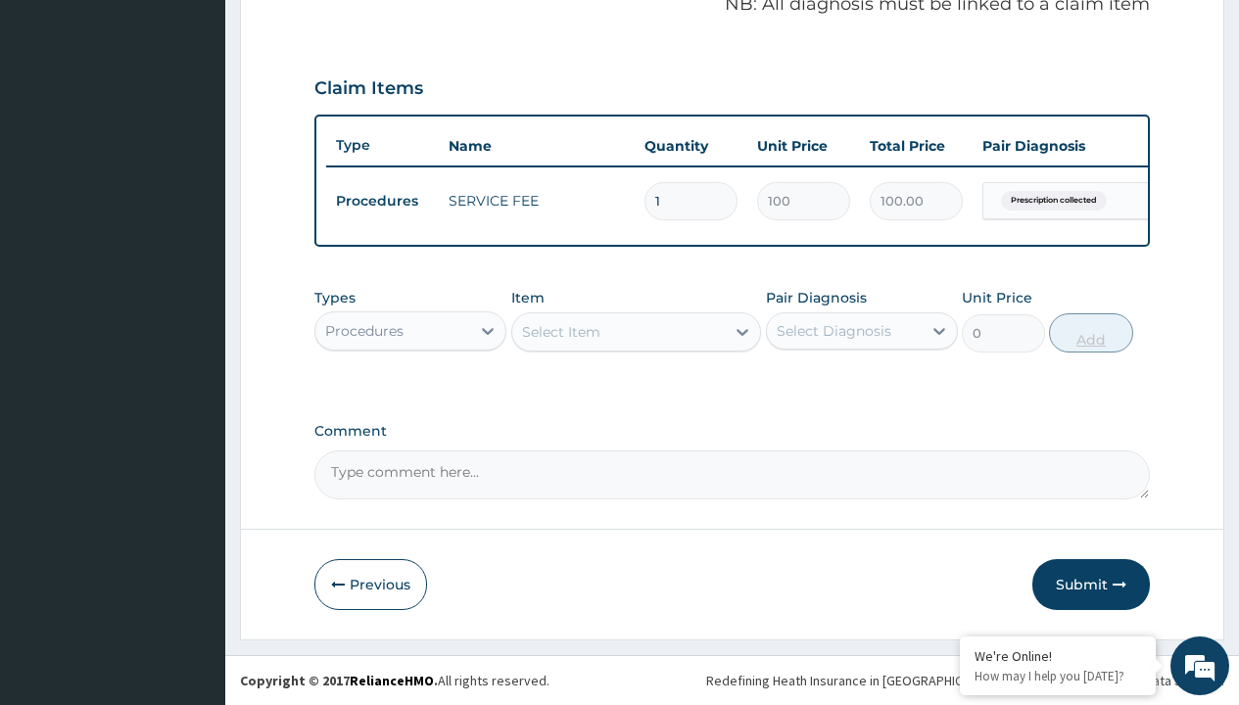
scroll to position [629, 0]
click at [364, 330] on div "Procedures" at bounding box center [364, 331] width 78 height 20
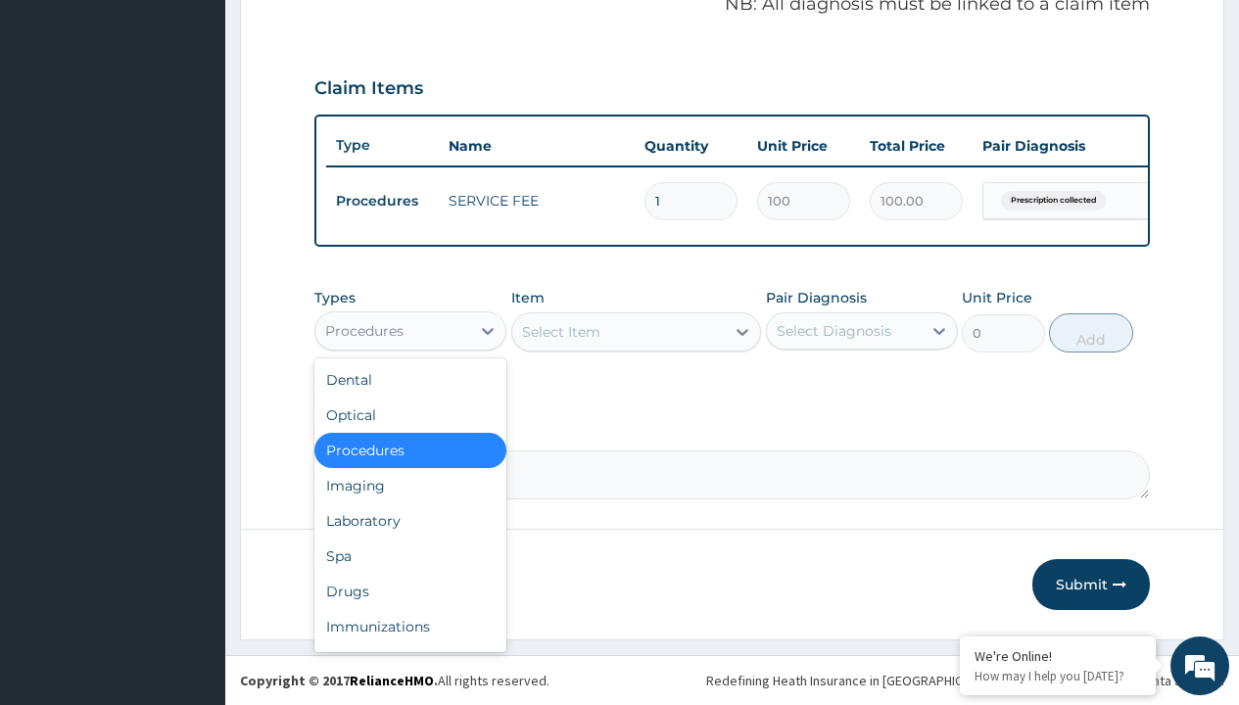
type input "drugs"
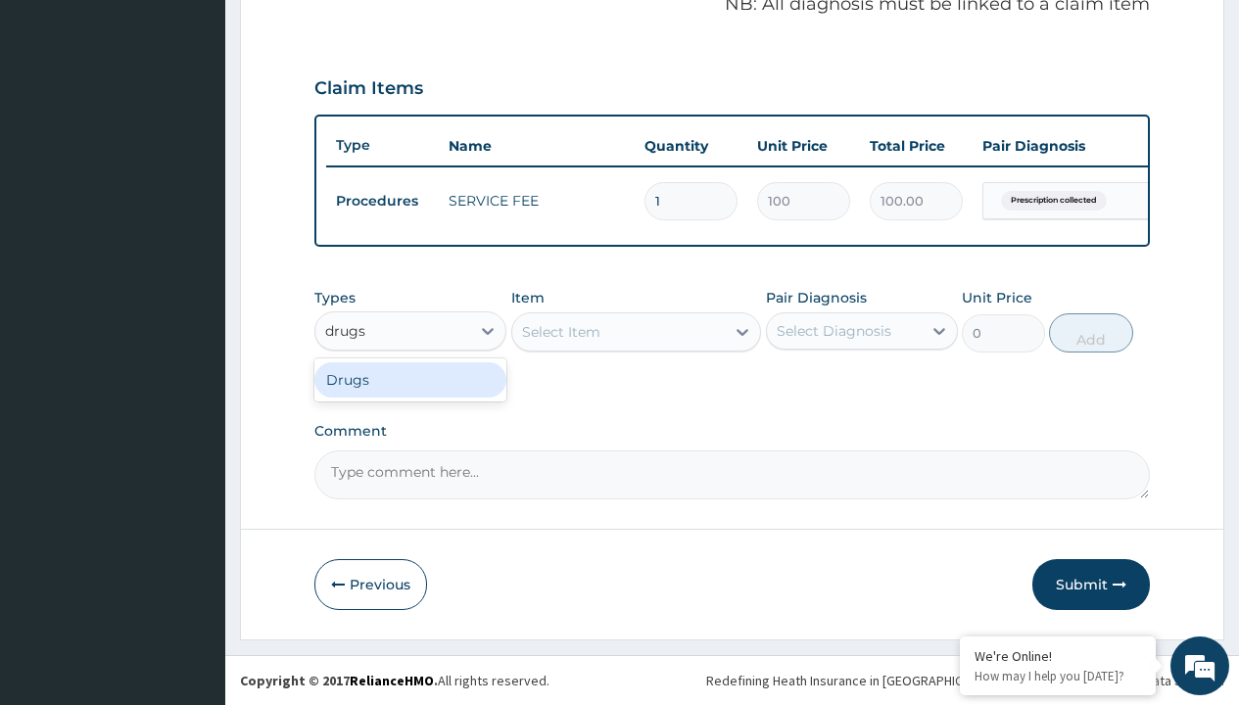
click at [411, 379] on div "Drugs" at bounding box center [410, 379] width 192 height 35
click at [560, 331] on div "Select Item" at bounding box center [561, 332] width 78 height 20
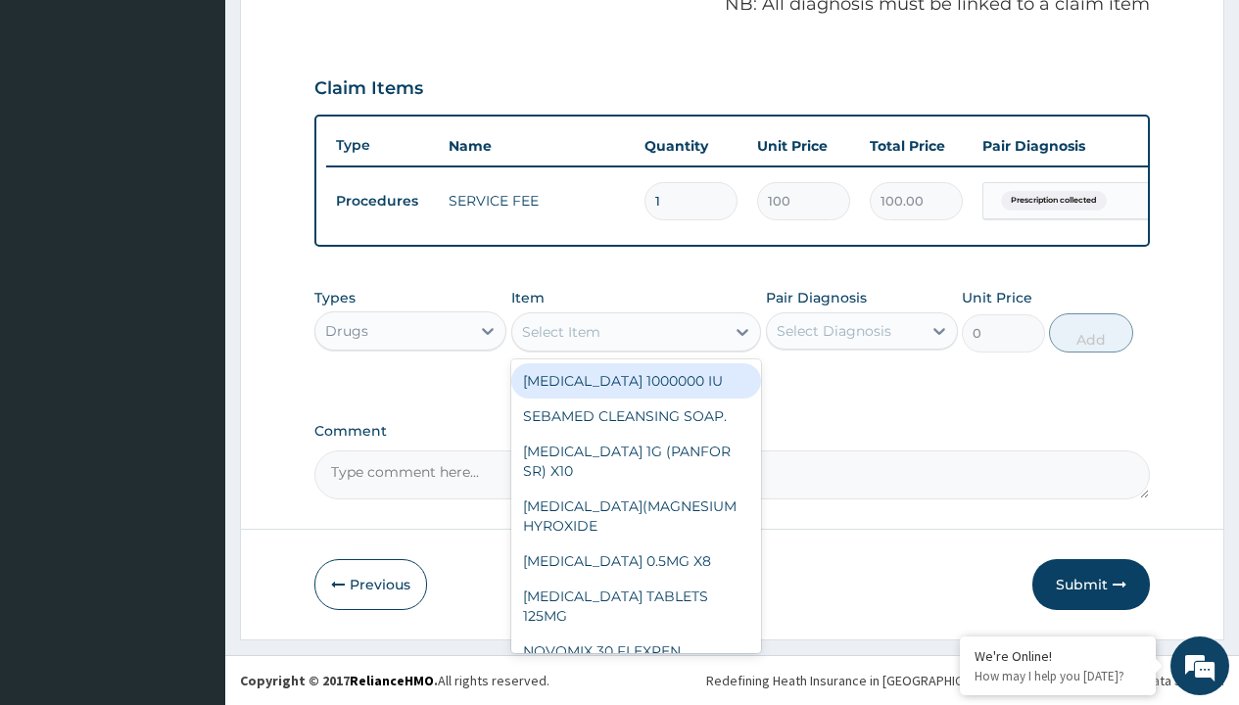
type input "[MEDICAL_DATA] suspension branded"
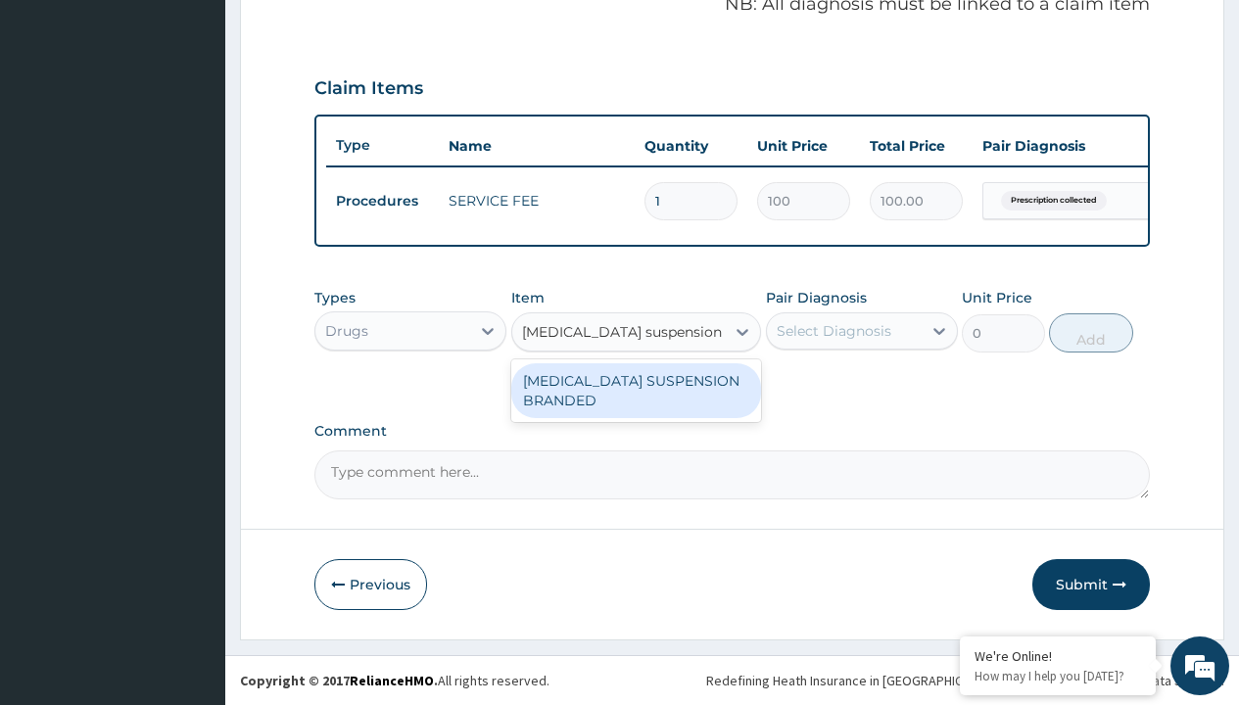
click at [636, 390] on div "[MEDICAL_DATA] SUSPENSION BRANDED" at bounding box center [636, 390] width 251 height 55
type input "5890"
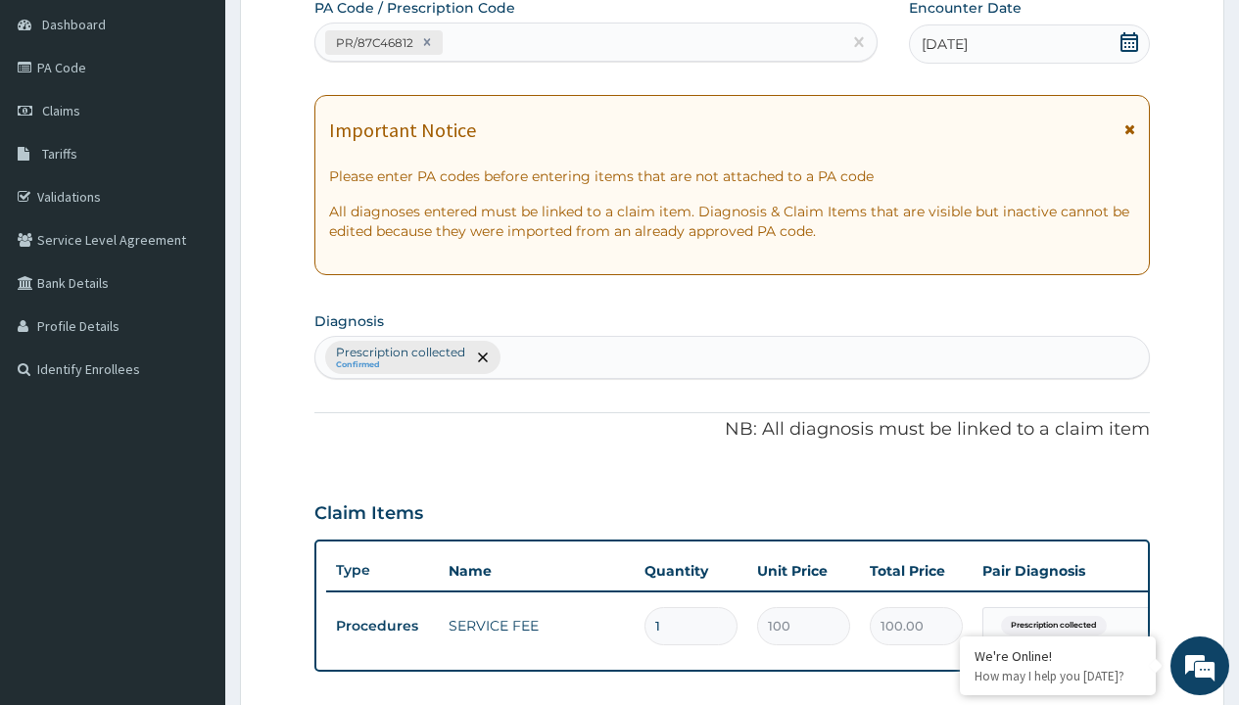
type input "prescription collected"
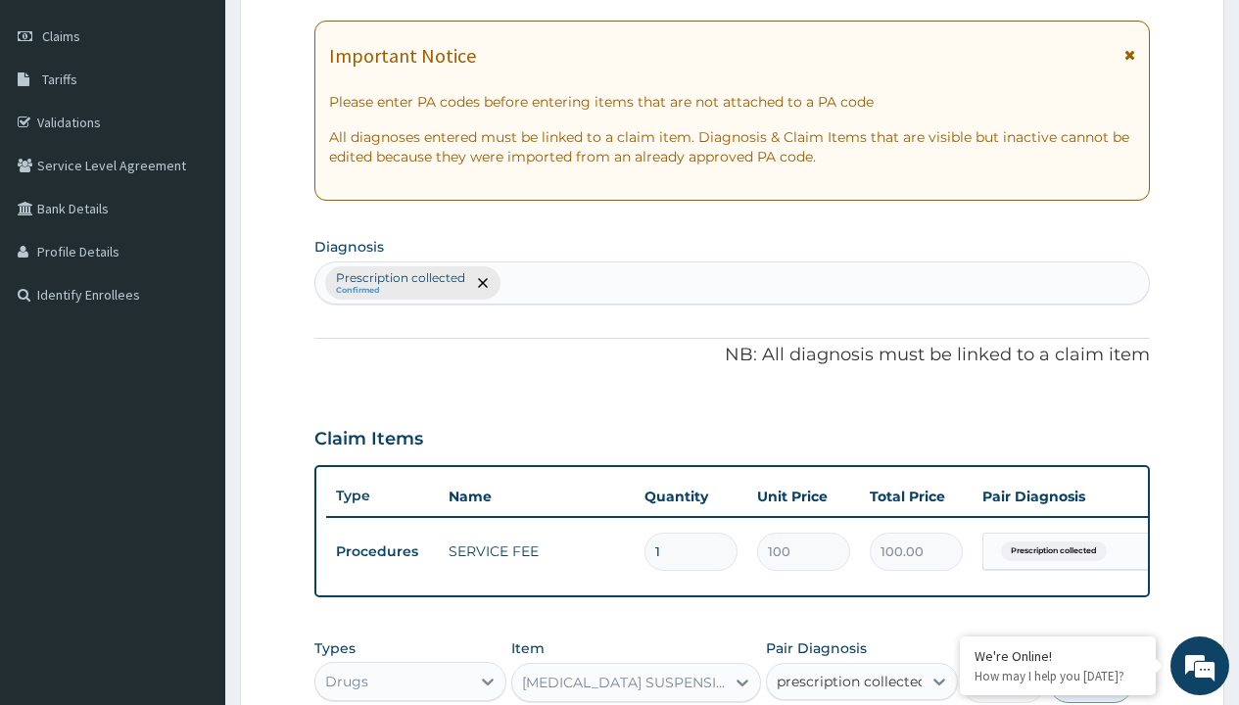
checkbox input "true"
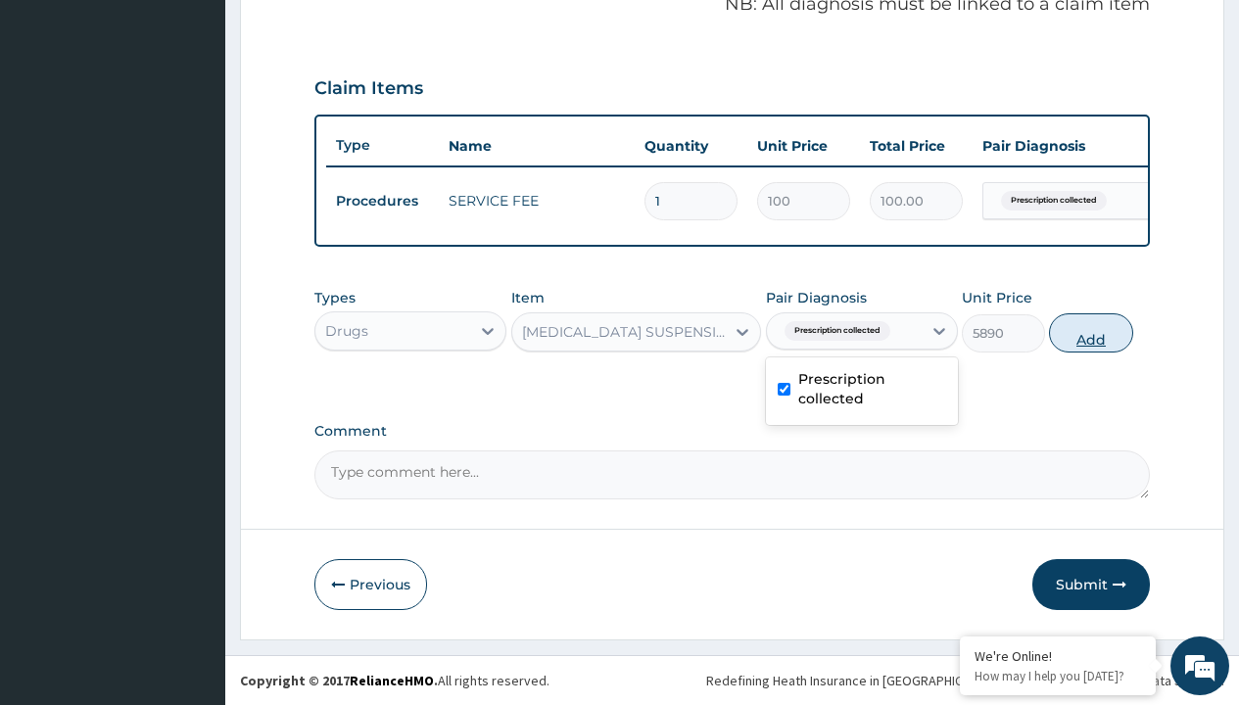
click at [1091, 332] on button "Add" at bounding box center [1090, 333] width 83 height 39
type input "0"
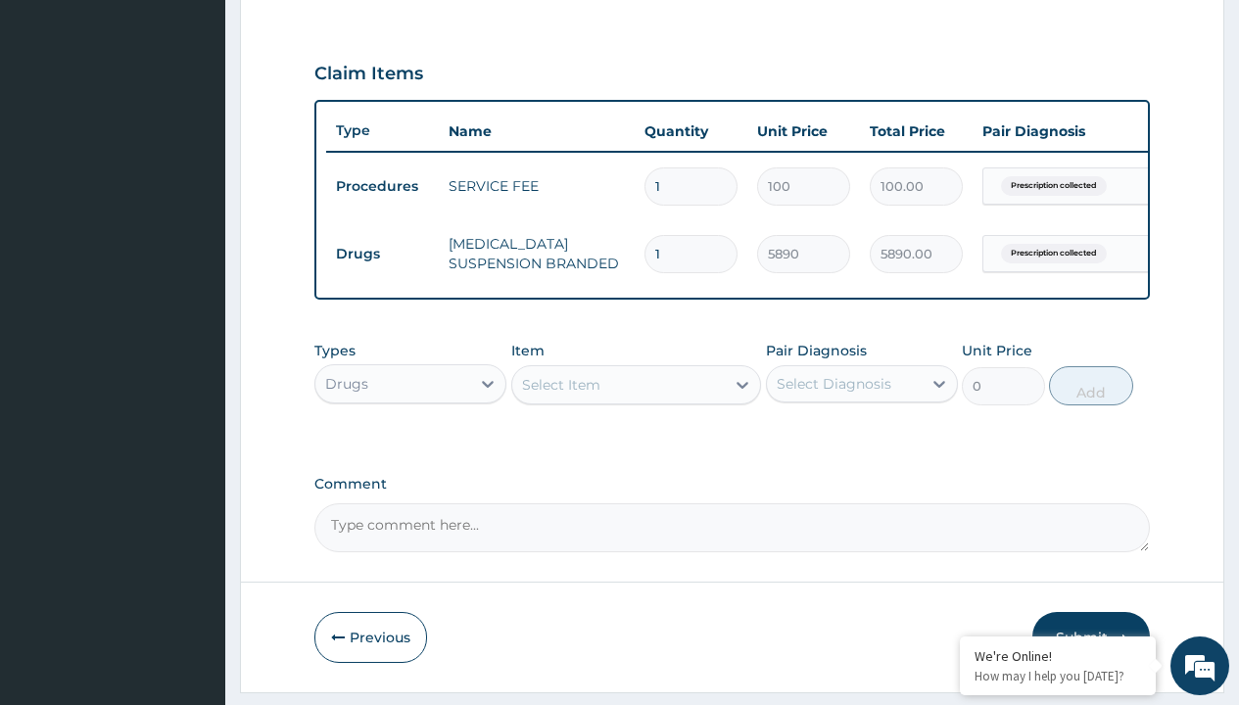
click at [382, 254] on td "Drugs" at bounding box center [382, 254] width 113 height 36
type input "drugs"
click at [411, 447] on div "Drugs" at bounding box center [410, 432] width 192 height 35
click at [560, 395] on div "Select Item" at bounding box center [561, 385] width 78 height 20
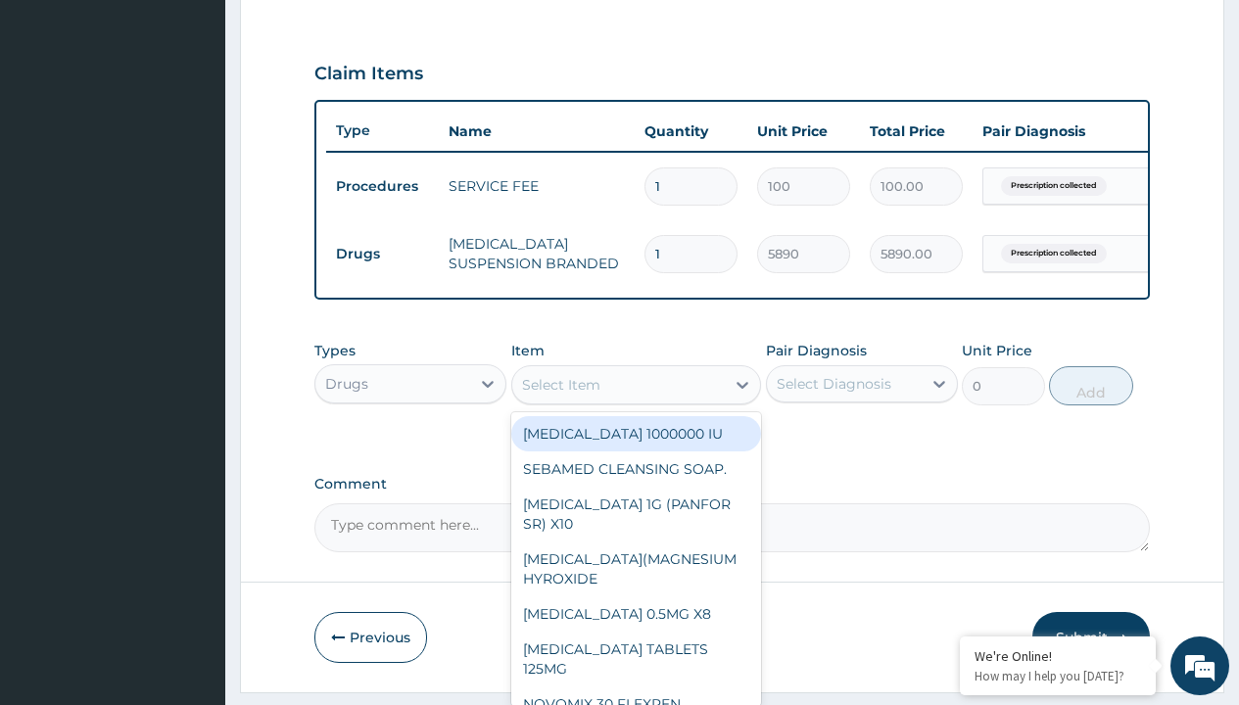
type input "[MEDICAL_DATA] syrup emzor/[PERSON_NAME]"
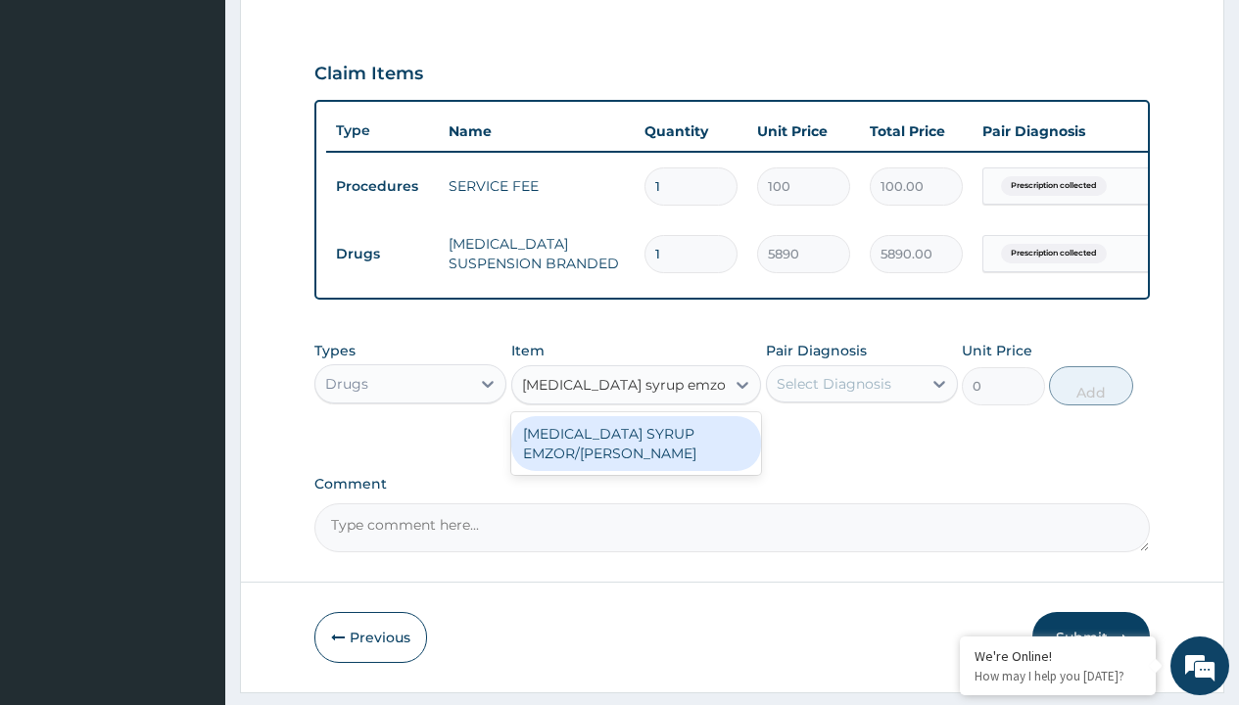
click at [636, 458] on div "[MEDICAL_DATA] SYRUP EMZOR/[PERSON_NAME]" at bounding box center [636, 443] width 251 height 55
type input "1214.099975585938"
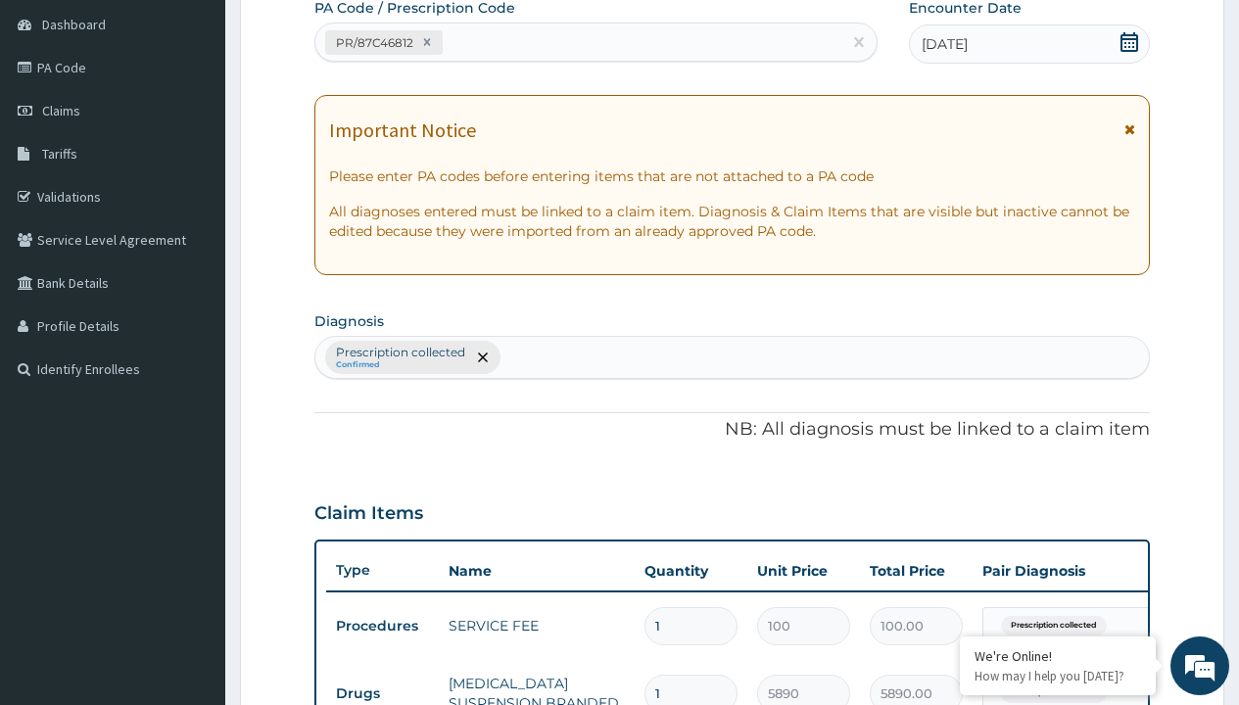
type input "prescription collected"
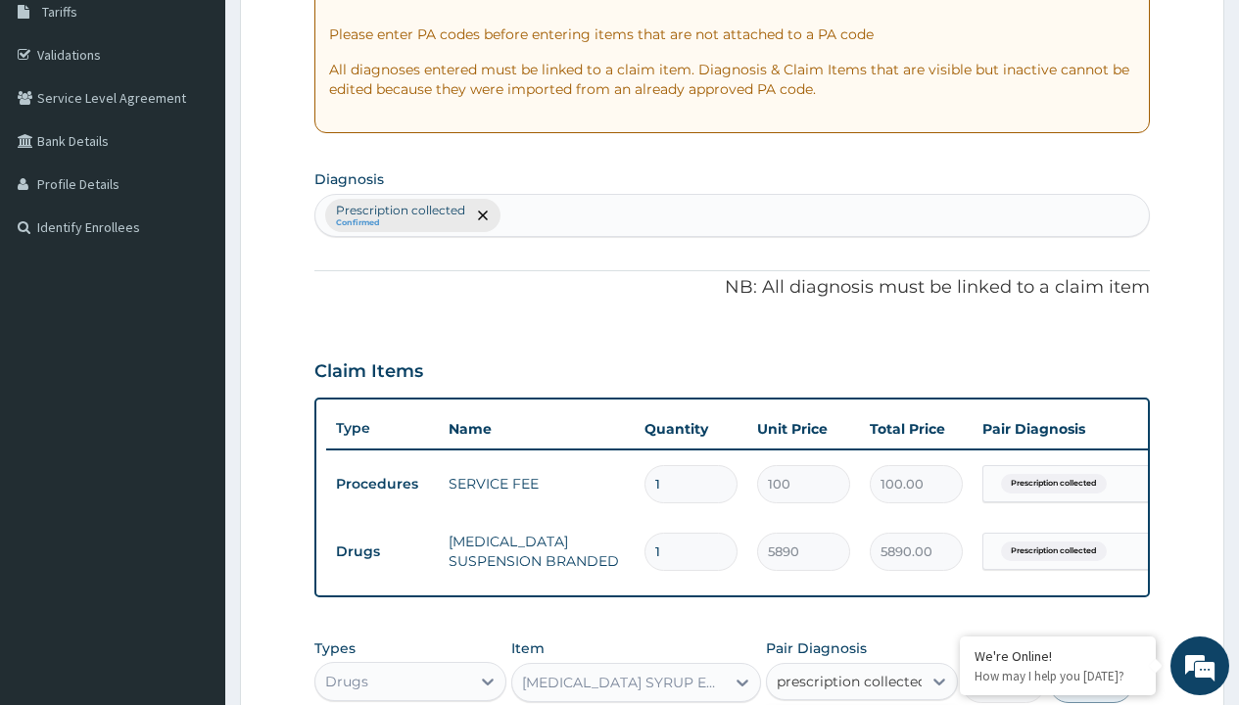
checkbox input "true"
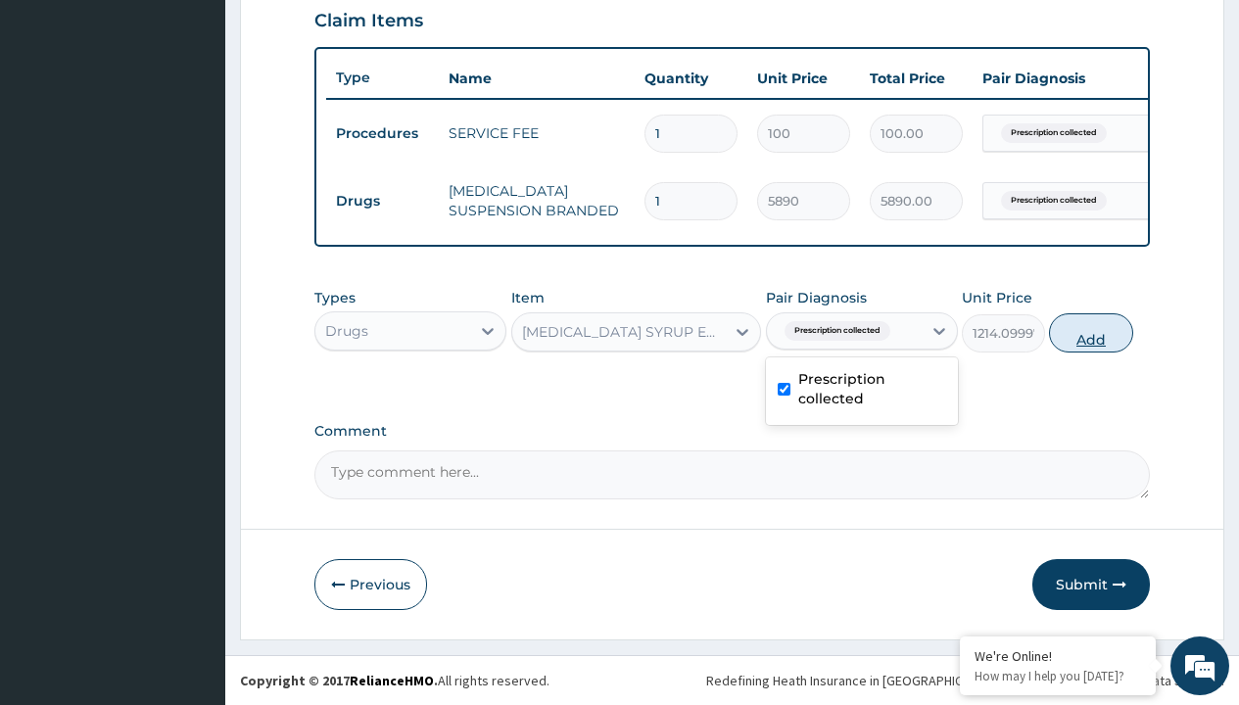
click at [1091, 332] on button "Add" at bounding box center [1090, 333] width 83 height 39
type input "0"
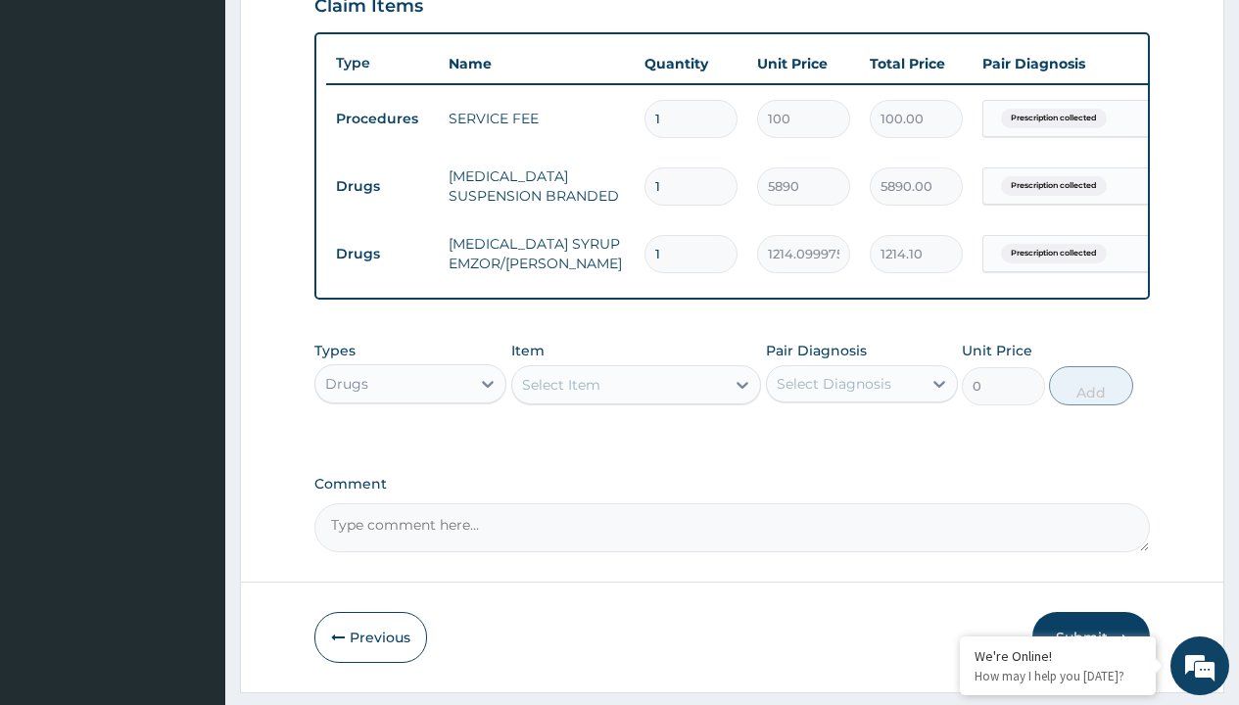
click at [382, 186] on td "Drugs" at bounding box center [382, 187] width 113 height 36
type input "drugs"
click at [411, 447] on div "Drugs" at bounding box center [410, 432] width 192 height 35
click at [560, 395] on div "Select Item" at bounding box center [561, 385] width 78 height 20
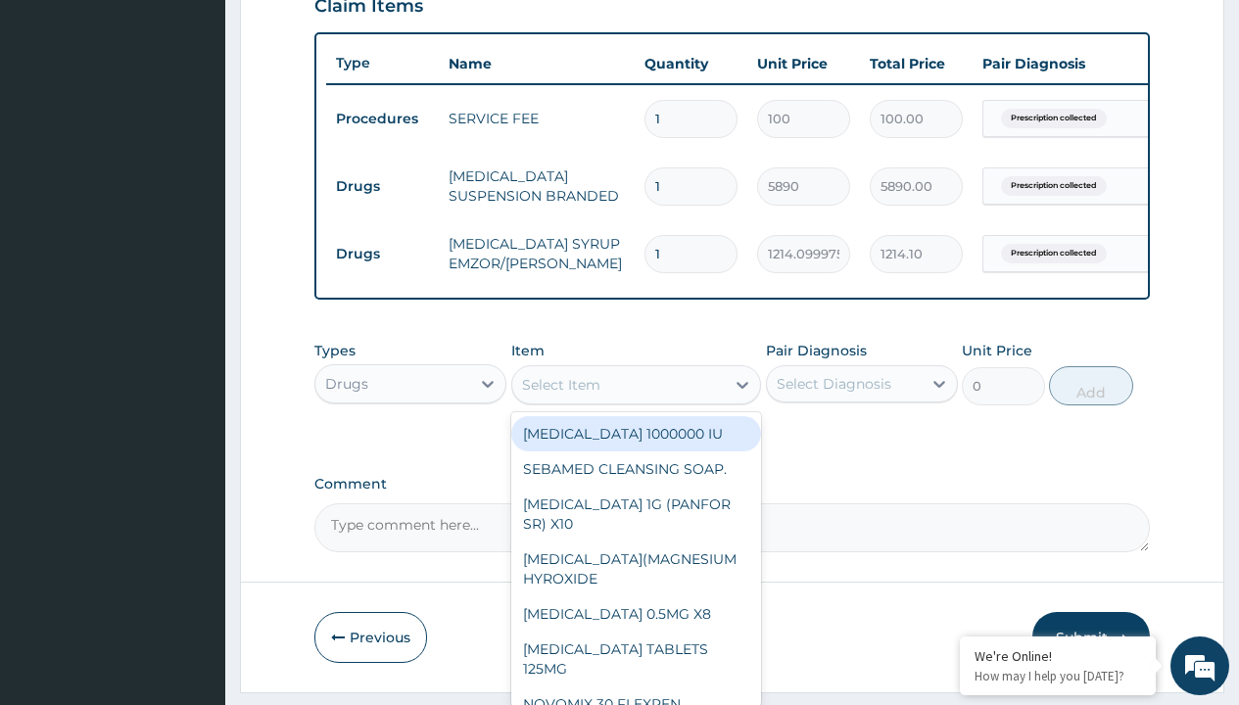
type input "[MEDICAL_DATA] syrup"
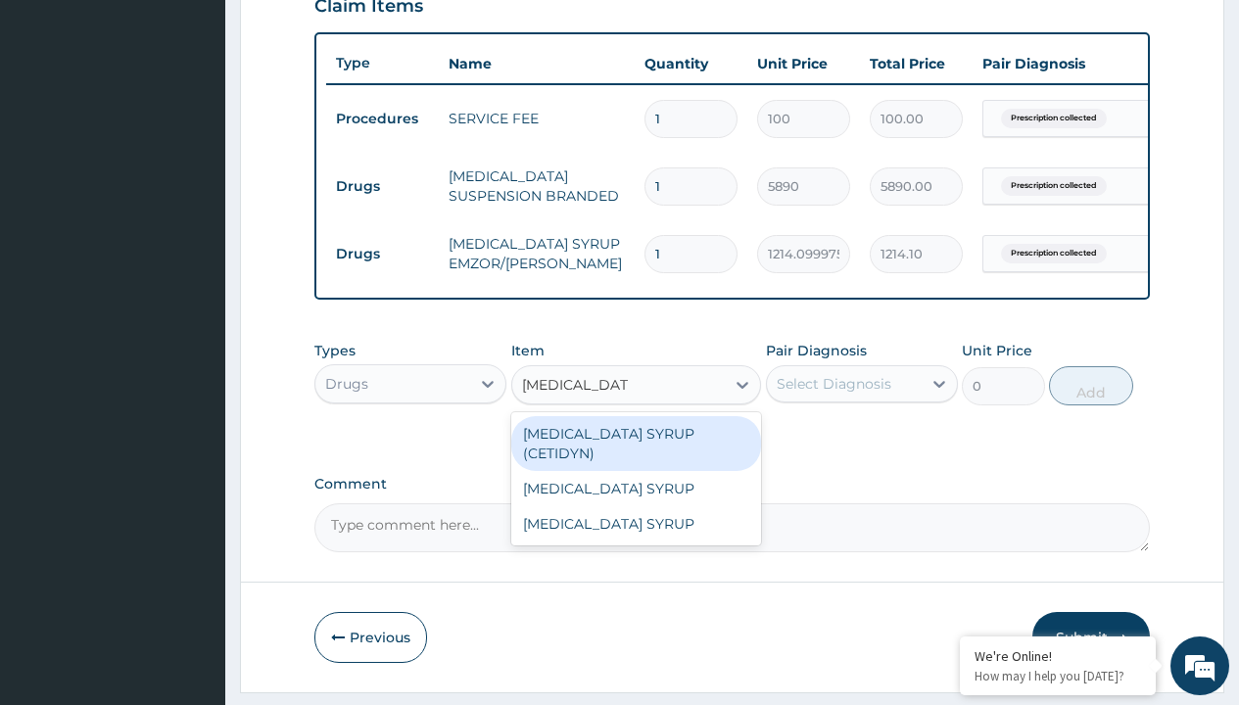
click at [636, 448] on div "[MEDICAL_DATA] SYRUP (CETIDYN)" at bounding box center [636, 443] width 251 height 55
type input "2200"
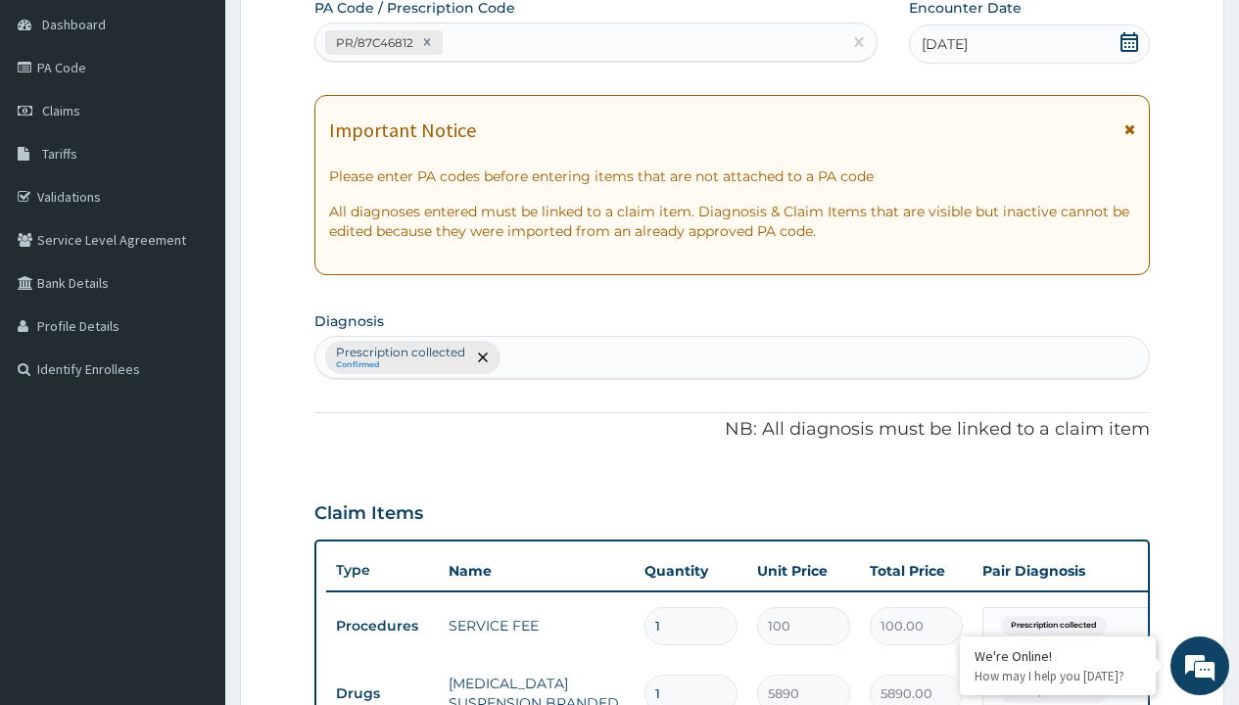
type input "prescription collected"
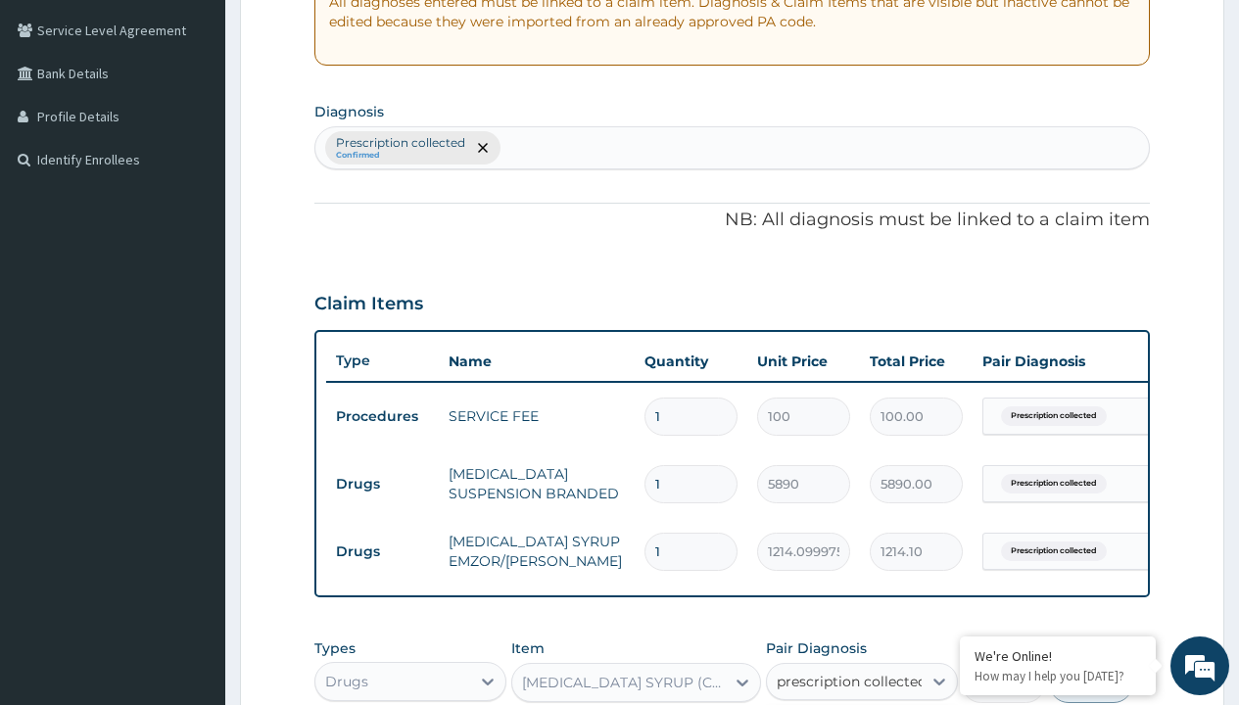
checkbox input "true"
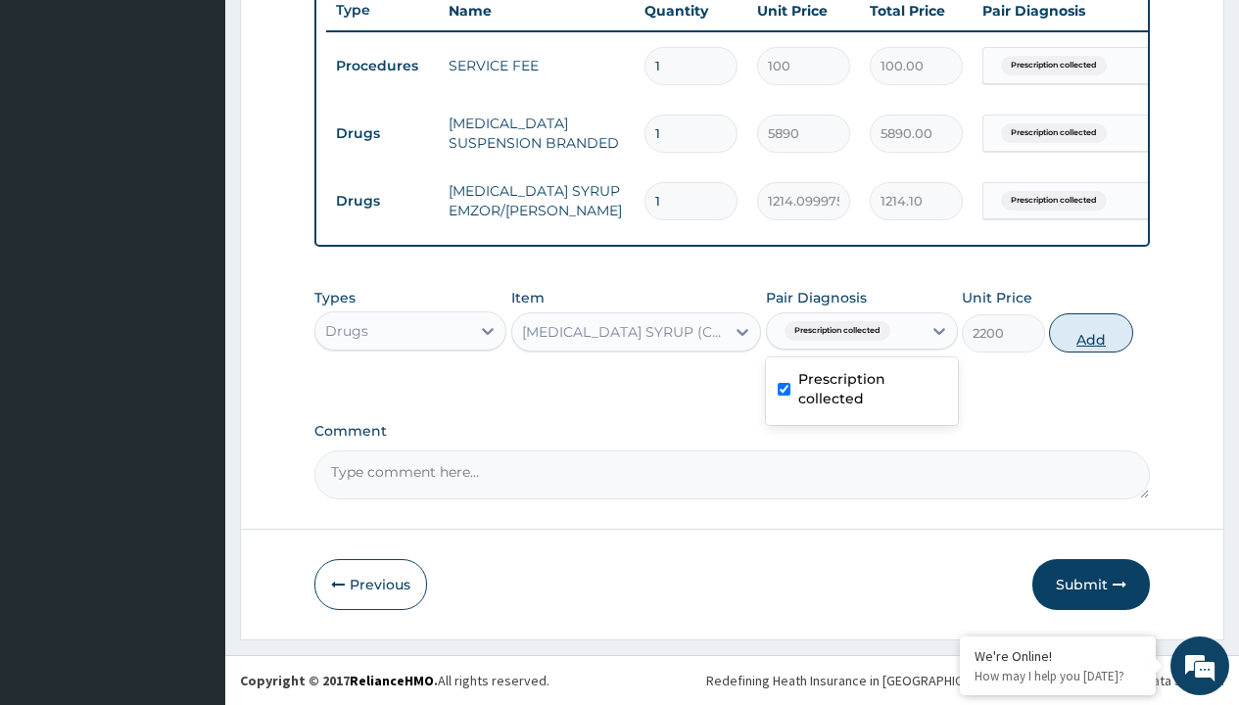
click at [1091, 332] on button "Add" at bounding box center [1090, 333] width 83 height 39
type input "0"
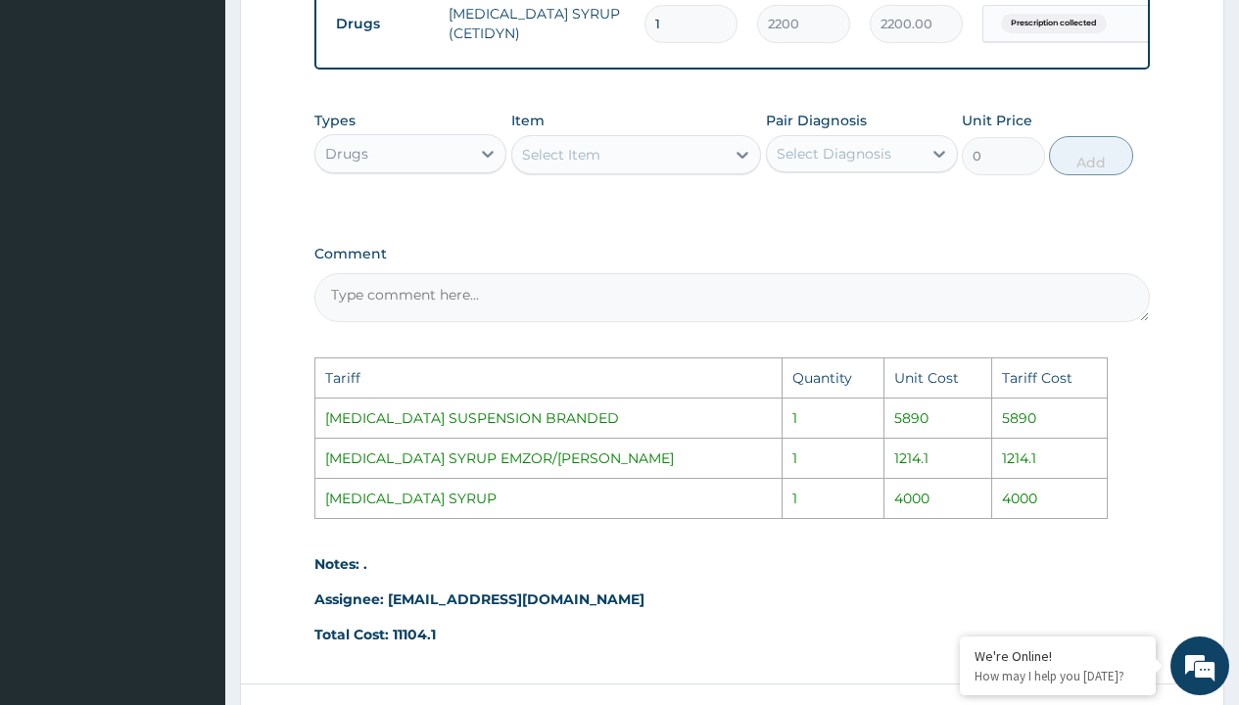
scroll to position [1054, 0]
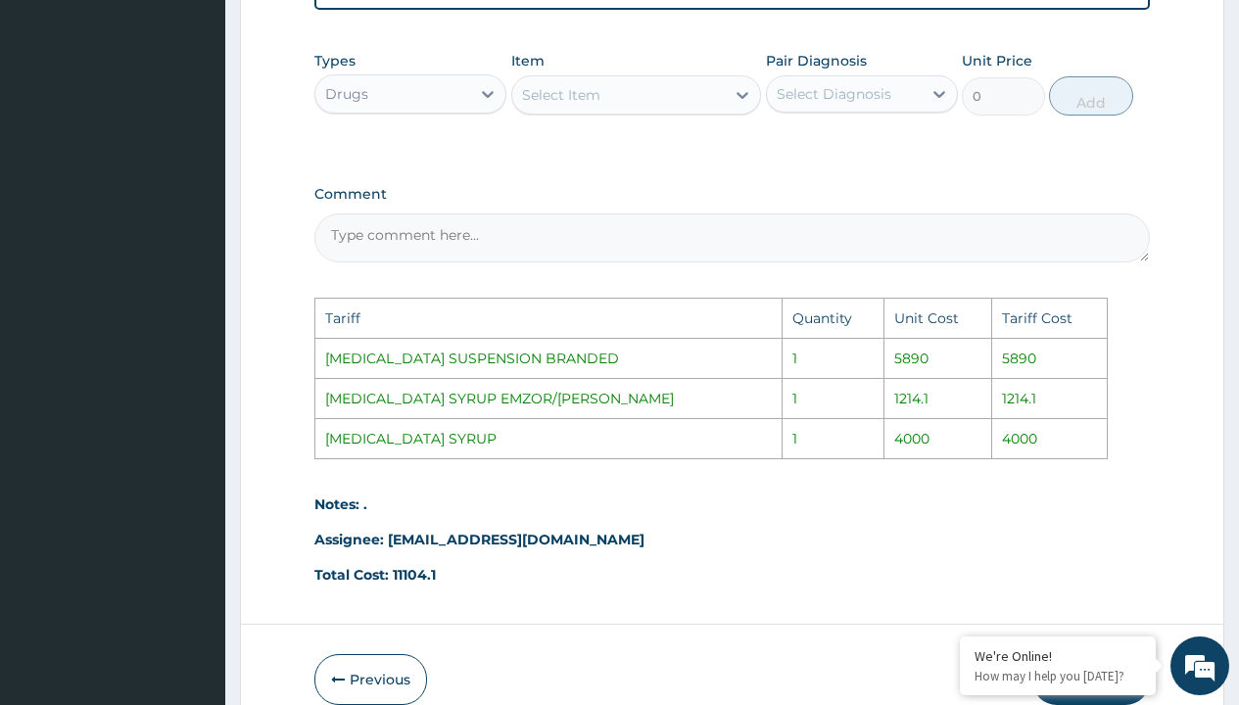
click at [670, 111] on div "Select Item" at bounding box center [619, 94] width 214 height 31
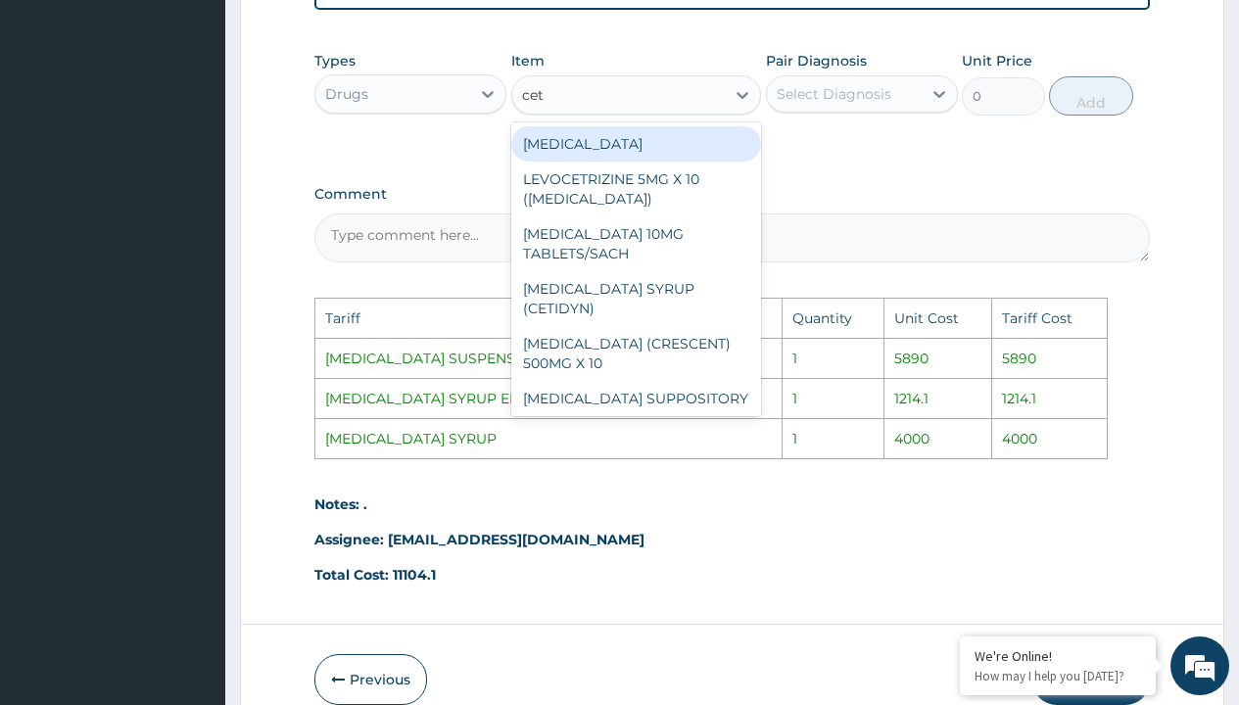
type input "ceti"
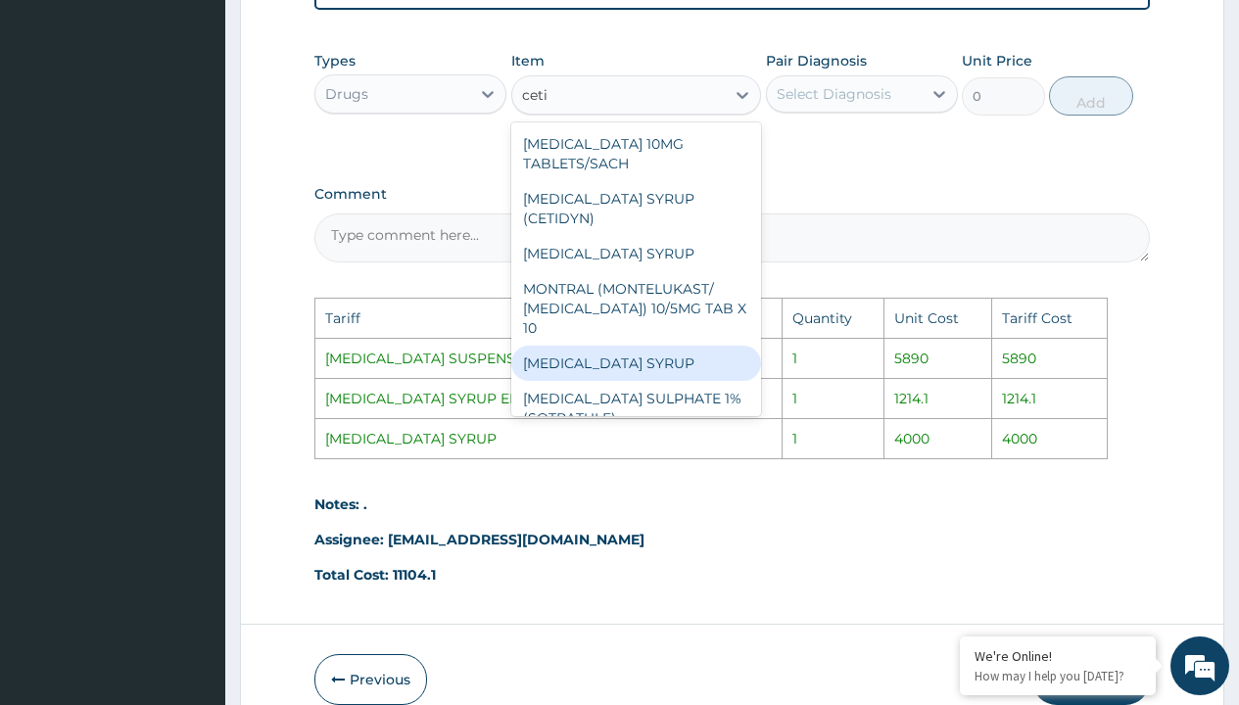
drag, startPoint x: 654, startPoint y: 359, endPoint x: 680, endPoint y: 281, distance: 81.5
click at [654, 359] on div "[MEDICAL_DATA] SYRUP" at bounding box center [636, 363] width 251 height 35
type input "4000"
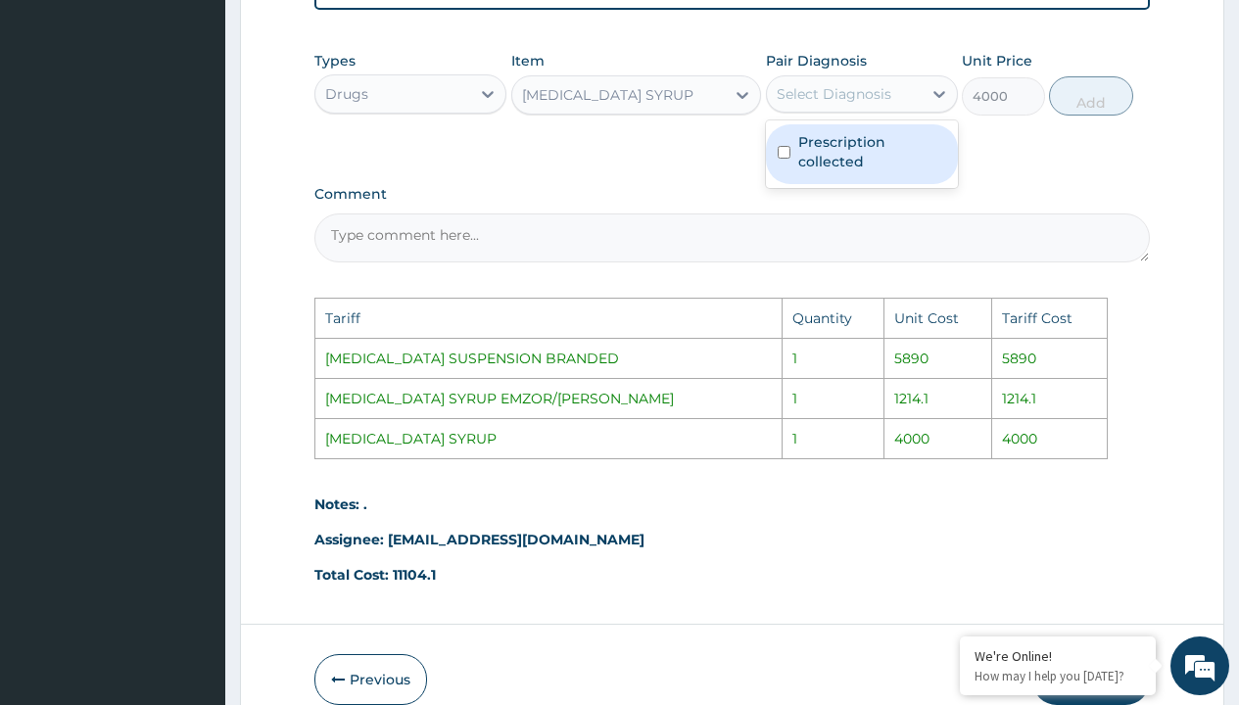
drag, startPoint x: 875, startPoint y: 118, endPoint x: 889, endPoint y: 126, distance: 16.3
click at [875, 104] on div "Select Diagnosis" at bounding box center [834, 94] width 115 height 20
click at [909, 151] on label "Prescription collected" at bounding box center [872, 151] width 148 height 39
checkbox input "true"
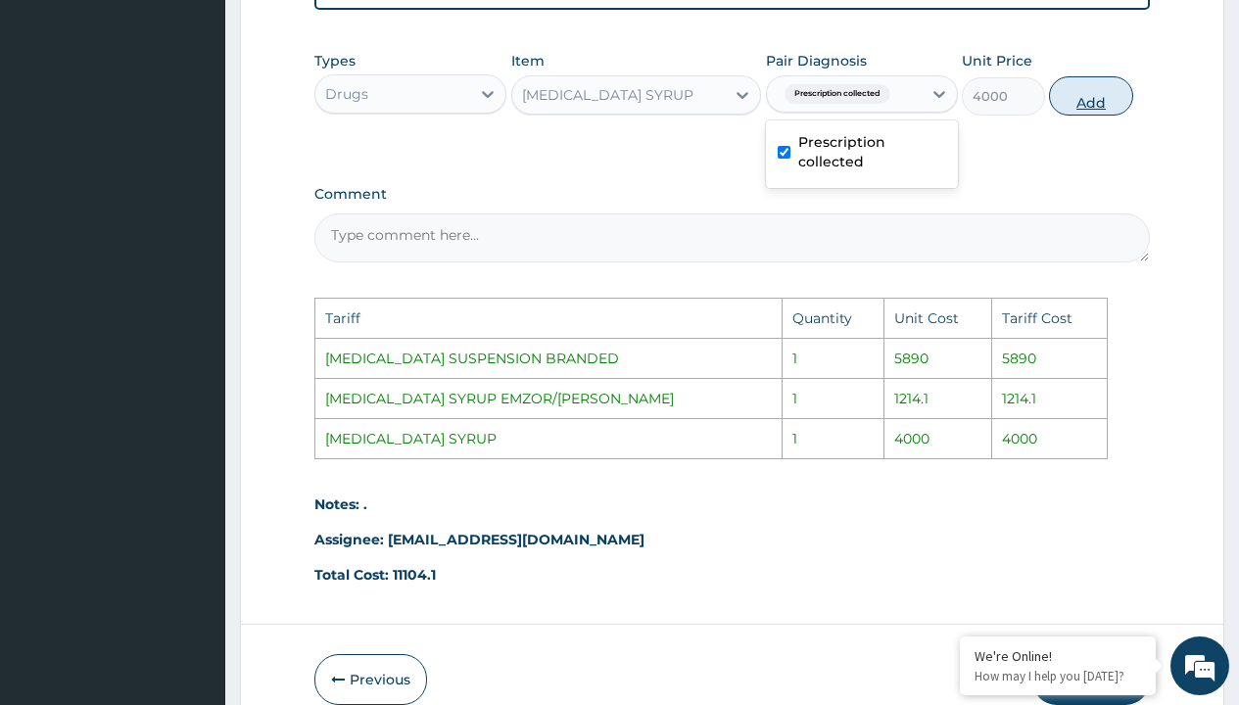
click at [1095, 111] on button "Add" at bounding box center [1090, 95] width 83 height 39
type input "0"
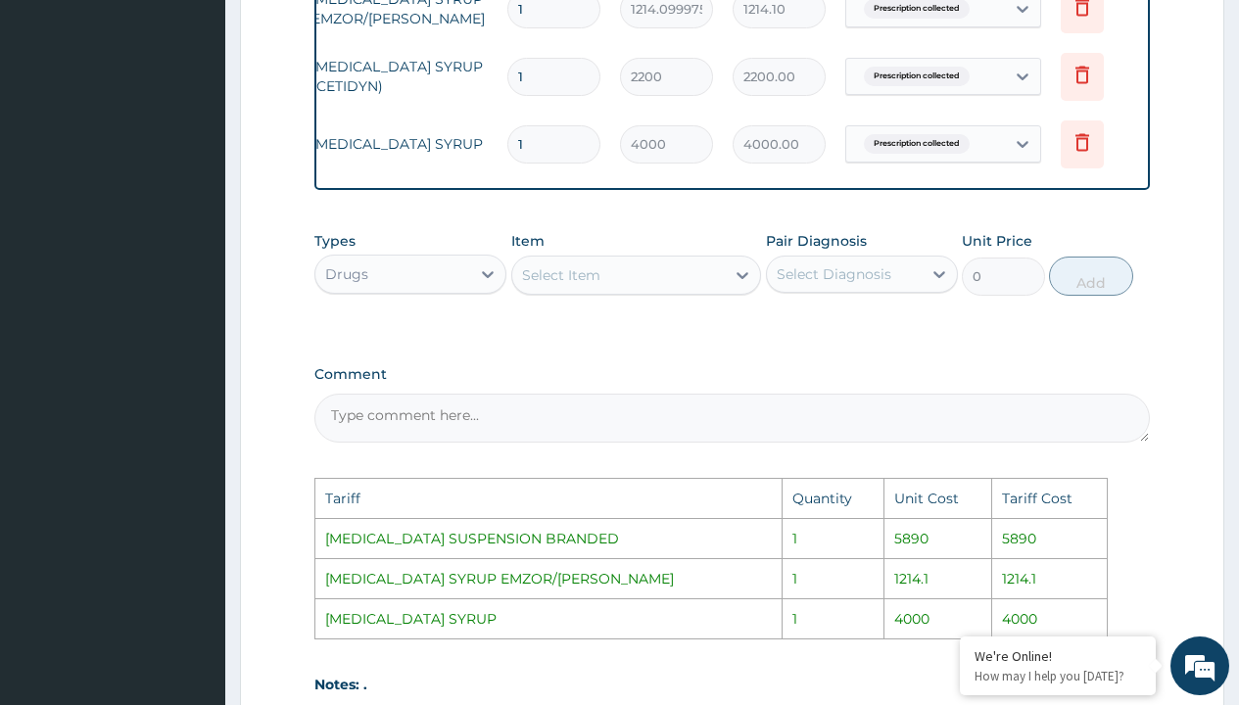
scroll to position [0, 148]
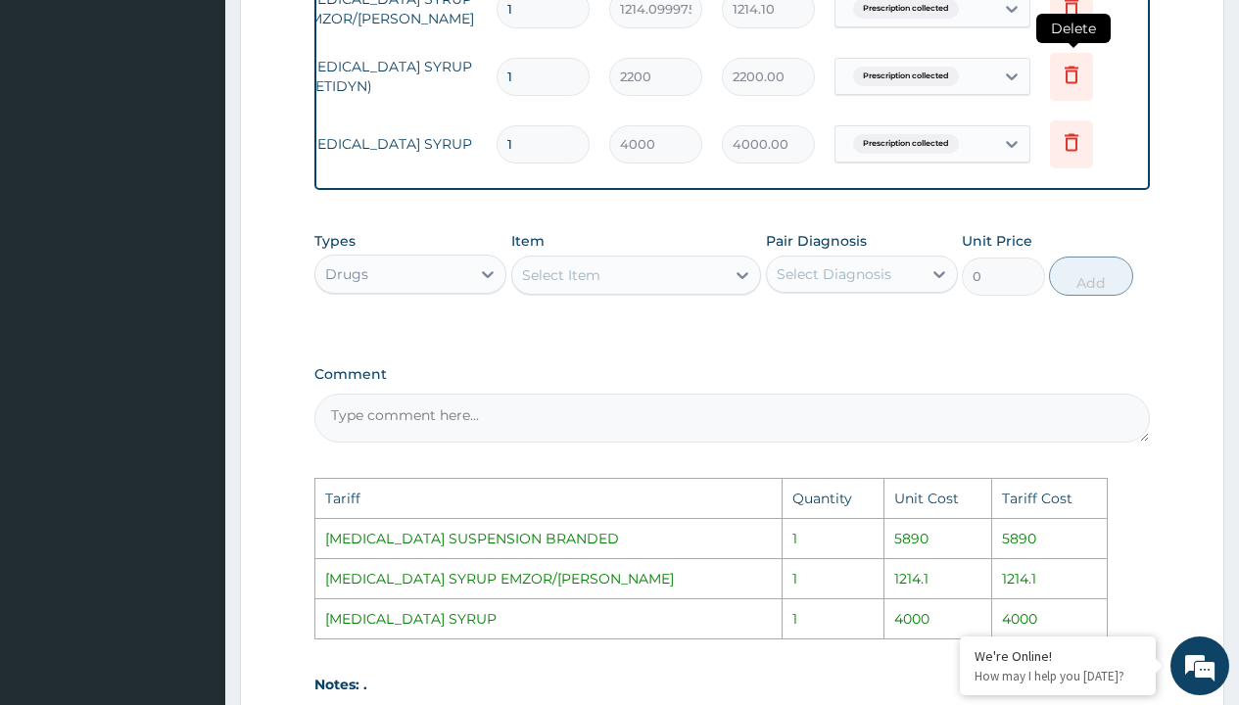
click at [1071, 71] on icon at bounding box center [1072, 75] width 14 height 18
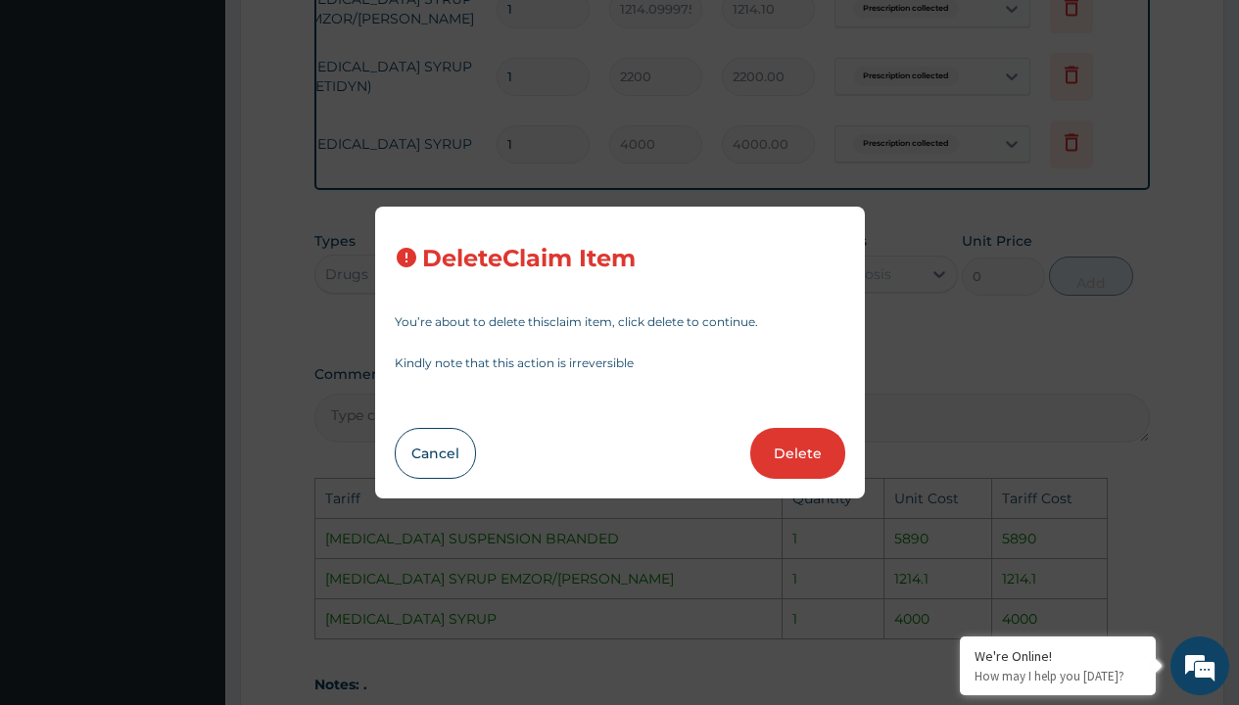
drag, startPoint x: 804, startPoint y: 456, endPoint x: 891, endPoint y: 465, distance: 86.8
click at [891, 465] on div "Delete Claim Item You’re about to delete this claim item , click delete to cont…" at bounding box center [619, 352] width 1239 height 705
click at [832, 460] on button "Delete" at bounding box center [797, 453] width 95 height 51
type input "4000"
type input "4000.00"
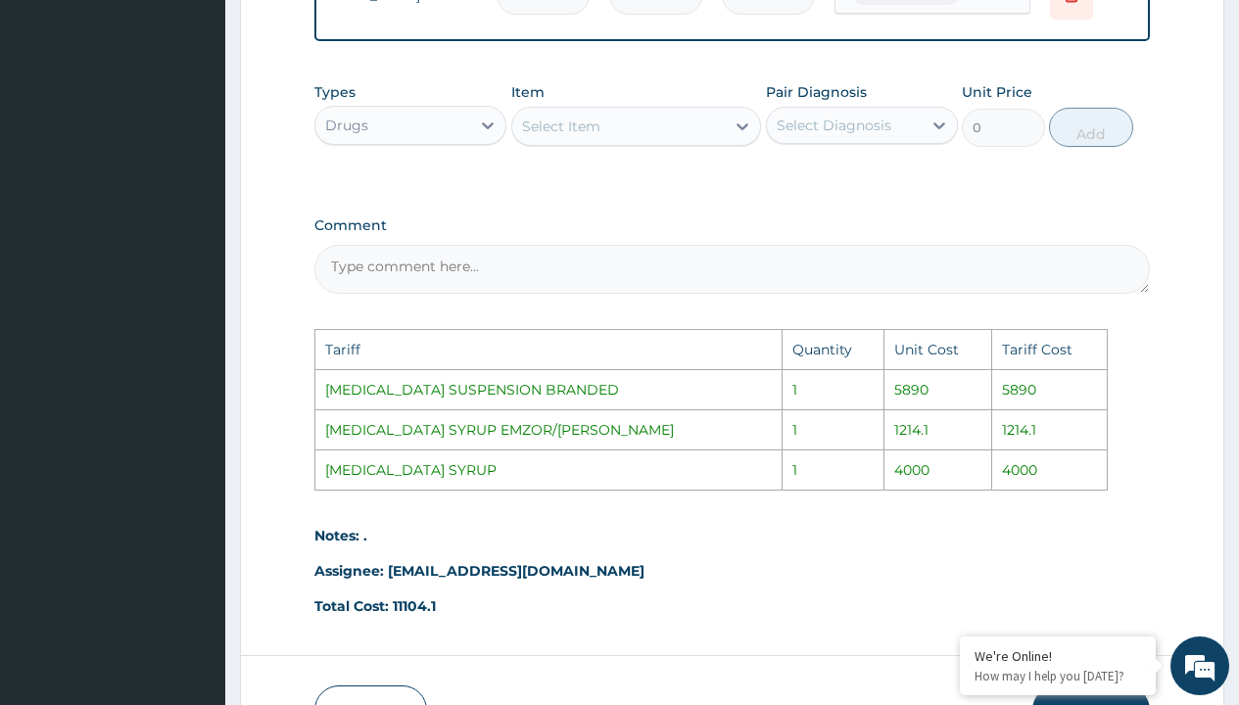
scroll to position [1164, 0]
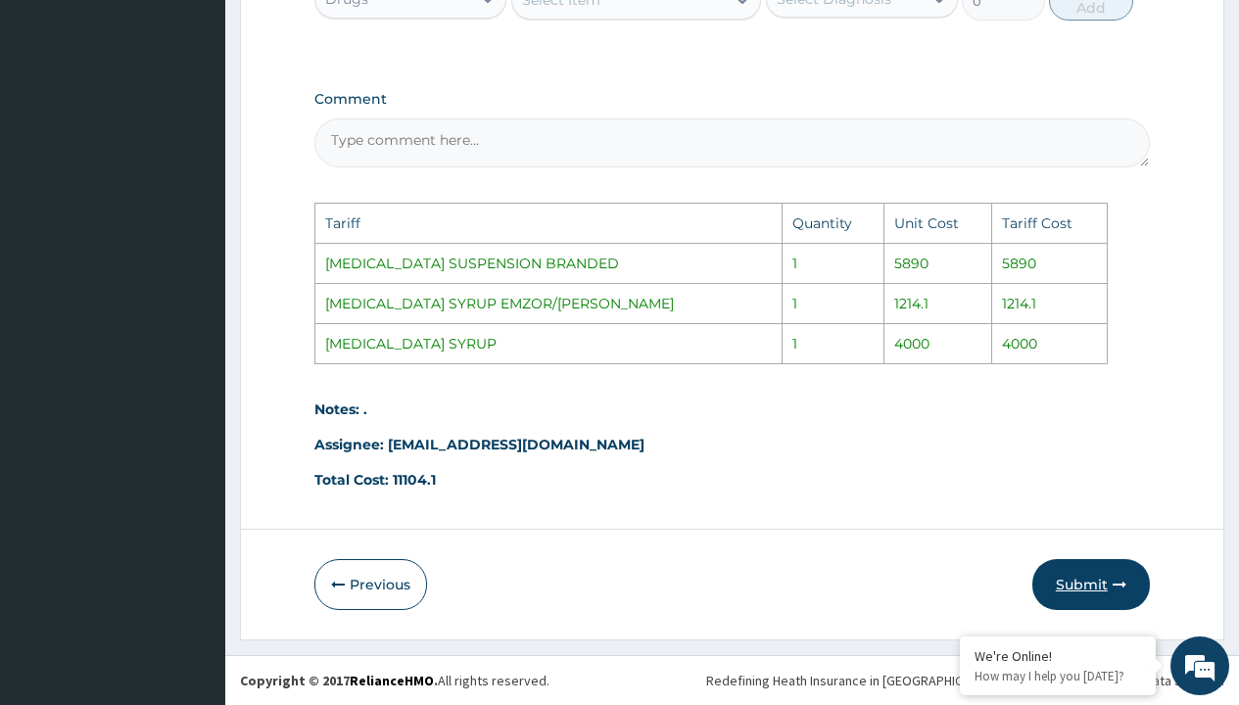
click at [1094, 603] on button "Submit" at bounding box center [1092, 584] width 118 height 51
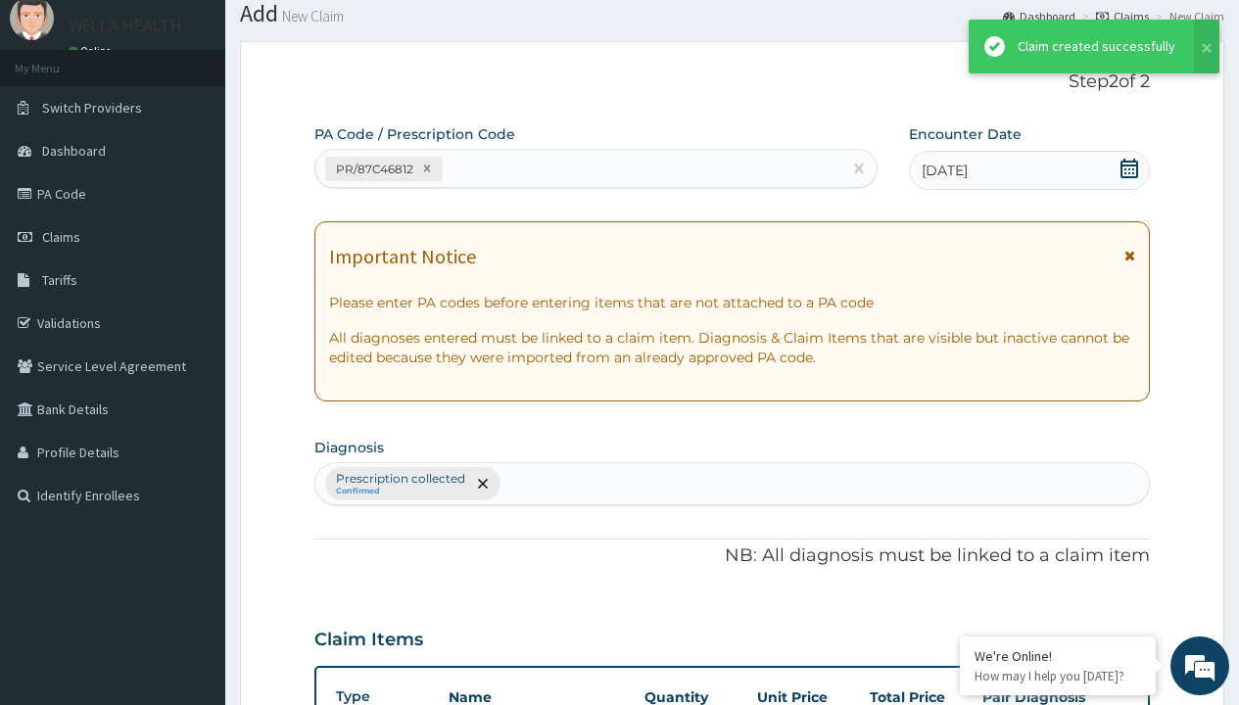
scroll to position [832, 0]
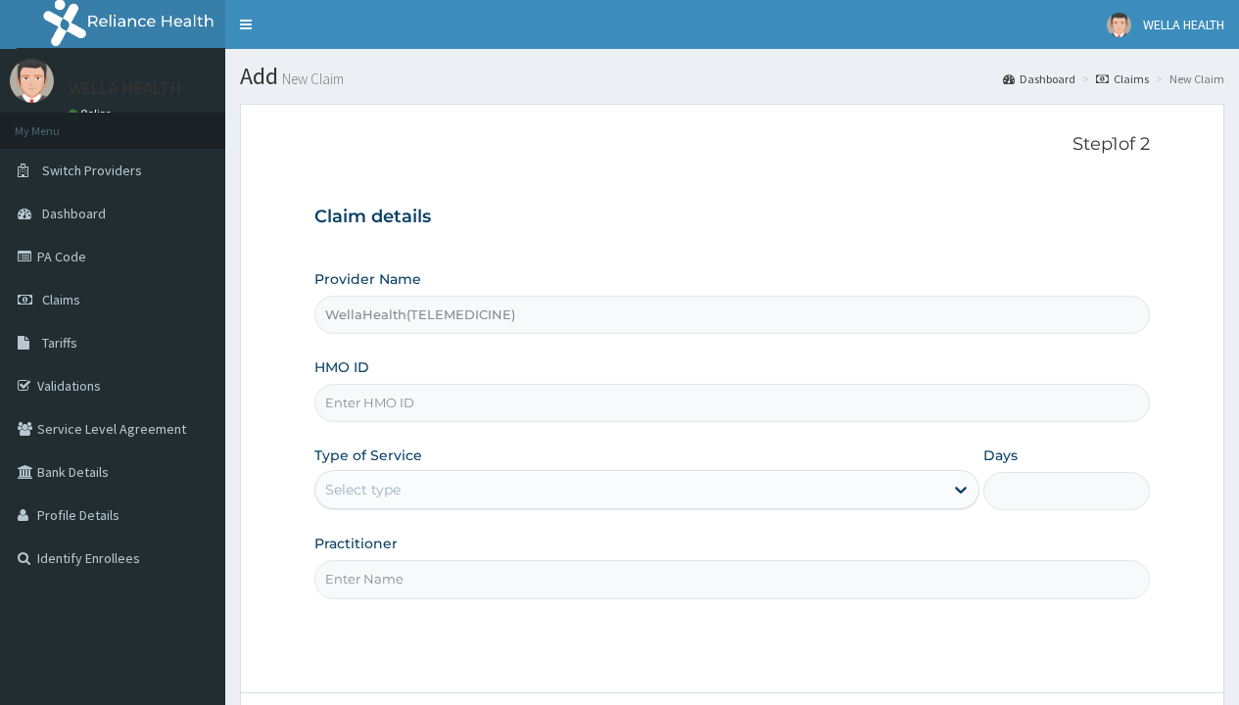
type input "WellaHealth(TELEMEDICINE)"
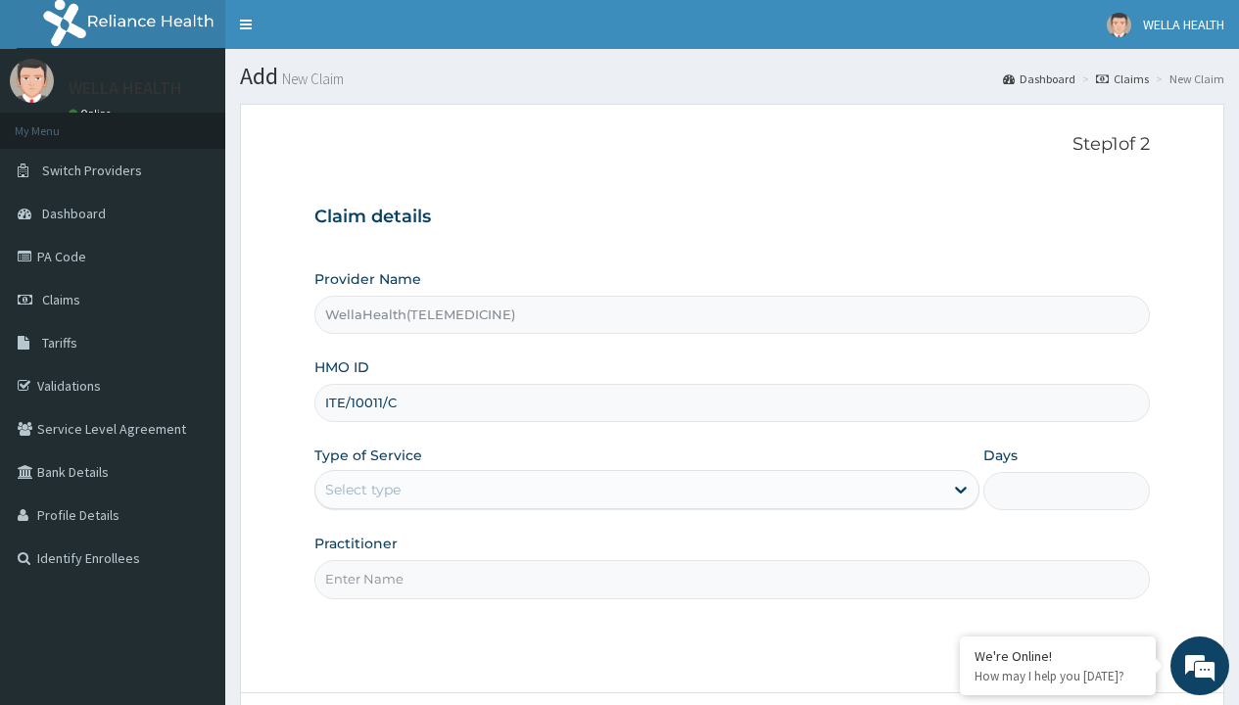
type input "ITE/10011/C"
type input "WellaHealth"
click at [362, 490] on div "Select type" at bounding box center [362, 490] width 75 height 20
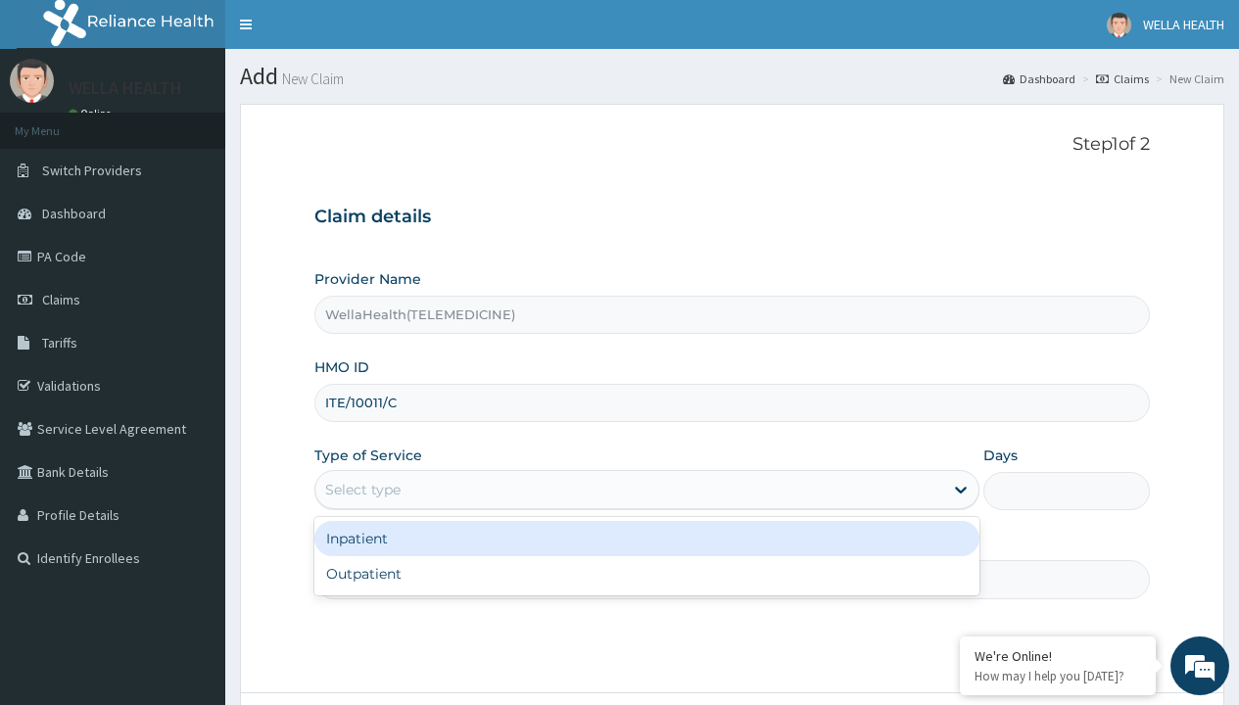
click at [647, 574] on div "Outpatient" at bounding box center [646, 573] width 665 height 35
type input "1"
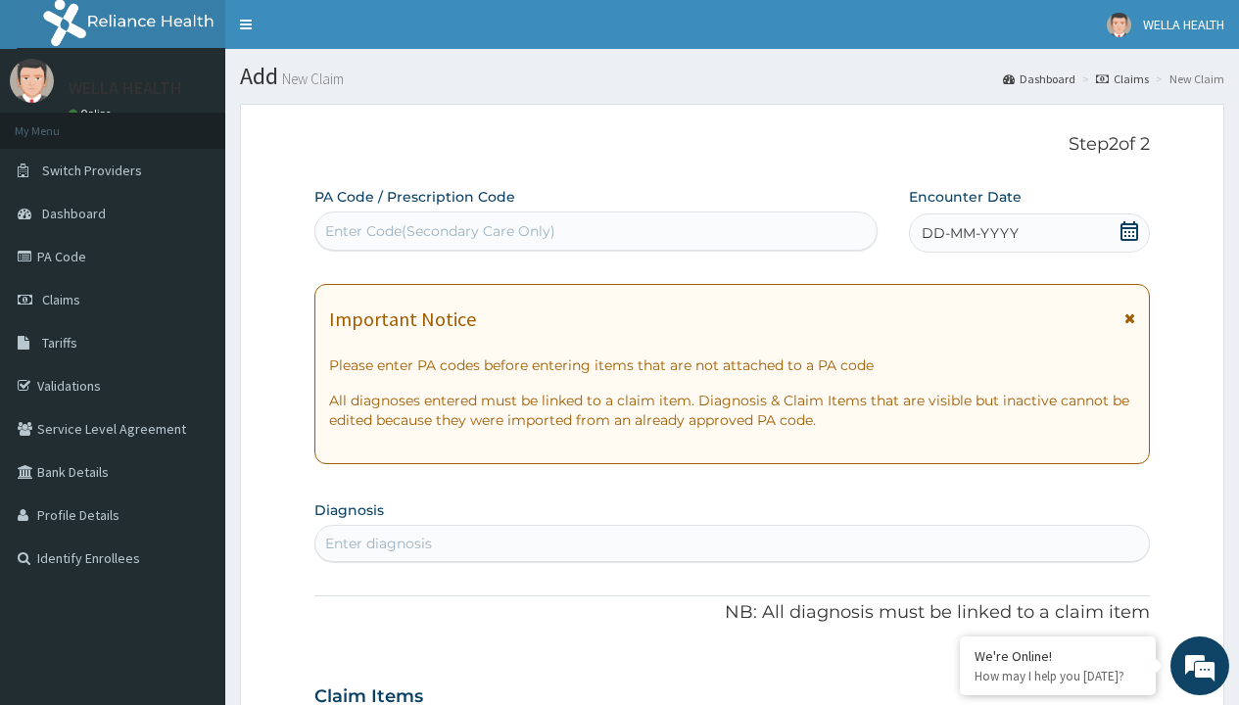
scroll to position [164, 0]
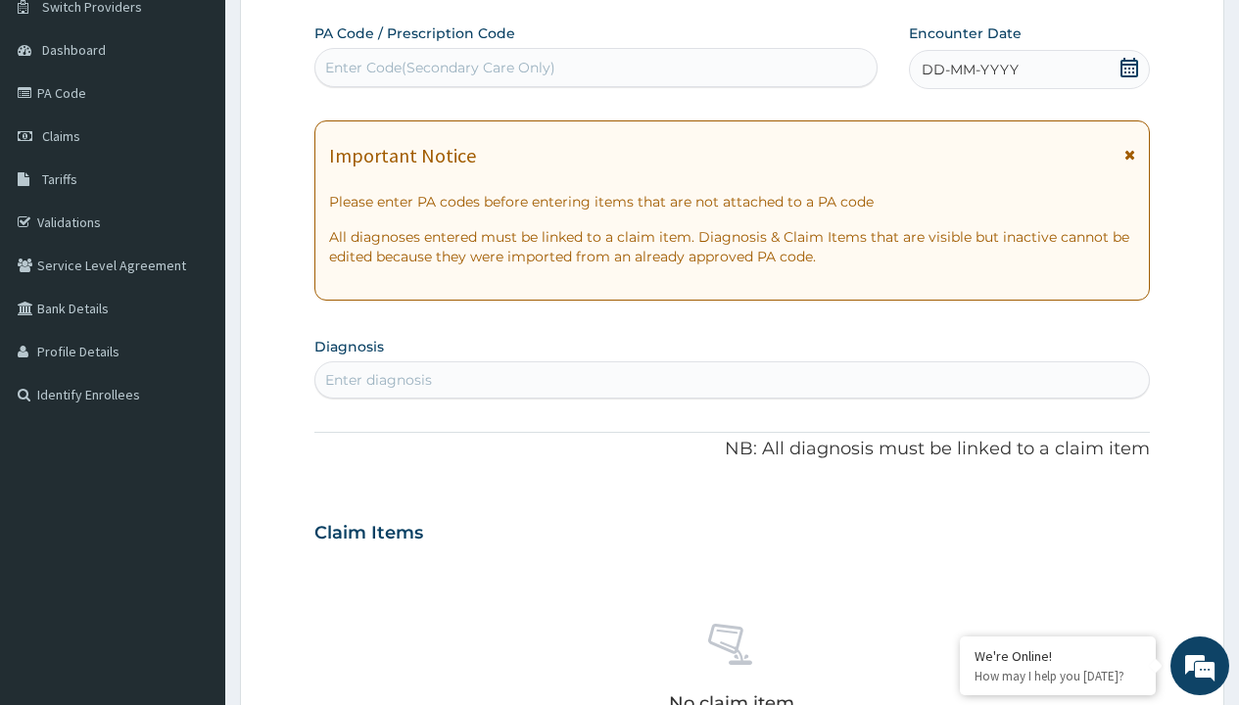
click at [969, 70] on span "DD-MM-YYYY" at bounding box center [970, 70] width 97 height 20
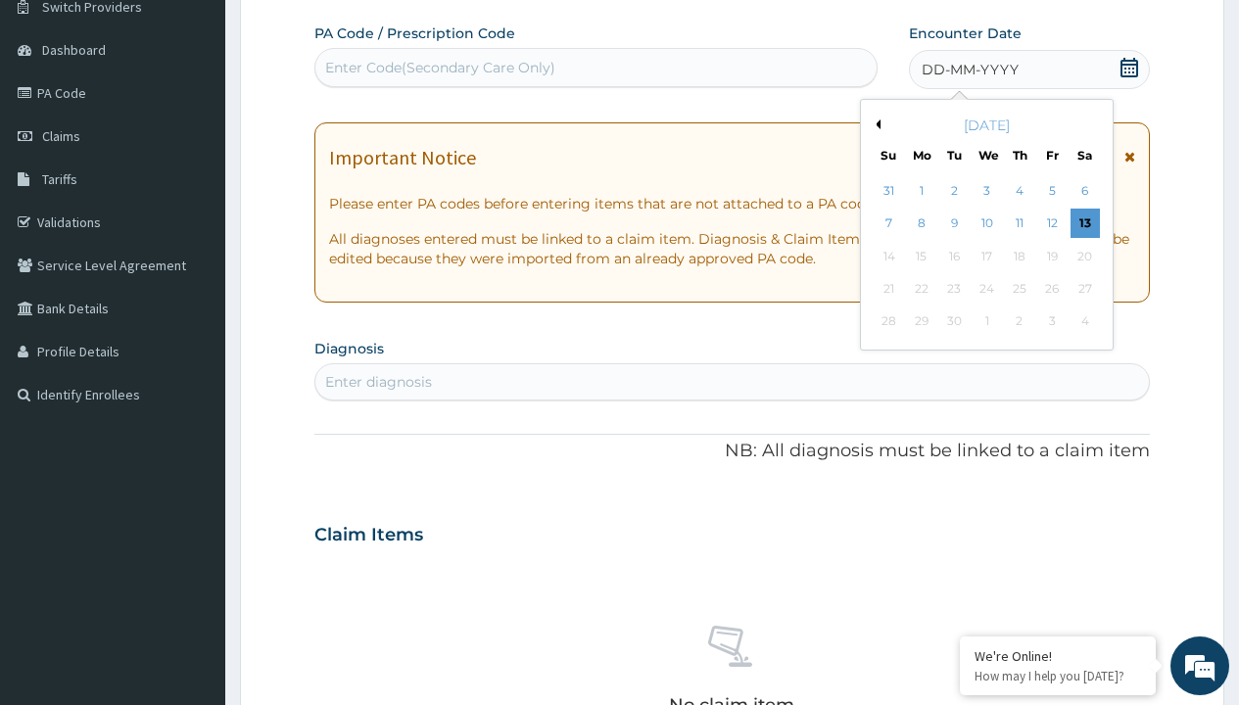
click at [875, 124] on button "Previous Month" at bounding box center [876, 125] width 10 height 10
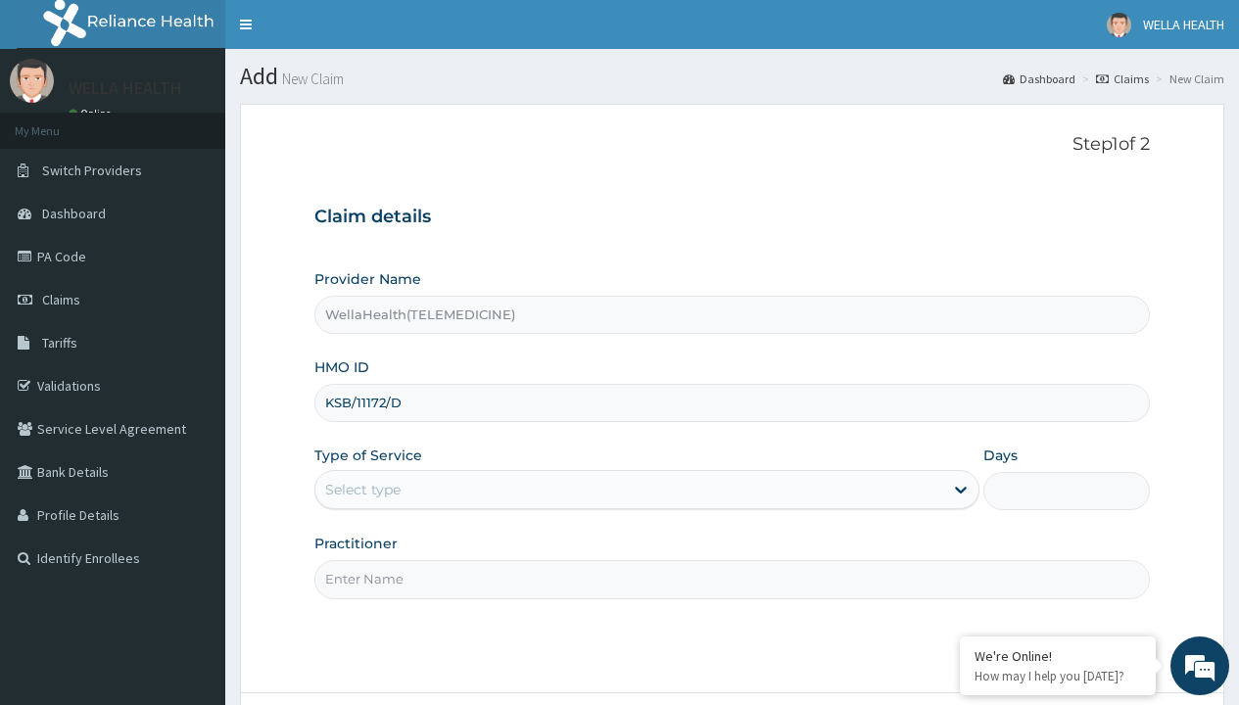
type input "KSB/11172/D"
type input "WellaHealth"
click at [362, 490] on div "Select type" at bounding box center [362, 490] width 75 height 20
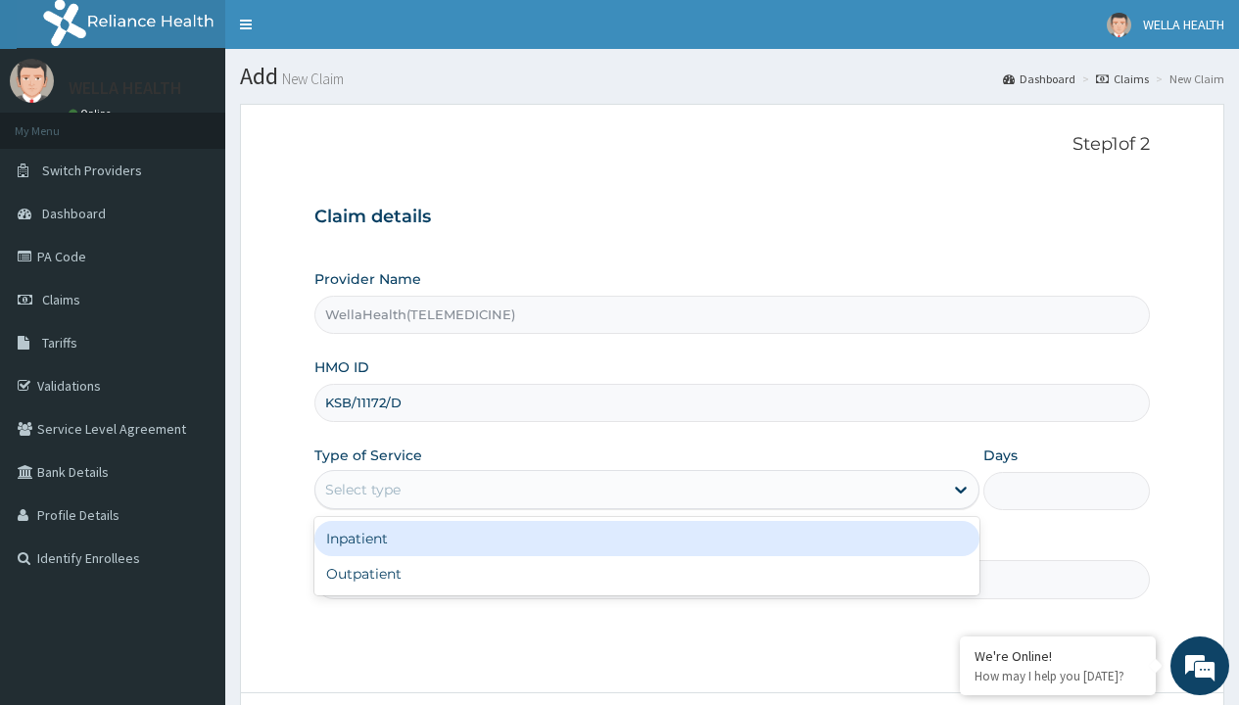
click at [647, 574] on div "Outpatient" at bounding box center [646, 573] width 665 height 35
type input "1"
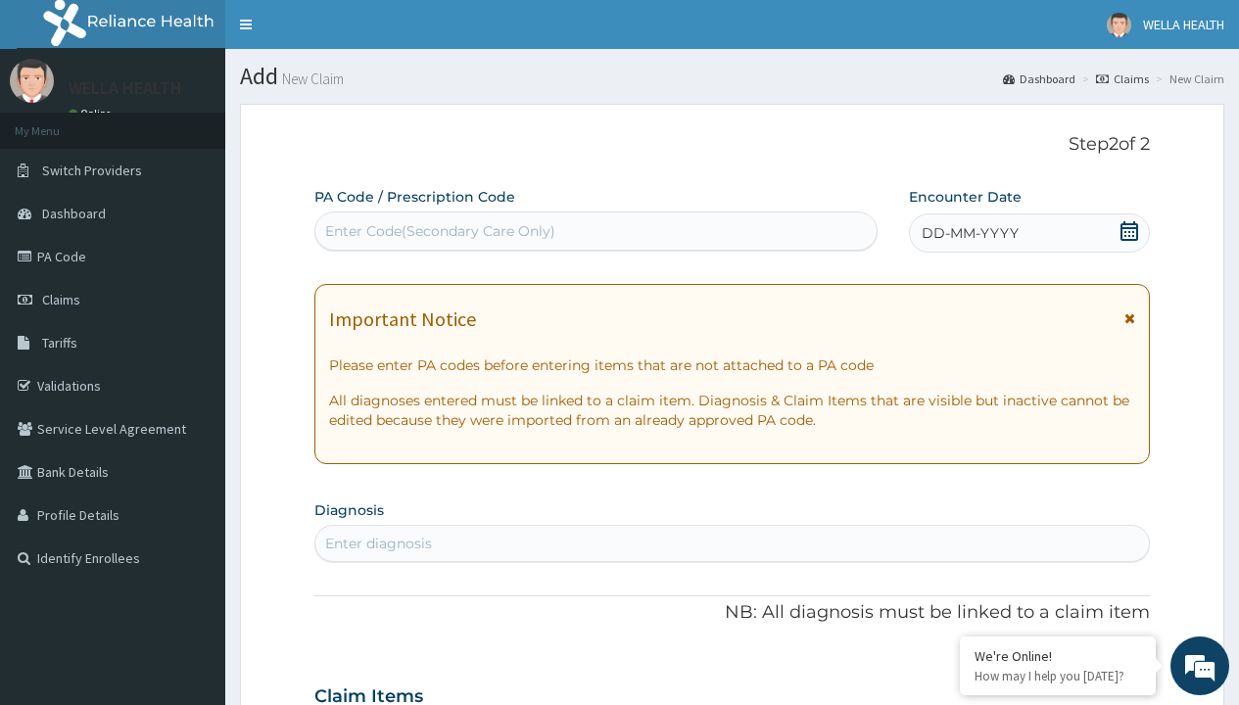
scroll to position [164, 0]
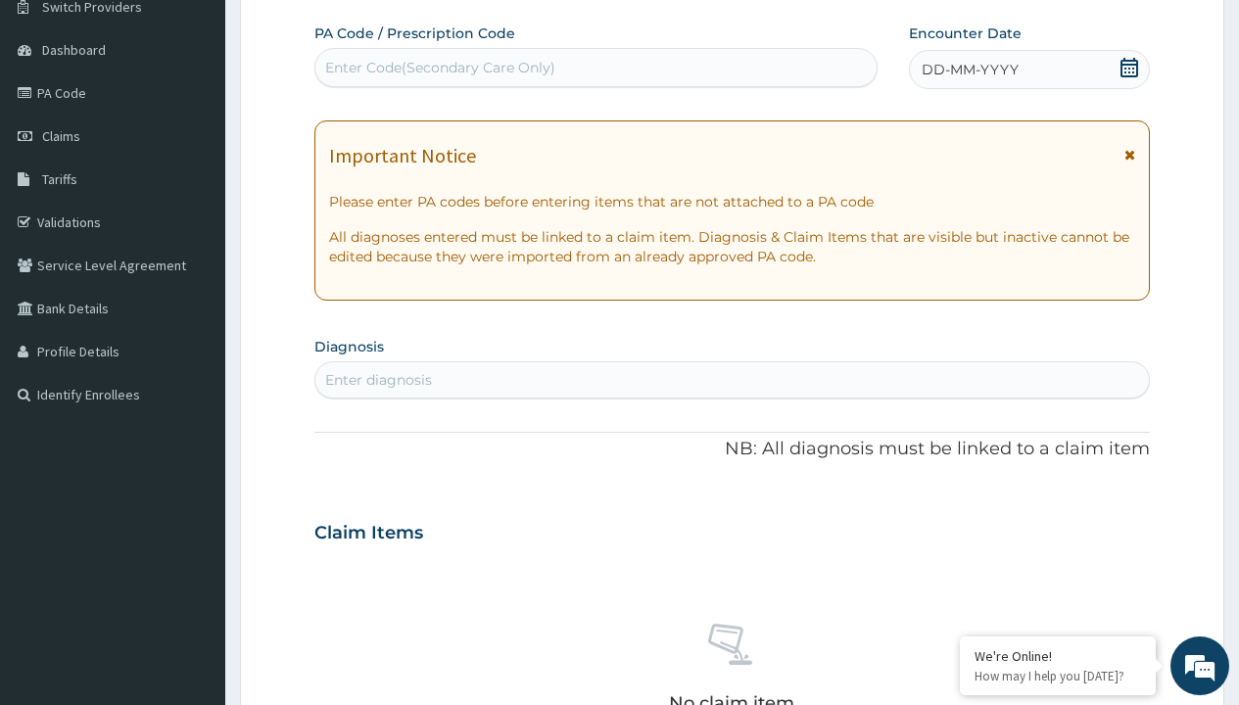
click at [969, 70] on span "DD-MM-YYYY" at bounding box center [970, 70] width 97 height 20
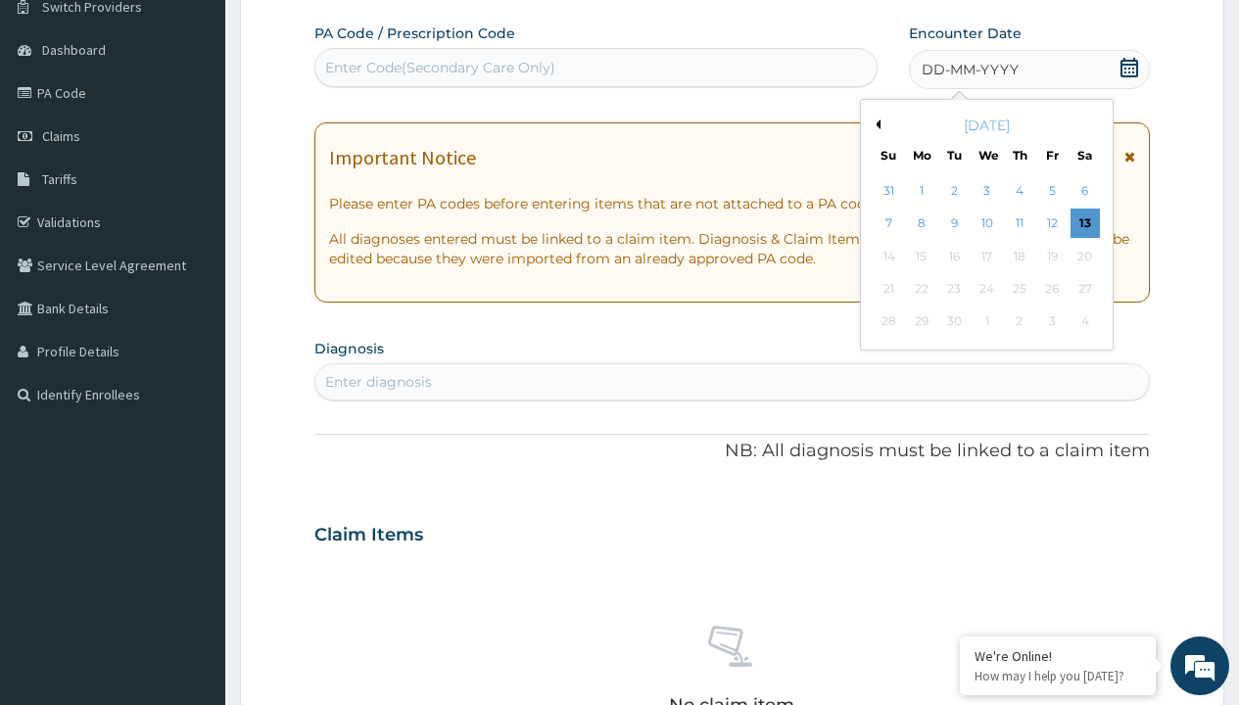
click at [875, 124] on button "Previous Month" at bounding box center [876, 125] width 10 height 10
click at [1019, 223] on div "7" at bounding box center [1019, 224] width 29 height 29
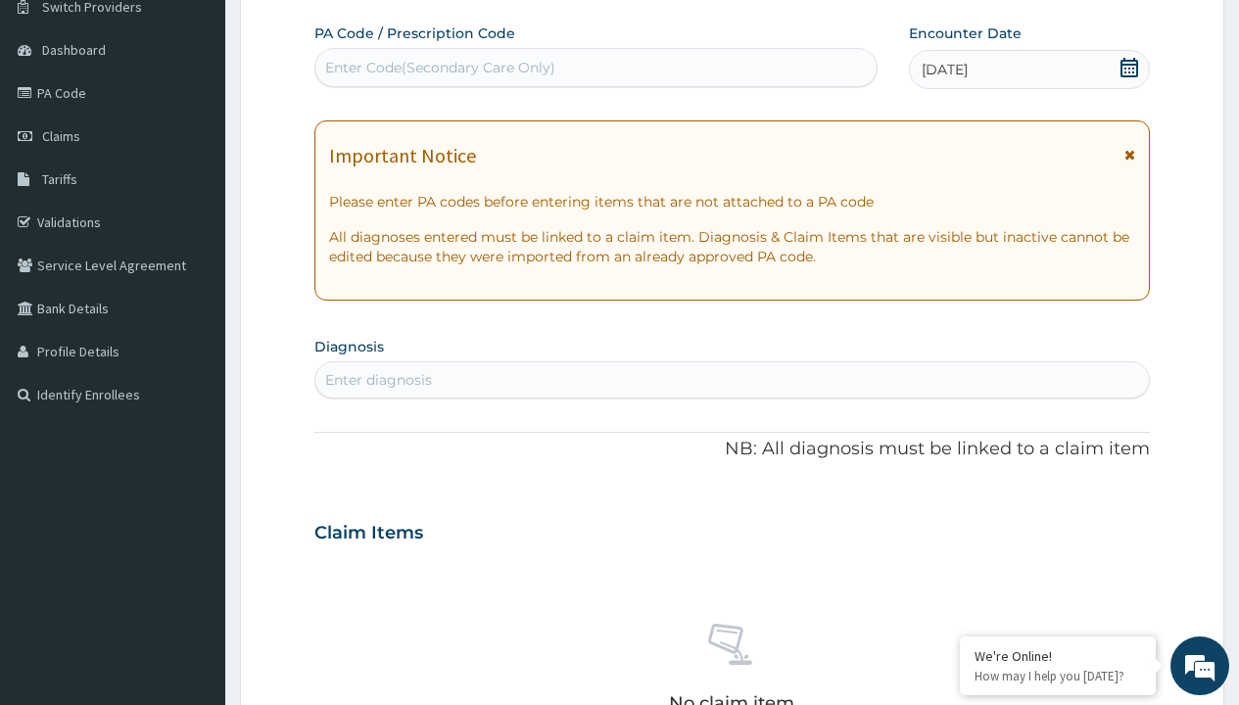
scroll to position [0, 0]
click at [439, 68] on div "Enter Code(Secondary Care Only)" at bounding box center [440, 68] width 230 height 20
type input "PR/8EC27060"
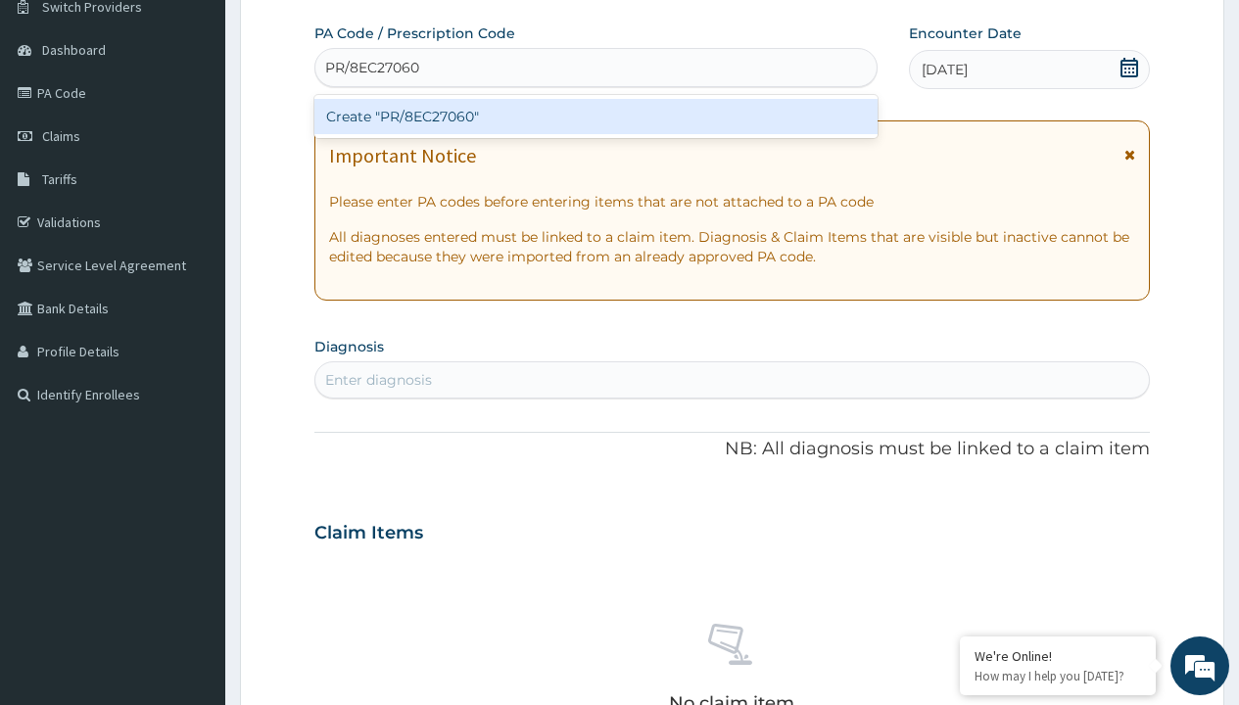
click at [596, 117] on div "Create "PR/8EC27060"" at bounding box center [595, 116] width 562 height 35
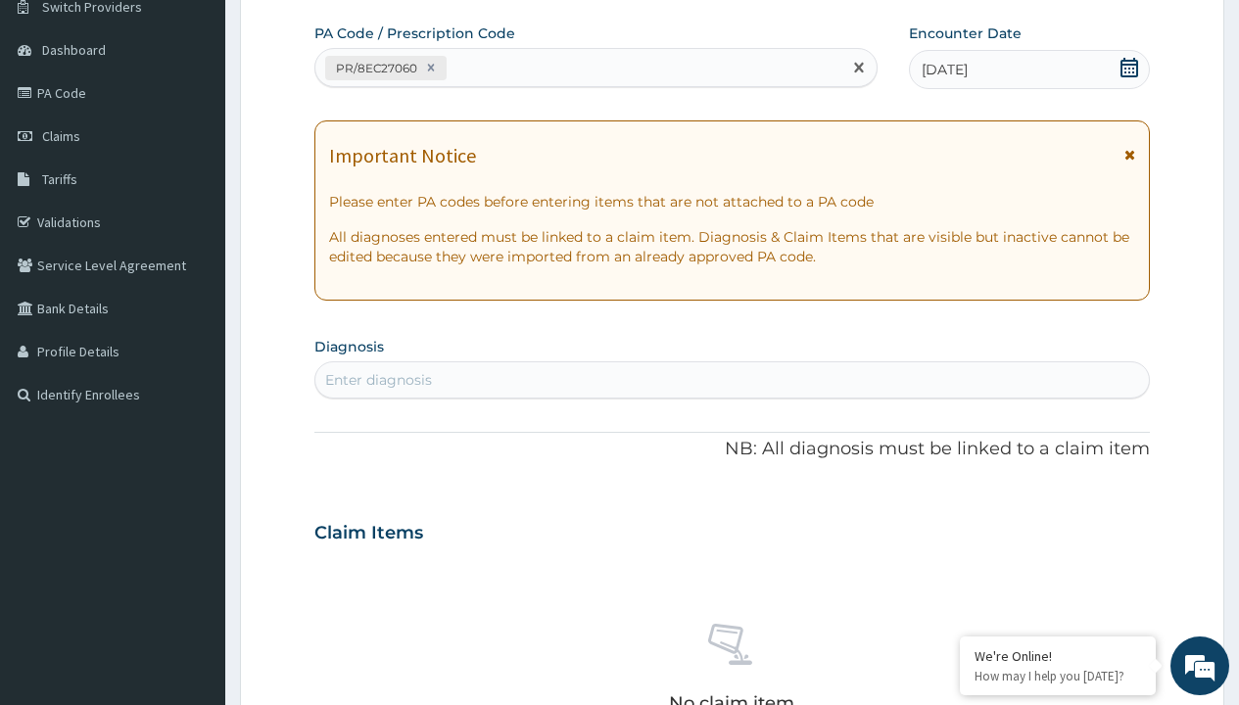
click at [378, 380] on div "Enter diagnosis" at bounding box center [378, 380] width 107 height 20
type input "prescription collected"
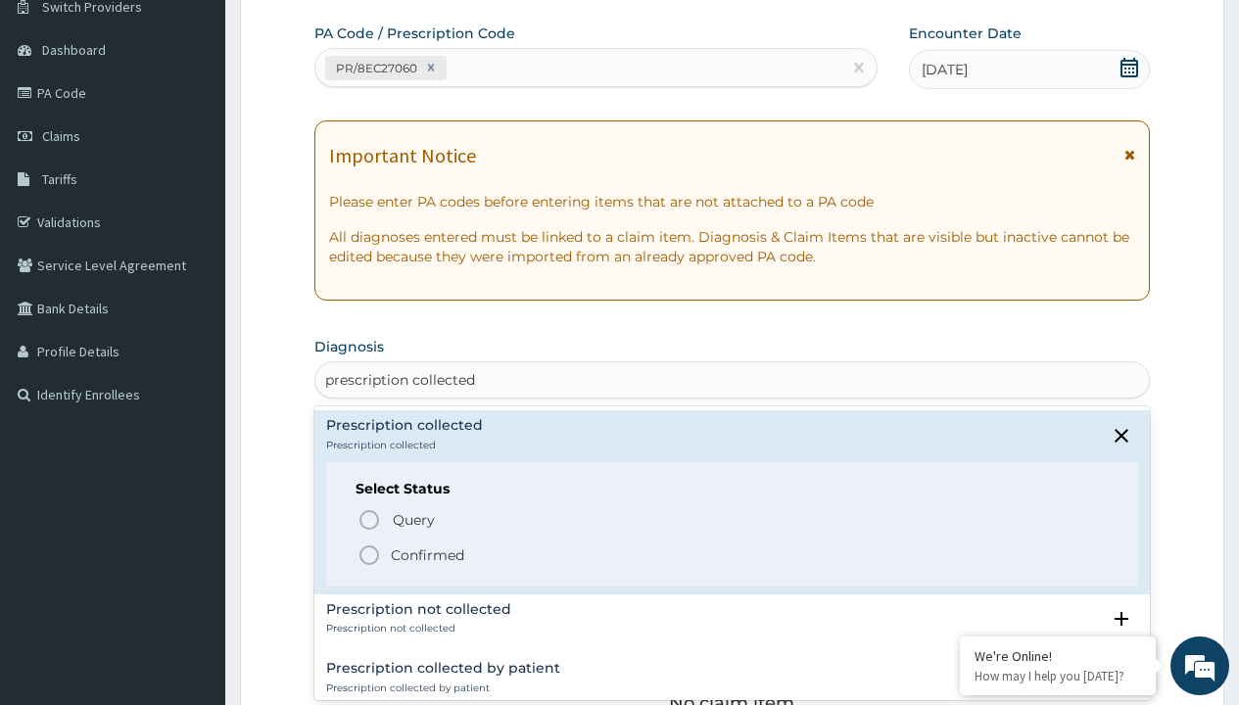
click at [427, 555] on p "Confirmed" at bounding box center [427, 556] width 73 height 20
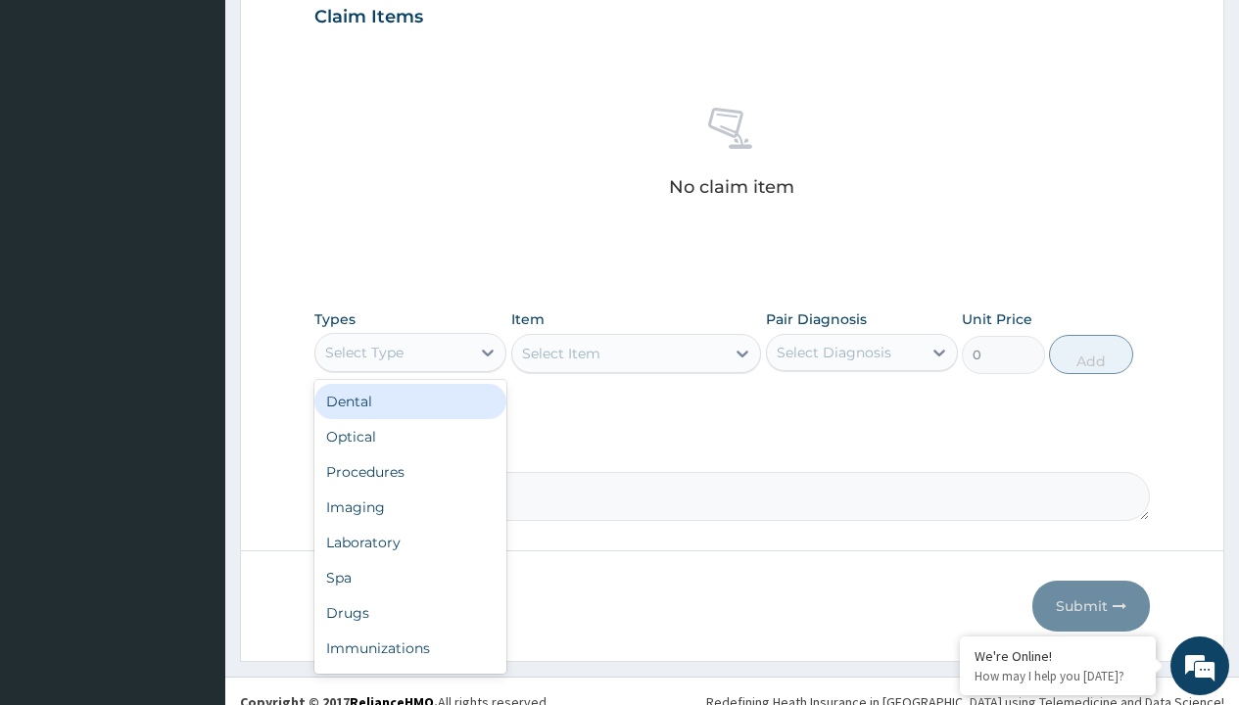
type input "procedures"
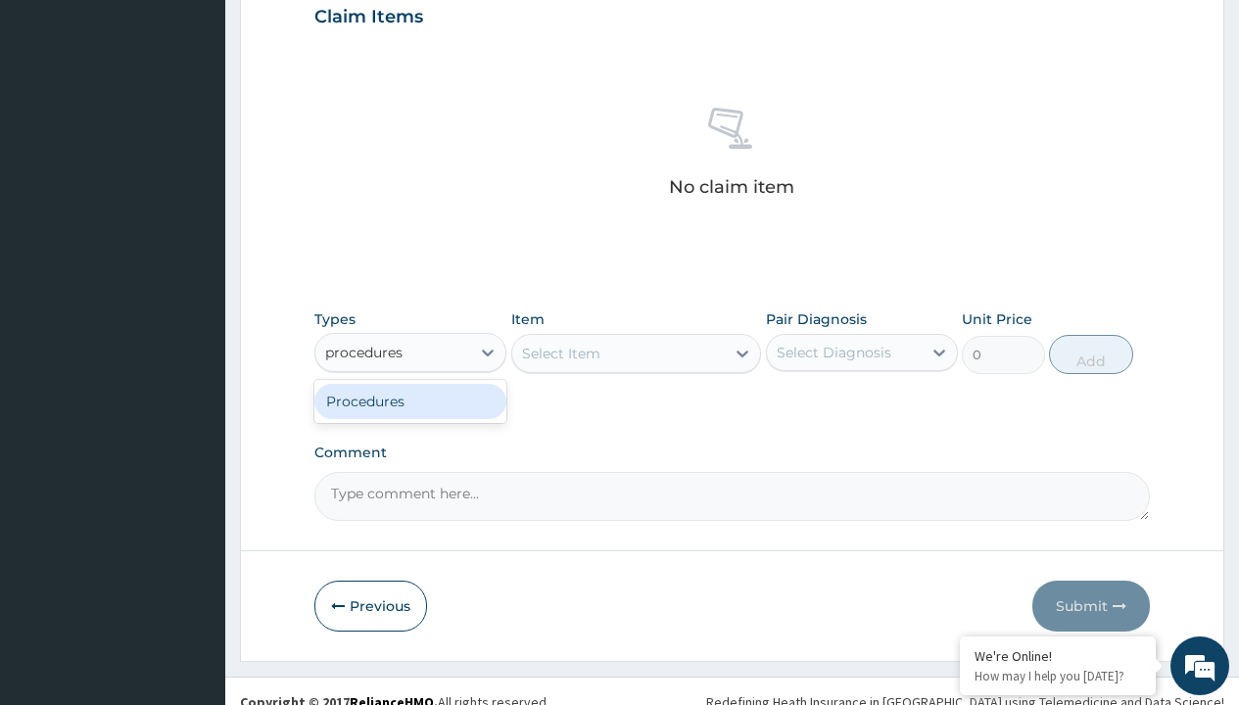
click at [411, 401] on div "Procedures" at bounding box center [410, 401] width 192 height 35
click at [560, 353] on div "Select Item" at bounding box center [561, 354] width 78 height 20
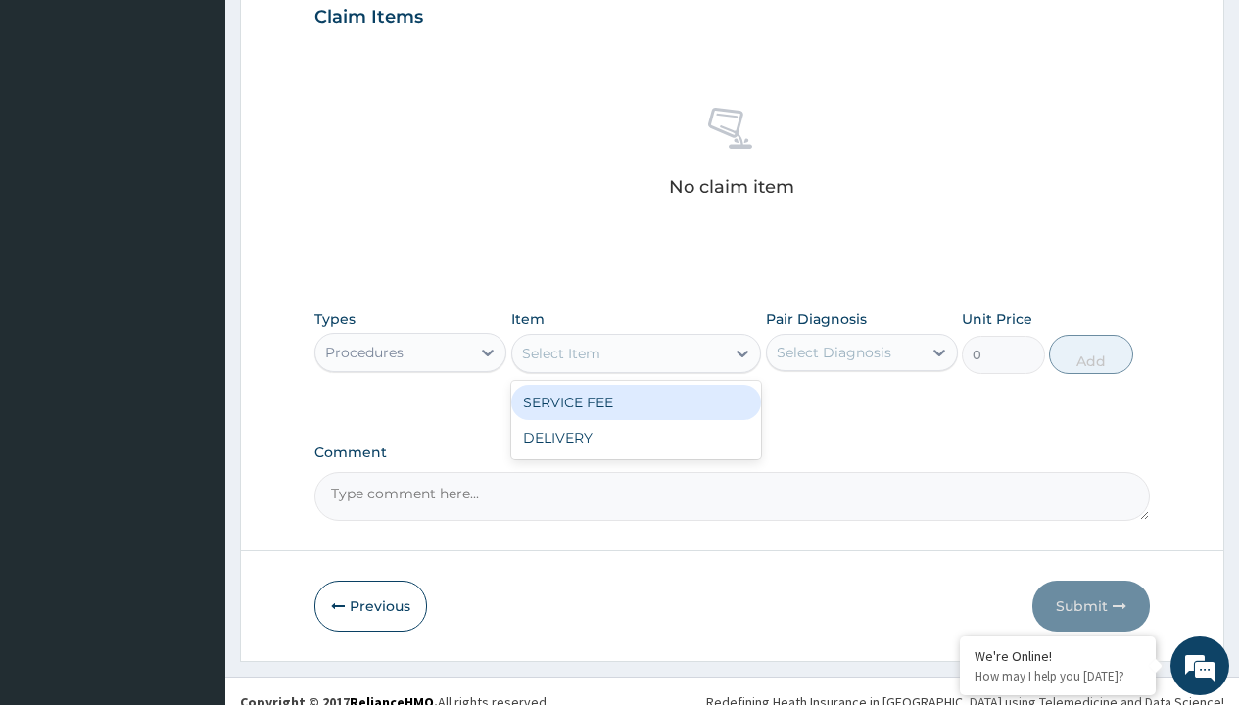
type input "service fee"
click at [636, 402] on div "SERVICE FEE" at bounding box center [636, 402] width 251 height 35
type input "100"
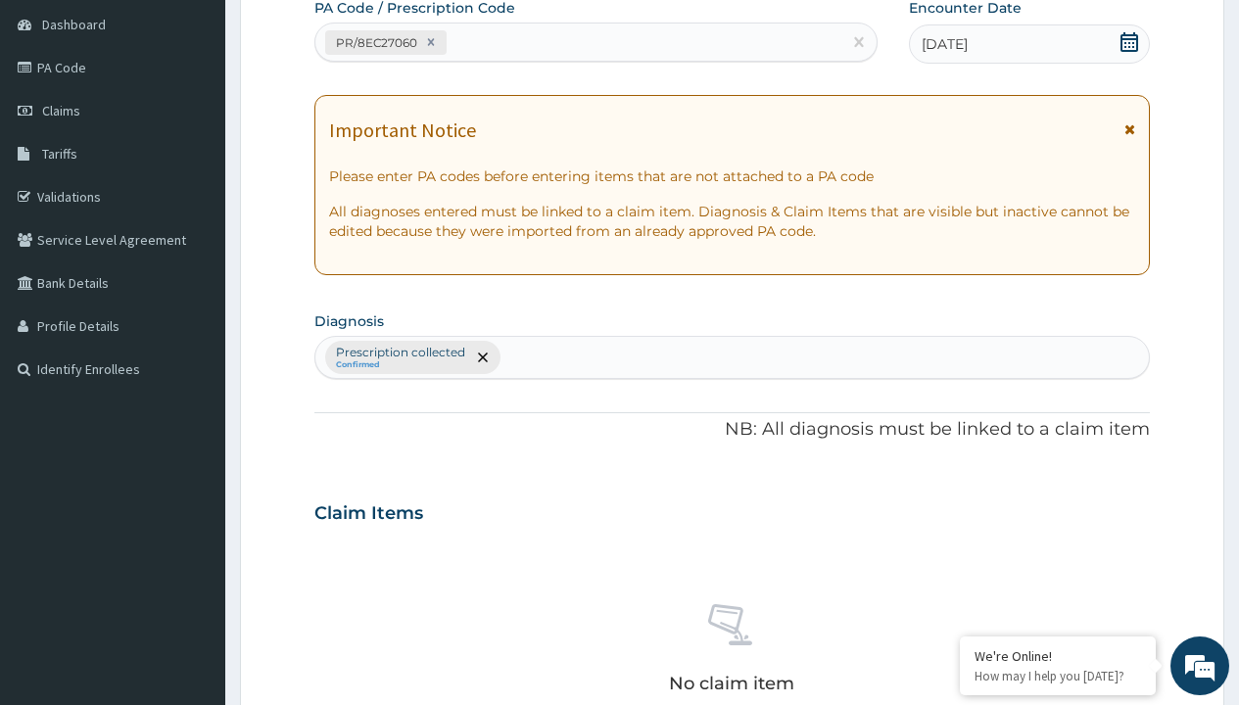
type input "prescription collected"
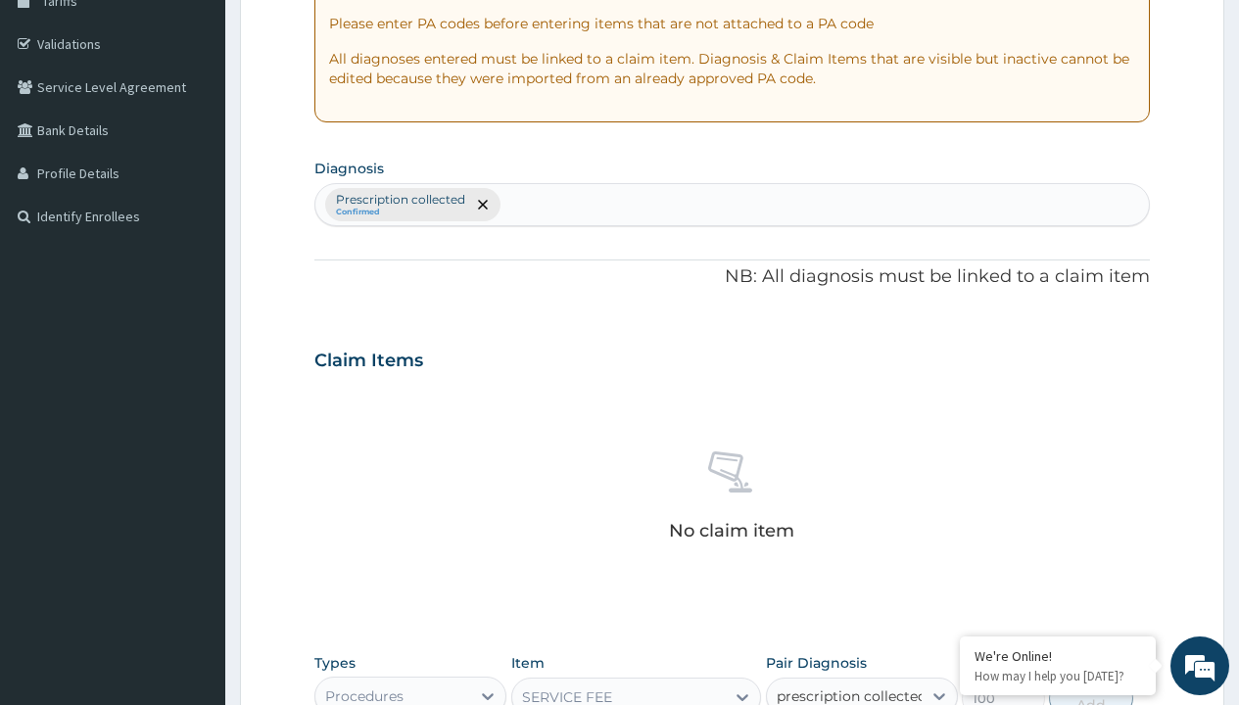
checkbox input "true"
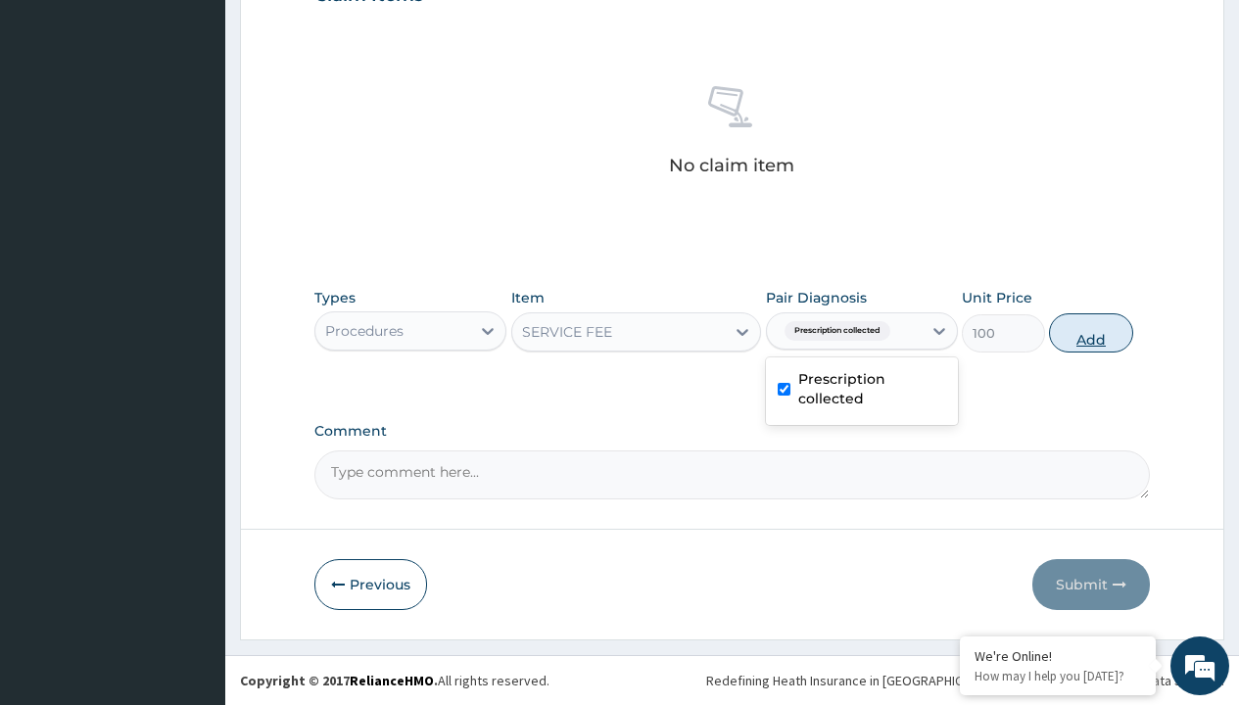
click at [1091, 332] on button "Add" at bounding box center [1090, 333] width 83 height 39
type input "0"
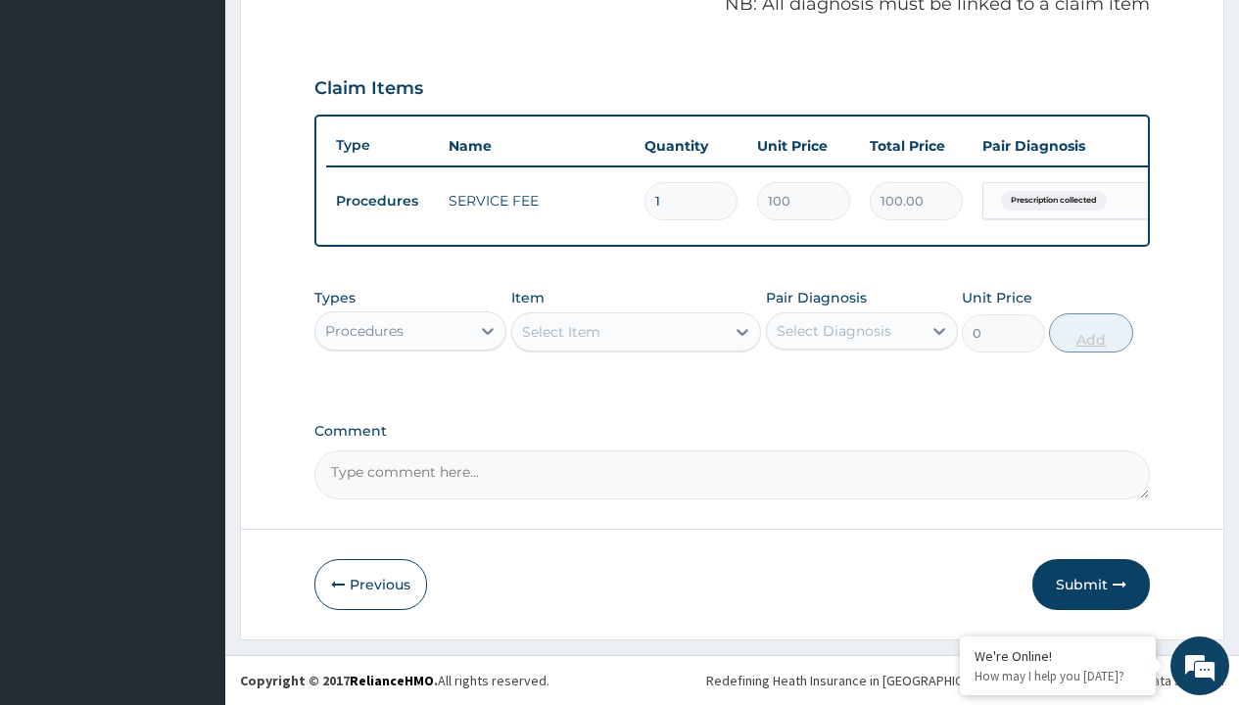
scroll to position [629, 0]
click at [364, 330] on div "Procedures" at bounding box center [364, 331] width 78 height 20
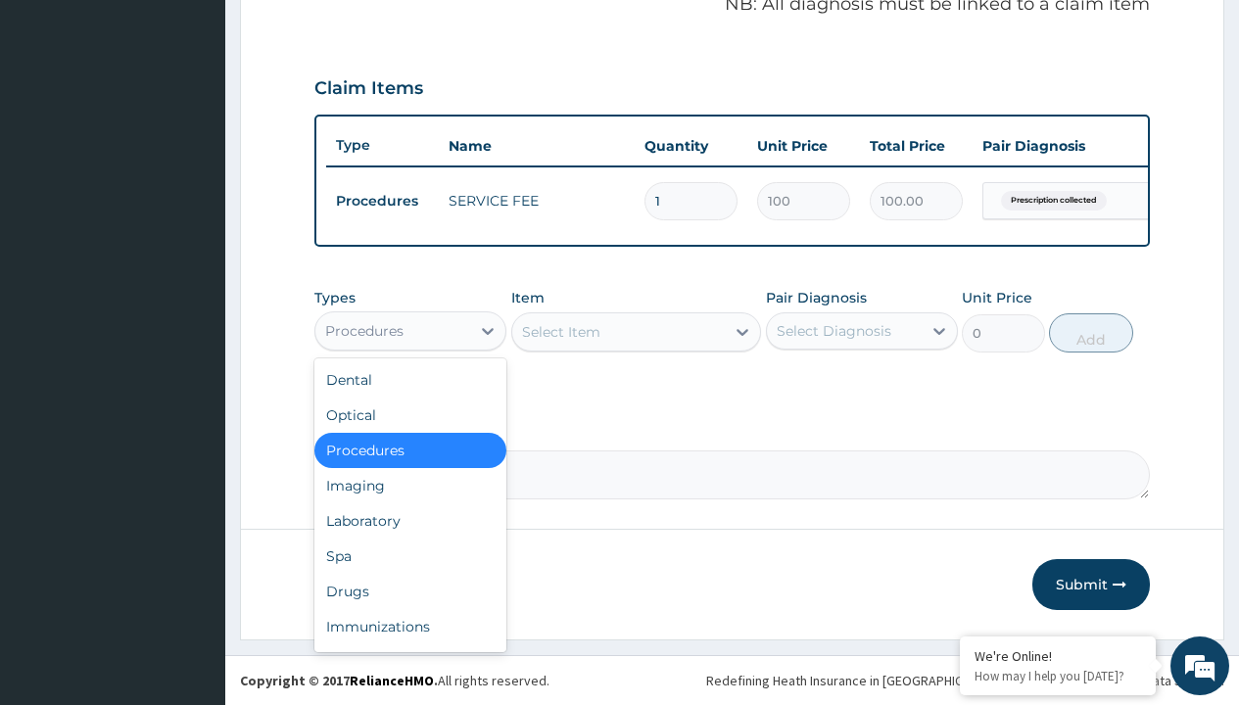
type input "drugs"
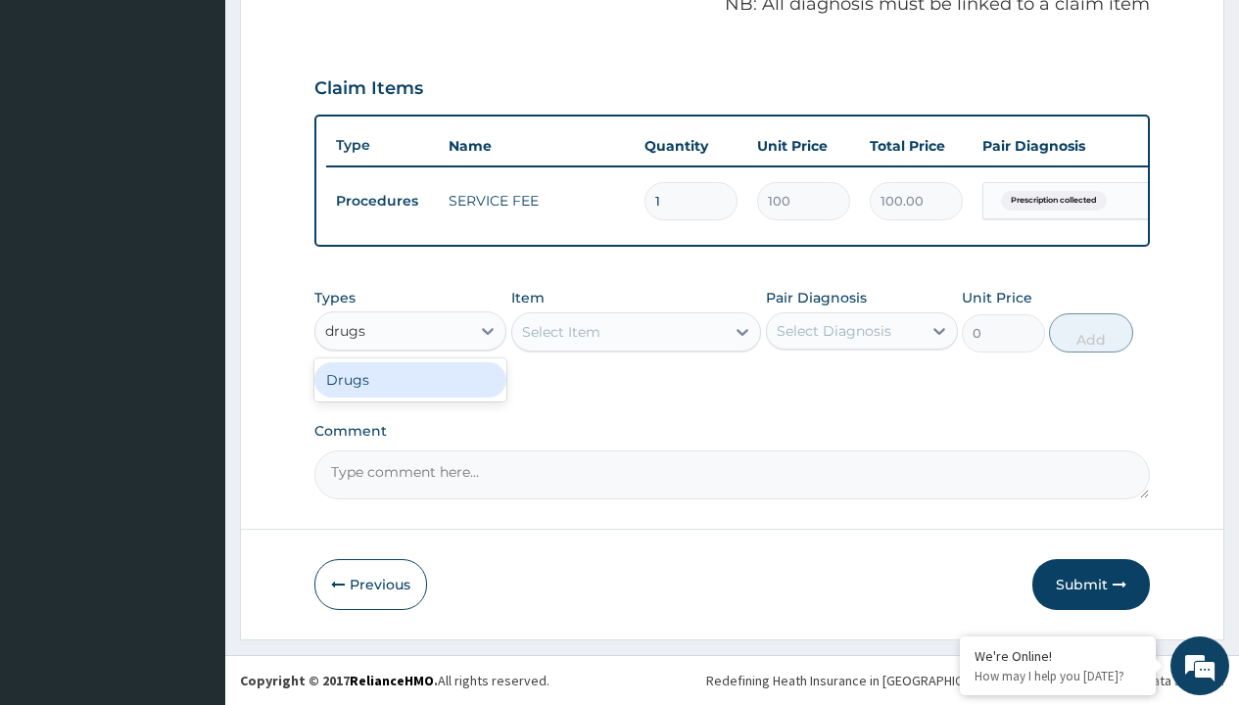
click at [411, 379] on div "Drugs" at bounding box center [410, 379] width 192 height 35
click at [560, 331] on div "Select Item" at bounding box center [636, 332] width 251 height 39
type input "[MEDICAL_DATA] + [MEDICAL_DATA] 20/120 lumartem x24"
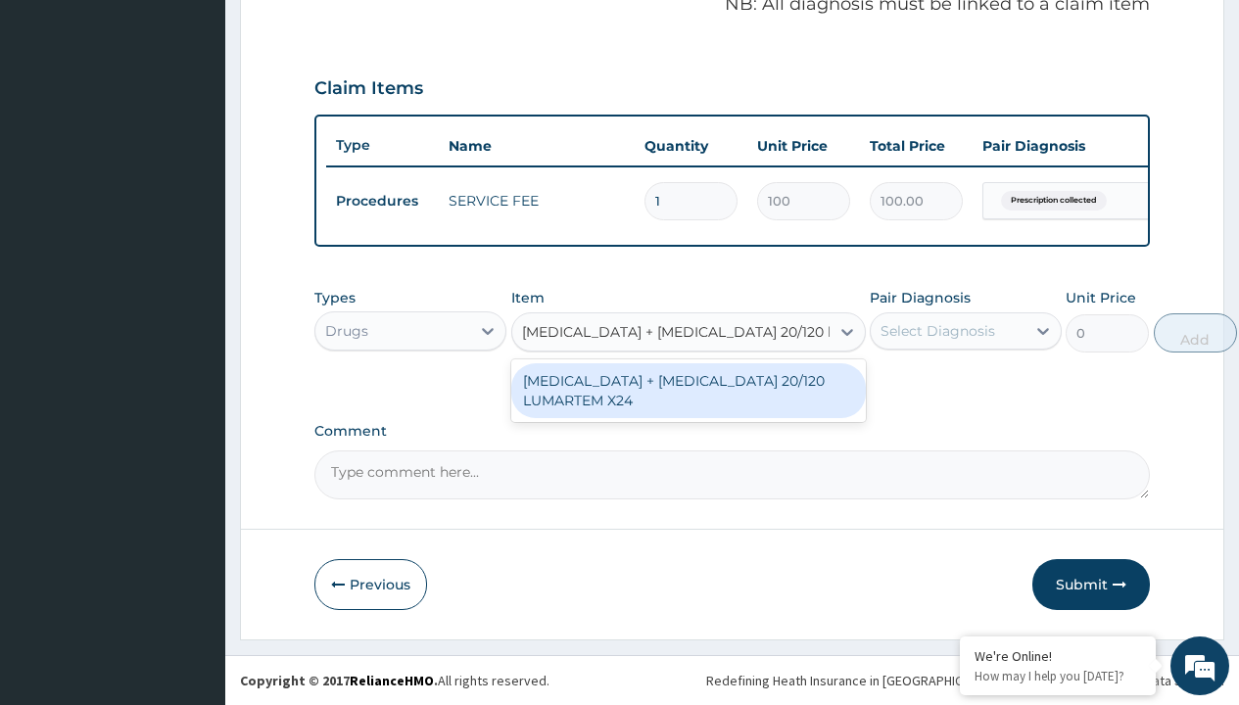
click at [688, 390] on div "[MEDICAL_DATA] + [MEDICAL_DATA] 20/120 LUMARTEM X24" at bounding box center [688, 390] width 355 height 55
type input "121.9000015258789"
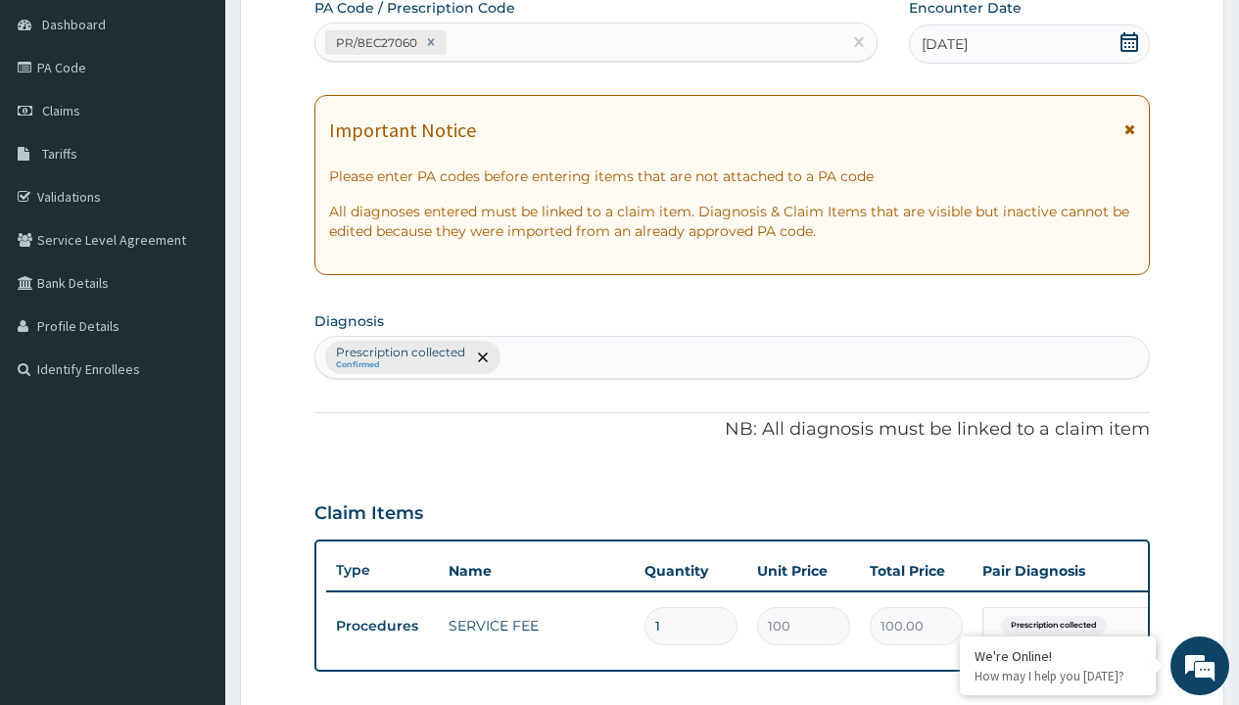
type input "prescription collected"
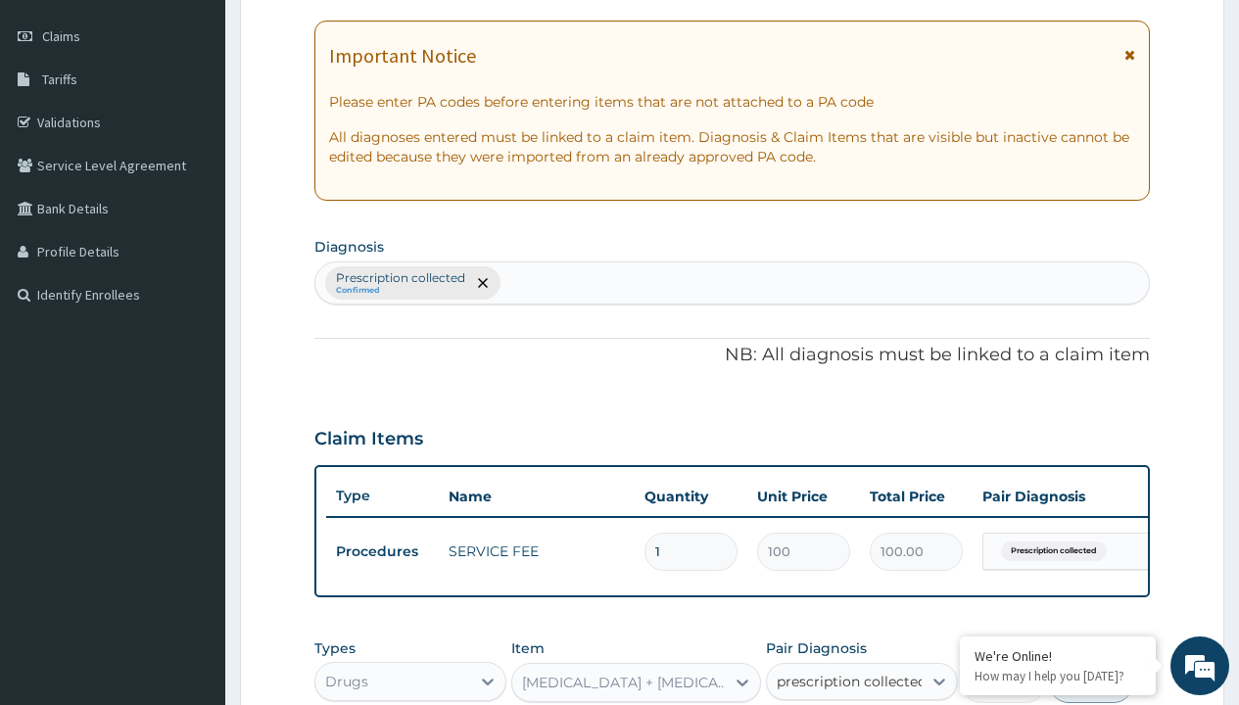
checkbox input "true"
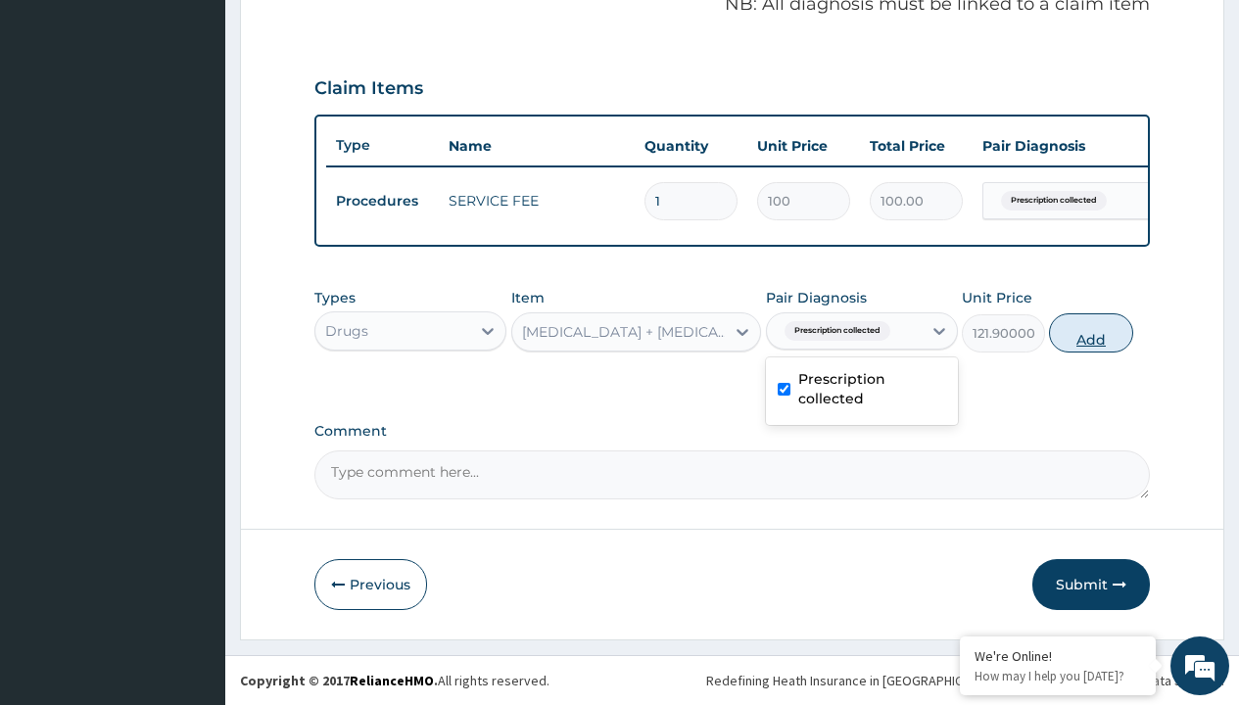
click at [1091, 332] on button "Add" at bounding box center [1090, 333] width 83 height 39
type input "0"
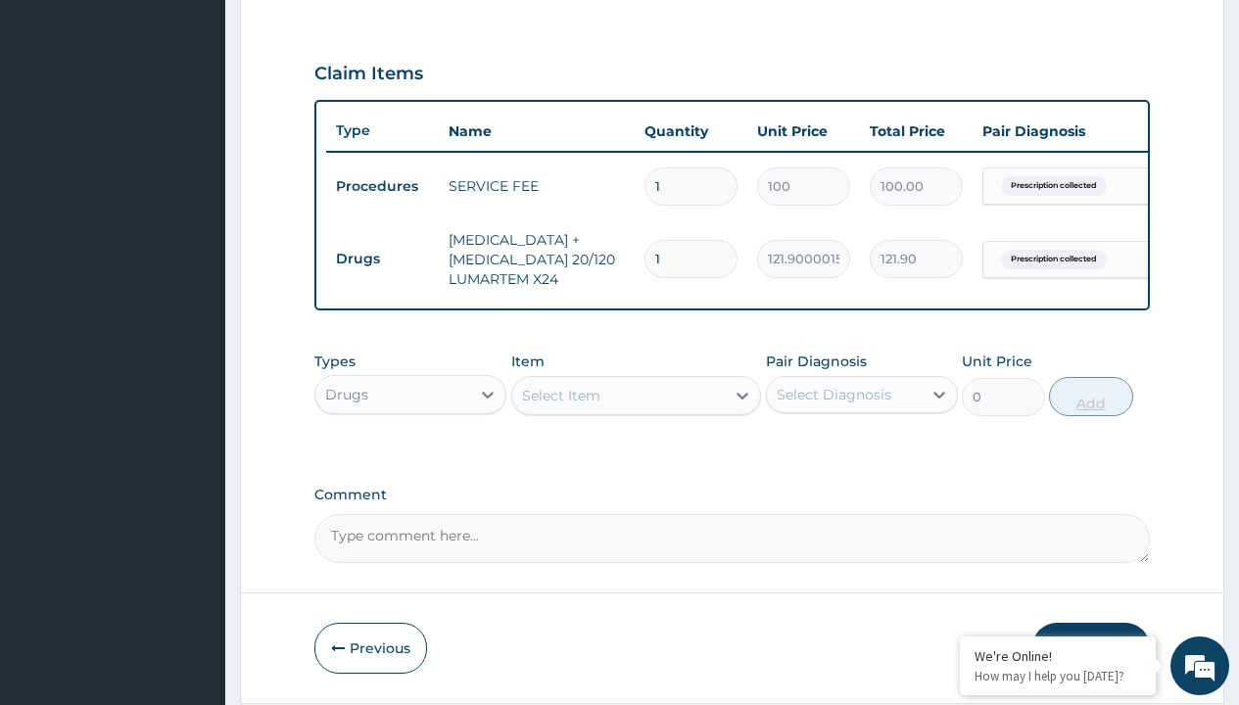
type input "6"
type input "731.40"
type input "6"
click at [382, 259] on td "Drugs" at bounding box center [382, 259] width 113 height 36
type input "drugs"
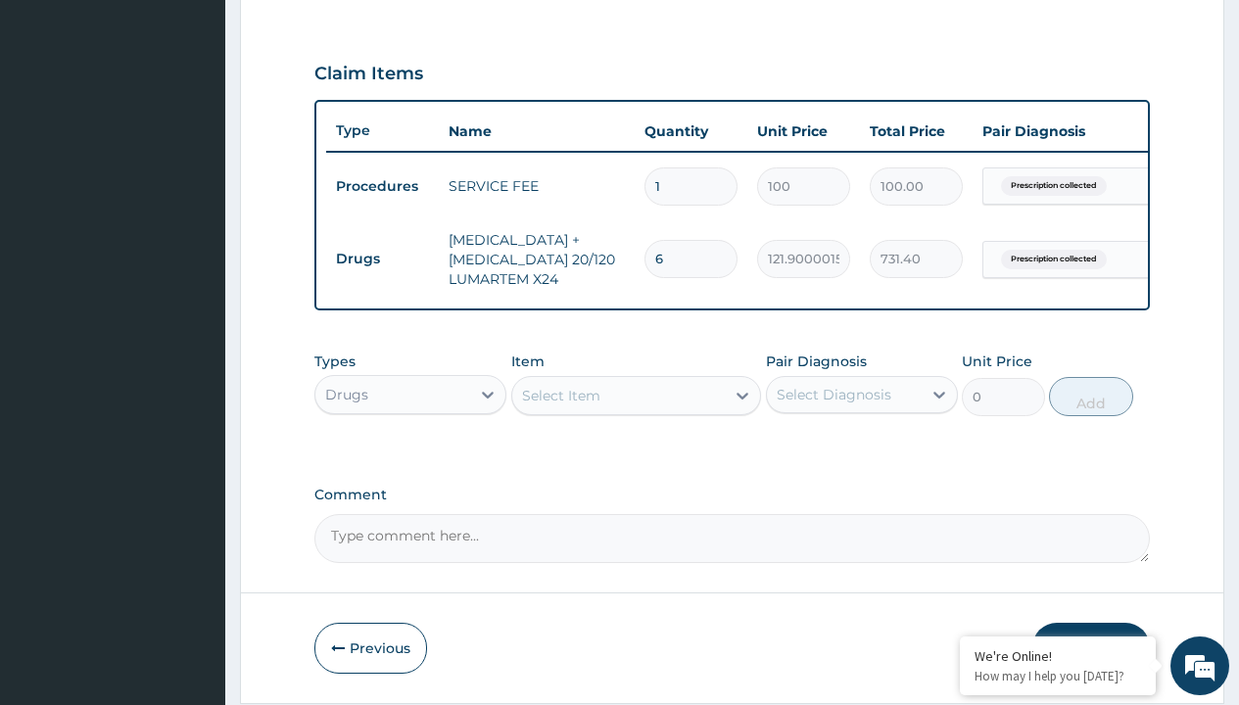
scroll to position [0, 0]
click at [411, 458] on div "Drugs" at bounding box center [410, 443] width 192 height 35
click at [560, 406] on div "Select Item" at bounding box center [561, 396] width 78 height 20
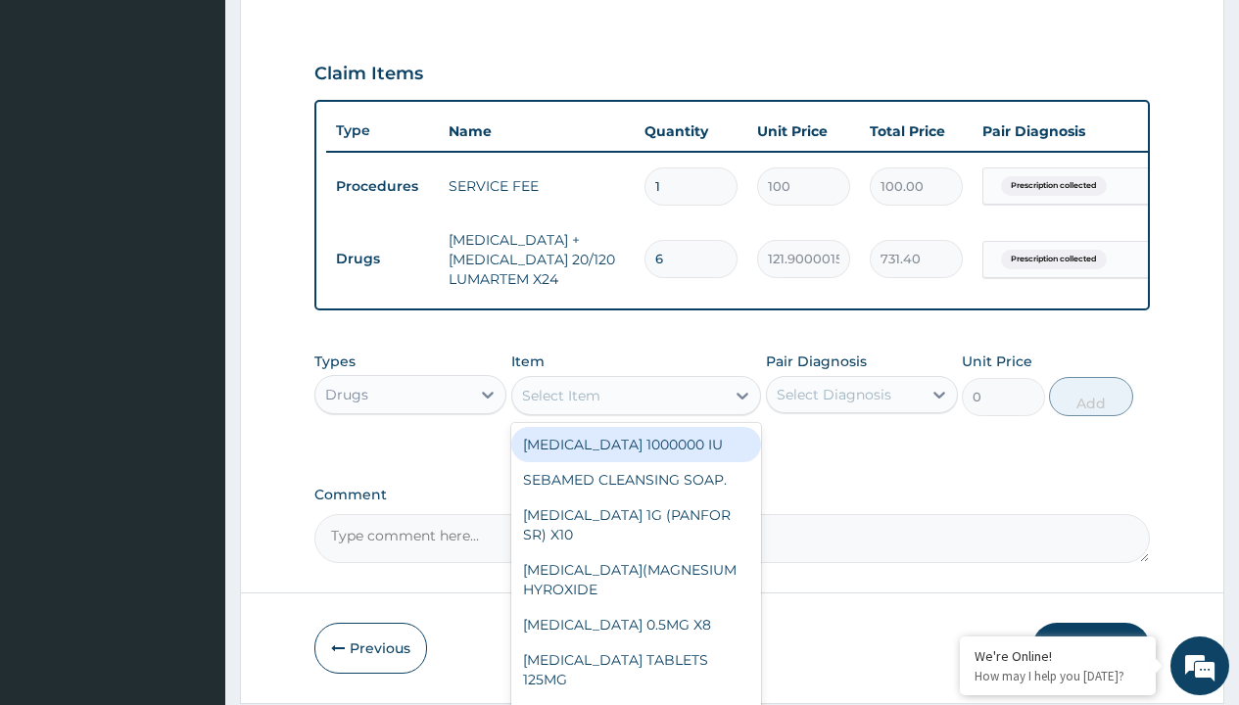
type input "[MEDICAL_DATA] syrup avipol/[PERSON_NAME]"
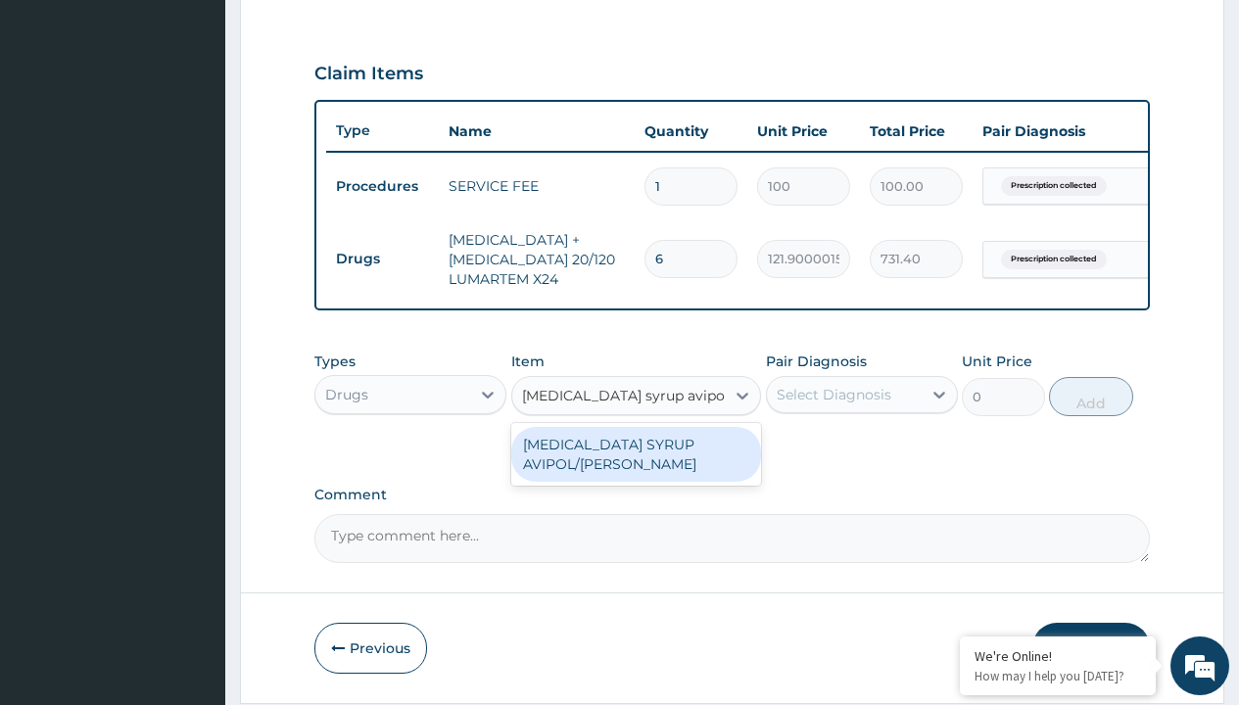
click at [636, 468] on div "[MEDICAL_DATA] SYRUP AVIPOL/[PERSON_NAME]" at bounding box center [636, 454] width 251 height 55
type input "1500"
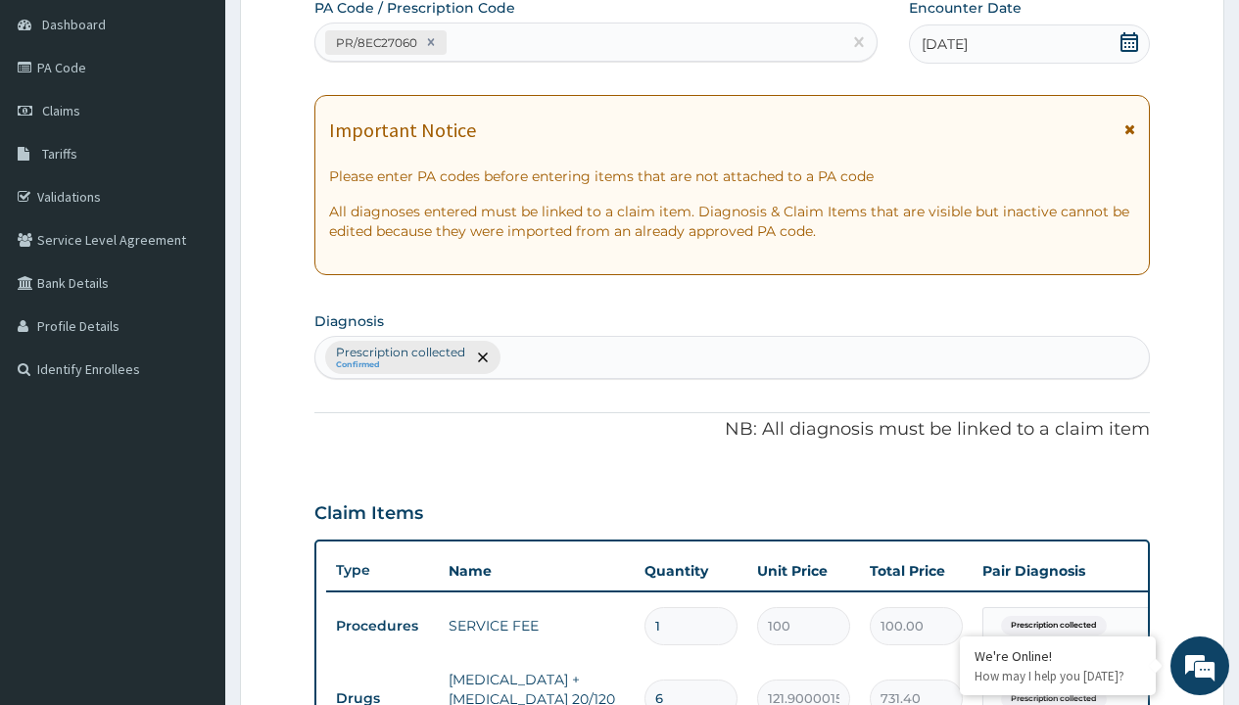
type input "prescription collected"
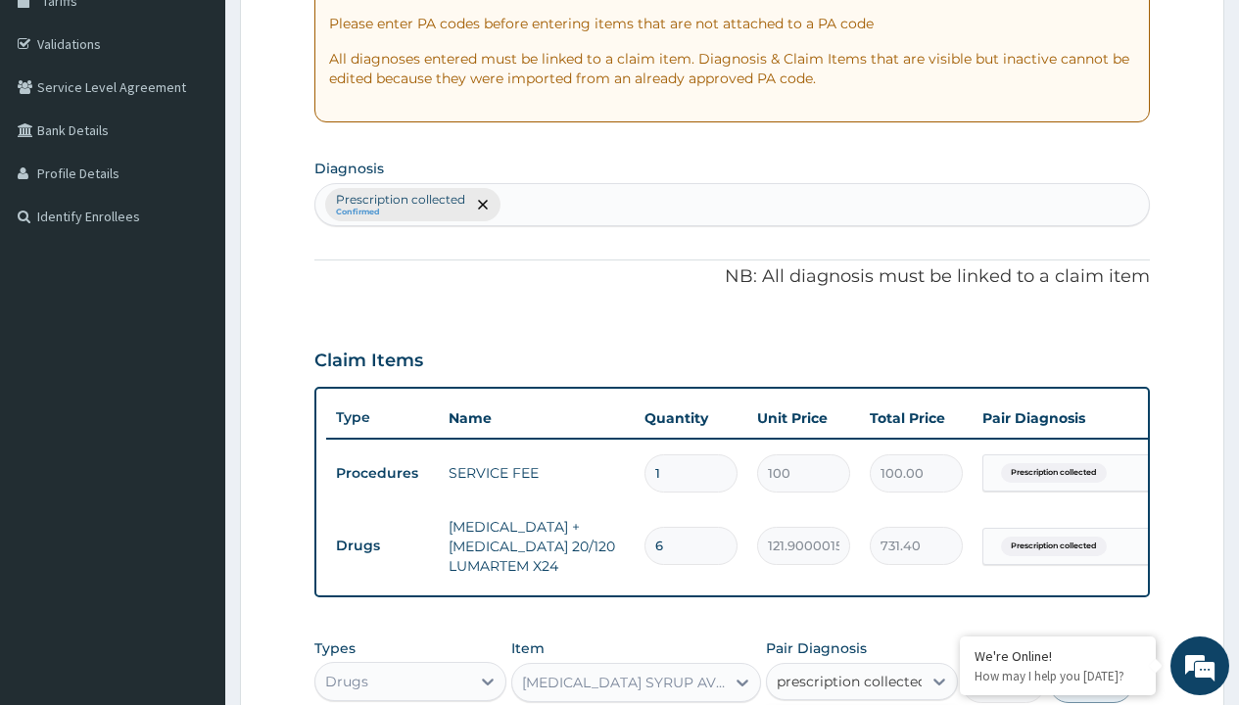
checkbox input "true"
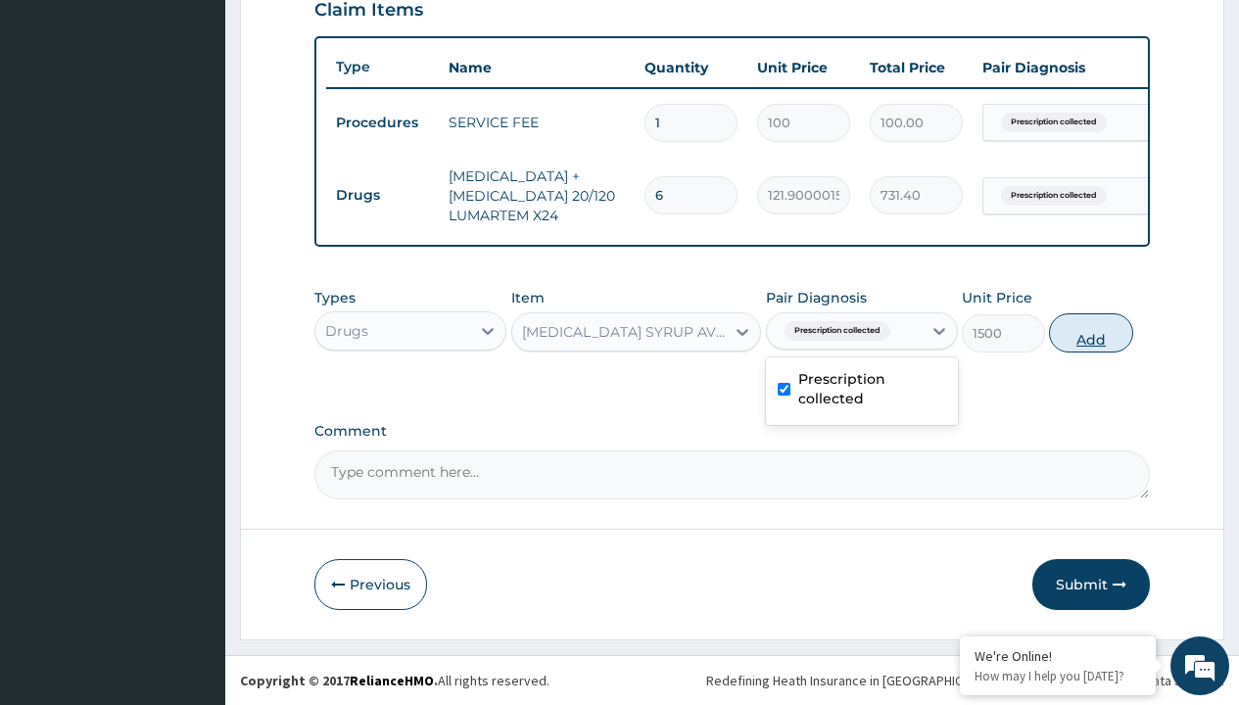
click at [1091, 332] on button "Add" at bounding box center [1090, 333] width 83 height 39
type input "0"
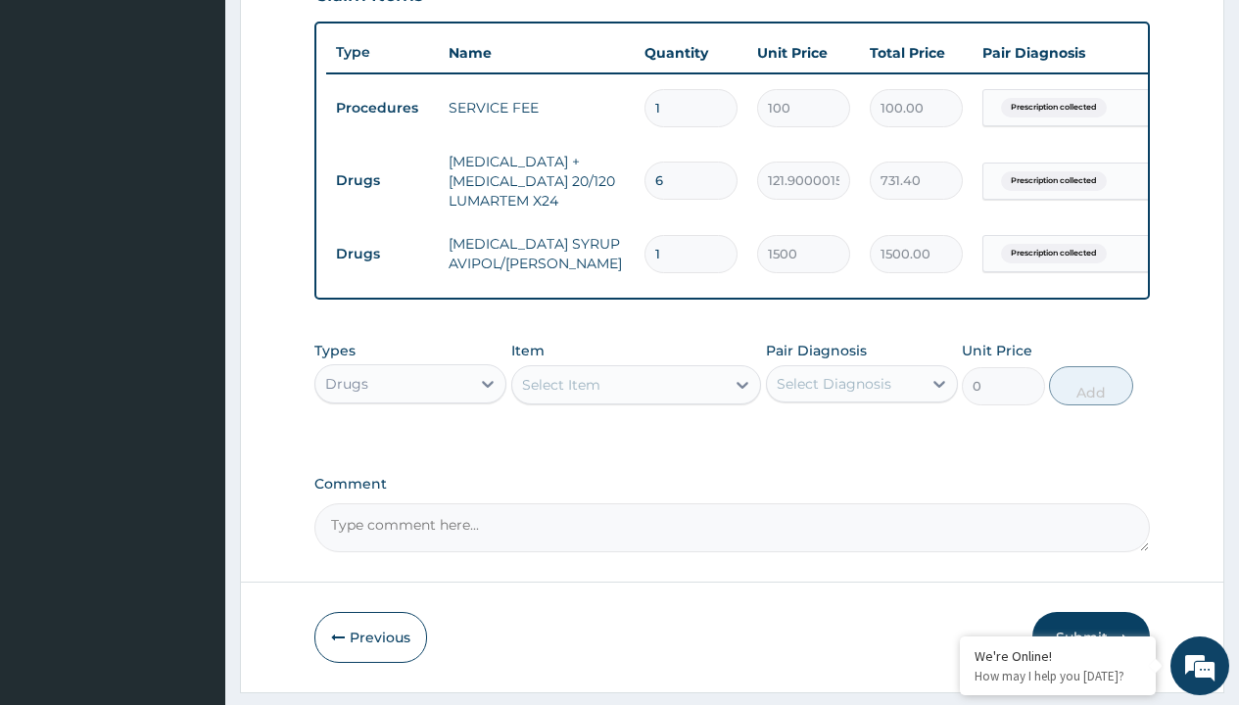
click at [382, 180] on td "Drugs" at bounding box center [382, 181] width 113 height 36
type input "drugs"
click at [411, 447] on div "Drugs" at bounding box center [410, 432] width 192 height 35
click at [560, 395] on div "Select Item" at bounding box center [561, 385] width 78 height 20
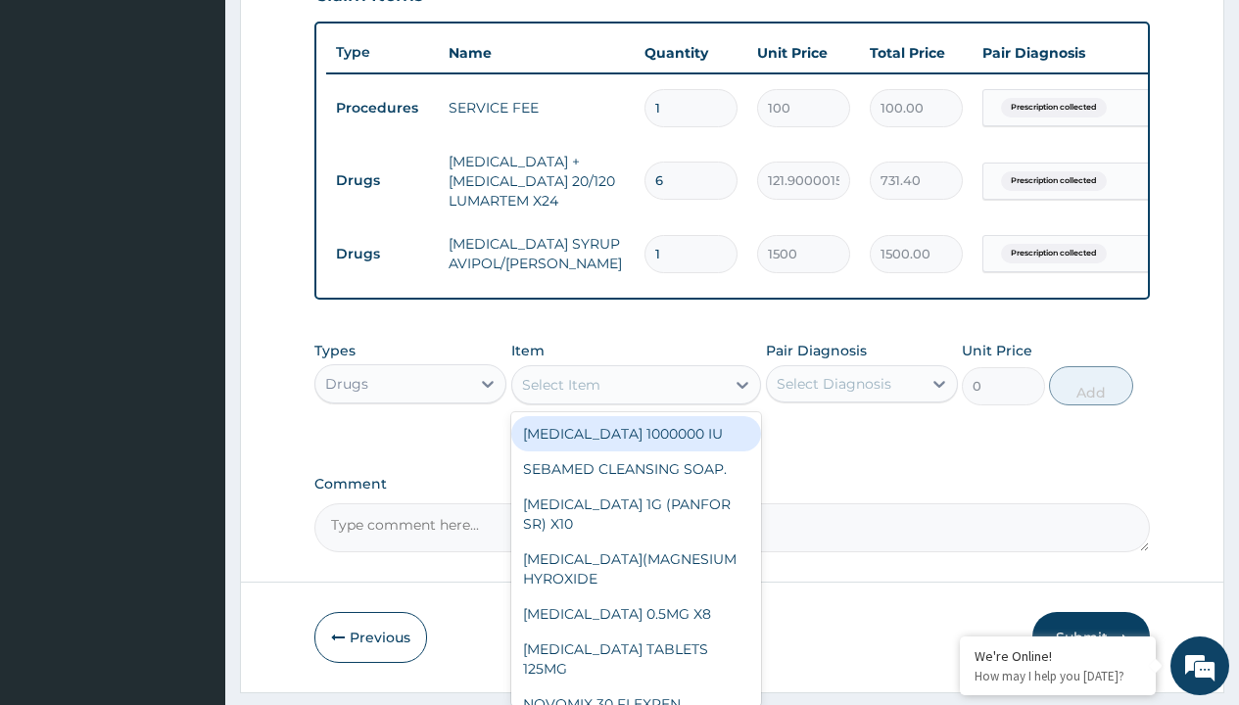
type input "[MEDICAL_DATA] syrup"
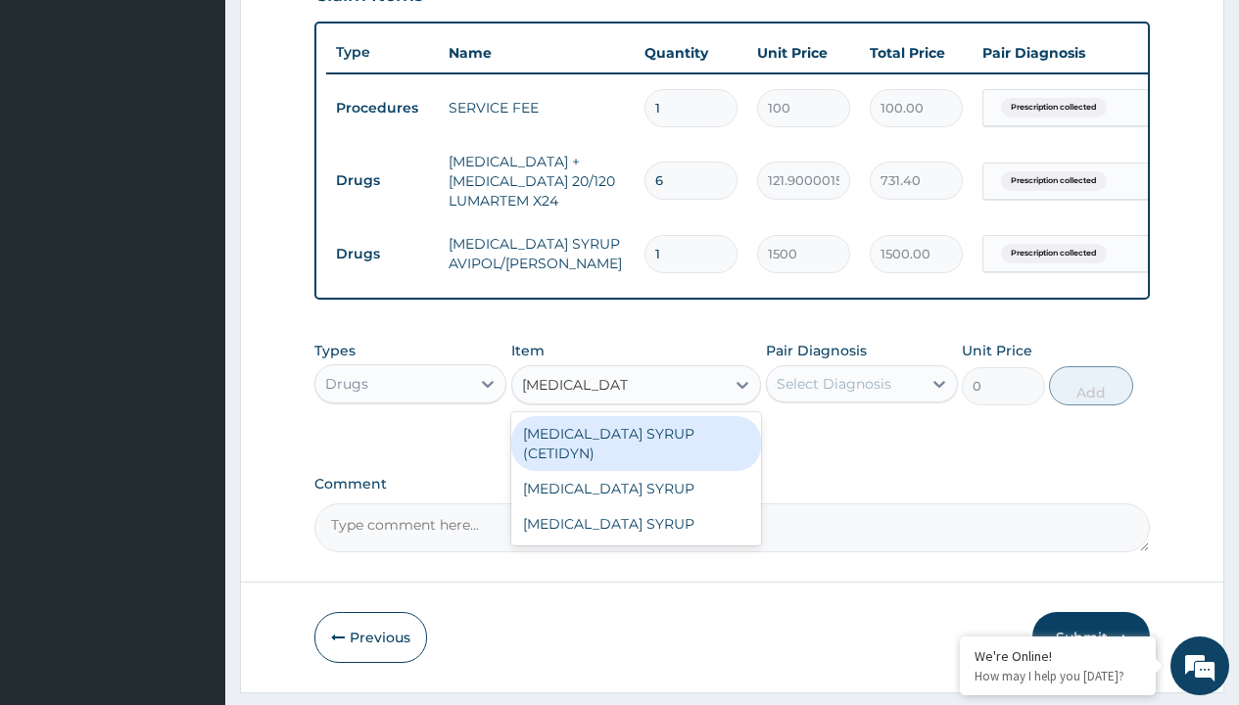
click at [636, 448] on div "[MEDICAL_DATA] SYRUP (CETIDYN)" at bounding box center [636, 443] width 251 height 55
type input "2200"
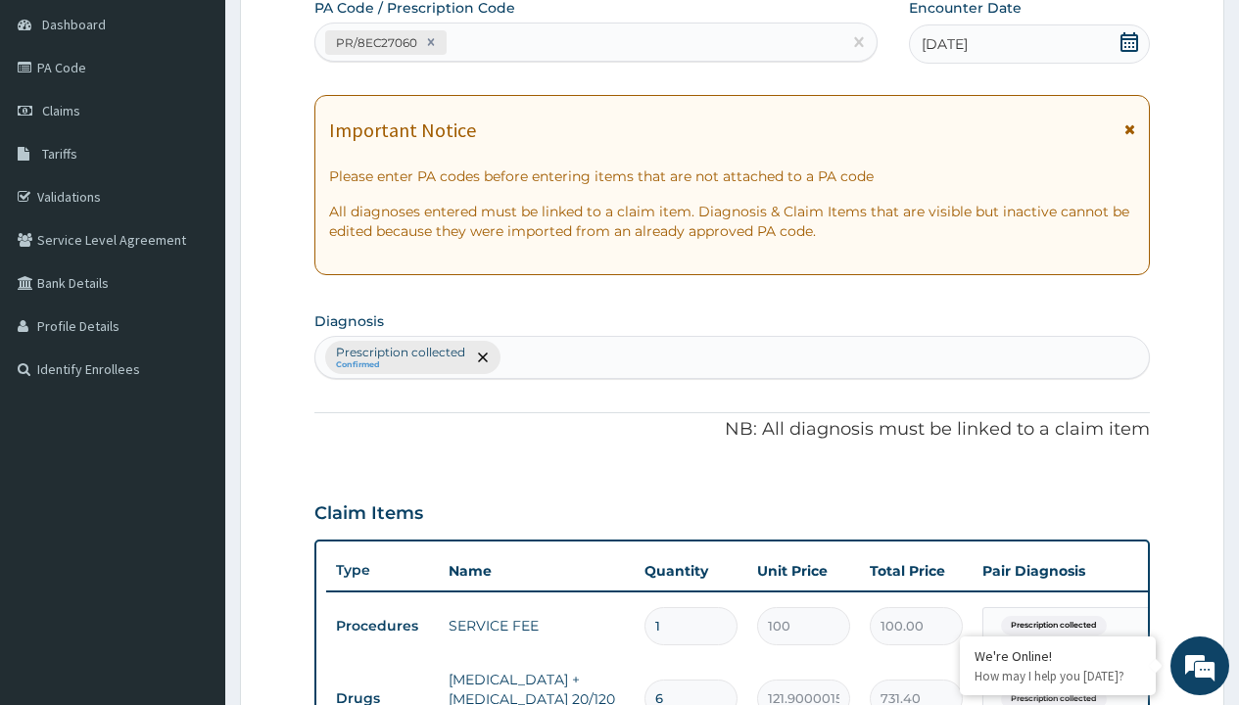
type input "prescription collected"
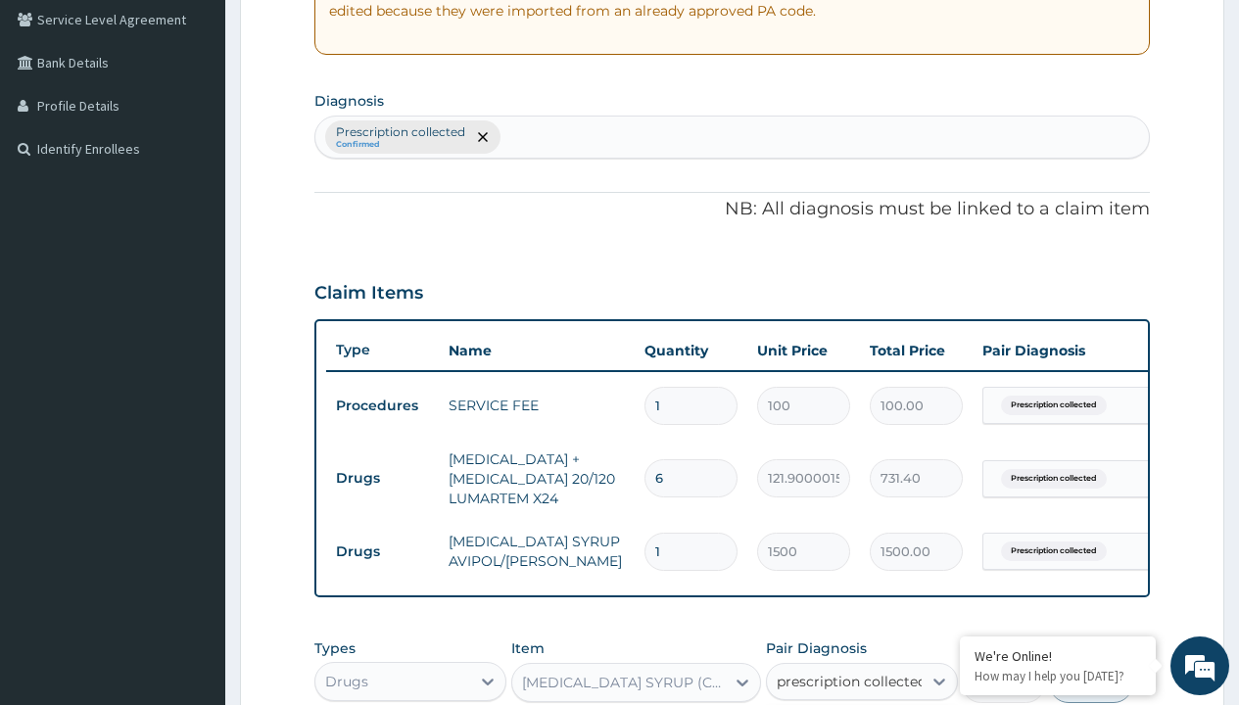
checkbox input "true"
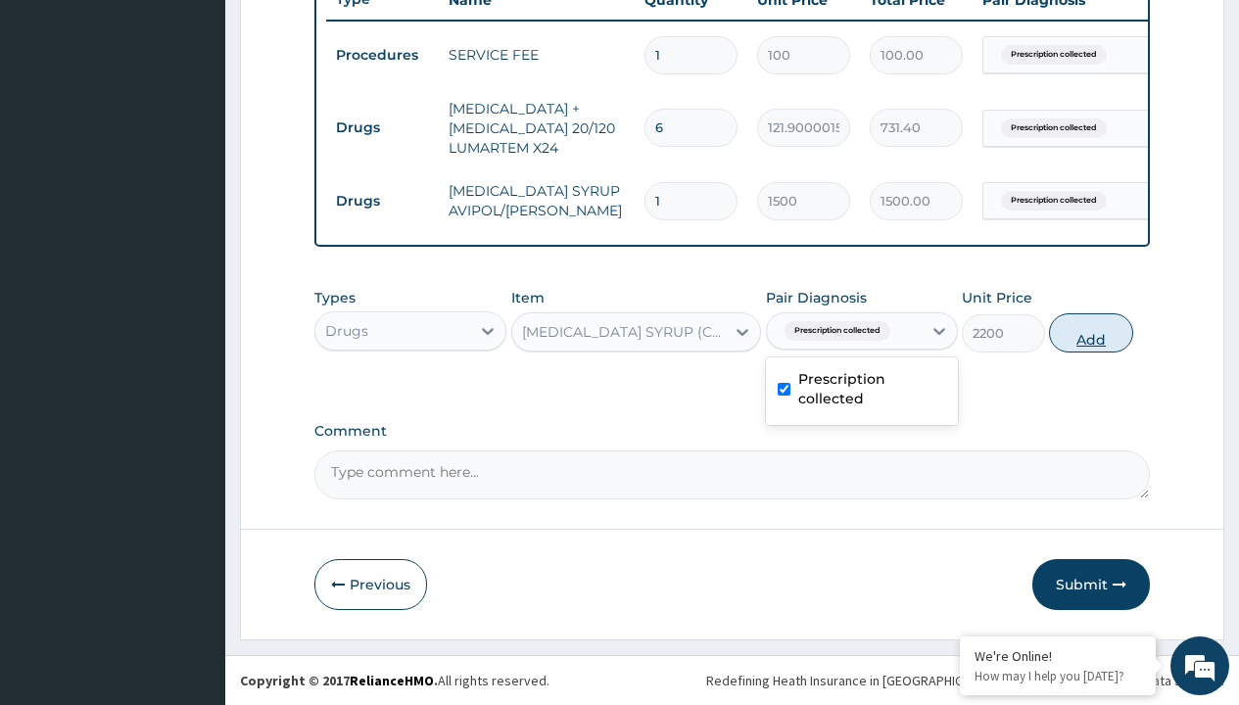
click at [1091, 332] on button "Add" at bounding box center [1090, 333] width 83 height 39
type input "0"
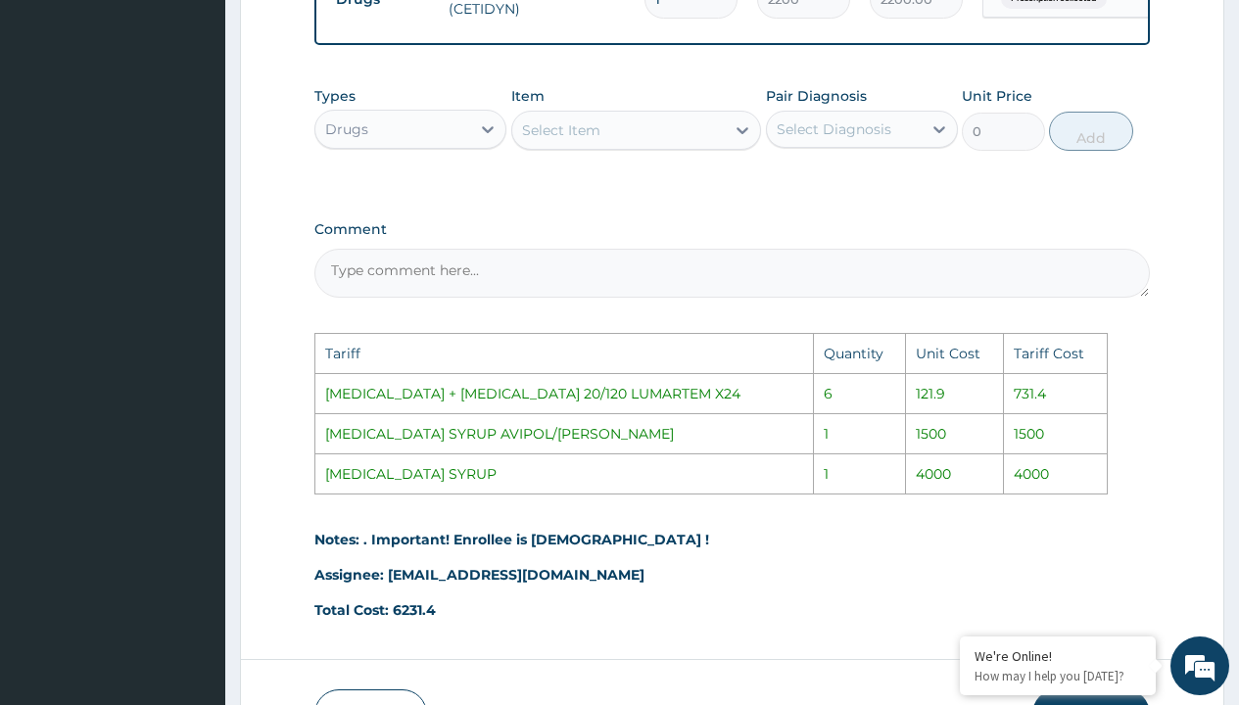
scroll to position [1031, 0]
click at [604, 141] on div "Select Item" at bounding box center [619, 129] width 214 height 31
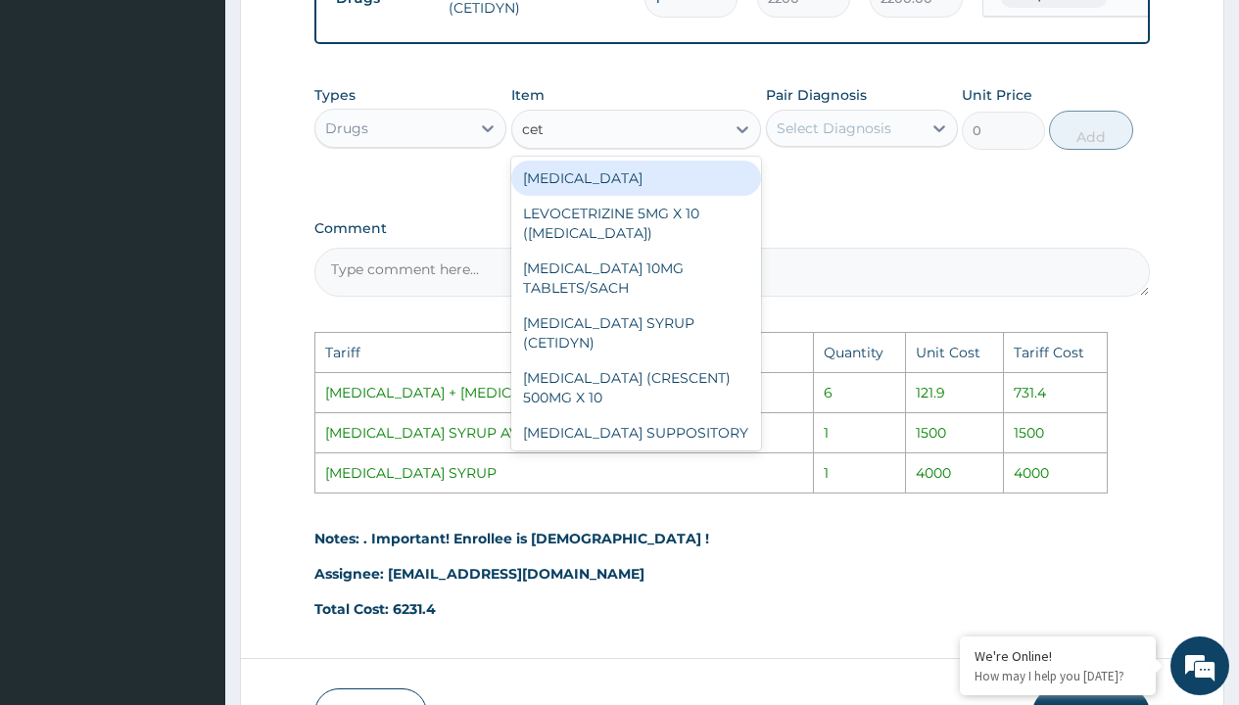
type input "ceti"
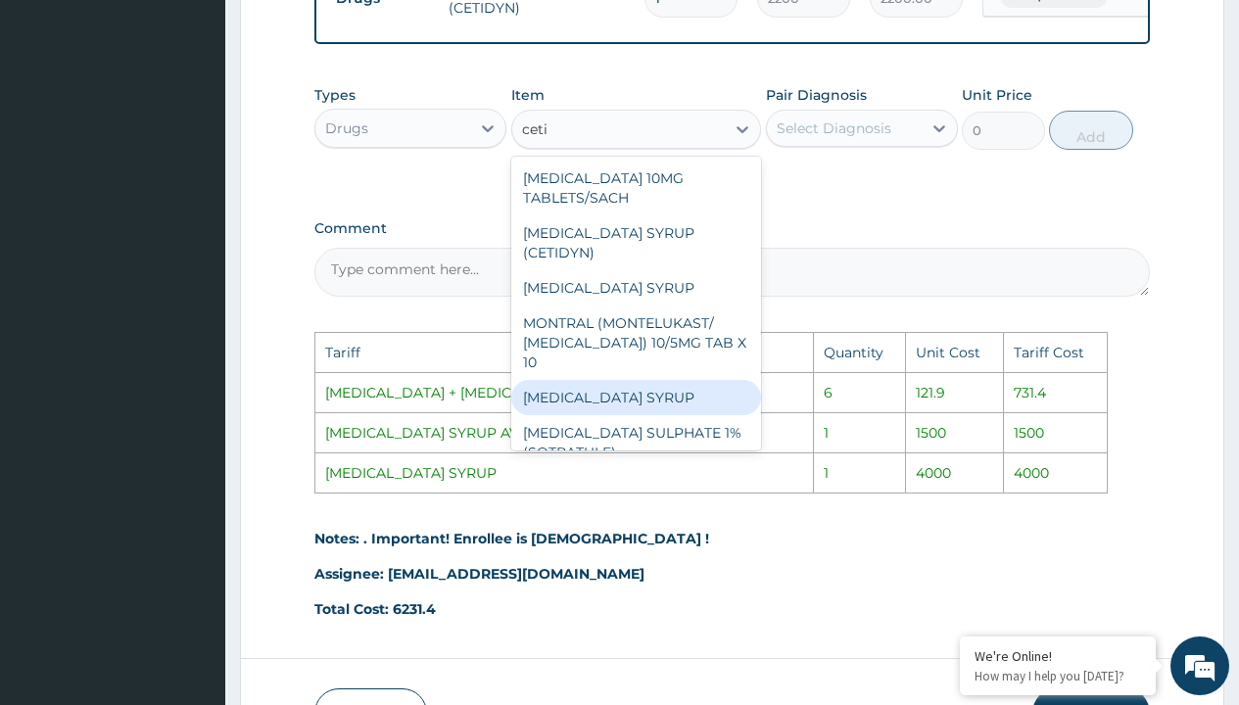
click at [671, 388] on div "[MEDICAL_DATA] SYRUP" at bounding box center [636, 397] width 251 height 35
type input "4000"
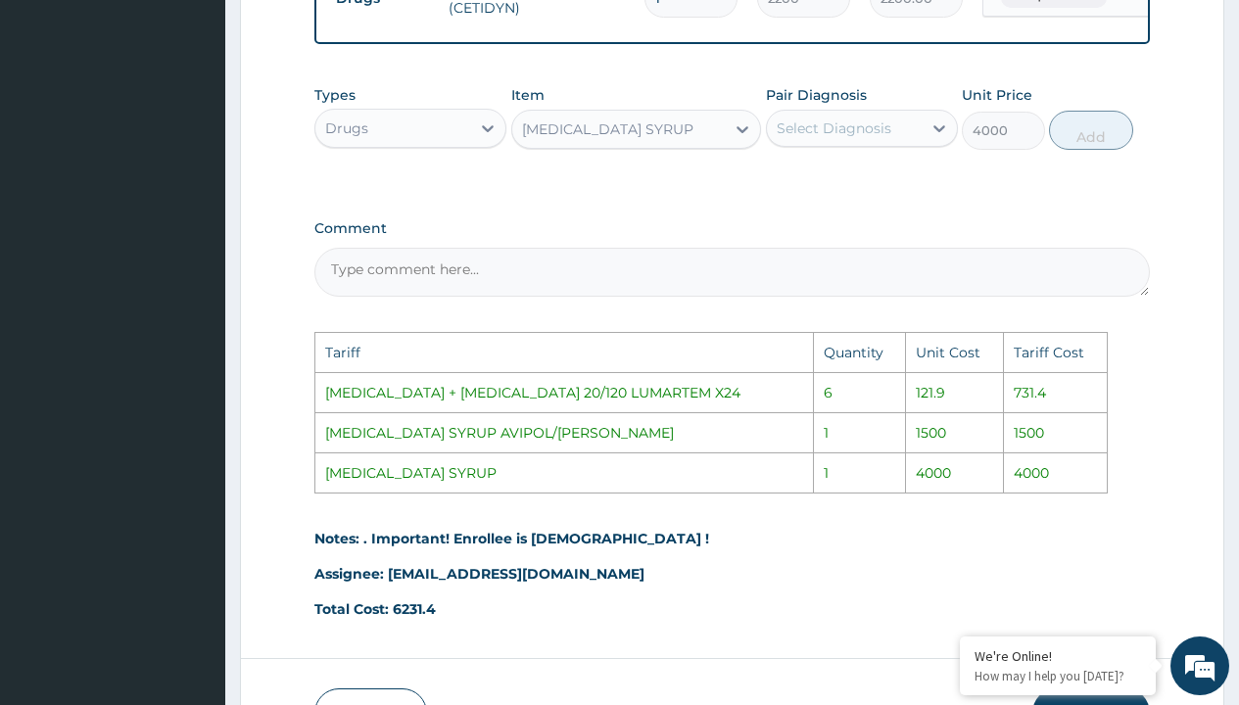
click at [839, 138] on div "Select Diagnosis" at bounding box center [834, 129] width 115 height 20
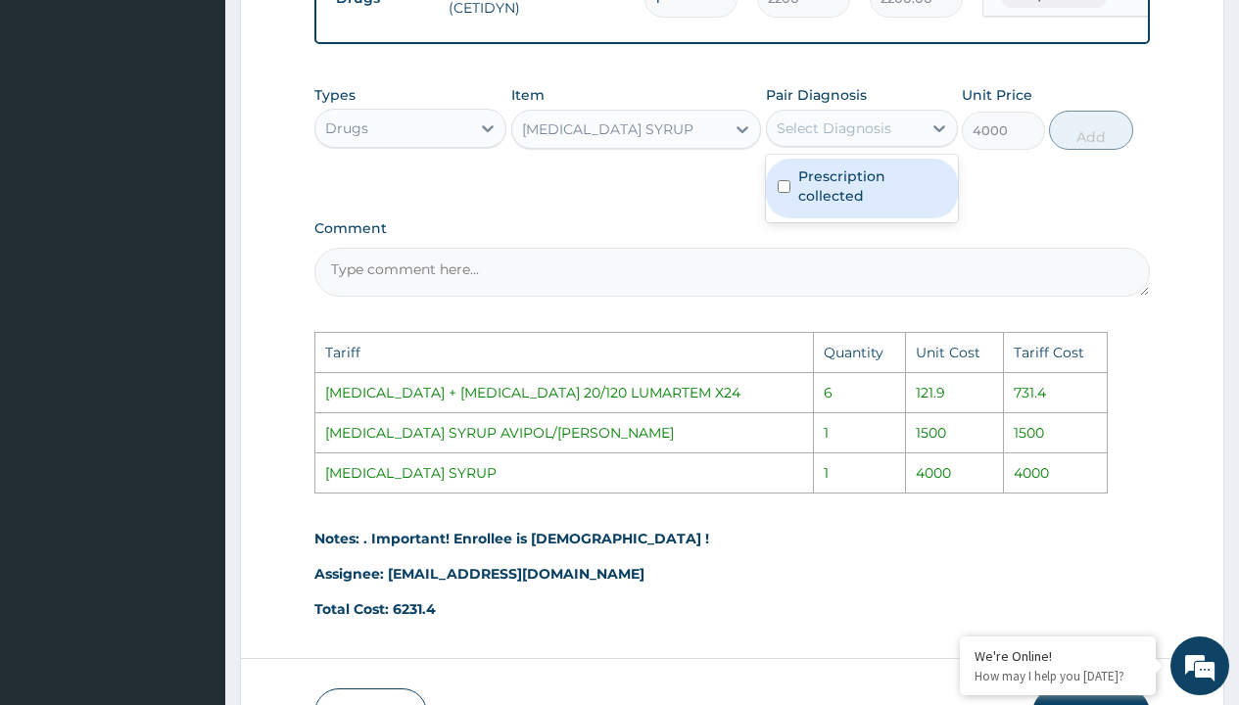
click at [863, 184] on label "Prescription collected" at bounding box center [872, 186] width 148 height 39
checkbox input "true"
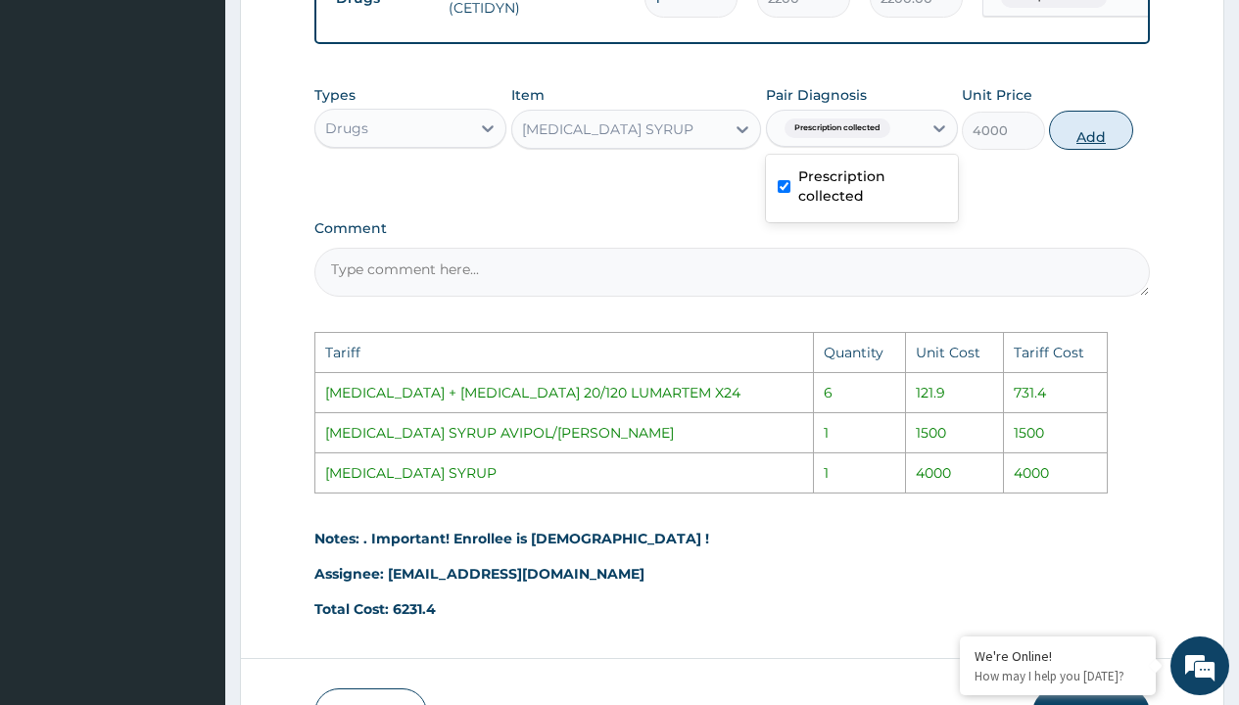
click at [1106, 134] on button "Add" at bounding box center [1090, 130] width 83 height 39
type input "0"
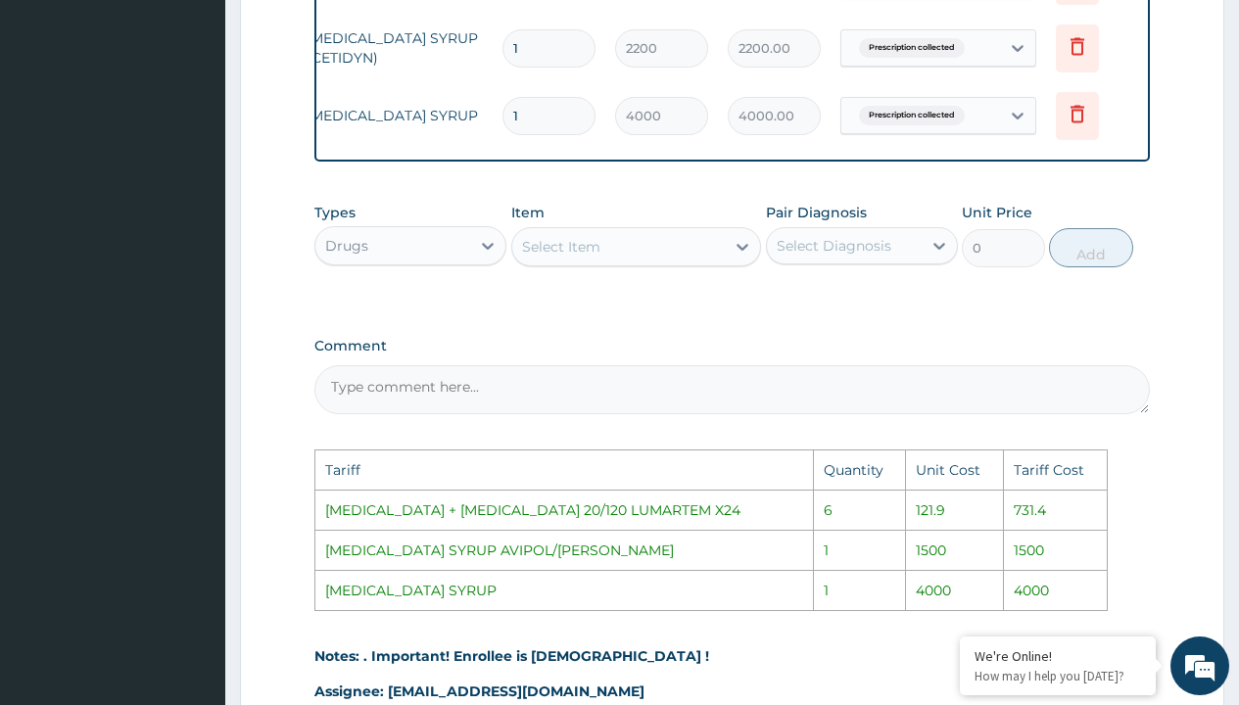
scroll to position [0, 148]
click at [1071, 50] on icon at bounding box center [1072, 46] width 24 height 24
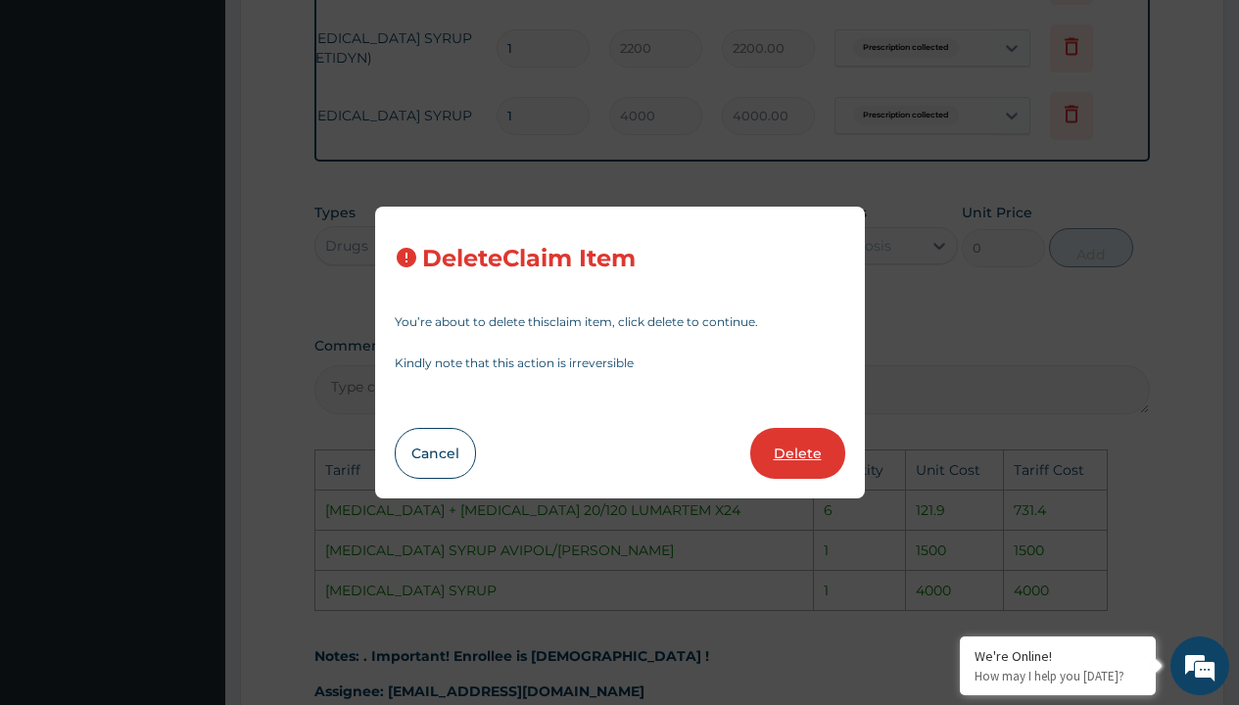
click at [802, 457] on button "Delete" at bounding box center [797, 453] width 95 height 51
type input "4000"
type input "4000.00"
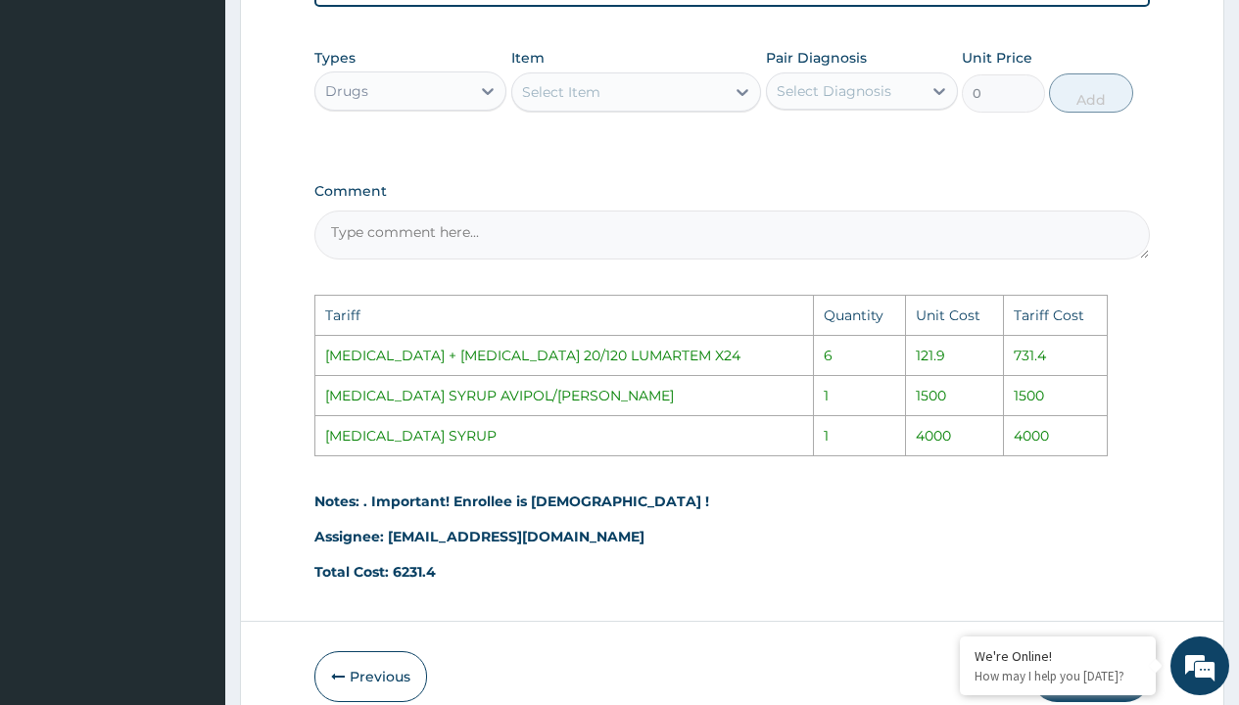
scroll to position [1175, 0]
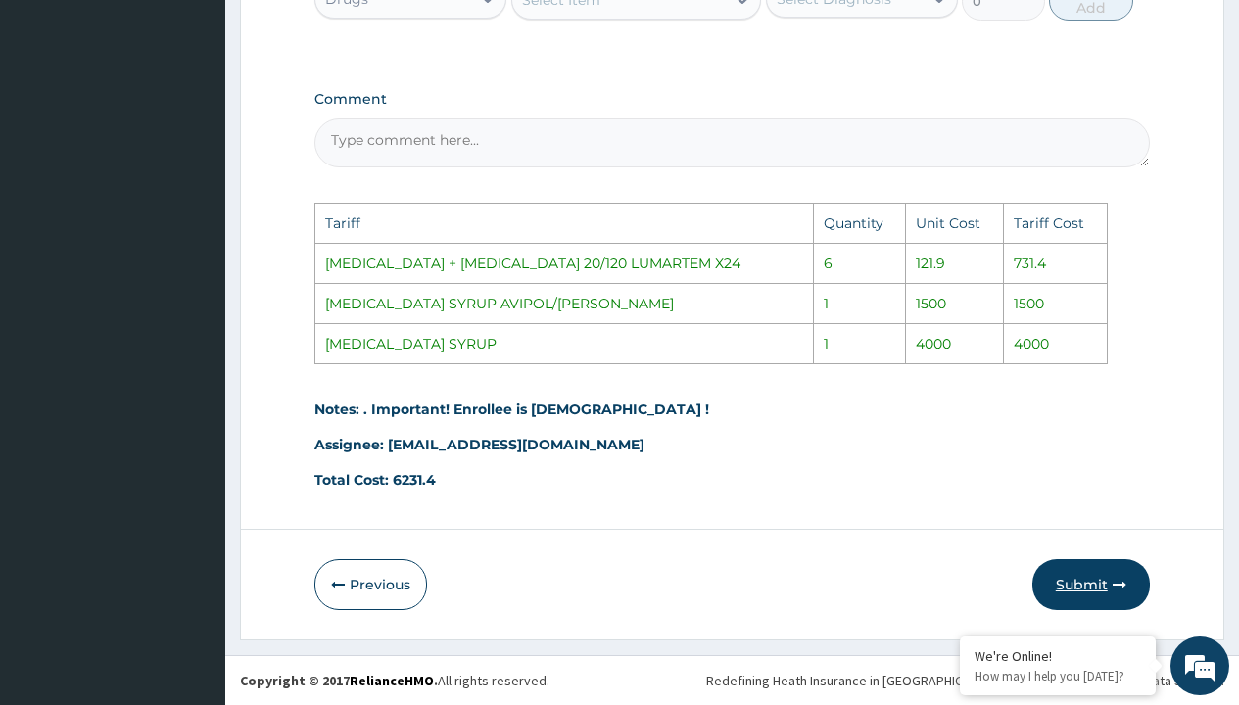
click at [1086, 568] on button "Submit" at bounding box center [1092, 584] width 118 height 51
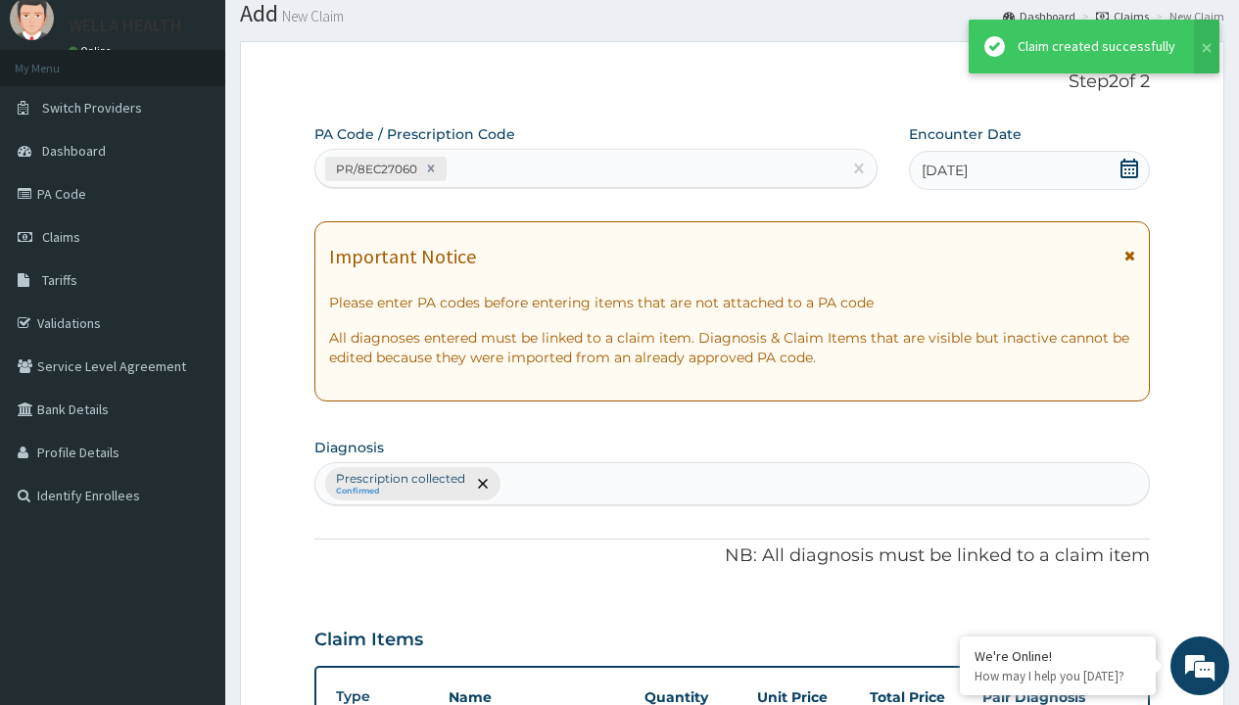
scroll to position [843, 0]
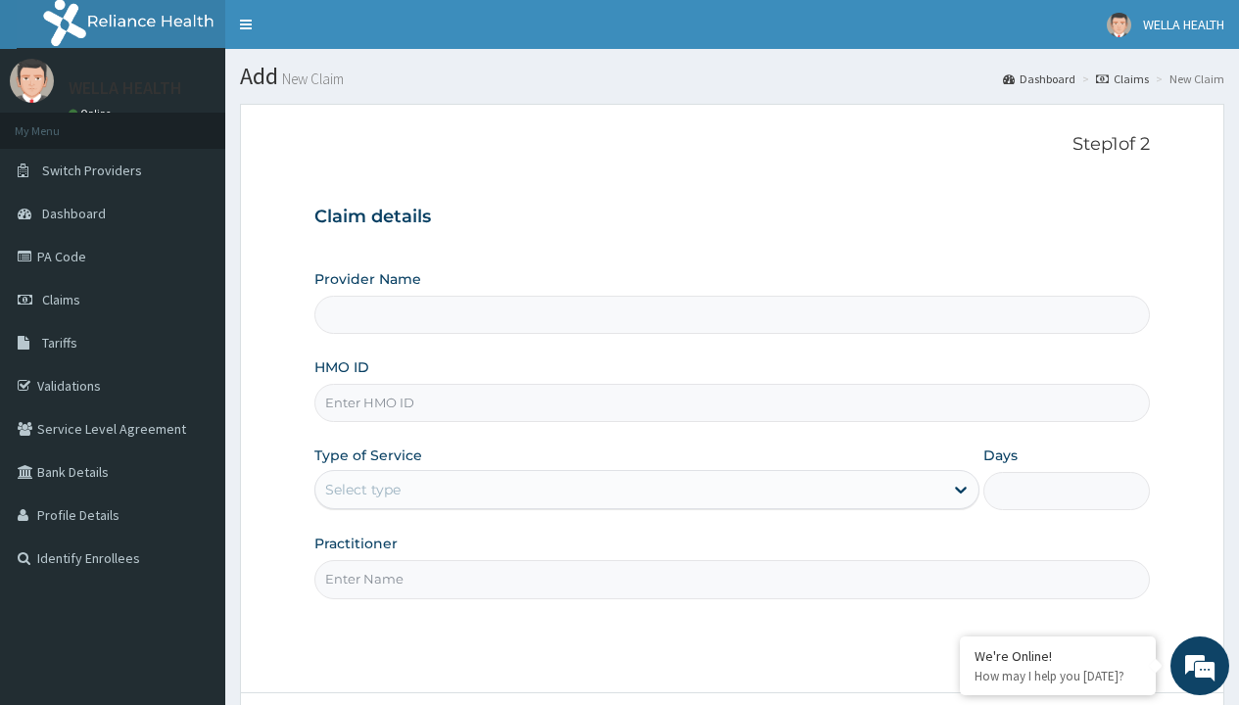
type input "WellaHealth(TELEMEDICINE)"
type input "OHT/12734/A"
type input "WellaHealth"
click at [362, 490] on div "Select type" at bounding box center [362, 490] width 75 height 20
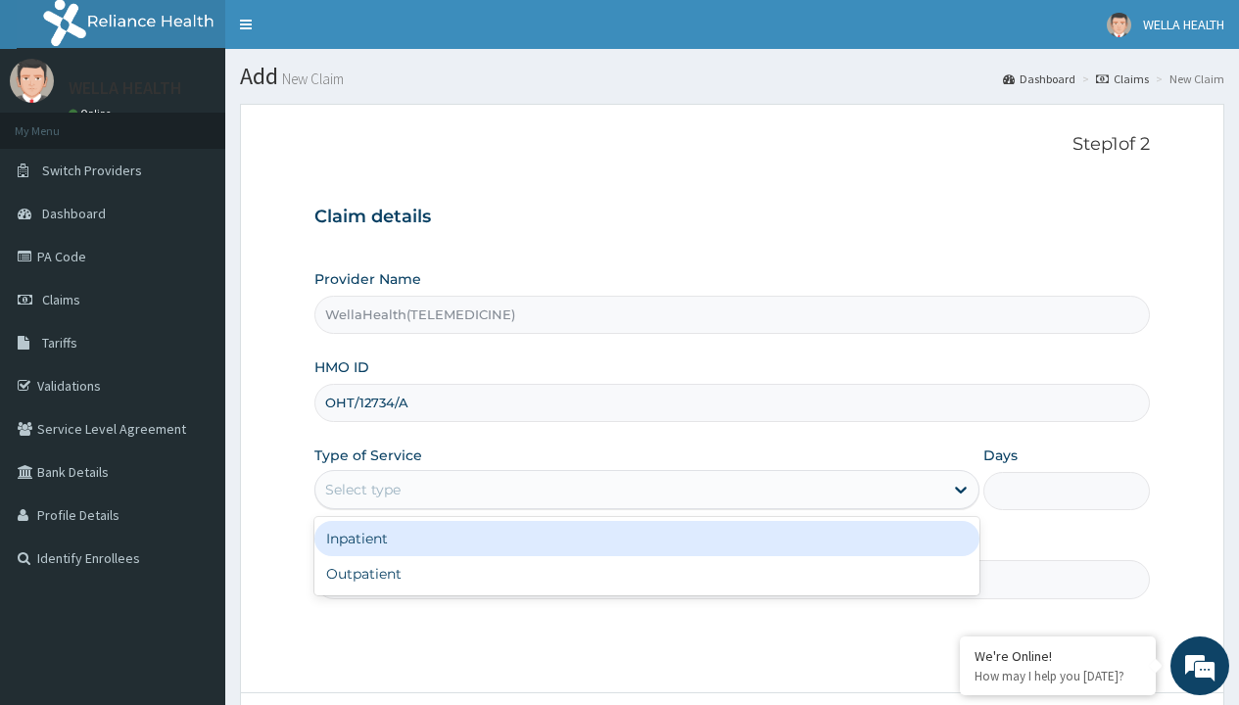
click at [647, 574] on div "Outpatient" at bounding box center [646, 573] width 665 height 35
type input "1"
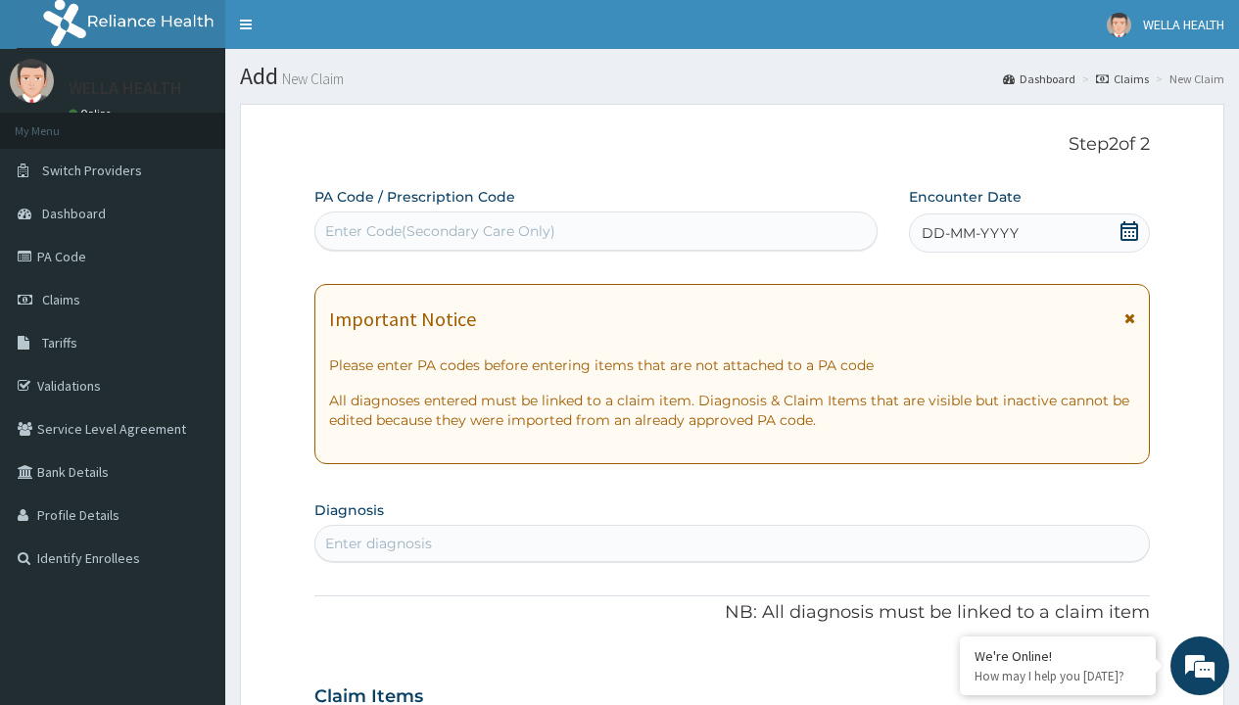
scroll to position [164, 0]
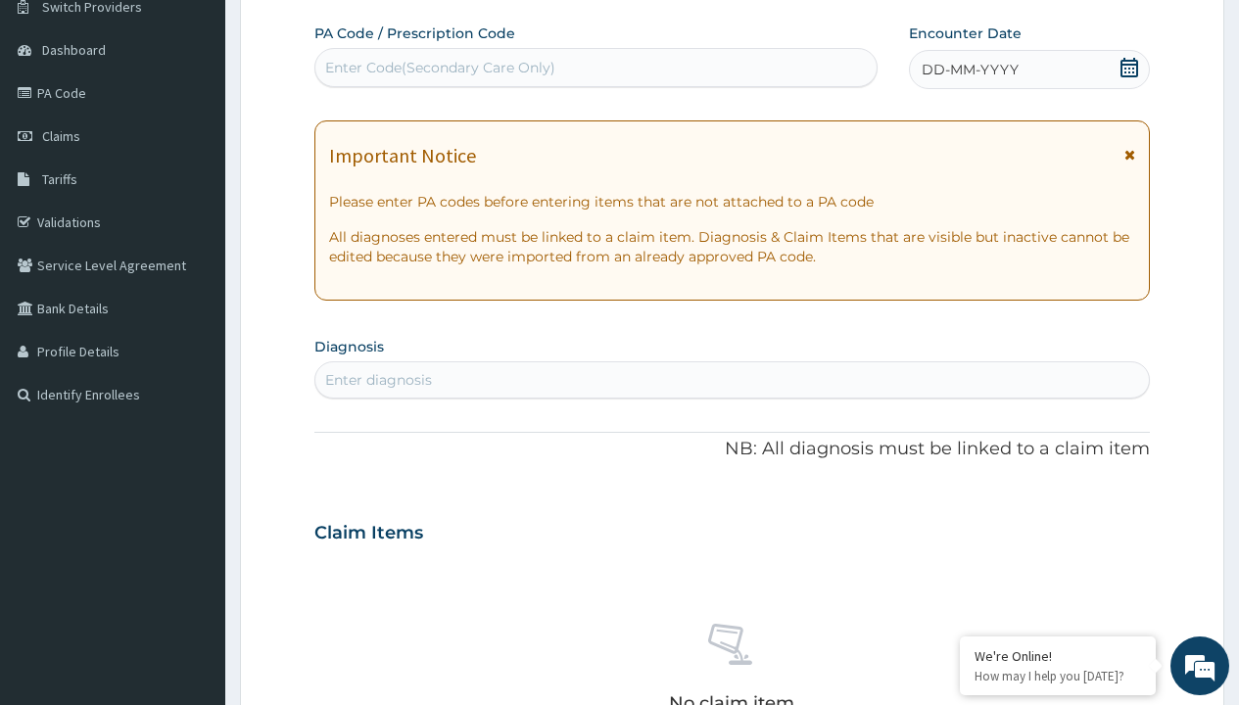
click at [969, 70] on span "DD-MM-YYYY" at bounding box center [970, 70] width 97 height 20
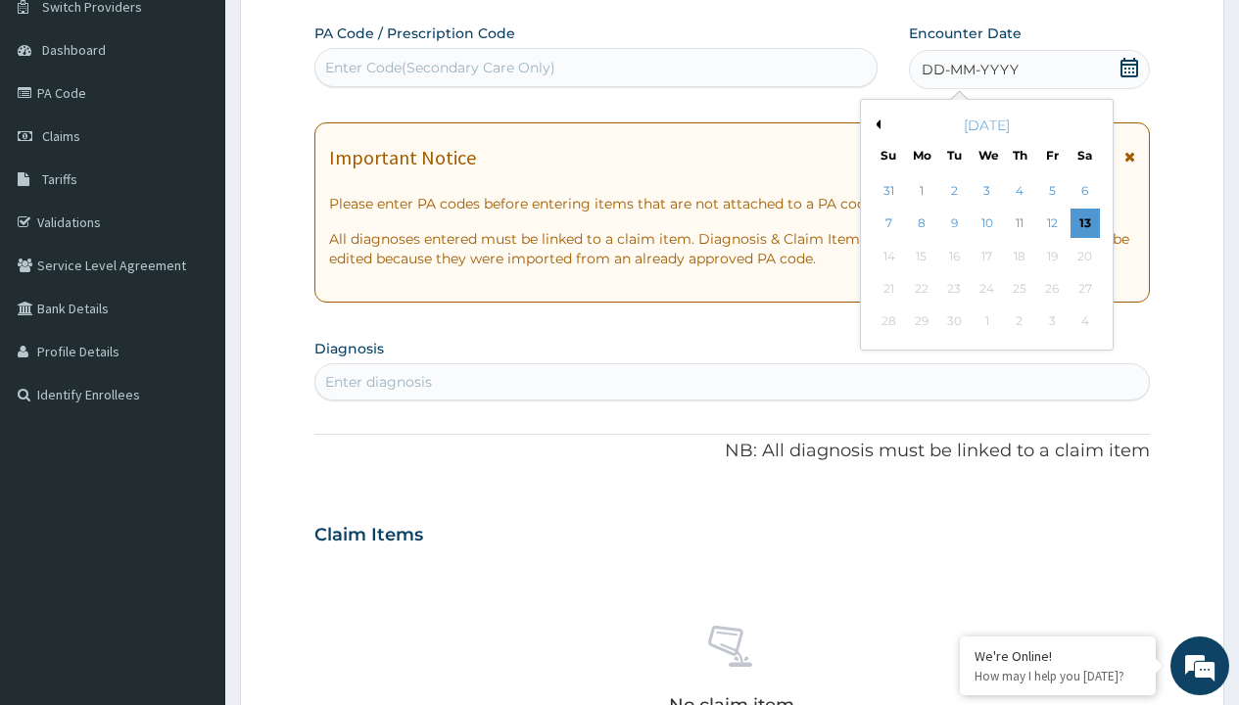
click at [875, 124] on button "Previous Month" at bounding box center [876, 125] width 10 height 10
click at [1019, 223] on div "7" at bounding box center [1019, 224] width 29 height 29
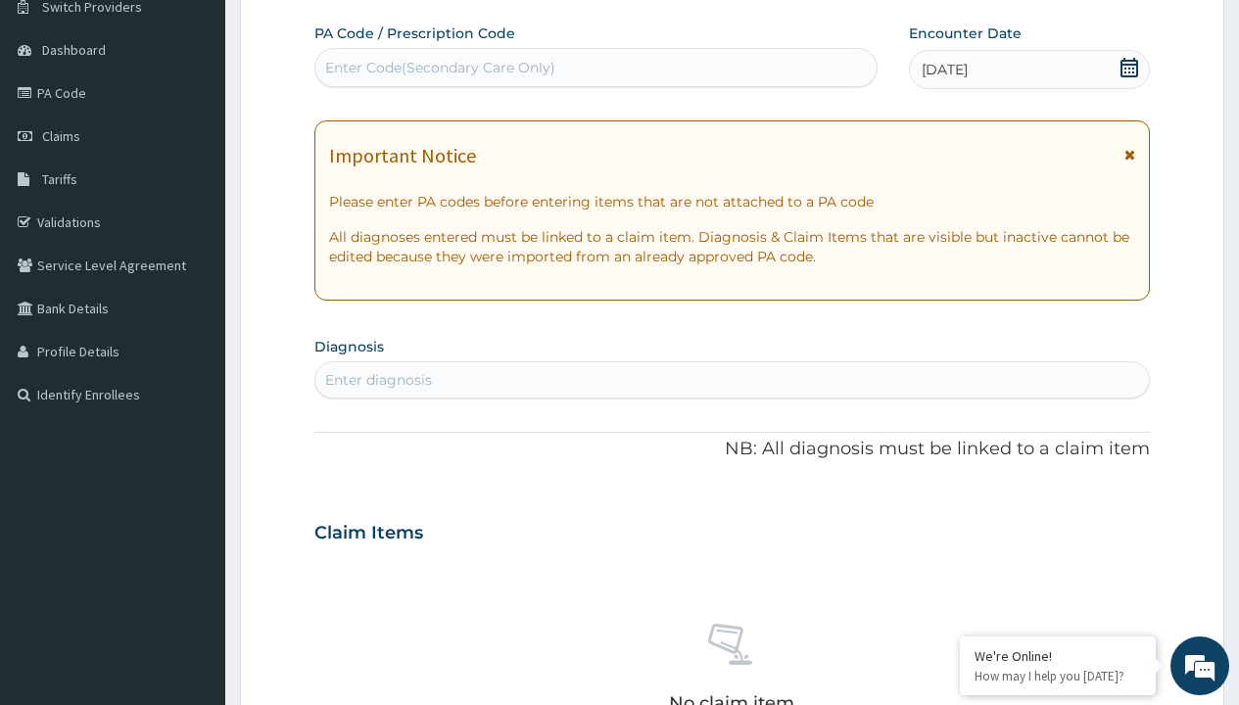
scroll to position [0, 0]
click at [439, 68] on div "Enter Code(Secondary Care Only)" at bounding box center [440, 68] width 230 height 20
type input "PR/EEC6BAD9"
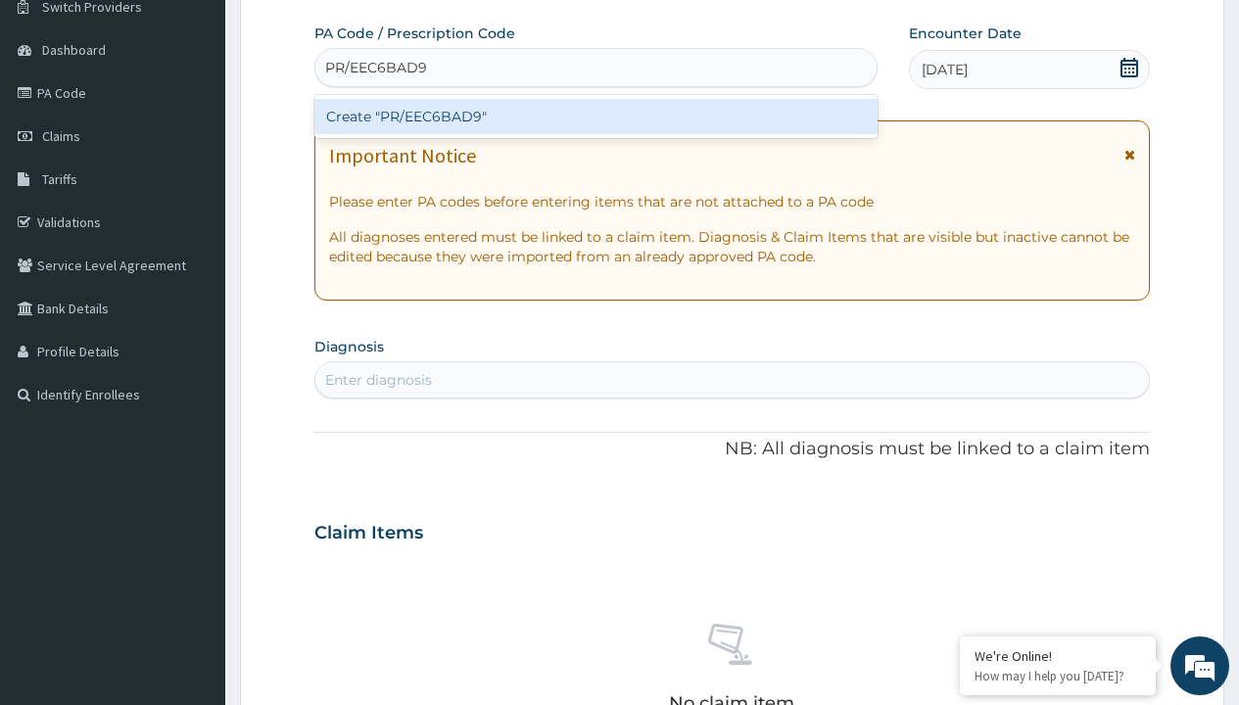
click at [596, 117] on div "Create "PR/EEC6BAD9"" at bounding box center [595, 116] width 562 height 35
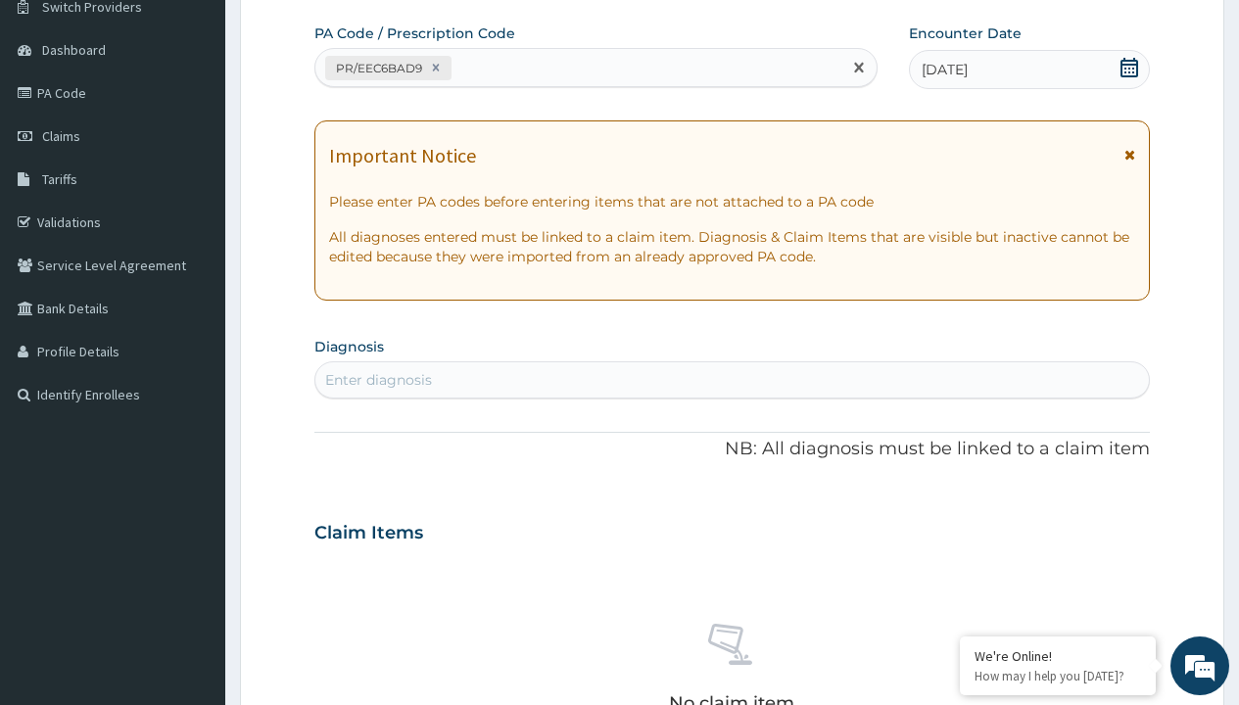
click at [378, 380] on div "Enter diagnosis" at bounding box center [378, 380] width 107 height 20
type input "prescription collected"
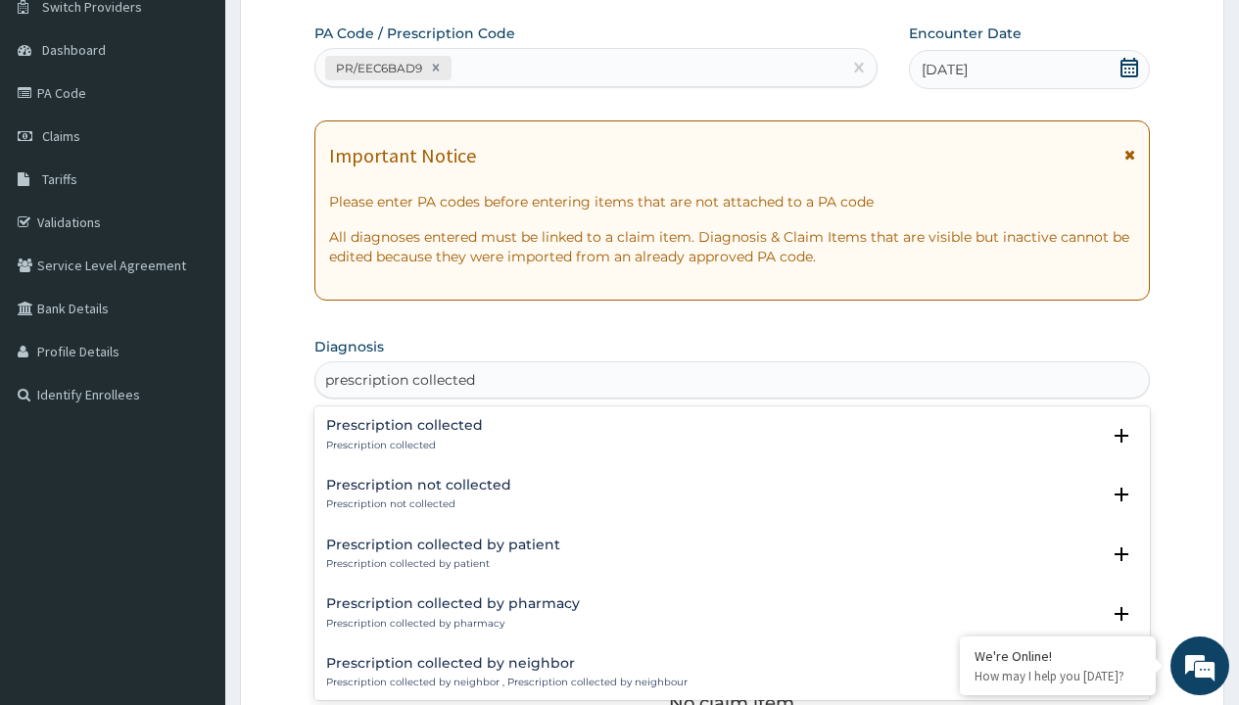
click at [402, 445] on p "Prescription collected" at bounding box center [404, 446] width 157 height 14
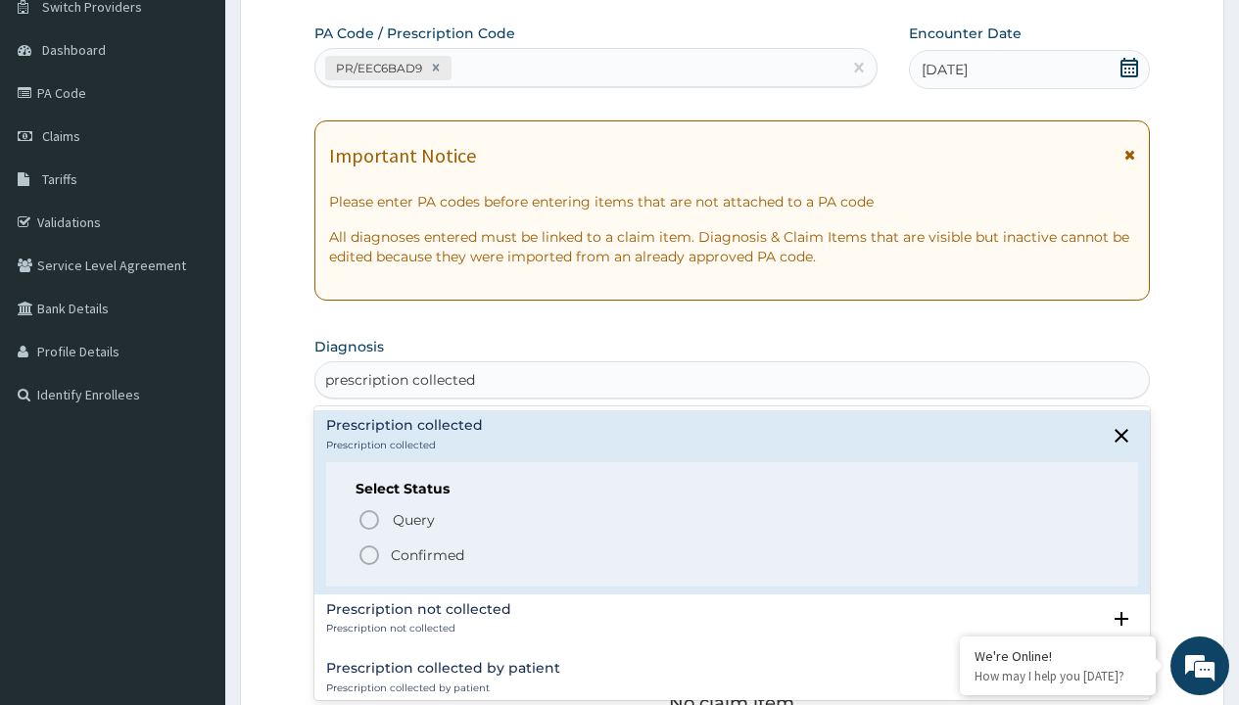
click at [427, 555] on p "Confirmed" at bounding box center [427, 556] width 73 height 20
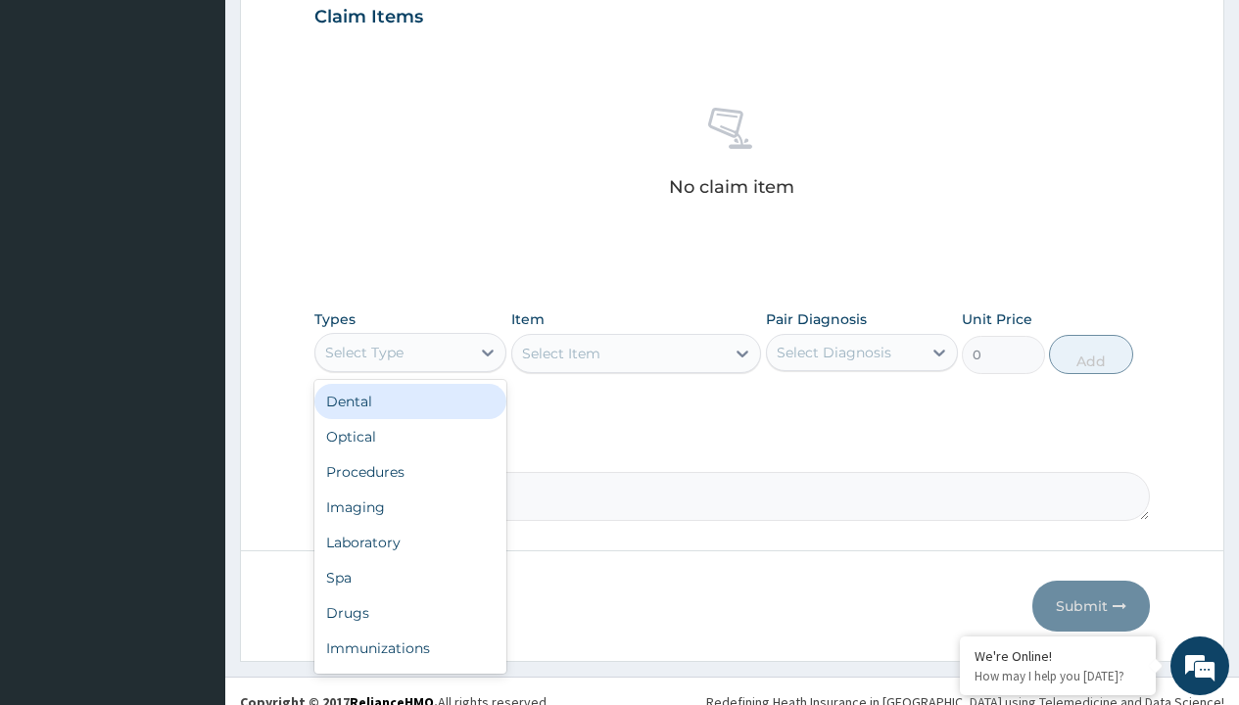
type input "procedures"
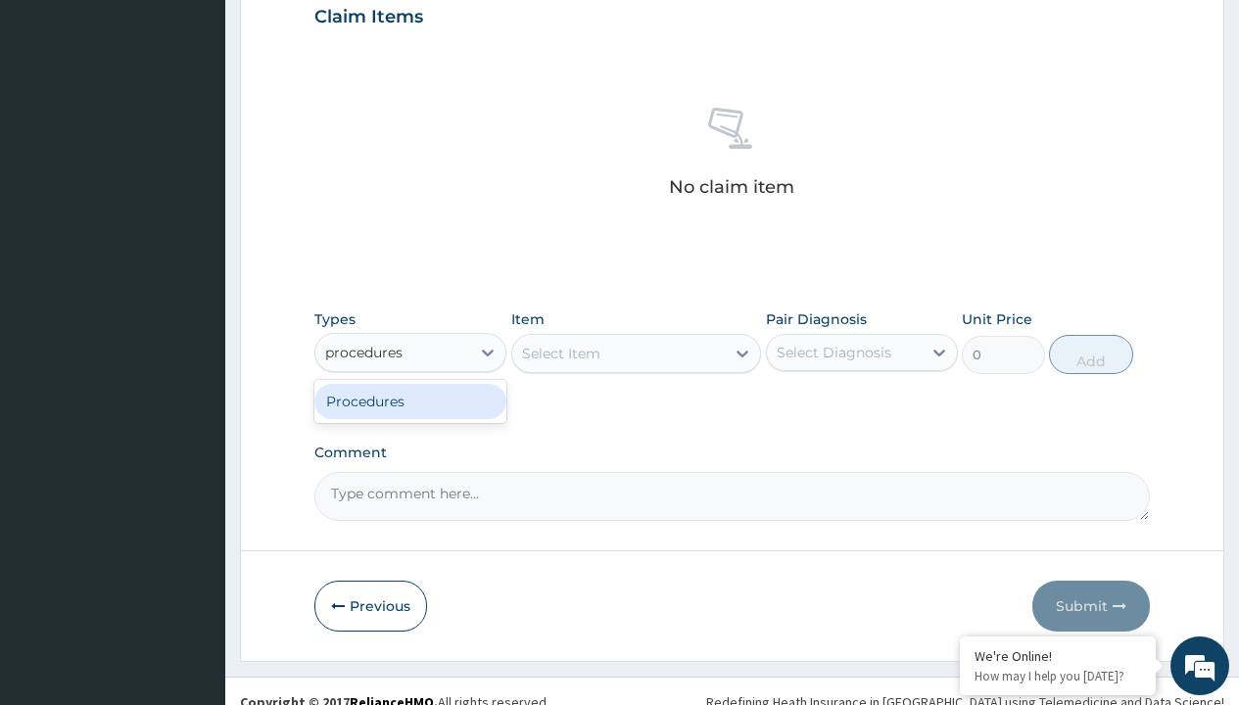
scroll to position [0, 0]
click at [411, 401] on div "Procedures" at bounding box center [410, 401] width 192 height 35
click at [560, 353] on div "Select Item" at bounding box center [561, 354] width 78 height 20
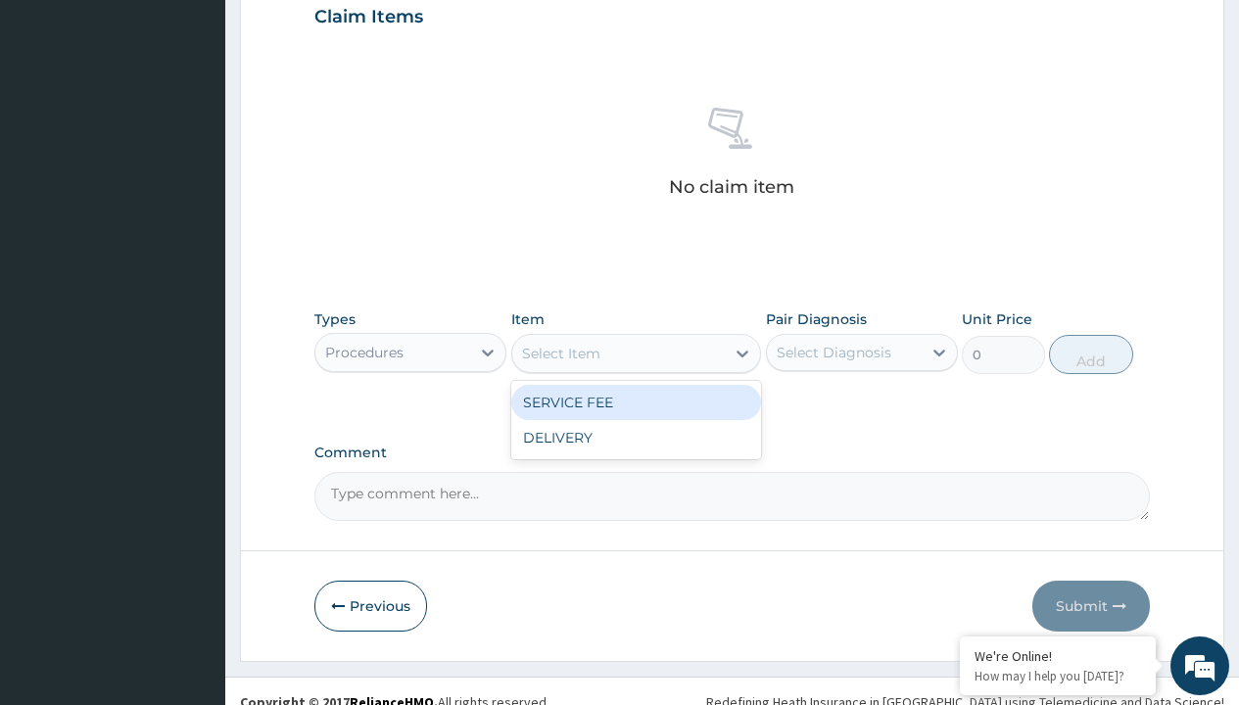
type input "service fee"
click at [636, 402] on div "SERVICE FEE" at bounding box center [636, 402] width 251 height 35
type input "100"
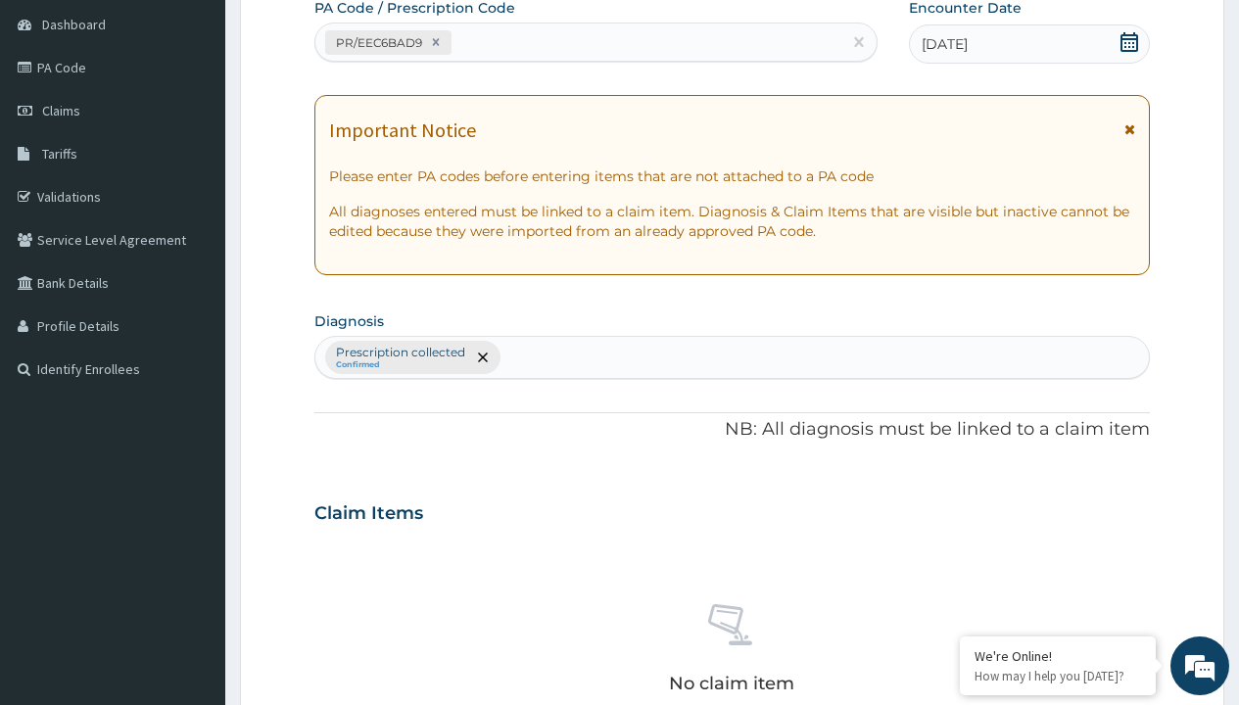
type input "prescription collected"
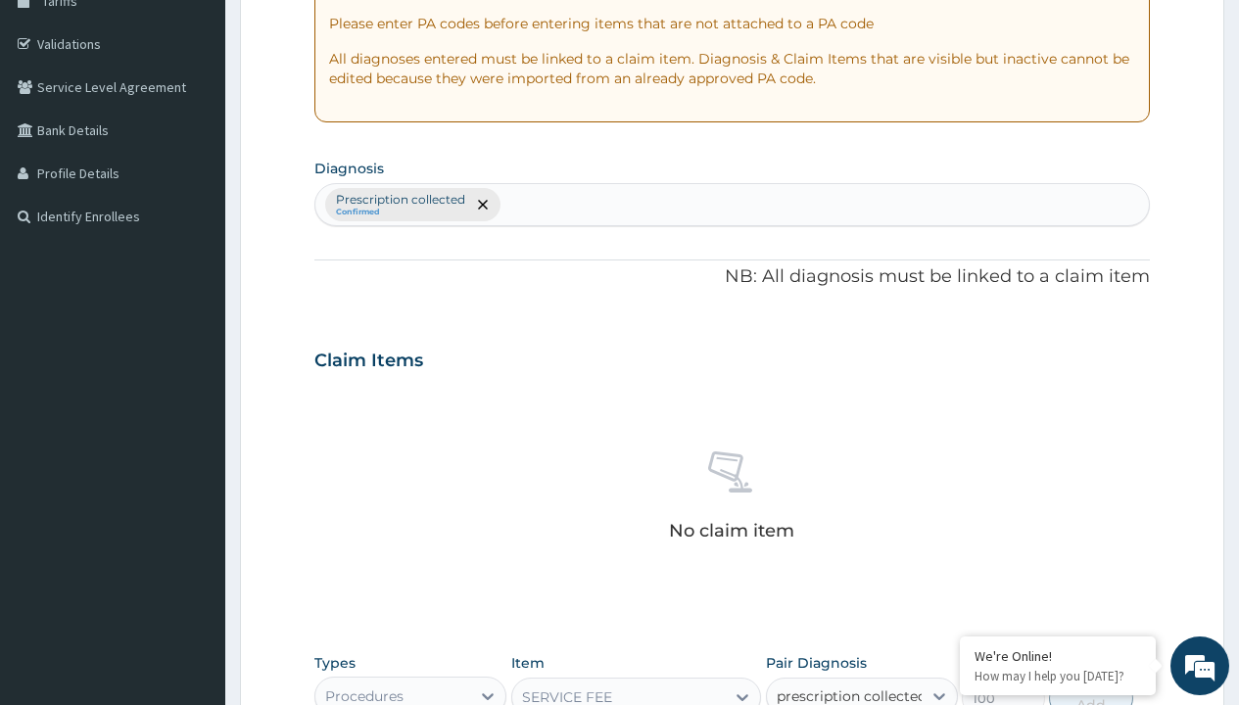
checkbox input "true"
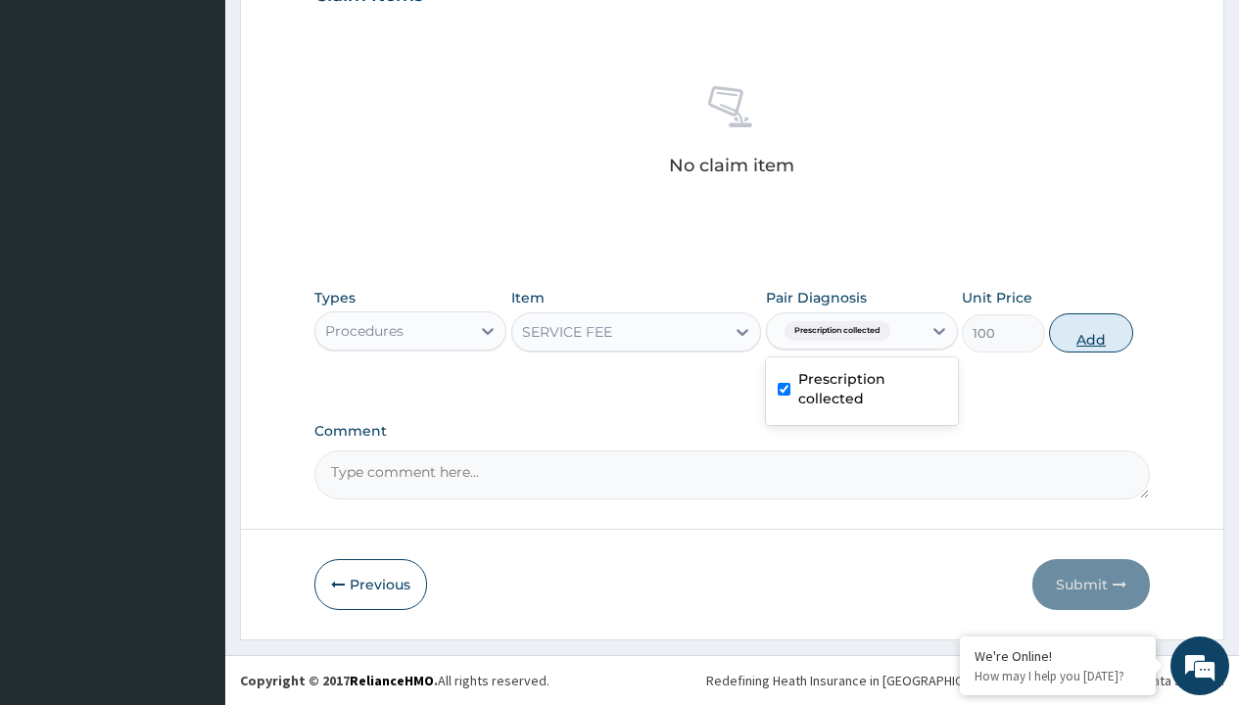
click at [1091, 332] on button "Add" at bounding box center [1090, 333] width 83 height 39
type input "0"
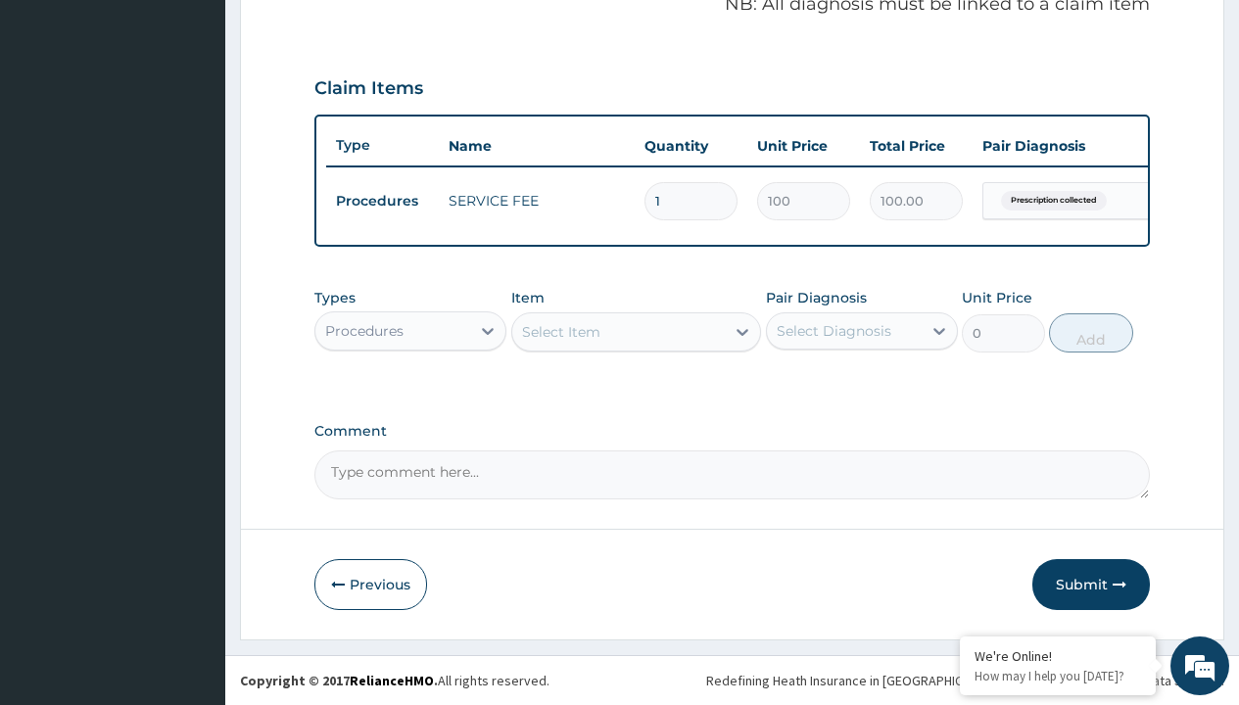
click at [364, 330] on div "Procedures" at bounding box center [364, 331] width 78 height 20
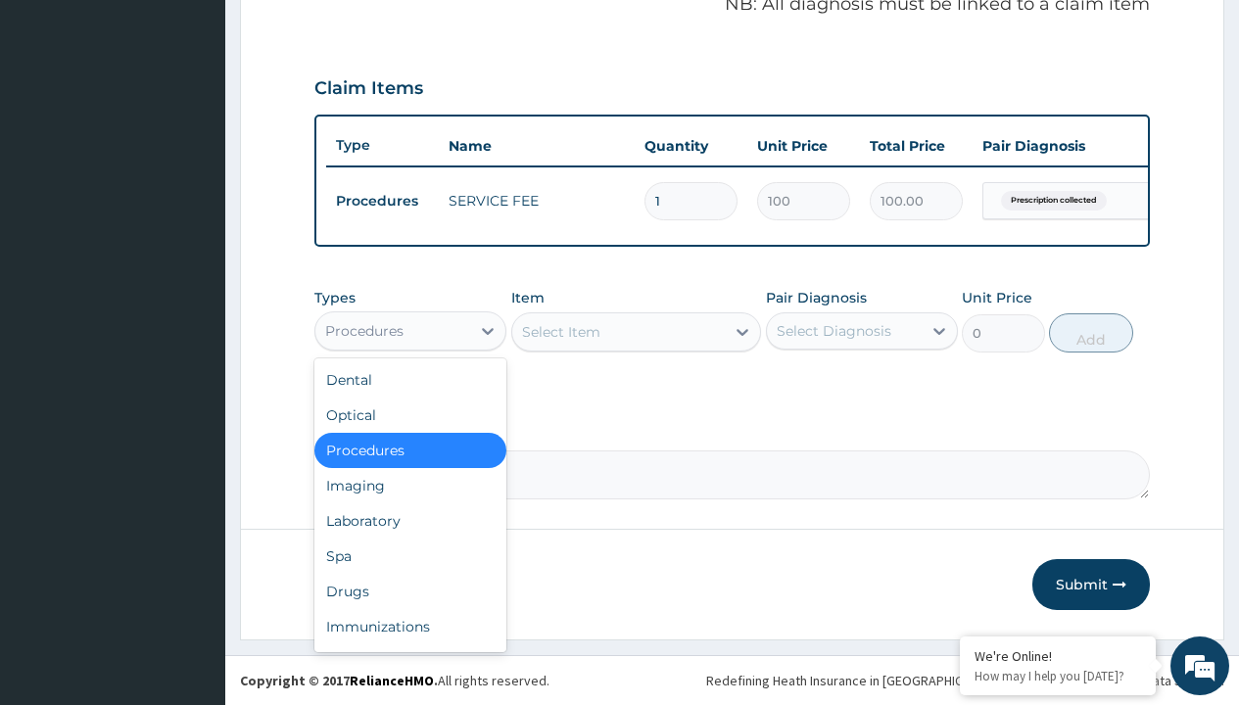
type input "drugs"
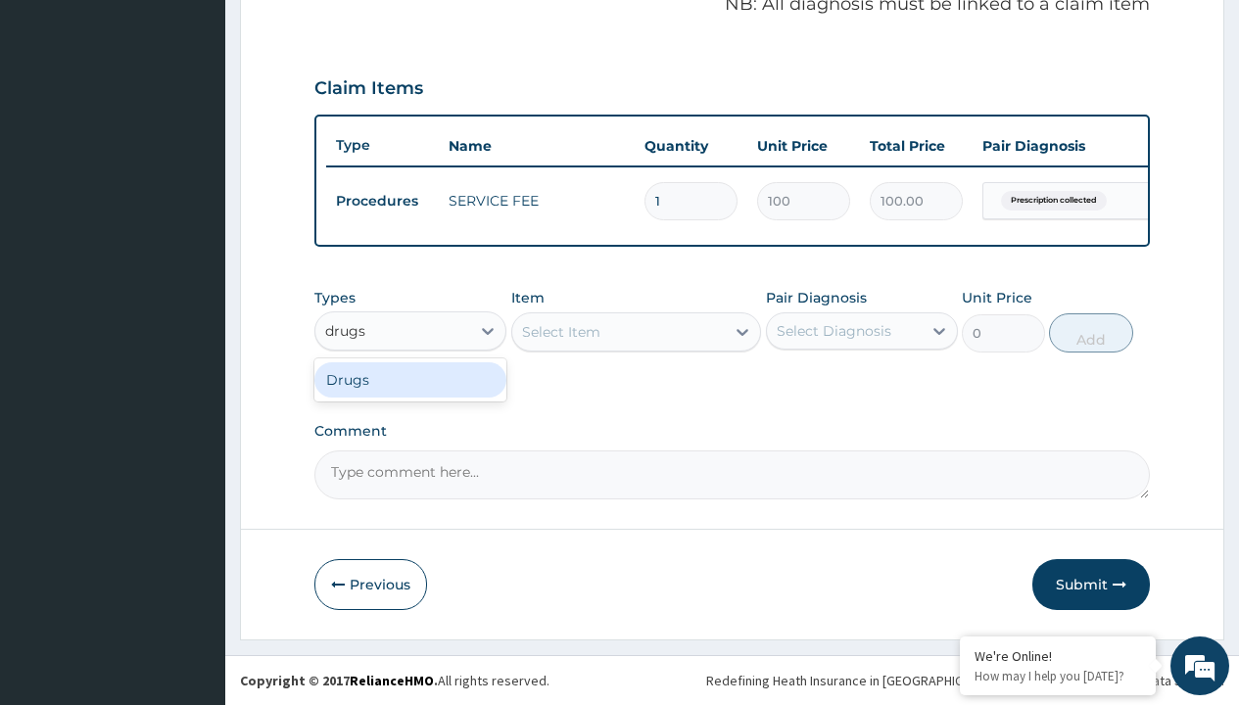
scroll to position [0, 0]
click at [411, 379] on div "Drugs" at bounding box center [410, 379] width 192 height 35
click at [560, 331] on div "Select Item" at bounding box center [636, 332] width 251 height 39
type input "[MEDICAL_DATA] 500mg by 10 ciprogem/pack"
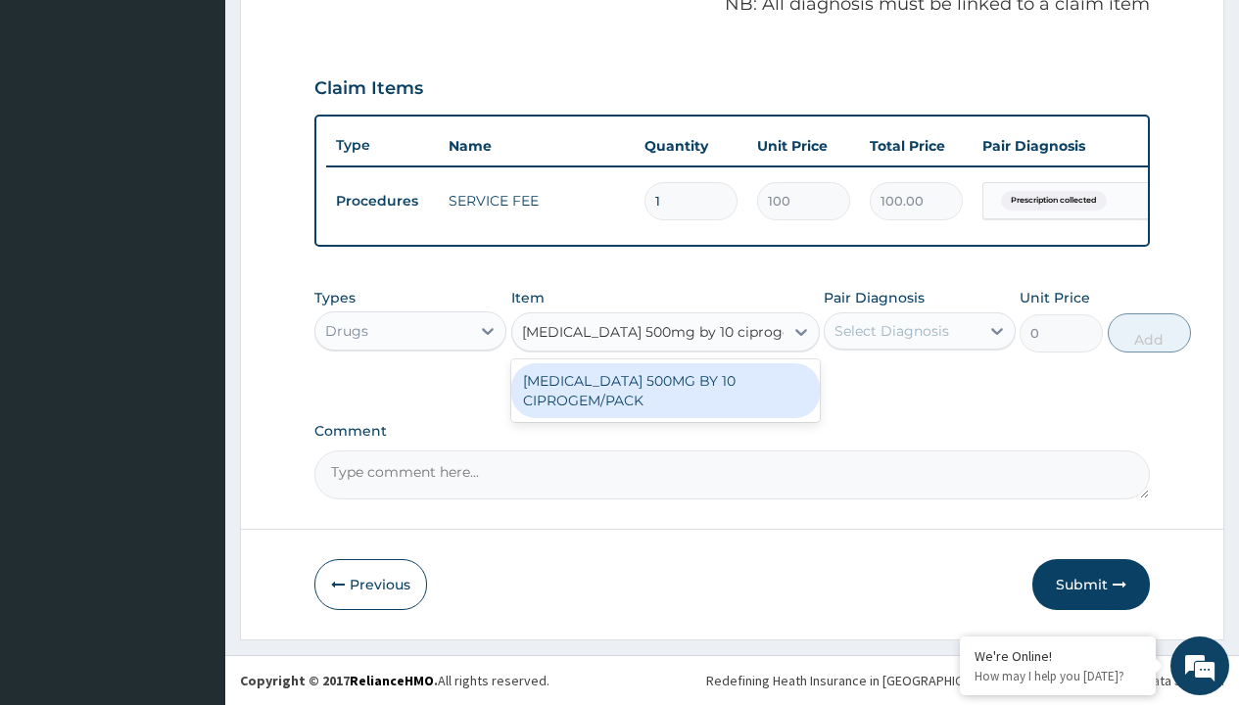
click at [665, 390] on div "[MEDICAL_DATA] 500MG BY 10 CIPROGEM/PACK" at bounding box center [665, 390] width 309 height 55
type input "440"
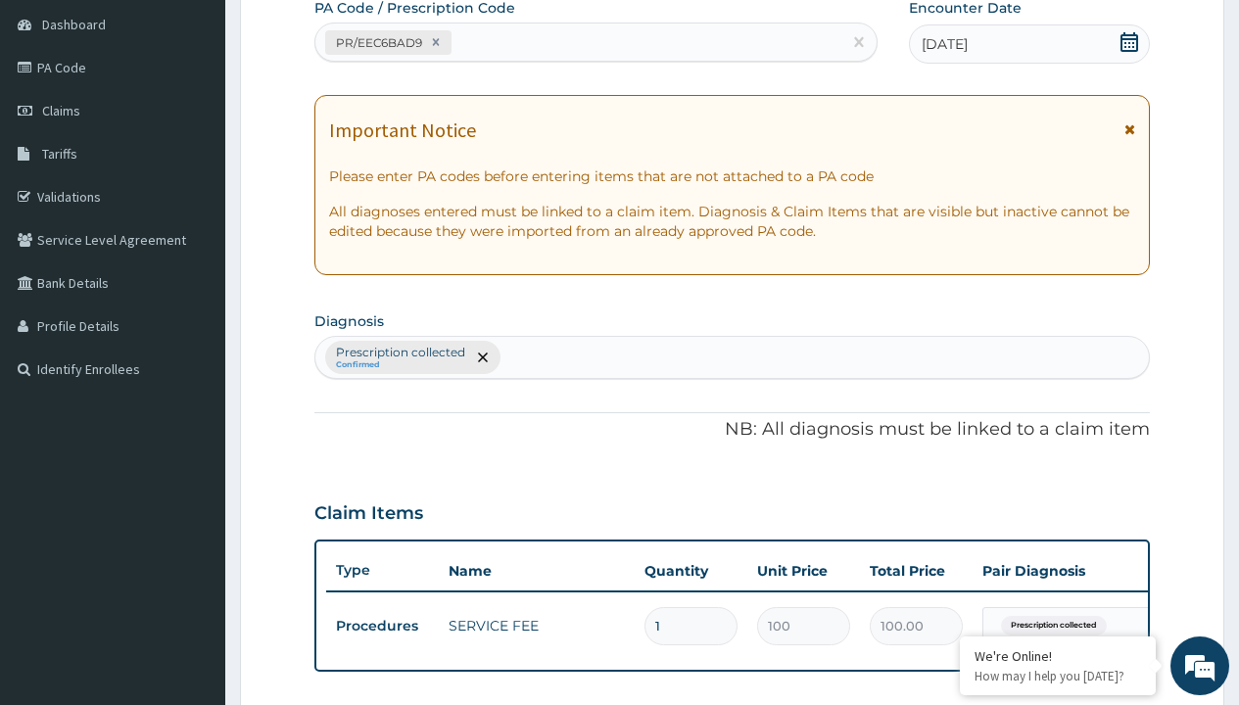
type input "prescription collected"
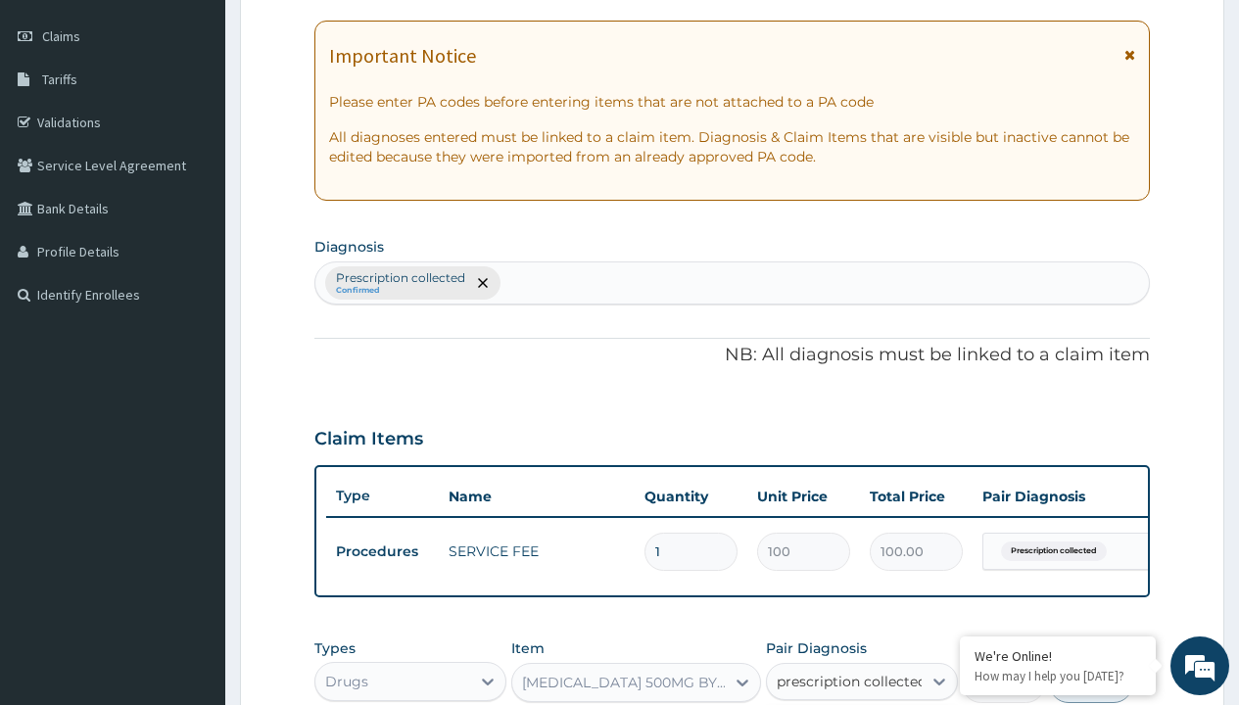
scroll to position [629, 0]
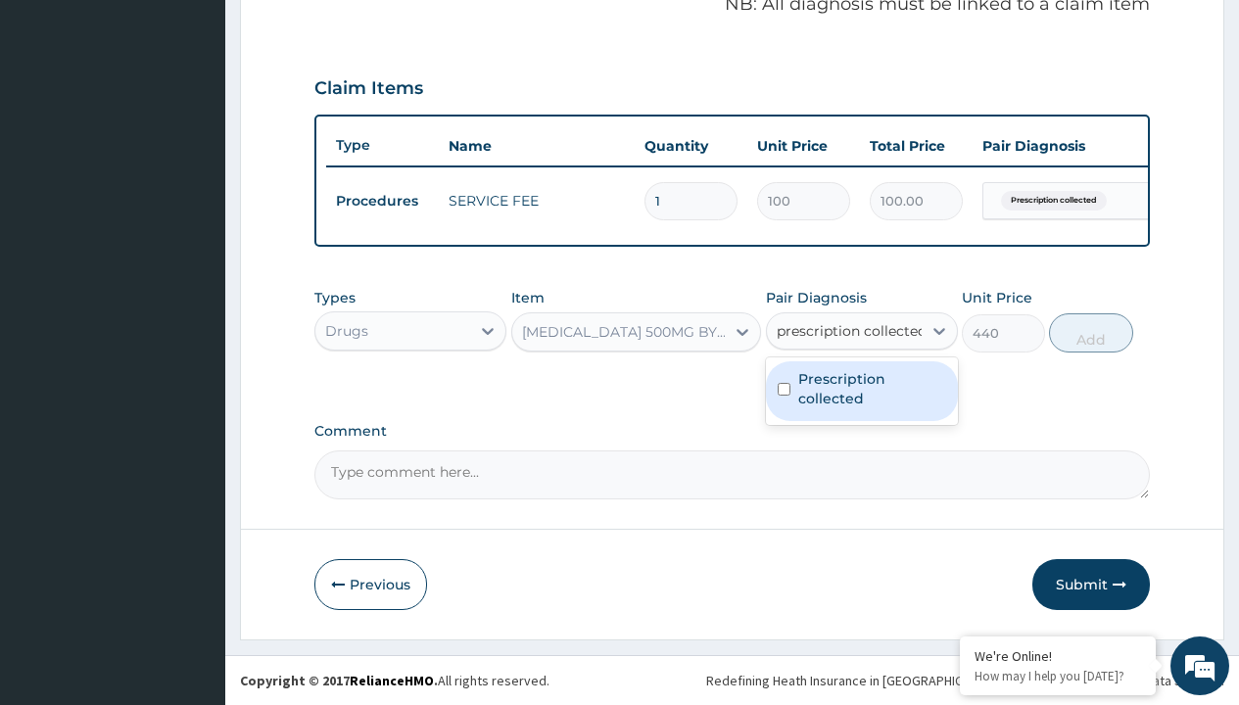
click at [861, 391] on label "Prescription collected" at bounding box center [872, 388] width 148 height 39
checkbox input "true"
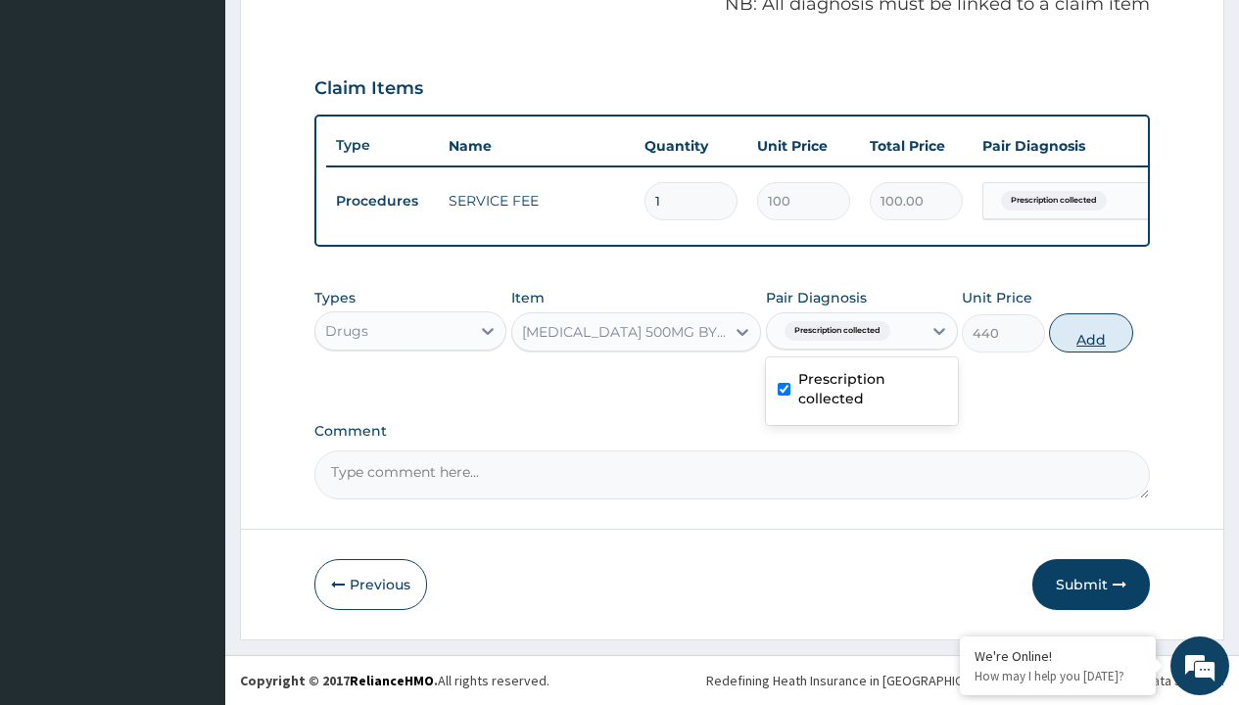
click at [1091, 332] on button "Add" at bounding box center [1090, 333] width 83 height 39
type input "0"
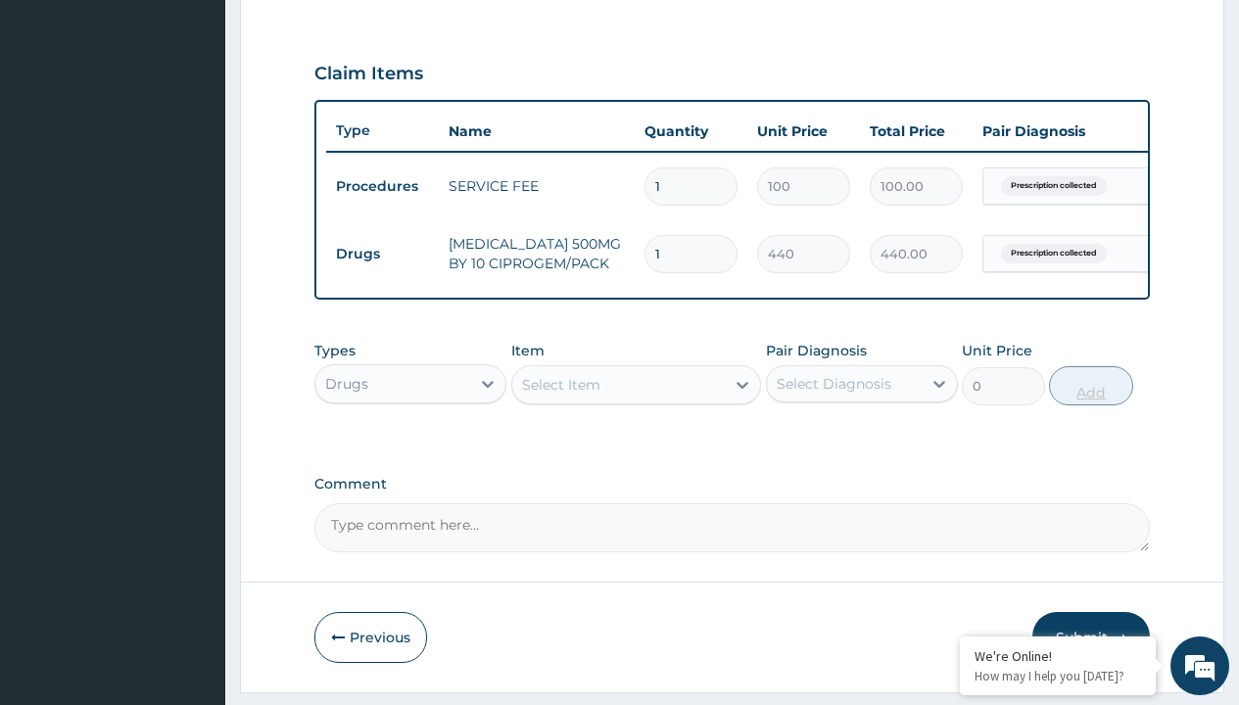
type input "10"
type input "4400.00"
type input "10"
click at [382, 254] on td "Drugs" at bounding box center [382, 254] width 113 height 36
type input "drugs"
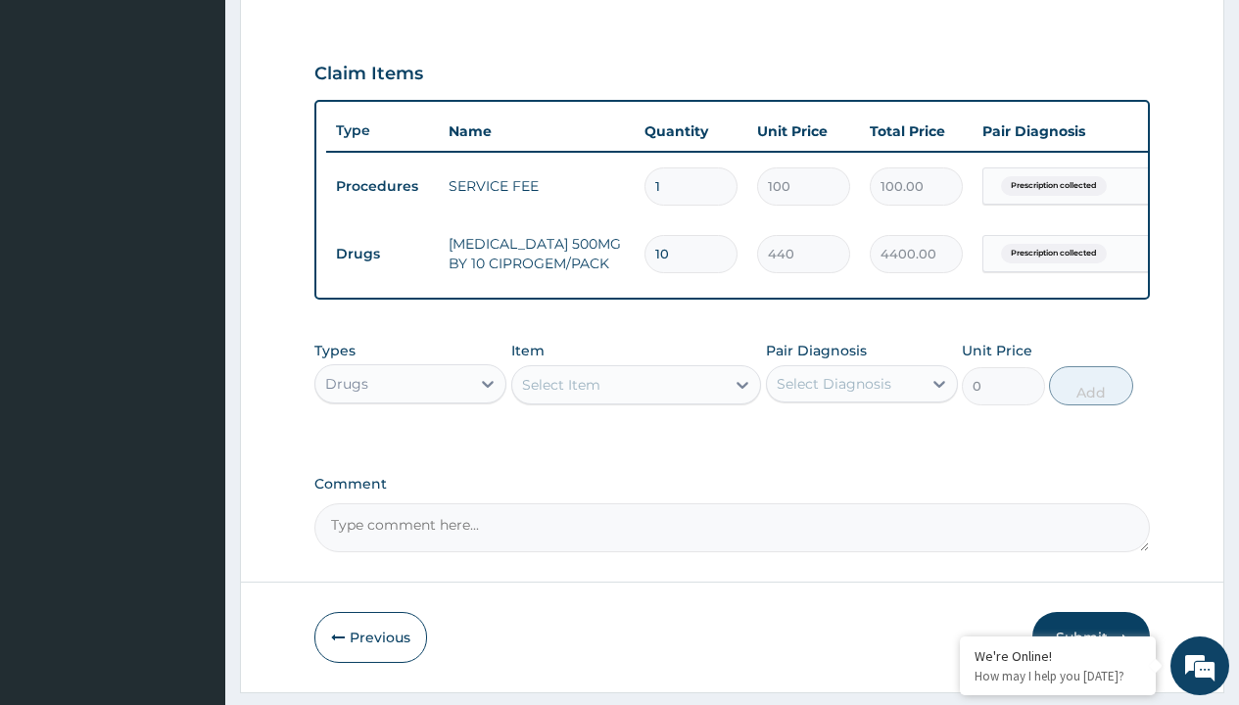
scroll to position [0, 0]
click at [411, 447] on div "Drugs" at bounding box center [410, 432] width 192 height 35
click at [560, 395] on div "Select Item" at bounding box center [561, 385] width 78 height 20
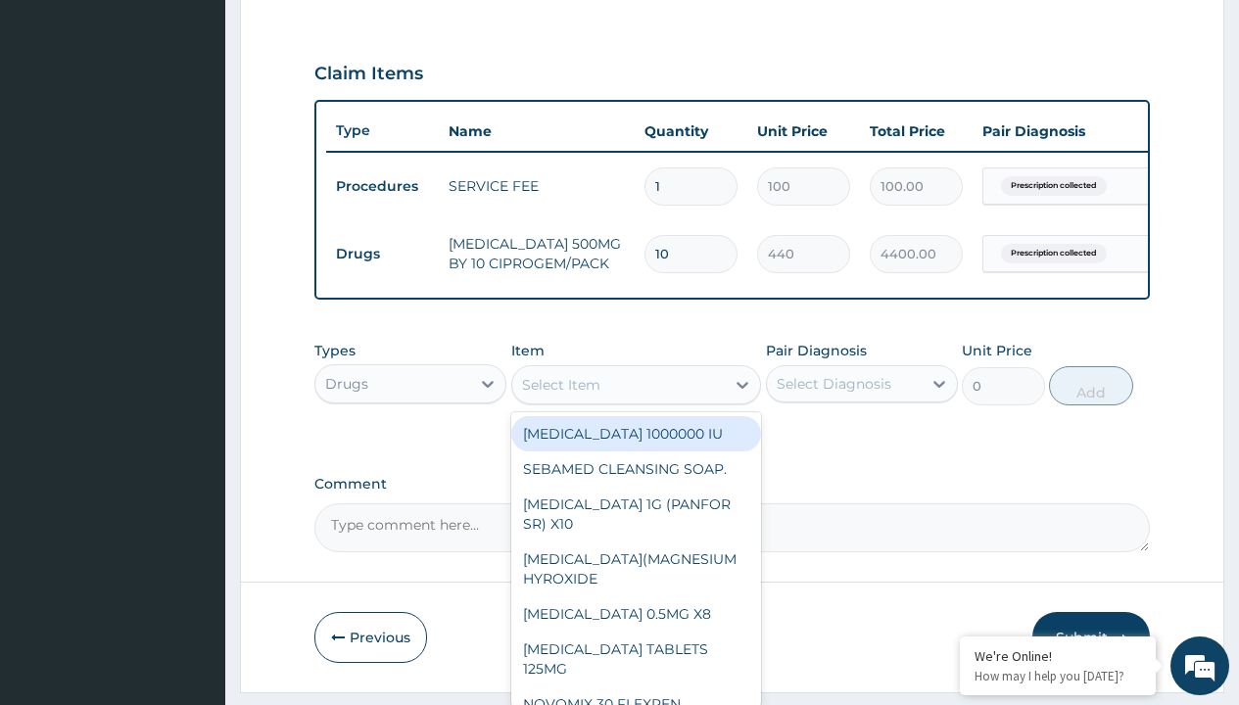
type input "[MEDICAL_DATA] 400mg loxagyl/sach"
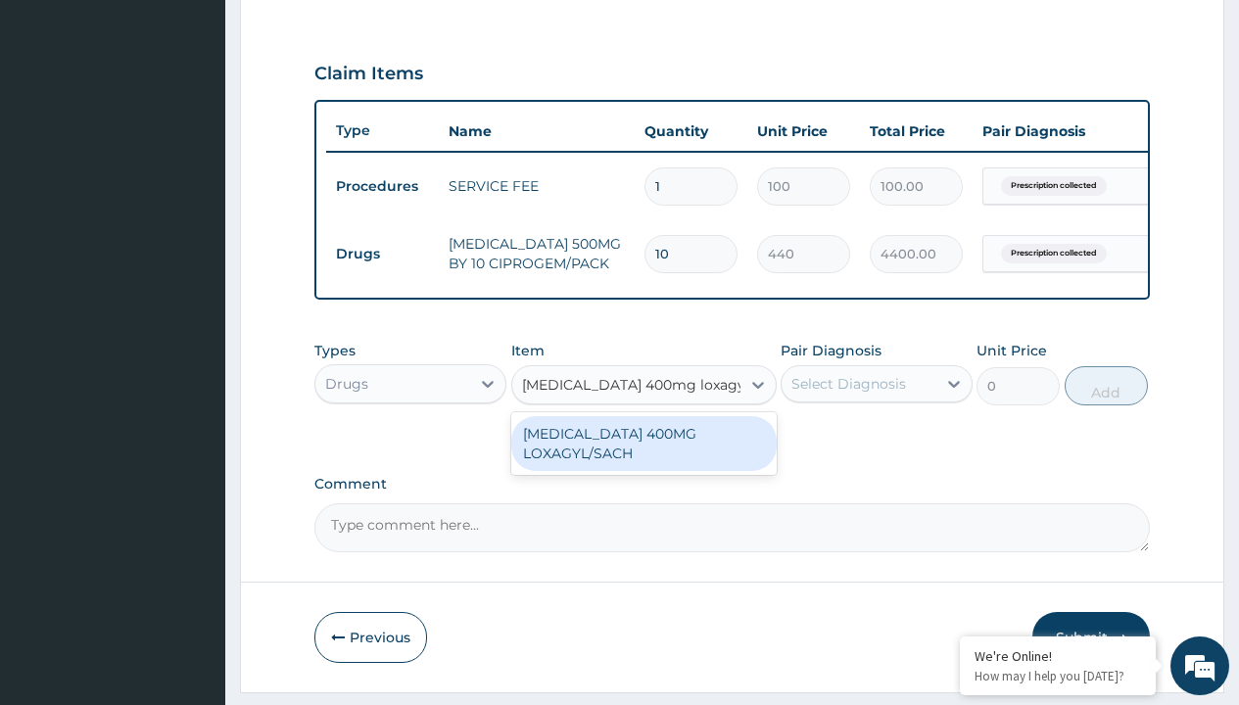
click at [644, 458] on div "[MEDICAL_DATA] 400MG LOXAGYL/SACH" at bounding box center [644, 443] width 266 height 55
type input "80"
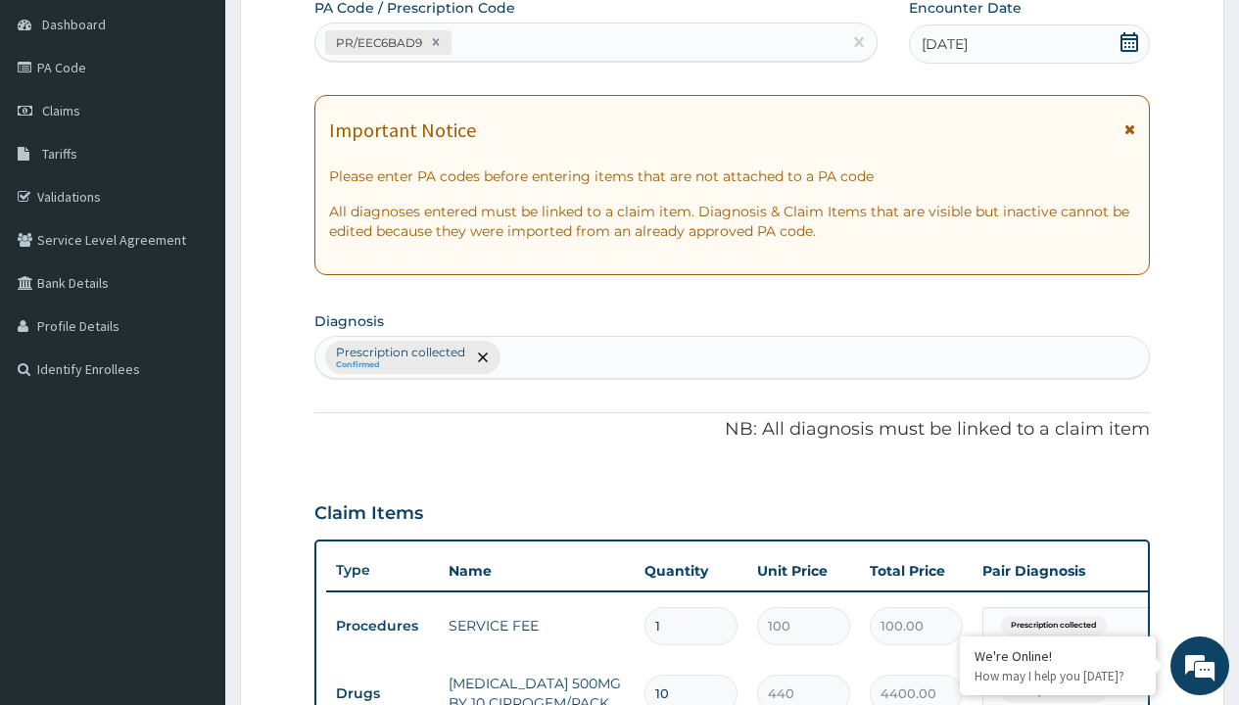
type input "prescription collected"
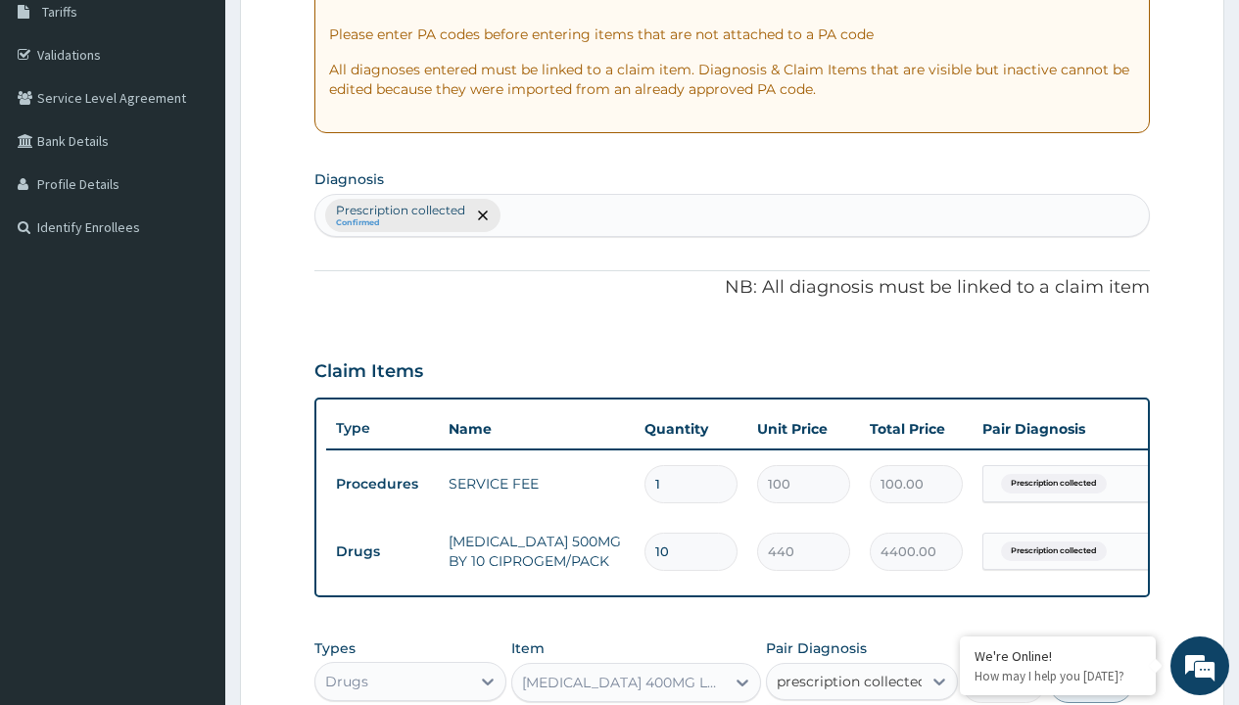
checkbox input "true"
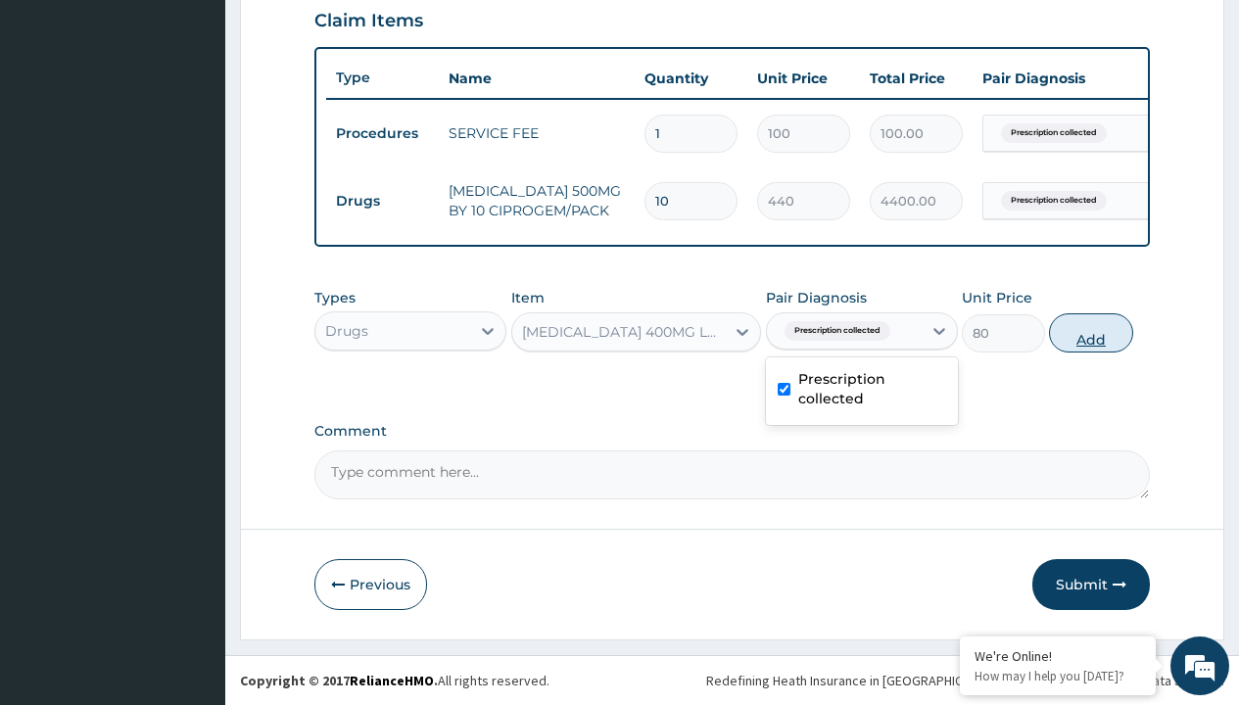
click at [1091, 332] on button "Add" at bounding box center [1090, 333] width 83 height 39
type input "0"
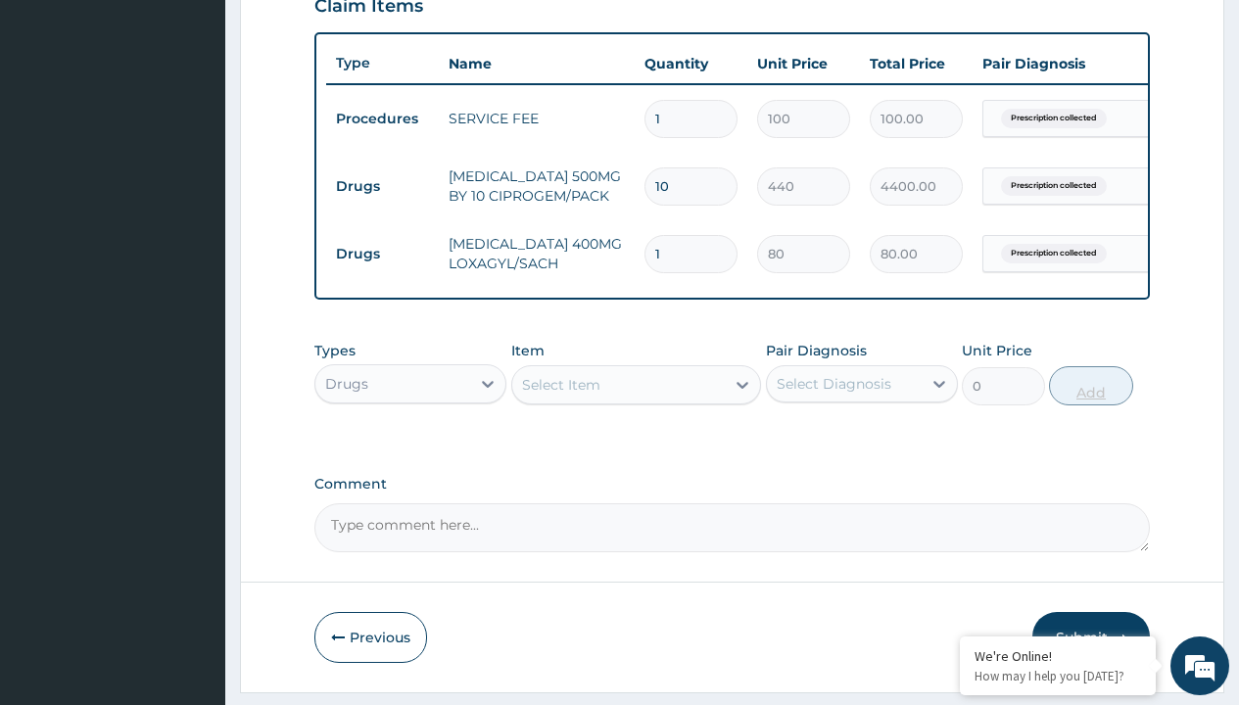
type input "20"
type input "1600.00"
type input "20"
click at [382, 186] on td "Drugs" at bounding box center [382, 187] width 113 height 36
type input "drugs"
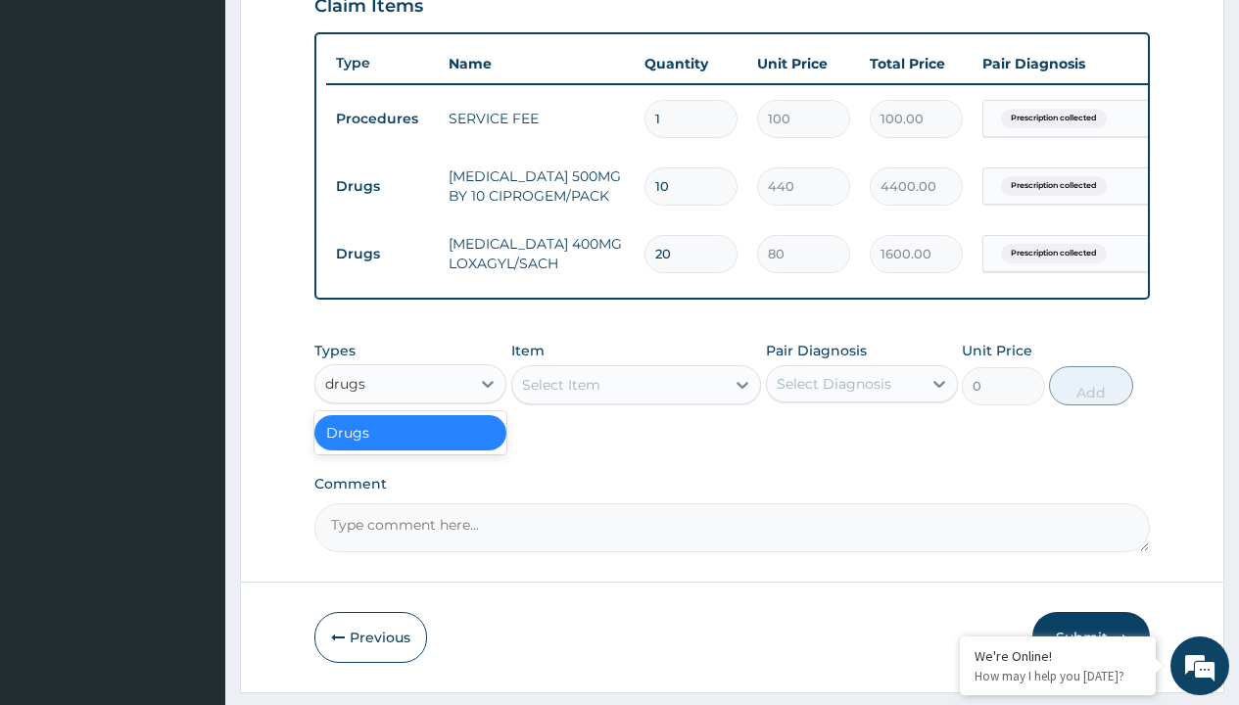
scroll to position [0, 0]
click at [411, 447] on div "Drugs" at bounding box center [410, 432] width 192 height 35
click at [560, 395] on div "Select Item" at bounding box center [561, 385] width 78 height 20
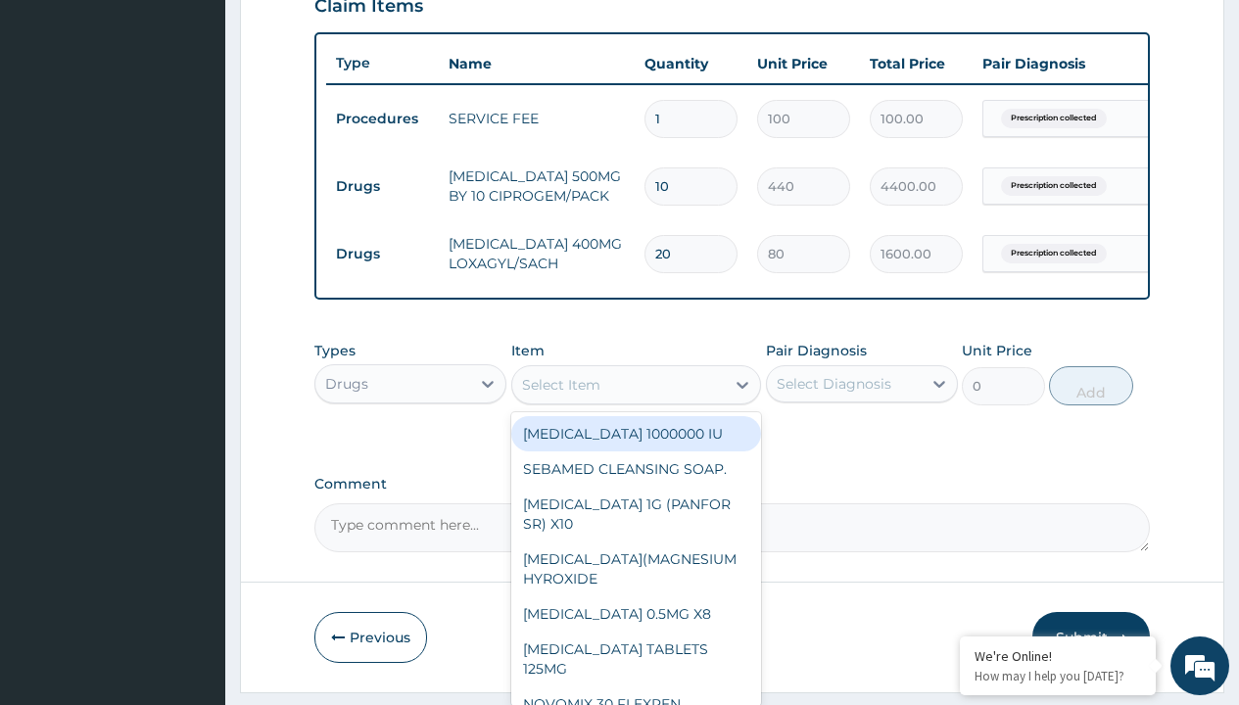
type input "amatem softgel forte tablets 80/480/pack"
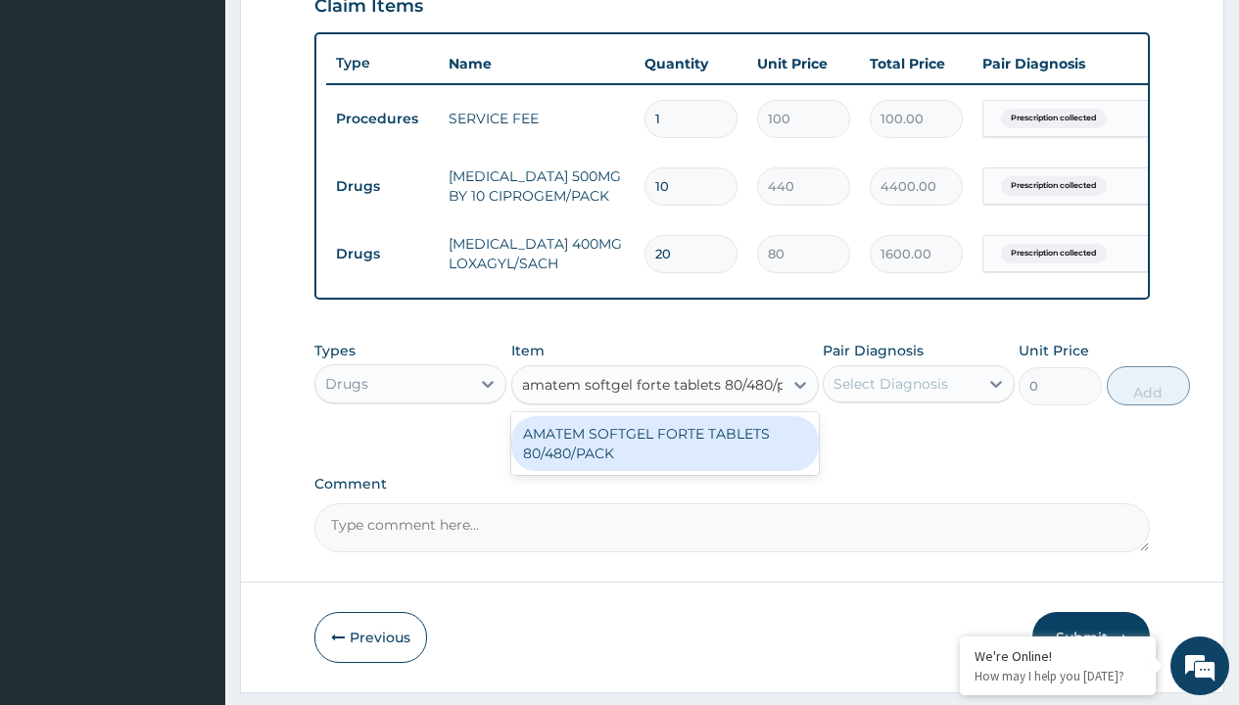
click at [664, 458] on div "AMATEM SOFTGEL FORTE TABLETS 80/480/PACK" at bounding box center [665, 443] width 308 height 55
type input "601.7000122070312"
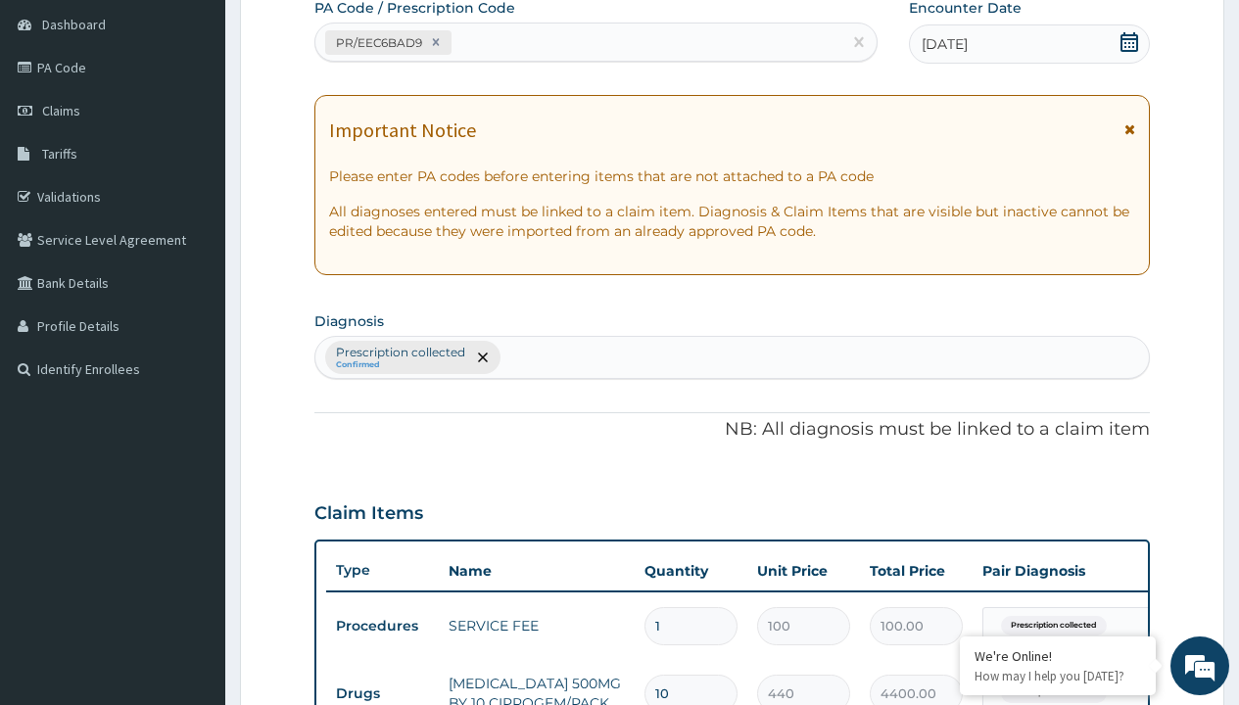
type input "prescription collected"
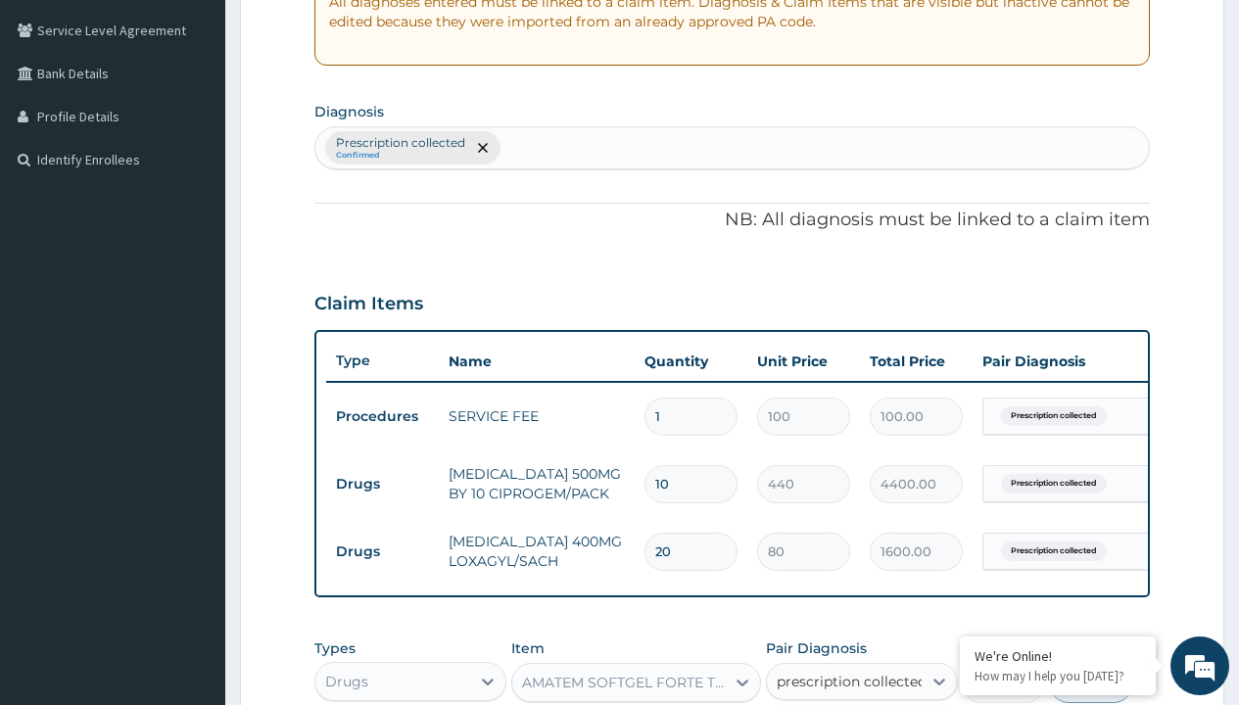
checkbox input "true"
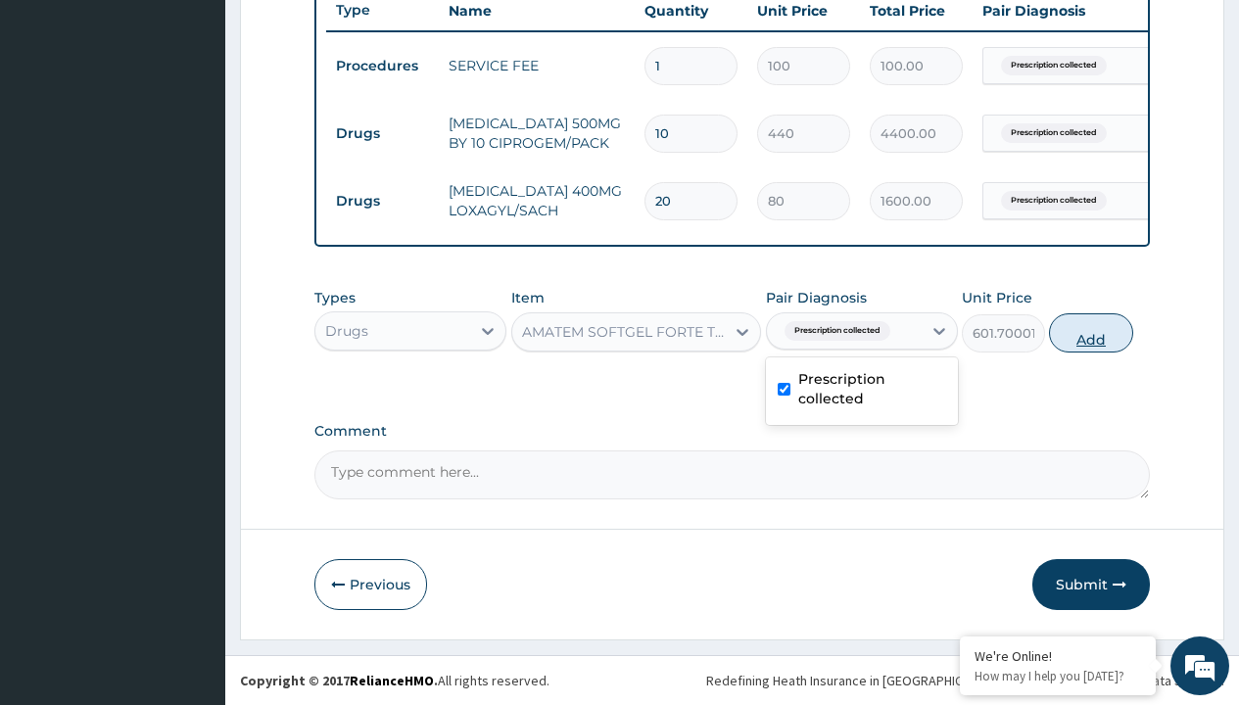
click at [1091, 332] on button "Add" at bounding box center [1090, 333] width 83 height 39
type input "0"
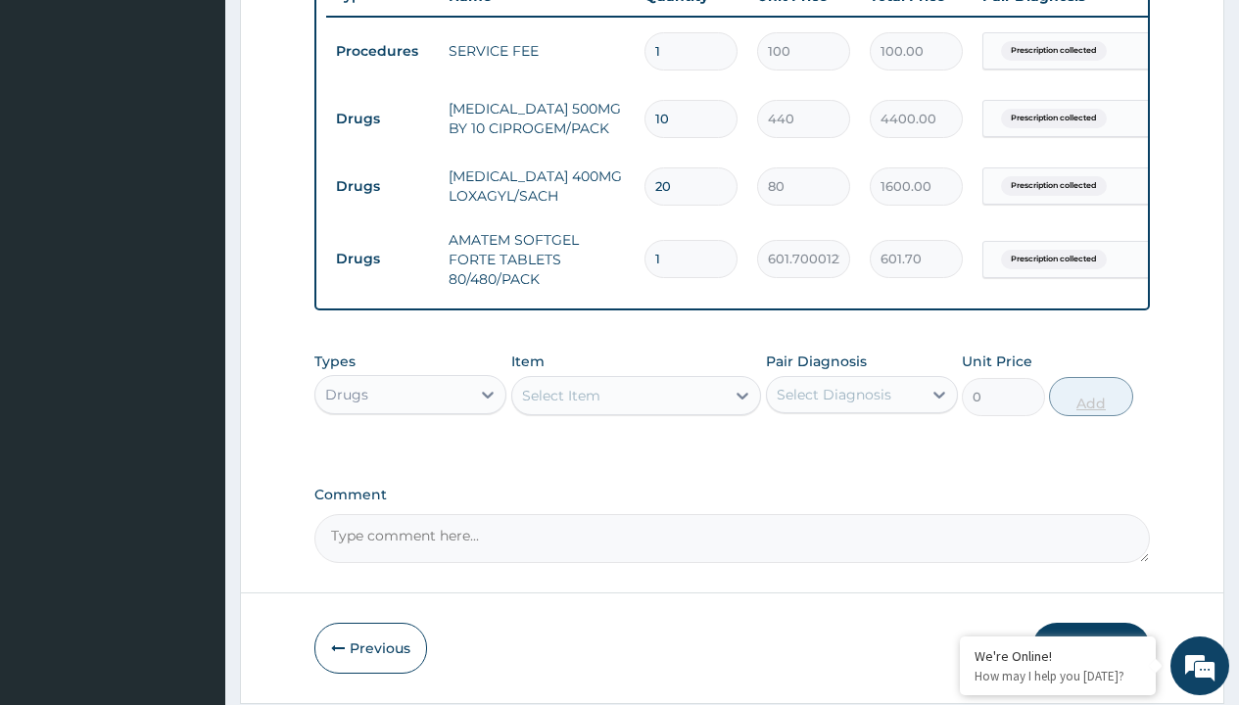
type input "6"
type input "3610.20"
type input "6"
click at [382, 119] on td "Drugs" at bounding box center [382, 119] width 113 height 36
type input "drugs"
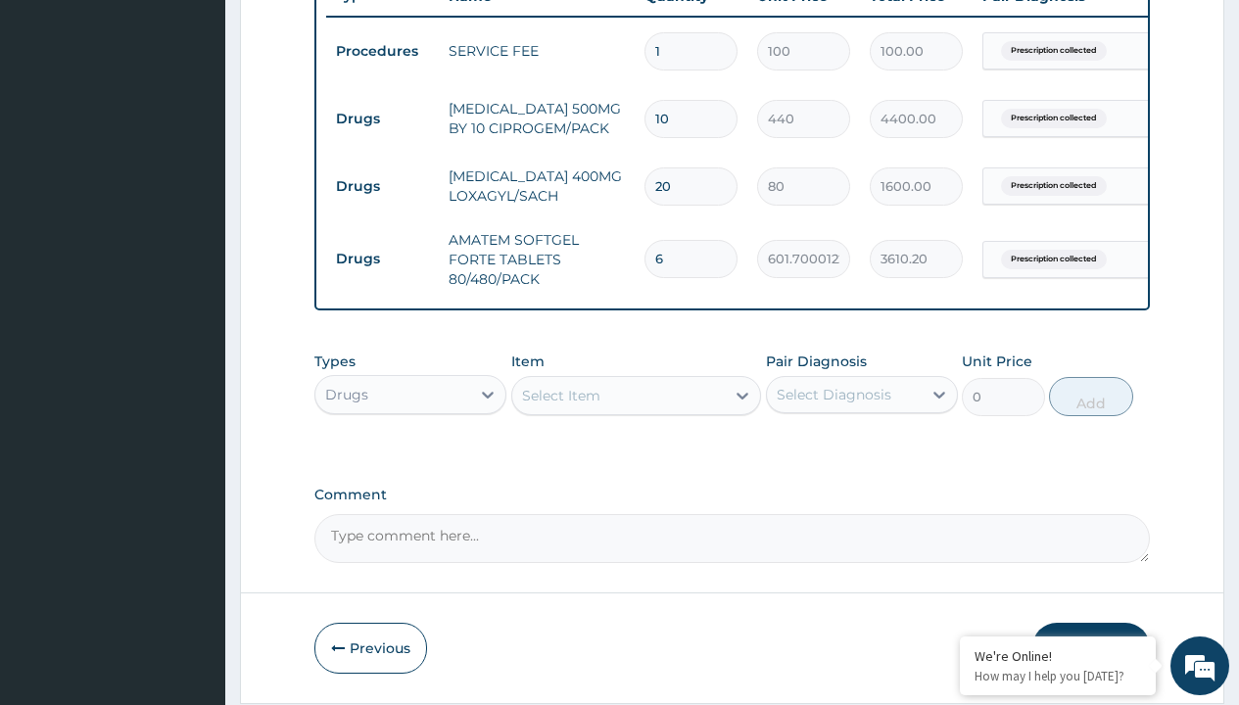
scroll to position [0, 0]
click at [411, 458] on div "Drugs" at bounding box center [410, 443] width 192 height 35
click at [560, 406] on div "Select Item" at bounding box center [561, 396] width 78 height 20
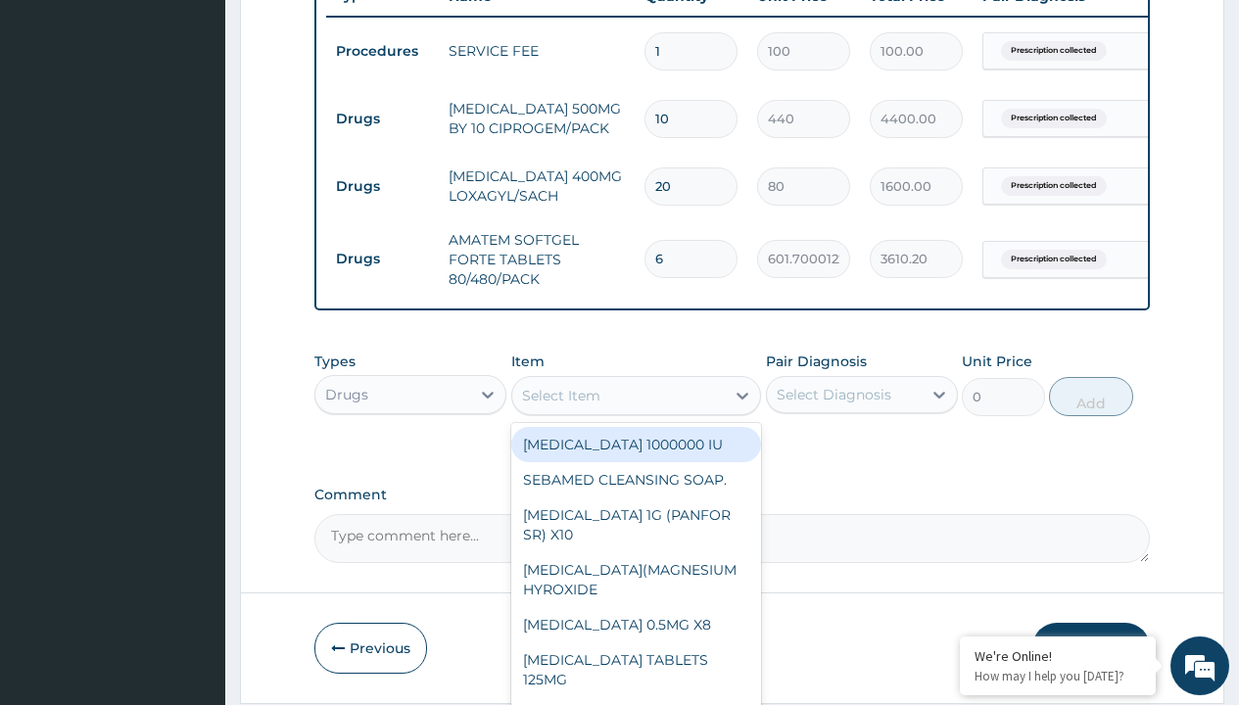
type input "[MEDICAL_DATA] 500mg tablet emzor/sach"
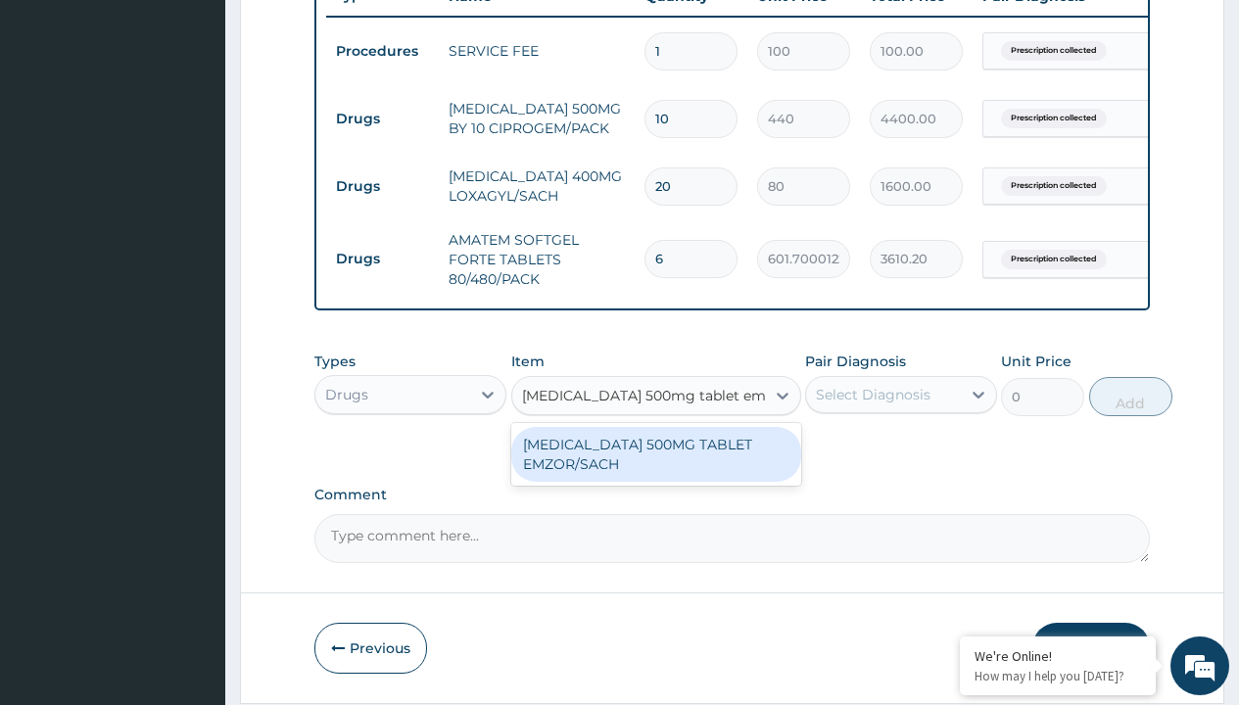
click at [655, 468] on div "[MEDICAL_DATA] 500MG TABLET EMZOR/SACH" at bounding box center [656, 454] width 290 height 55
type input "24"
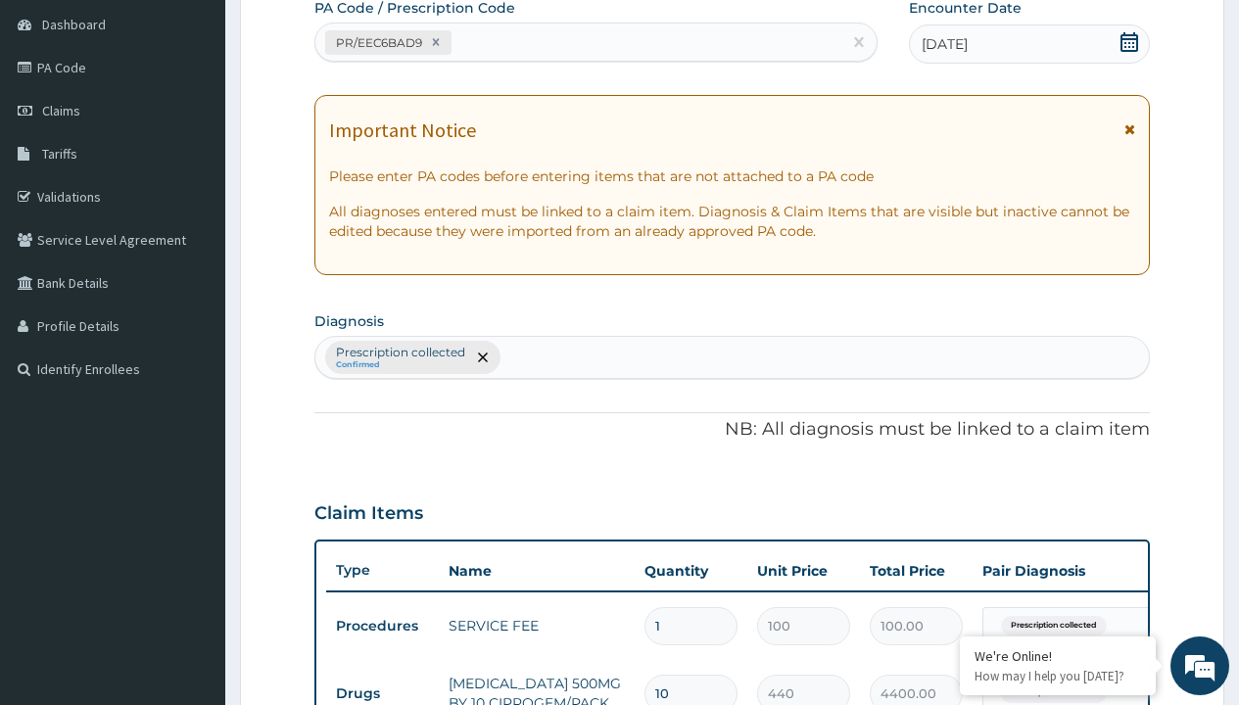
type input "prescription collected"
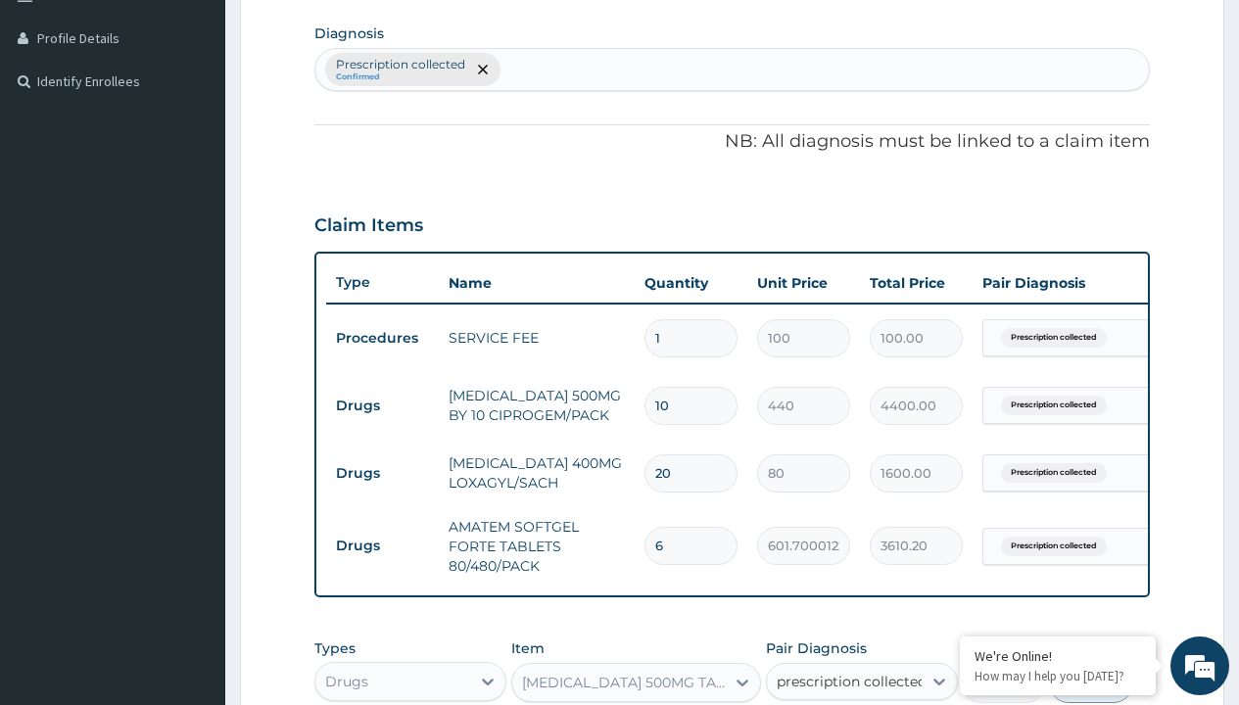
checkbox input "true"
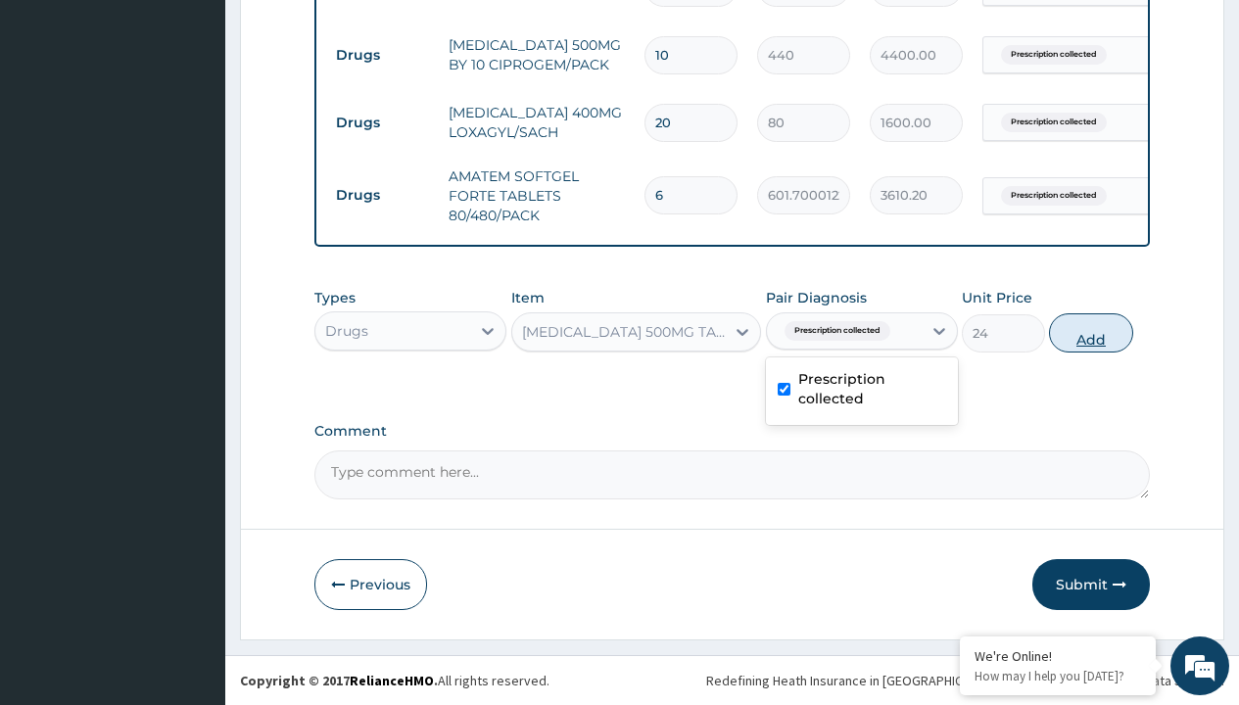
click at [1091, 332] on button "Add" at bounding box center [1090, 333] width 83 height 39
type input "0"
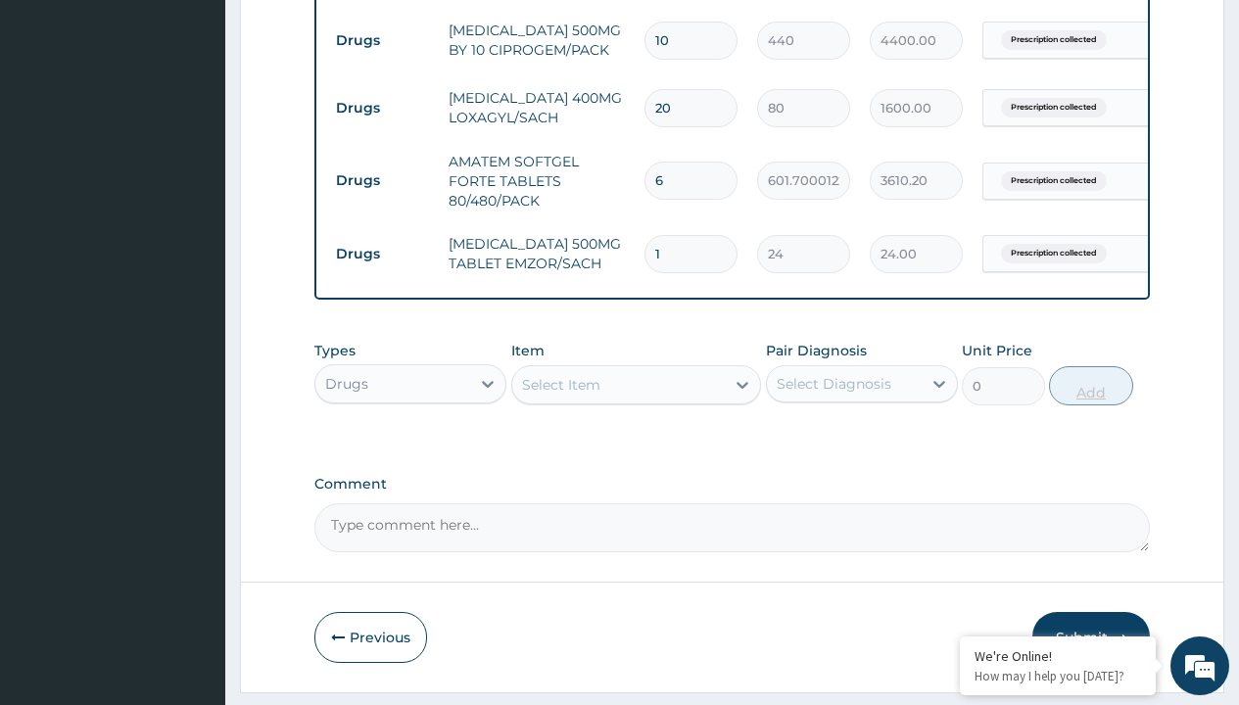
type input "24"
type input "576.00"
type input "24"
click at [382, 40] on td "Drugs" at bounding box center [382, 41] width 113 height 36
type input "drugs"
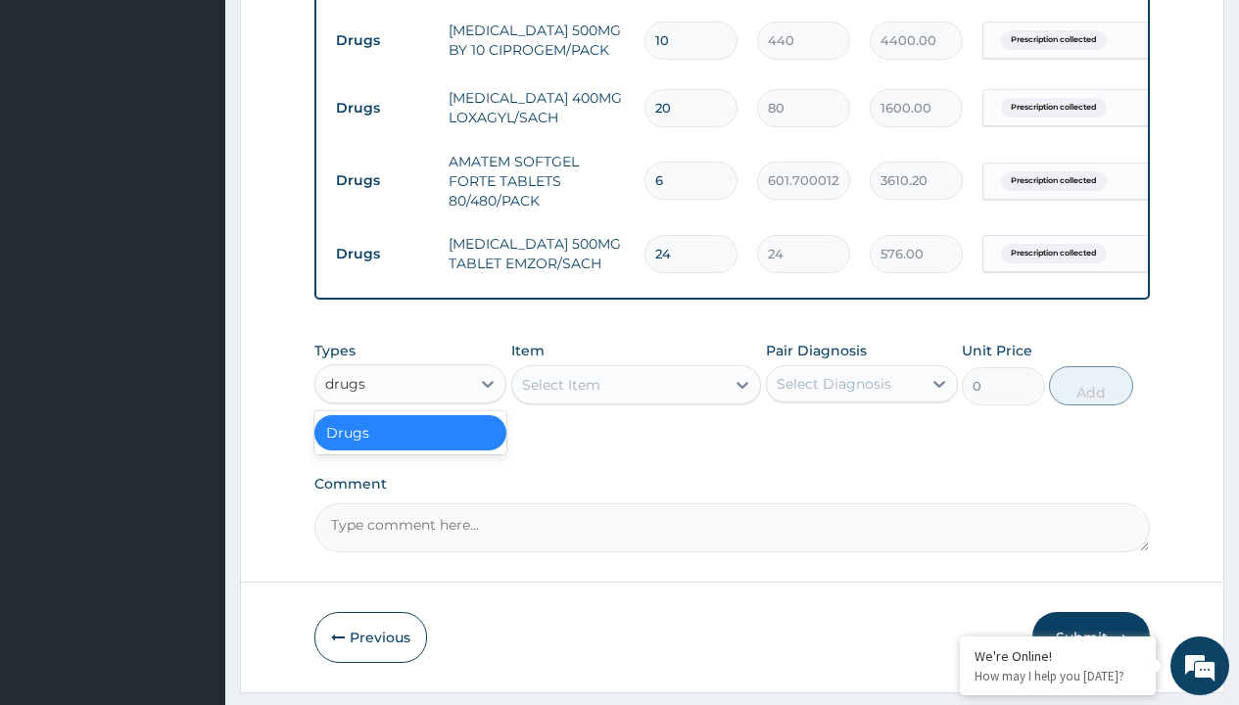
click at [411, 447] on div "Drugs" at bounding box center [410, 432] width 192 height 35
click at [560, 395] on div "Select Item" at bounding box center [561, 385] width 78 height 20
type input "tuxil d"
click at [382, 40] on td "Drugs" at bounding box center [382, 41] width 113 height 36
type input "drugs"
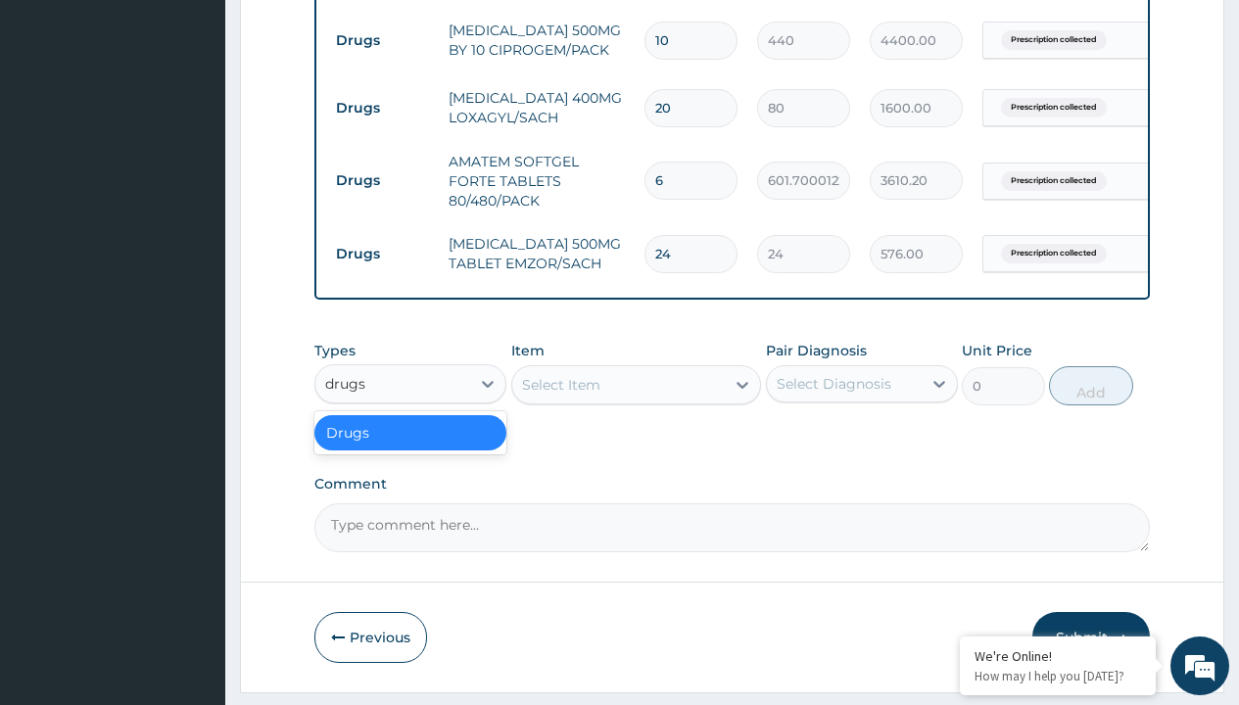
click at [411, 447] on div "Drugs" at bounding box center [410, 432] width 192 height 35
click at [560, 395] on div "Select Item" at bounding box center [561, 385] width 78 height 20
type input "tuxil d"
click at [382, 40] on td "Drugs" at bounding box center [382, 41] width 113 height 36
type input "drugs"
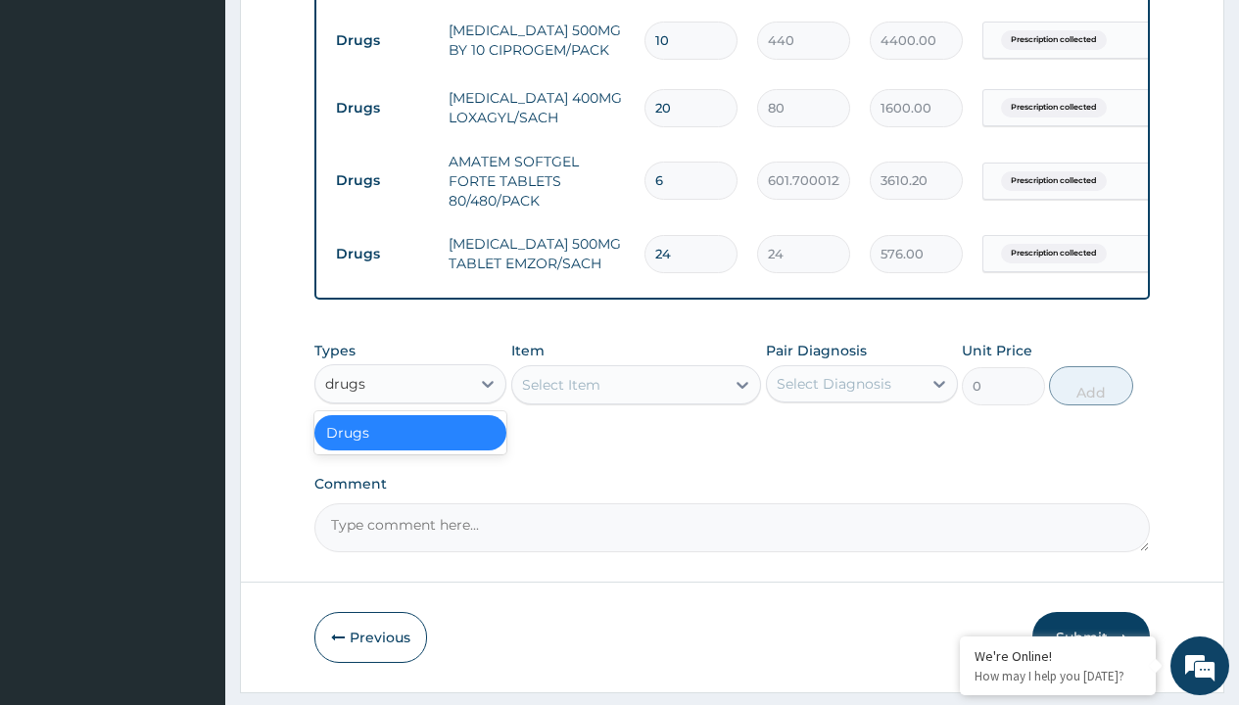
click at [411, 447] on div "Drugs" at bounding box center [410, 432] width 192 height 35
click at [560, 395] on div "Select Item" at bounding box center [561, 385] width 78 height 20
type input "tuxil d"
click at [382, 40] on td "Drugs" at bounding box center [382, 41] width 113 height 36
type input "drugs"
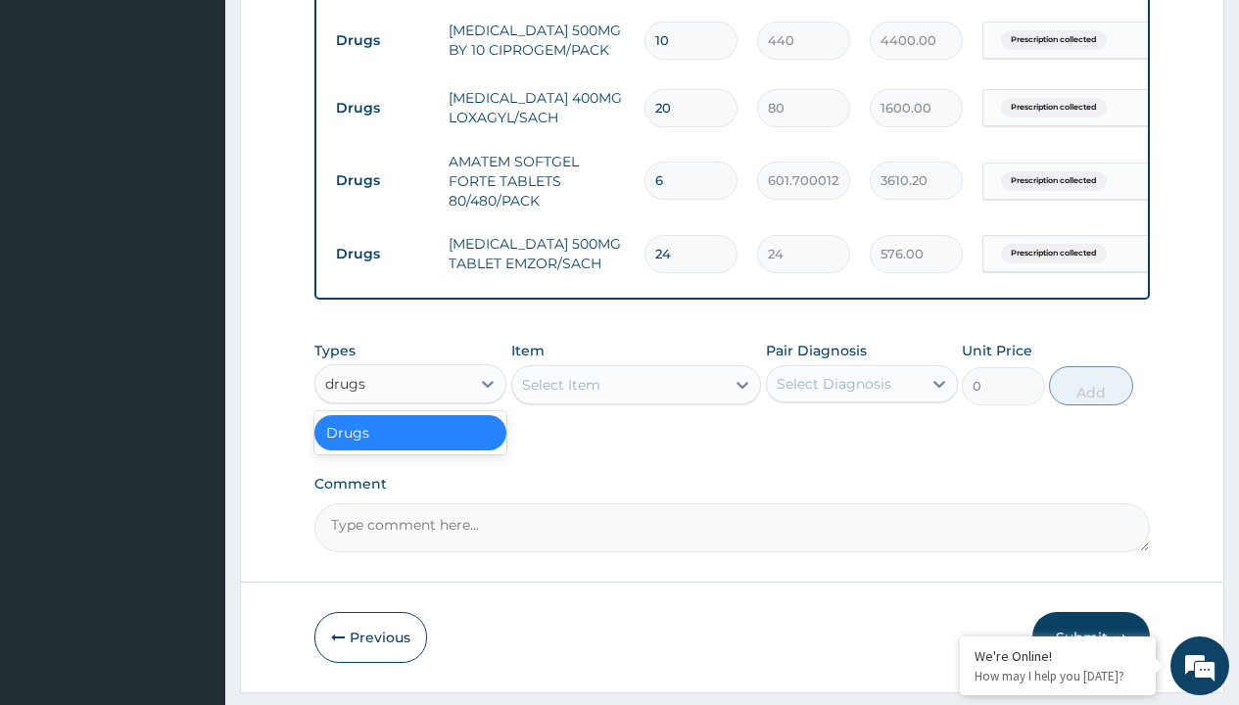
click at [411, 447] on div "Drugs" at bounding box center [410, 432] width 192 height 35
click at [560, 395] on div "Select Item" at bounding box center [561, 385] width 78 height 20
type input "tuxil d"
click at [382, 40] on td "Drugs" at bounding box center [382, 41] width 113 height 36
type input "drugs"
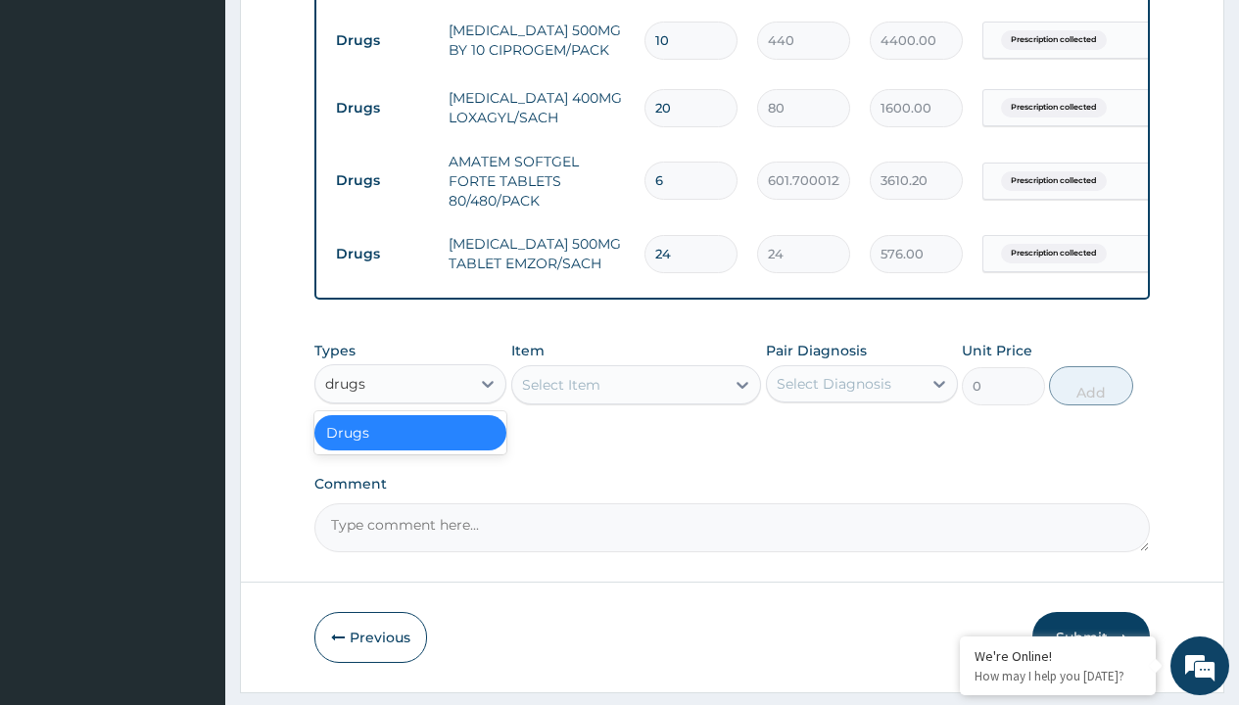
click at [411, 447] on div "Drugs" at bounding box center [410, 432] width 192 height 35
click at [560, 395] on div "Select Item" at bounding box center [561, 385] width 78 height 20
type input "tuxil d"
click at [382, 40] on td "Drugs" at bounding box center [382, 41] width 113 height 36
type input "drugs"
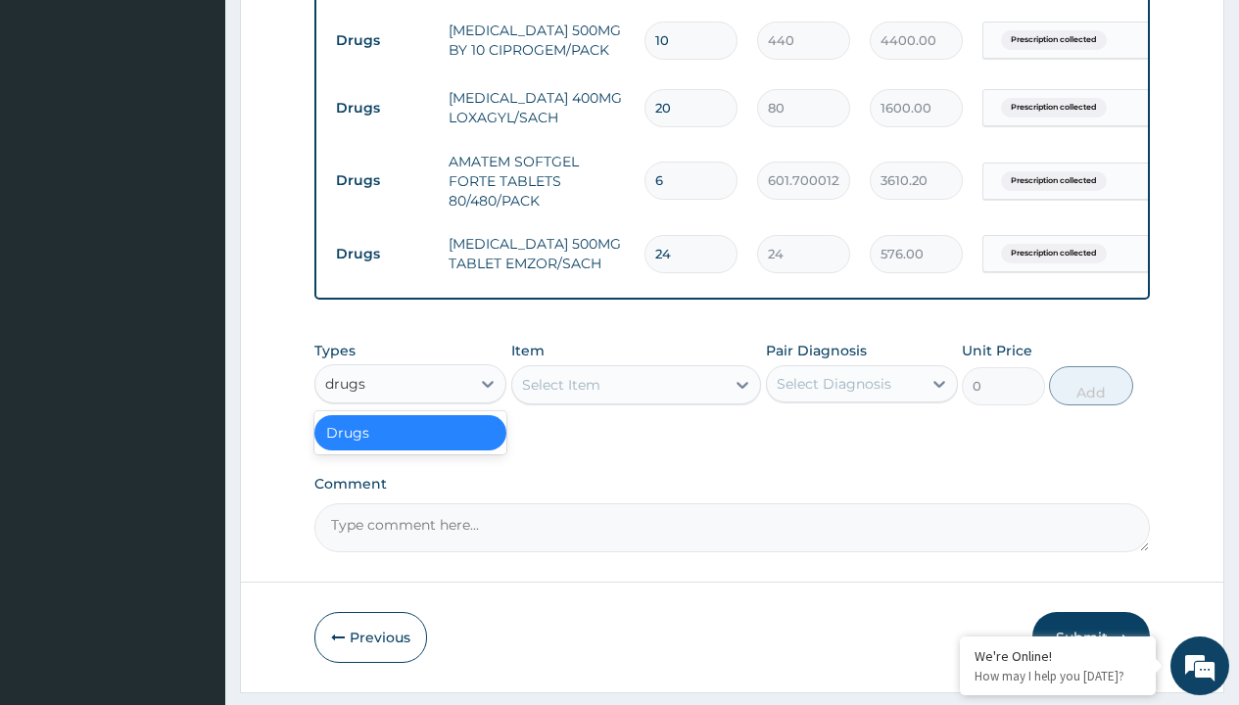
click at [411, 447] on div "Drugs" at bounding box center [410, 432] width 192 height 35
click at [560, 395] on div "Select Item" at bounding box center [561, 385] width 78 height 20
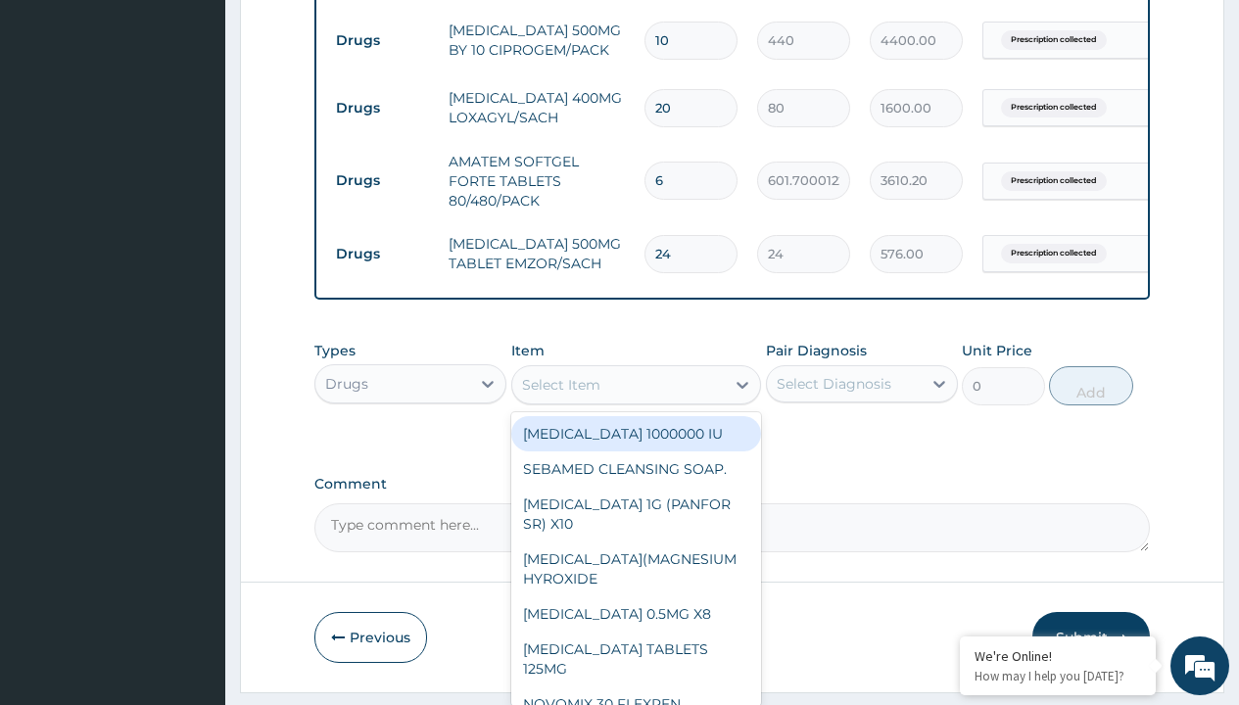
type input "[MEDICAL_DATA] vaginal tablet"
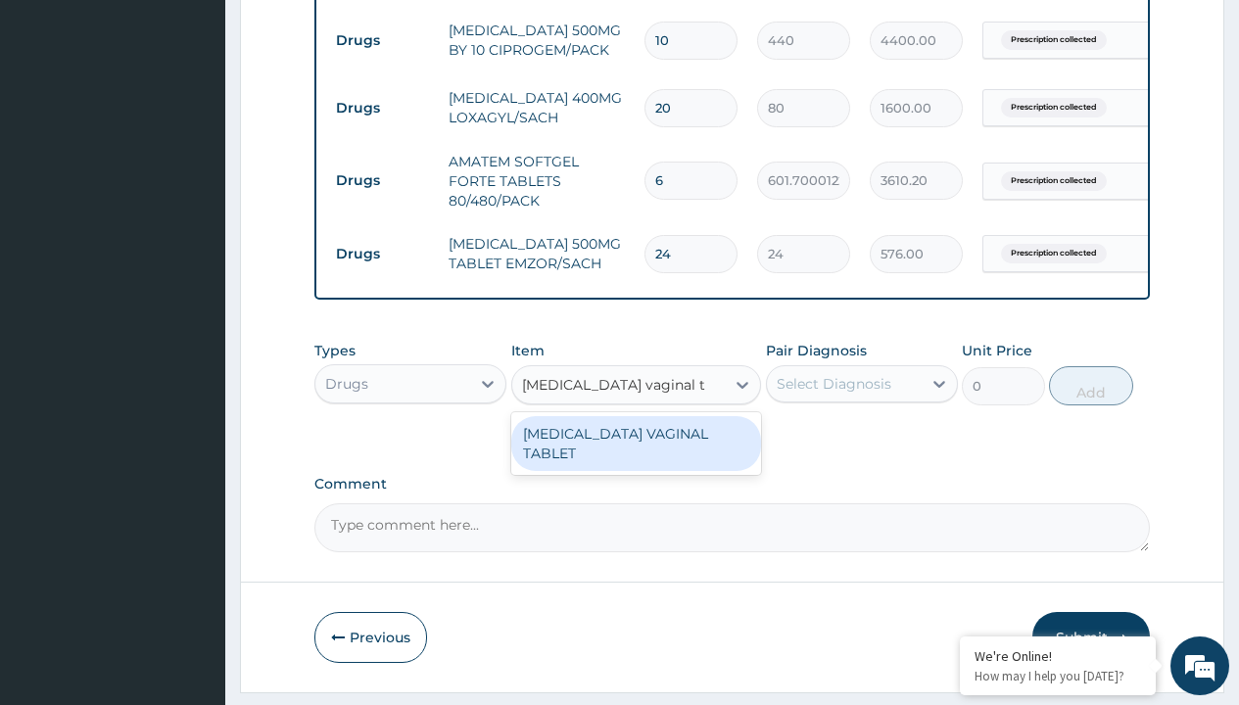
click at [636, 458] on div "[MEDICAL_DATA] VAGINAL TABLET" at bounding box center [636, 443] width 251 height 55
type input "884.9000244140625"
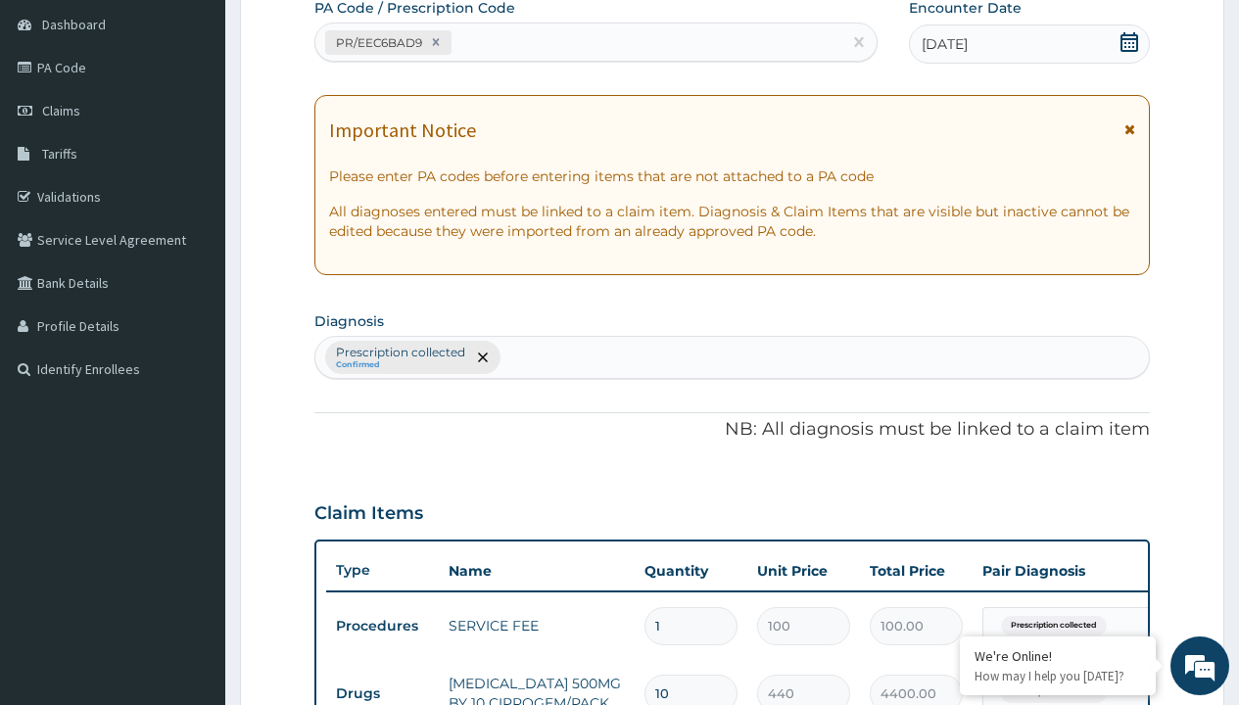
type input "prescription collected"
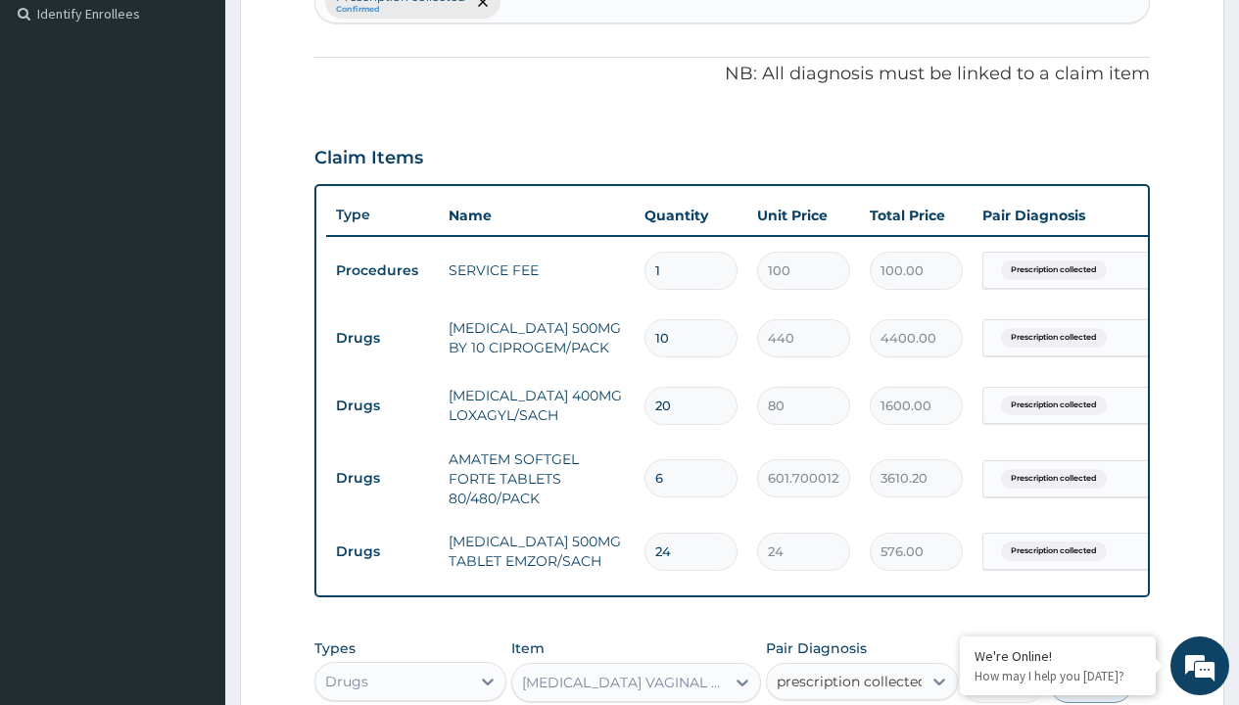
checkbox input "true"
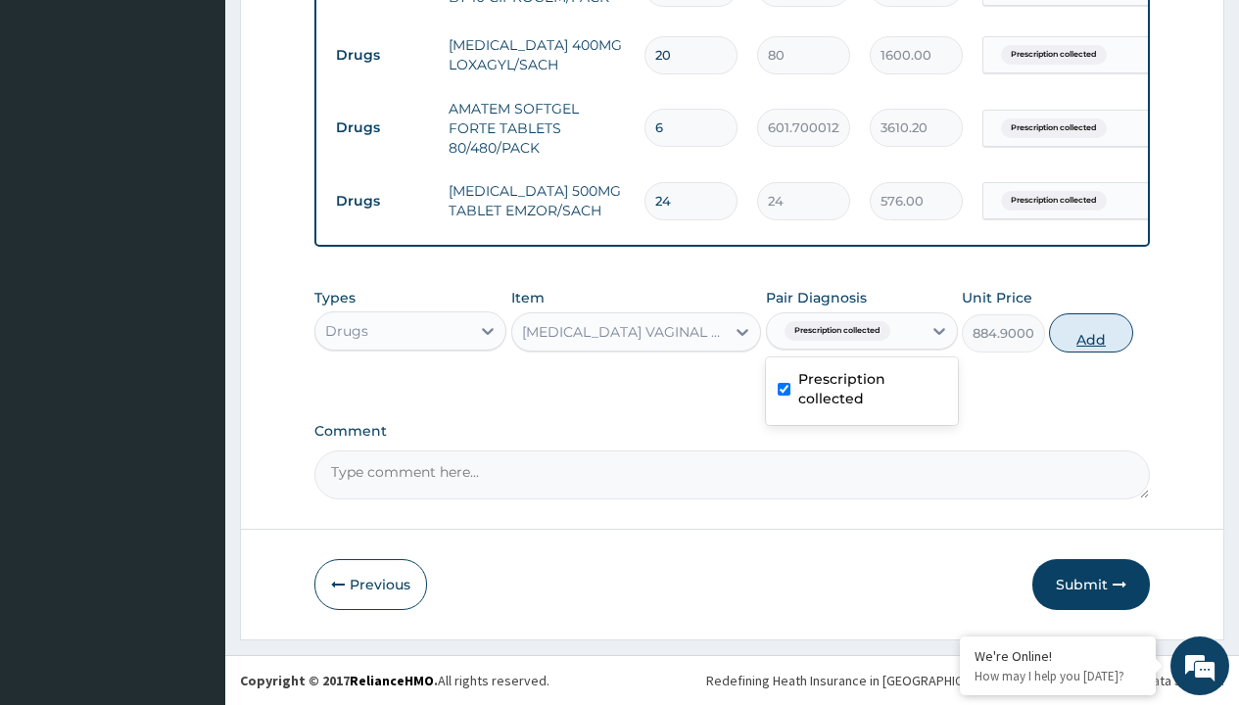
click at [1091, 332] on button "Add" at bounding box center [1090, 333] width 83 height 39
type input "0"
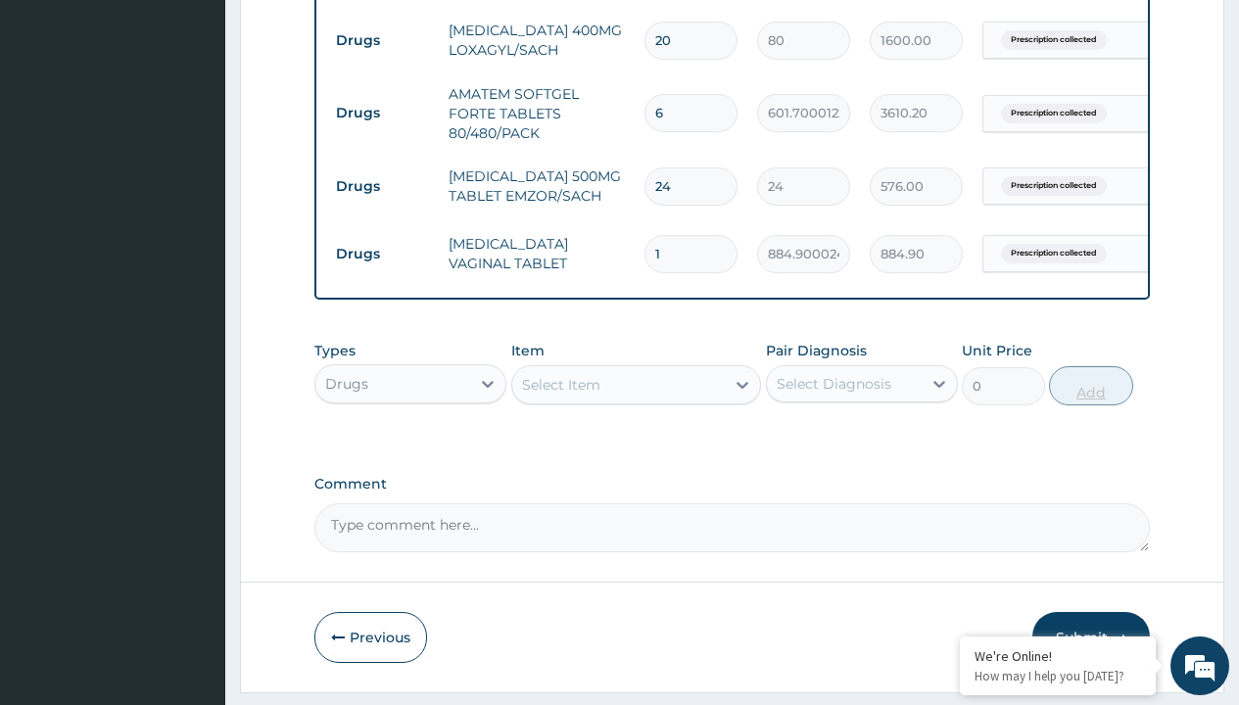
type input "6"
type input "5309.40"
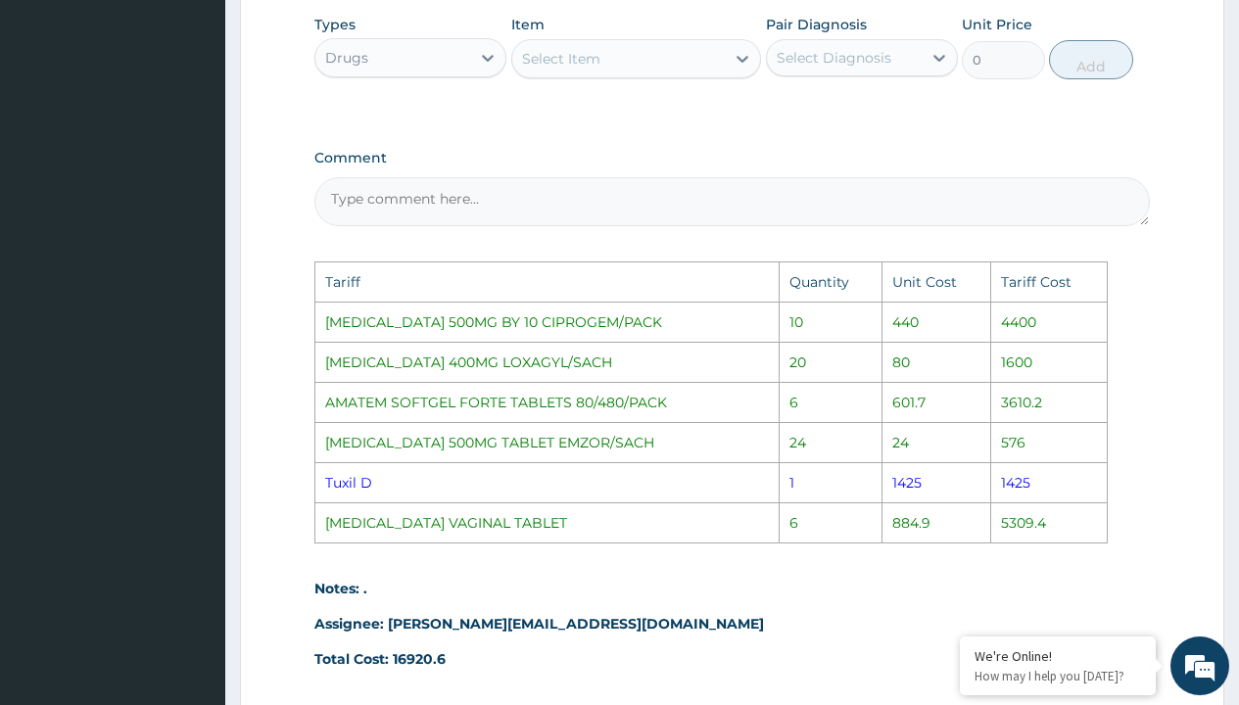
scroll to position [1270, 0]
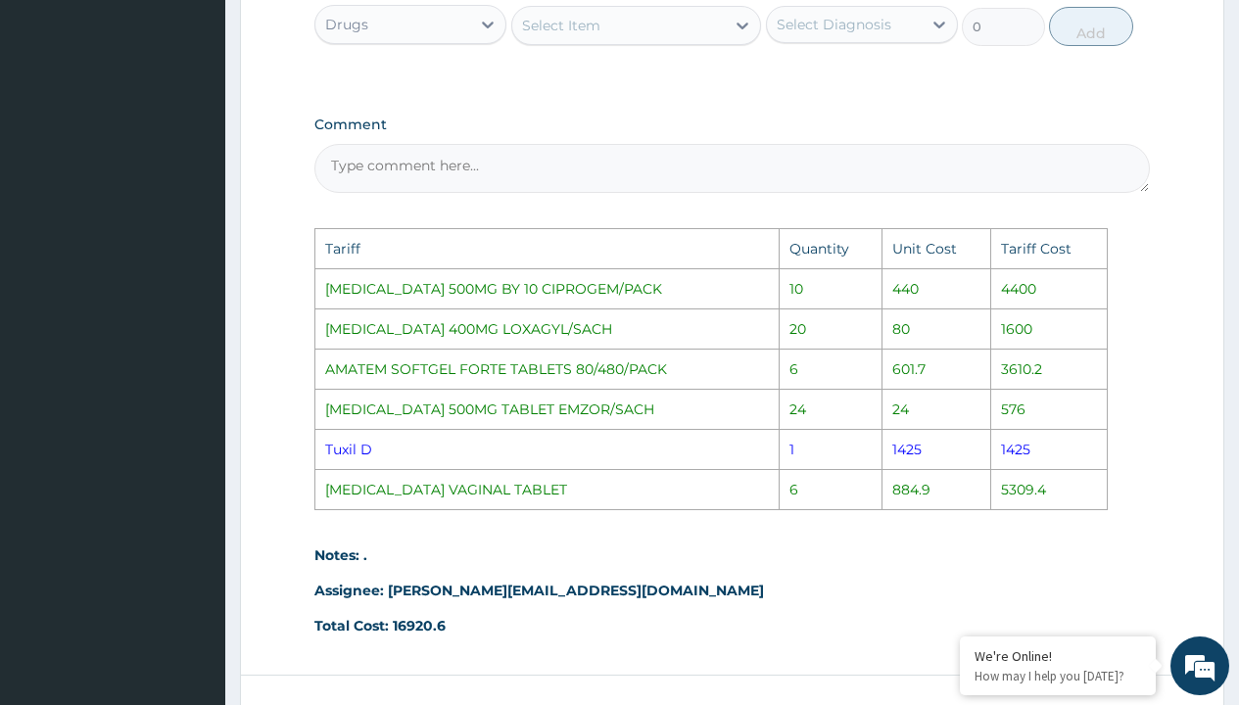
type input "6"
click at [591, 33] on div "Select Item" at bounding box center [561, 26] width 78 height 20
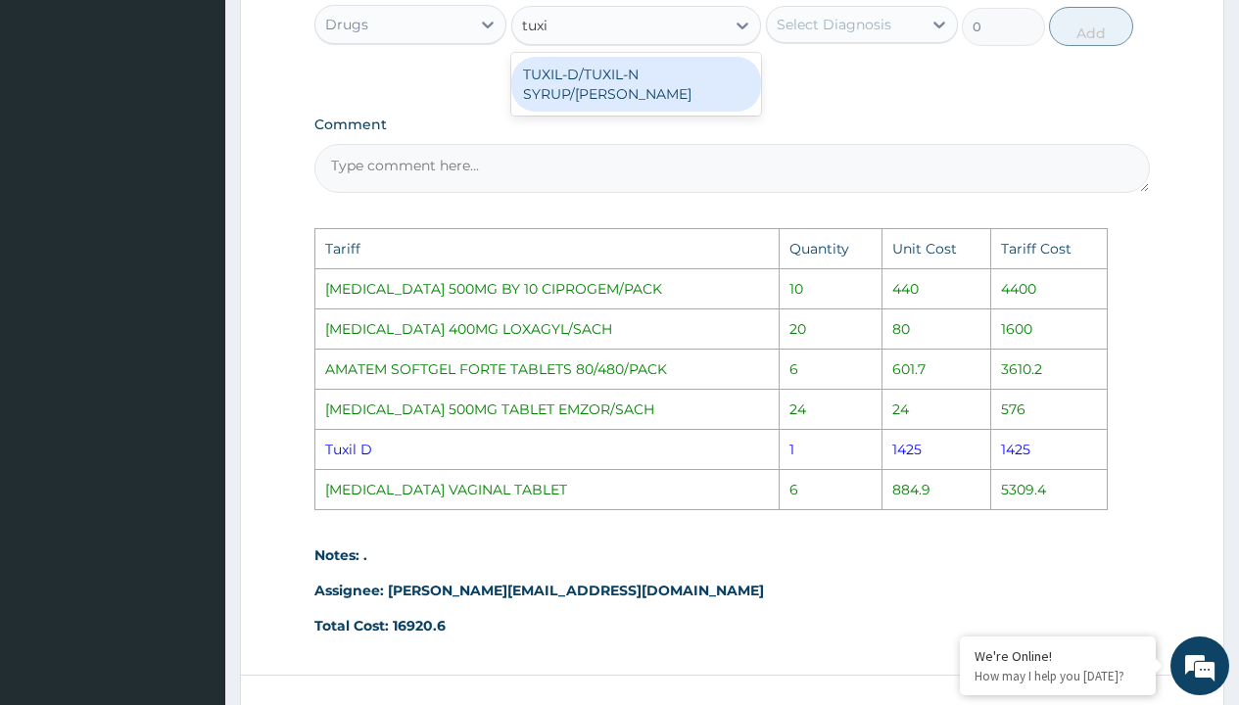
type input "tuxil"
click at [643, 104] on div "TUXIL-D/TUXIL-N SYRUP/[PERSON_NAME]" at bounding box center [636, 84] width 251 height 55
type input "1425"
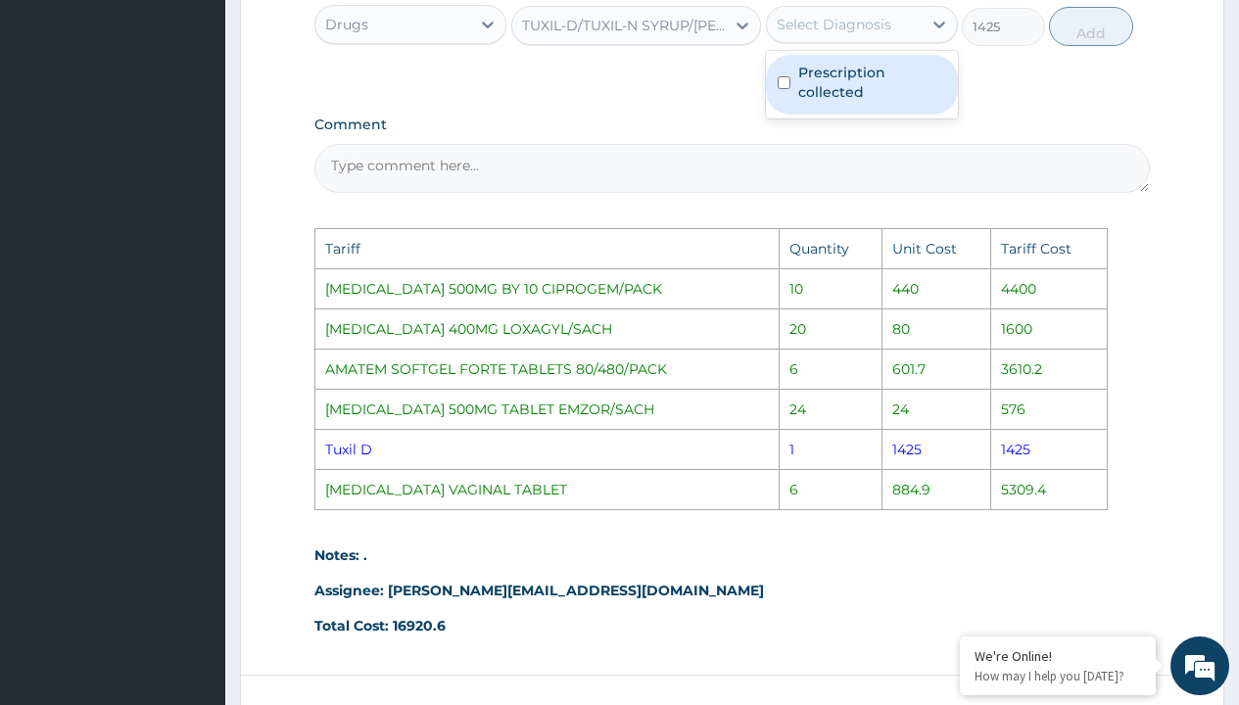
click at [840, 24] on div "Select Diagnosis" at bounding box center [844, 24] width 155 height 31
click at [885, 92] on label "Prescription collected" at bounding box center [872, 82] width 148 height 39
checkbox input "true"
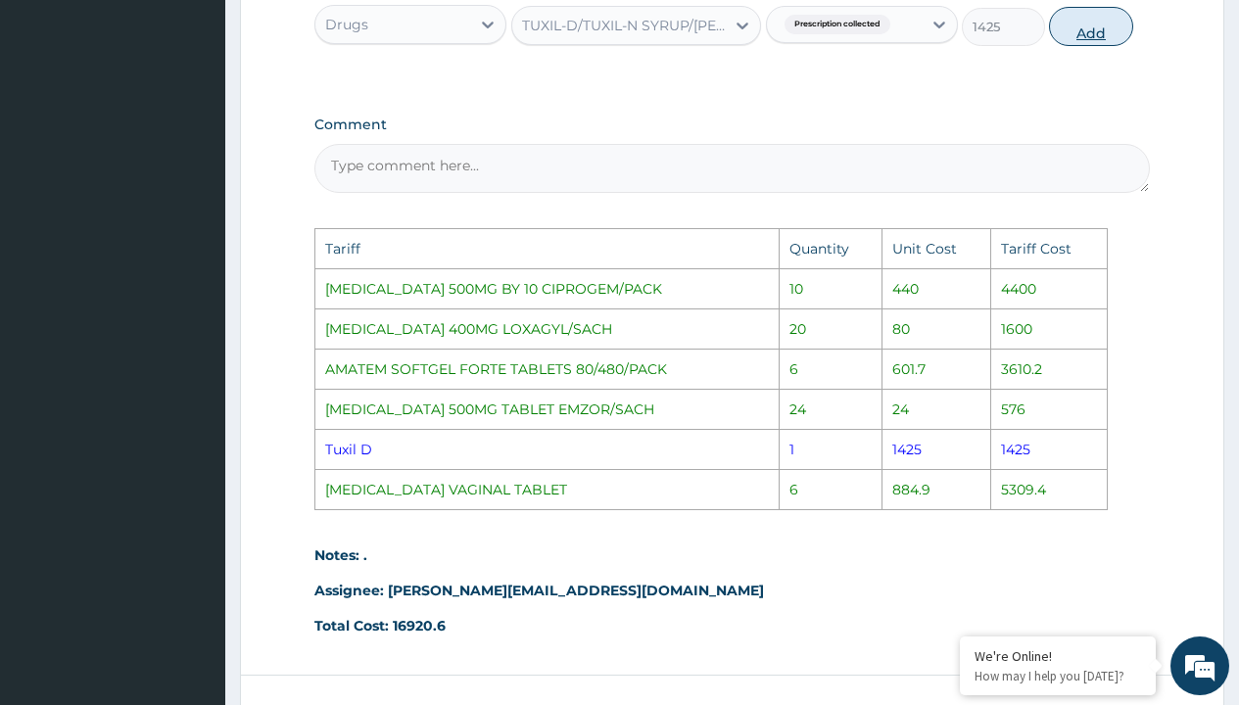
click at [1087, 33] on button "Add" at bounding box center [1090, 26] width 83 height 39
type input "0"
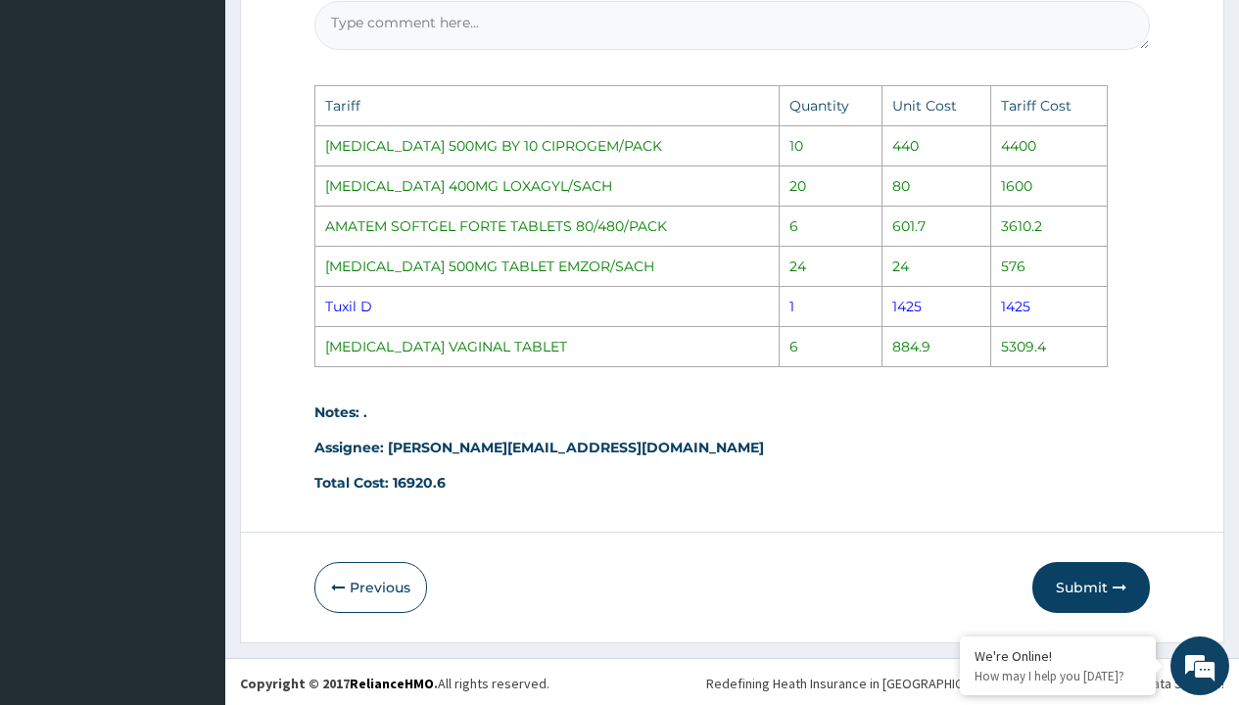
scroll to position [1498, 0]
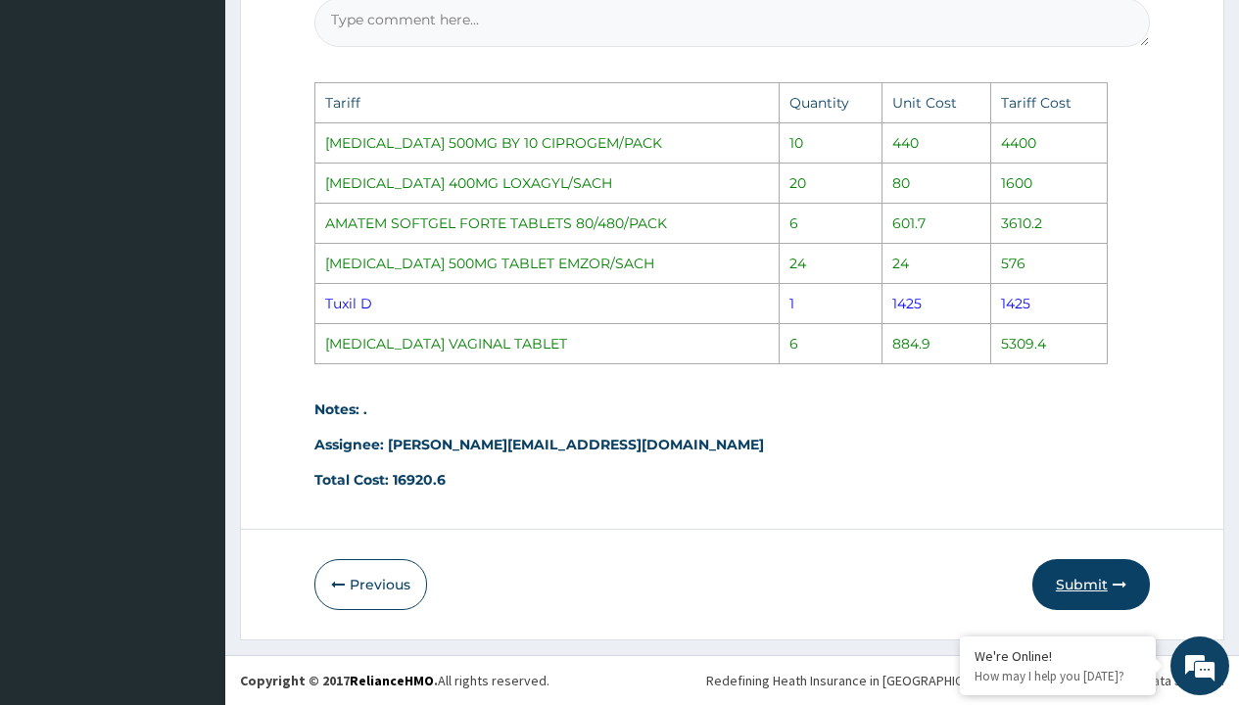
click at [1098, 592] on button "Submit" at bounding box center [1092, 584] width 118 height 51
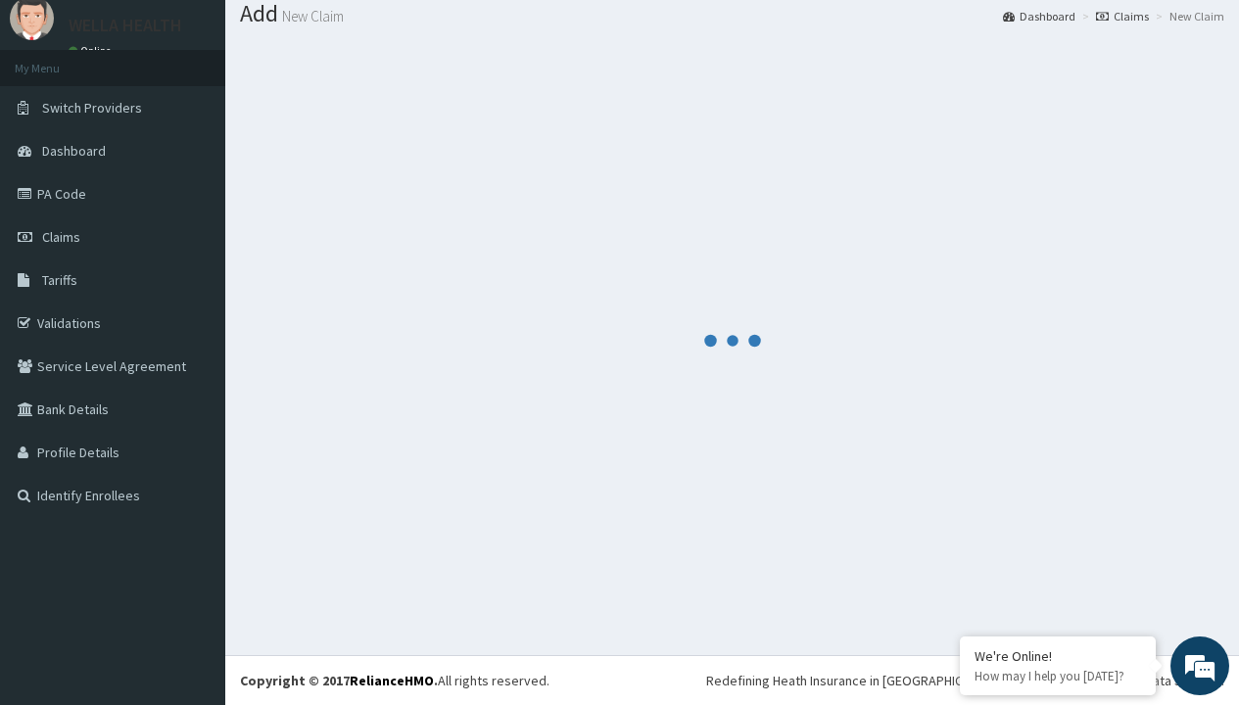
scroll to position [1045, 0]
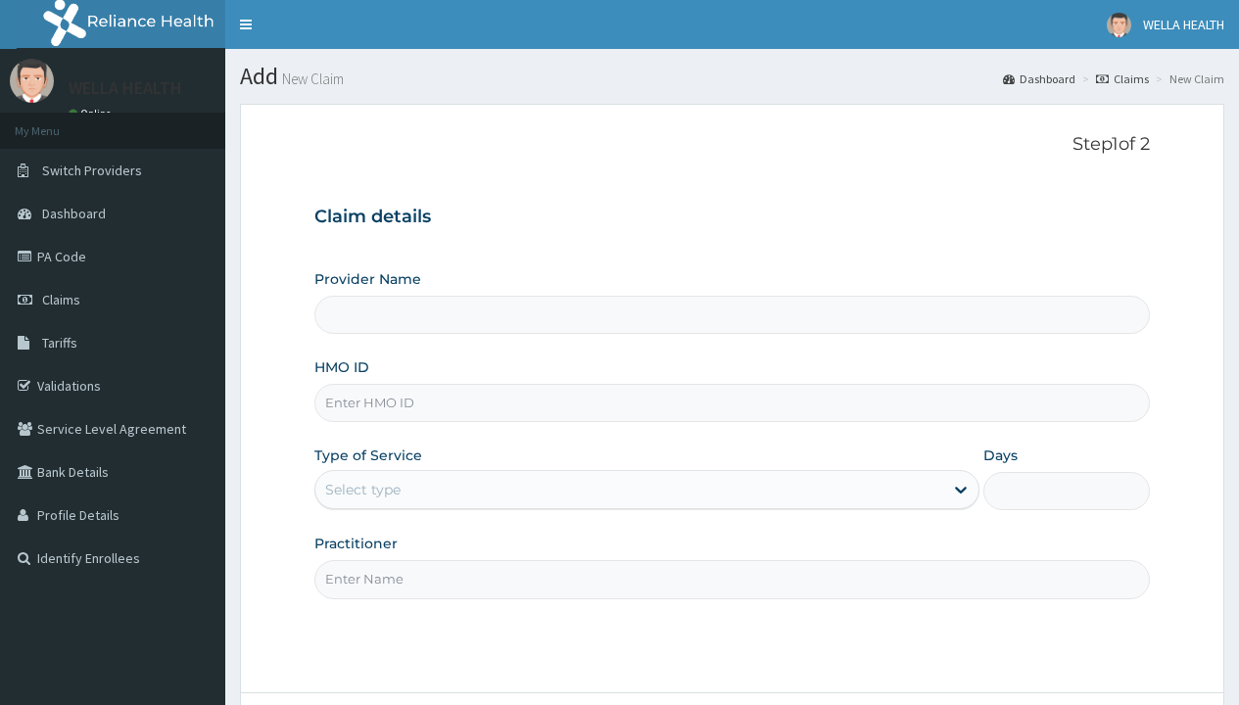
type input "WellaHealth(TELEMEDICINE)"
type input "OOL/10022/A"
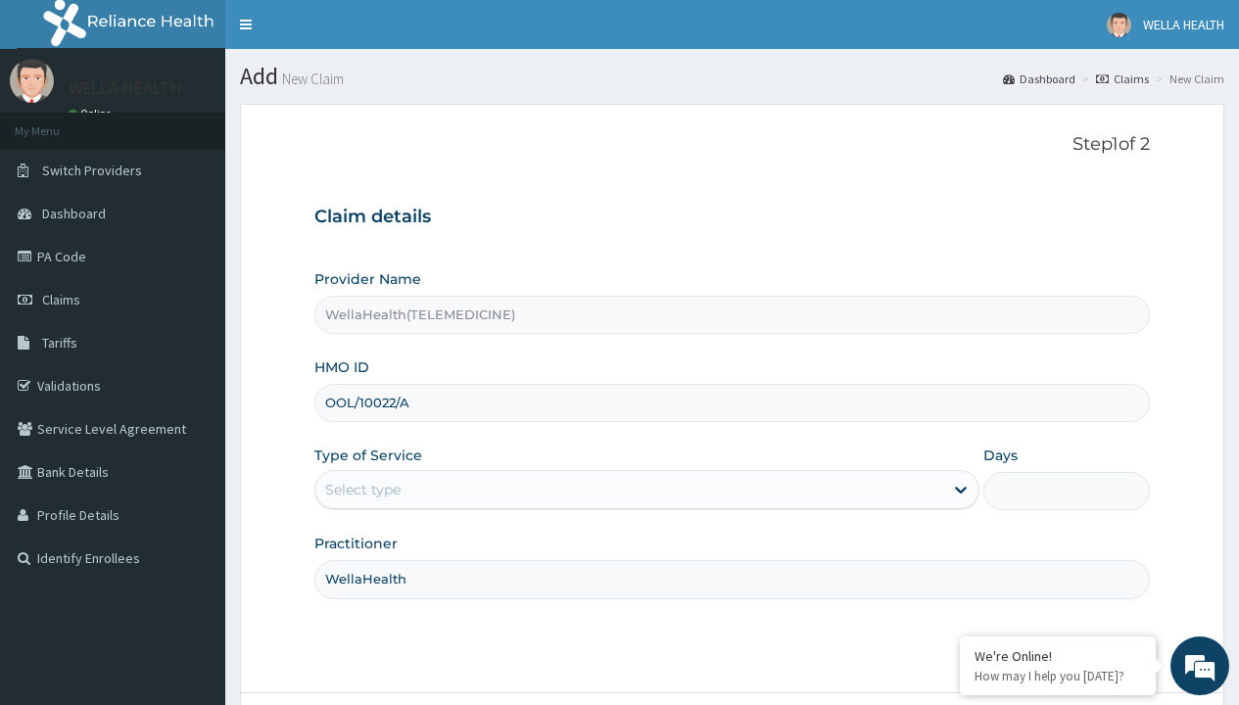
type input "WellaHealth"
click at [362, 490] on div "Select type" at bounding box center [362, 490] width 75 height 20
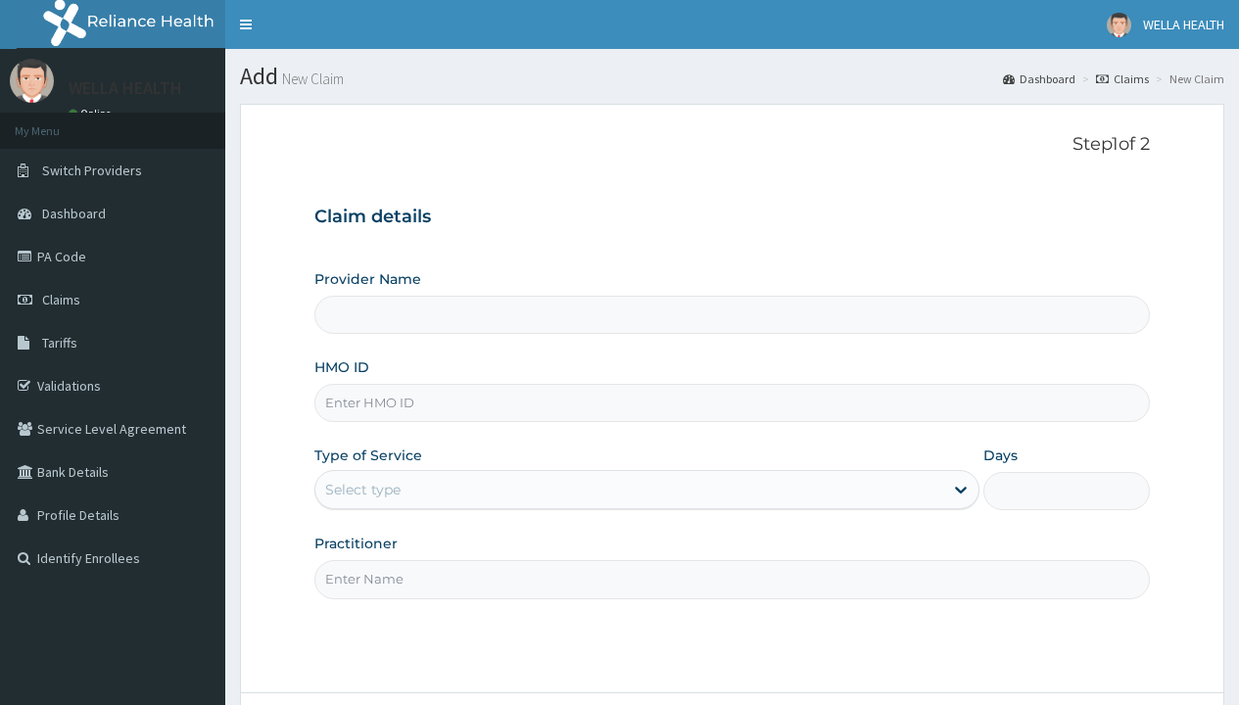
type input "WellaHealth(TELEMEDICINE)"
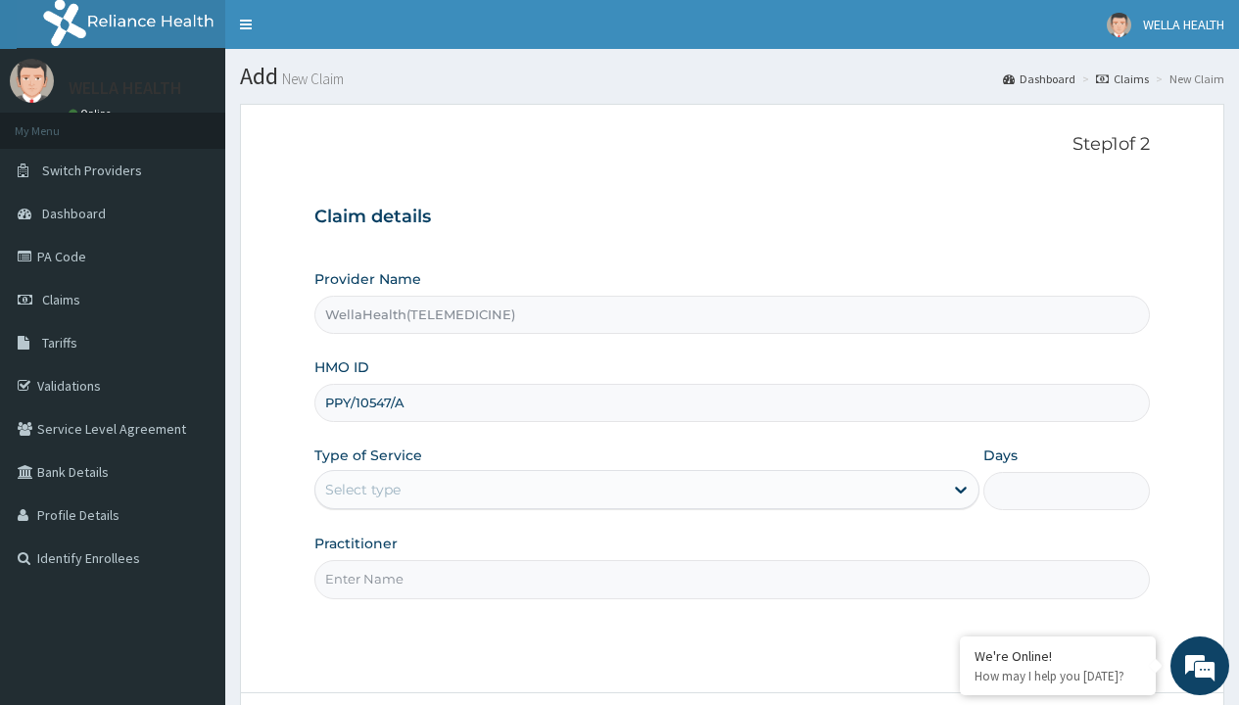
type input "PPY/10547/A"
type input "WellaHealth"
click at [362, 490] on div "Select type" at bounding box center [362, 490] width 75 height 20
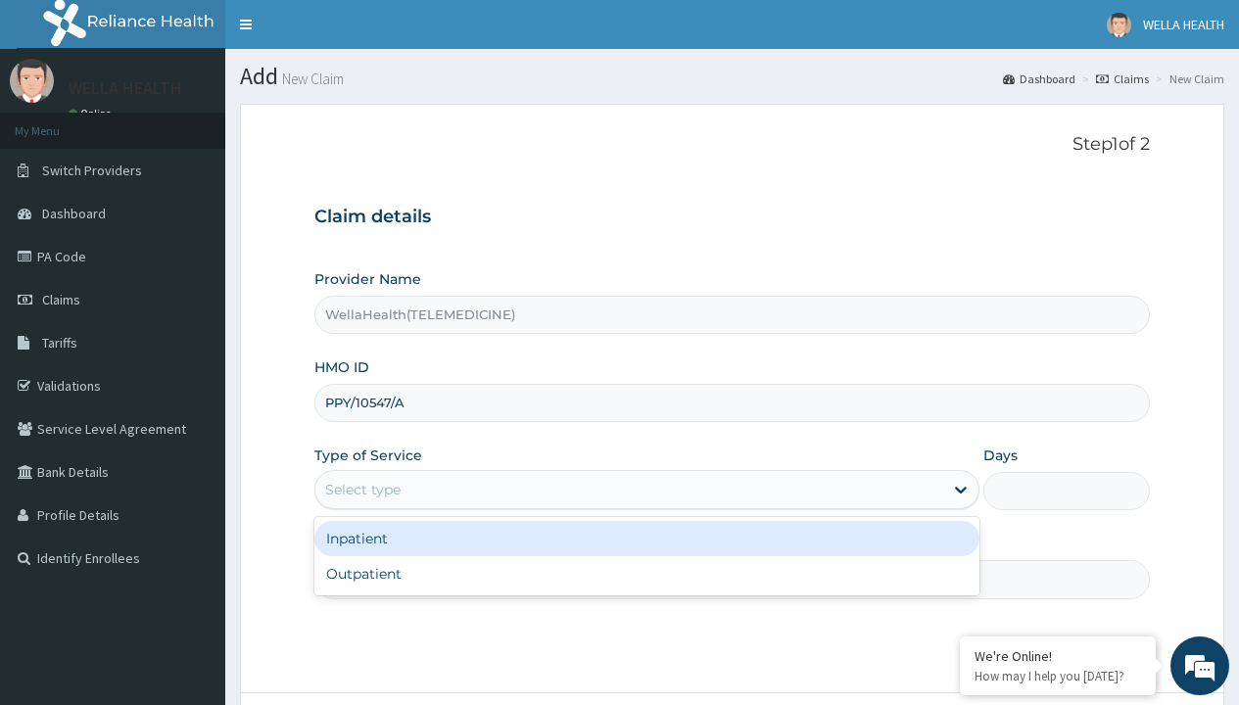
click at [647, 574] on div "Outpatient" at bounding box center [646, 573] width 665 height 35
type input "1"
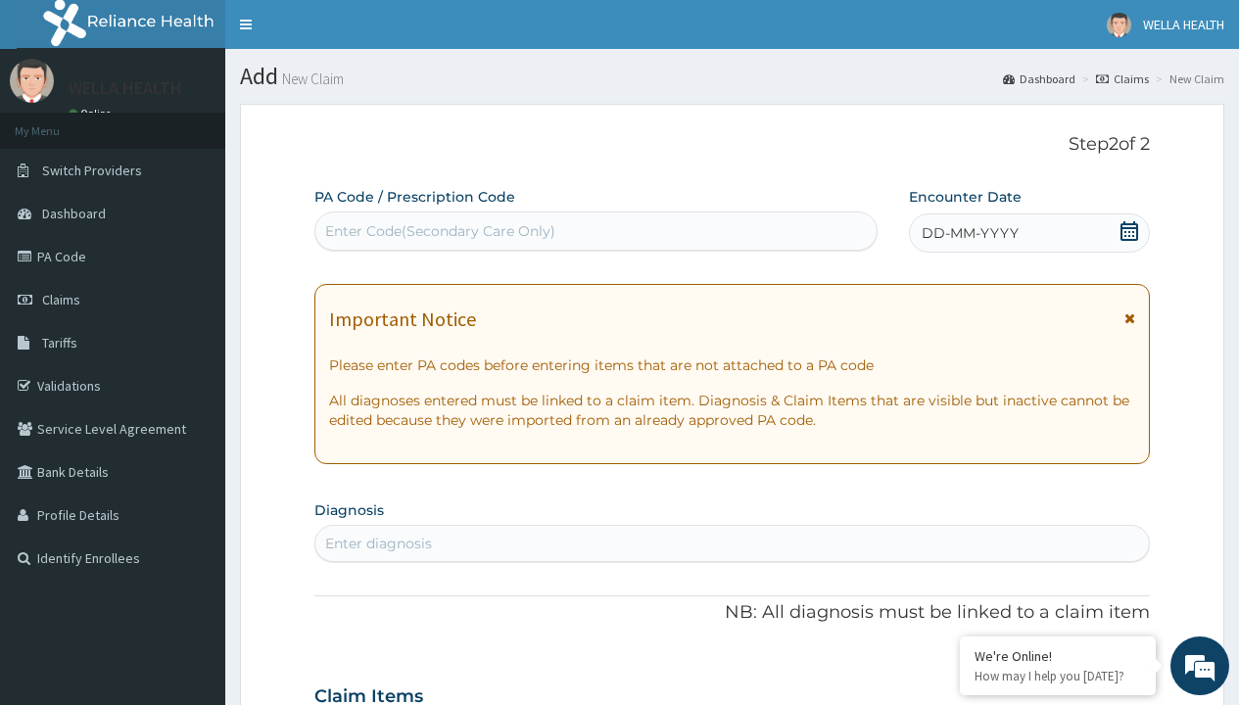
scroll to position [164, 0]
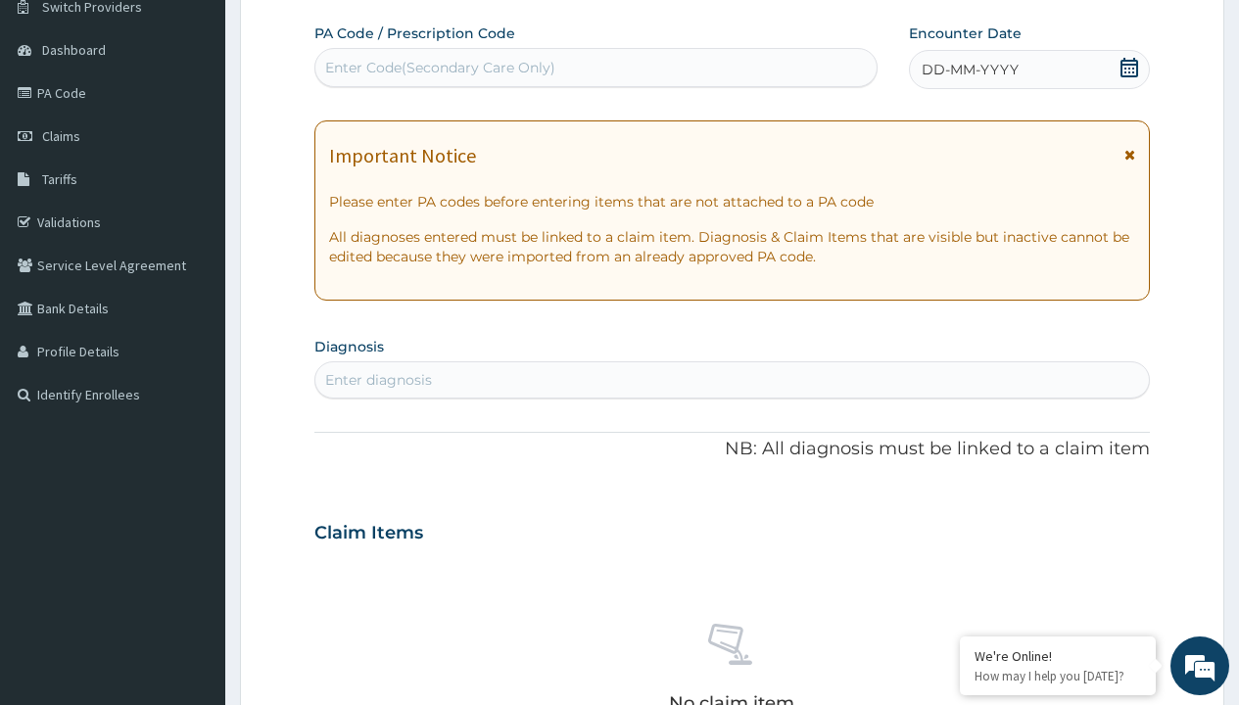
click at [969, 70] on span "DD-MM-YYYY" at bounding box center [970, 70] width 97 height 20
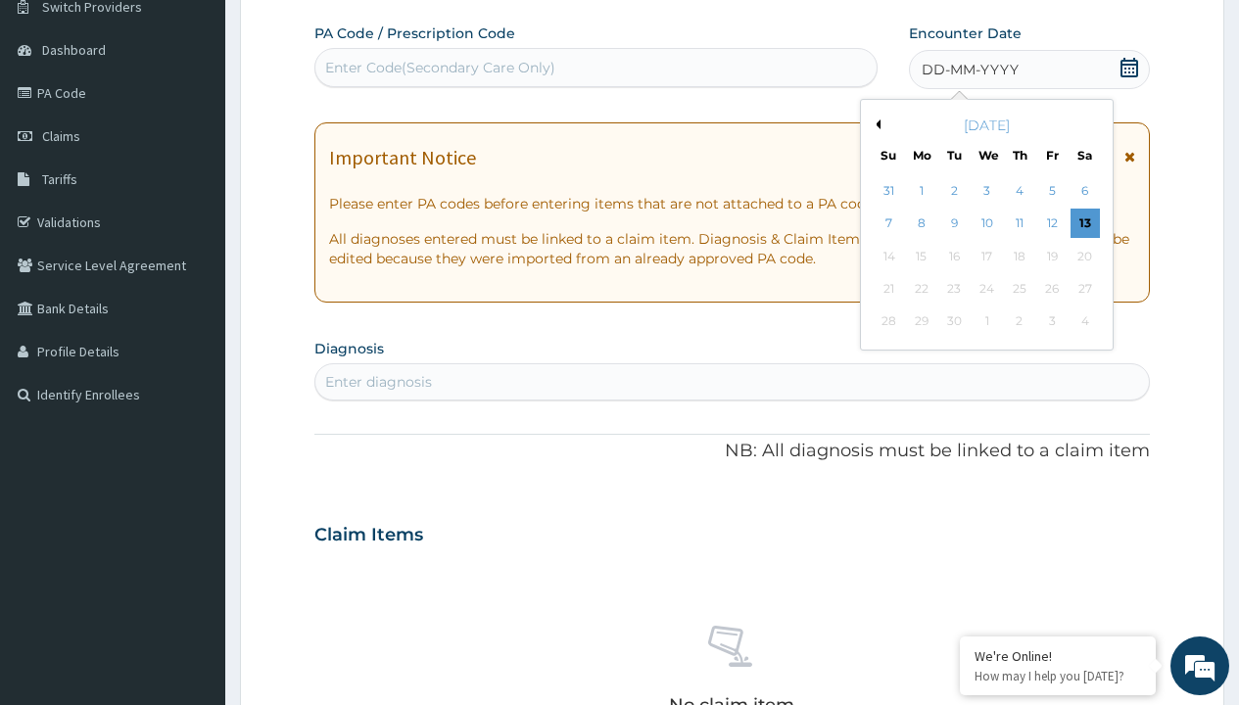
click at [875, 124] on button "Previous Month" at bounding box center [876, 125] width 10 height 10
click at [1019, 223] on div "7" at bounding box center [1019, 224] width 29 height 29
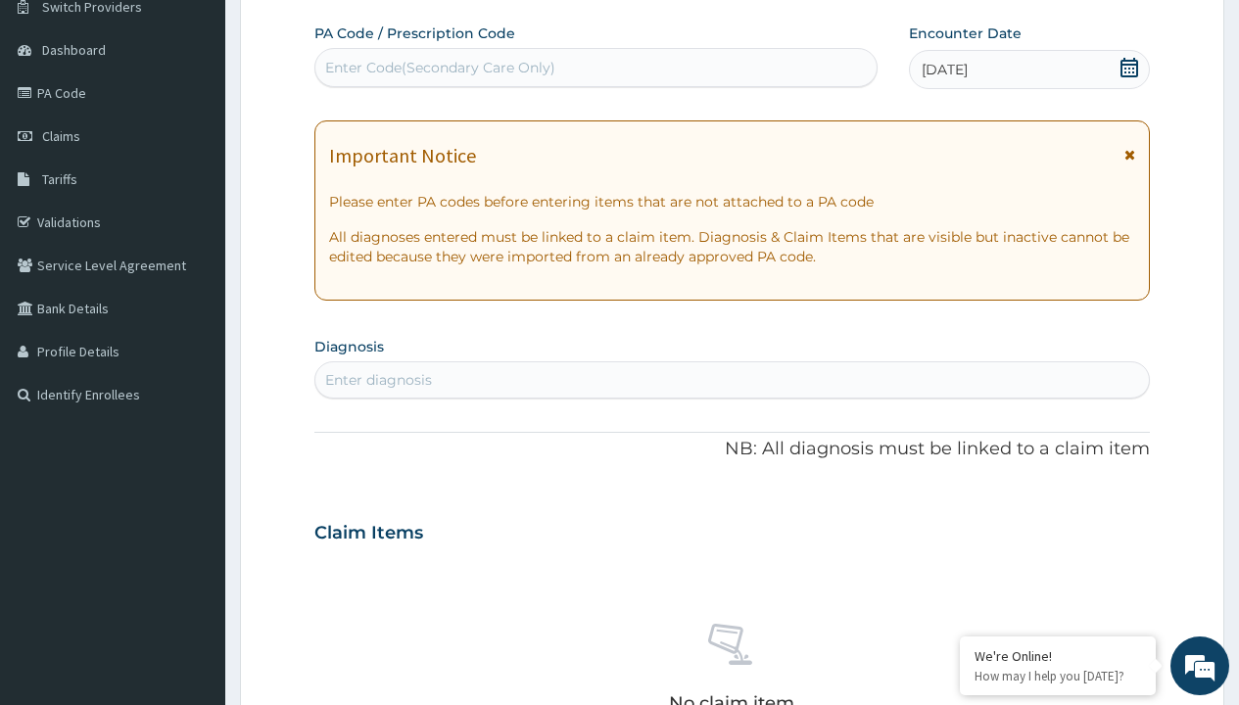
scroll to position [0, 0]
click at [439, 68] on div "Enter Code(Secondary Care Only)" at bounding box center [440, 68] width 230 height 20
type input "PR/FFD70EF8"
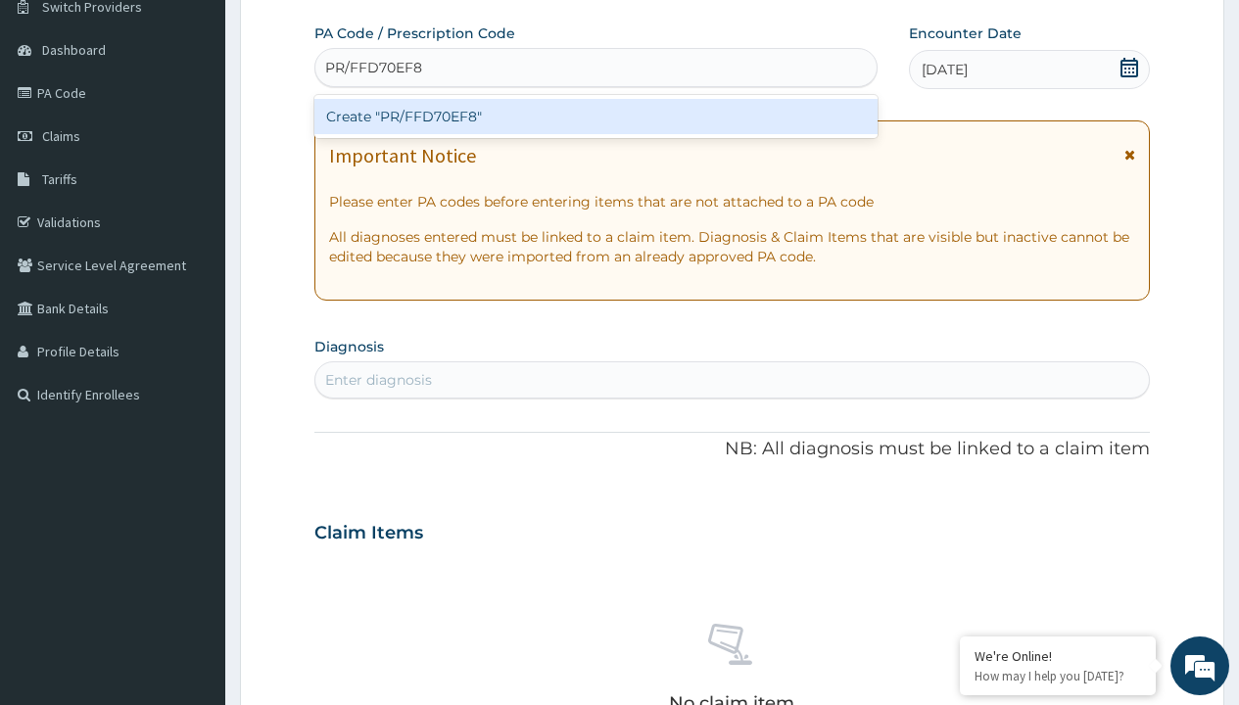
click at [596, 117] on div "Create "PR/FFD70EF8"" at bounding box center [595, 116] width 562 height 35
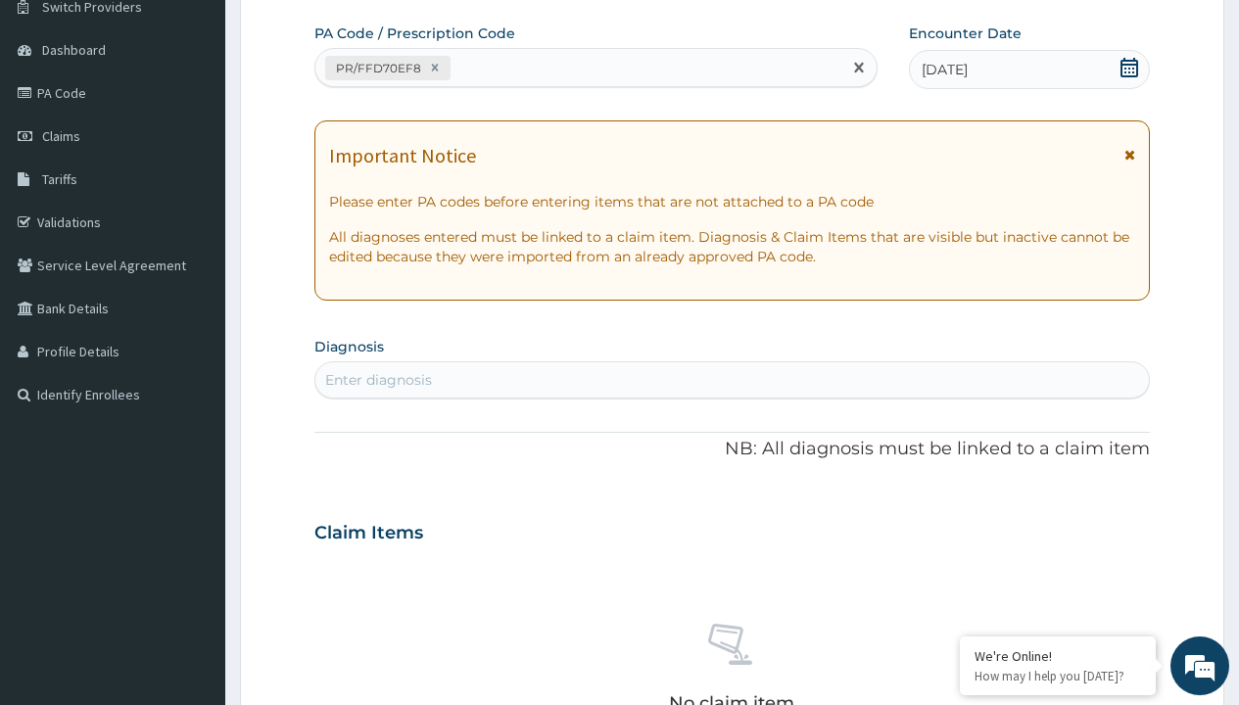
click at [378, 380] on div "Enter diagnosis" at bounding box center [378, 380] width 107 height 20
type input "prescription collected"
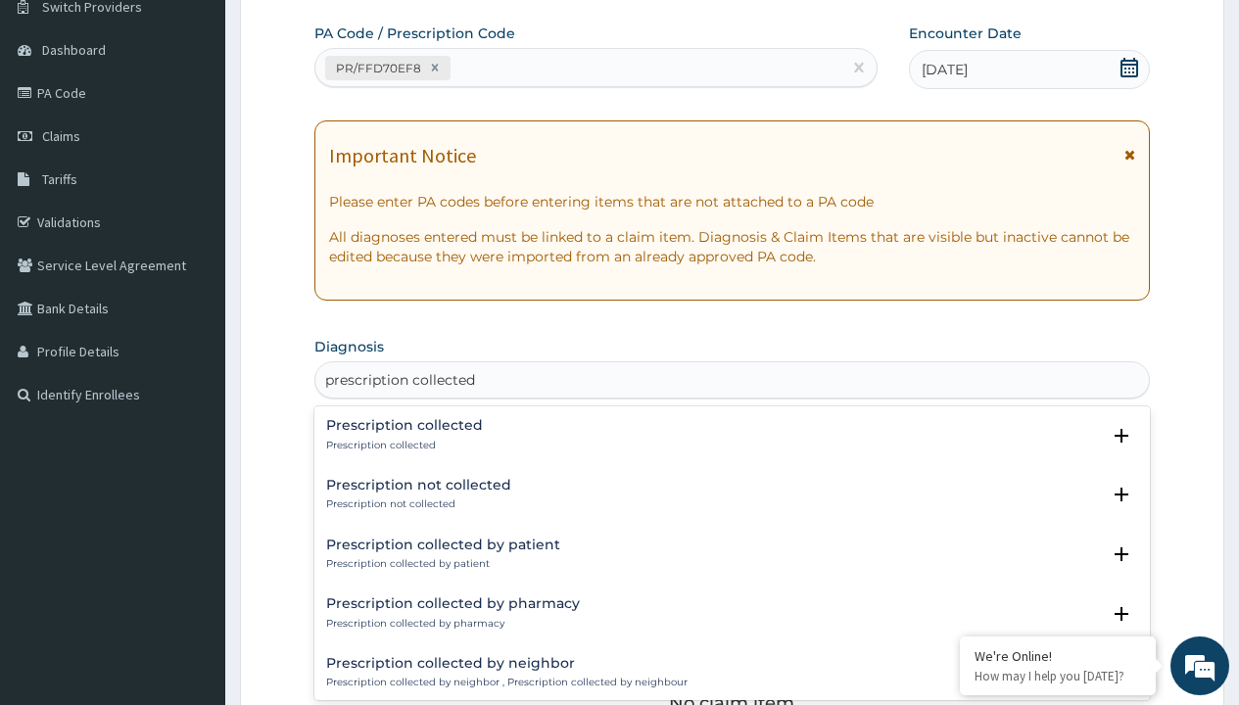
click at [402, 445] on p "Prescription collected" at bounding box center [404, 446] width 157 height 14
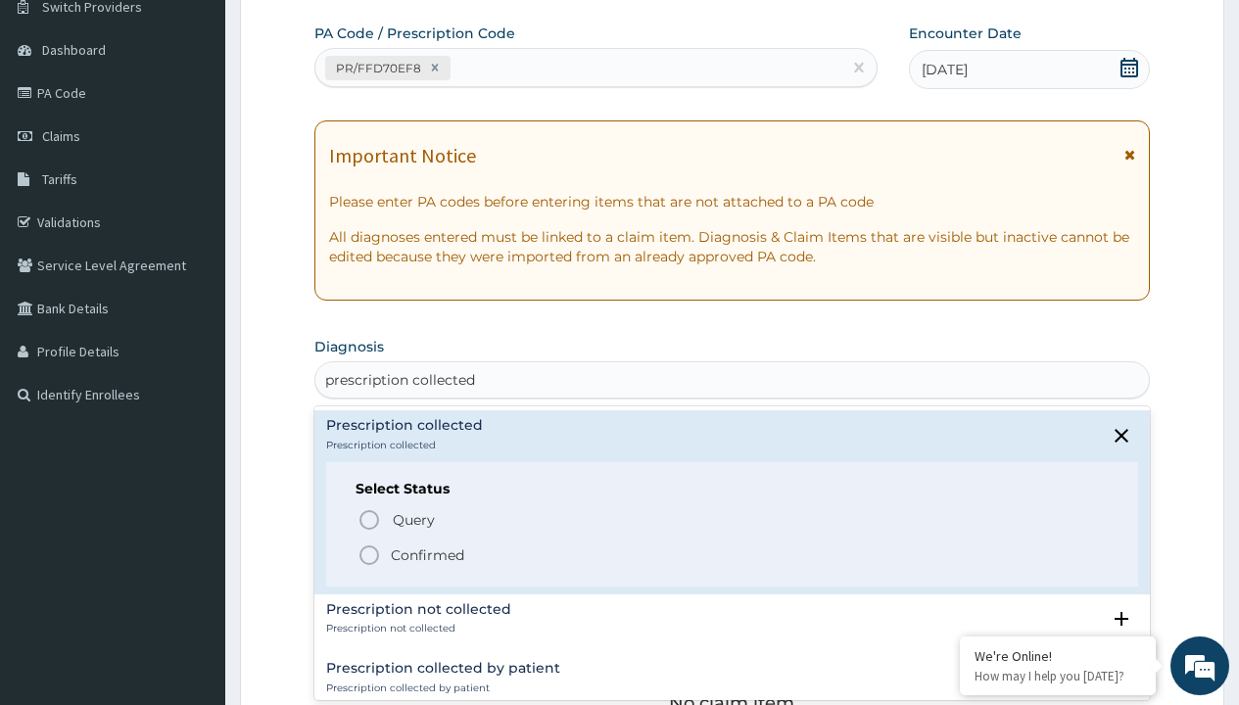
click at [427, 555] on p "Confirmed" at bounding box center [427, 556] width 73 height 20
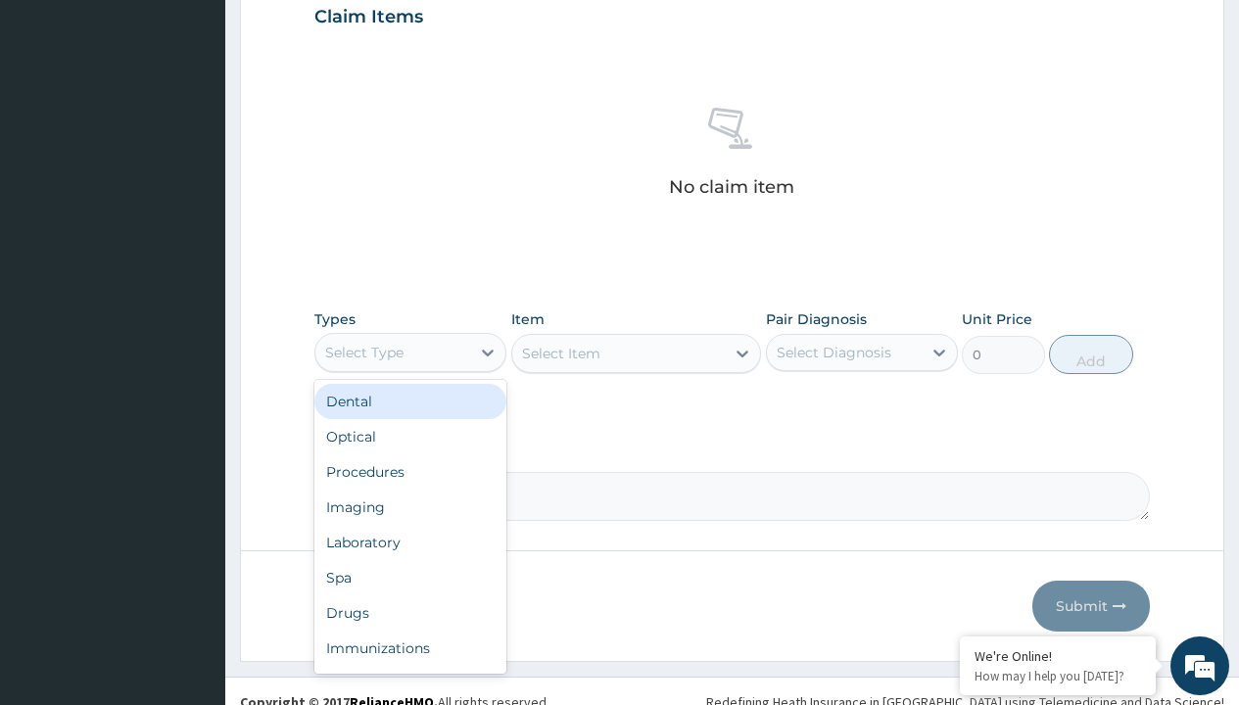
type input "procedures"
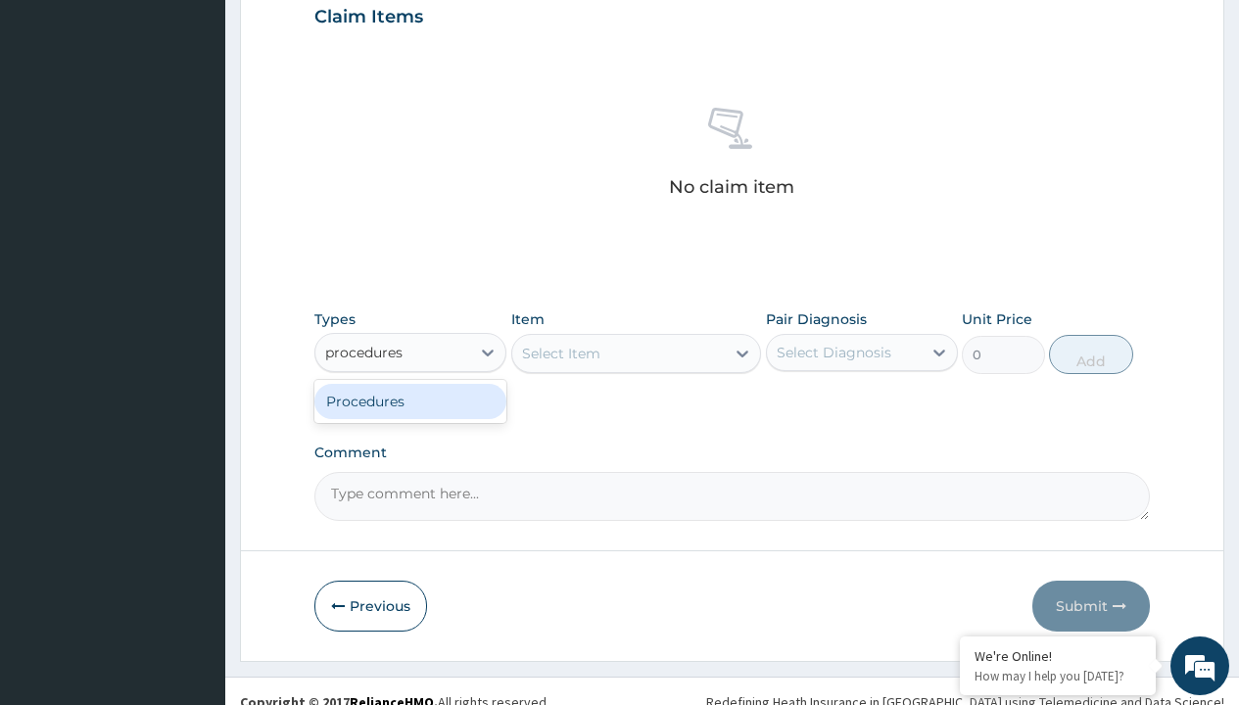
click at [411, 401] on div "Procedures" at bounding box center [410, 401] width 192 height 35
click at [560, 353] on div "Select Item" at bounding box center [561, 354] width 78 height 20
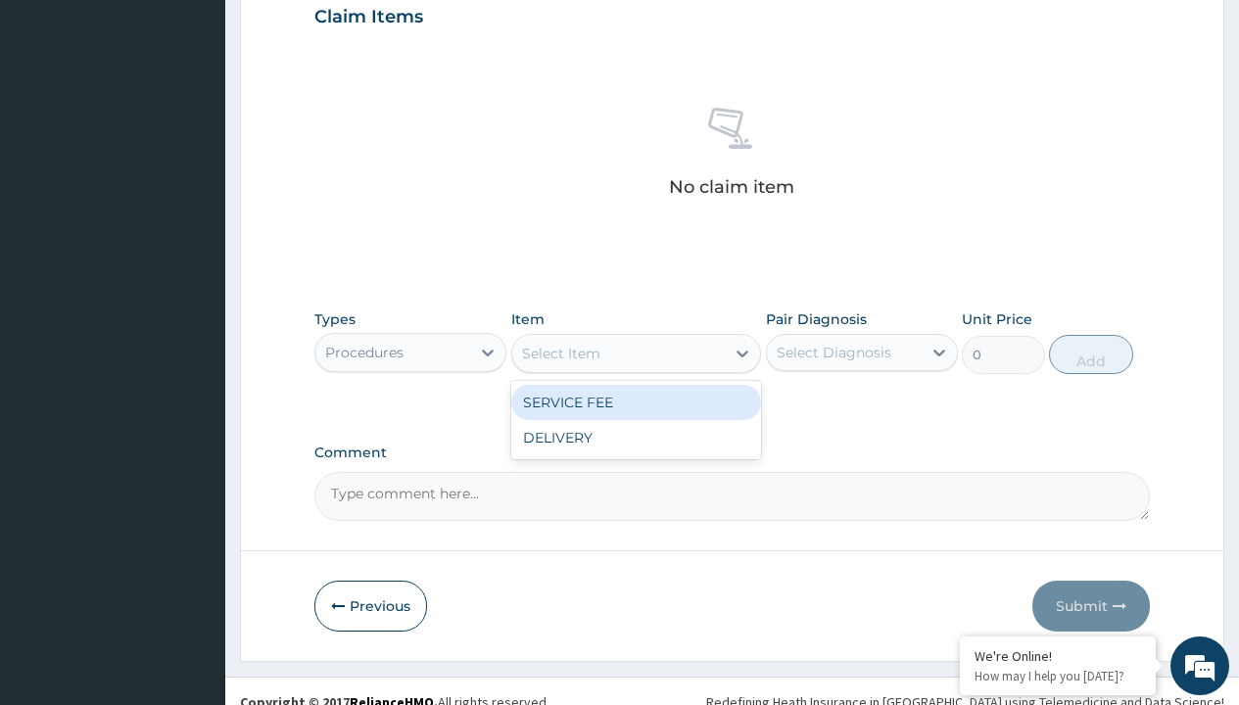
type input "service fee"
click at [636, 402] on div "SERVICE FEE" at bounding box center [636, 402] width 251 height 35
type input "100"
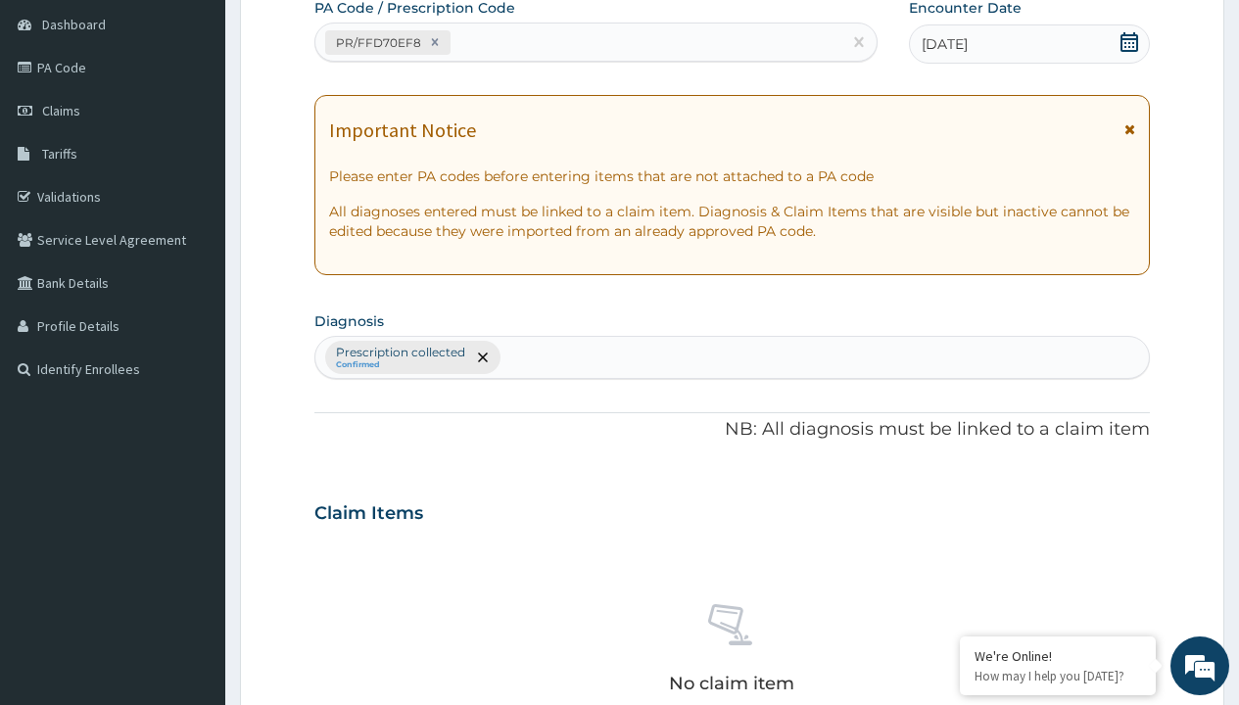
type input "prescription collected"
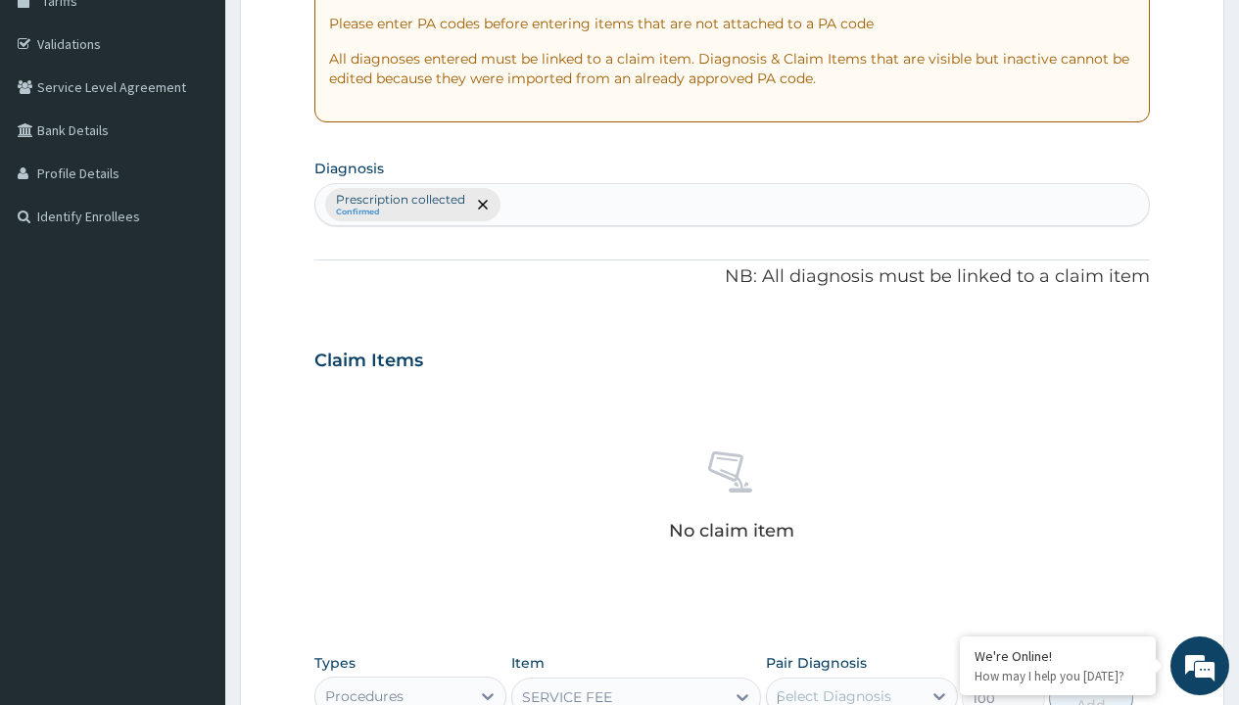
scroll to position [0, 0]
checkbox input "true"
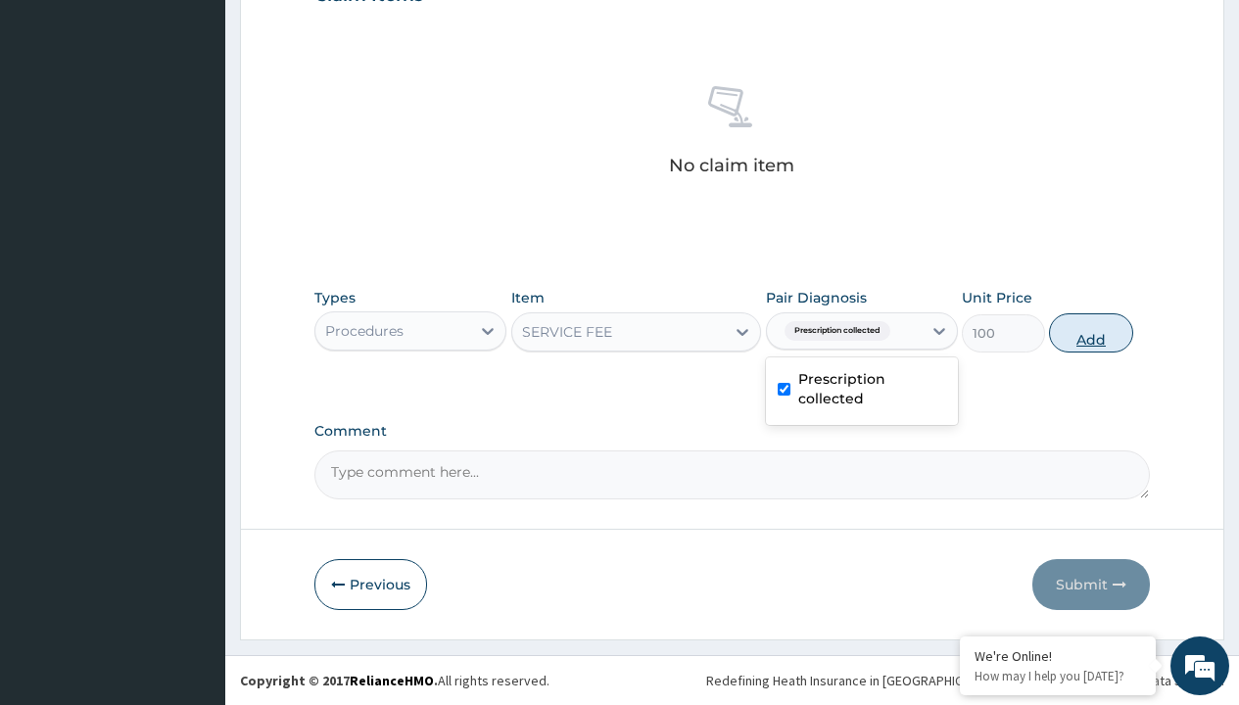
click at [1091, 332] on button "Add" at bounding box center [1090, 333] width 83 height 39
type input "0"
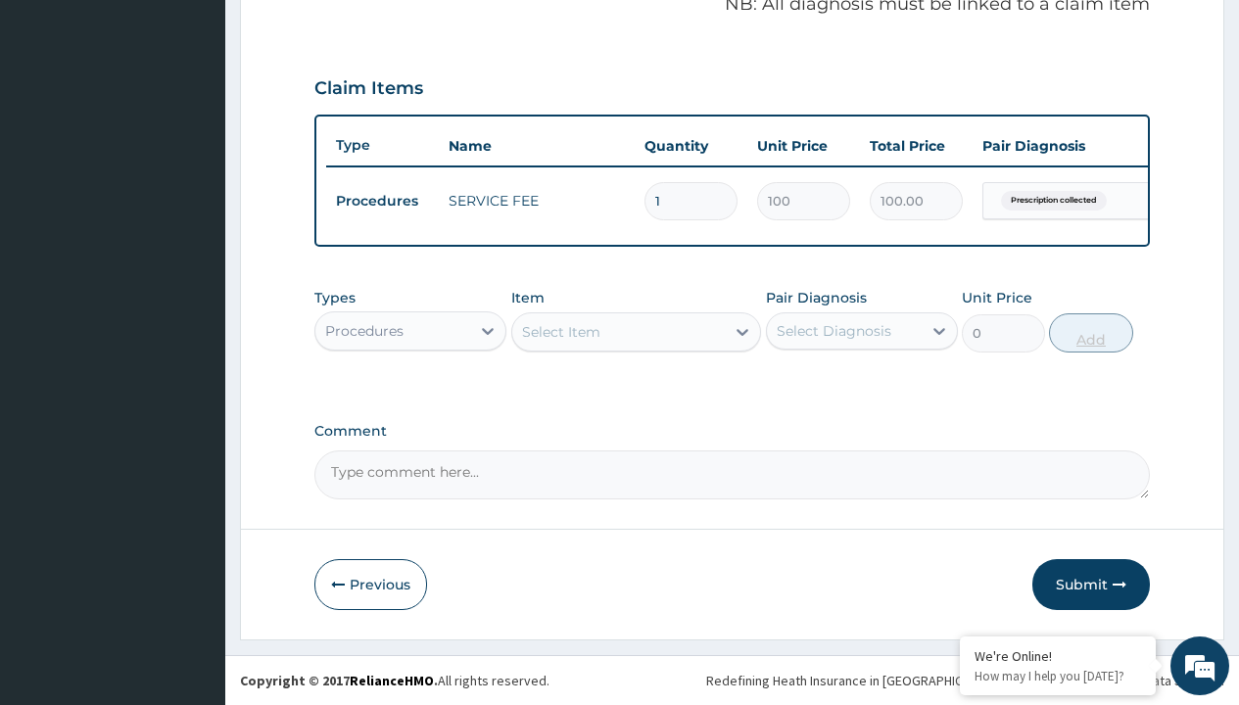
scroll to position [629, 0]
click at [364, 330] on div "Procedures" at bounding box center [364, 331] width 78 height 20
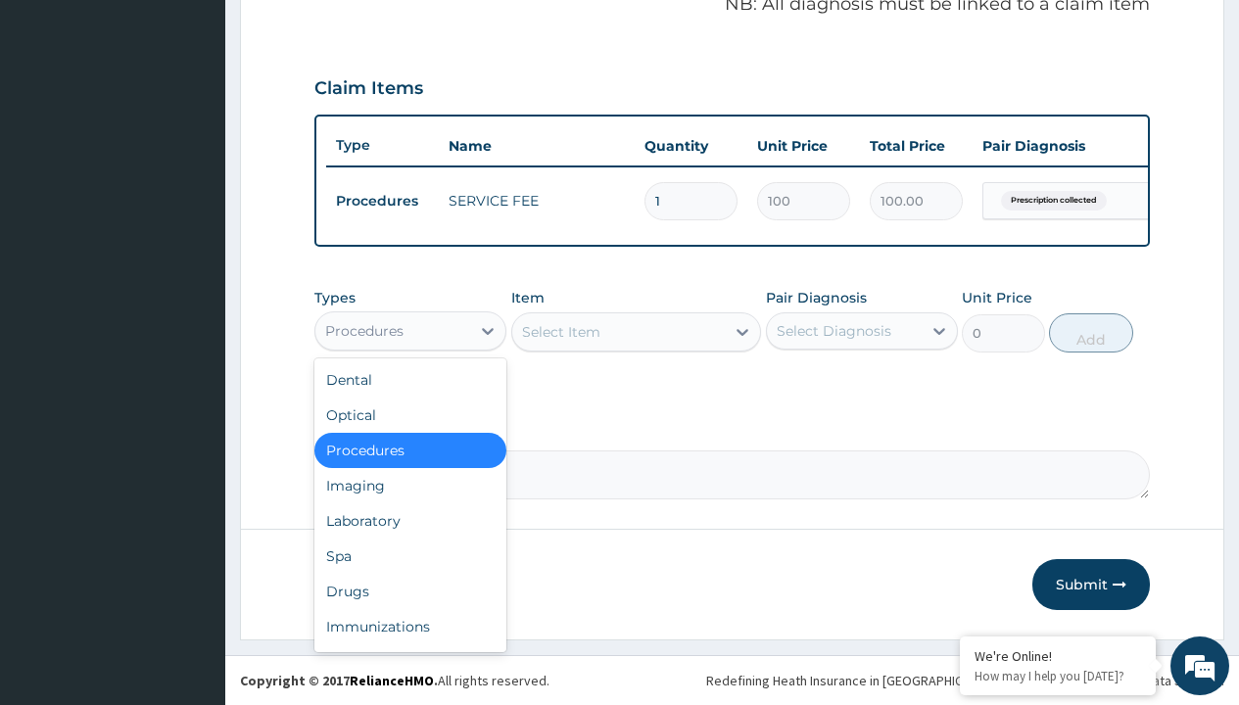
type input "drugs"
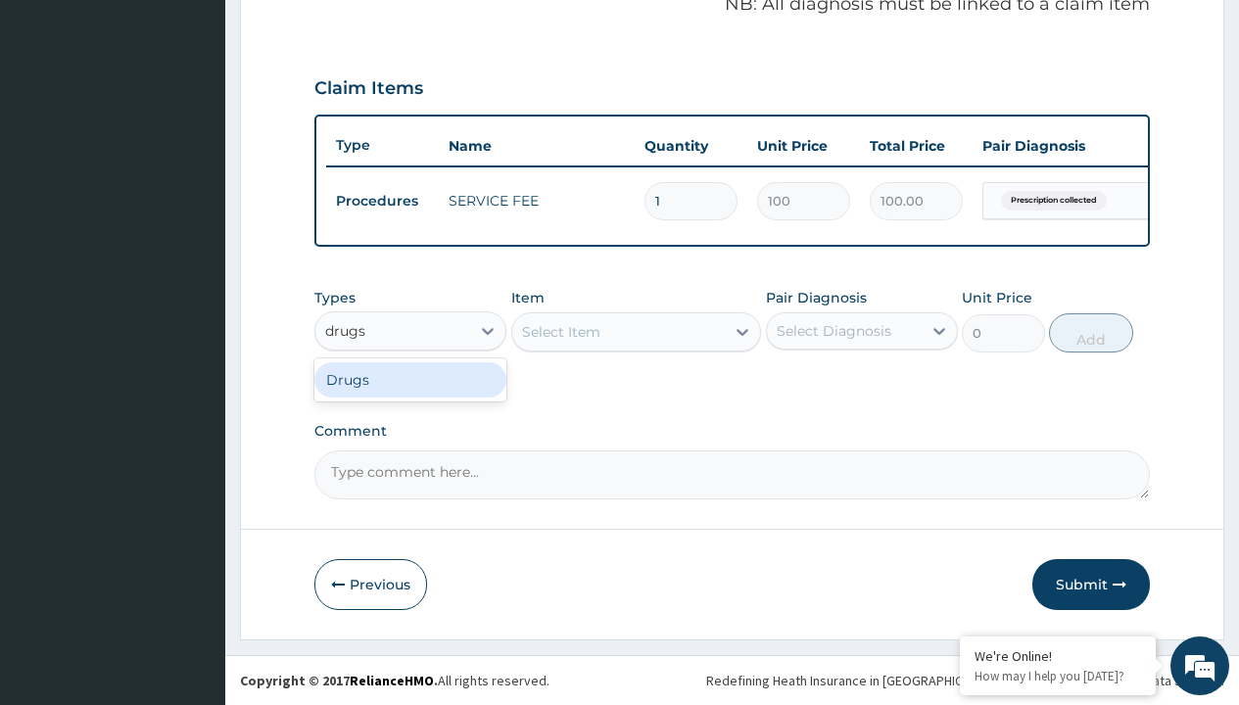
click at [411, 379] on div "Drugs" at bounding box center [410, 379] width 192 height 35
click at [560, 331] on div "Select Item" at bounding box center [636, 332] width 251 height 39
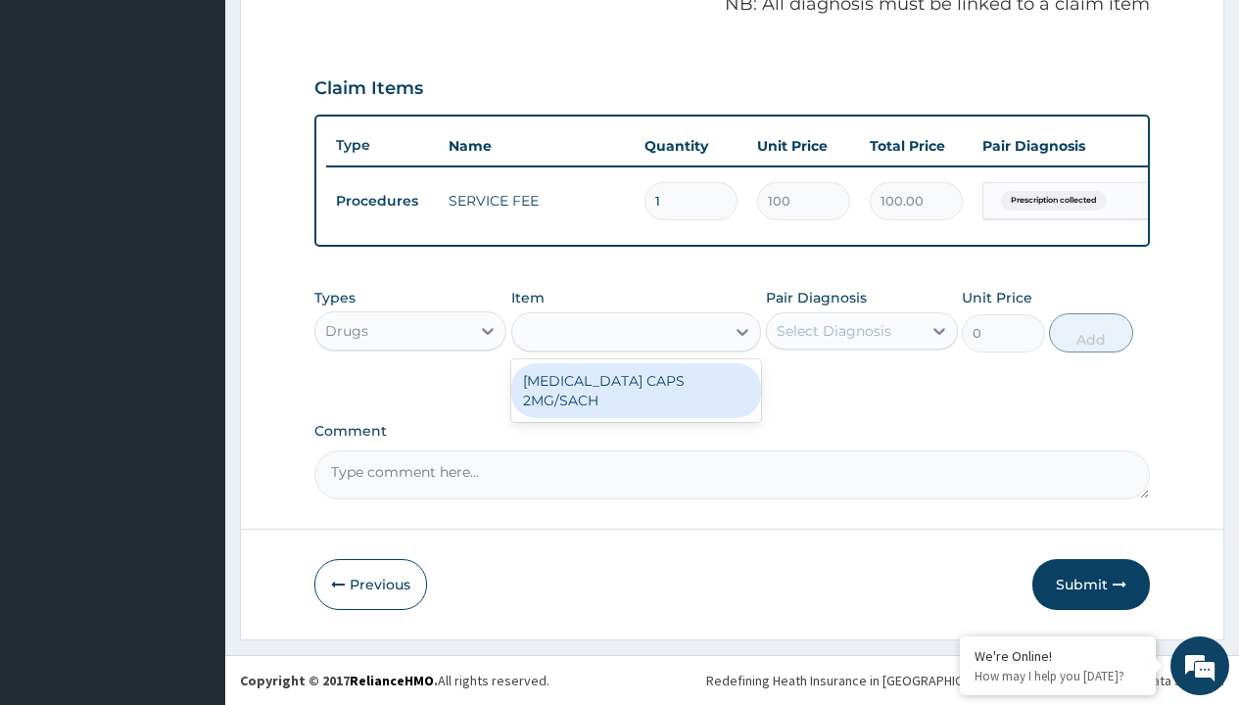
type input "[MEDICAL_DATA] caps 2mg/sach"
click at [636, 380] on div "[MEDICAL_DATA] CAPS 2MG/SACH" at bounding box center [636, 390] width 251 height 55
type input "420"
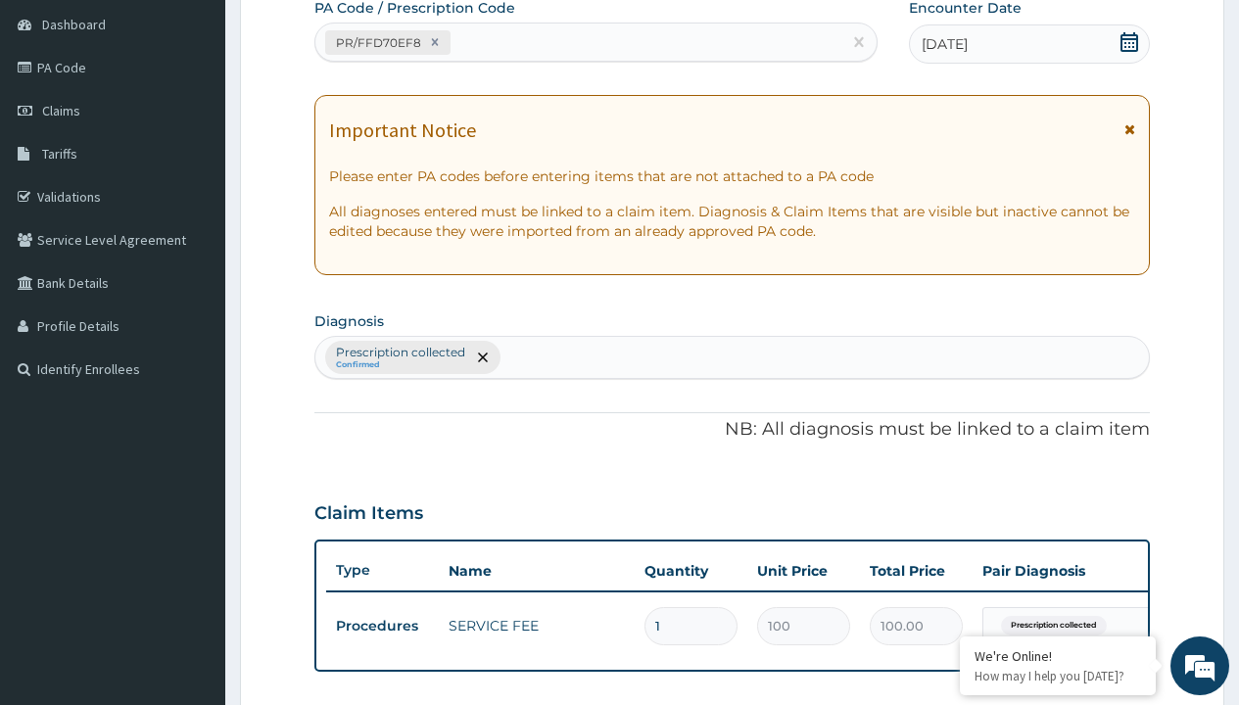
type input "prescription collected"
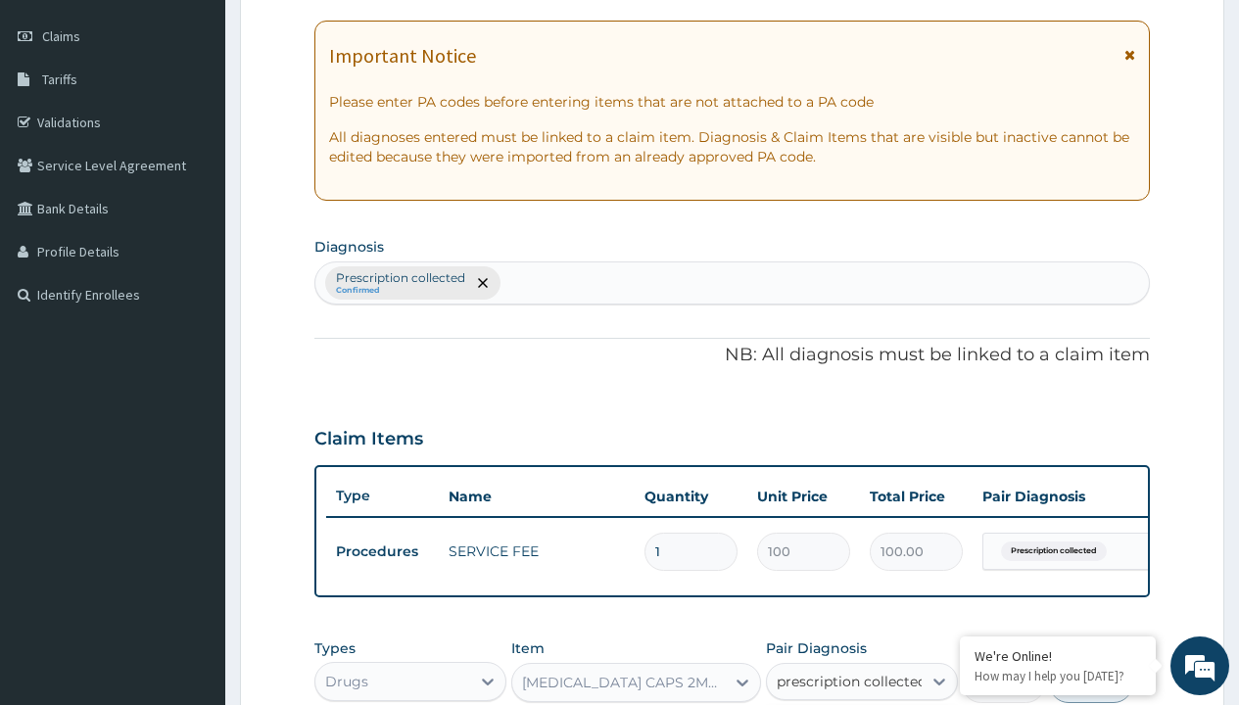
checkbox input "true"
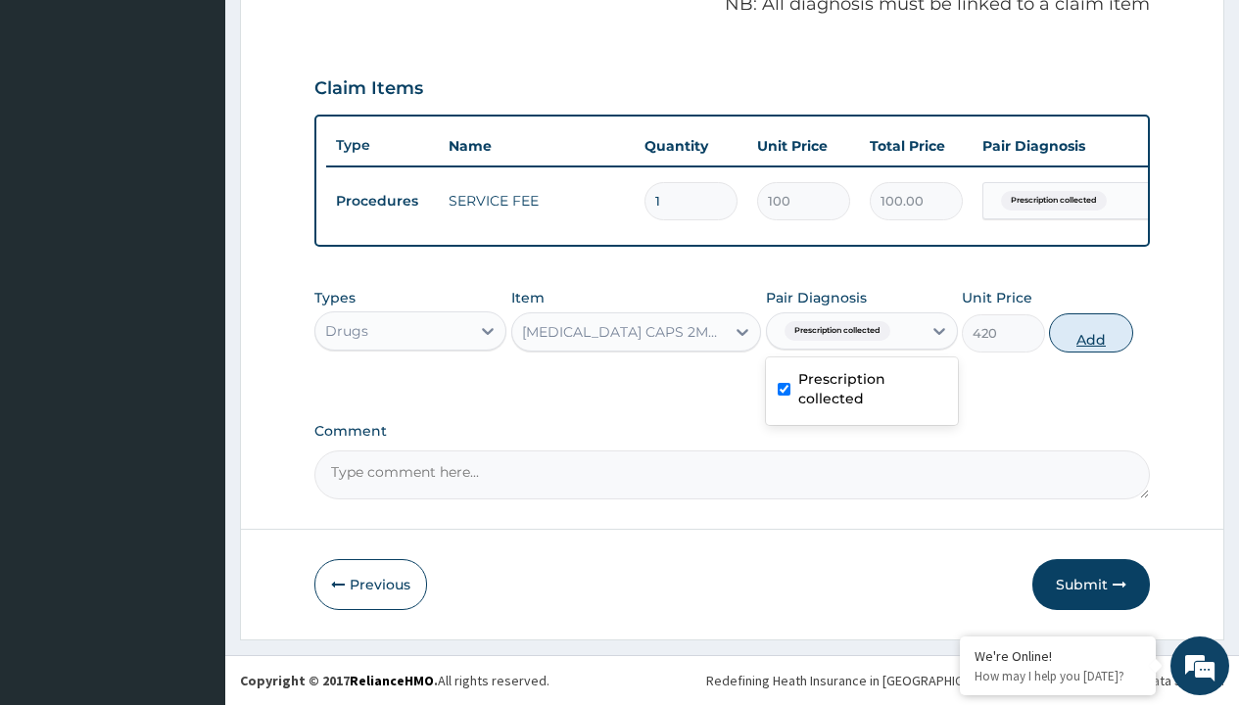
click at [1091, 332] on button "Add" at bounding box center [1090, 333] width 83 height 39
type input "0"
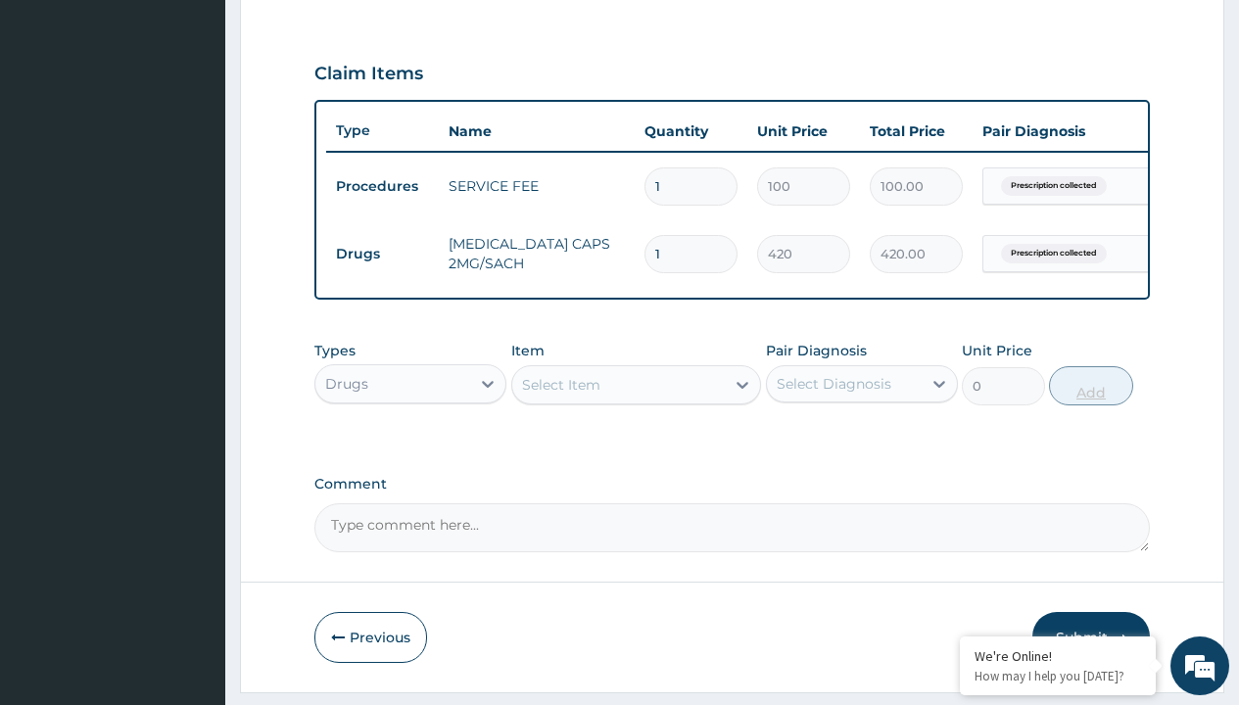
type input "10"
type input "4200.00"
type input "10"
click at [382, 254] on td "Drugs" at bounding box center [382, 254] width 113 height 36
type input "drugs"
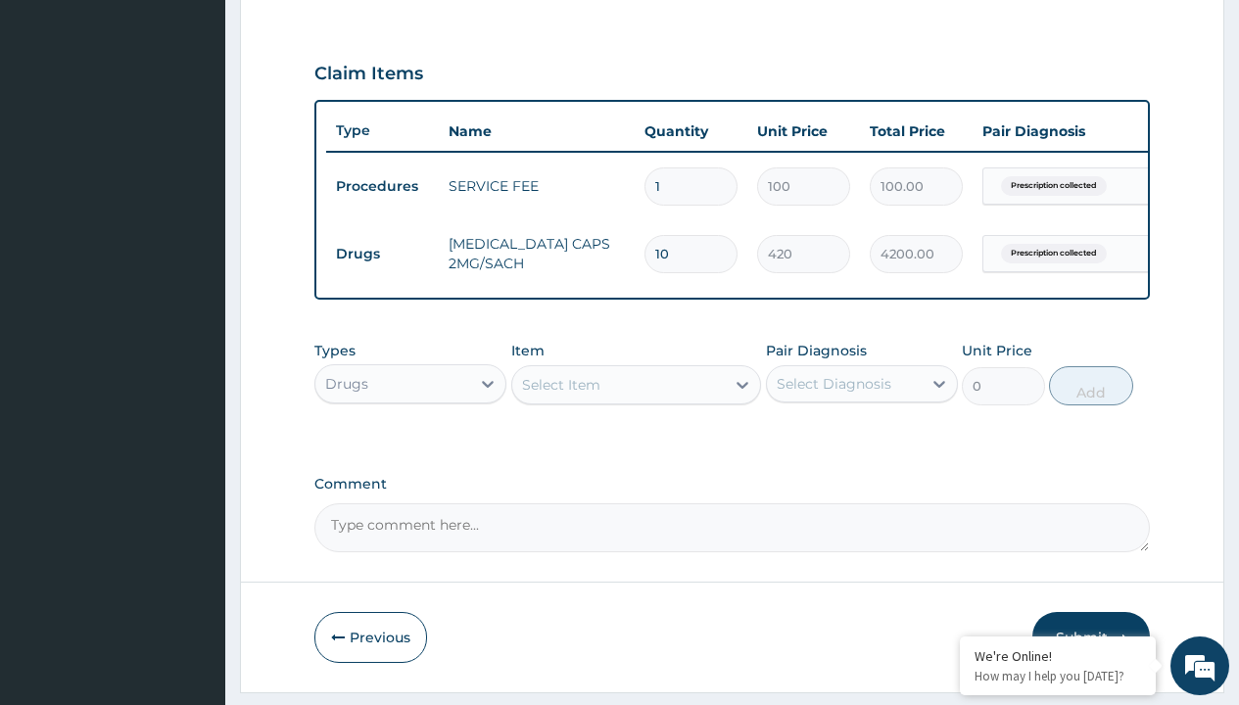
scroll to position [0, 0]
click at [411, 447] on div "Drugs" at bounding box center [410, 432] width 192 height 35
click at [560, 395] on div "Select Item" at bounding box center [561, 385] width 78 height 20
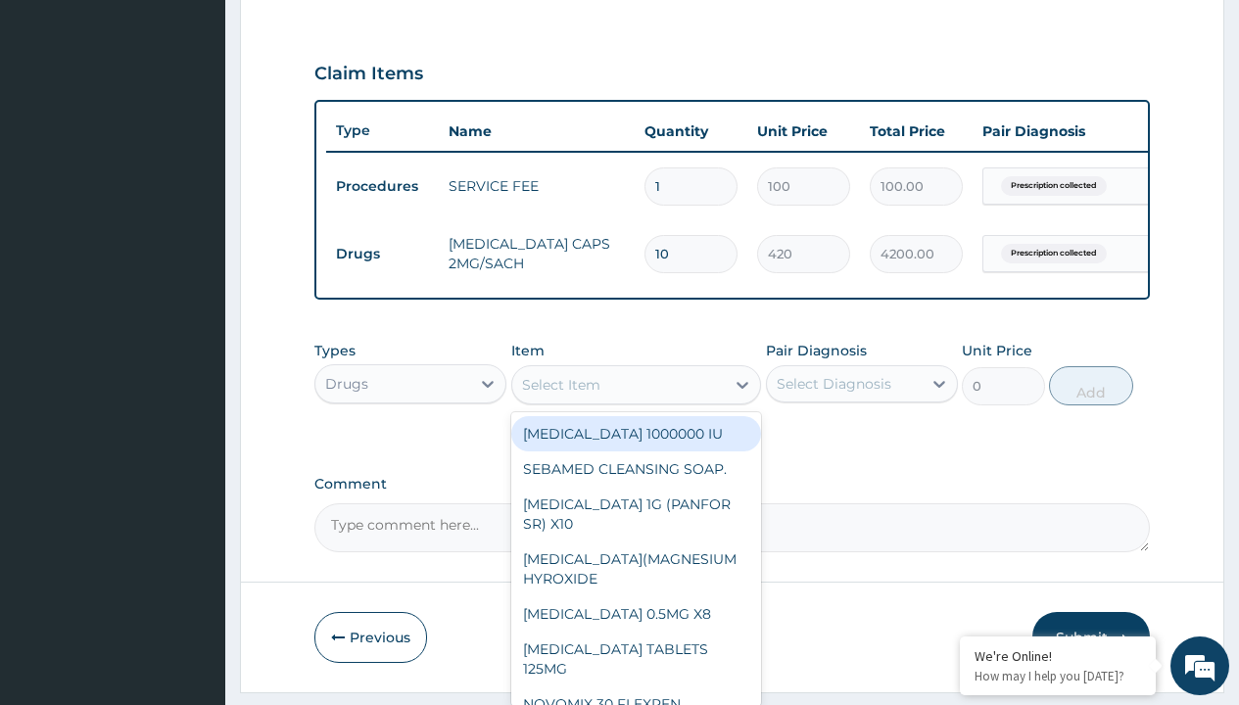
type input "ors/sachet"
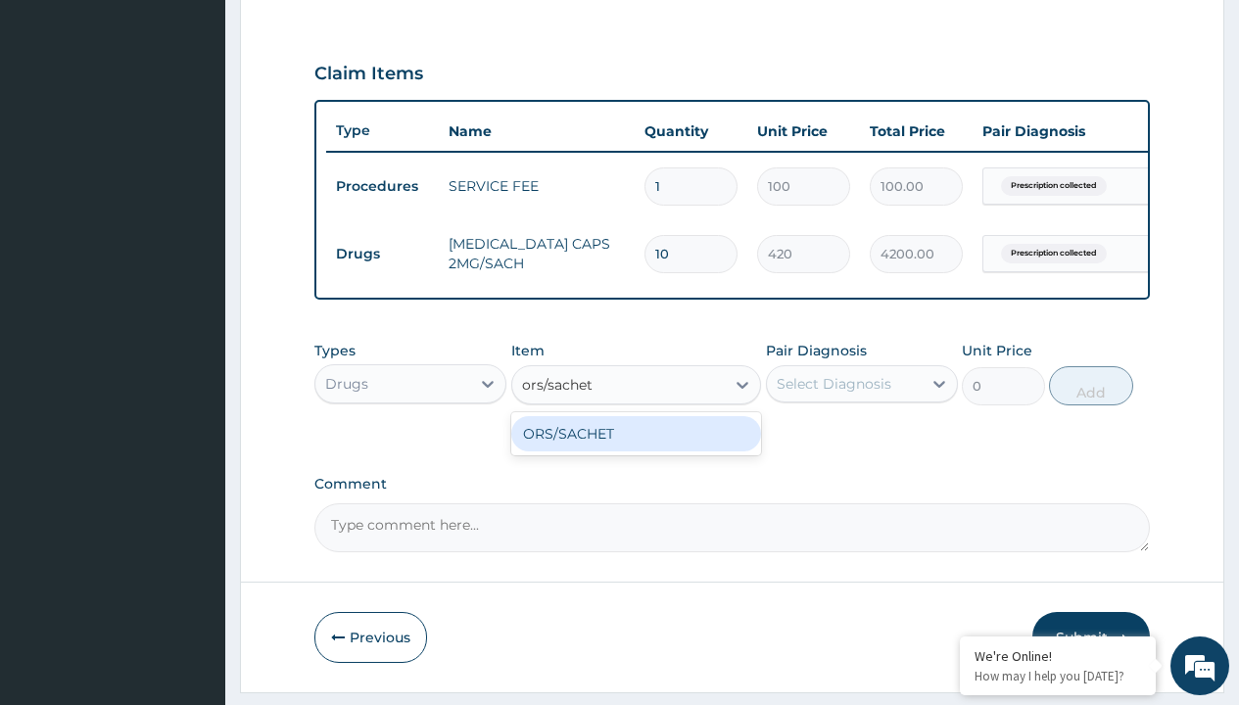
click at [636, 448] on div "ORS/SACHET" at bounding box center [636, 433] width 251 height 35
type input "600"
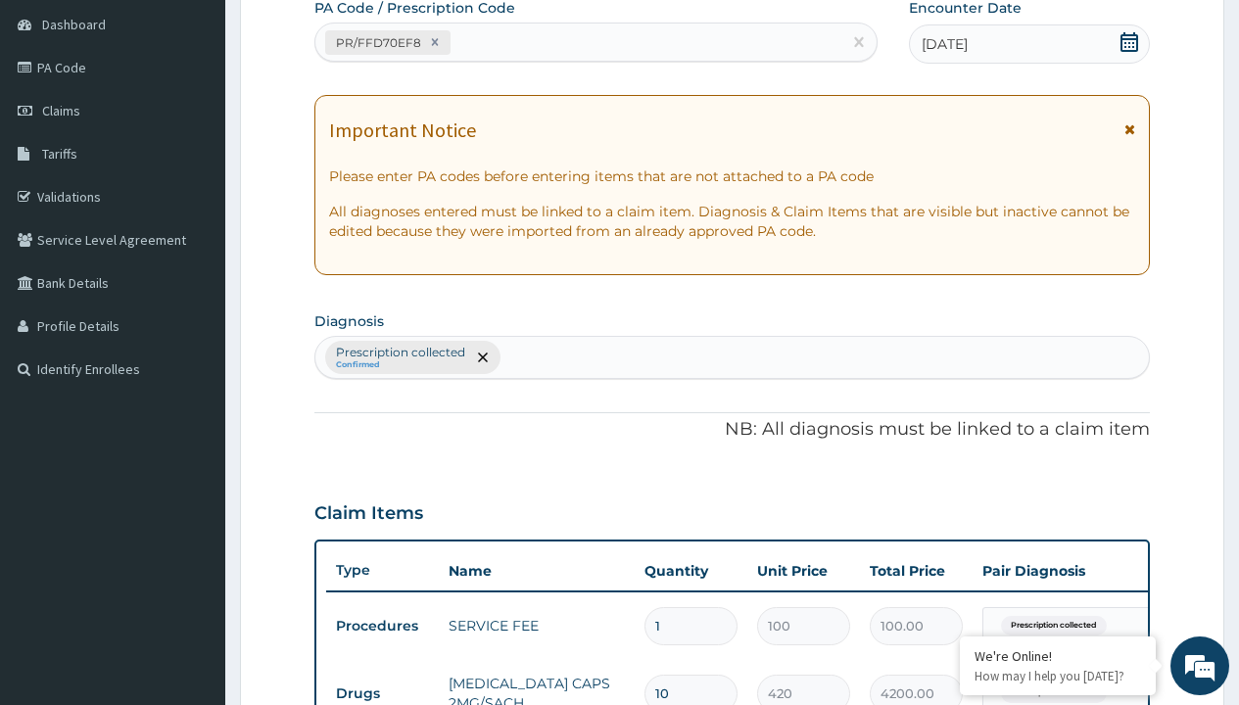
type input "prescription collected"
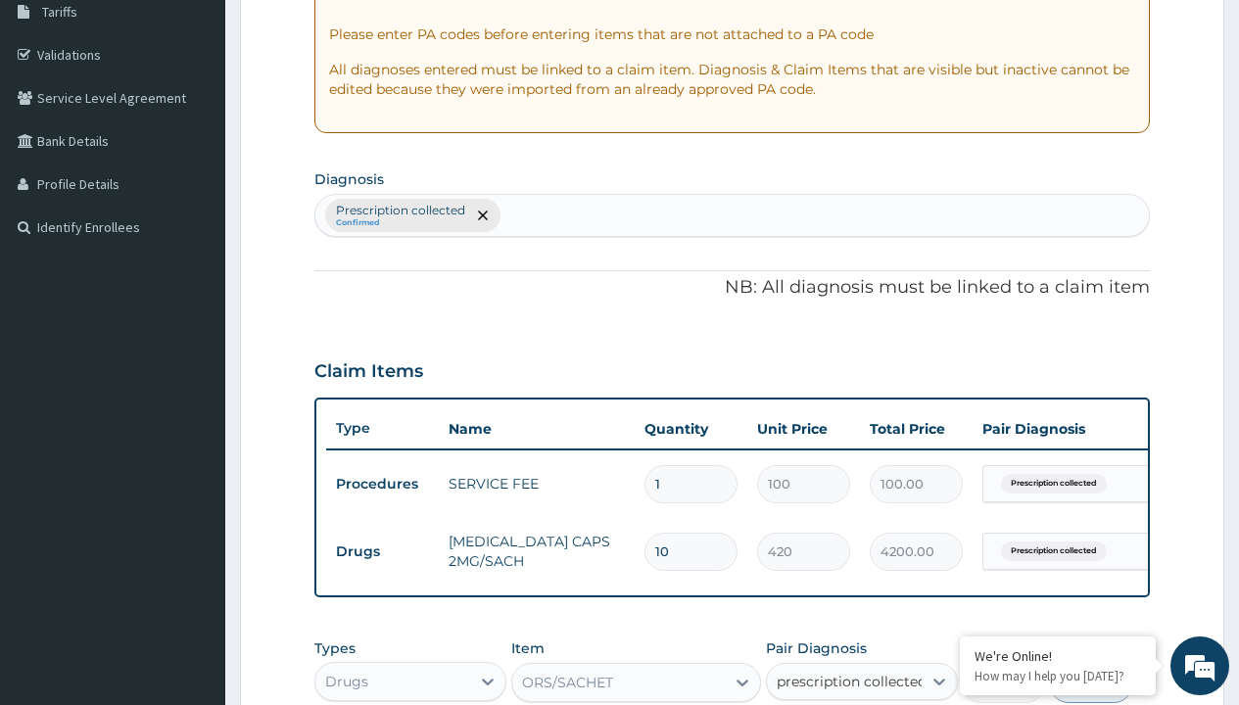
checkbox input "true"
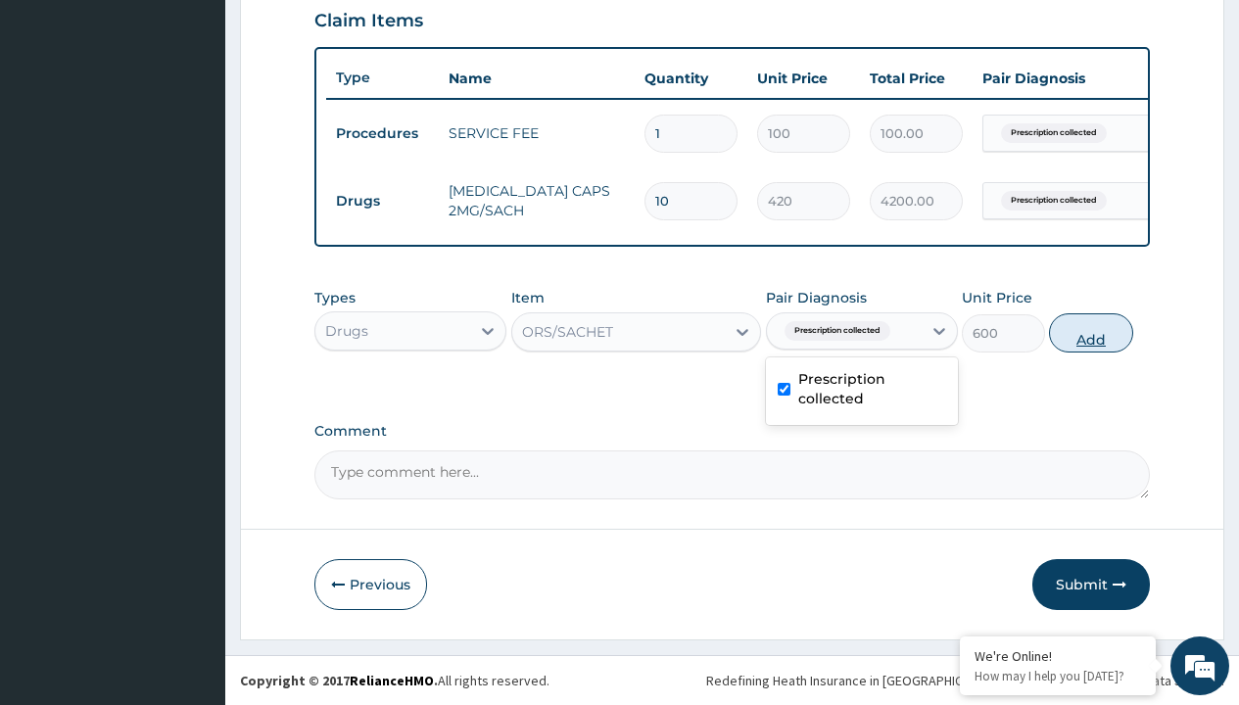
click at [1091, 332] on button "Add" at bounding box center [1090, 333] width 83 height 39
type input "0"
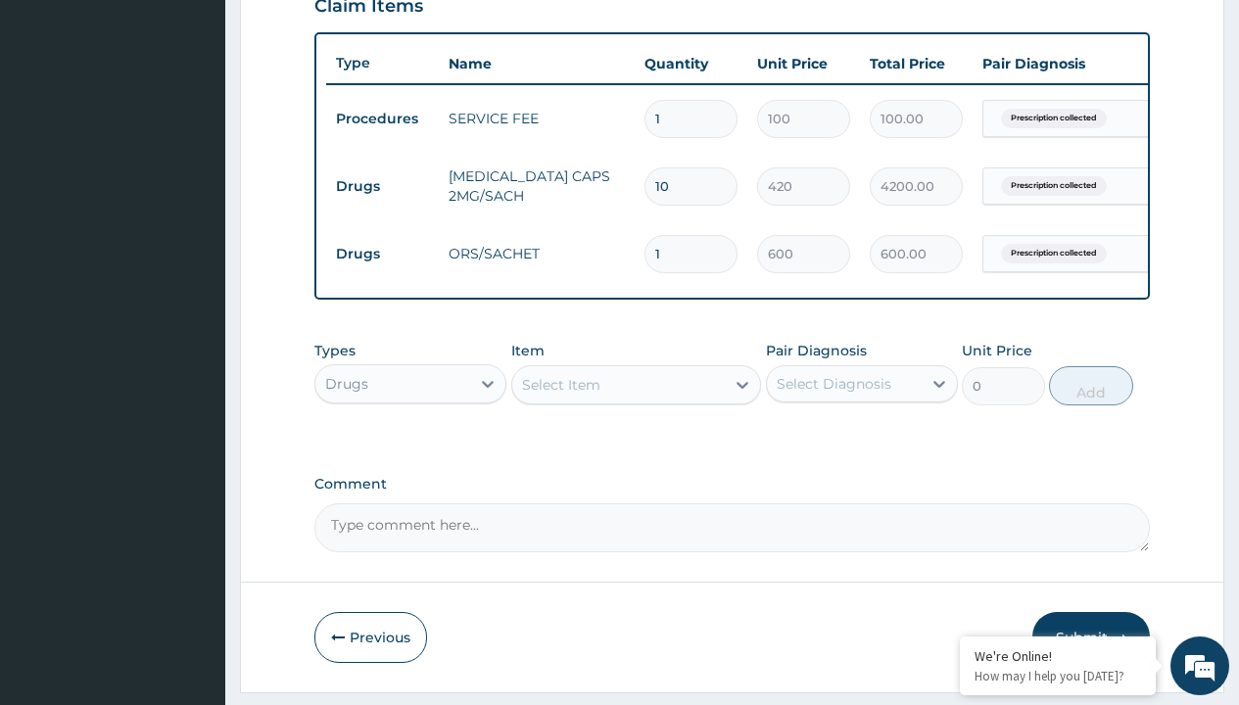
click at [382, 186] on td "Drugs" at bounding box center [382, 187] width 113 height 36
type input "drugs"
click at [411, 447] on div "Drugs" at bounding box center [410, 432] width 192 height 35
click at [560, 395] on div "Select Item" at bounding box center [561, 385] width 78 height 20
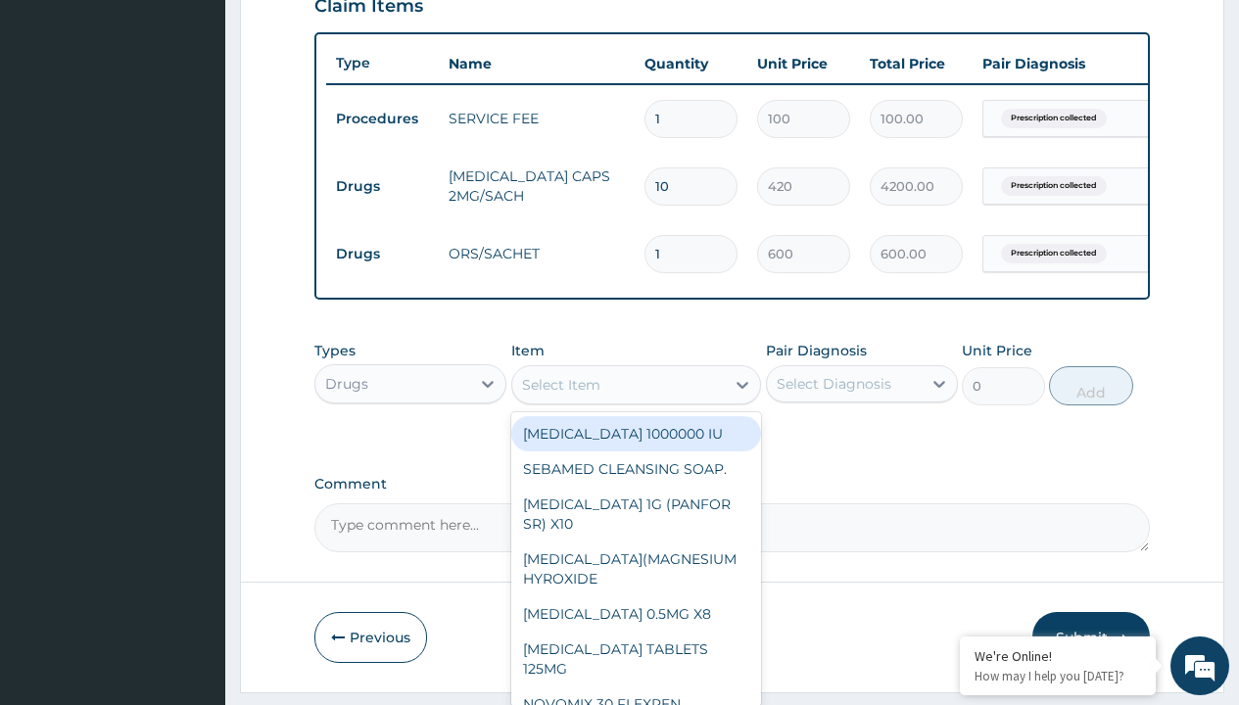
type input "paracetamol 500mg tablet emzor/sach"
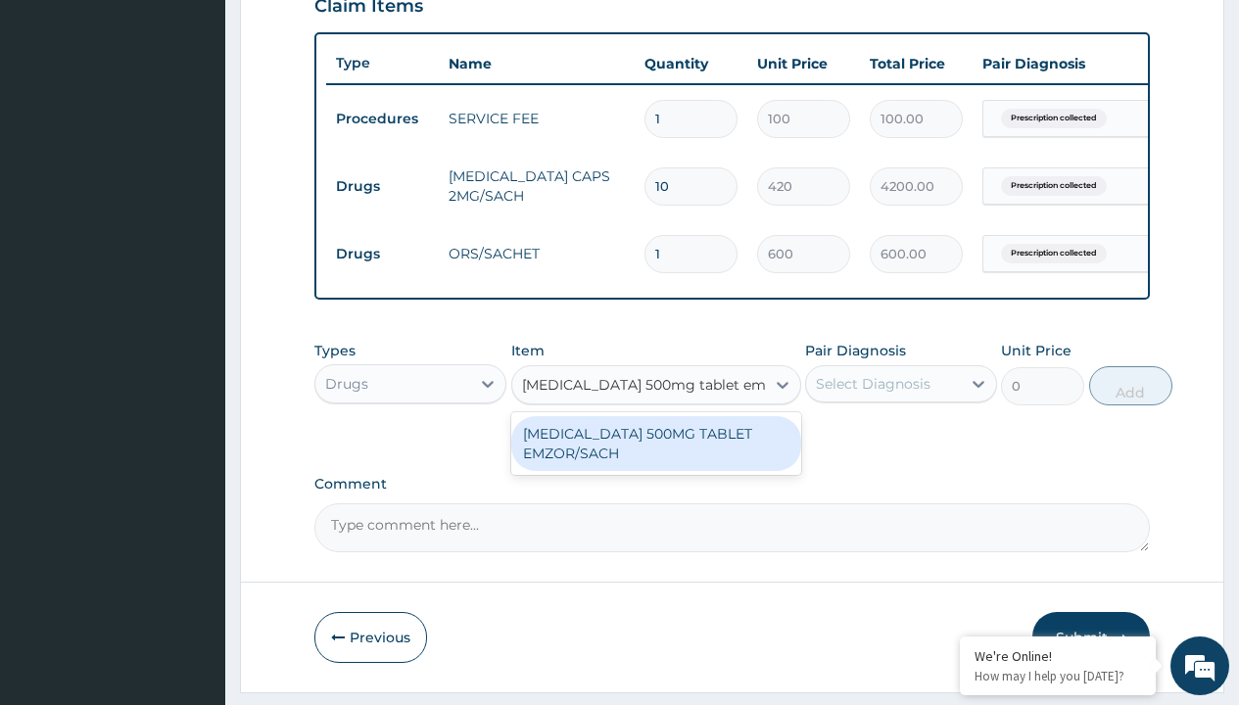
click at [655, 458] on div "[MEDICAL_DATA] 500MG TABLET EMZOR/SACH" at bounding box center [656, 443] width 290 height 55
type input "24"
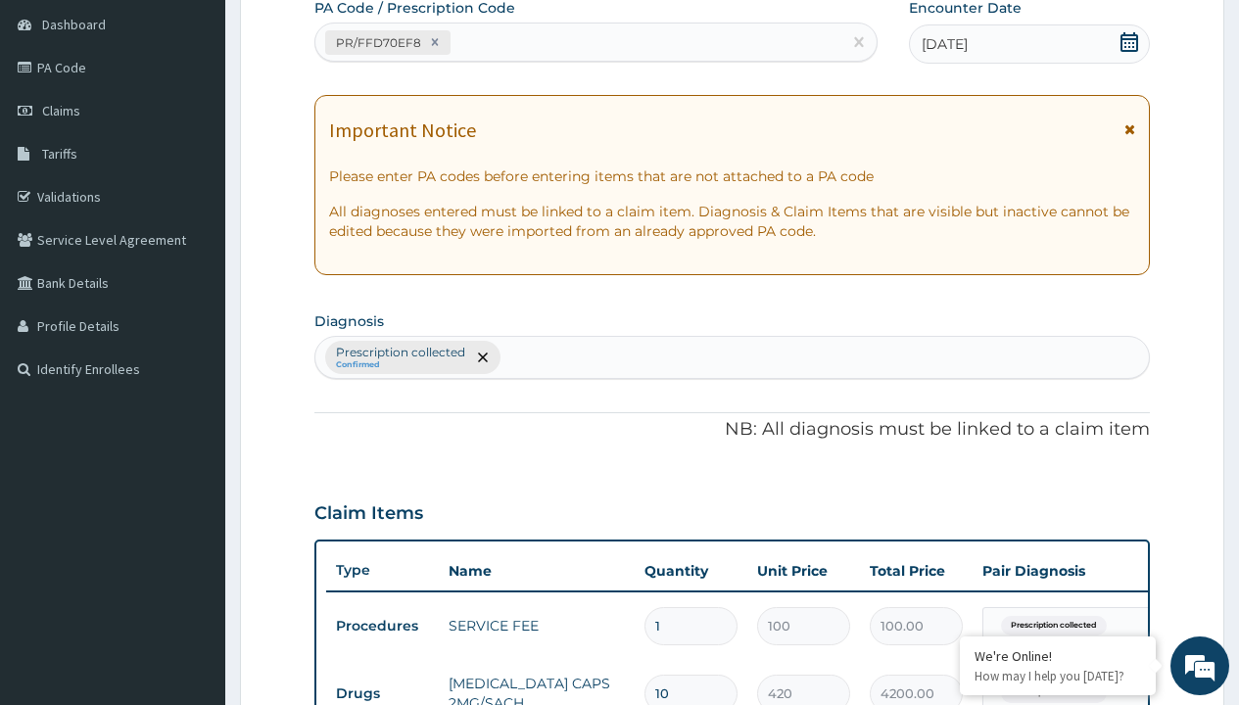
type input "prescription collected"
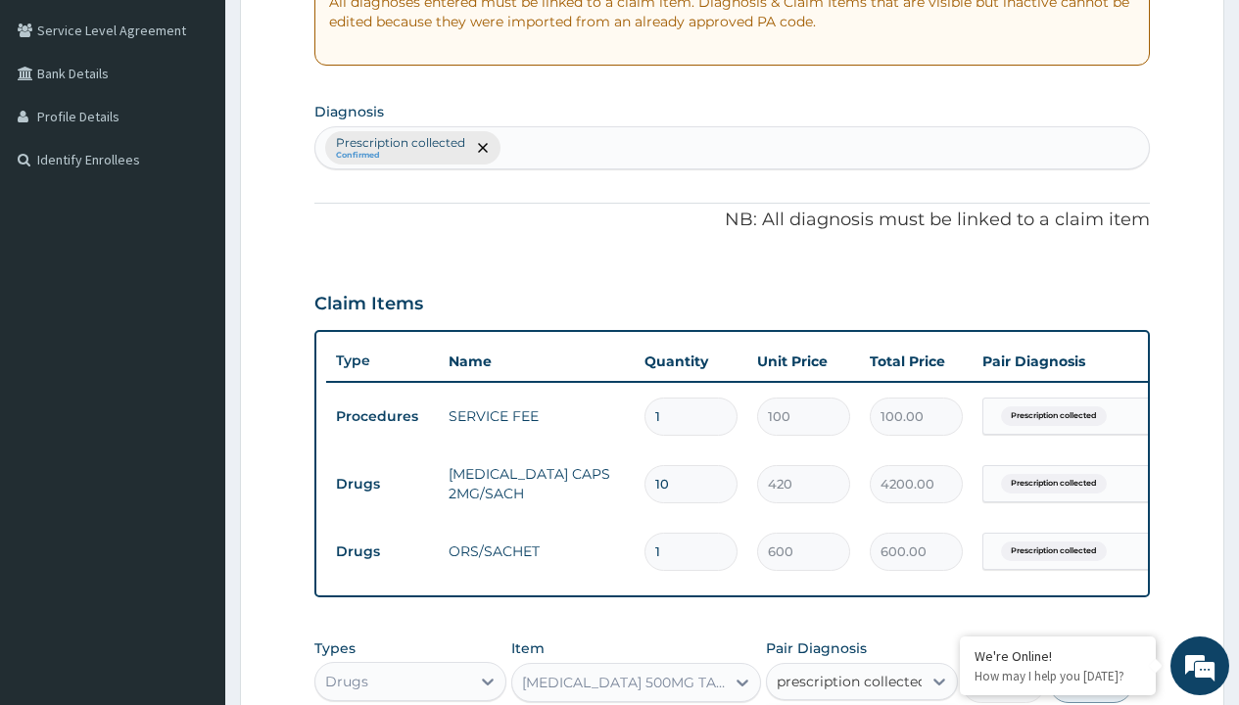
scroll to position [764, 0]
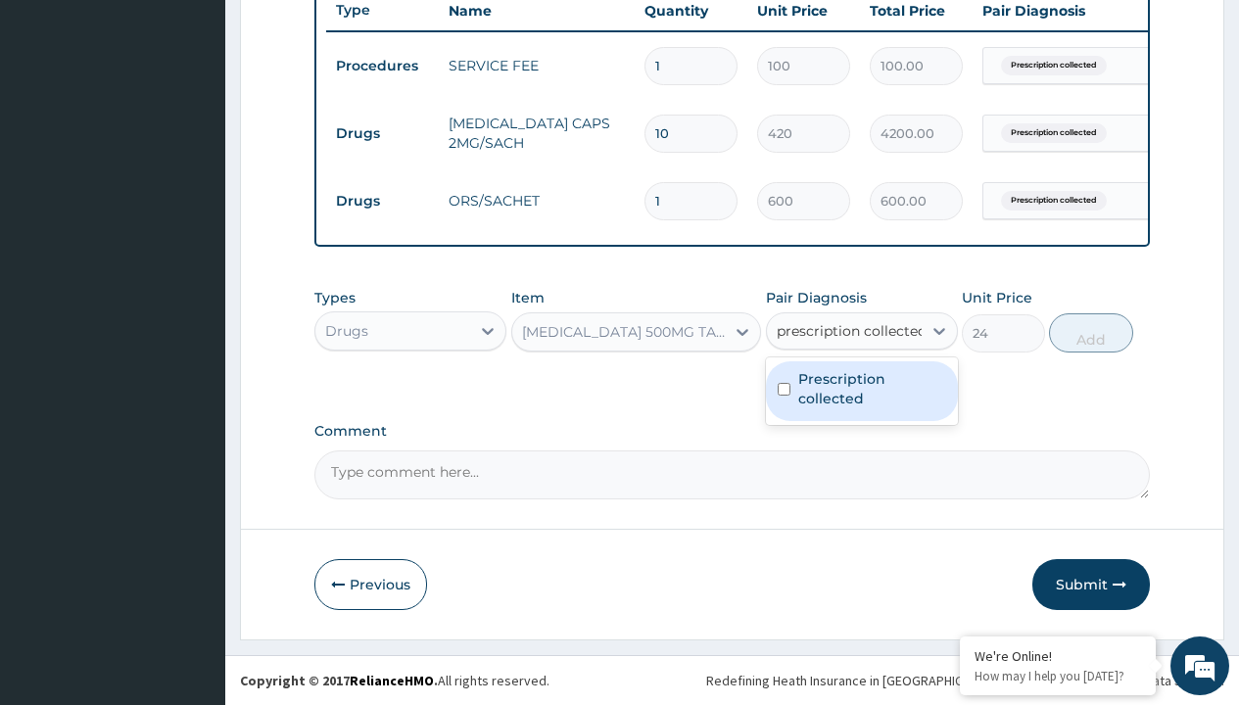
click at [861, 391] on label "Prescription collected" at bounding box center [872, 388] width 148 height 39
checkbox input "true"
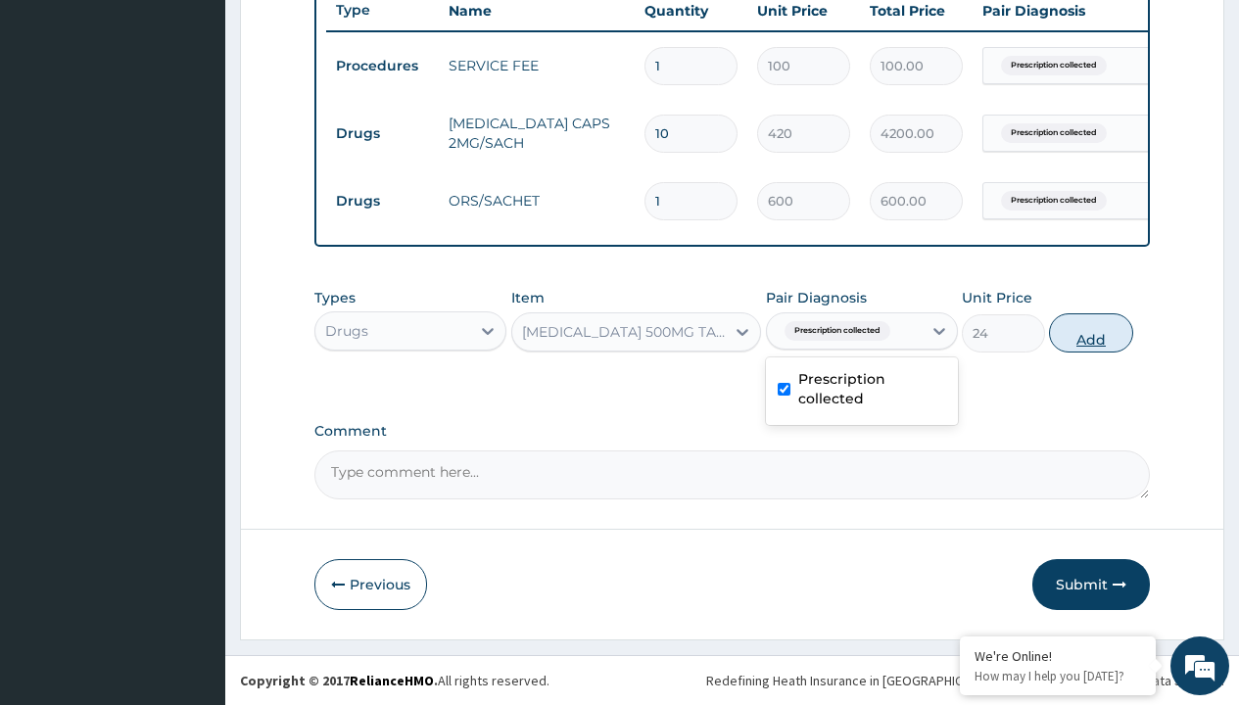
click at [1091, 332] on button "Add" at bounding box center [1090, 333] width 83 height 39
type input "0"
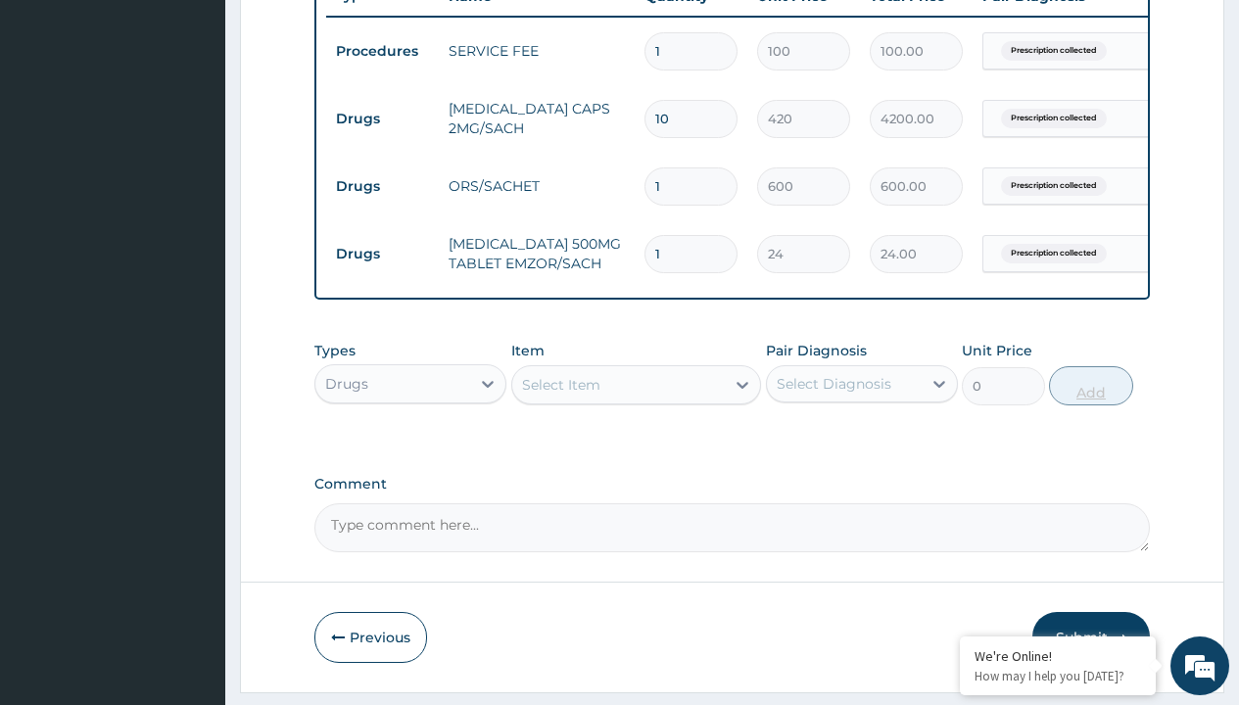
type input "24"
type input "576.00"
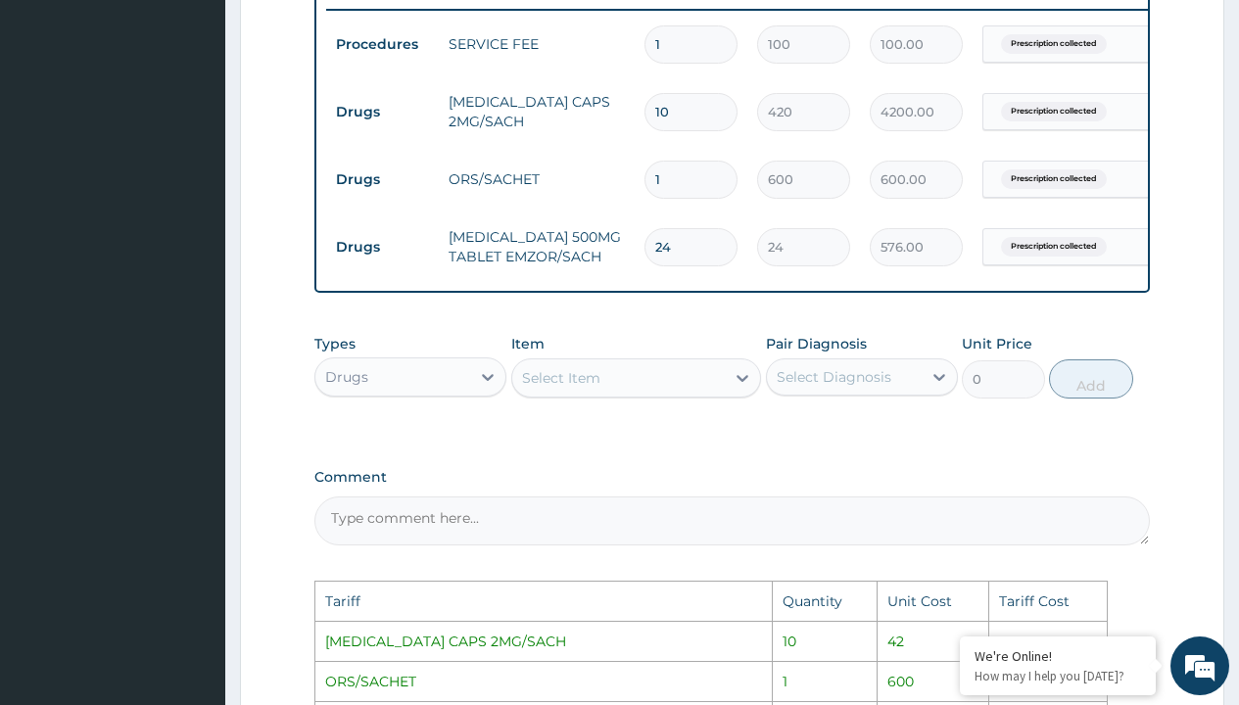
scroll to position [770, 0]
type input "24"
click at [694, 119] on input "10" at bounding box center [691, 113] width 93 height 38
type input "1"
type input "420.00"
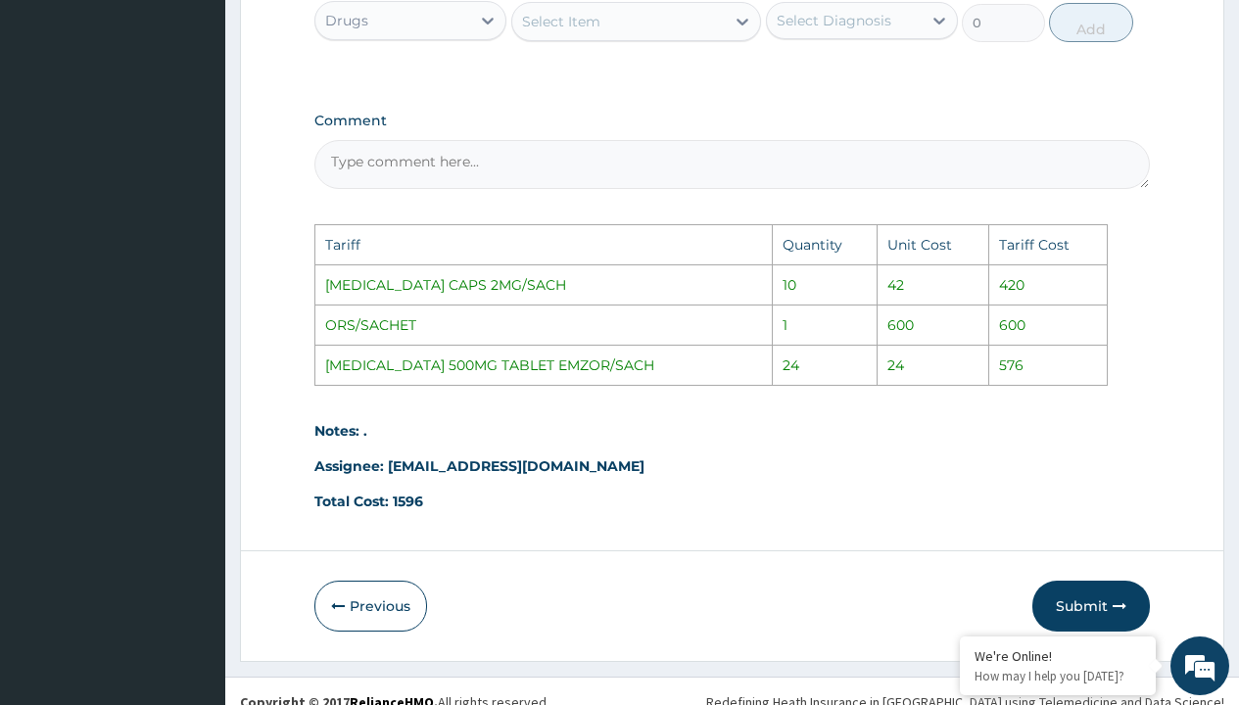
scroll to position [1164, 0]
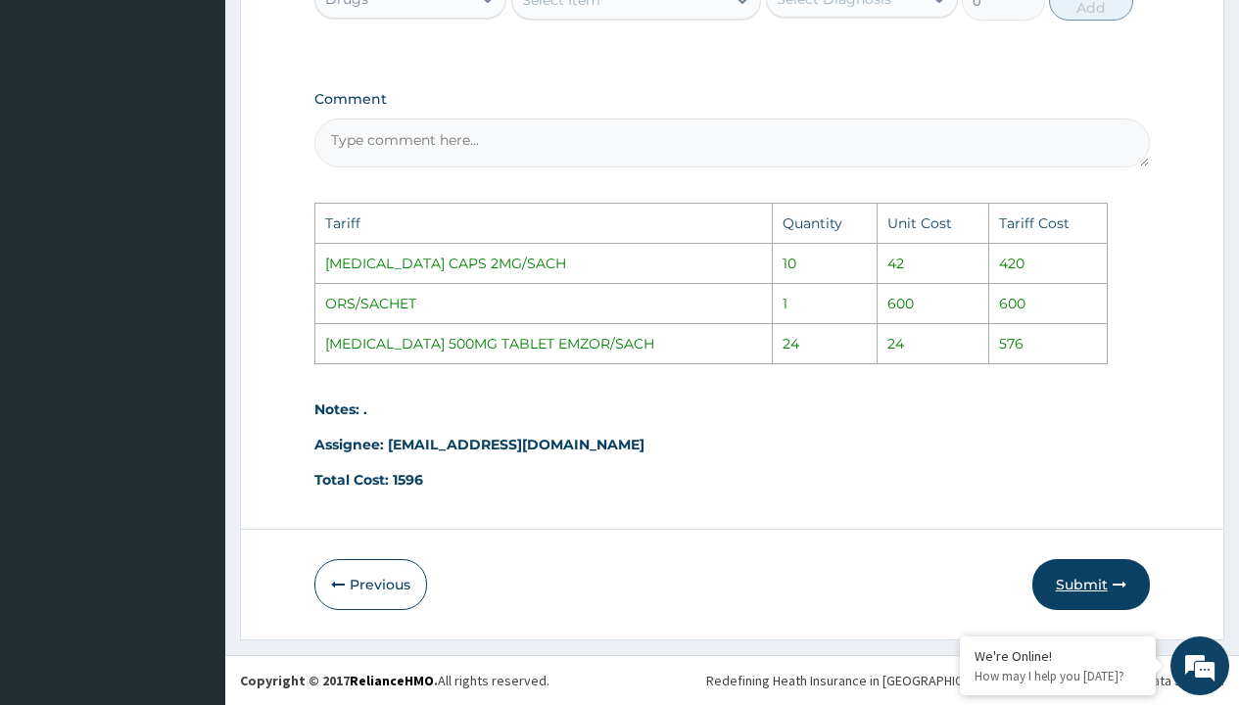
type input "1"
click at [1086, 596] on button "Submit" at bounding box center [1092, 584] width 118 height 51
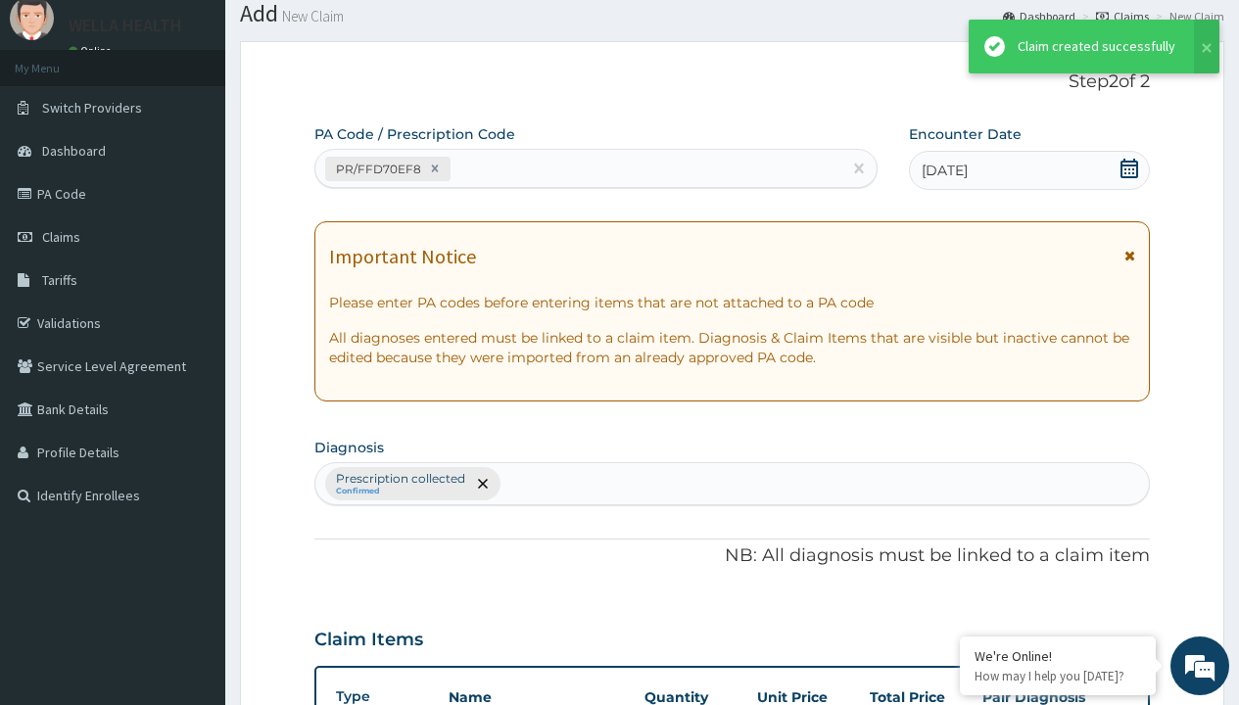
scroll to position [832, 0]
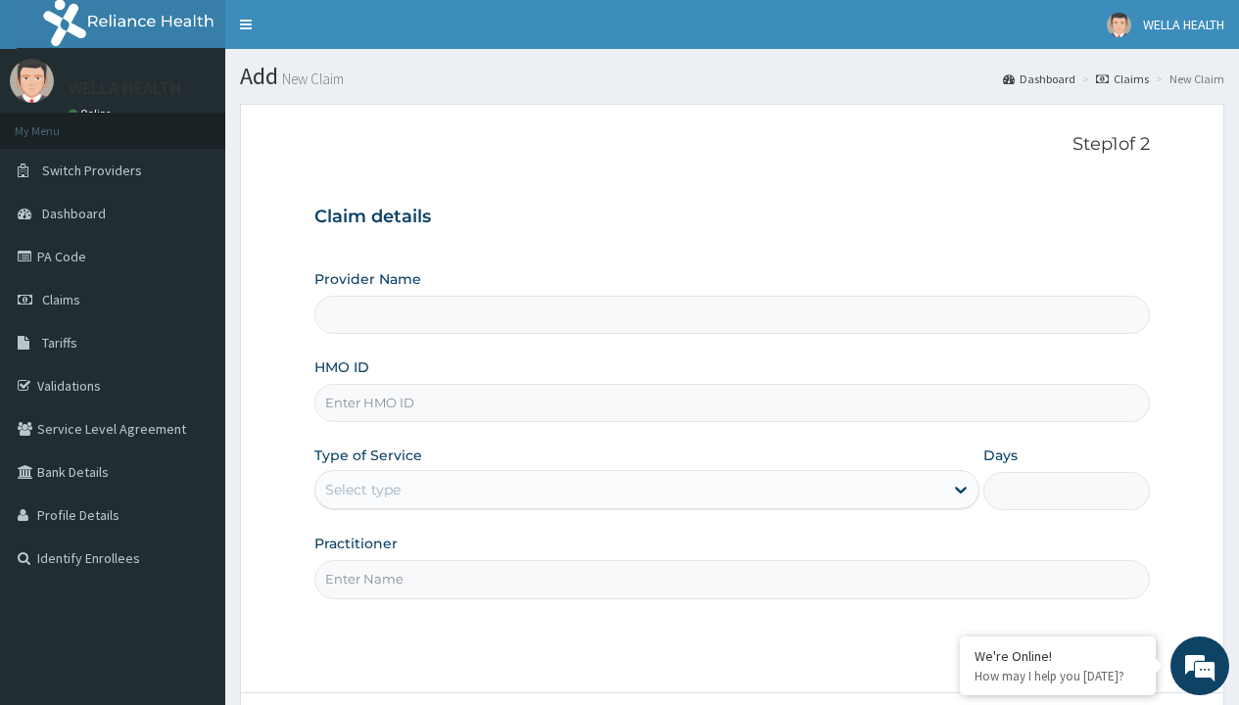
type input "WellaHealth(TELEMEDICINE)"
type input "SFA/15461/A"
type input "WellaHealth"
click at [362, 490] on div "Select type" at bounding box center [362, 490] width 75 height 20
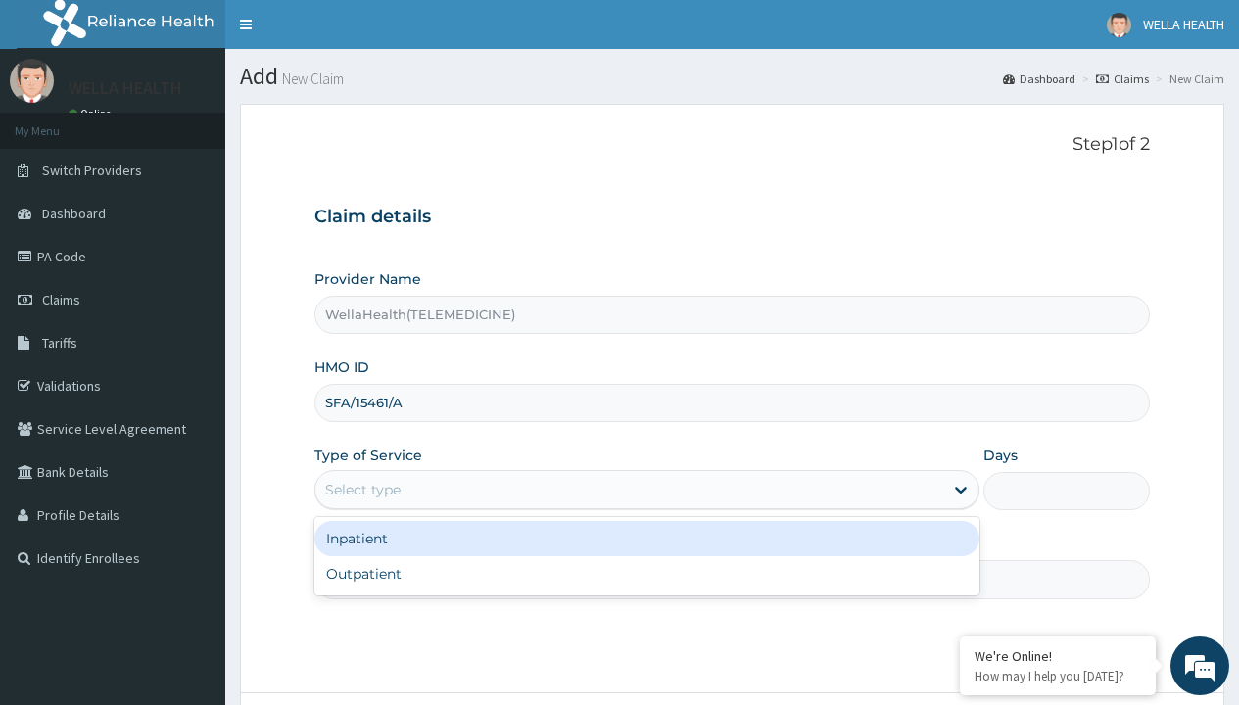
click at [647, 574] on div "Outpatient" at bounding box center [646, 573] width 665 height 35
type input "1"
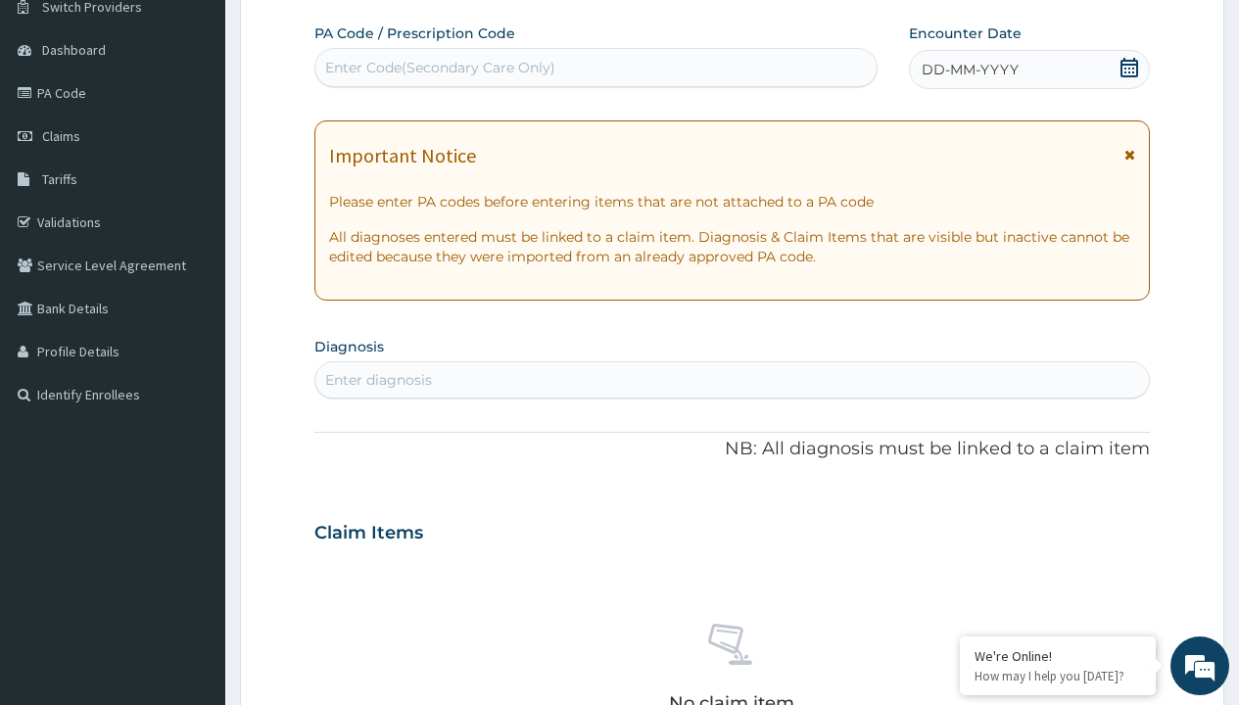
click at [969, 70] on span "DD-MM-YYYY" at bounding box center [970, 70] width 97 height 20
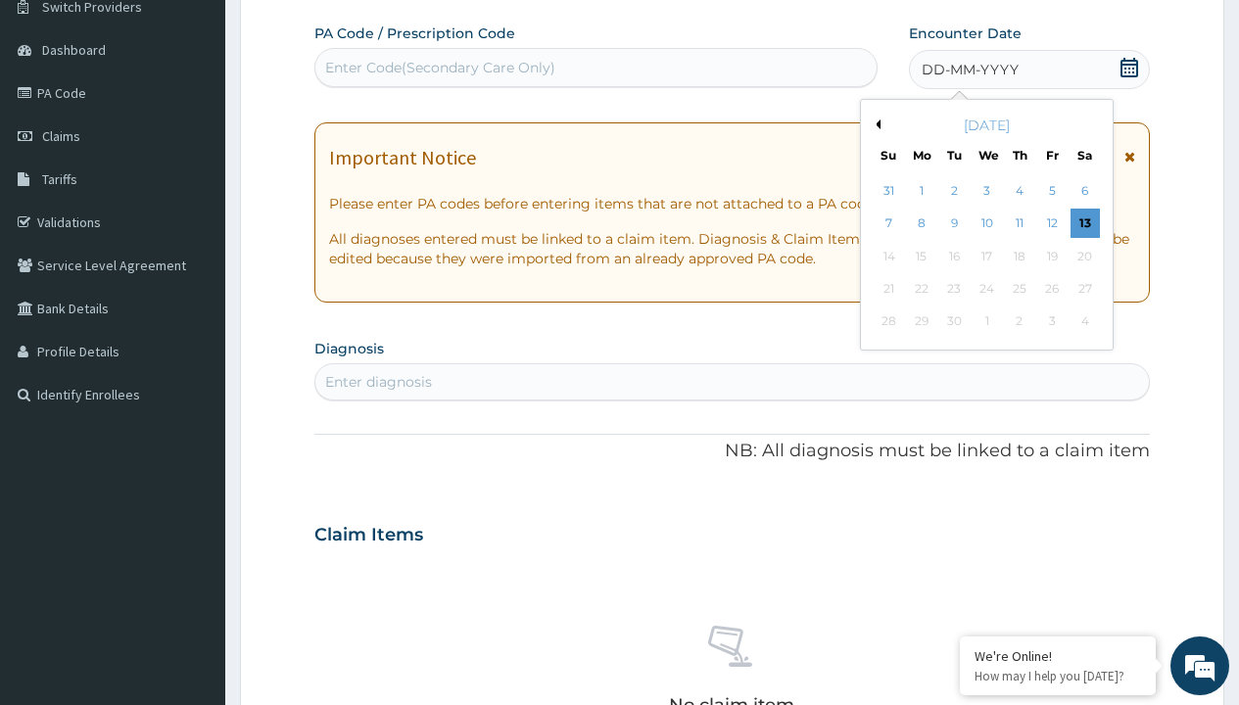
click at [875, 124] on button "Previous Month" at bounding box center [876, 125] width 10 height 10
click at [1019, 223] on div "7" at bounding box center [1019, 224] width 29 height 29
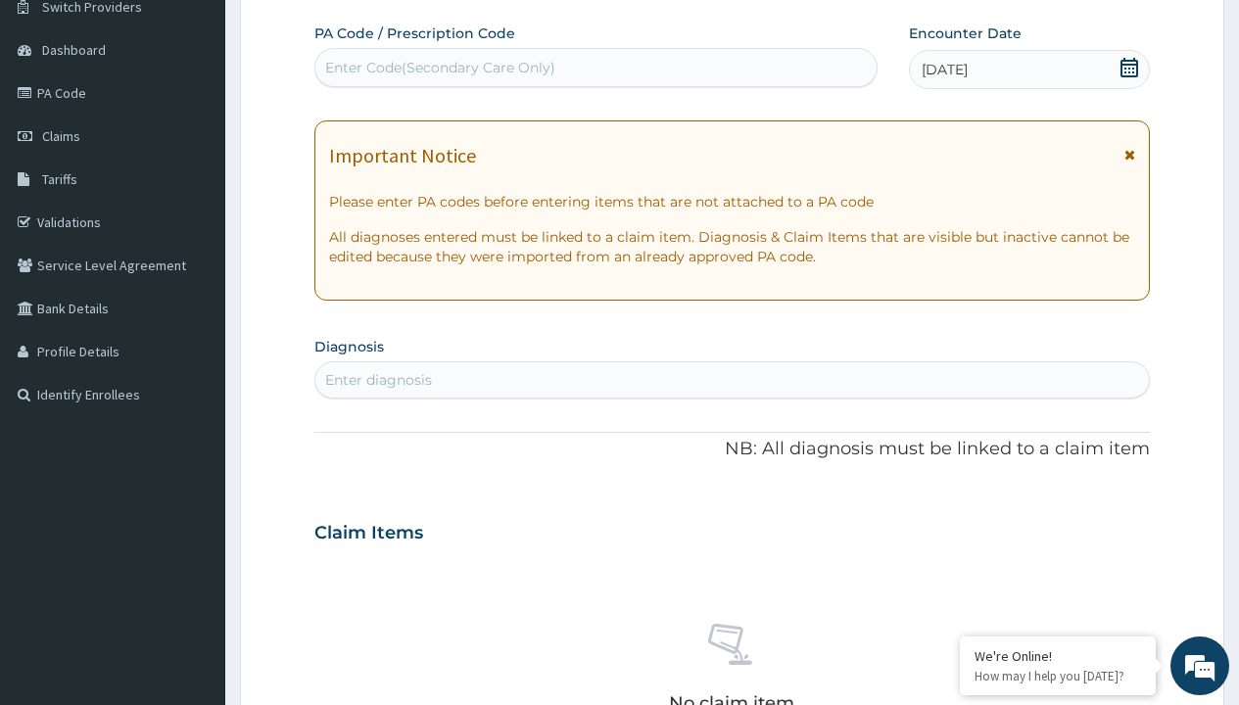
click at [439, 68] on div "Enter Code(Secondary Care Only)" at bounding box center [440, 68] width 230 height 20
type input "PR/0540E348"
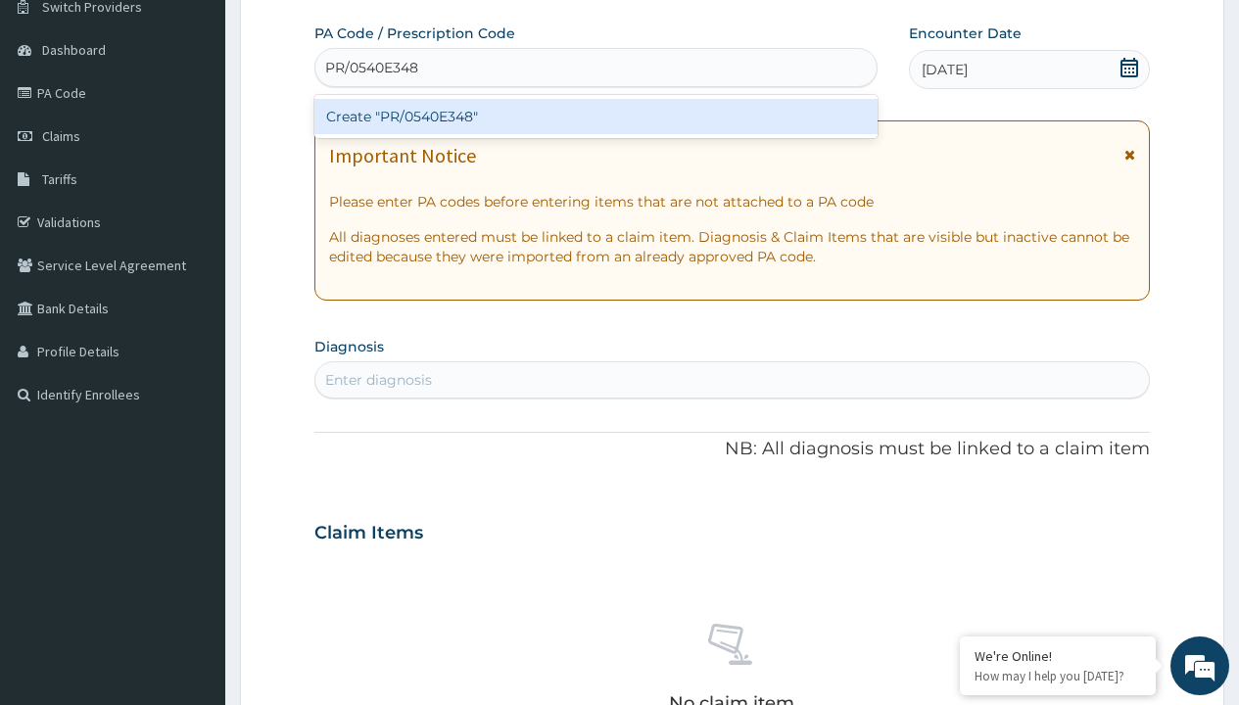
click at [596, 117] on div "Create "PR/0540E348"" at bounding box center [595, 116] width 562 height 35
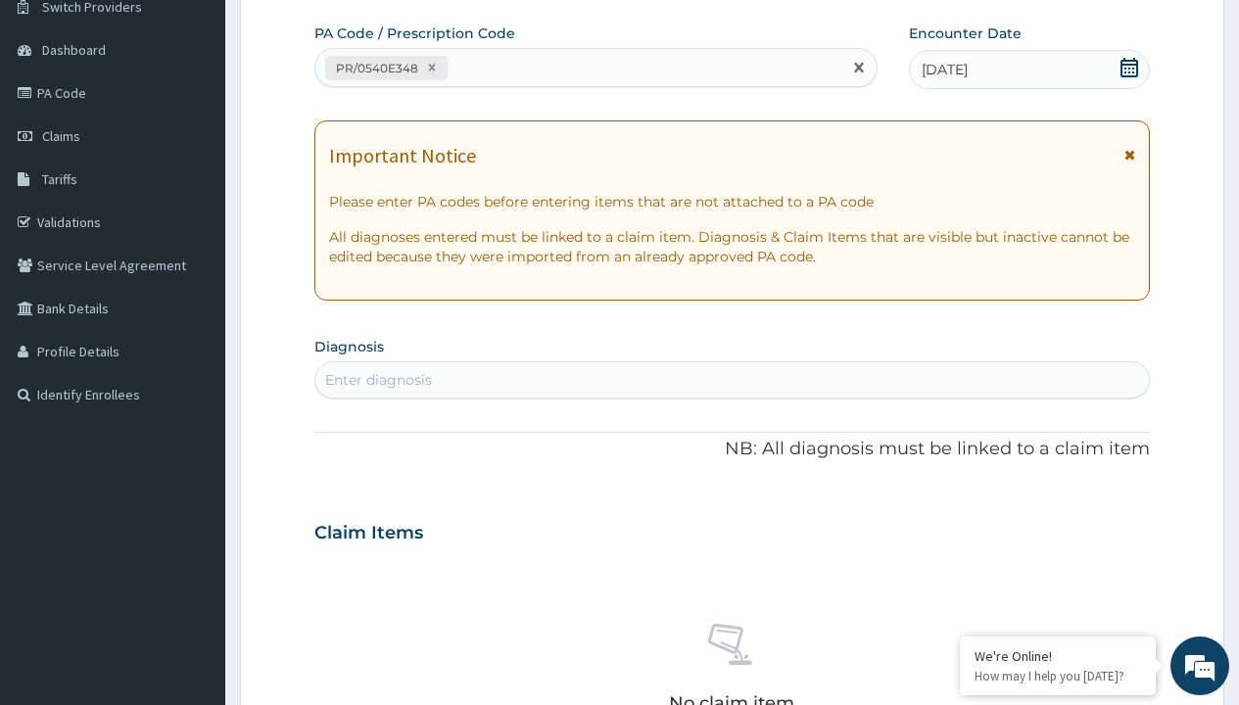
click at [378, 380] on div "Enter diagnosis" at bounding box center [378, 380] width 107 height 20
type input "prescription collected"
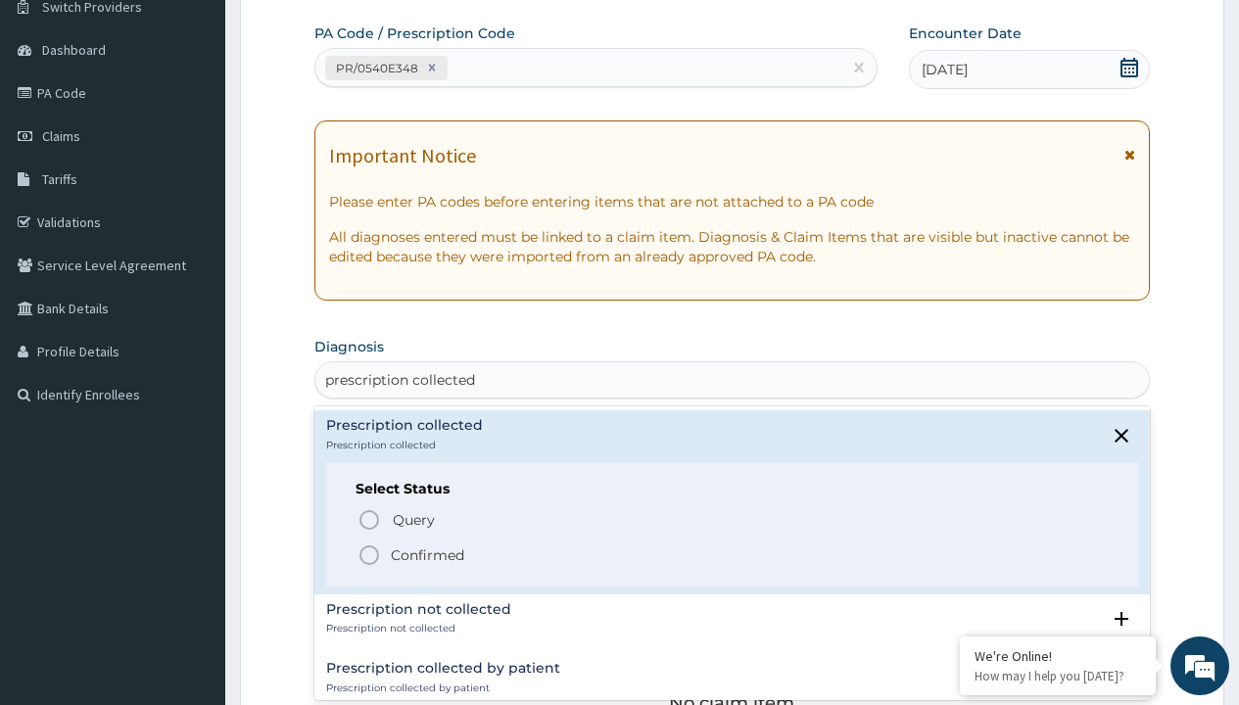
click at [427, 555] on p "Confirmed" at bounding box center [427, 556] width 73 height 20
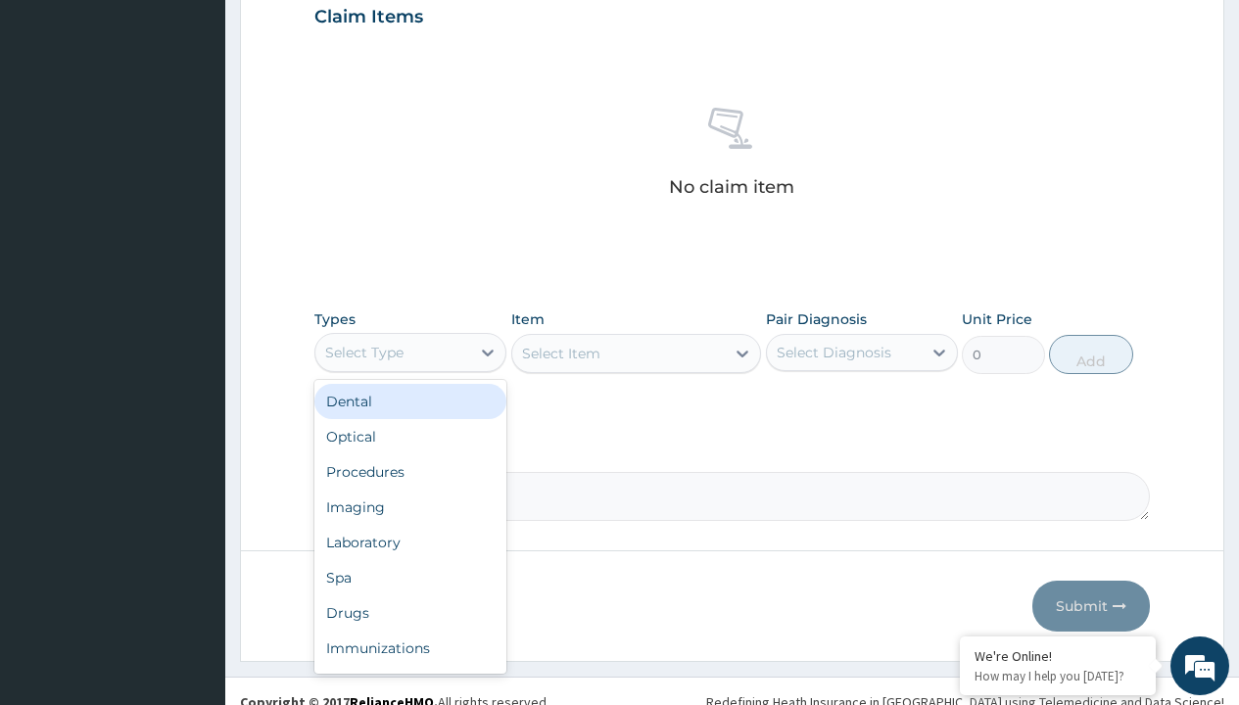
type input "procedures"
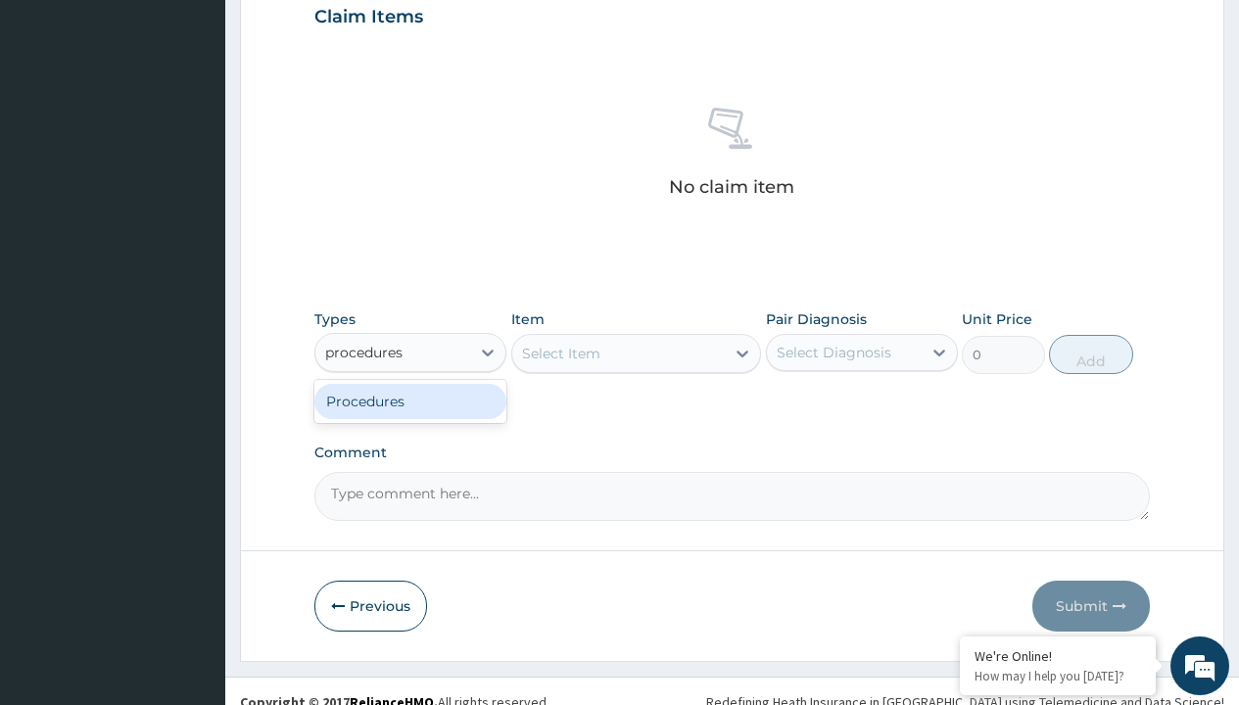
click at [411, 401] on div "Procedures" at bounding box center [410, 401] width 192 height 35
click at [560, 353] on div "Select Item" at bounding box center [561, 354] width 78 height 20
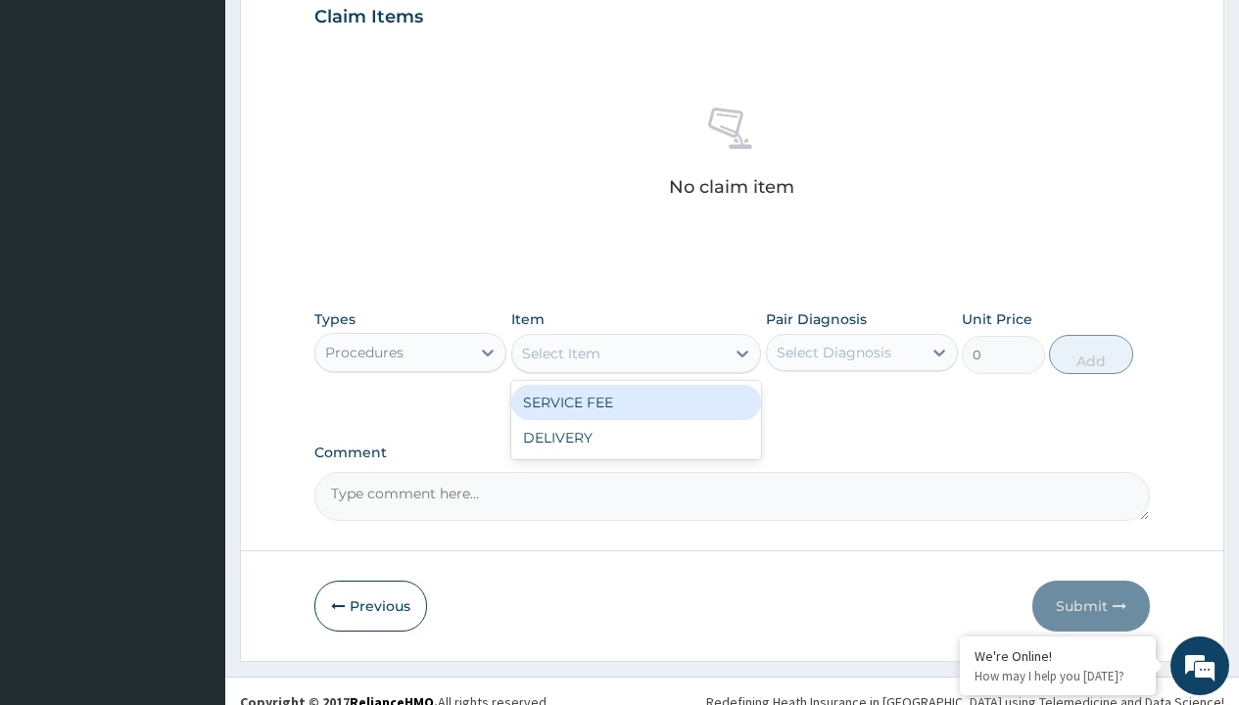
type input "service fee"
click at [636, 402] on div "SERVICE FEE" at bounding box center [636, 402] width 251 height 35
type input "100"
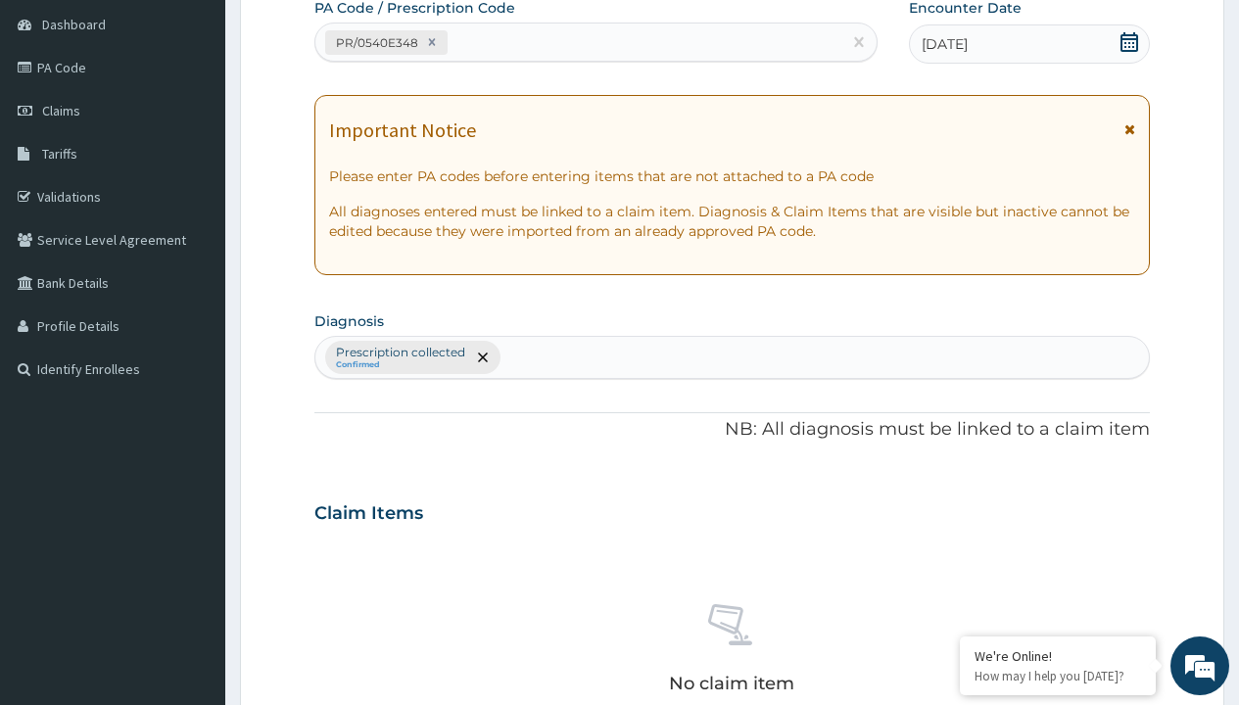
type input "prescription collected"
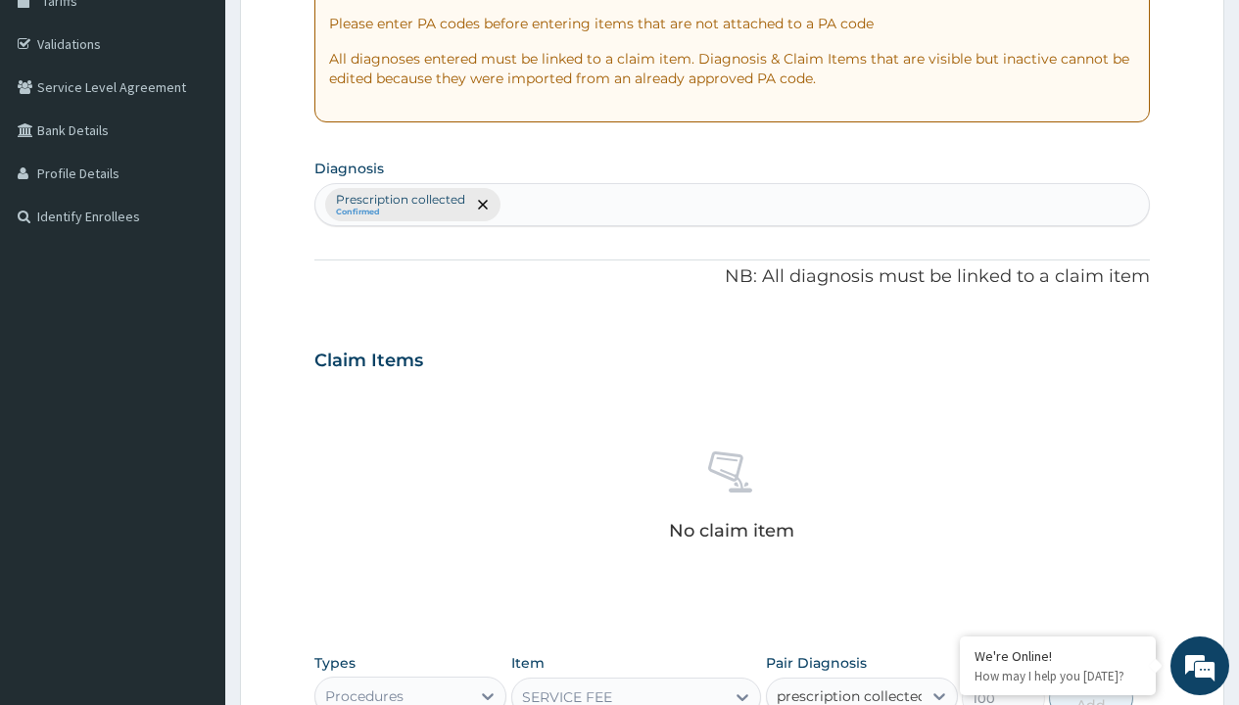
checkbox input "true"
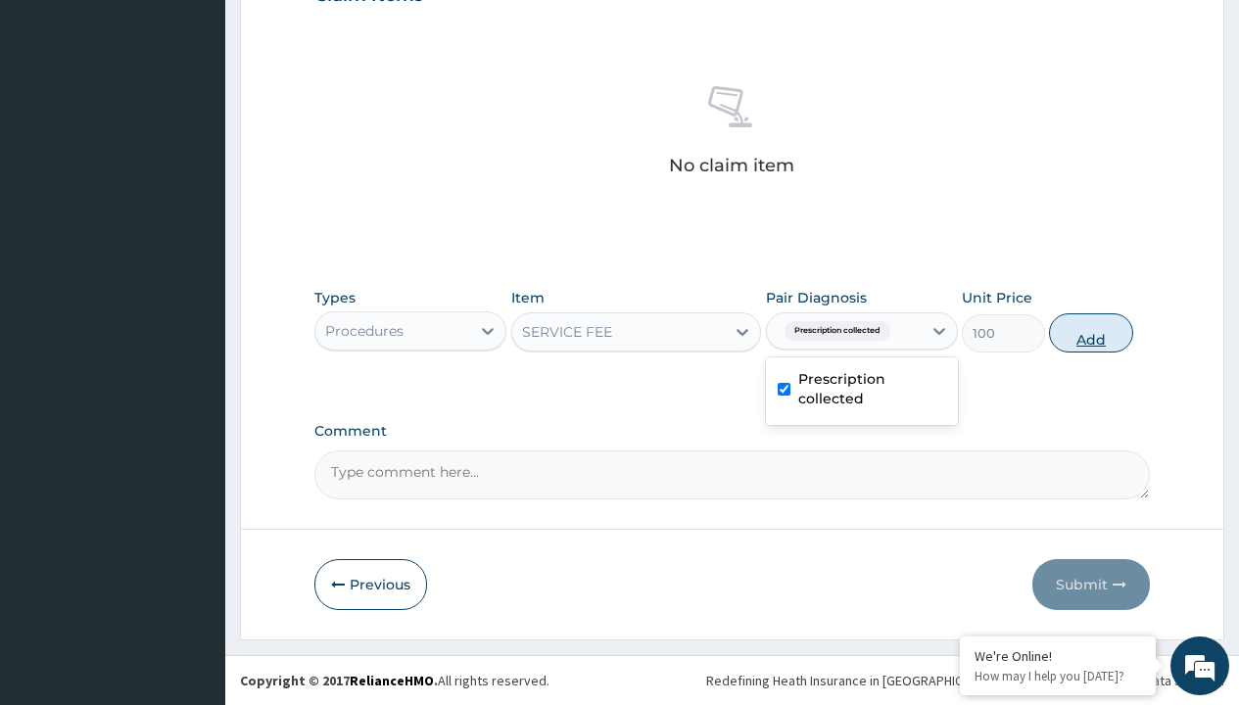
click at [1091, 332] on button "Add" at bounding box center [1090, 333] width 83 height 39
type input "0"
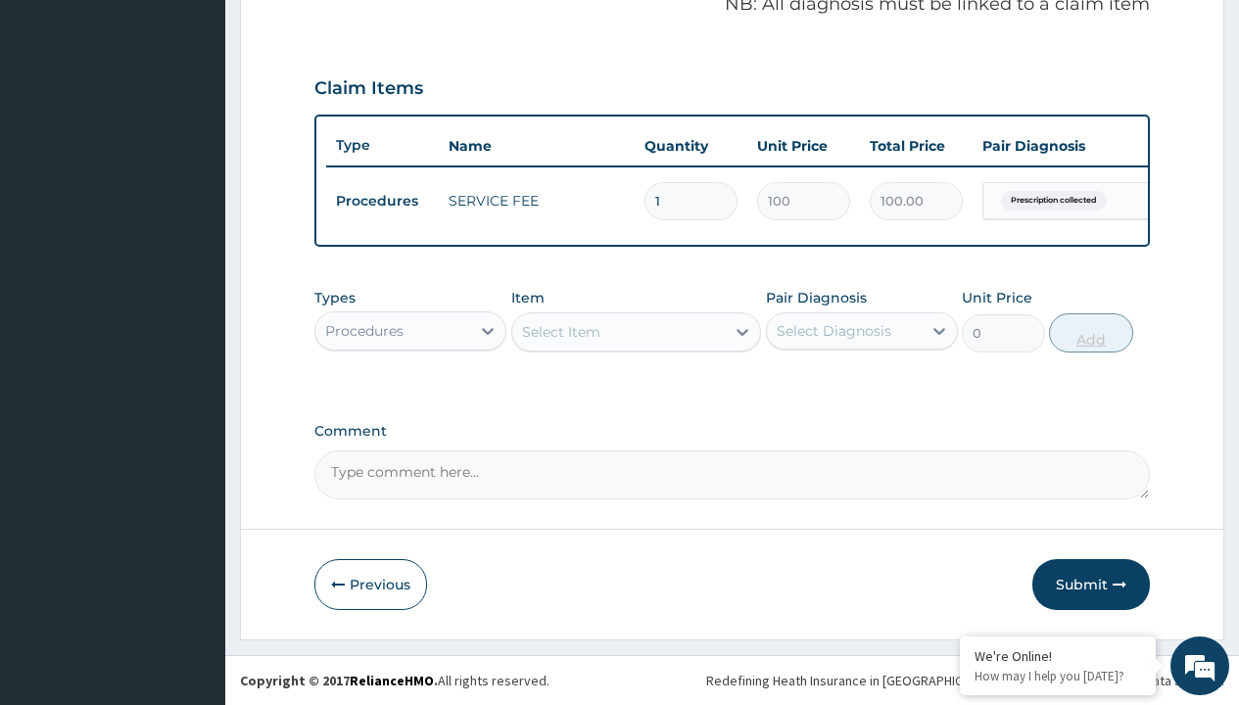
scroll to position [629, 0]
click at [364, 330] on div "Procedures" at bounding box center [364, 331] width 78 height 20
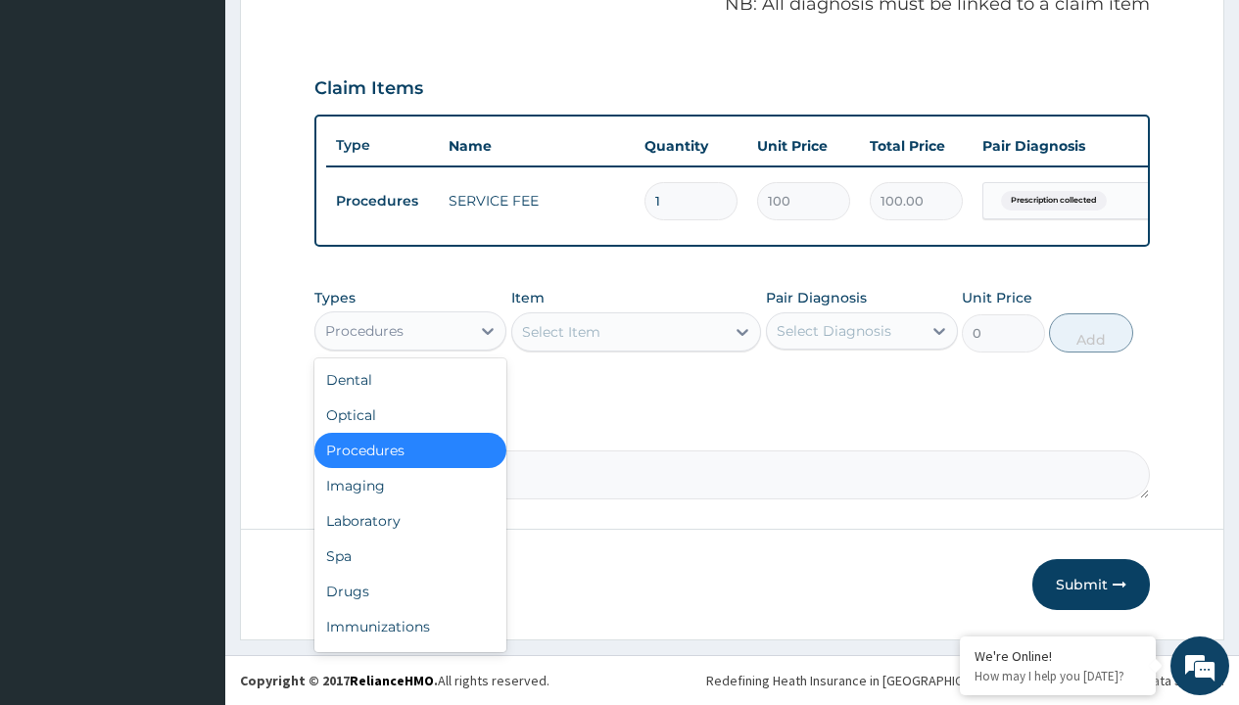
type input "drugs"
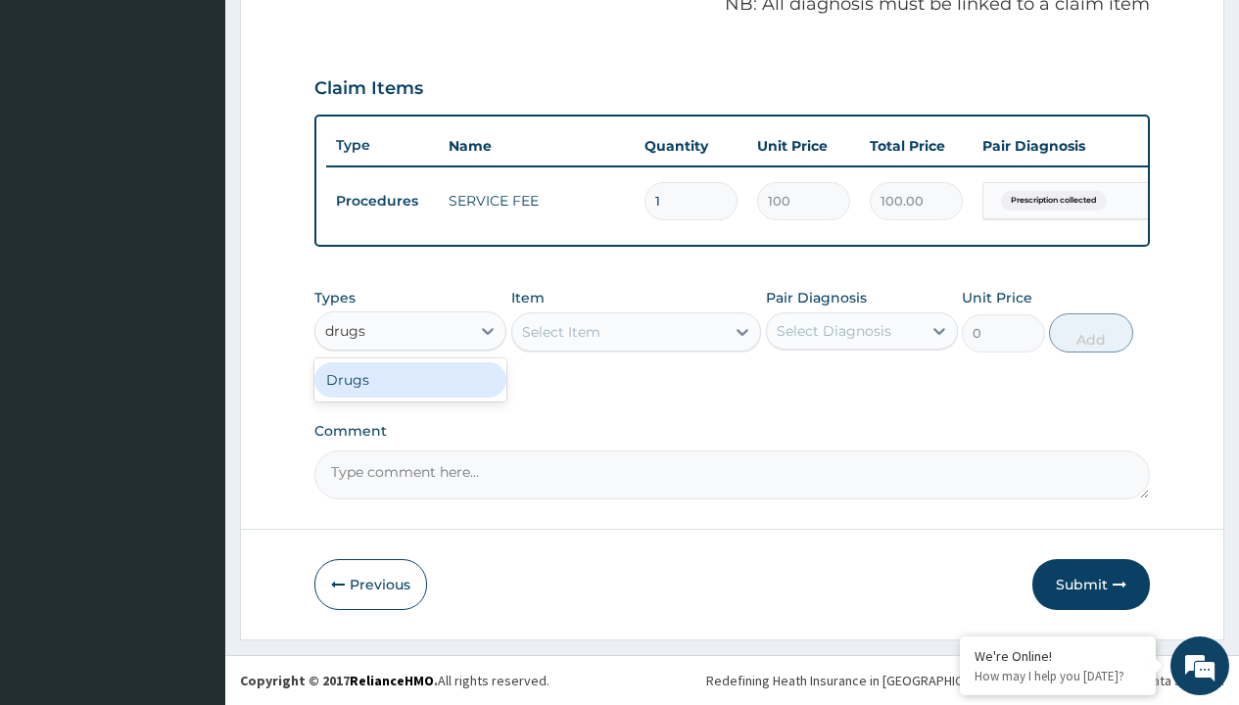
scroll to position [0, 0]
click at [411, 379] on div "Drugs" at bounding box center [410, 379] width 192 height 35
click at [560, 331] on div "Select Item" at bounding box center [636, 332] width 251 height 39
type input "[MEDICAL_DATA] + [MEDICAL_DATA] 80/480 lonart ds/pack"
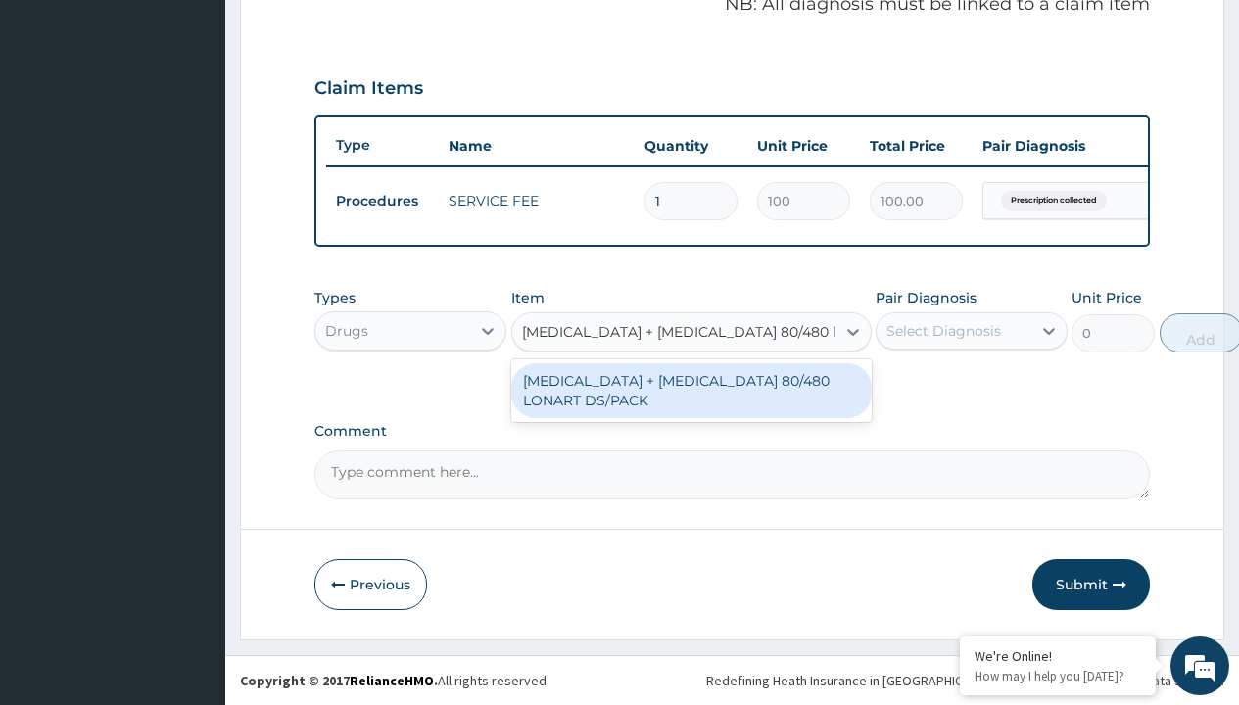
click at [691, 390] on div "[MEDICAL_DATA] + [MEDICAL_DATA] 80/480 LONART DS/PACK" at bounding box center [691, 390] width 361 height 55
type input "665"
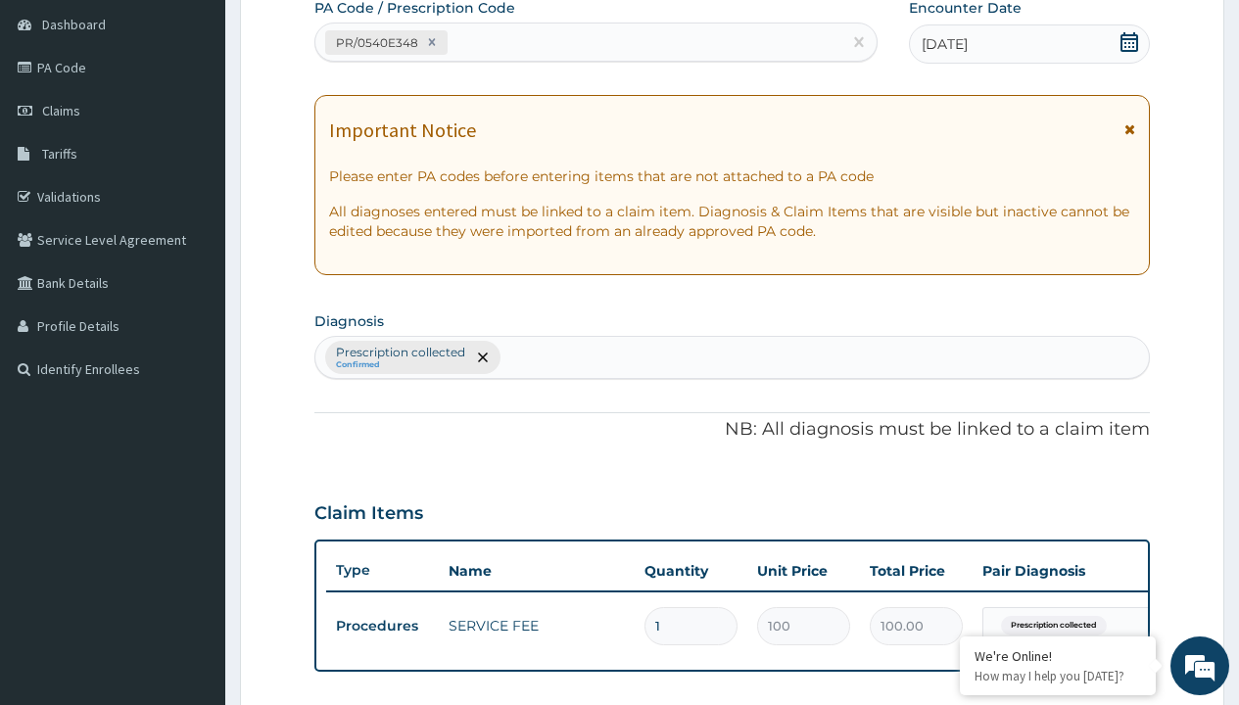
type input "prescription collected"
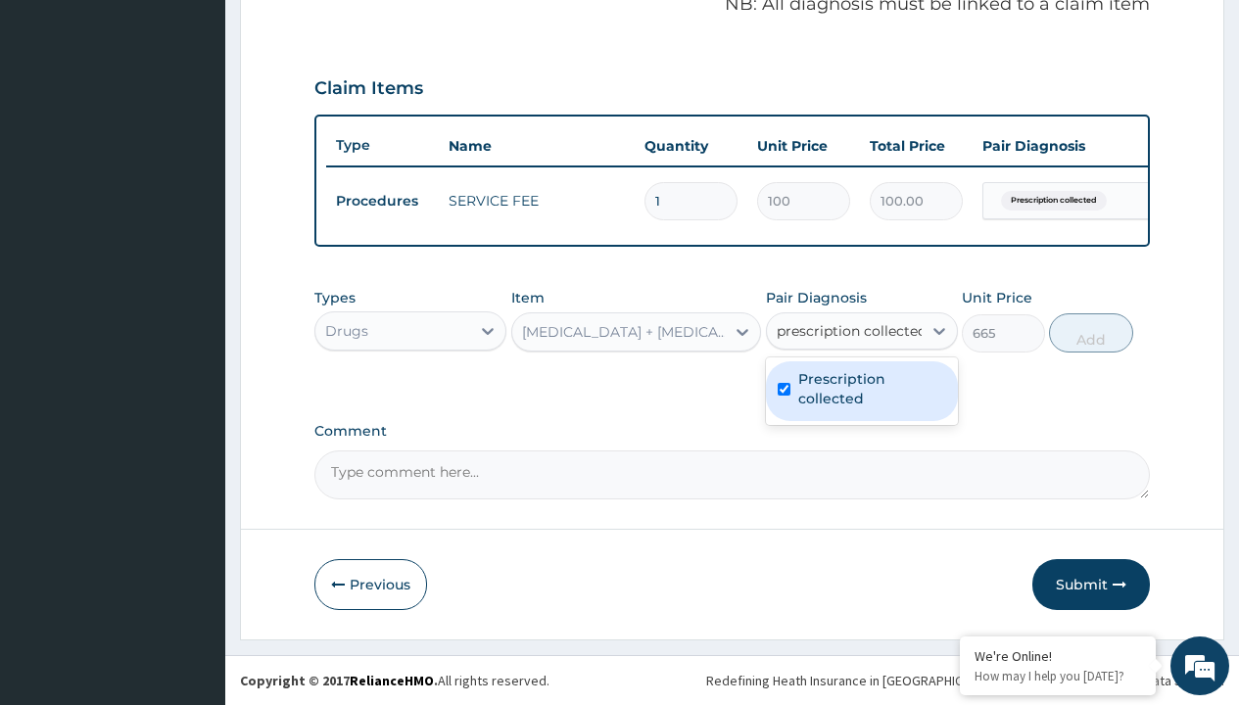
checkbox input "true"
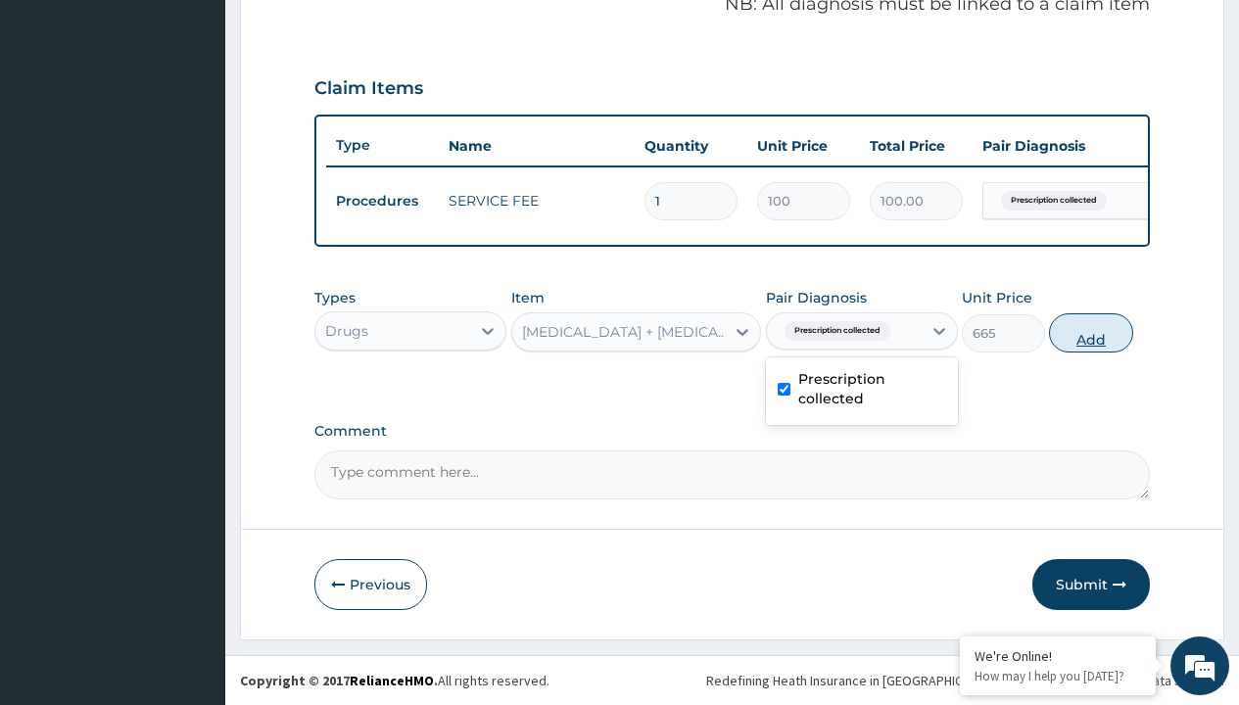
click at [1091, 332] on button "Add" at bounding box center [1090, 333] width 83 height 39
type input "0"
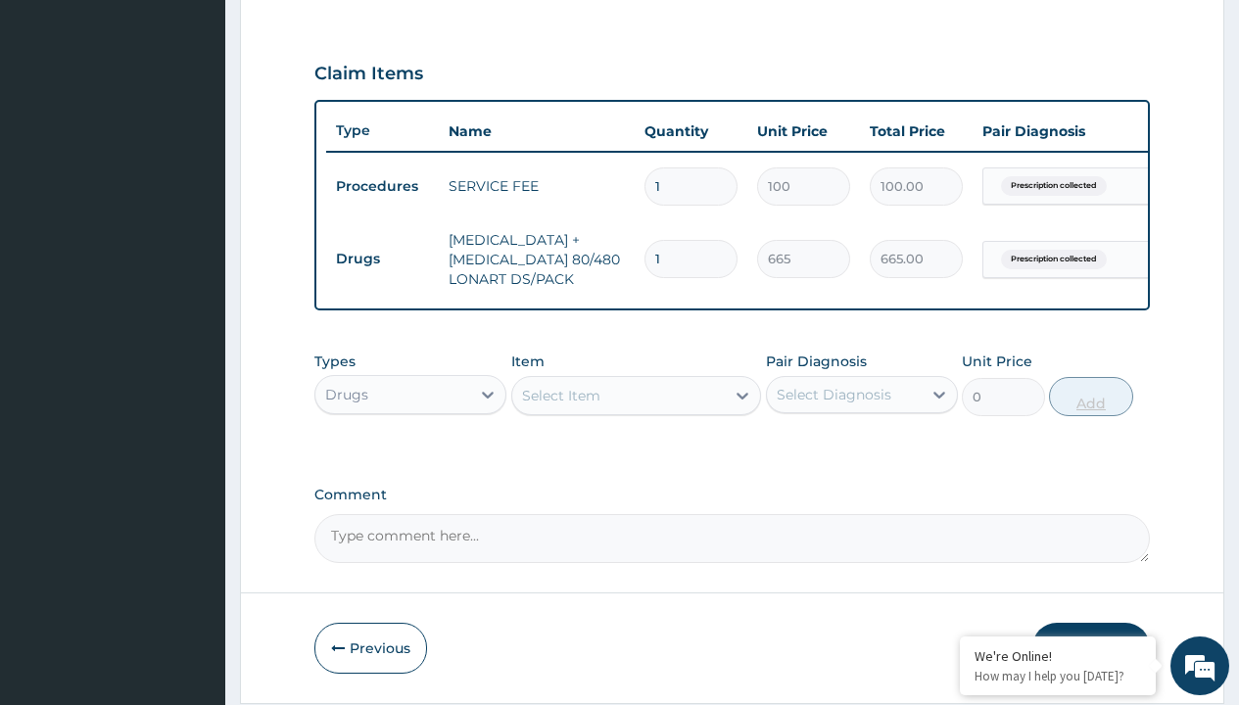
type input "6"
type input "3990.00"
type input "6"
click at [382, 259] on td "Drugs" at bounding box center [382, 259] width 113 height 36
type input "drugs"
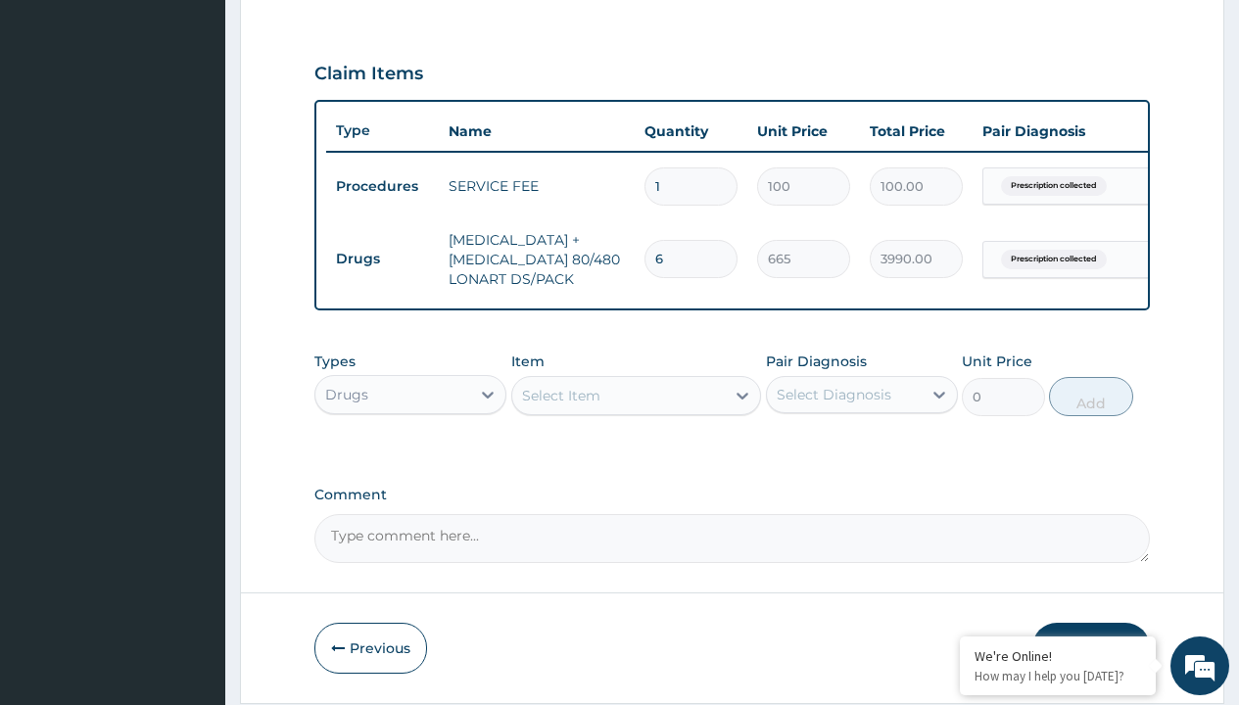
scroll to position [0, 0]
click at [411, 458] on div "Drugs" at bounding box center [410, 443] width 192 height 35
click at [560, 406] on div "Select Item" at bounding box center [561, 396] width 78 height 20
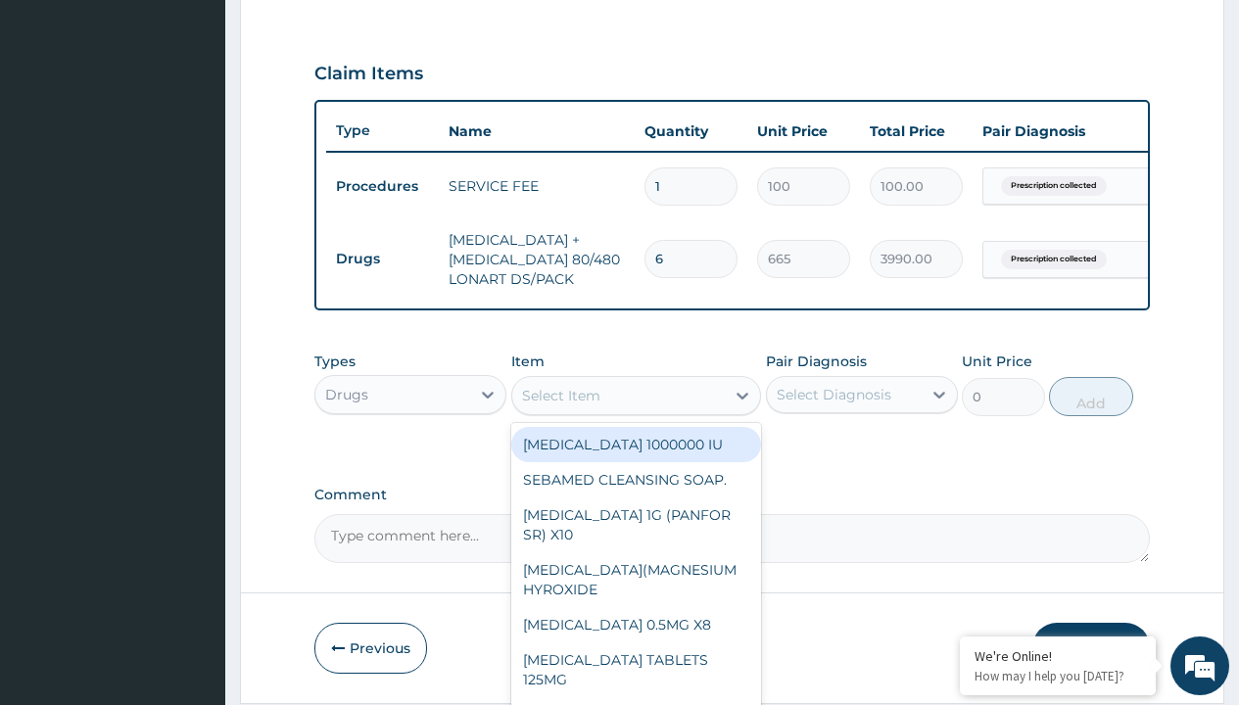
type input "[MEDICAL_DATA] caps 2mg/sach"
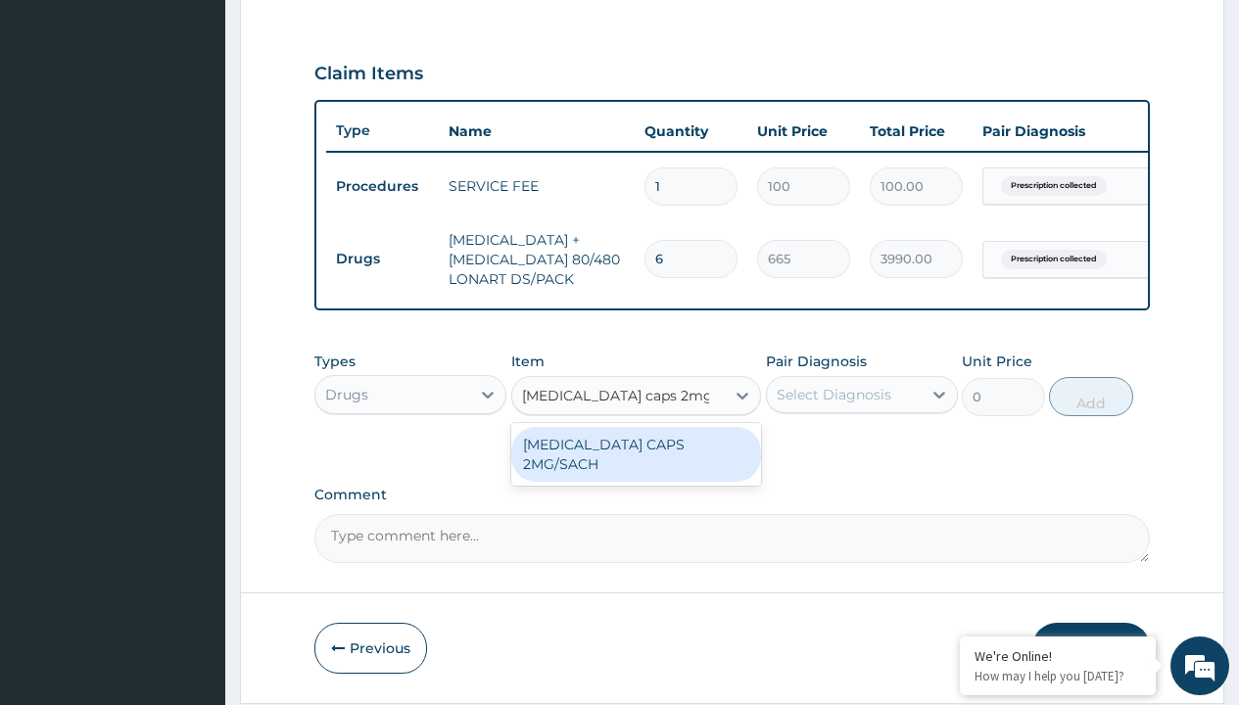
click at [636, 459] on div "[MEDICAL_DATA] CAPS 2MG/SACH" at bounding box center [636, 454] width 251 height 55
type input "420"
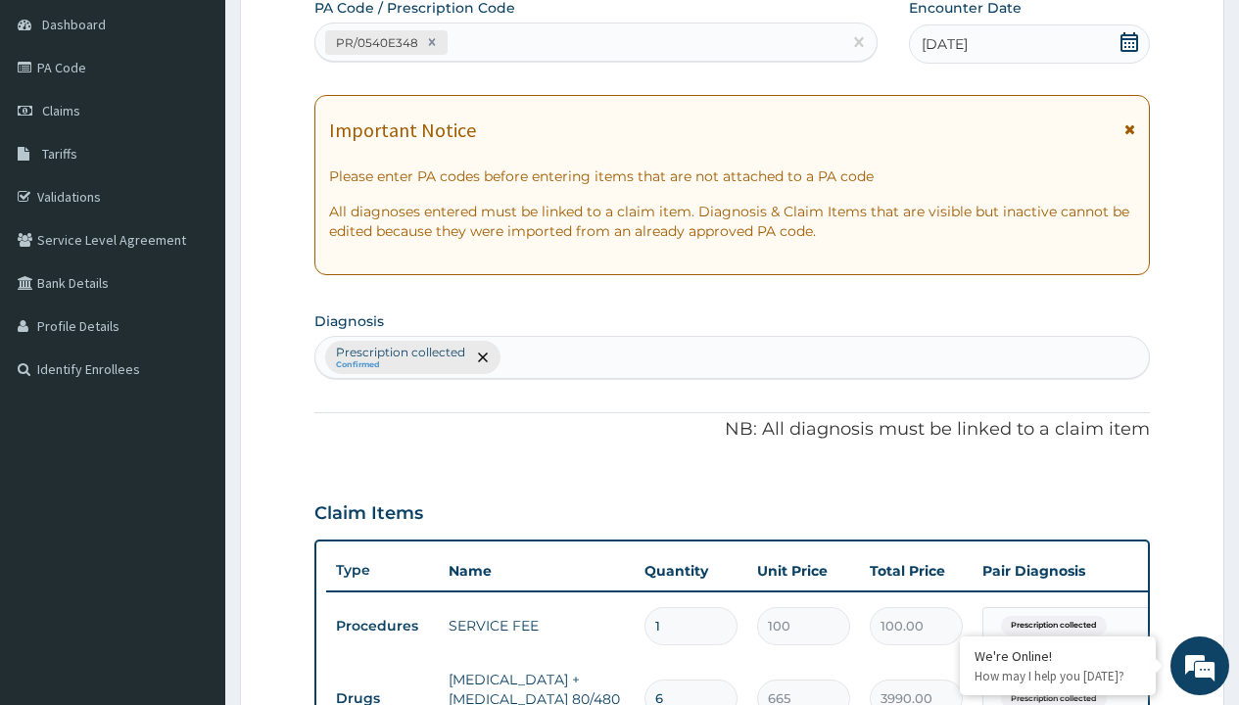
type input "prescription collected"
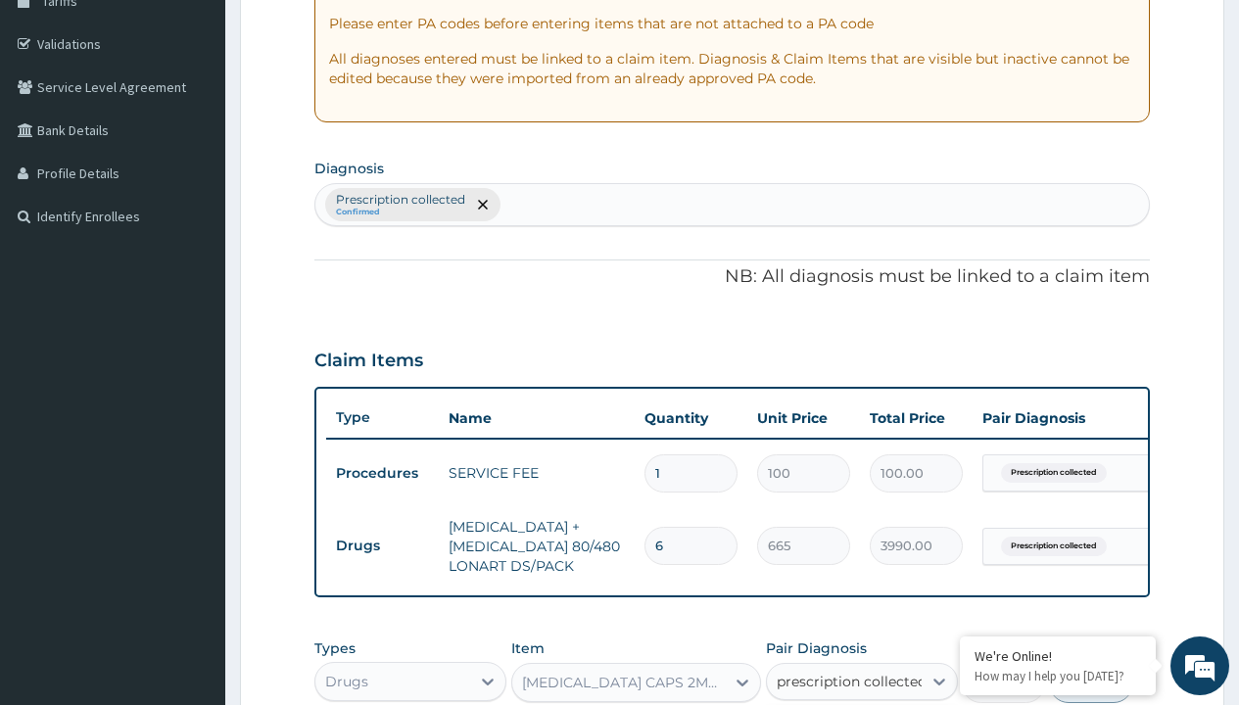
checkbox input "true"
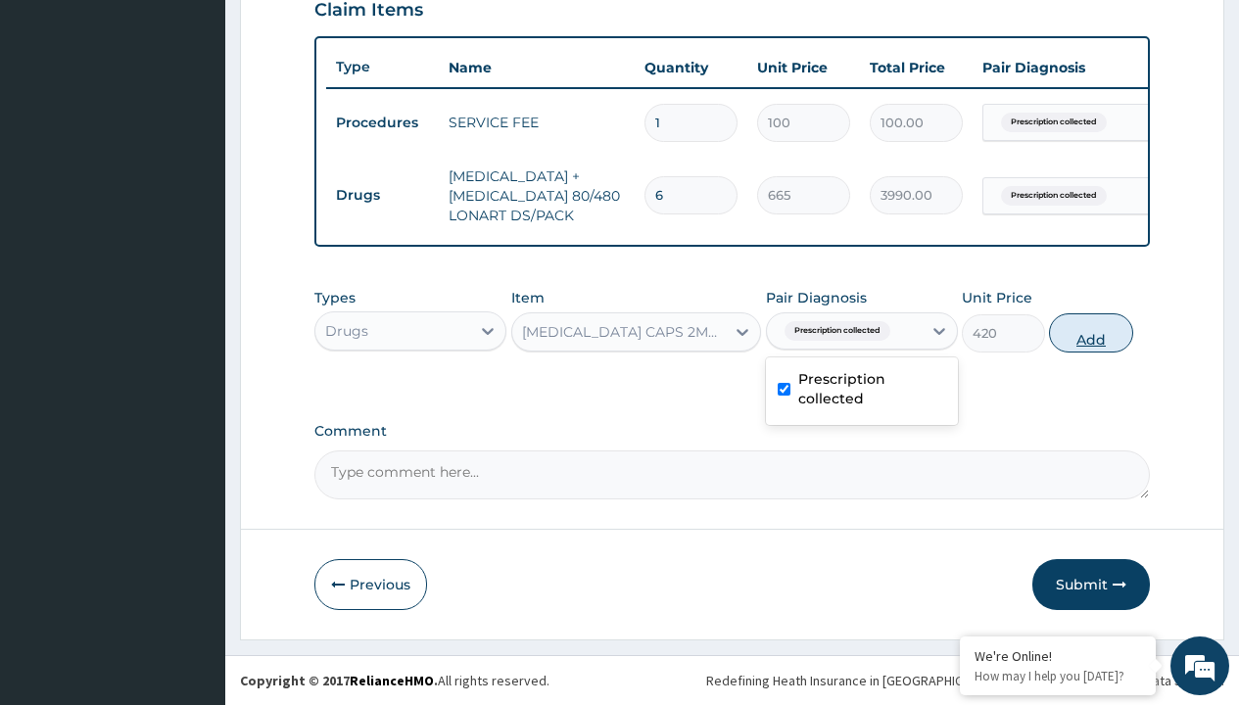
click at [1091, 332] on button "Add" at bounding box center [1090, 333] width 83 height 39
type input "0"
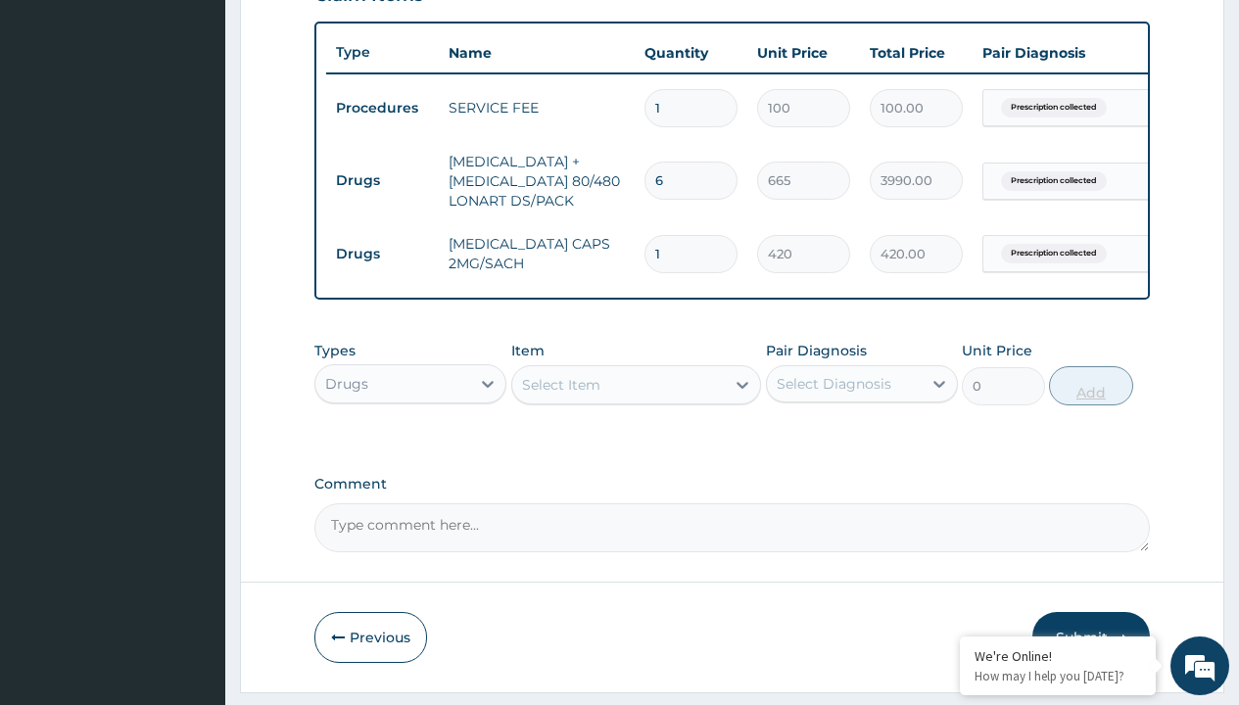
type input "10"
type input "4200.00"
type input "10"
click at [382, 180] on td "Drugs" at bounding box center [382, 181] width 113 height 36
type input "drugs"
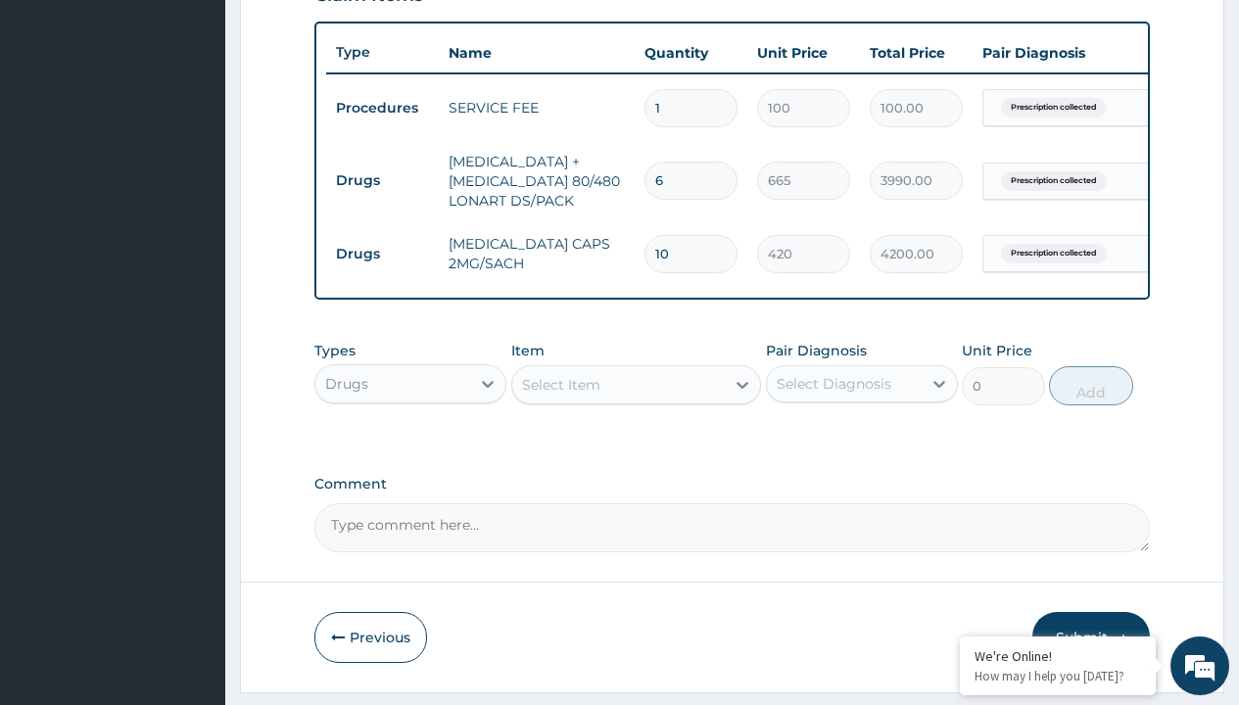
scroll to position [0, 0]
click at [411, 447] on div "Drugs" at bounding box center [410, 432] width 192 height 35
click at [560, 395] on div "Select Item" at bounding box center [561, 385] width 78 height 20
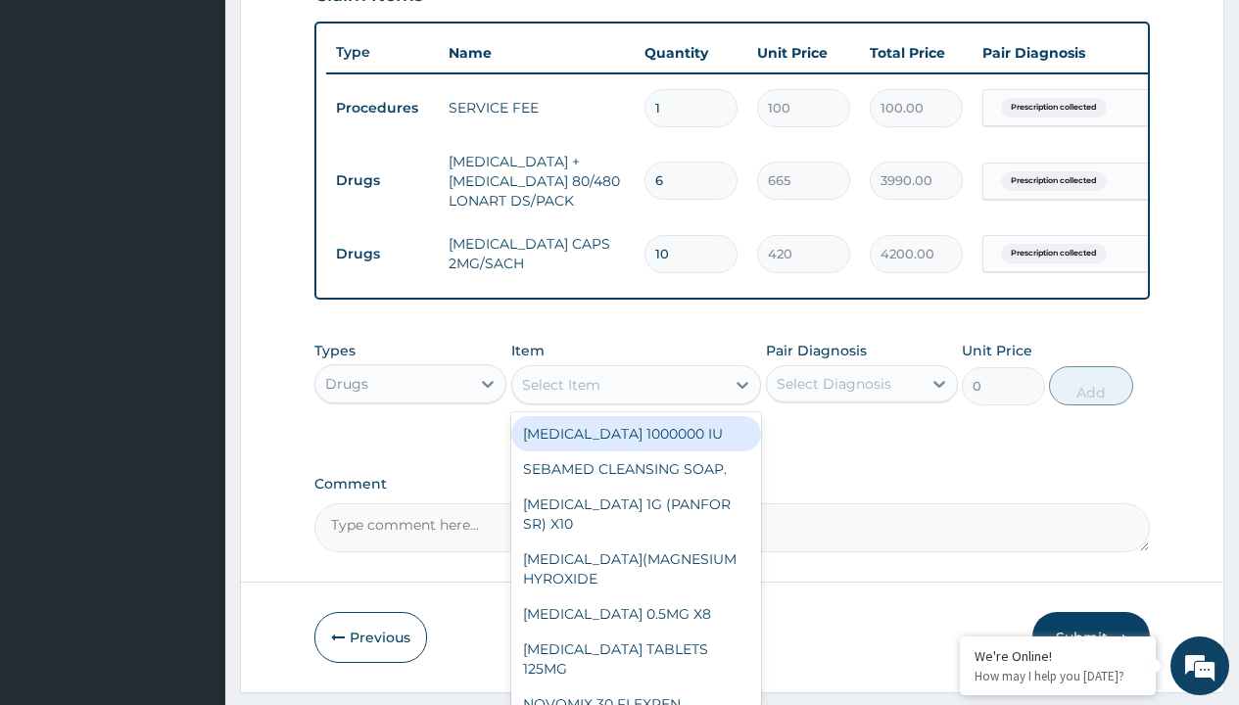
type input "[MEDICAL_DATA] 1g tab x 10/sach"
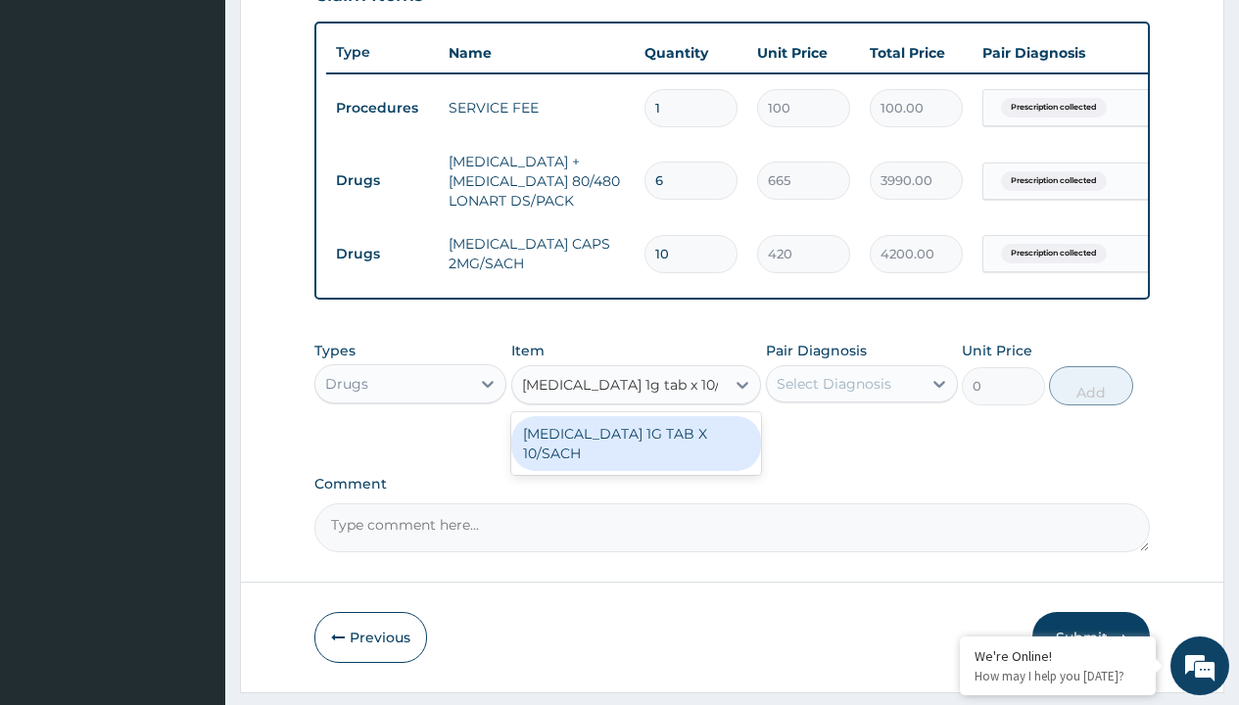
click at [636, 458] on div "[MEDICAL_DATA] 1G TAB X 10/SACH" at bounding box center [636, 443] width 251 height 55
type input "164"
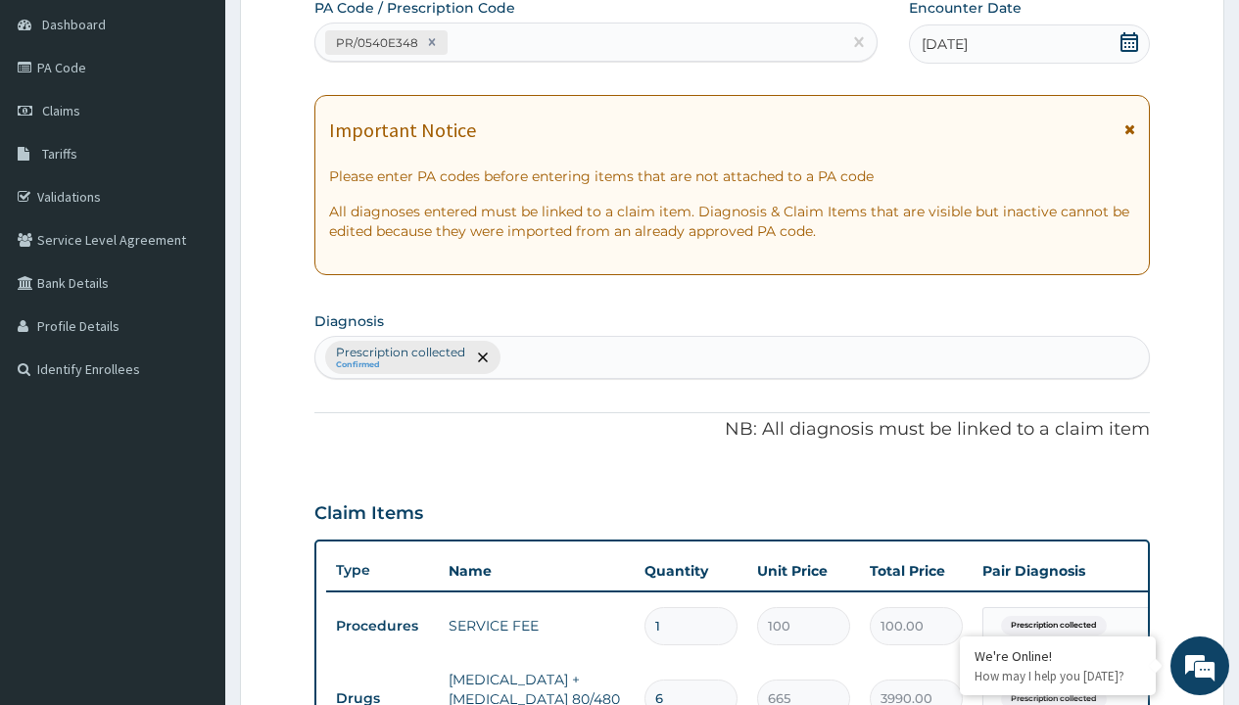
type input "prescription collected"
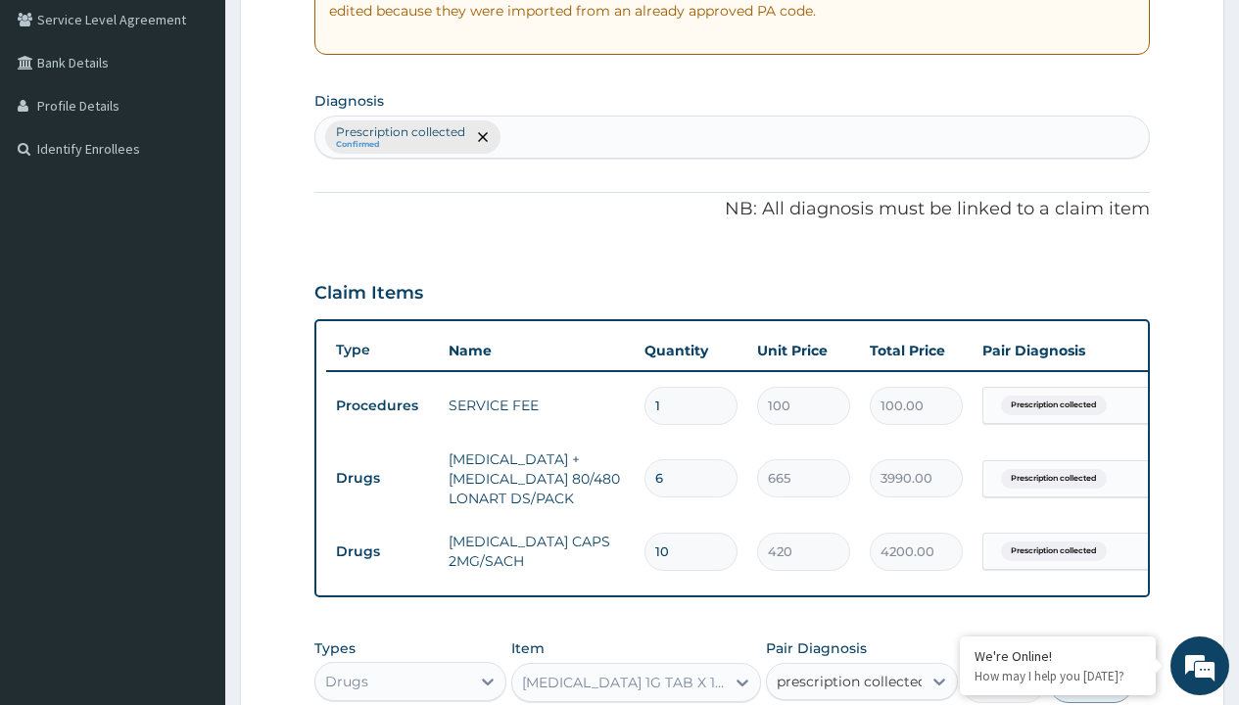
checkbox input "true"
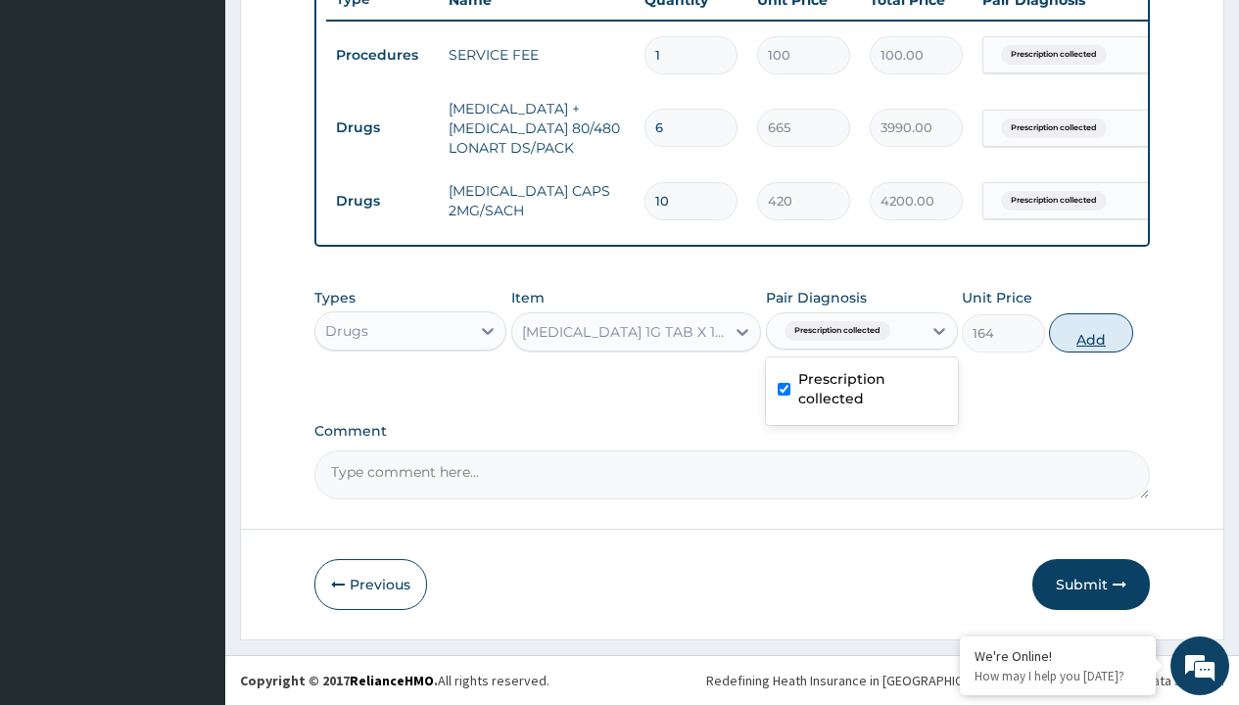
click at [1091, 332] on button "Add" at bounding box center [1090, 333] width 83 height 39
type input "0"
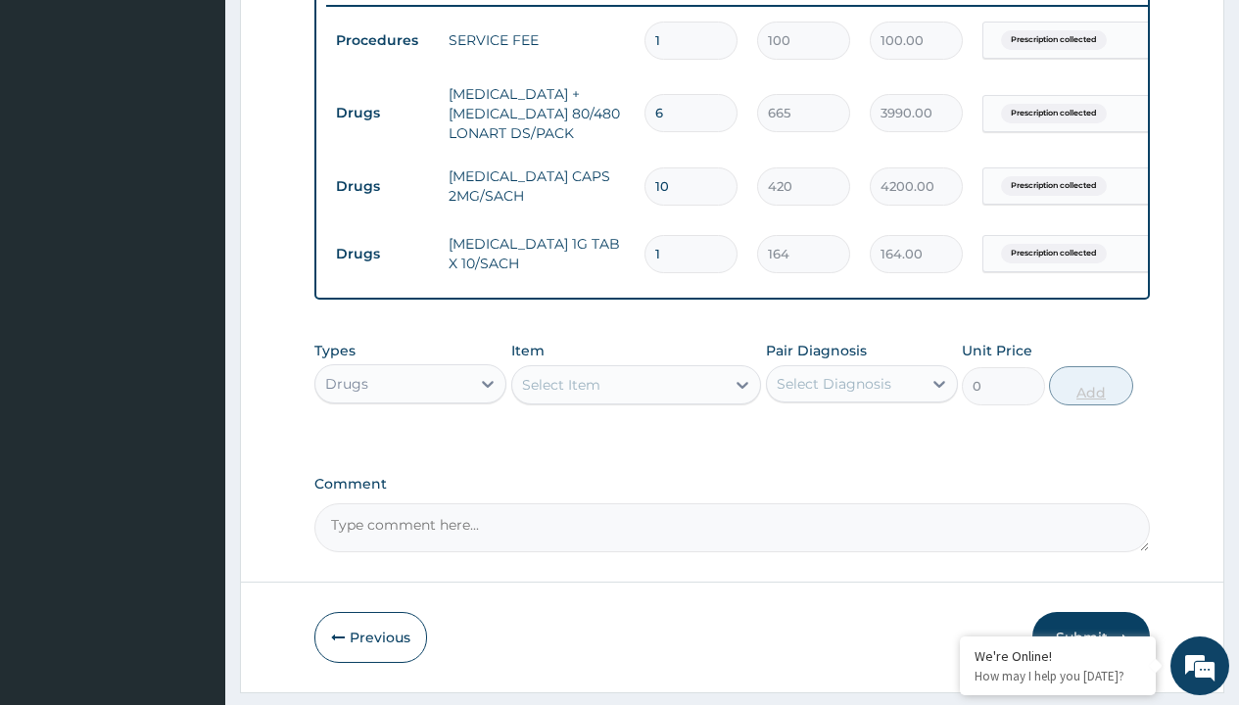
type input "6"
type input "984.00"
type input "6"
click at [382, 113] on td "Drugs" at bounding box center [382, 113] width 113 height 36
type input "drugs"
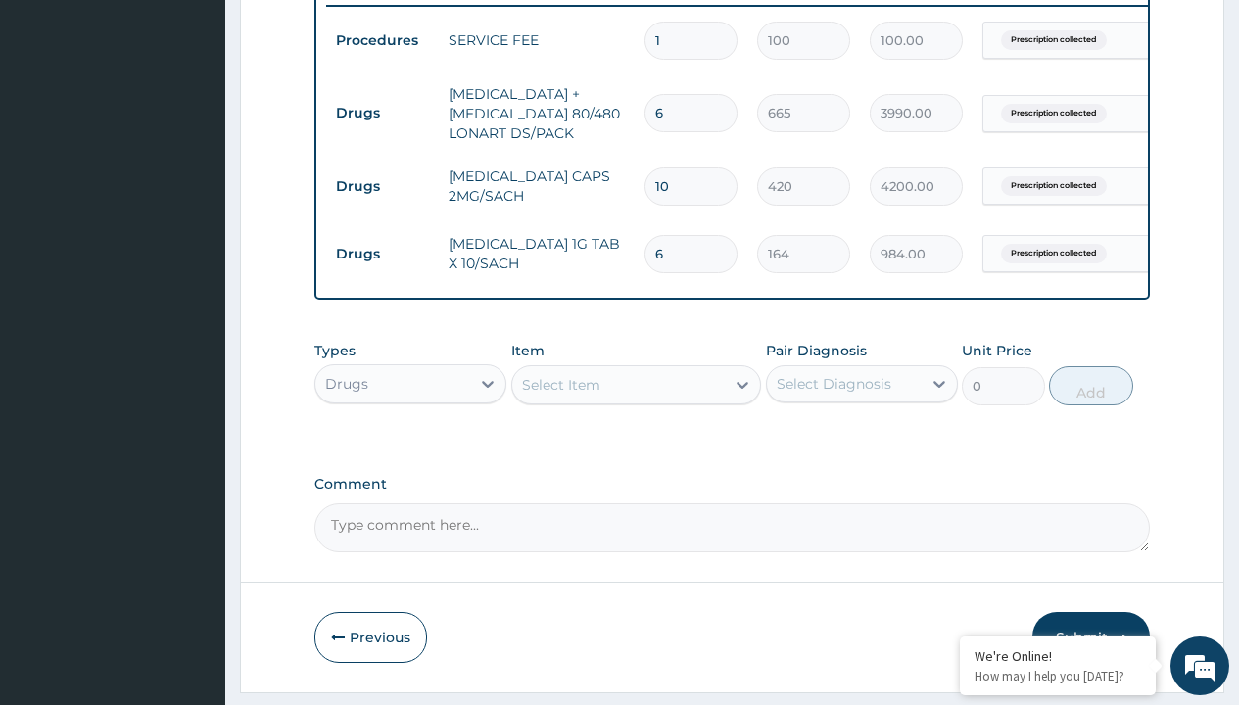
scroll to position [0, 0]
click at [411, 447] on div "Drugs" at bounding box center [410, 432] width 192 height 35
click at [560, 395] on div "Select Item" at bounding box center [561, 385] width 78 height 20
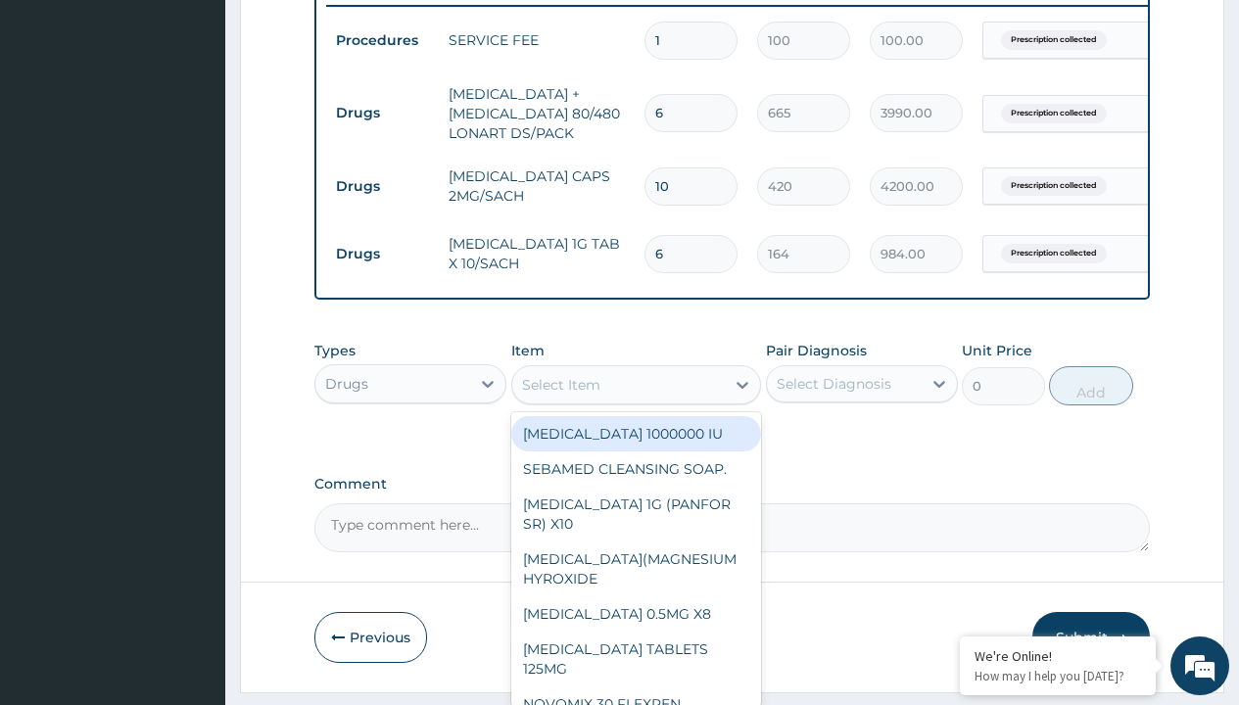
type input "zinc 20mg by 10"
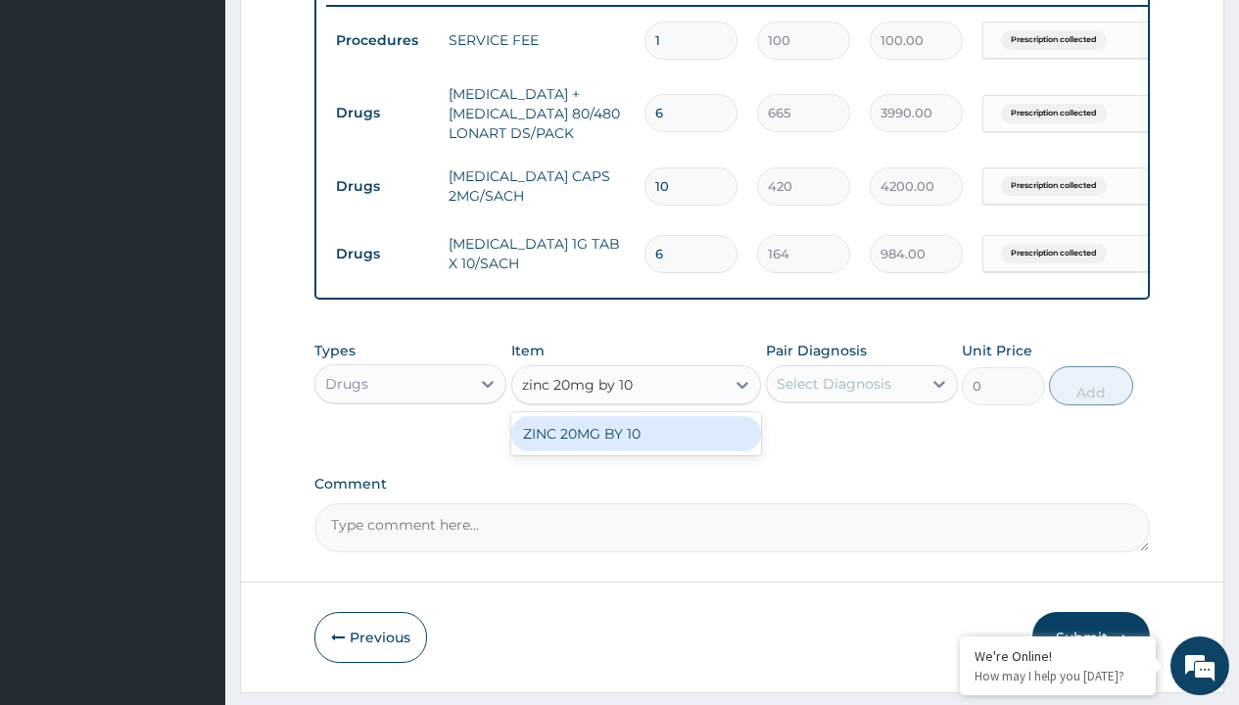
click at [636, 448] on div "ZINC 20MG BY 10" at bounding box center [636, 433] width 251 height 35
type input "15"
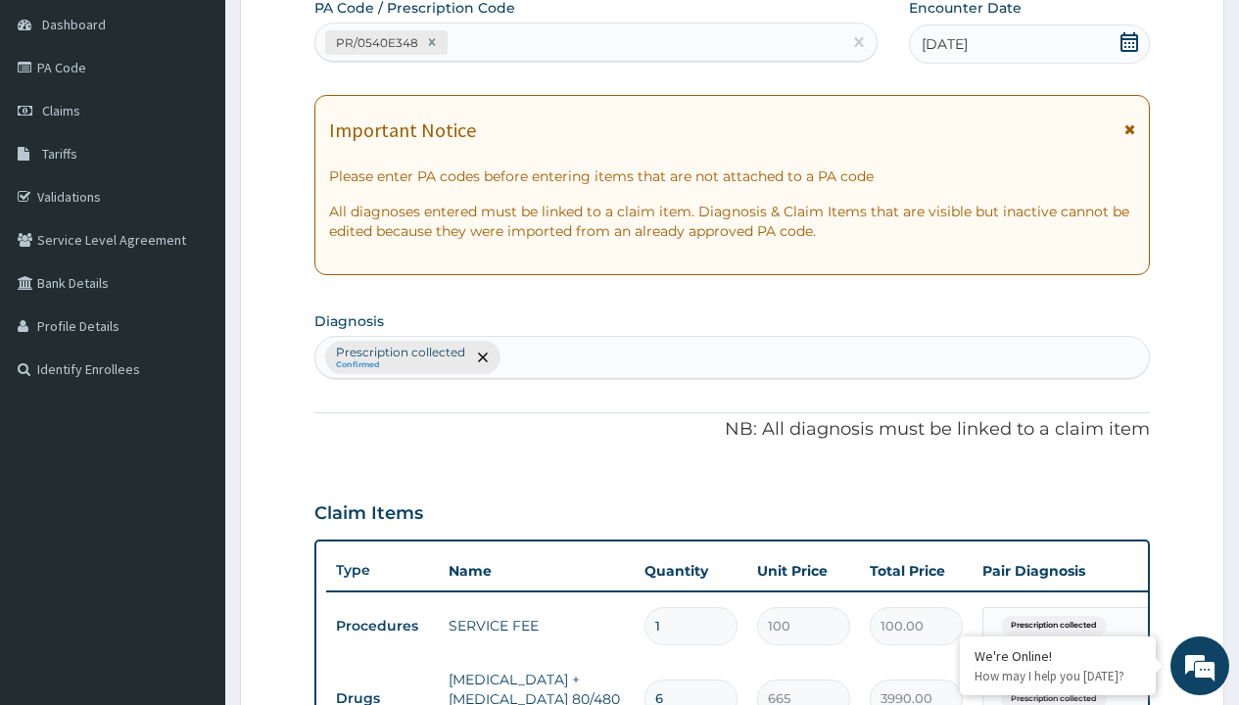
type input "prescription collected"
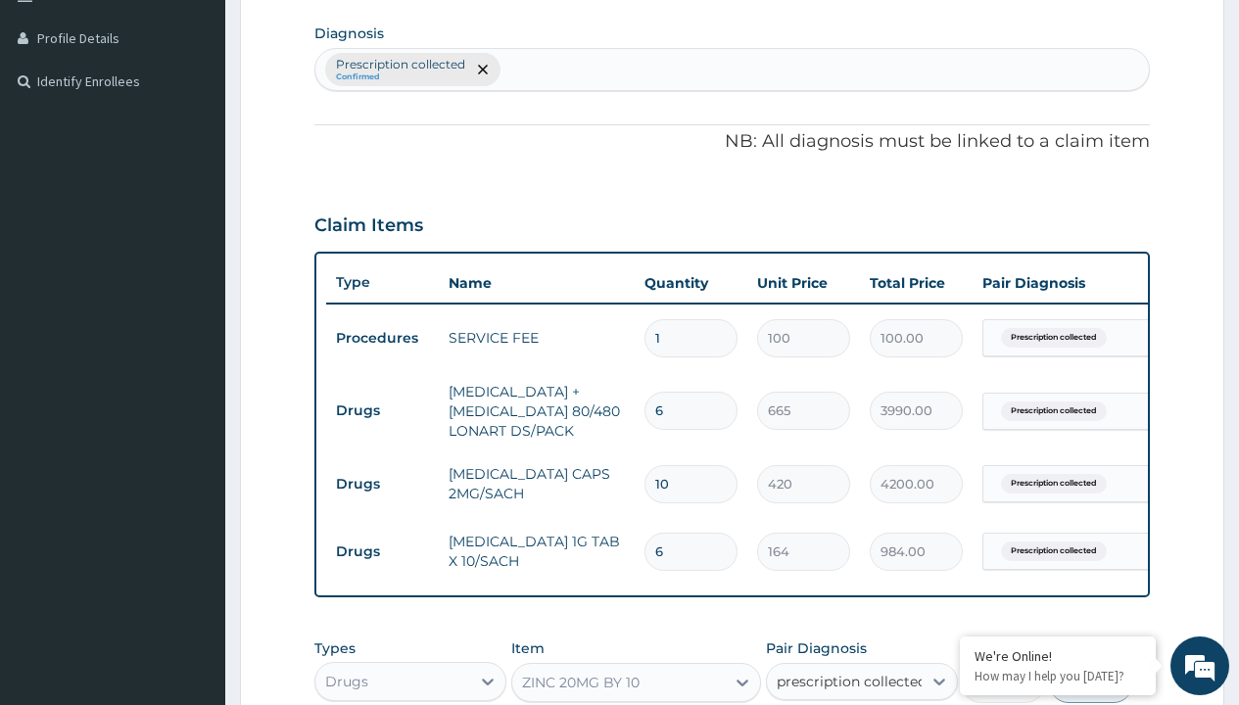
checkbox input "true"
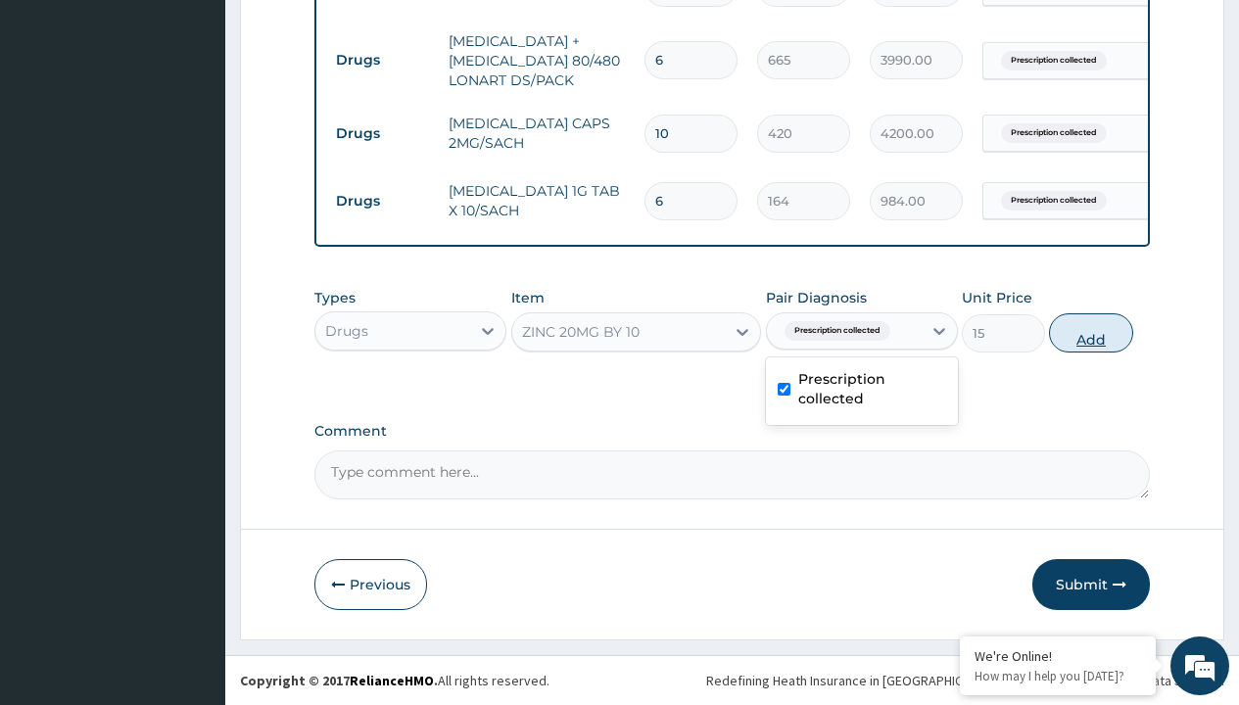
click at [1091, 332] on button "Add" at bounding box center [1090, 333] width 83 height 39
type input "0"
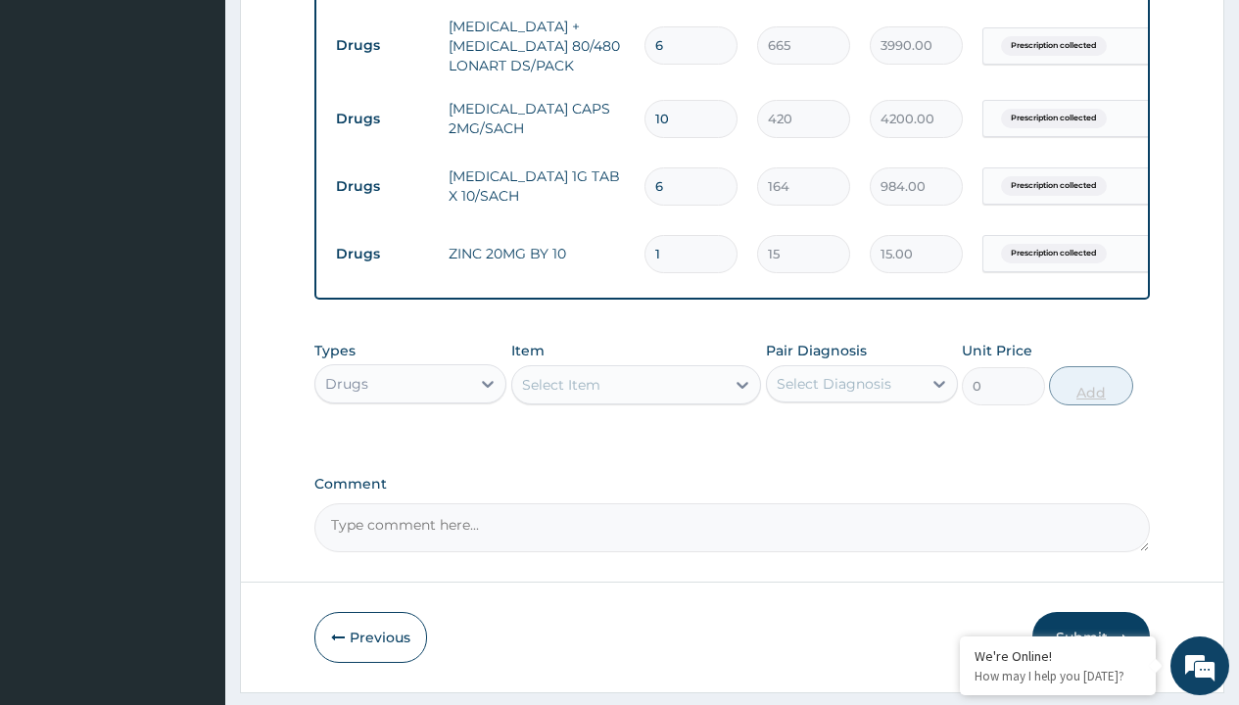
type input "10"
type input "150.00"
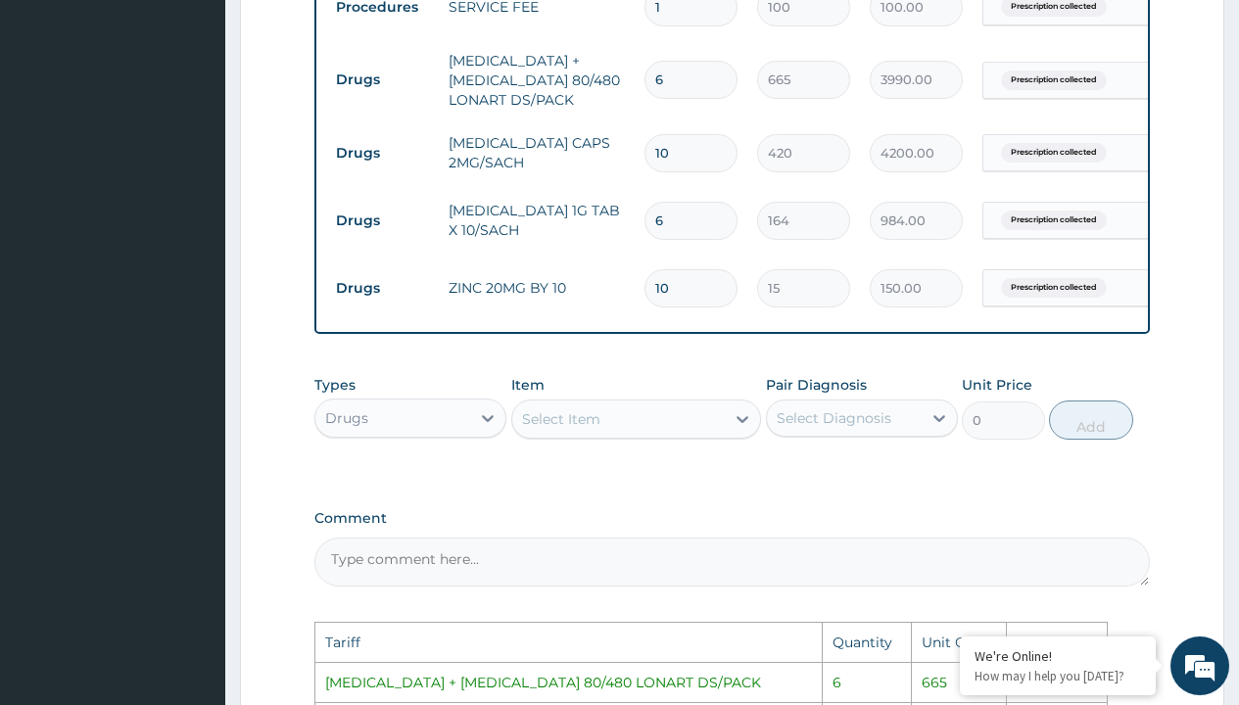
scroll to position [787, 0]
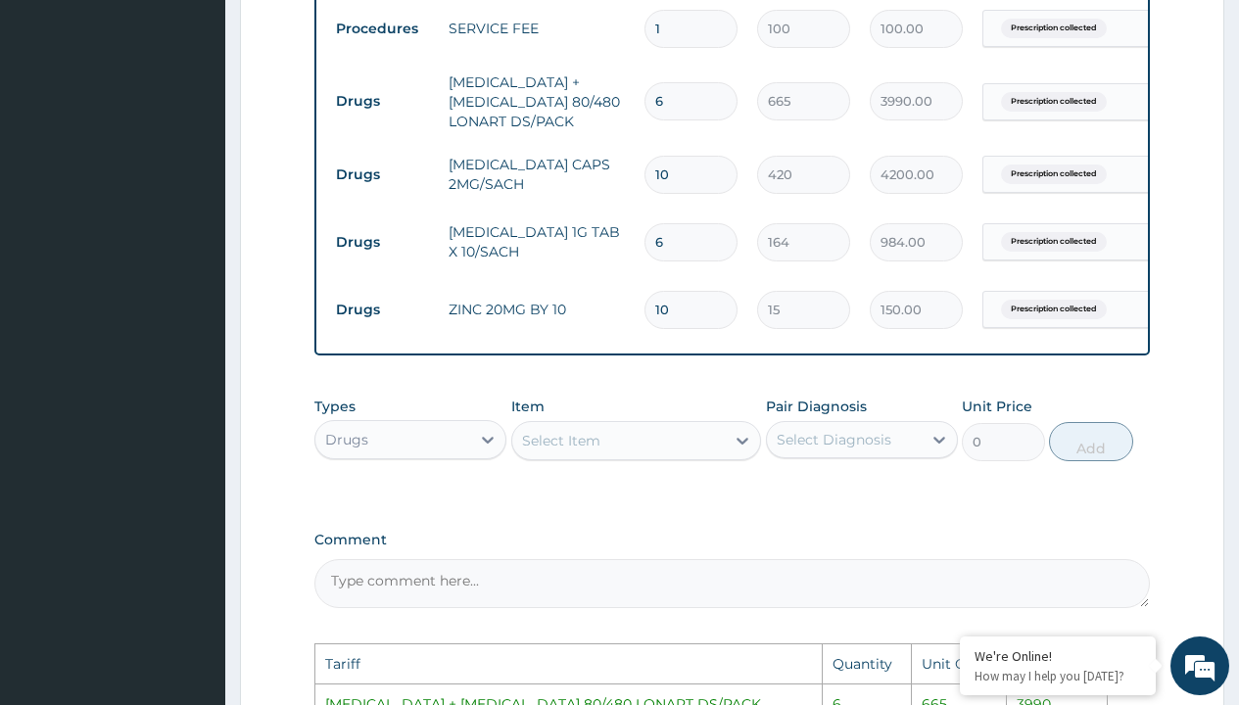
type input "10"
click at [699, 166] on input "10" at bounding box center [691, 175] width 93 height 38
type input "1"
type input "420.00"
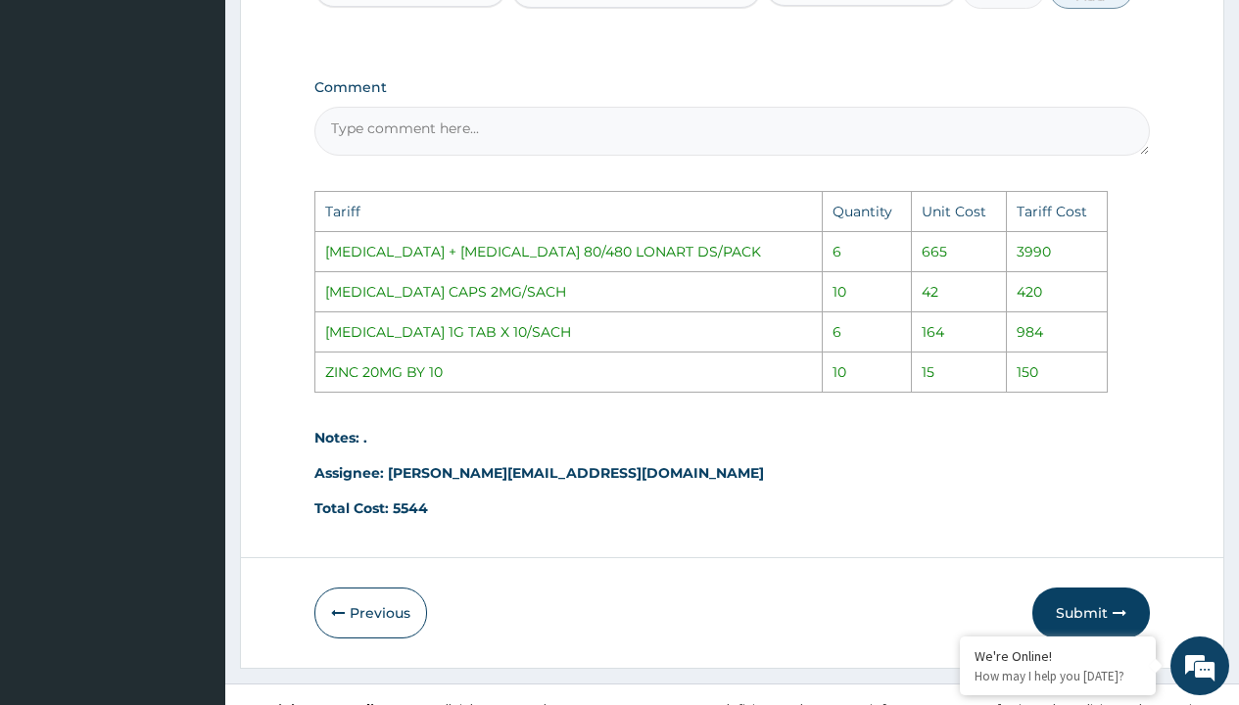
scroll to position [1282, 0]
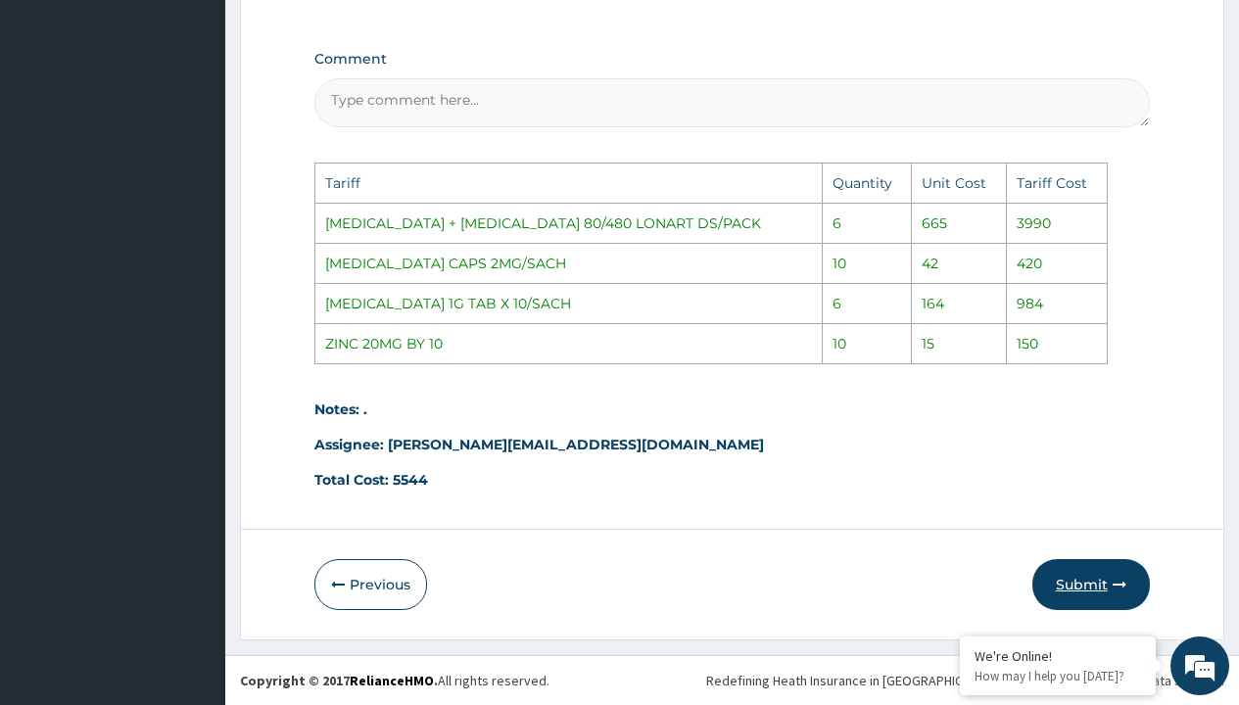
type input "1"
click at [1088, 593] on button "Submit" at bounding box center [1092, 584] width 118 height 51
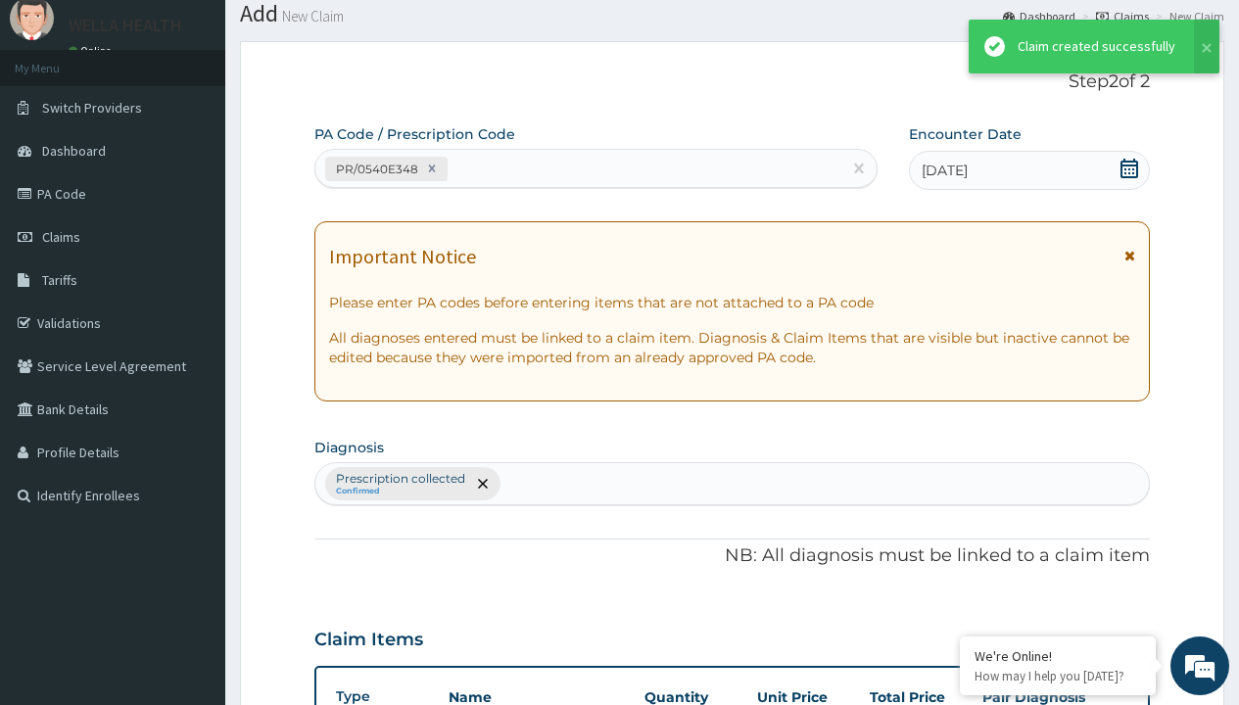
scroll to position [910, 0]
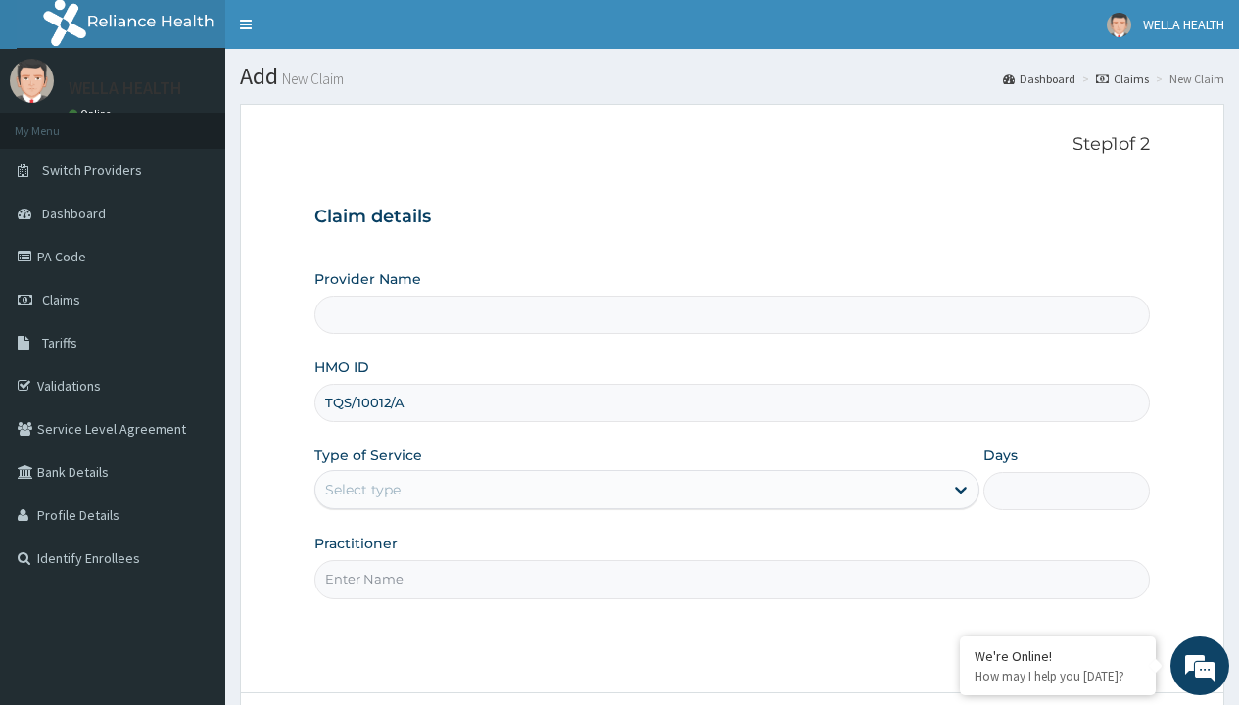
type input "TQS/10012/A"
type input "WellaHealth"
click at [362, 490] on div "Select type" at bounding box center [362, 490] width 75 height 20
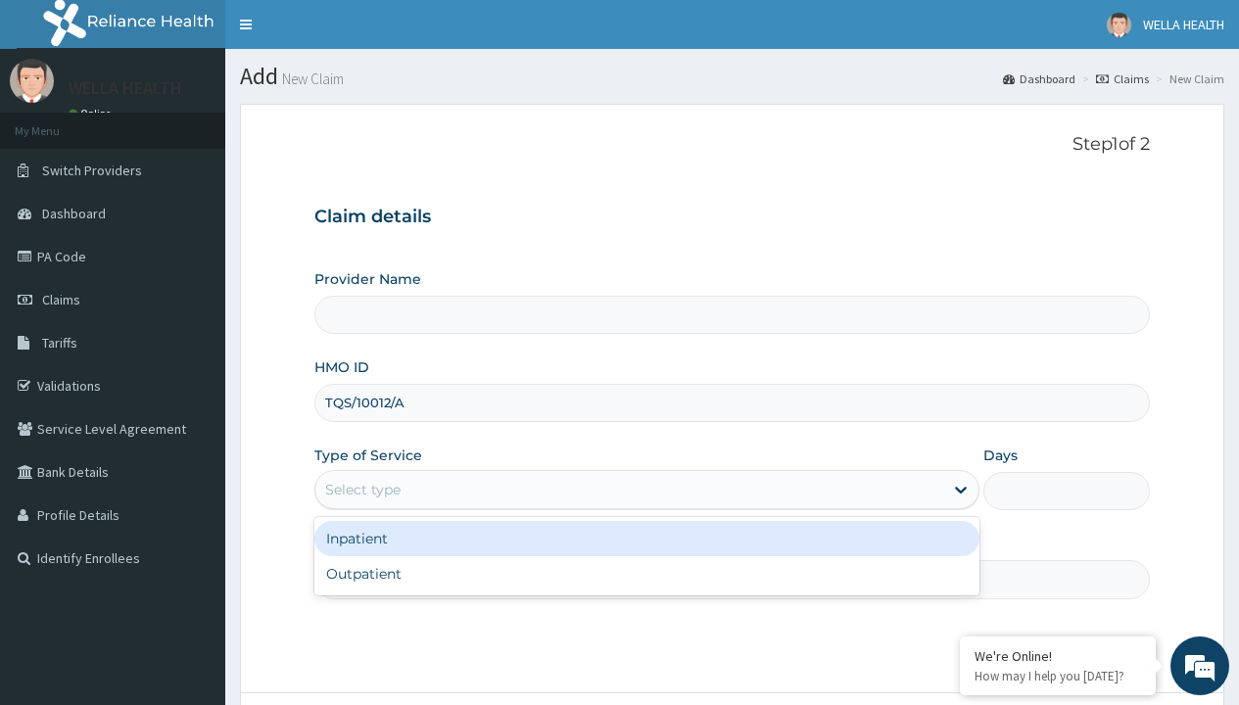
click at [647, 574] on div "Outpatient" at bounding box center [646, 573] width 665 height 35
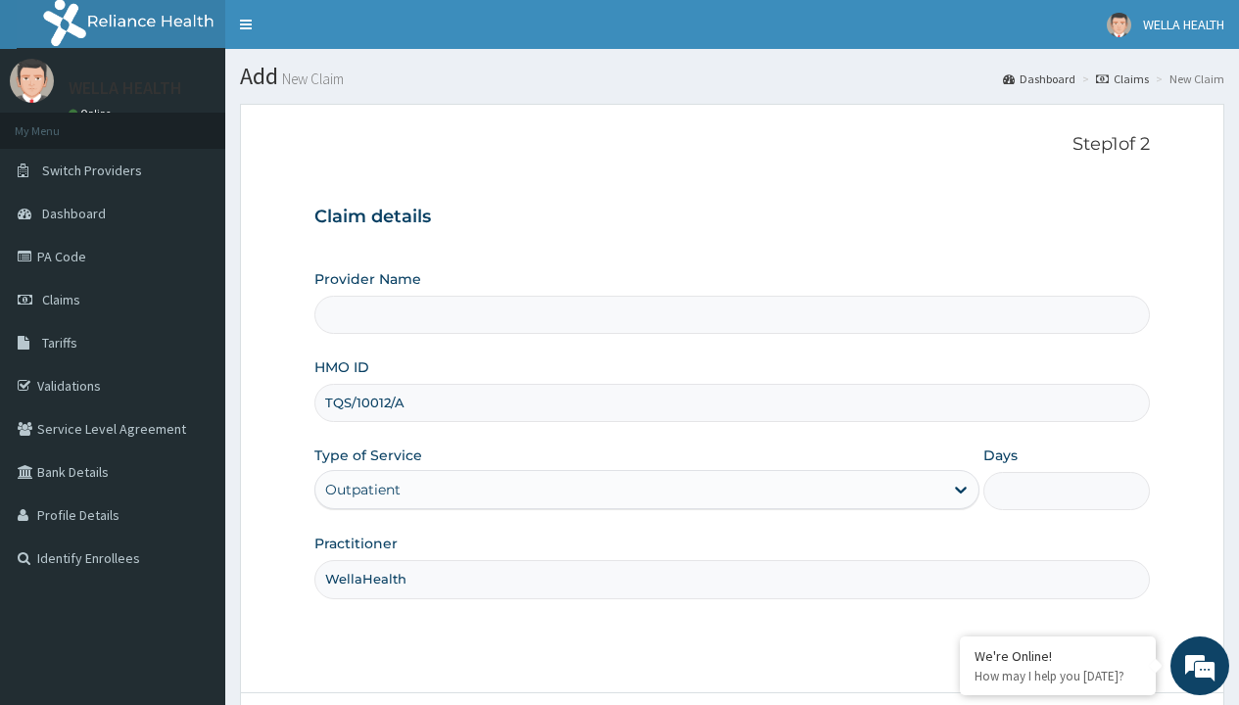
type input "1"
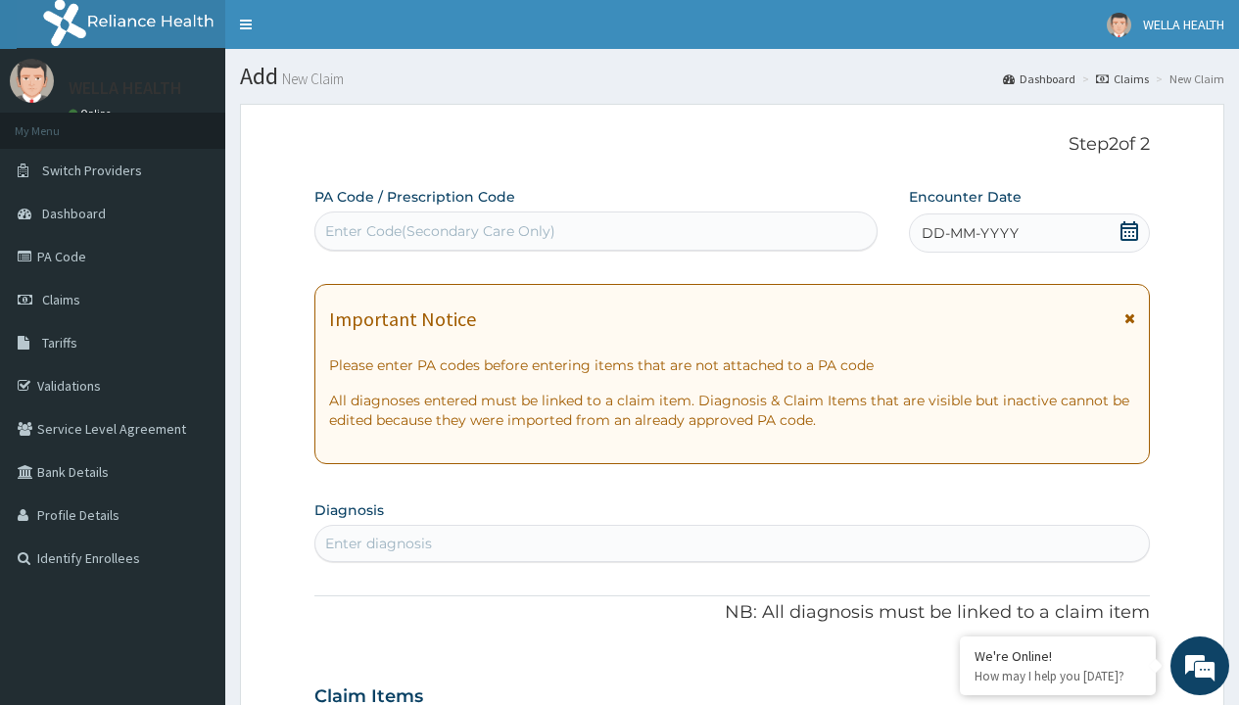
scroll to position [164, 0]
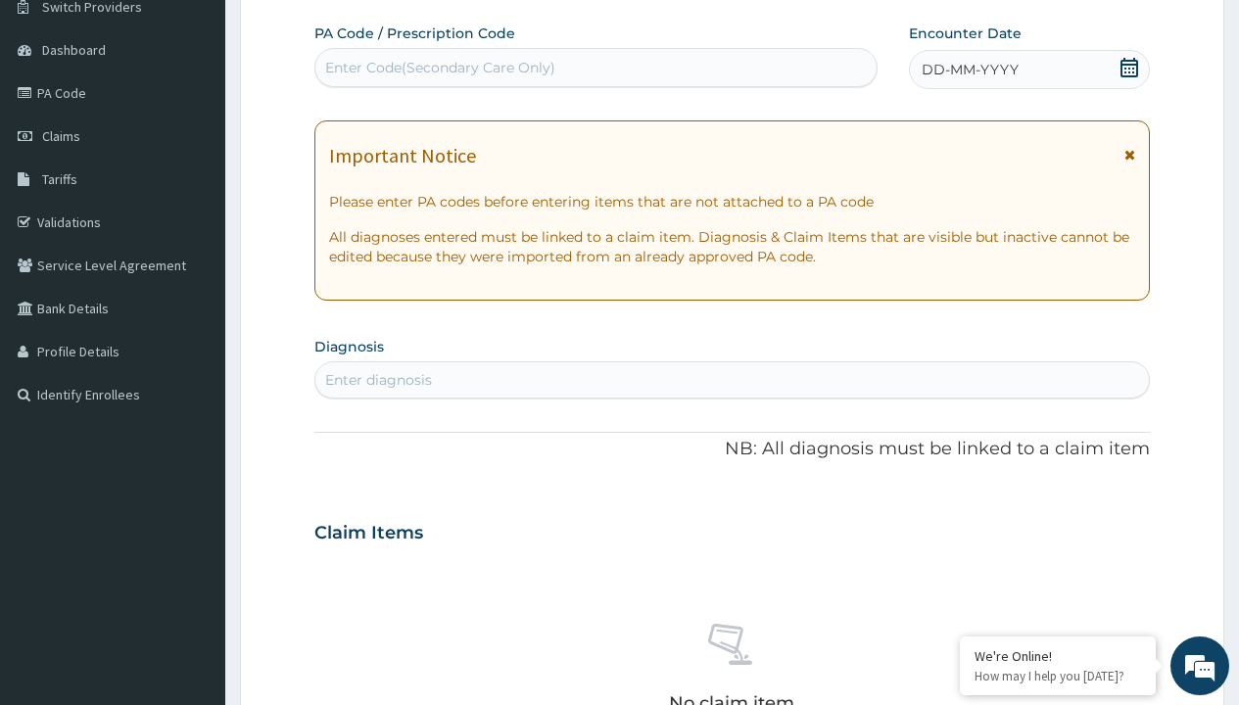
click at [969, 70] on span "DD-MM-YYYY" at bounding box center [970, 70] width 97 height 20
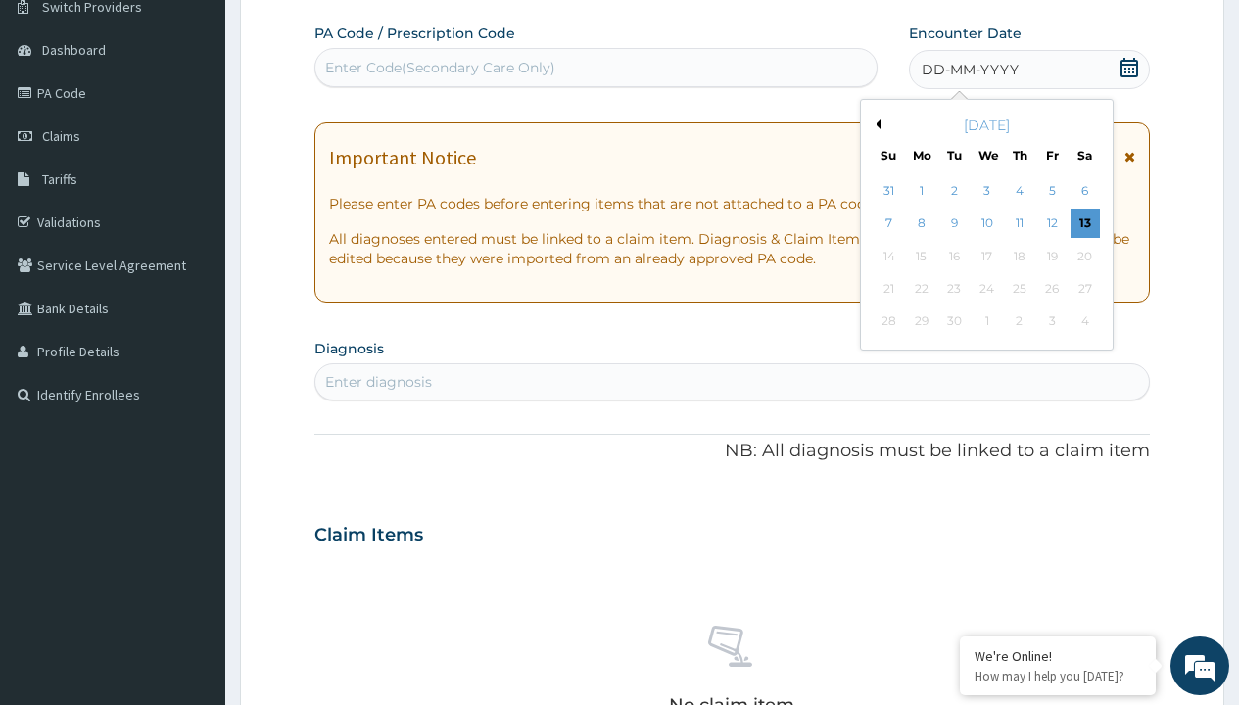
click at [875, 124] on button "Previous Month" at bounding box center [876, 125] width 10 height 10
click at [1019, 223] on div "7" at bounding box center [1019, 224] width 29 height 29
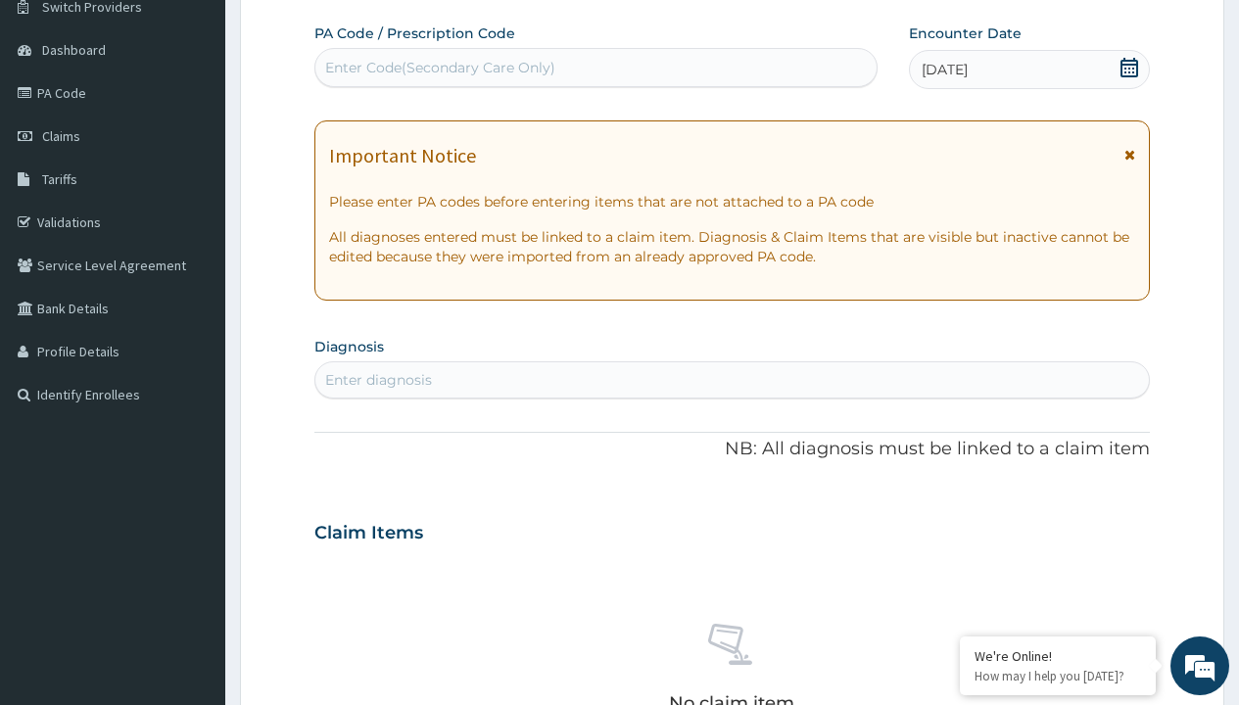
click at [439, 68] on div "Enter Code(Secondary Care Only)" at bounding box center [440, 68] width 230 height 20
type input "PR/4CF929E1"
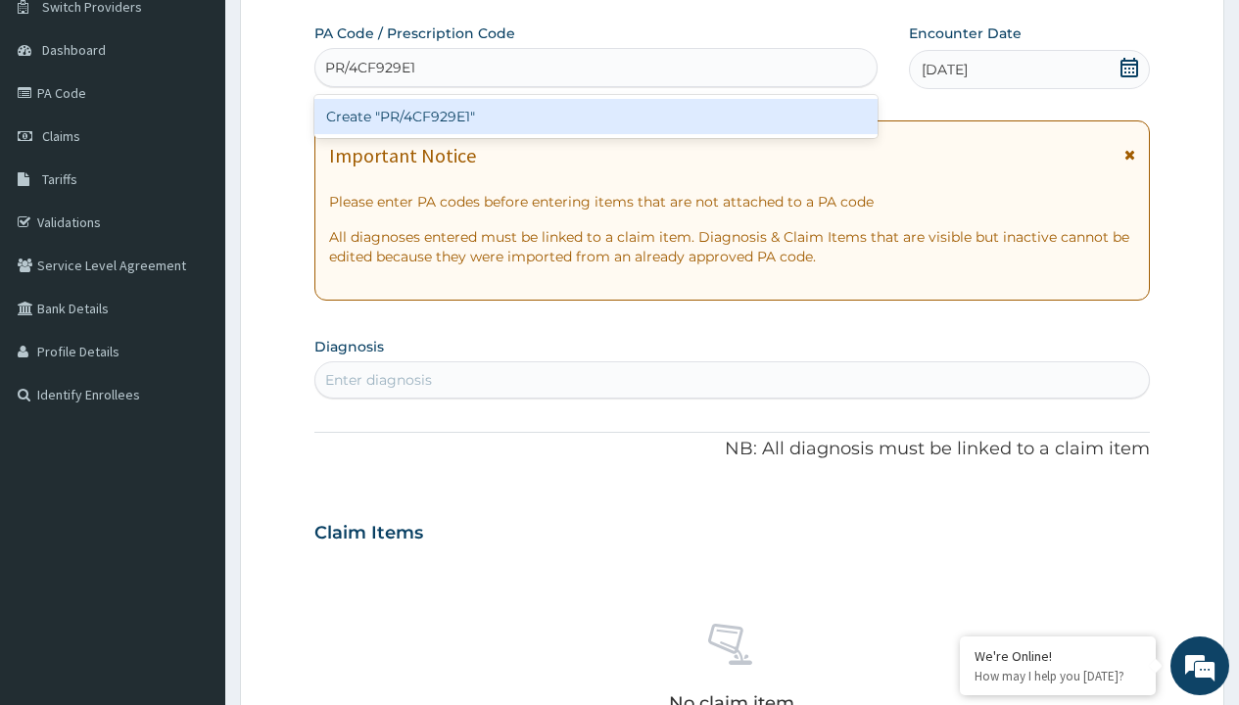
click at [596, 117] on div "Create "PR/4CF929E1"" at bounding box center [595, 116] width 562 height 35
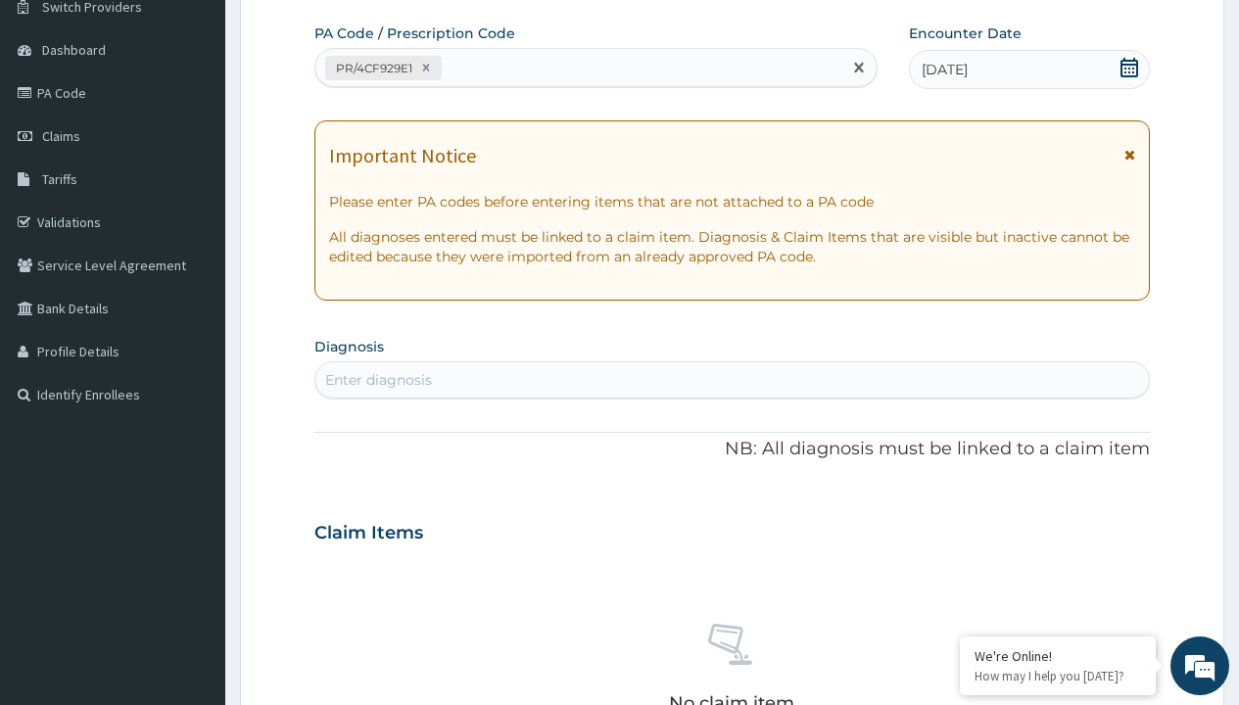
click at [378, 380] on div "Enter diagnosis" at bounding box center [378, 380] width 107 height 20
type input "prescription collected"
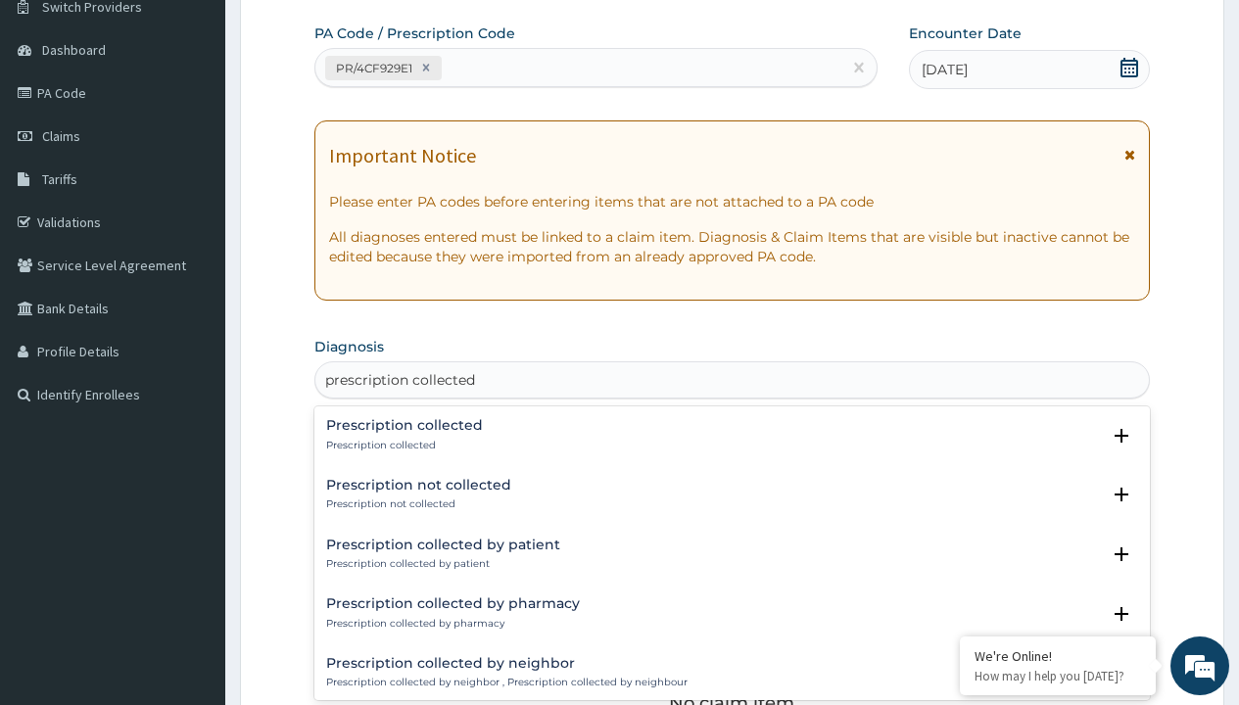
click at [402, 445] on p "Prescription collected" at bounding box center [404, 446] width 157 height 14
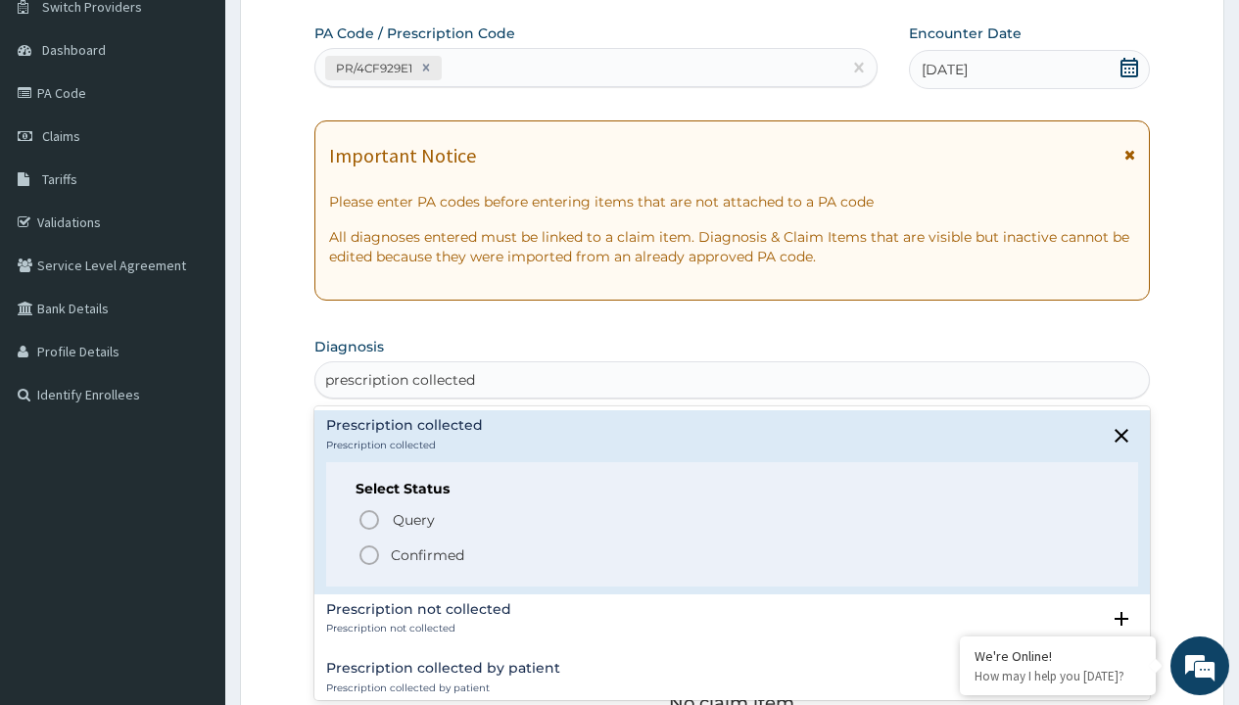
click at [427, 555] on p "Confirmed" at bounding box center [427, 556] width 73 height 20
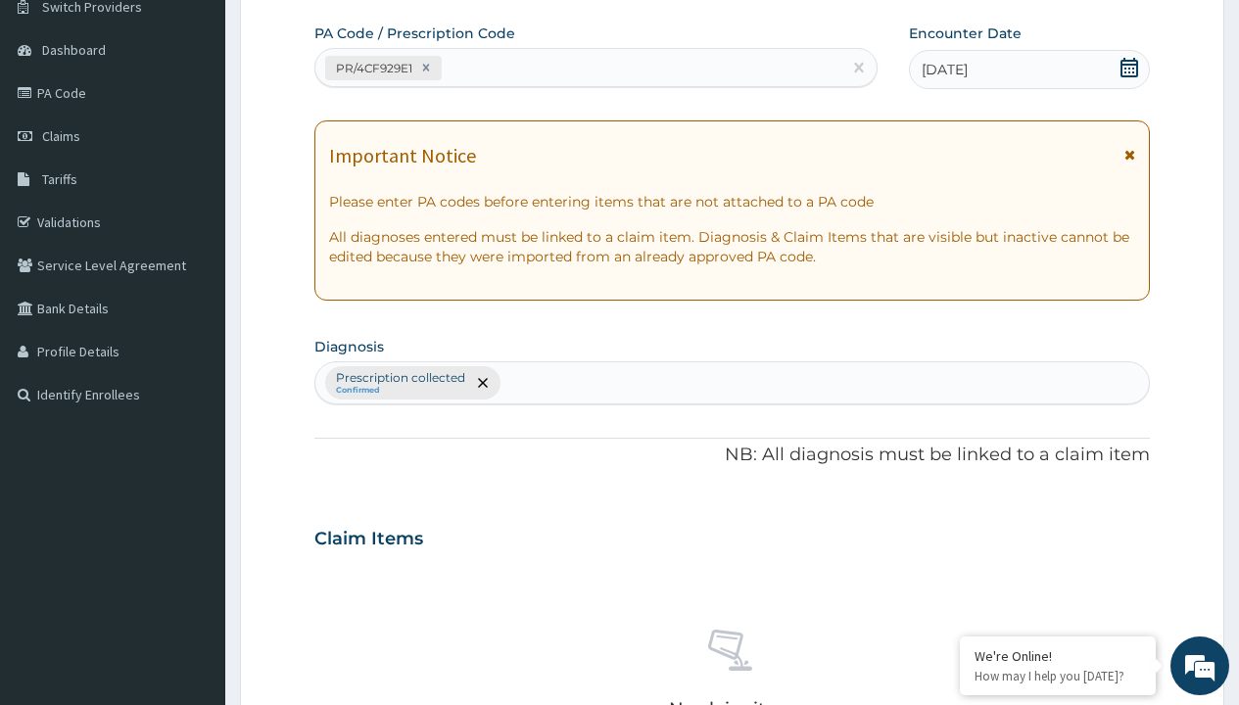
scroll to position [686, 0]
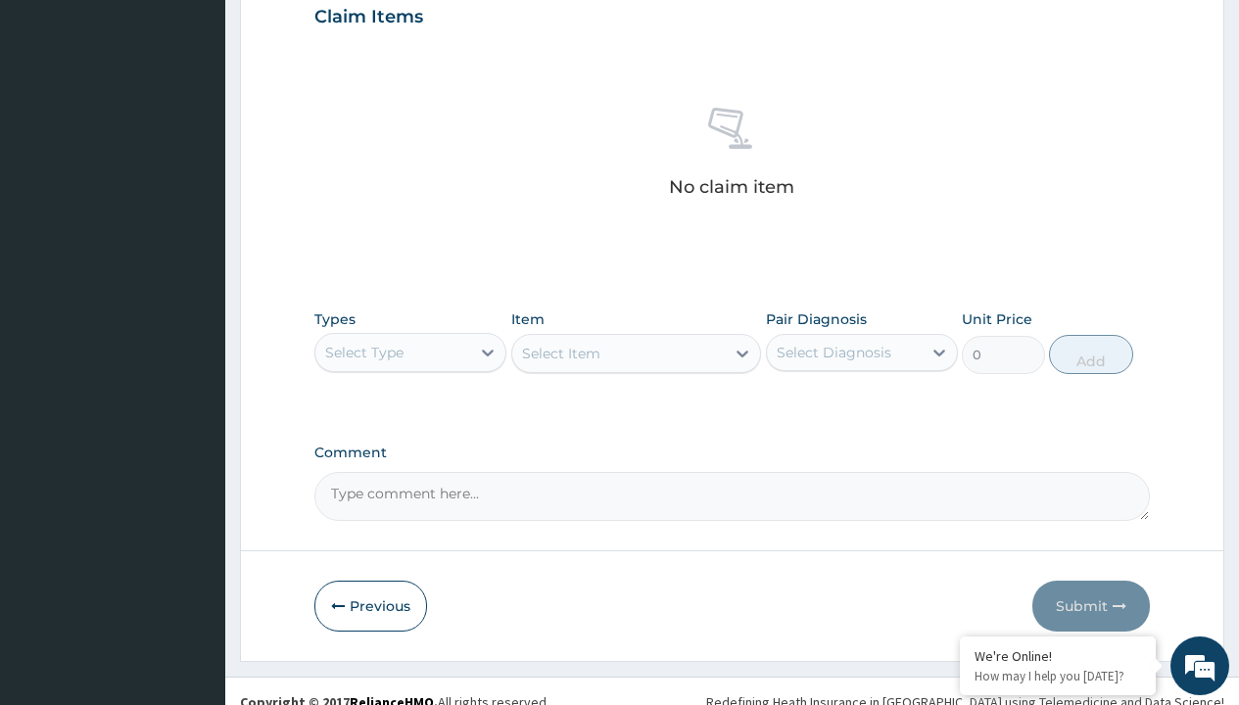
click at [364, 352] on div "Select Type" at bounding box center [364, 353] width 78 height 20
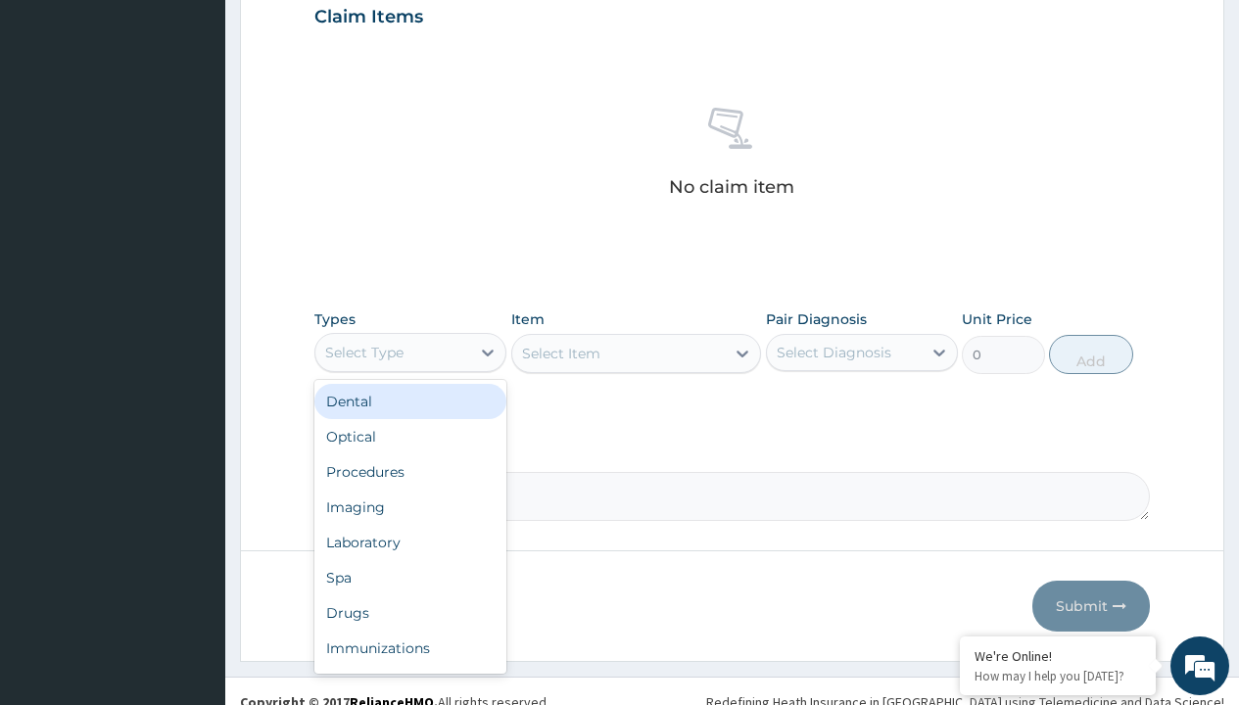
type input "procedures"
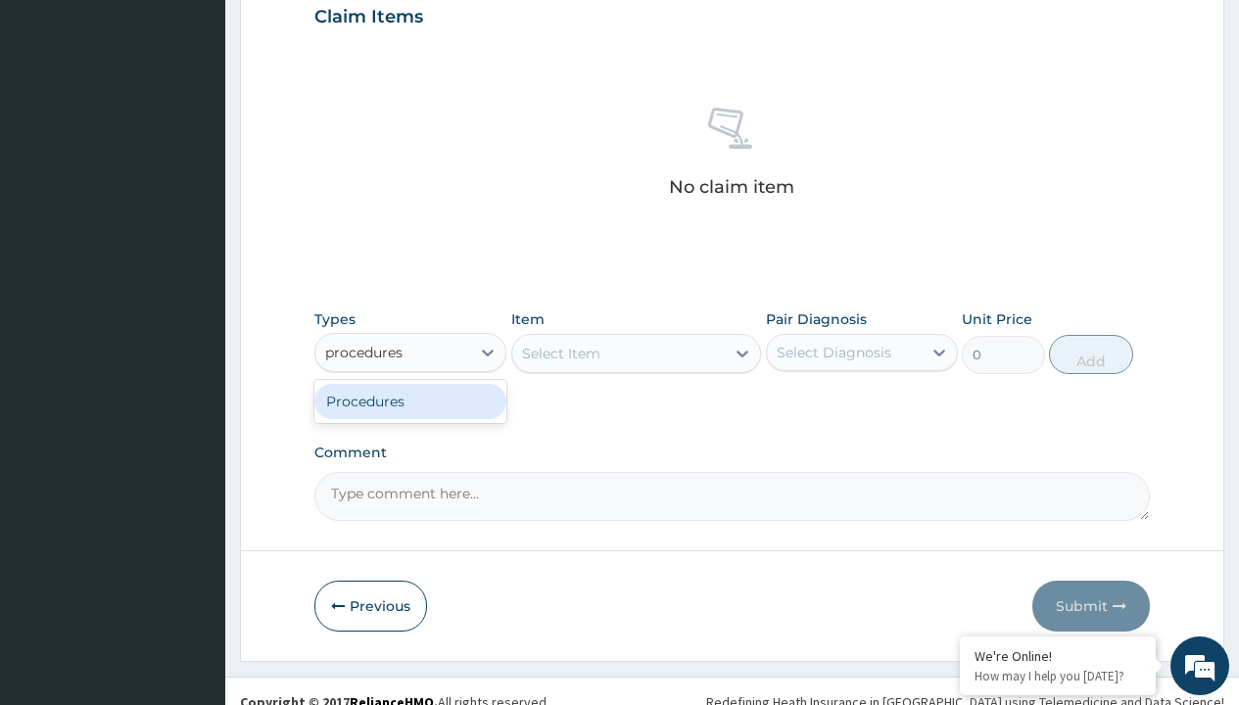
click at [411, 401] on div "Procedures" at bounding box center [410, 401] width 192 height 35
click at [364, 352] on div "Procedures" at bounding box center [364, 353] width 78 height 20
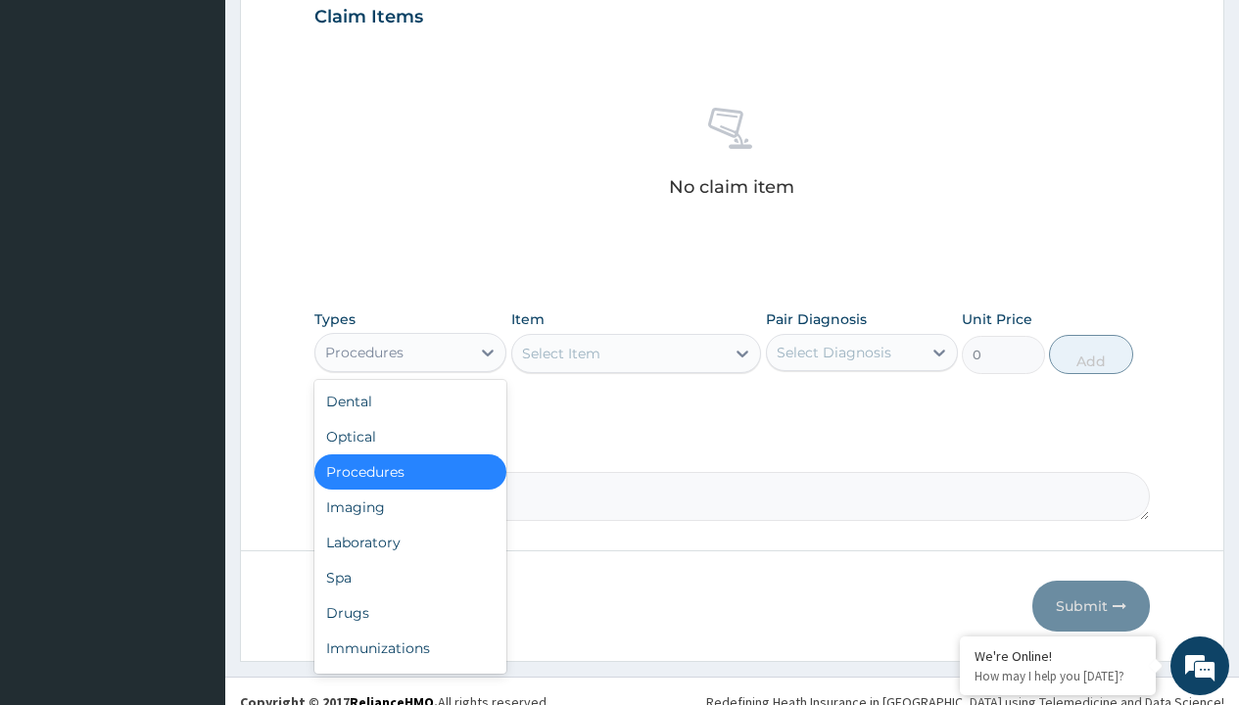
type input "procedures"
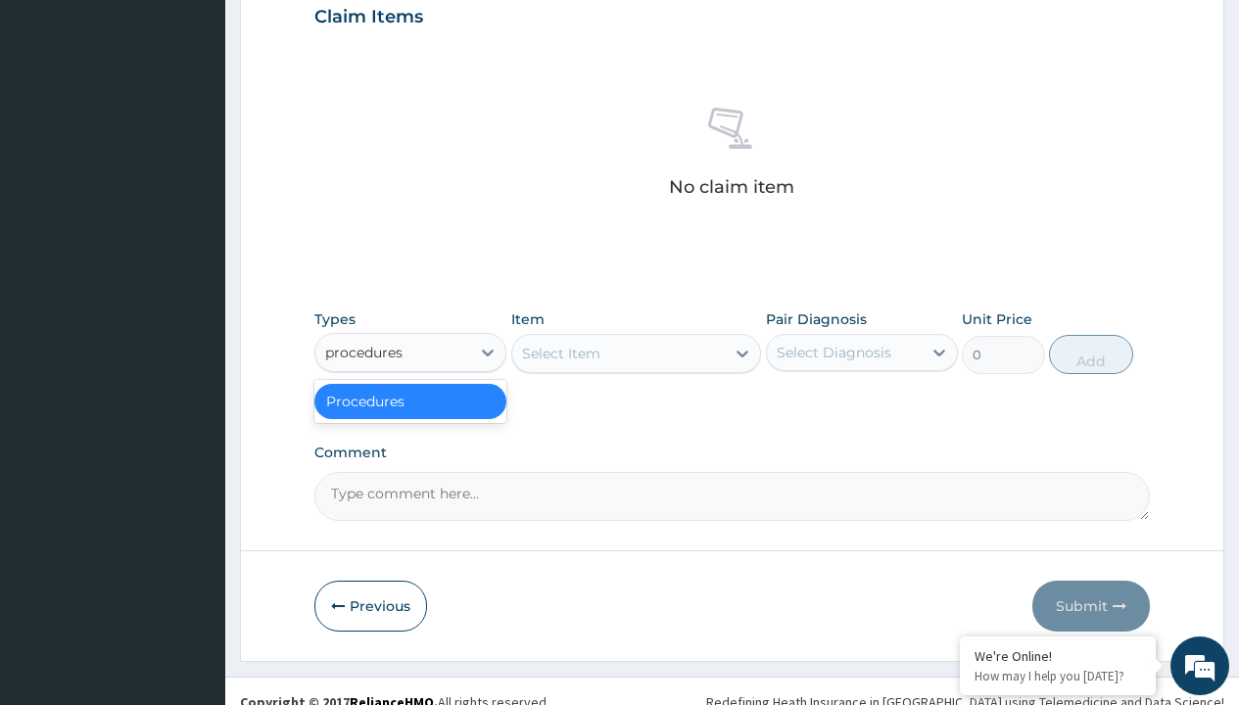
click at [411, 401] on div "Procedures" at bounding box center [410, 401] width 192 height 35
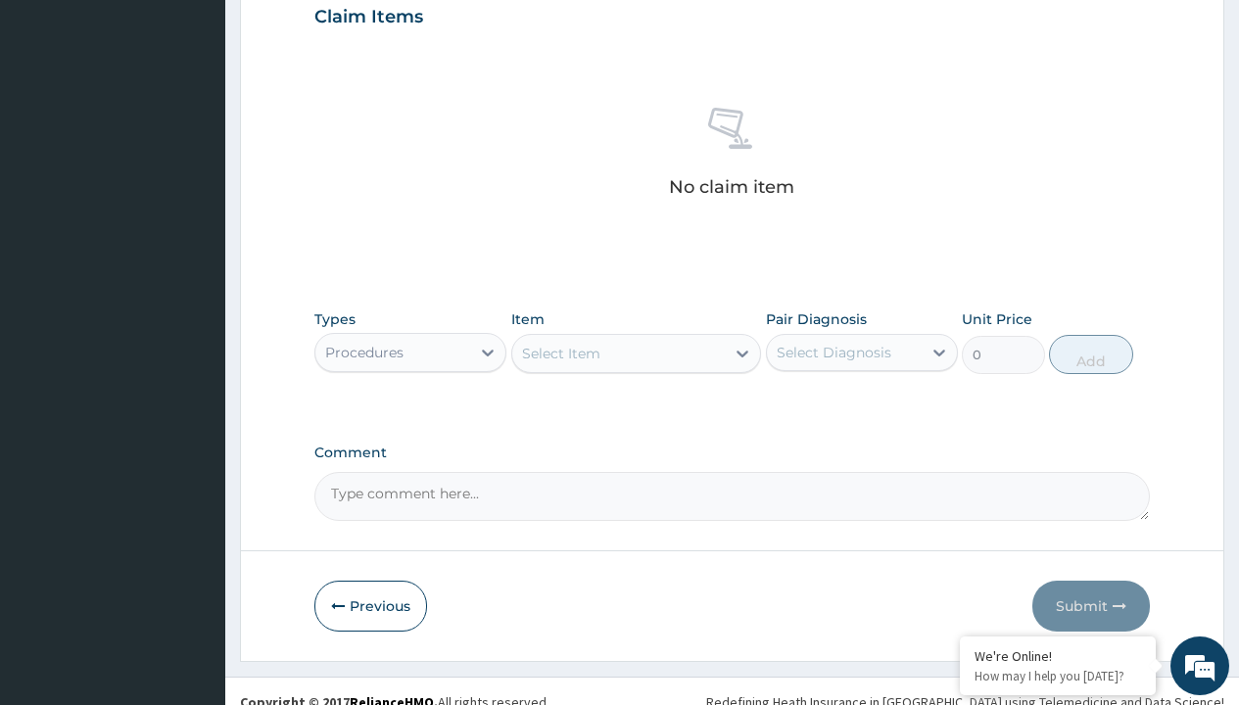
click at [560, 353] on div "Select Item" at bounding box center [561, 354] width 78 height 20
type input "service fee"
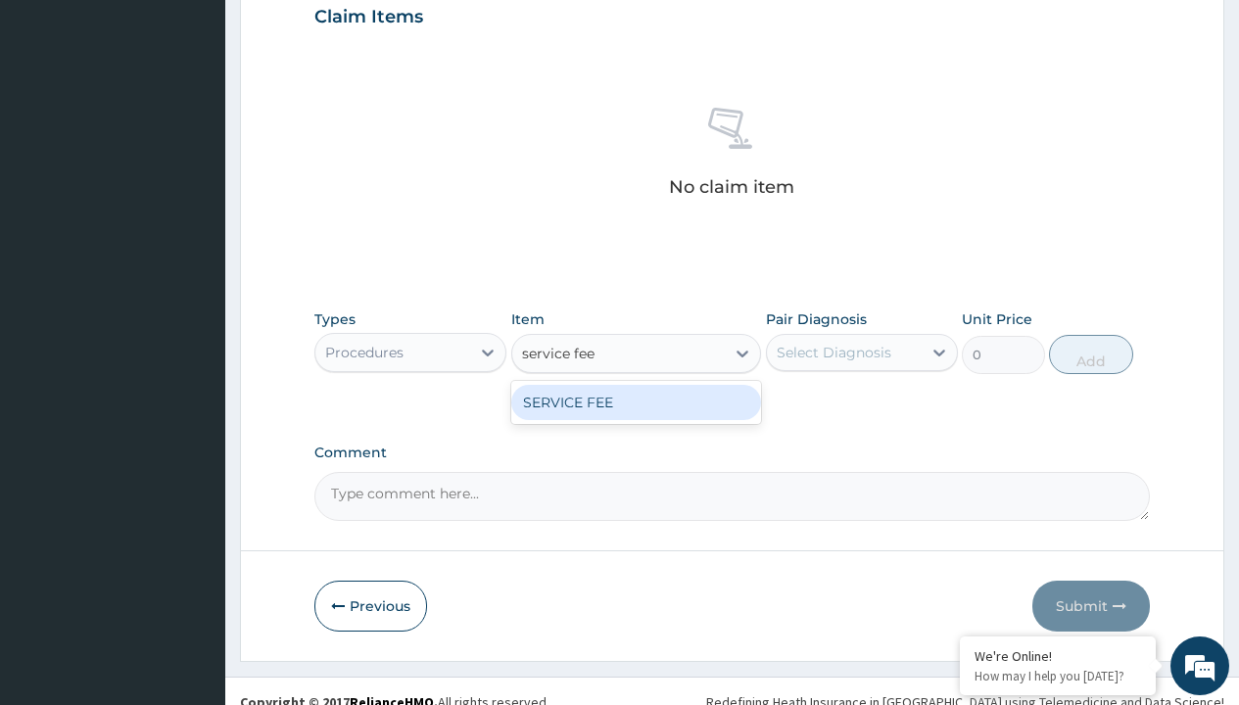
click at [636, 402] on div "SERVICE FEE" at bounding box center [636, 402] width 251 height 35
type input "100"
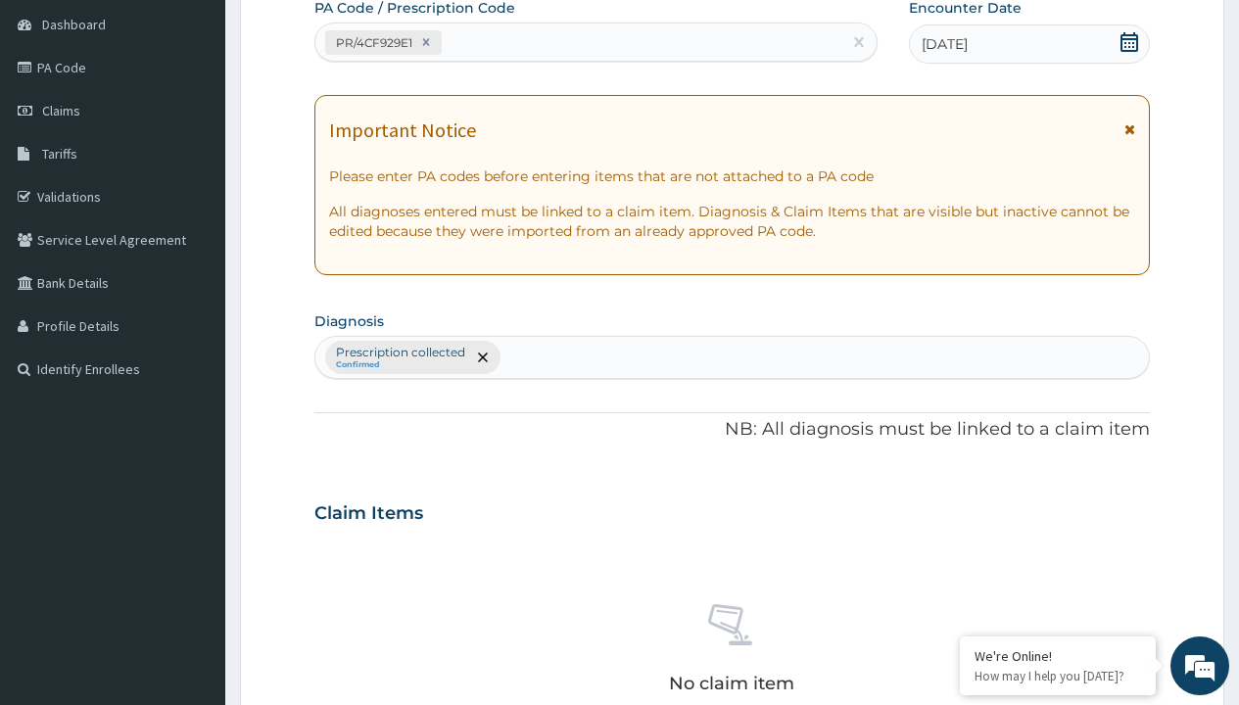
type input "prescription collected"
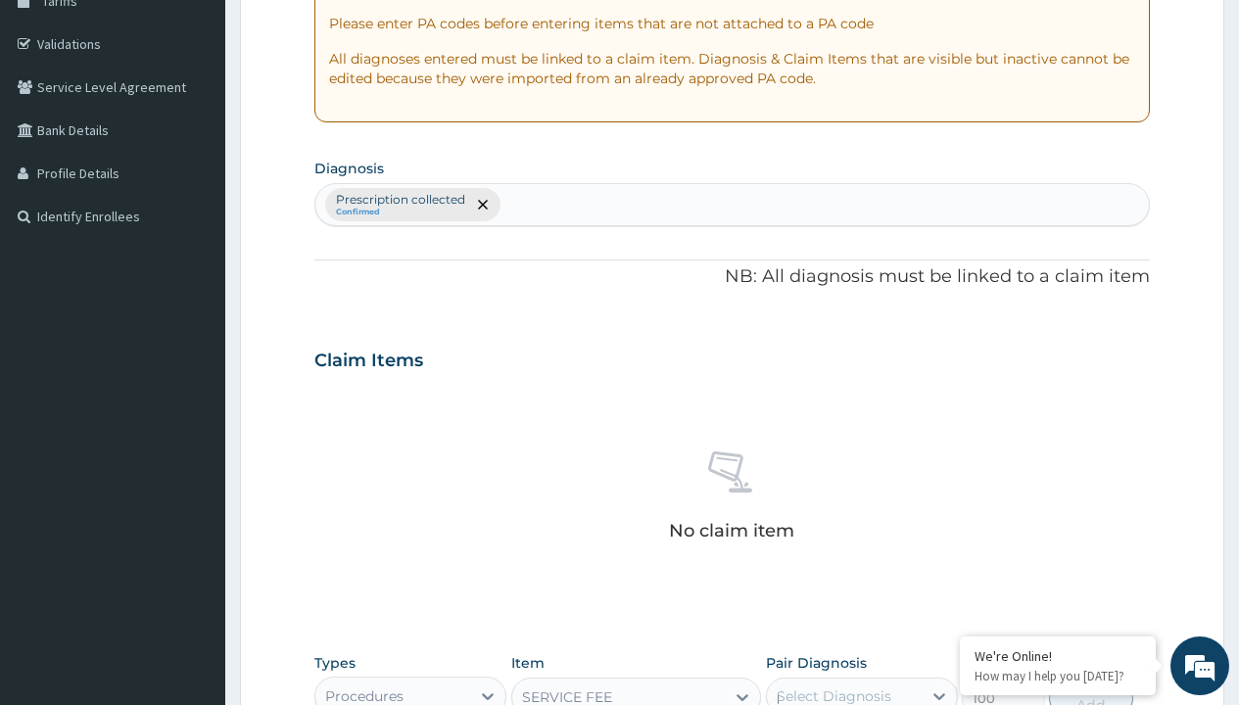
scroll to position [0, 0]
checkbox input "true"
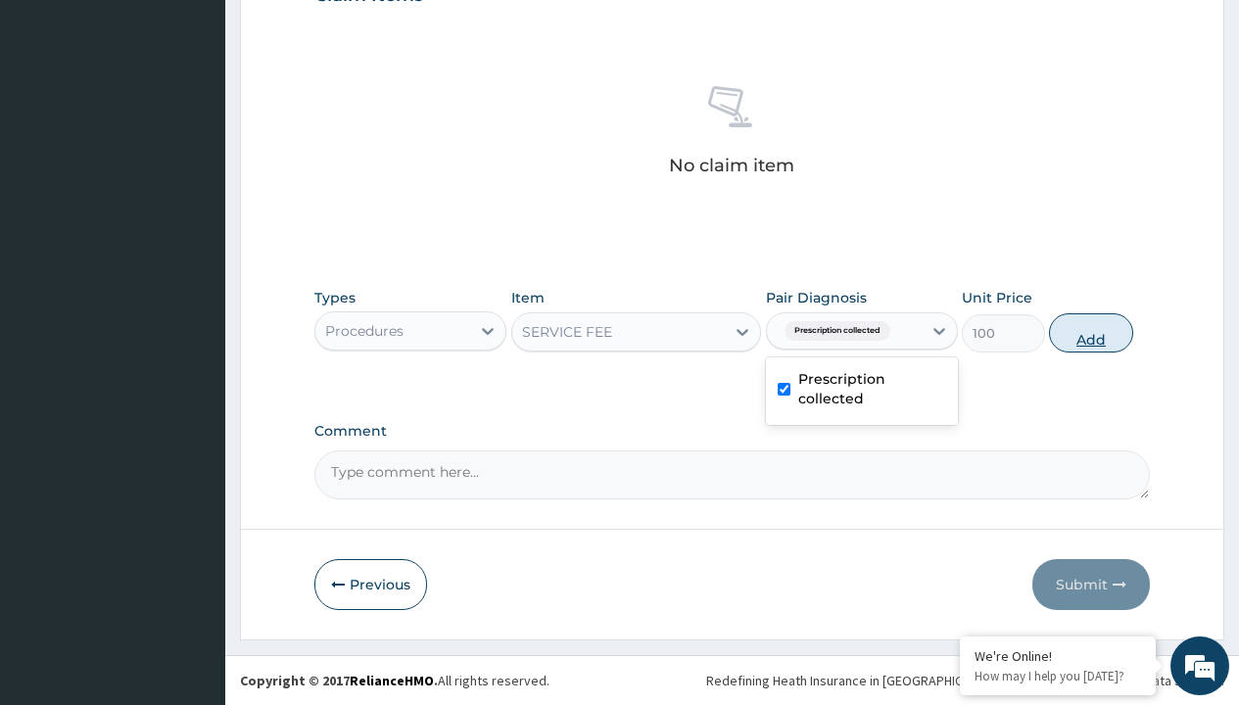
click at [1091, 332] on button "Add" at bounding box center [1090, 333] width 83 height 39
type input "0"
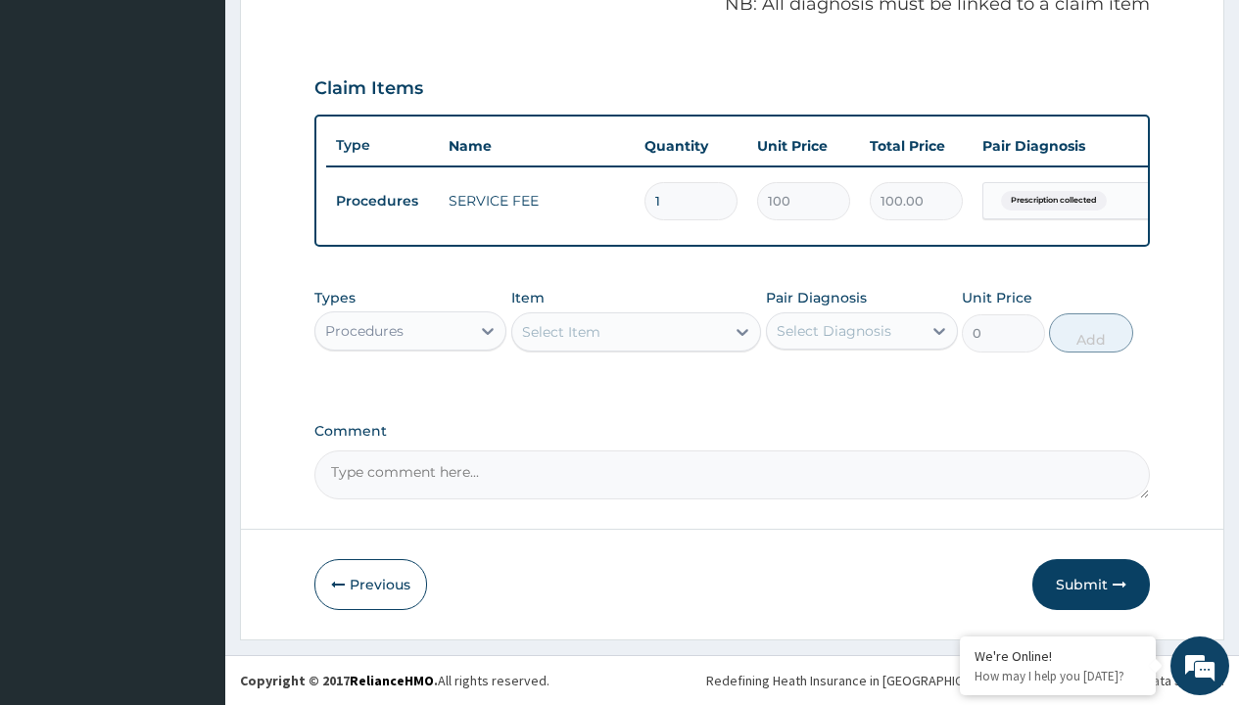
click at [364, 330] on div "Procedures" at bounding box center [364, 331] width 78 height 20
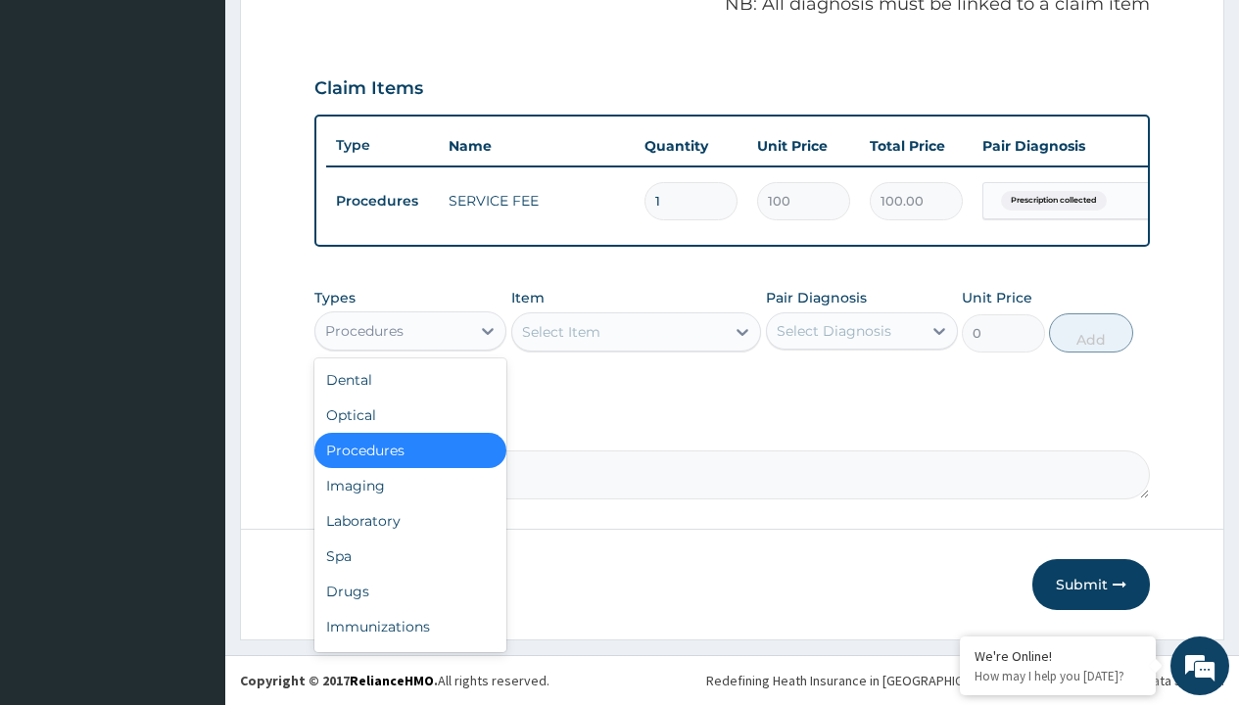
type input "drugs"
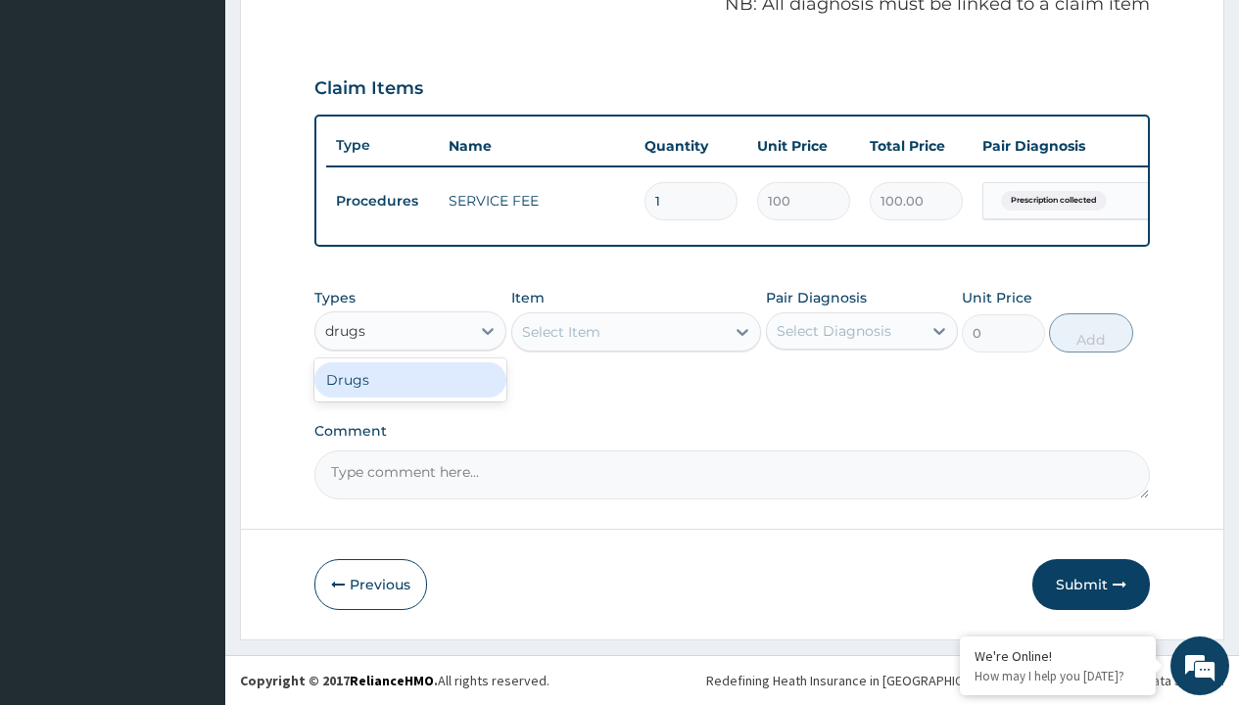
scroll to position [0, 0]
click at [411, 379] on div "Drugs" at bounding box center [410, 379] width 192 height 35
click at [560, 331] on div "Select Item" at bounding box center [636, 332] width 251 height 39
type input "[MEDICAL_DATA] caps 2mg/sach"
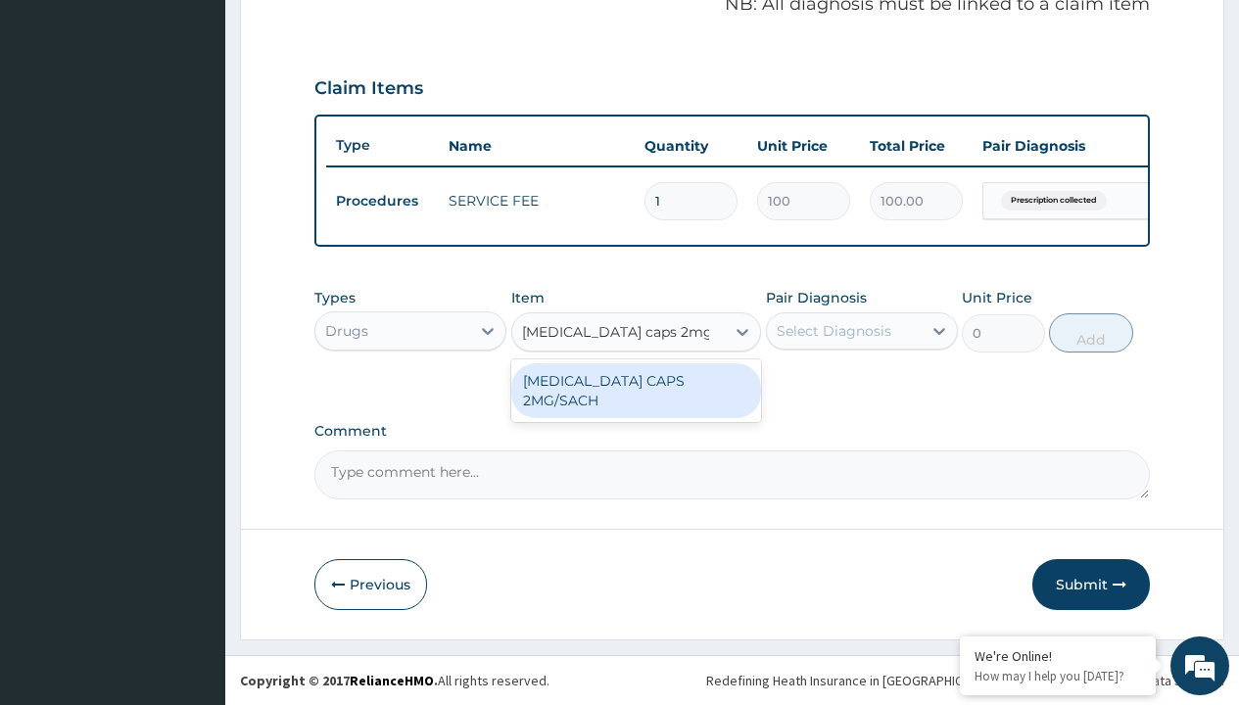
click at [636, 380] on div "[MEDICAL_DATA] CAPS 2MG/SACH" at bounding box center [636, 390] width 251 height 55
type input "420"
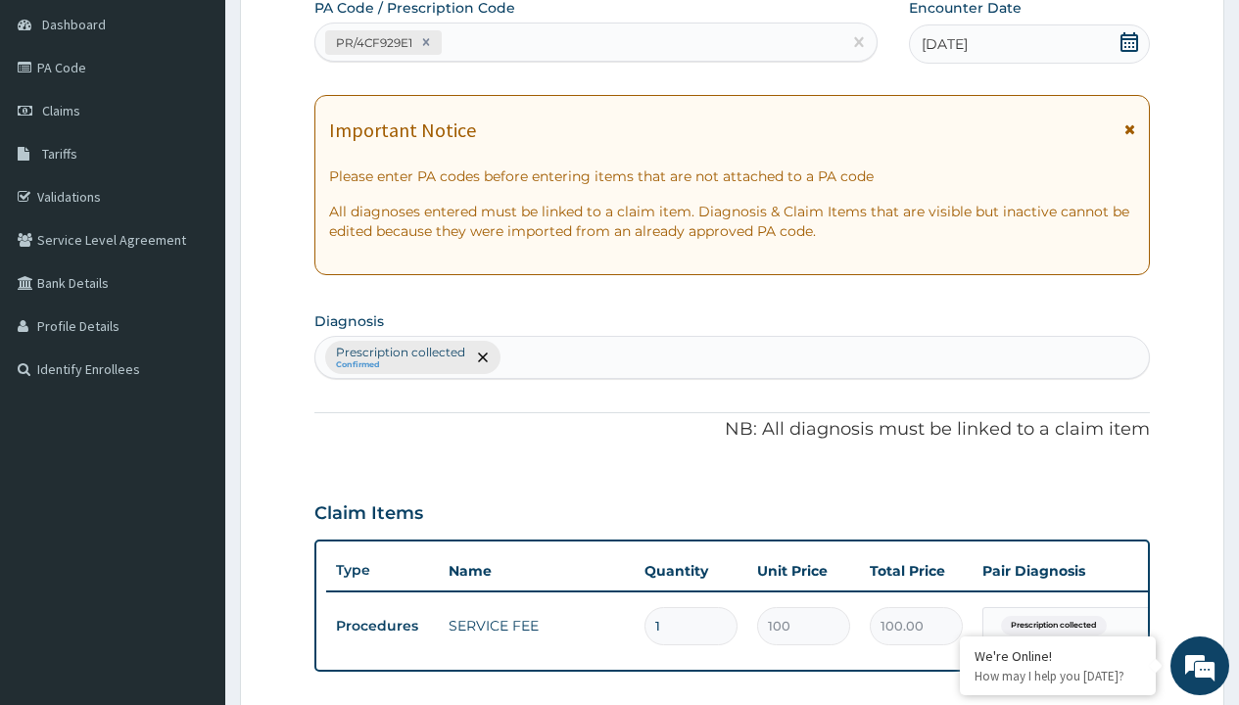
type input "prescription collected"
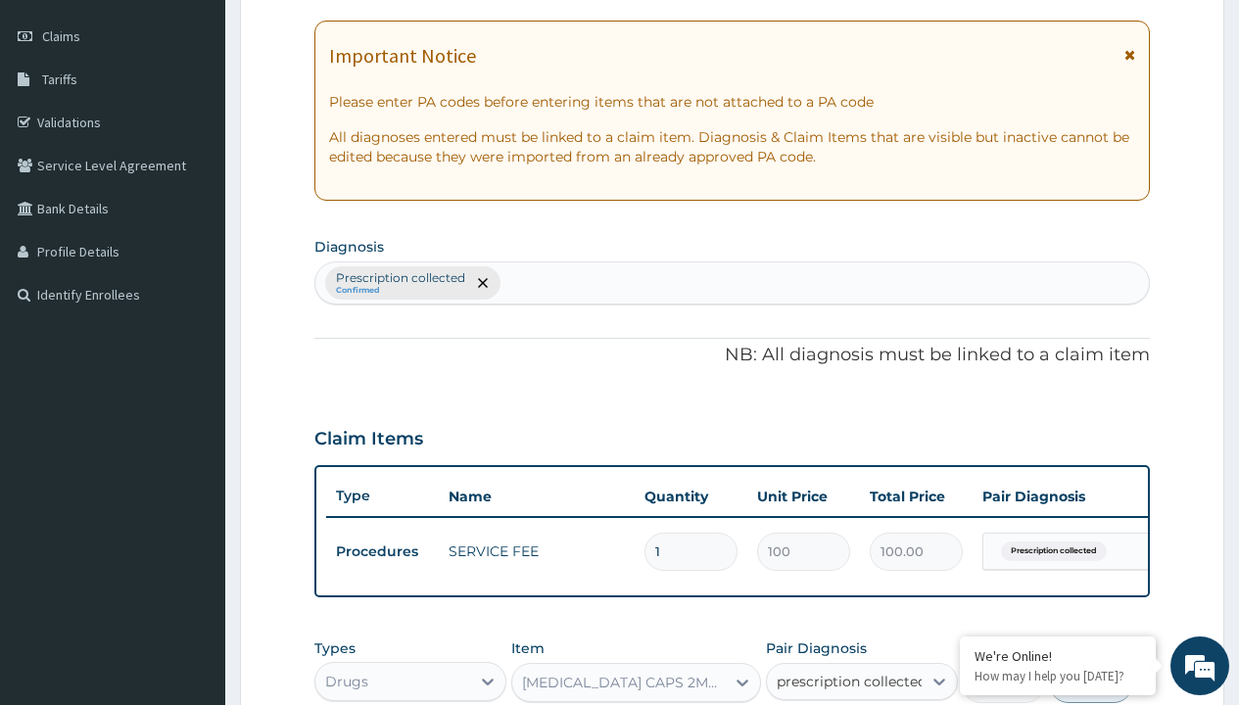
scroll to position [0, 0]
checkbox input "true"
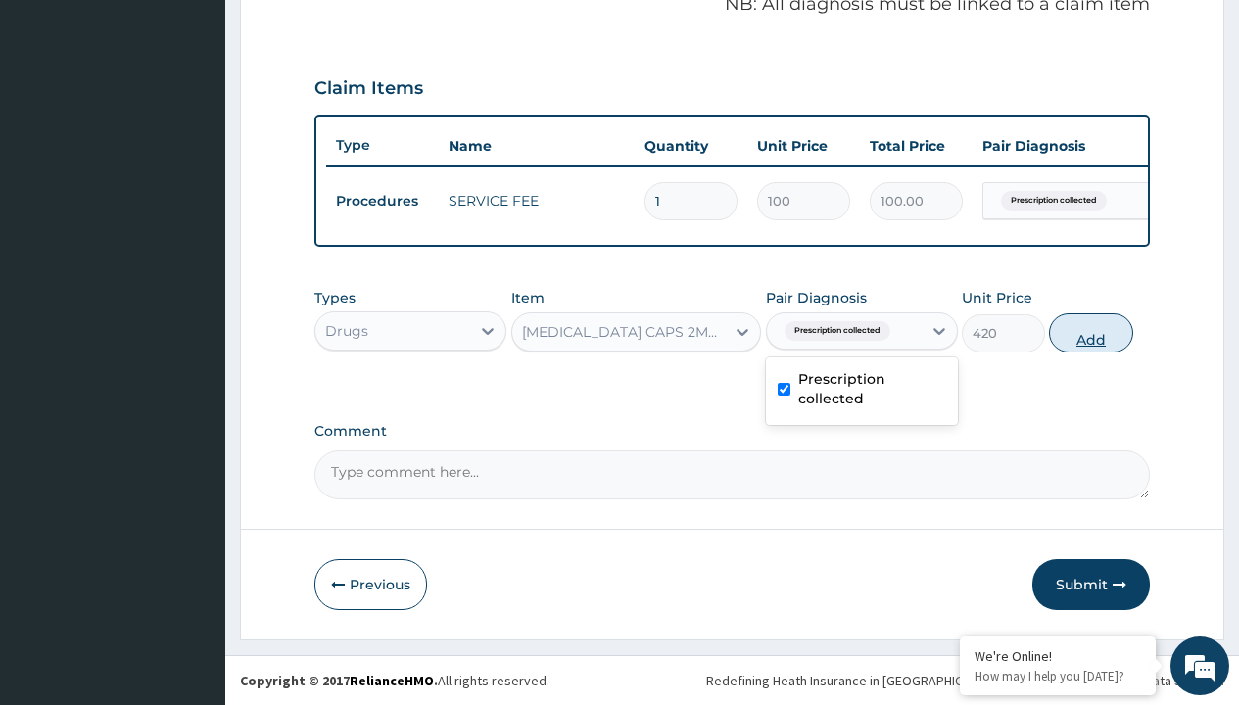
click at [1091, 332] on button "Add" at bounding box center [1090, 333] width 83 height 39
type input "0"
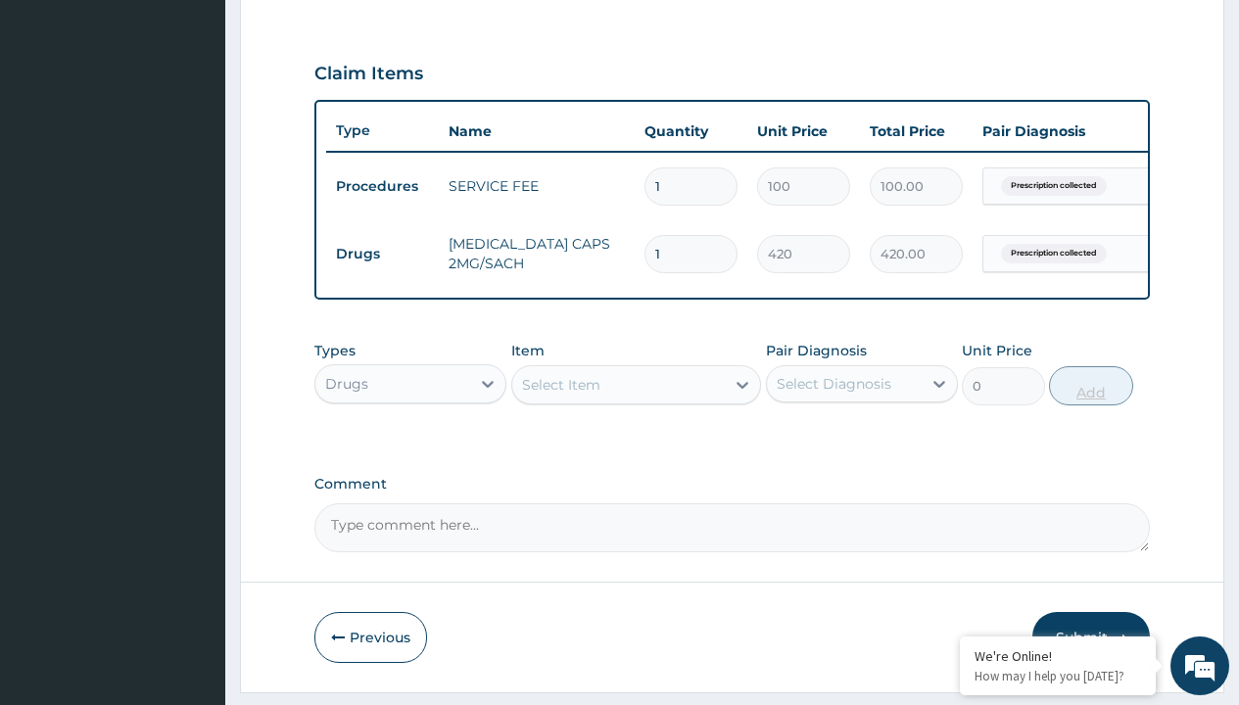
type input "10"
type input "4200.00"
type input "10"
click at [382, 254] on td "Drugs" at bounding box center [382, 254] width 113 height 36
type input "drugs"
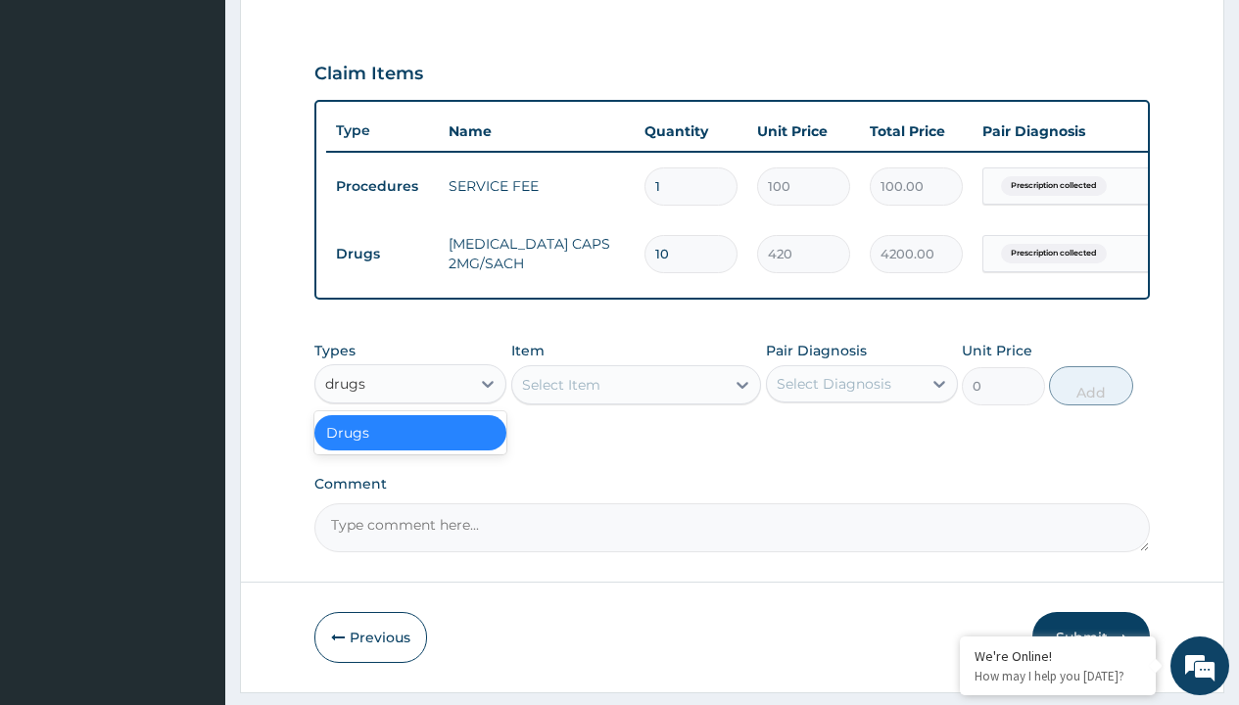
scroll to position [0, 0]
click at [411, 447] on div "Drugs" at bounding box center [410, 432] width 192 height 35
click at [560, 395] on div "Select Item" at bounding box center [561, 385] width 78 height 20
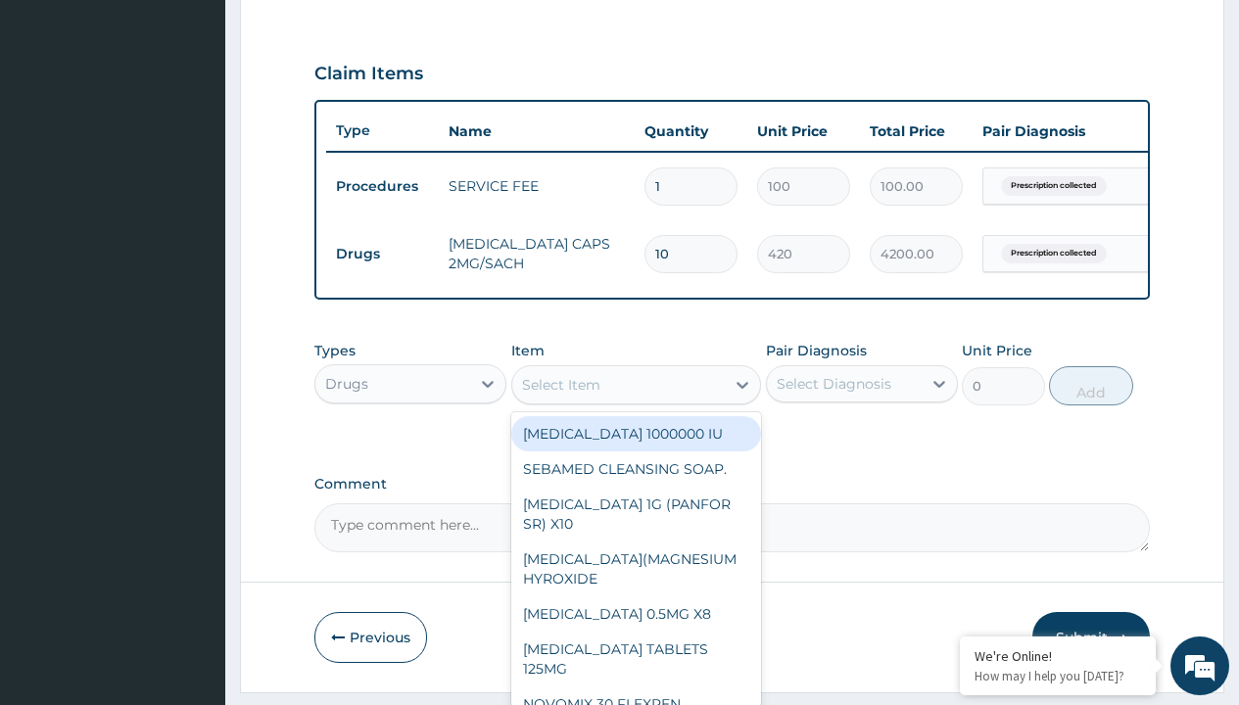
type input "emzolyte ors plus zinc"
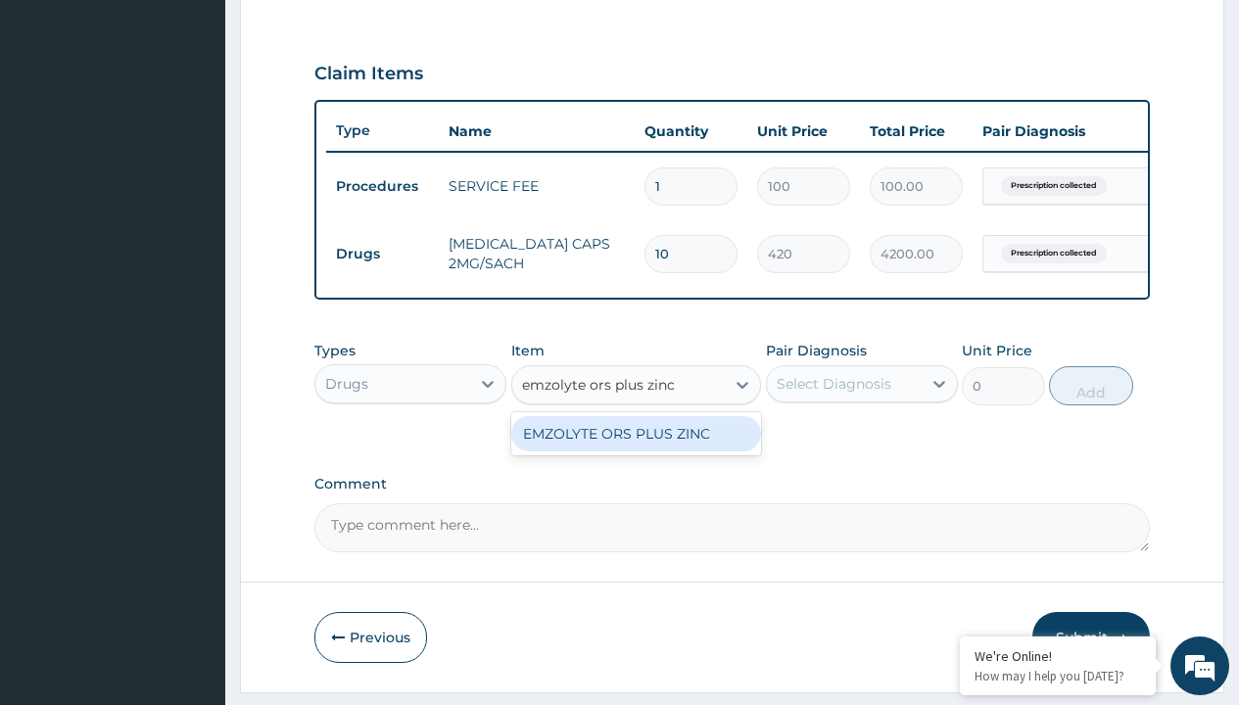
click at [636, 448] on div "EMZOLYTE ORS PLUS ZINC" at bounding box center [636, 433] width 251 height 35
type input "300"
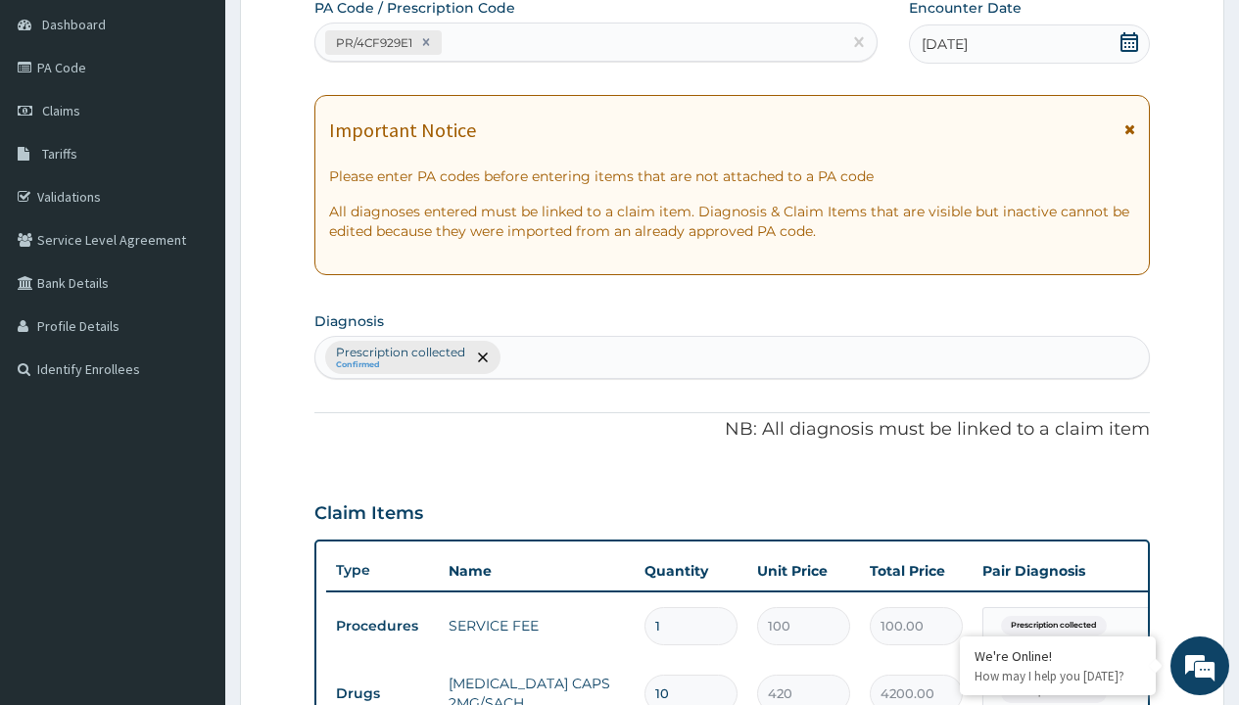
type input "prescription collected"
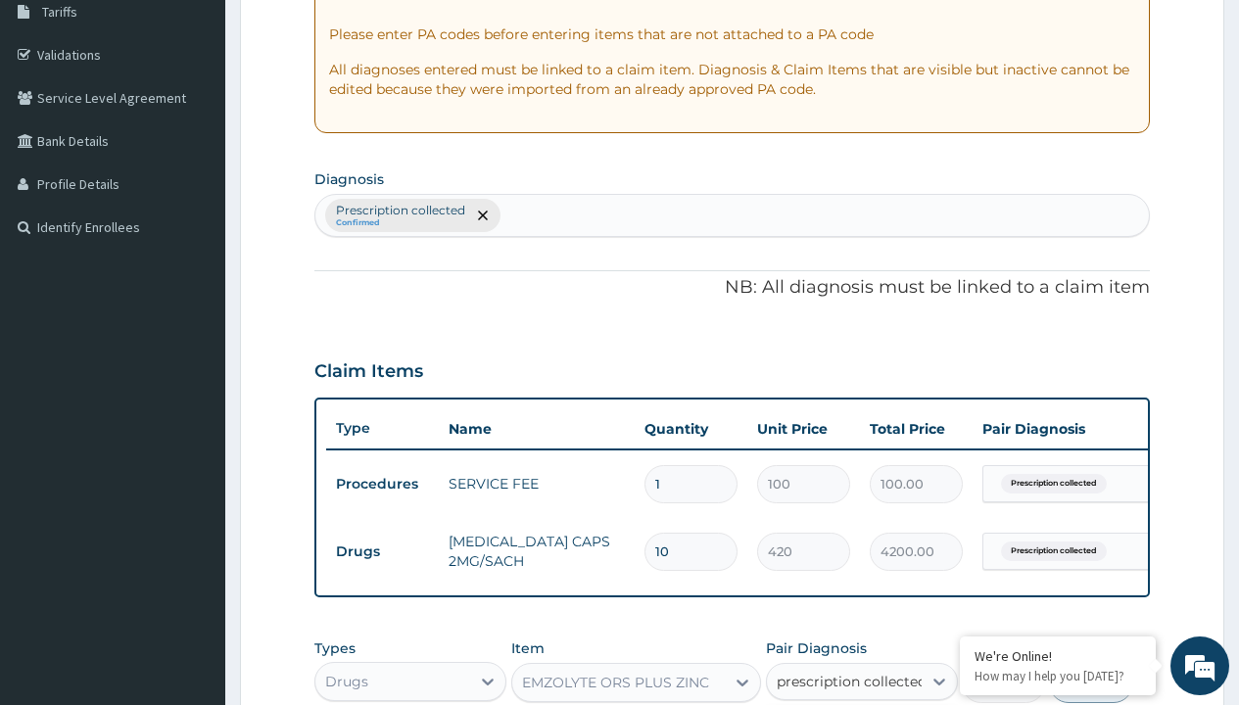
checkbox input "true"
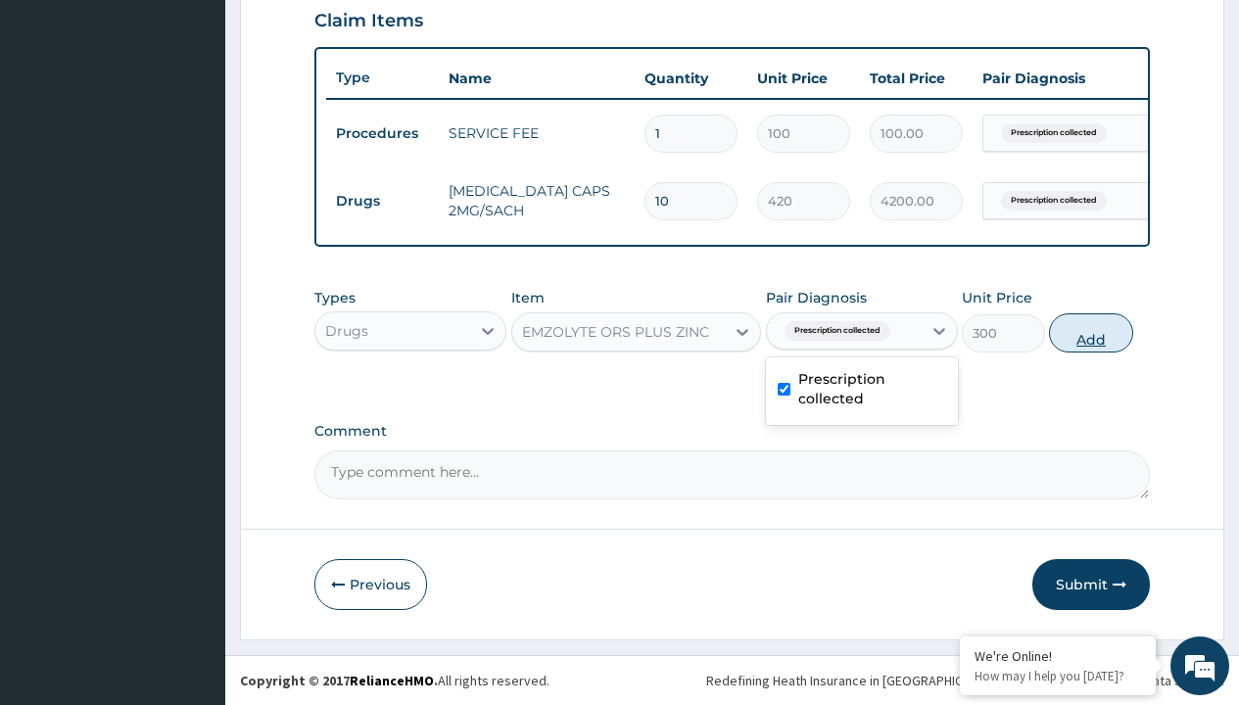
click at [1091, 332] on button "Add" at bounding box center [1090, 333] width 83 height 39
type input "0"
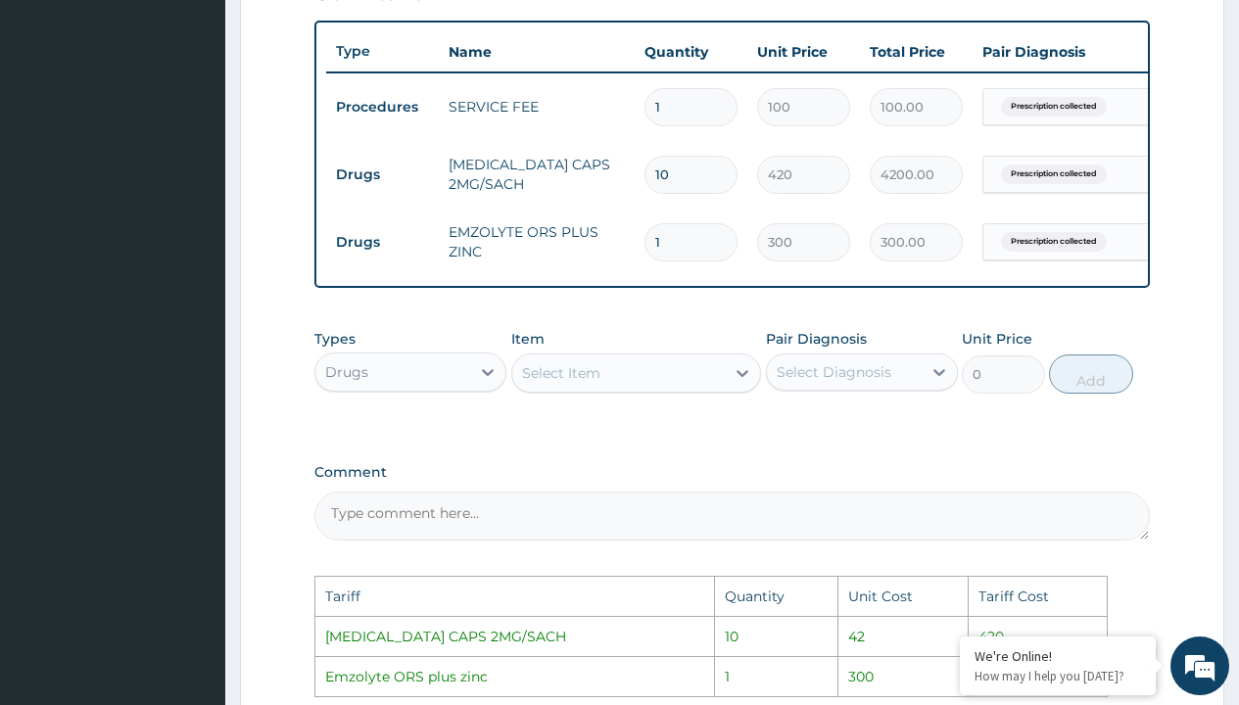
scroll to position [701, 0]
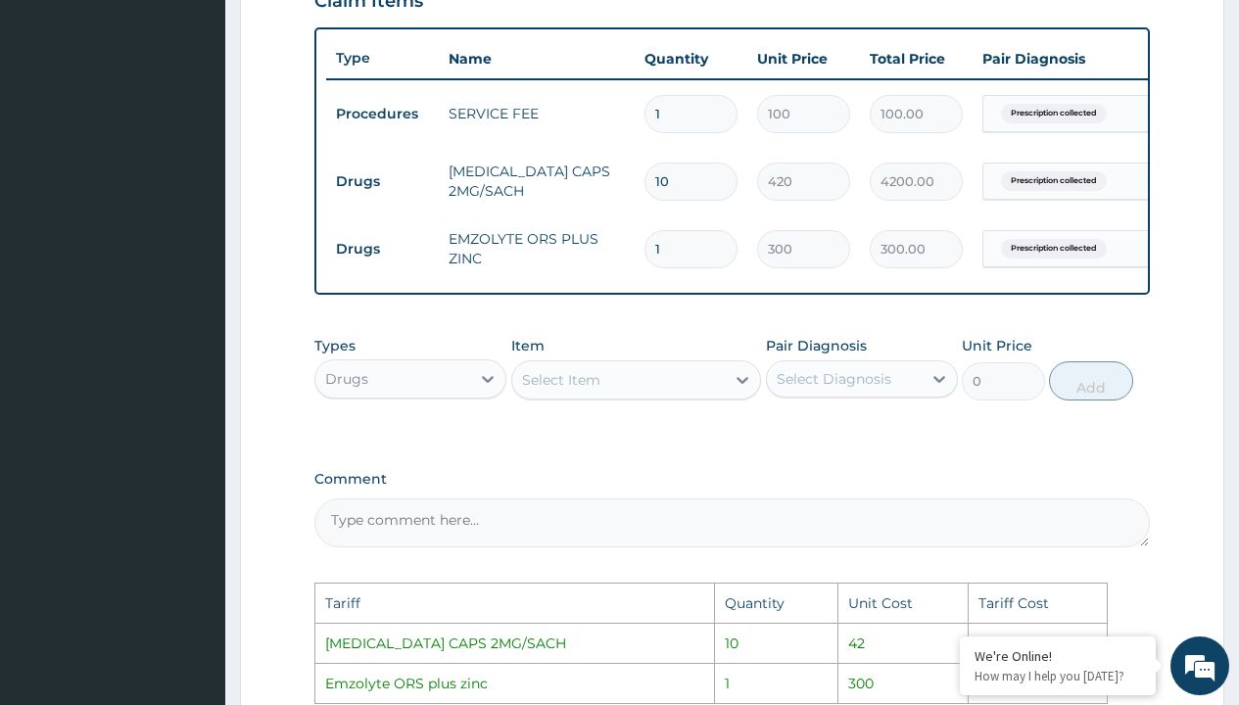
click at [706, 175] on input "10" at bounding box center [691, 182] width 93 height 38
type input "1"
type input "420.00"
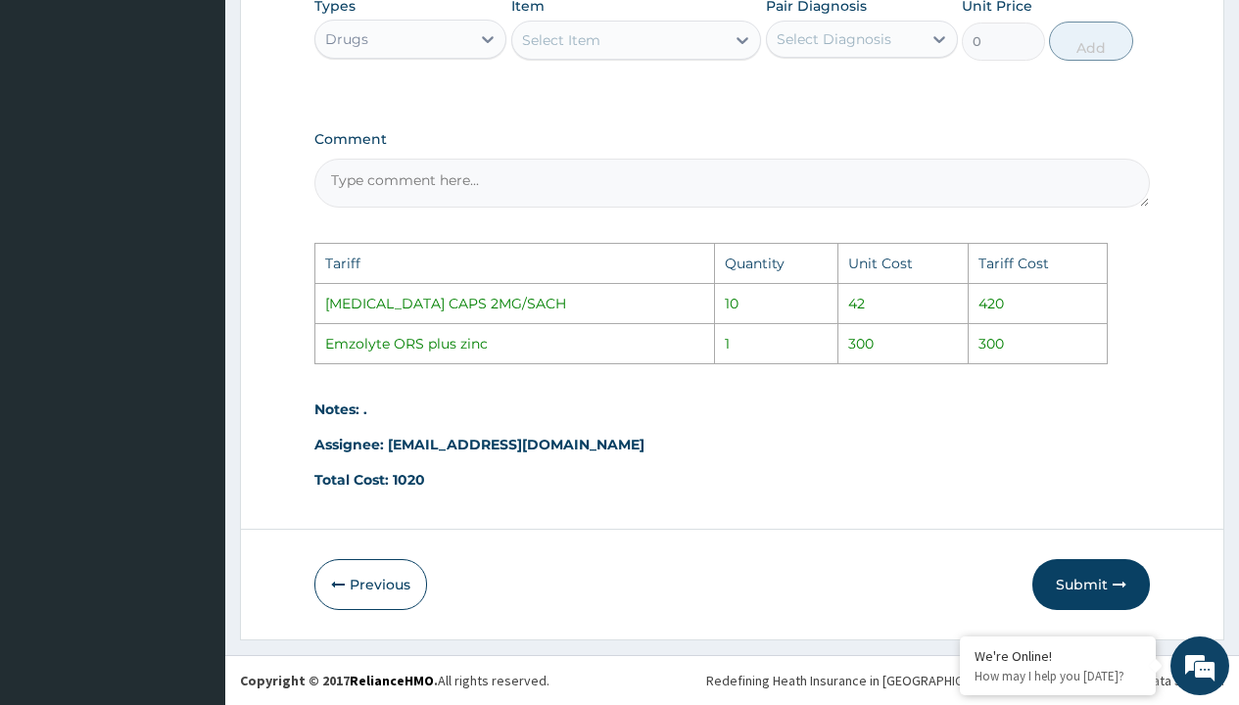
scroll to position [1056, 0]
type input "1"
click at [1107, 586] on button "Submit" at bounding box center [1092, 584] width 118 height 51
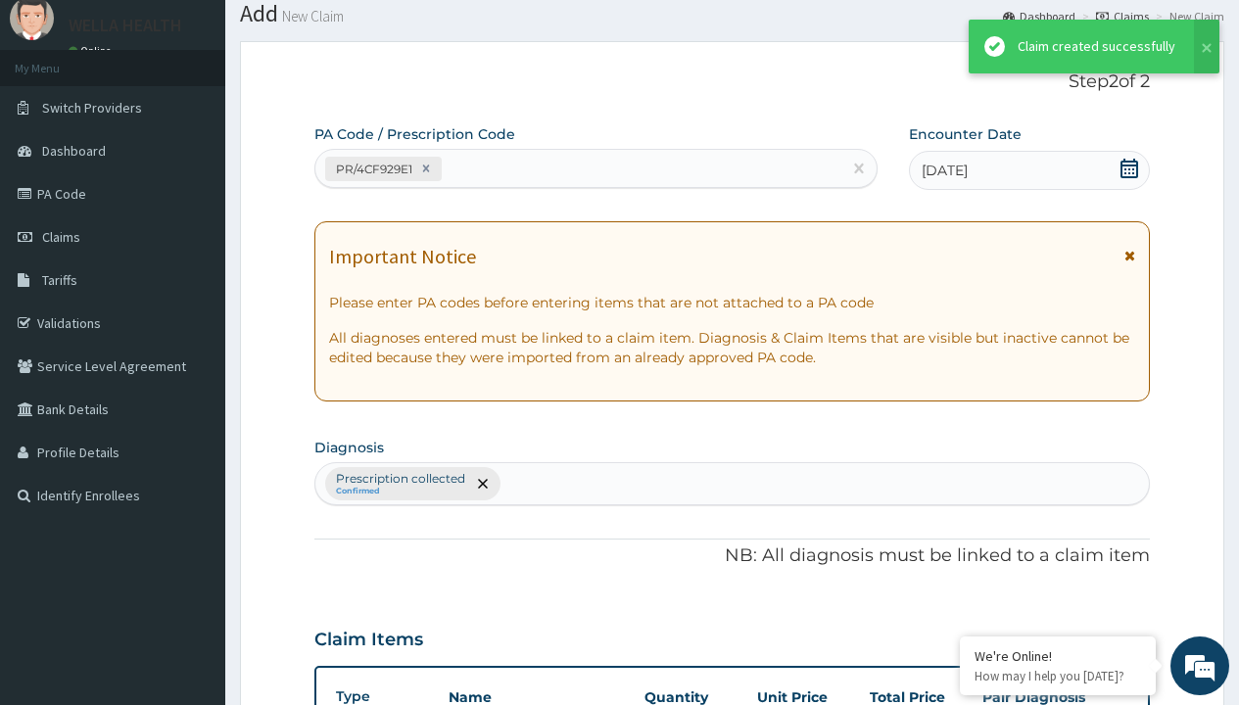
scroll to position [764, 0]
